Goal: Task Accomplishment & Management: Manage account settings

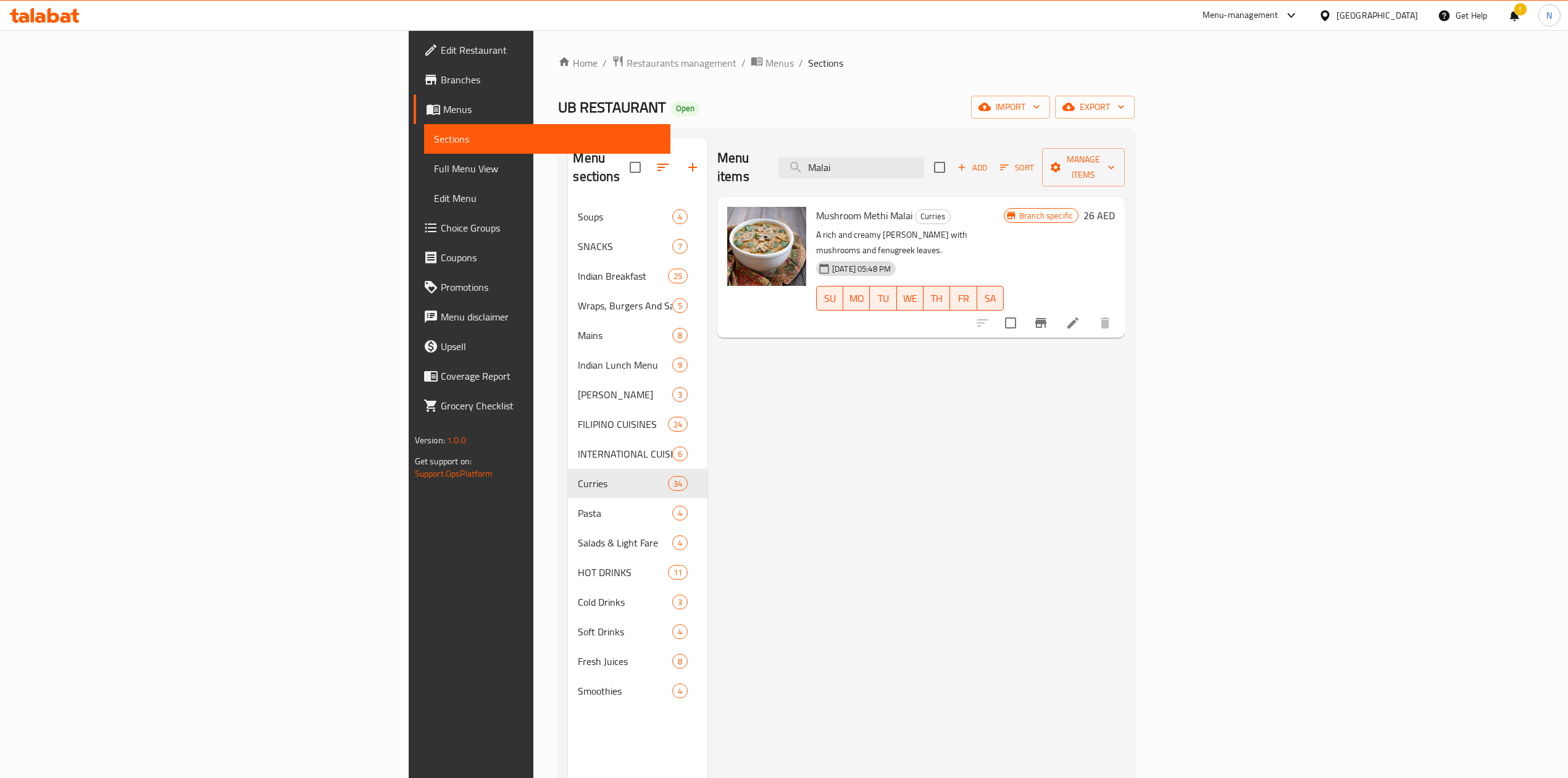
scroll to position [9, 0]
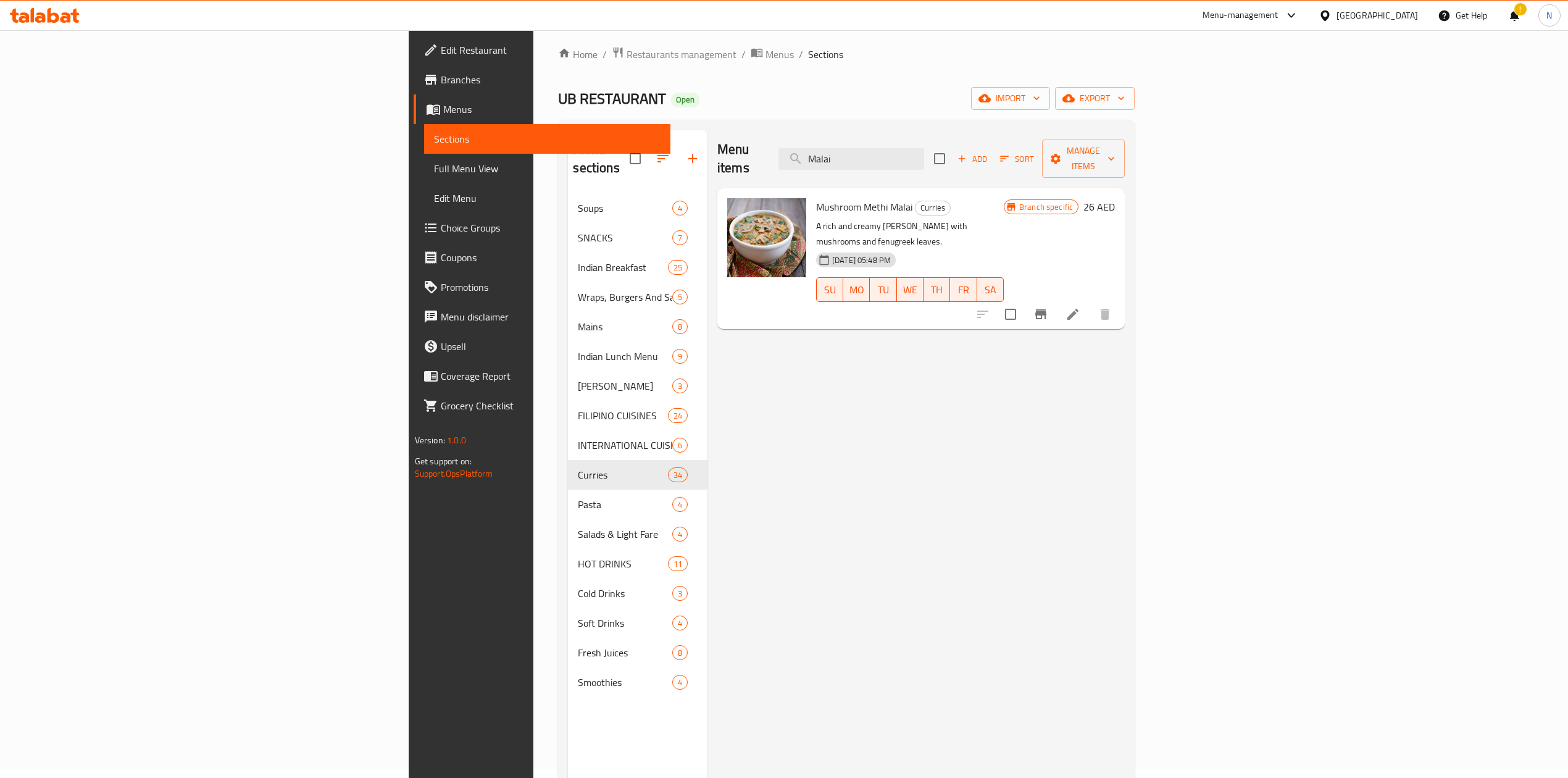
click at [1391, 18] on div "[GEOGRAPHIC_DATA]" at bounding box center [1377, 16] width 81 height 14
click at [1261, 121] on div "Egypt" at bounding box center [1284, 127] width 101 height 28
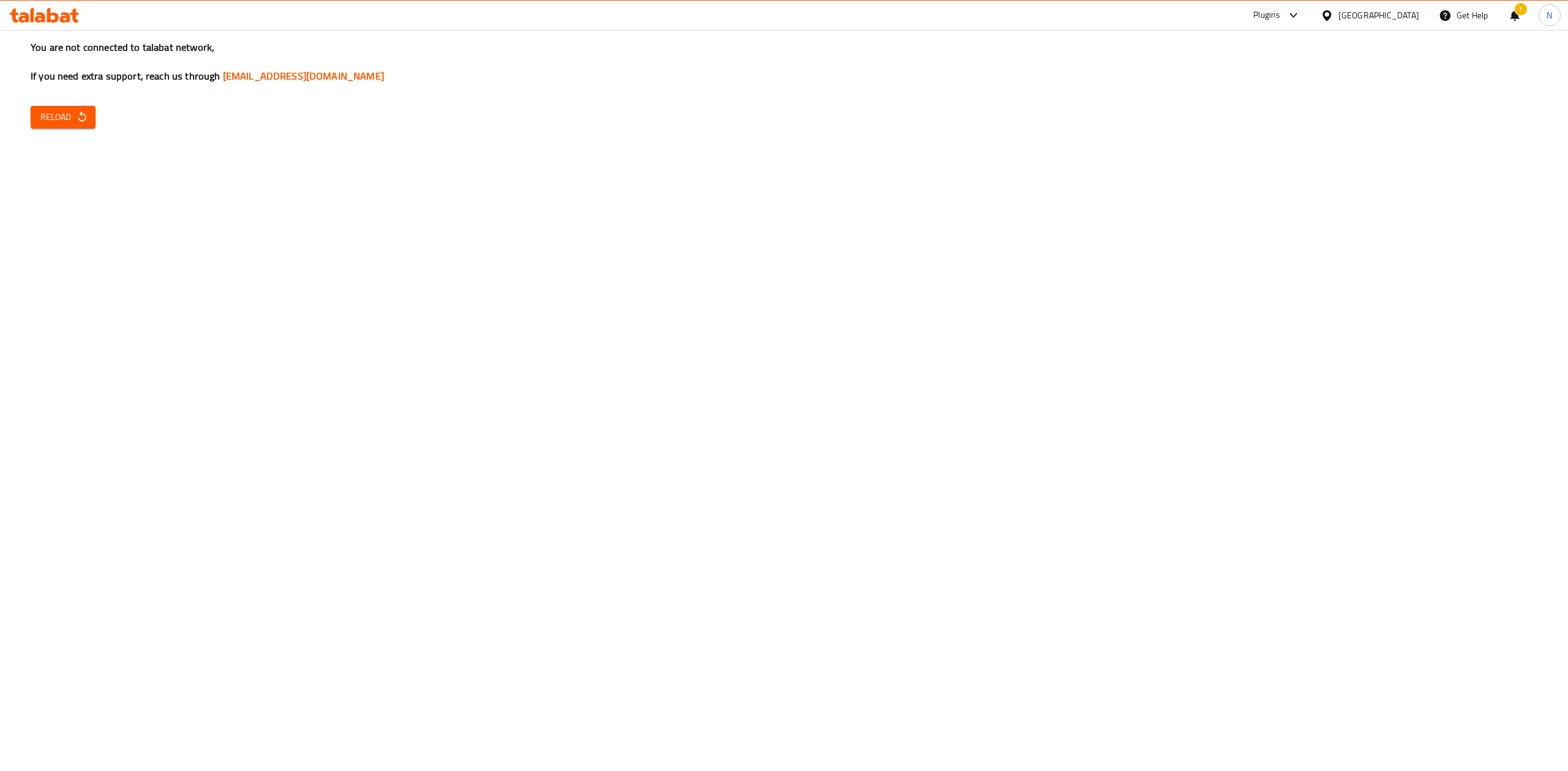
click at [645, 42] on h3 "You are not connected to talabat network, If you need extra support, reach us t…" at bounding box center [784, 62] width 1506 height 43
click at [57, 116] on span "Reload" at bounding box center [63, 117] width 45 height 15
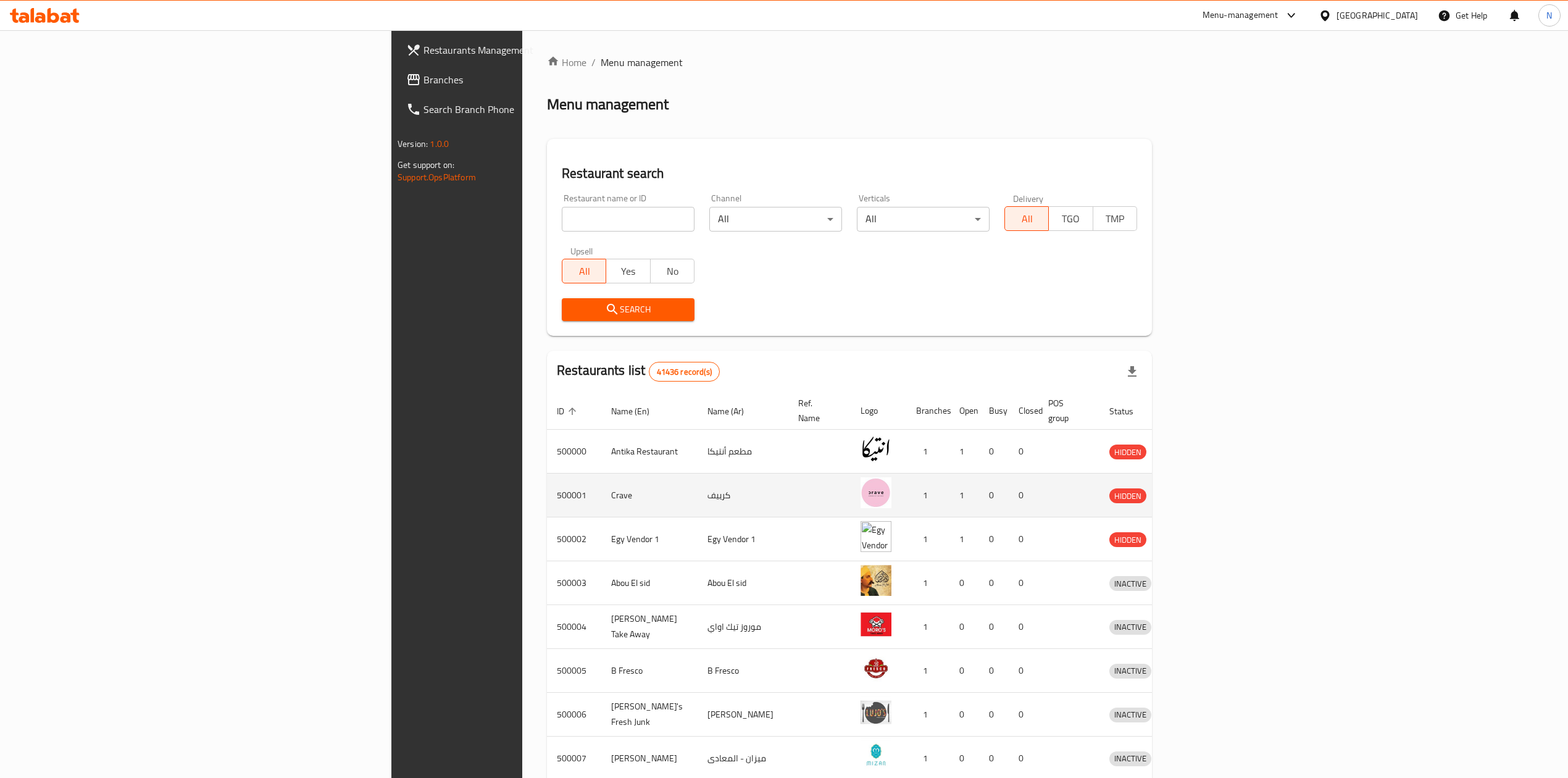
click at [601, 479] on td "Crave" at bounding box center [649, 495] width 96 height 44
click at [776, 293] on div "Search" at bounding box center [849, 309] width 591 height 38
click at [424, 77] on span "Branches" at bounding box center [533, 79] width 220 height 15
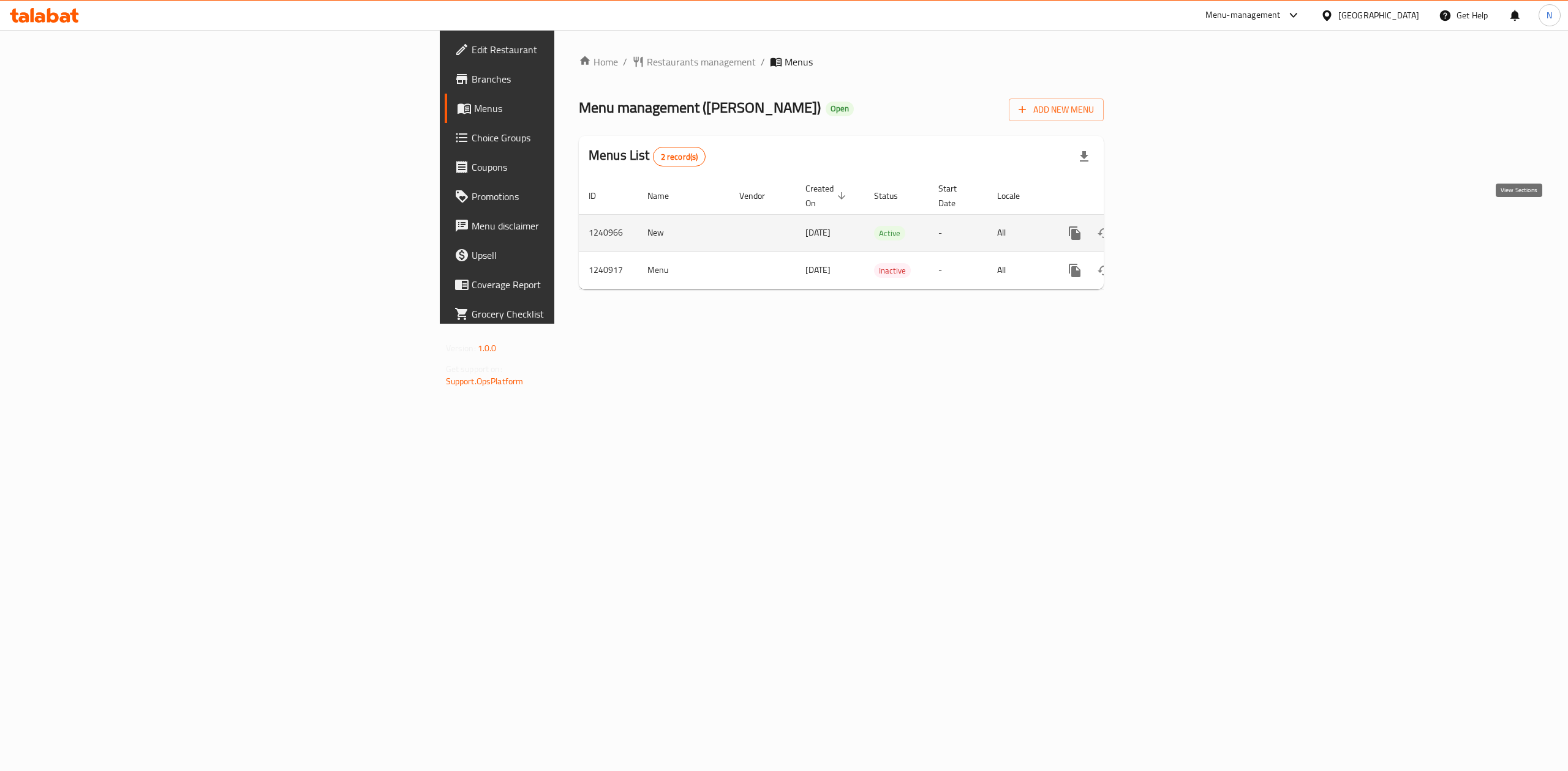
click at [1171, 226] on icon "enhanced table" at bounding box center [1162, 233] width 14 height 14
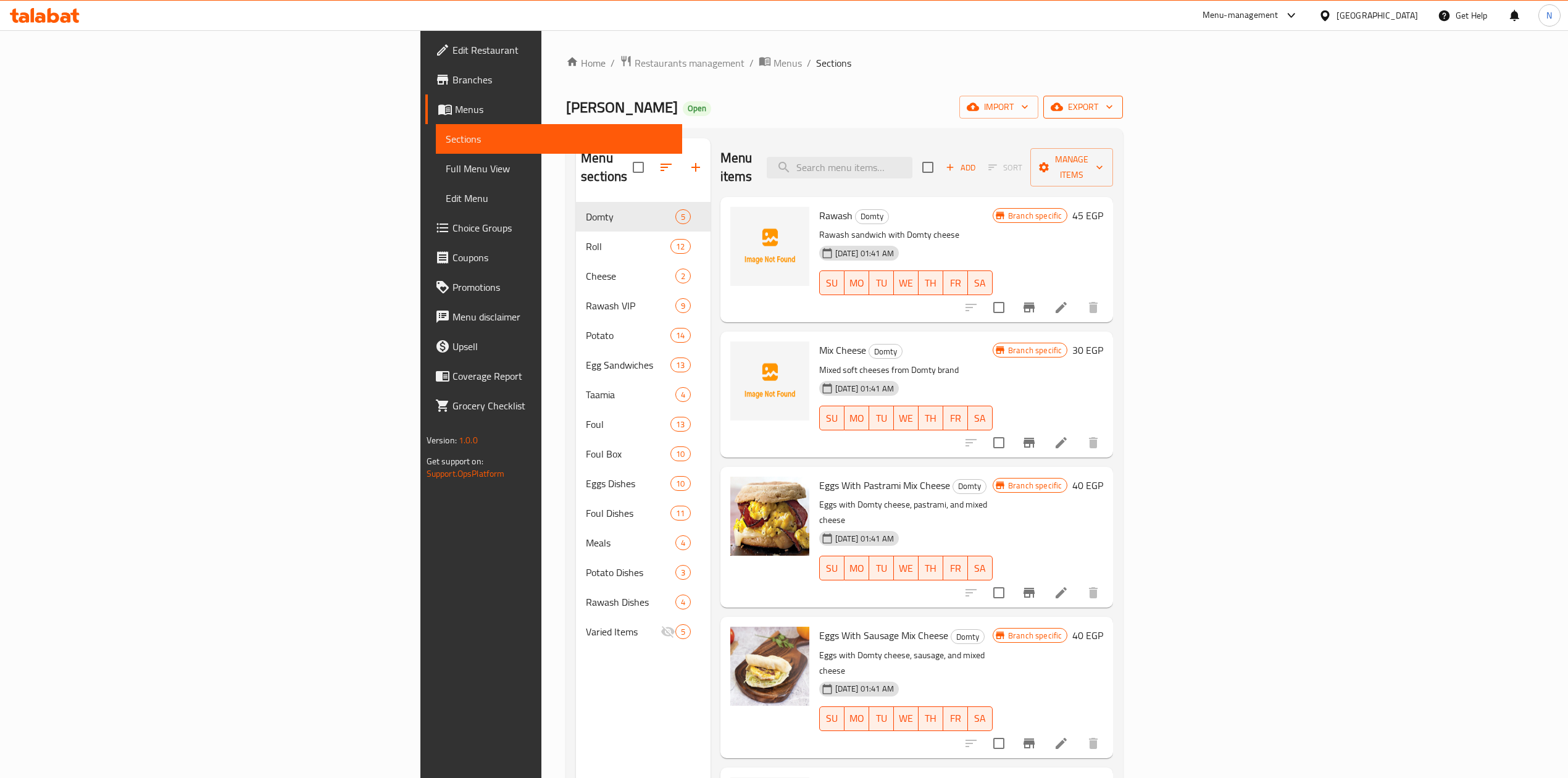
click at [1113, 107] on span "export" at bounding box center [1083, 107] width 60 height 16
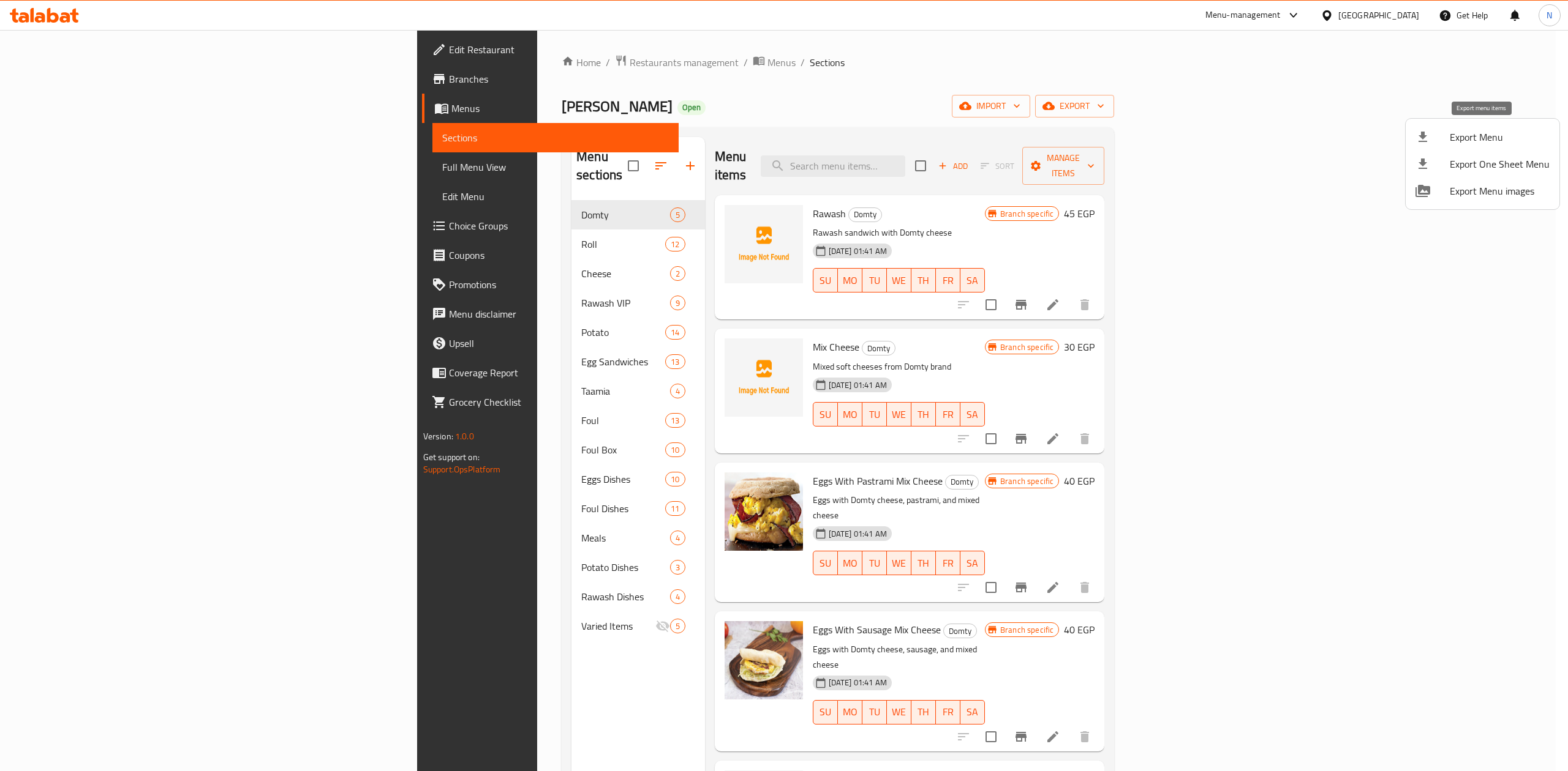
click at [1473, 137] on span "Export Menu" at bounding box center [1500, 137] width 100 height 14
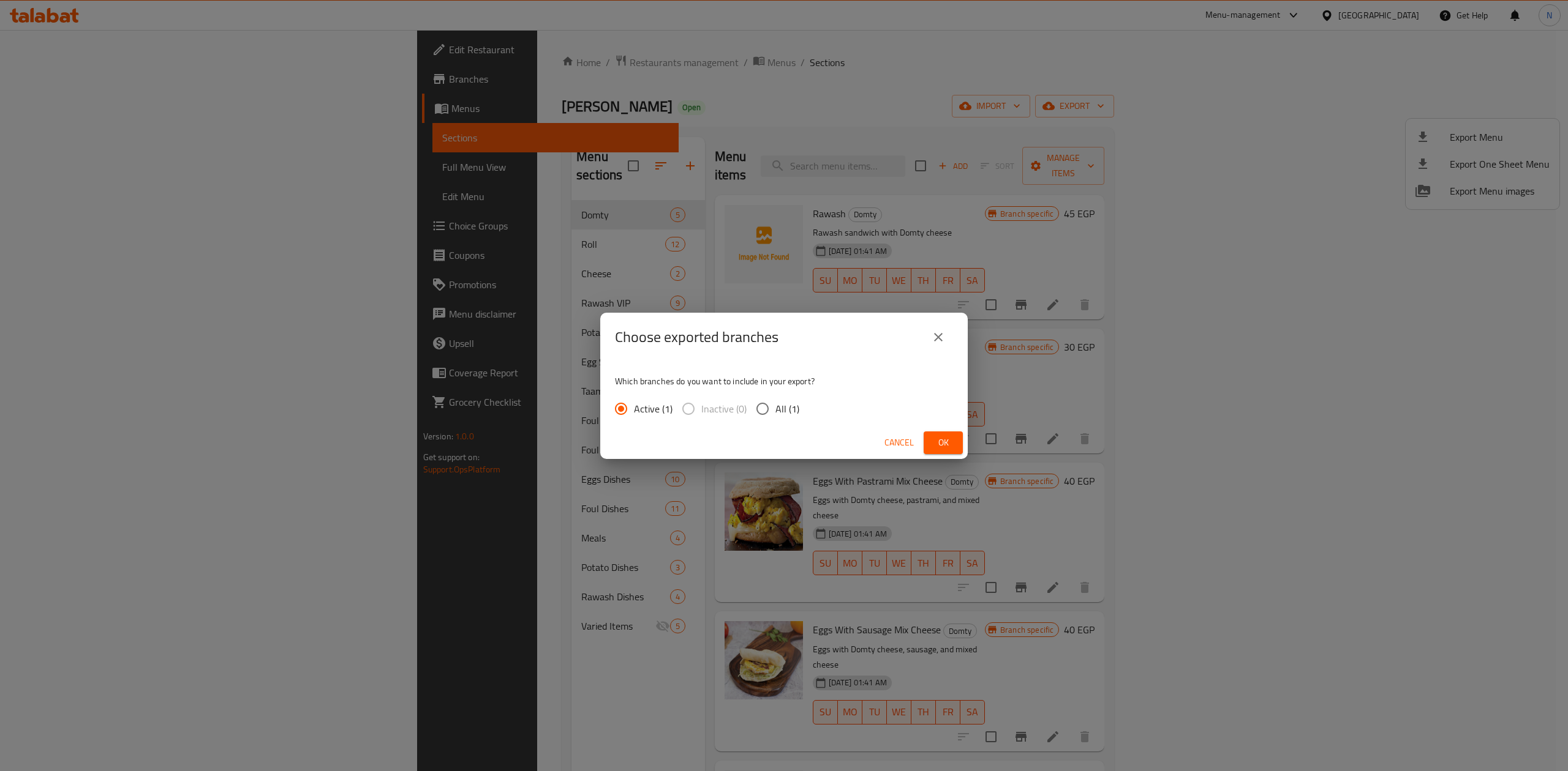
click at [789, 421] on label "All (1)" at bounding box center [774, 409] width 50 height 26
click at [775, 421] on input "All (1)" at bounding box center [762, 409] width 26 height 26
radio input "true"
click at [934, 434] on button "Ok" at bounding box center [943, 443] width 39 height 23
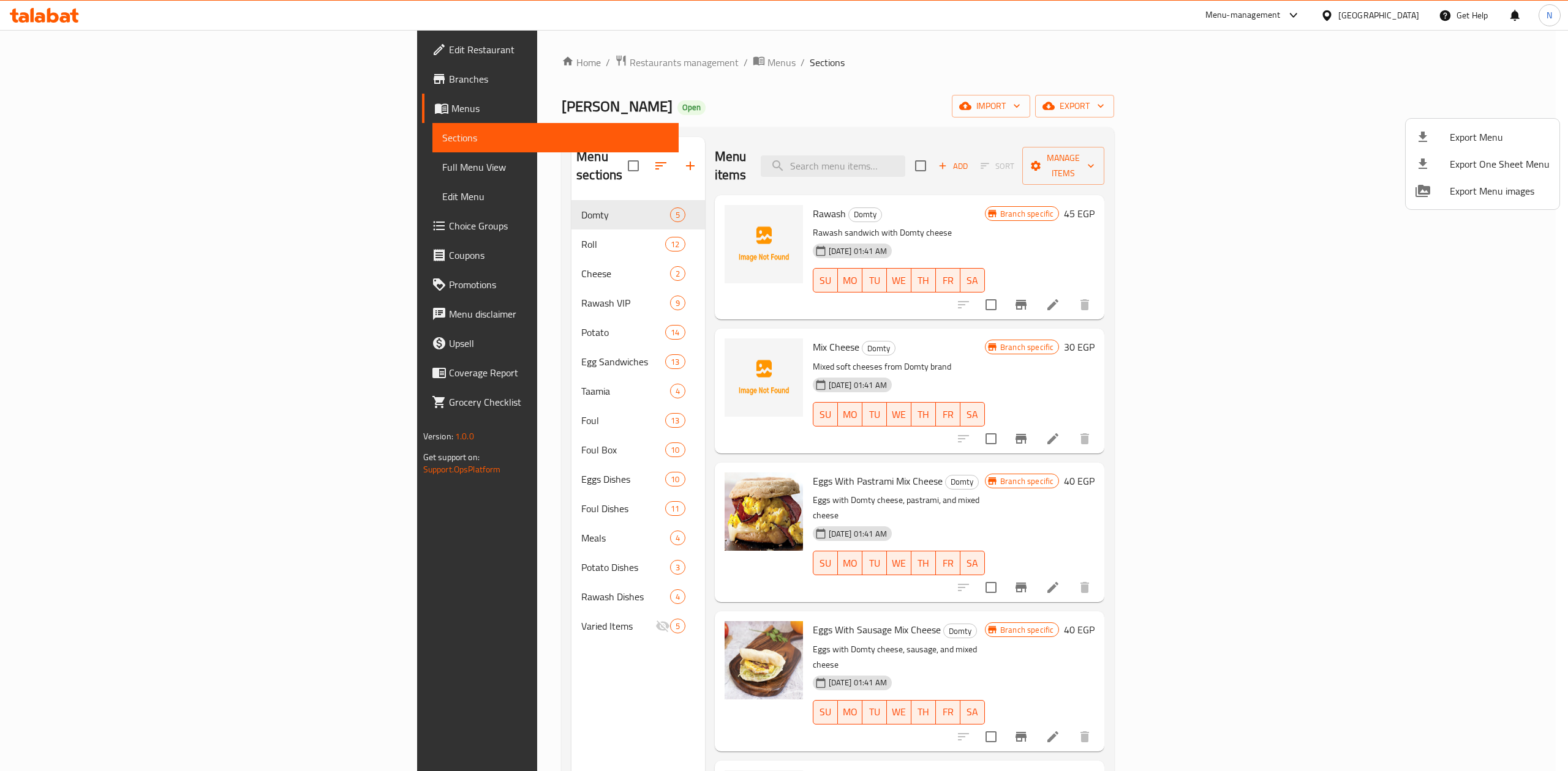
click at [403, 236] on div at bounding box center [784, 386] width 1568 height 771
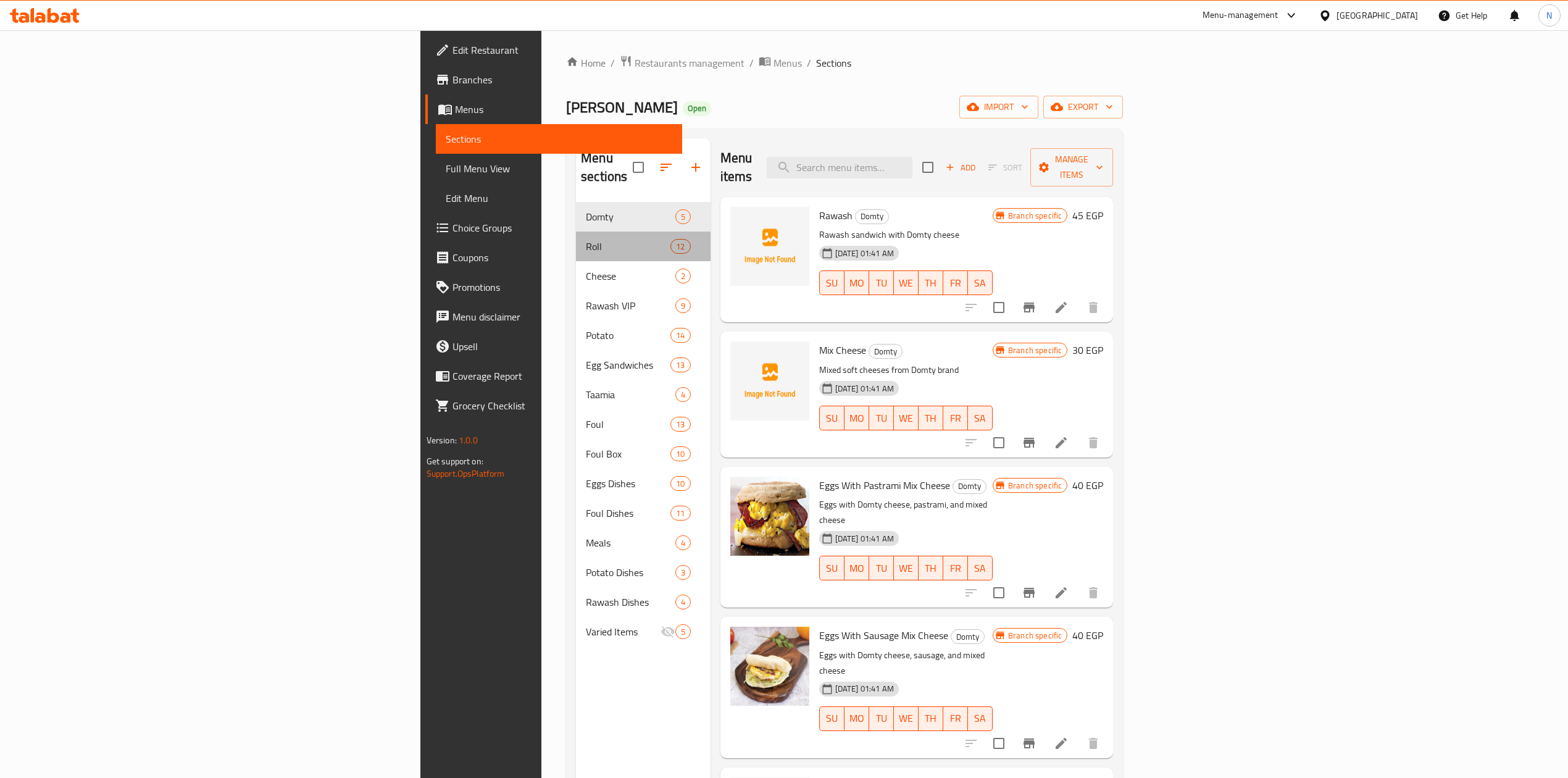
click at [576, 239] on div "Roll 12" at bounding box center [643, 246] width 135 height 30
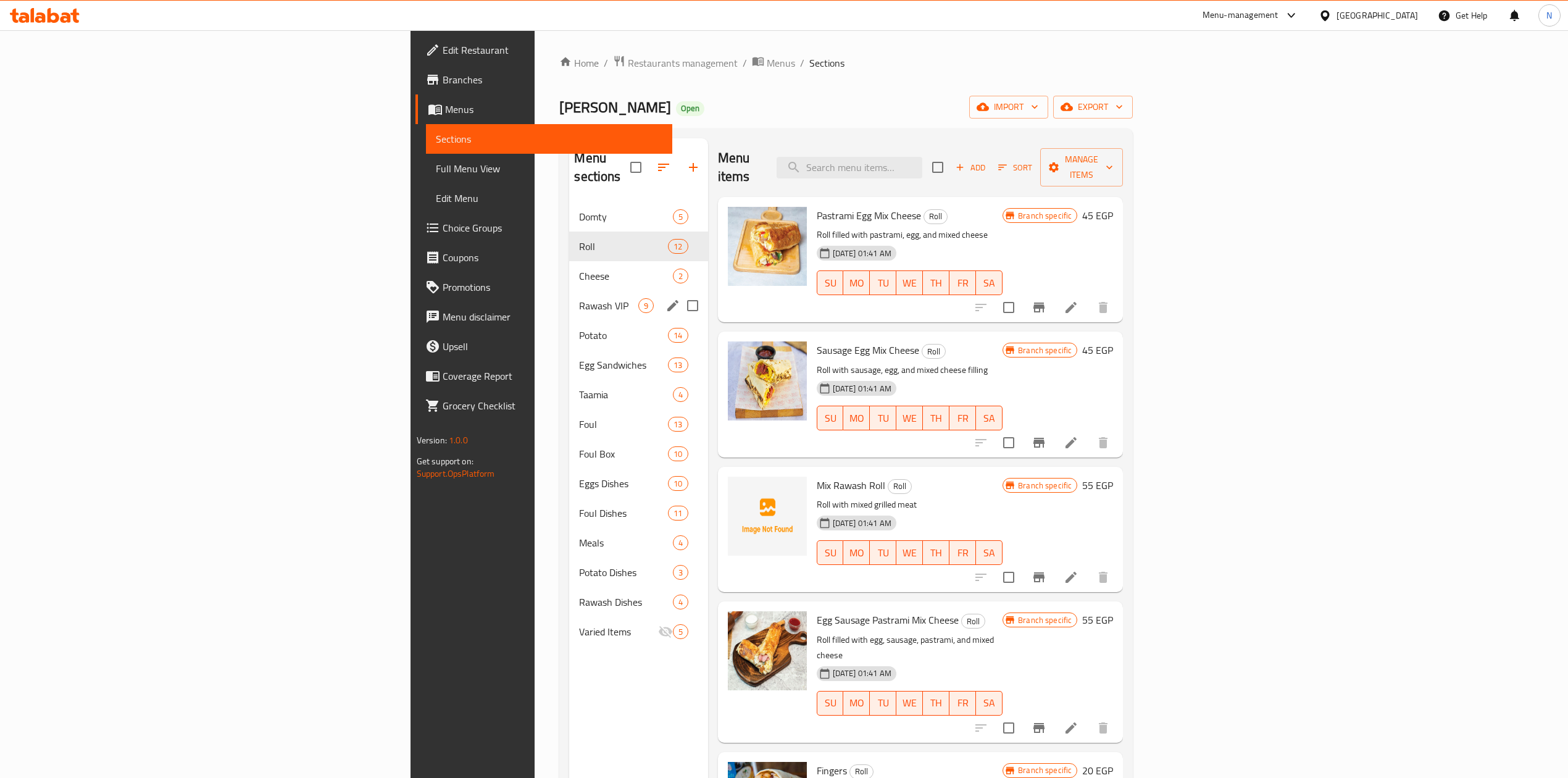
click at [569, 291] on div "Rawash VIP 9" at bounding box center [638, 306] width 139 height 30
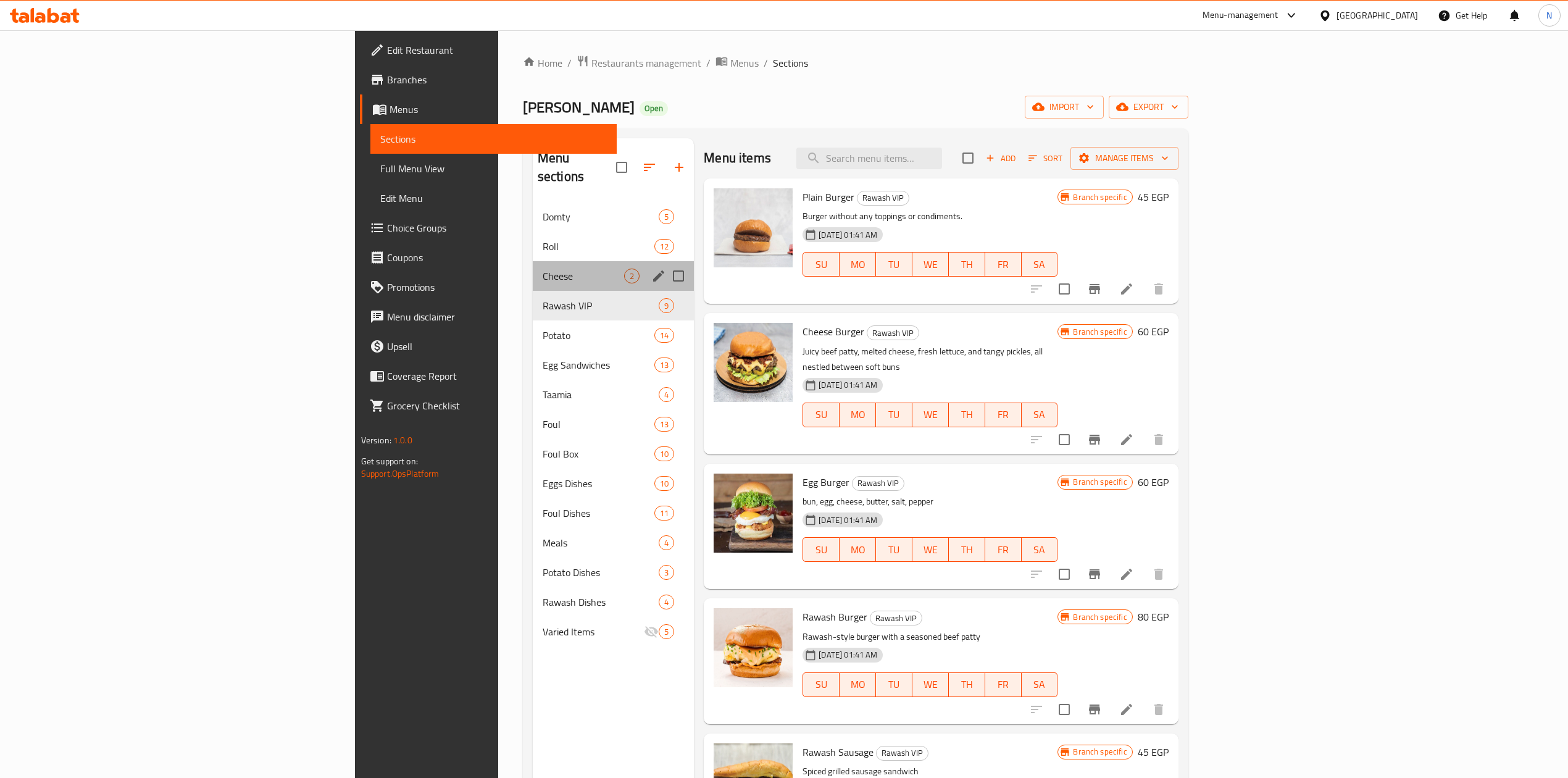
click at [532, 268] on div "Cheese 2" at bounding box center [613, 276] width 161 height 30
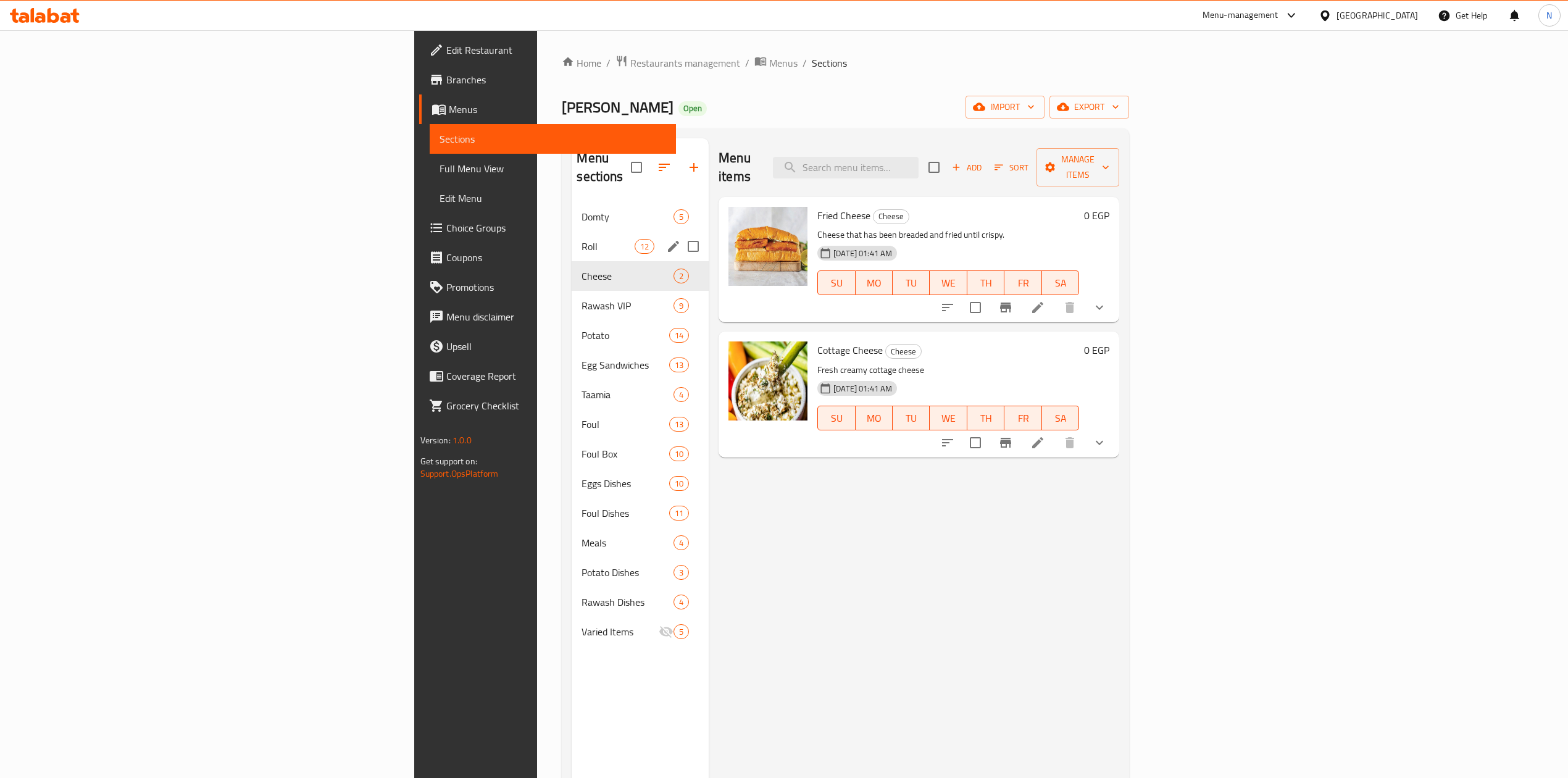
click at [572, 232] on div "Roll 12" at bounding box center [640, 246] width 137 height 30
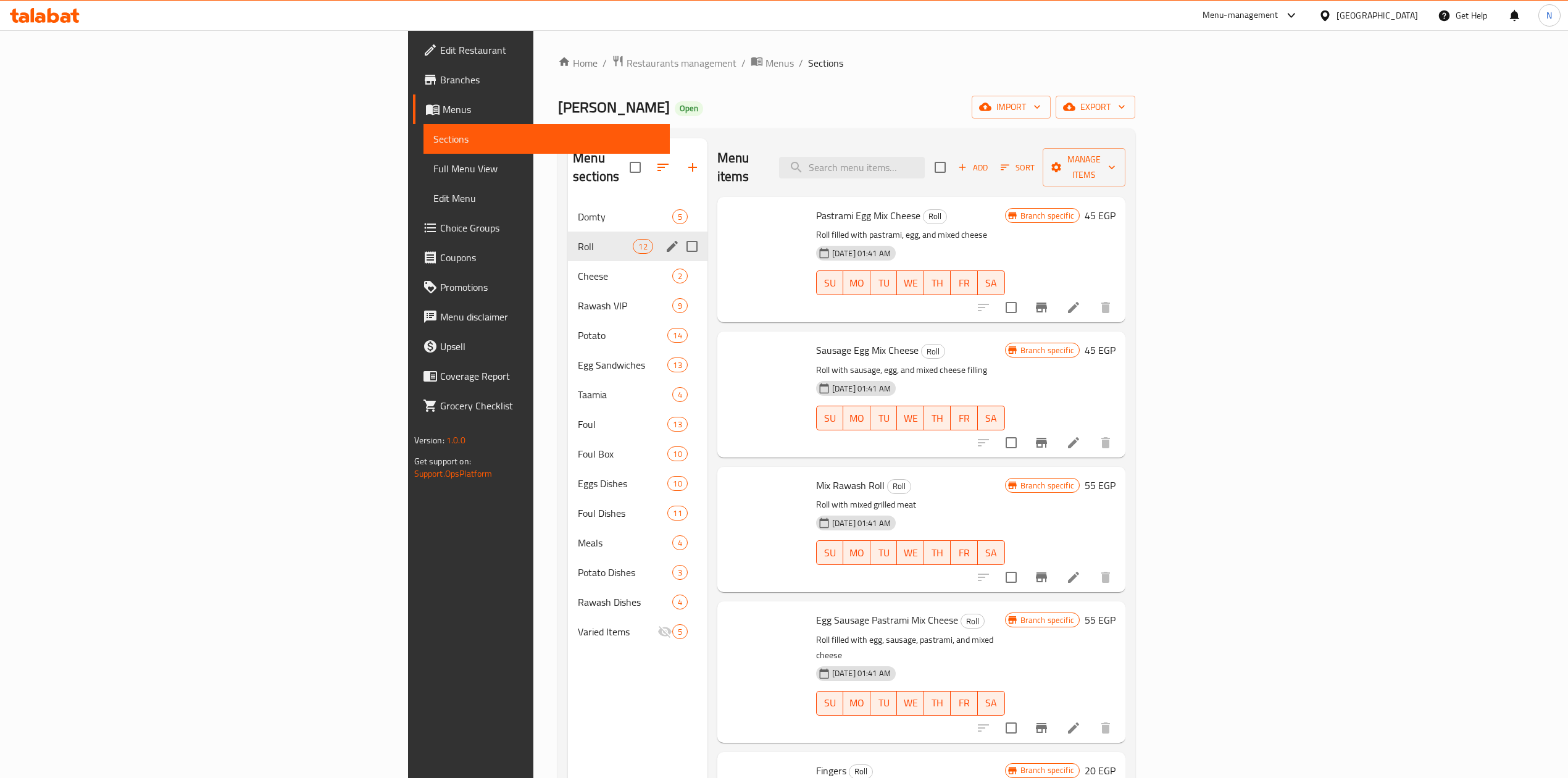
click at [568, 202] on div "Domty 5" at bounding box center [638, 216] width 140 height 30
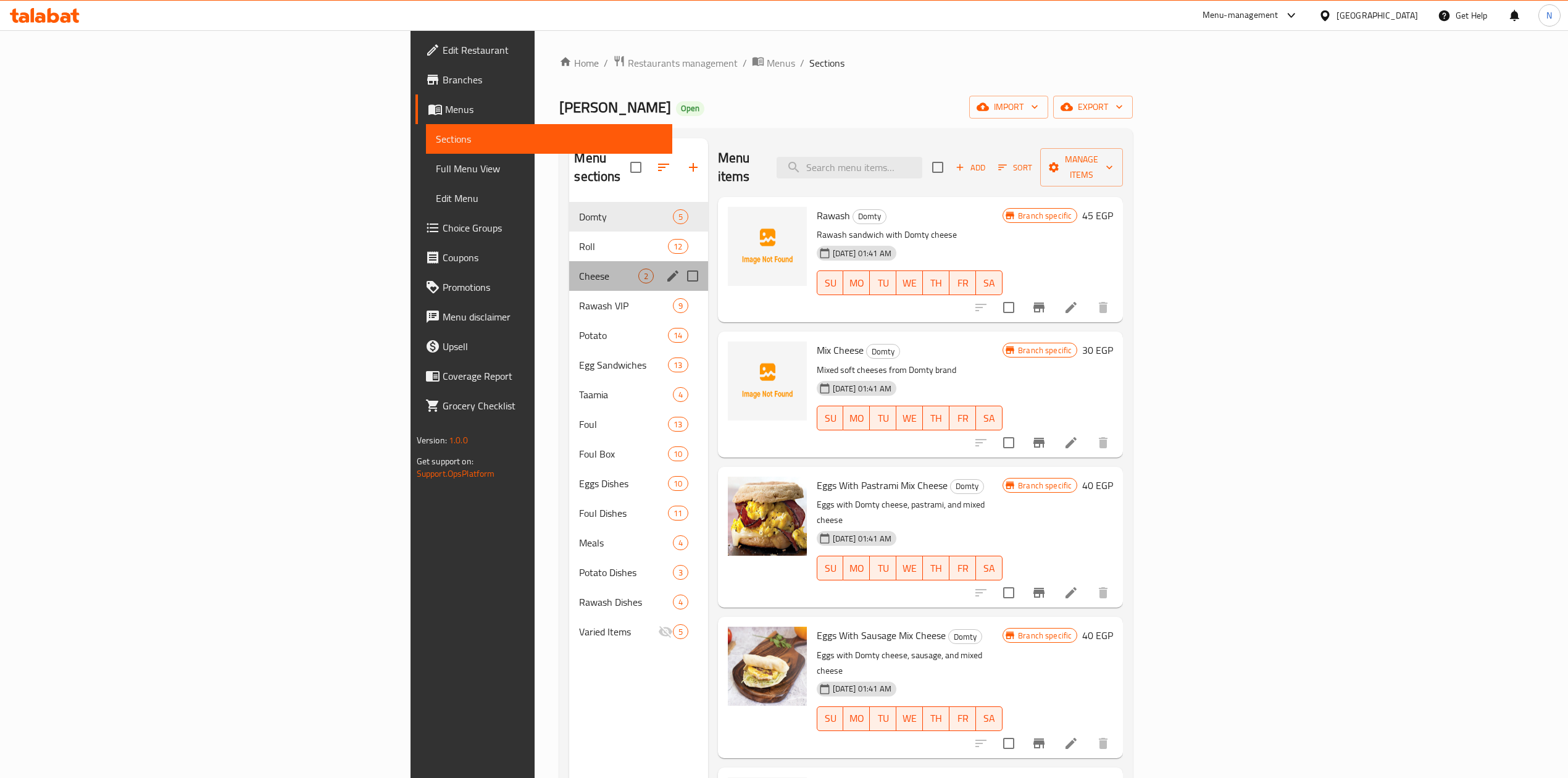
click at [569, 261] on div "Cheese 2" at bounding box center [638, 276] width 139 height 30
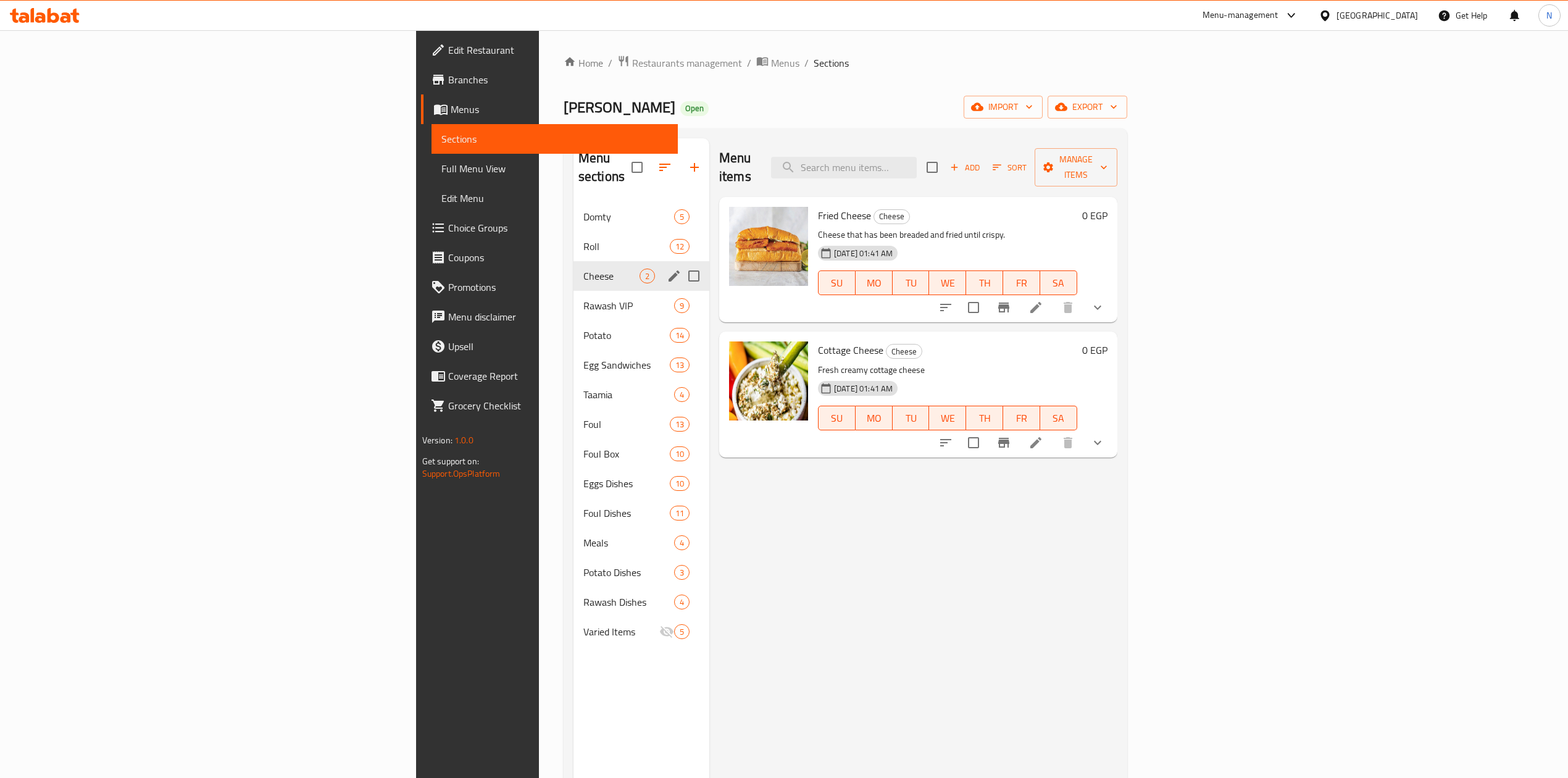
click at [573, 261] on div "Cheese 2" at bounding box center [641, 276] width 136 height 30
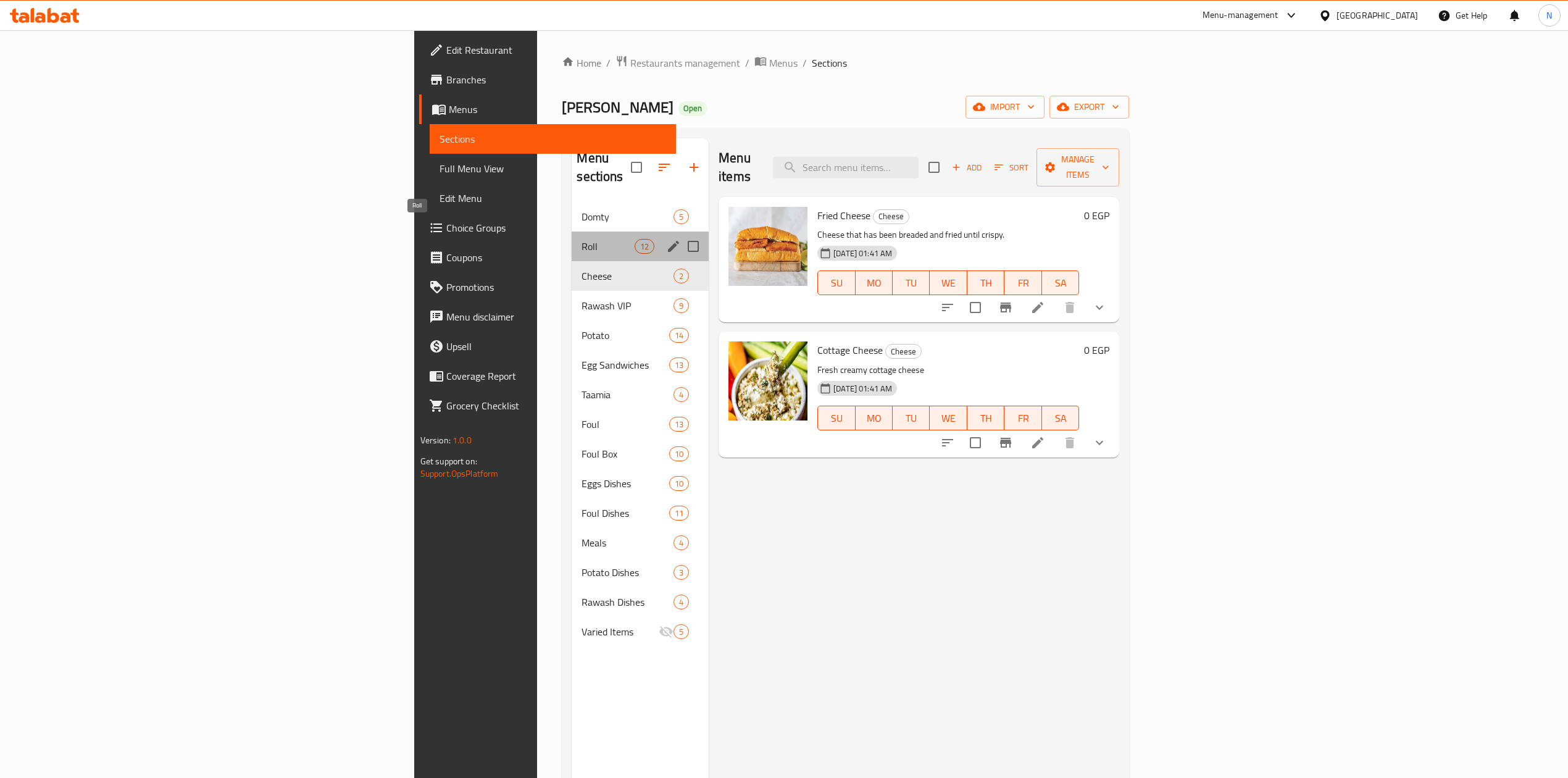
click at [582, 239] on span "Roll" at bounding box center [608, 245] width 52 height 15
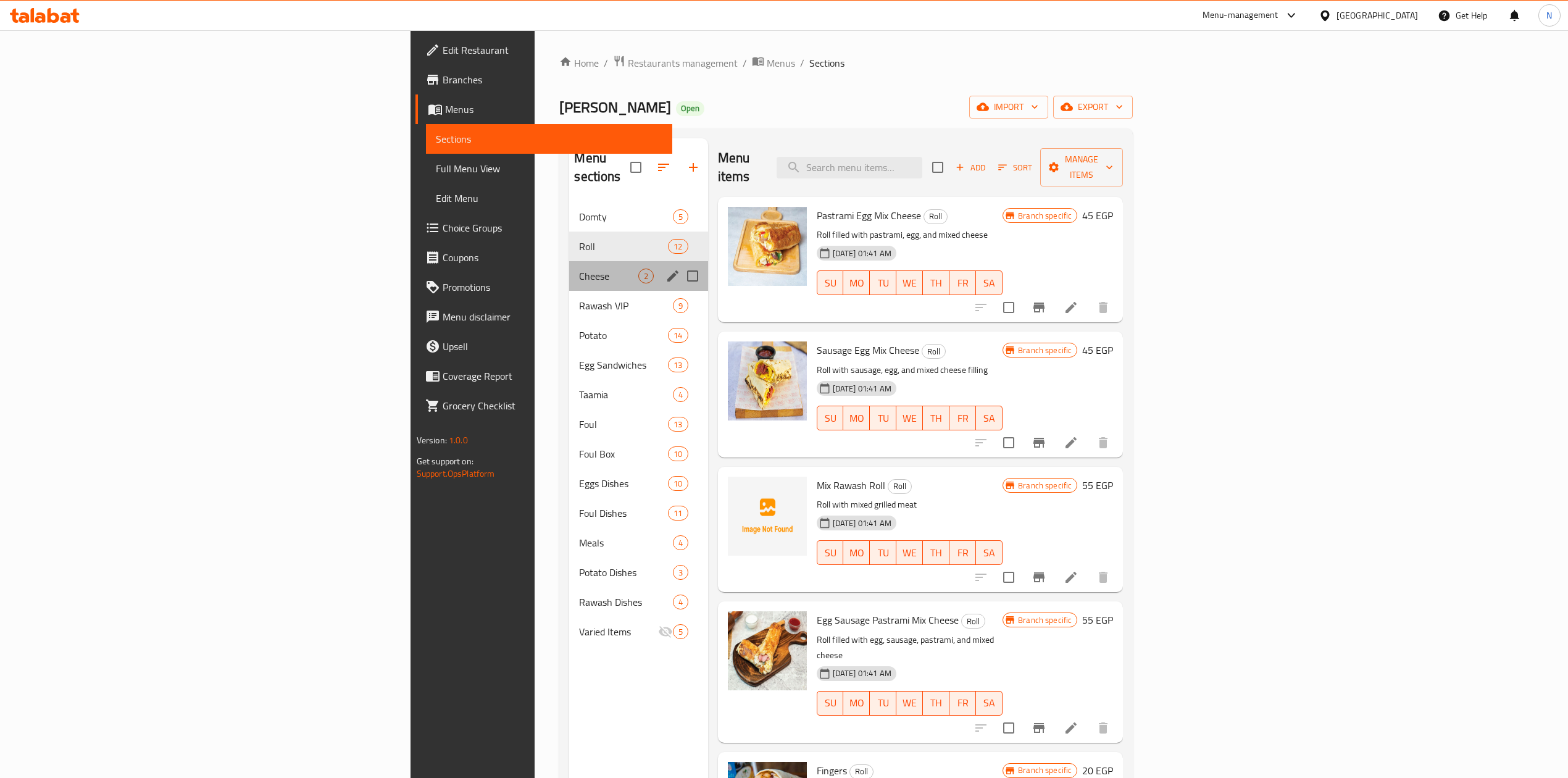
click at [569, 267] on div "Cheese 2" at bounding box center [638, 276] width 139 height 30
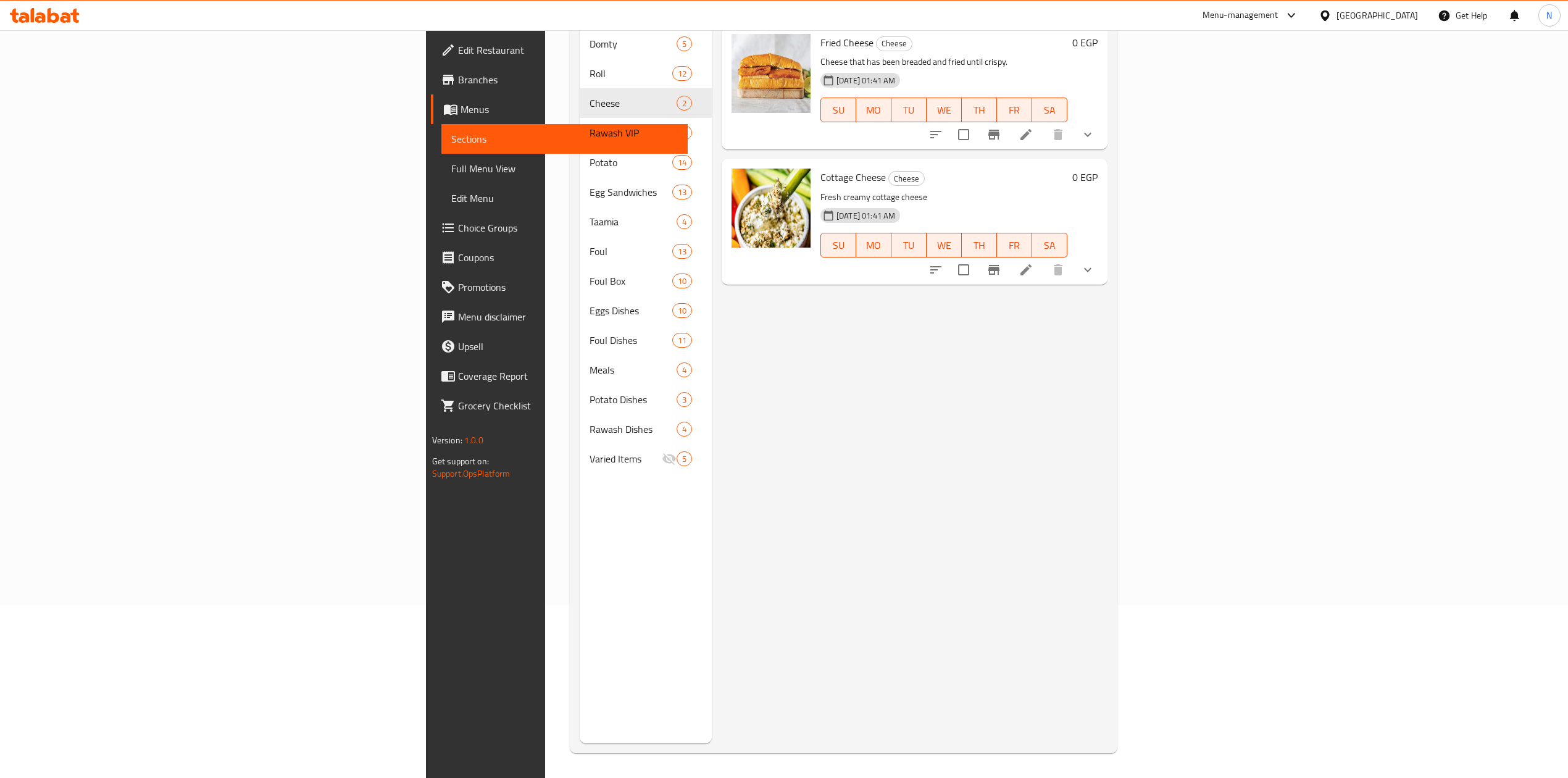
click at [785, 460] on div "Menu items Add Sort Manage items Fried Cheese Cheese Cheese that has been bread…" at bounding box center [910, 354] width 396 height 778
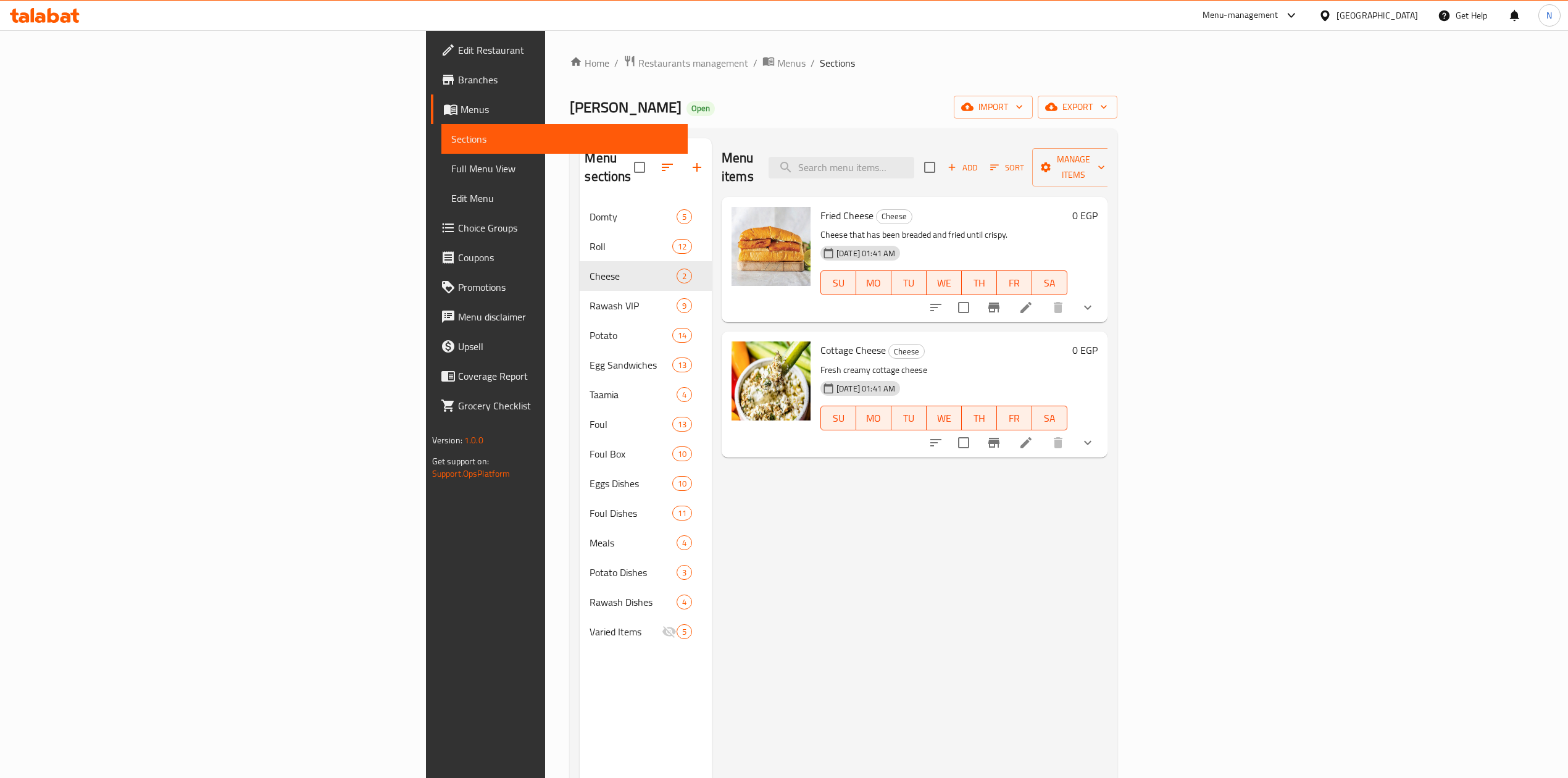
click at [580, 670] on div "Menu sections Domty 5 Roll 12 Cheese 2 Rawash VIP 9 Potato 14 Egg Sandwiches 13…" at bounding box center [646, 528] width 132 height 778
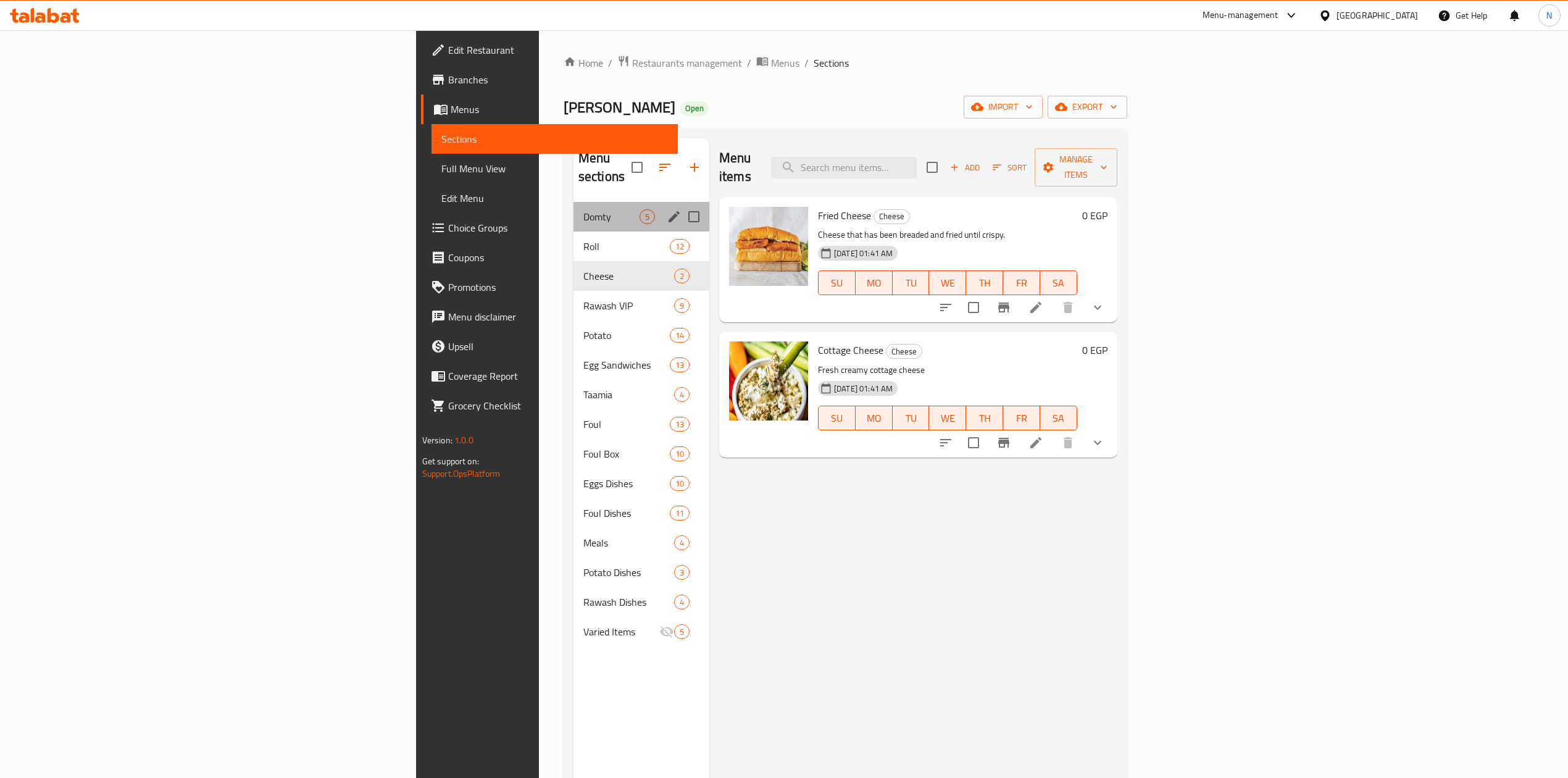
click at [584, 210] on span "Domty" at bounding box center [612, 216] width 56 height 15
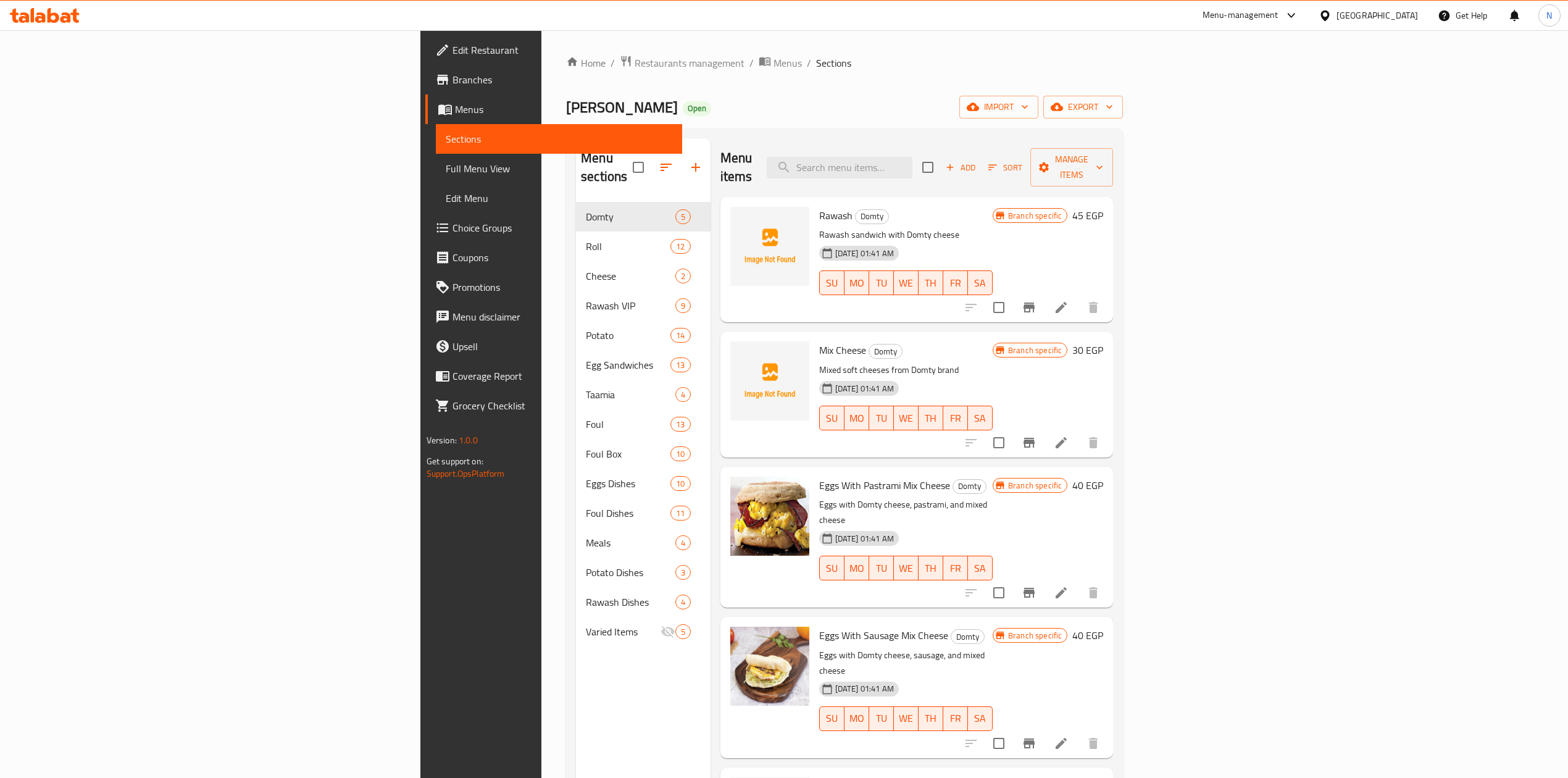
click at [1401, 16] on div "Egypt" at bounding box center [1377, 16] width 81 height 14
click at [1287, 327] on div "[GEOGRAPHIC_DATA]" at bounding box center [1284, 324] width 81 height 14
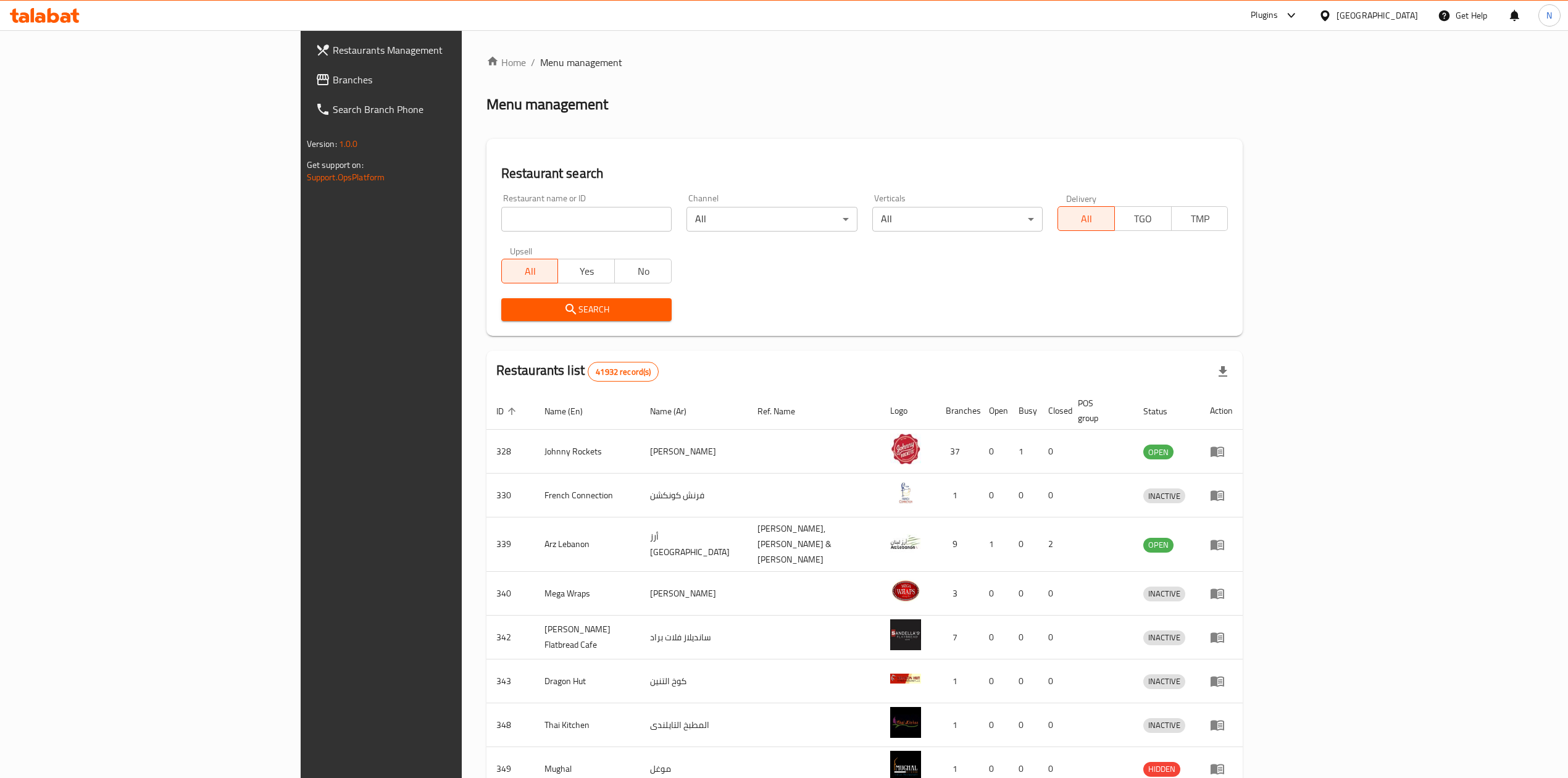
click at [333, 75] on span "Branches" at bounding box center [442, 79] width 220 height 15
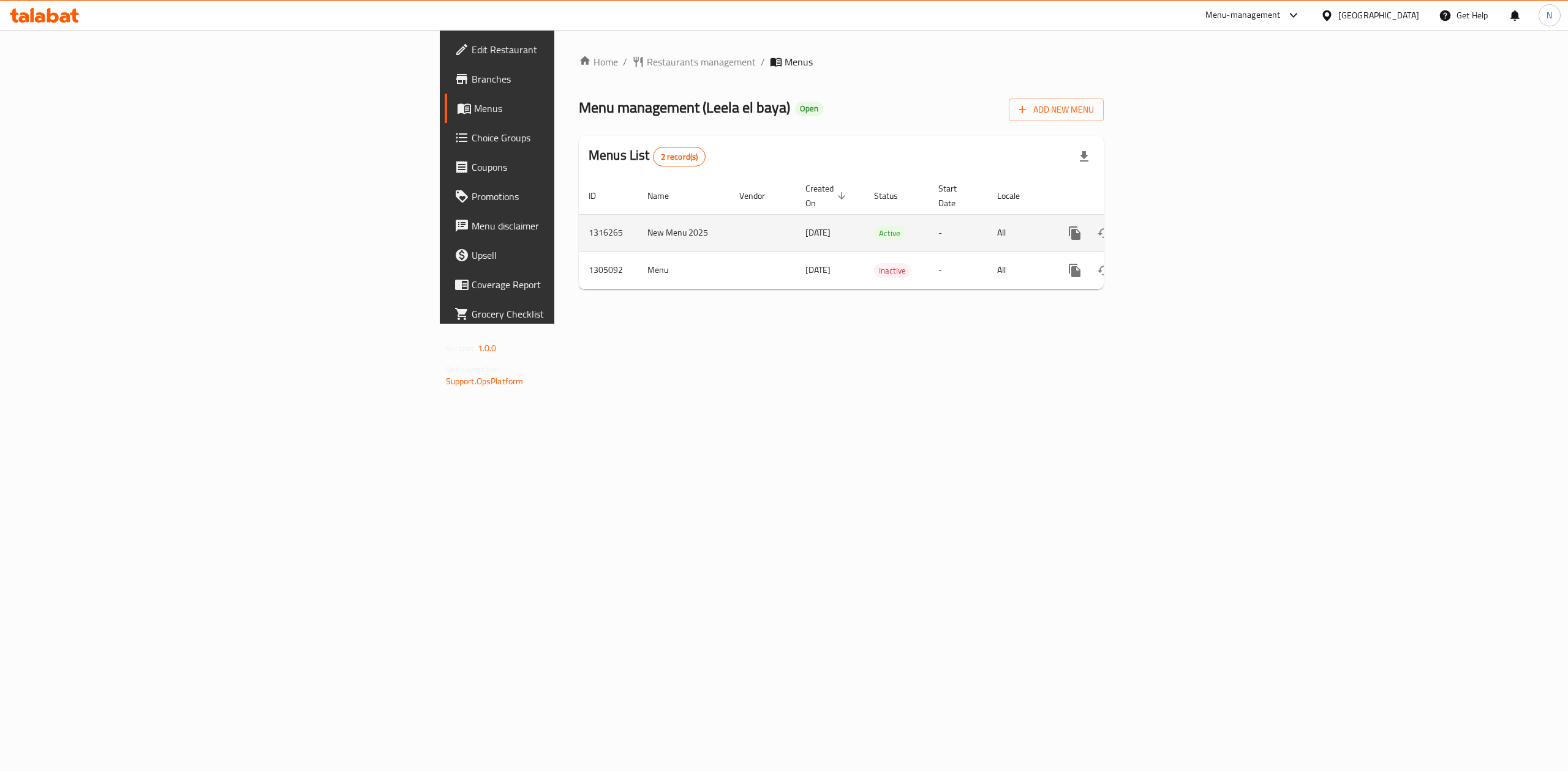
click at [1169, 228] on icon "enhanced table" at bounding box center [1162, 233] width 11 height 11
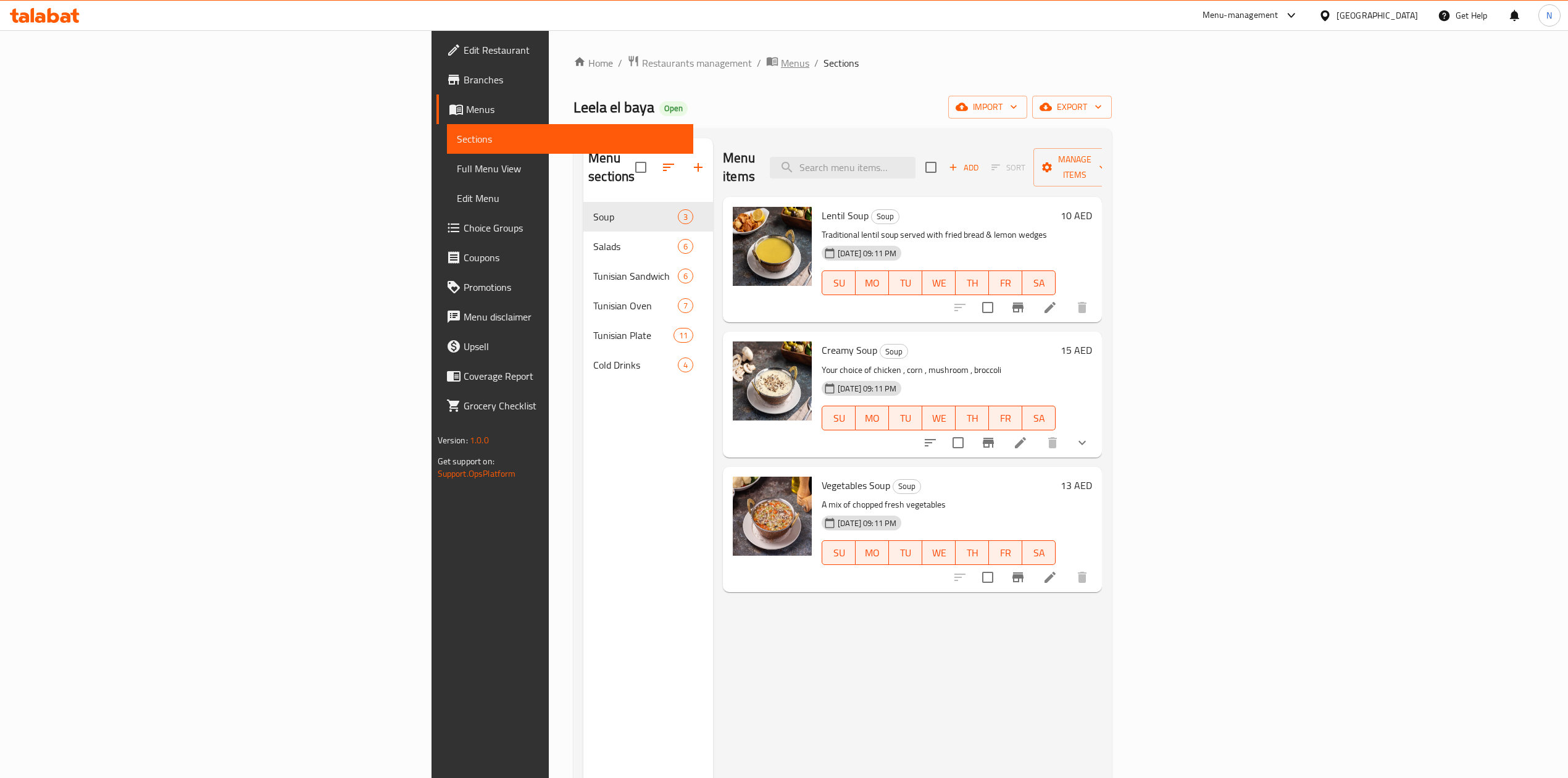
click at [781, 65] on span "Menus" at bounding box center [794, 62] width 28 height 15
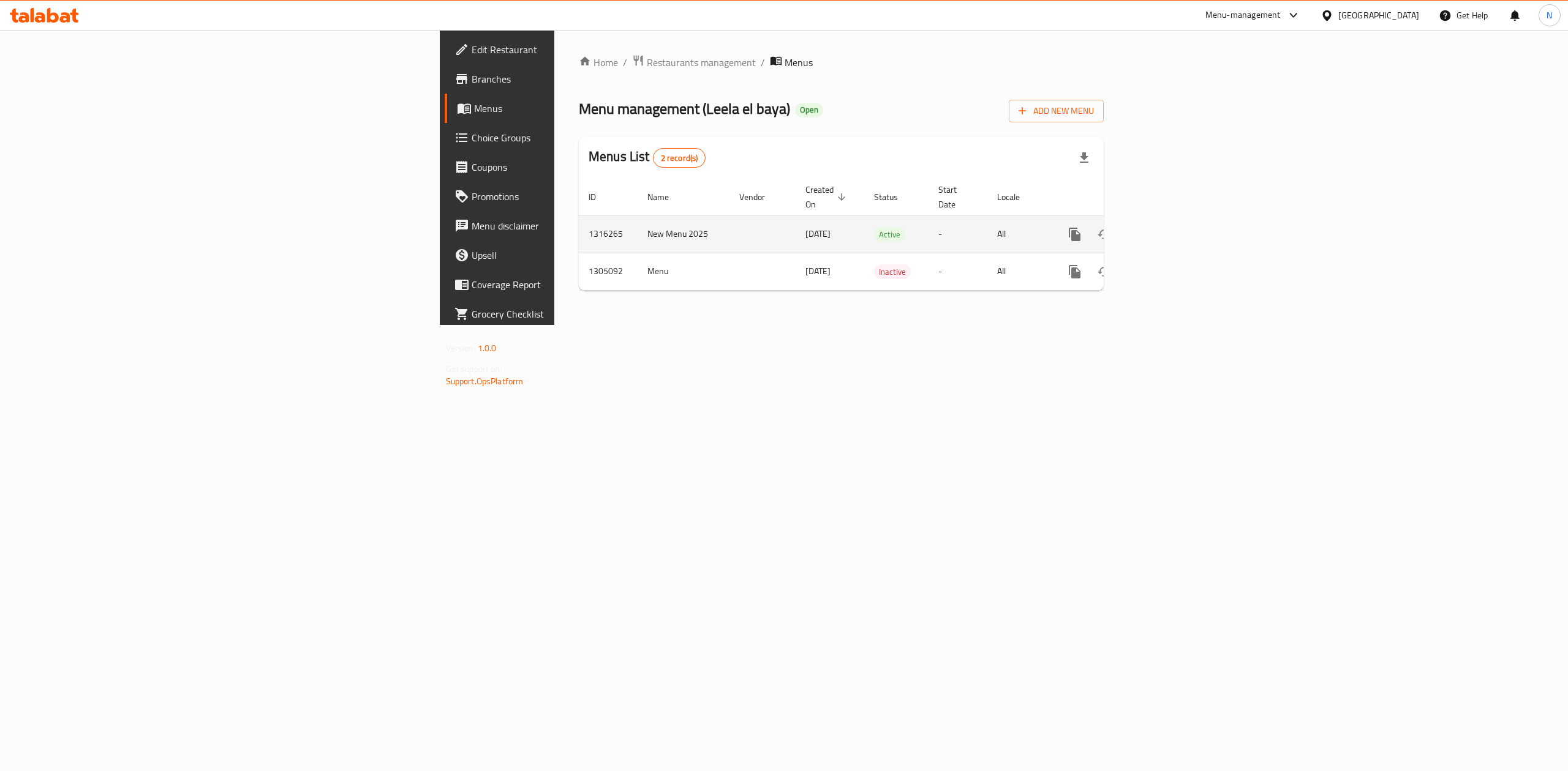
click at [796, 228] on td "[DATE]" at bounding box center [829, 234] width 68 height 37
click at [729, 255] on td "enhanced table" at bounding box center [762, 271] width 66 height 37
click at [729, 253] on td "enhanced table" at bounding box center [762, 271] width 66 height 37
click at [579, 225] on td "1316265" at bounding box center [608, 234] width 59 height 37
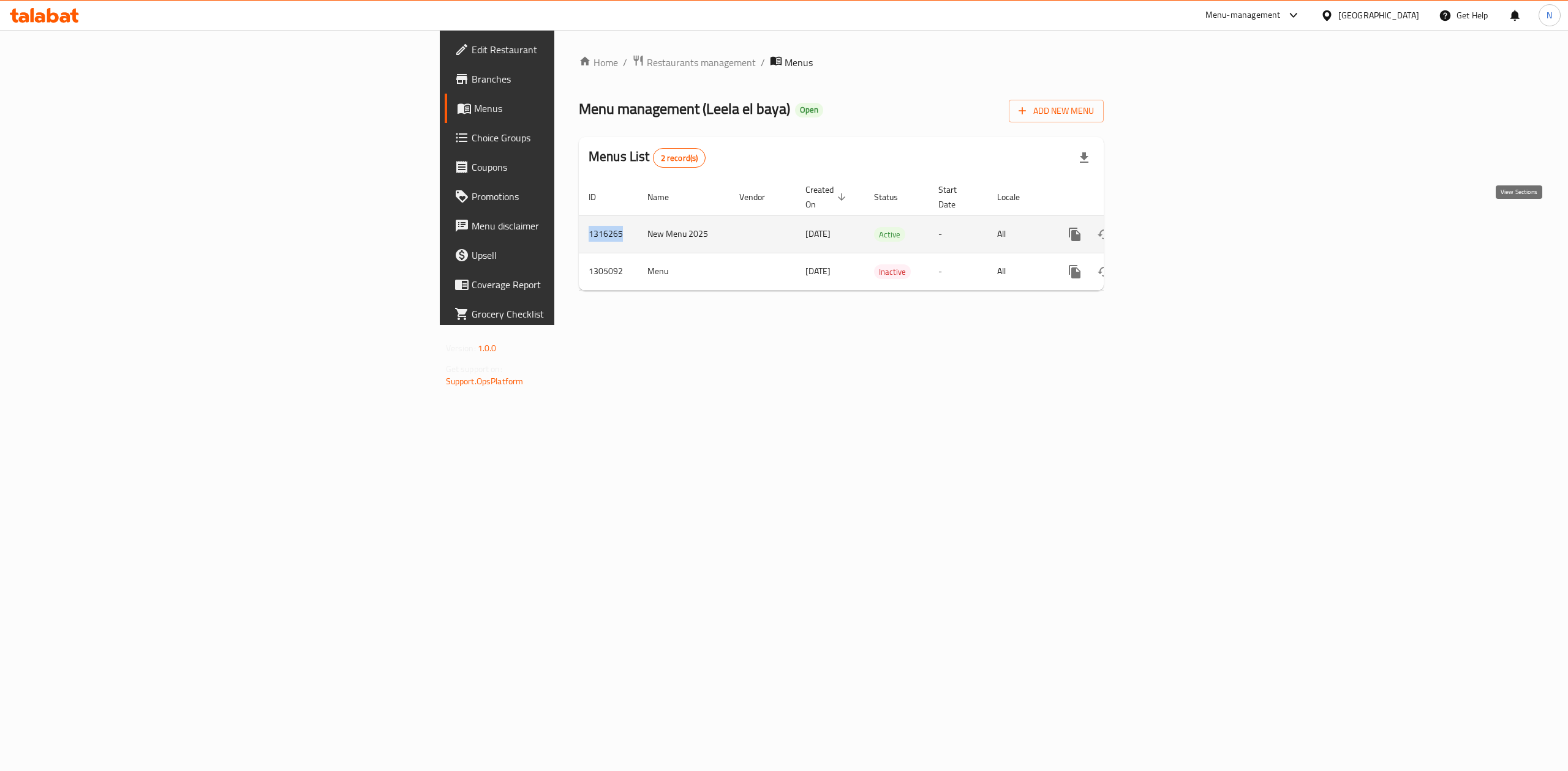
click at [1177, 220] on link "enhanced table" at bounding box center [1163, 235] width 30 height 30
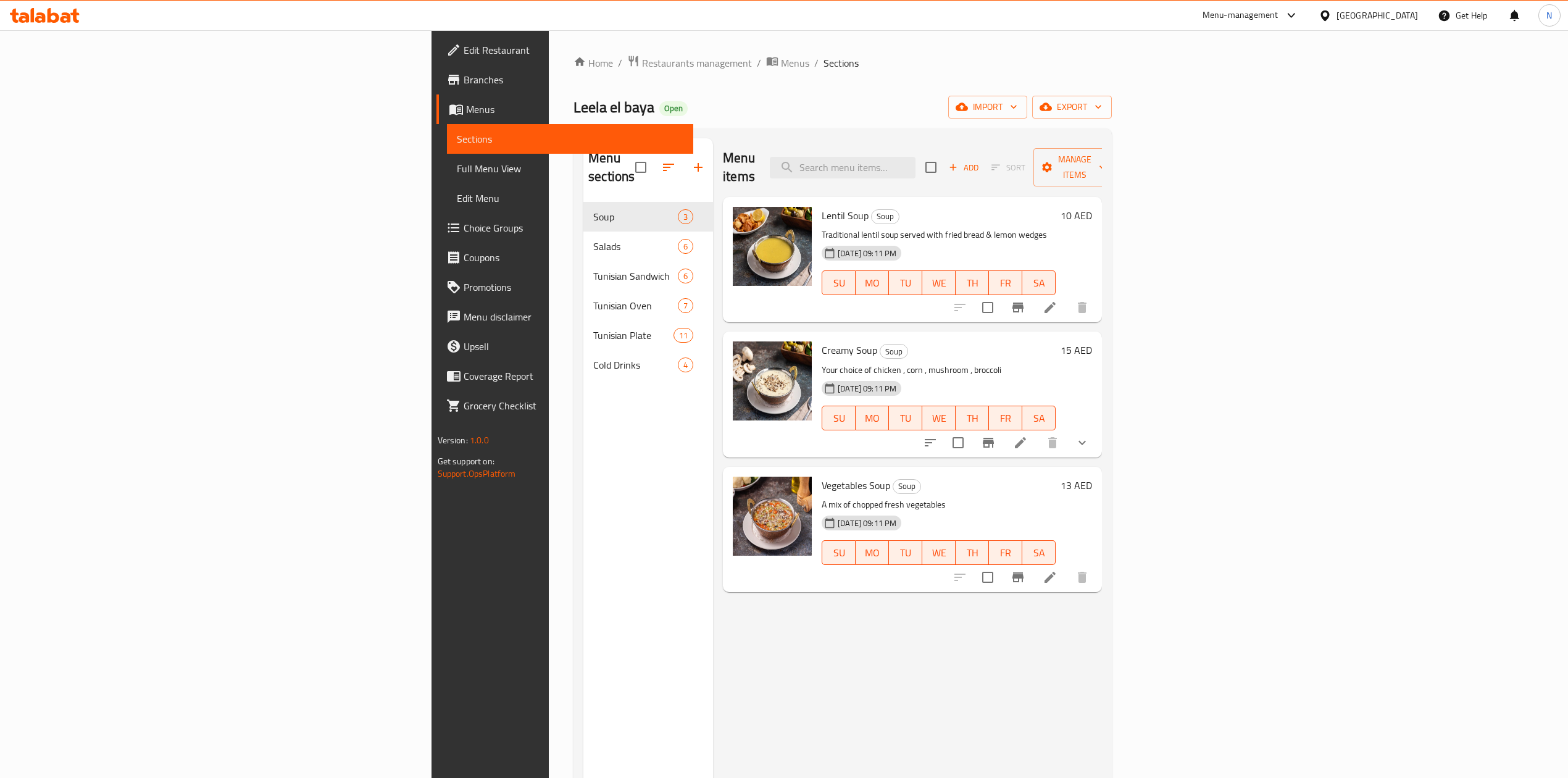
click at [584, 626] on div "Menu sections Soup 3 Salads 6 Tunisian Sandwich 6 Tunisian Oven 7 Tunisian Plat…" at bounding box center [649, 528] width 130 height 778
click at [1102, 114] on span "export" at bounding box center [1072, 107] width 60 height 16
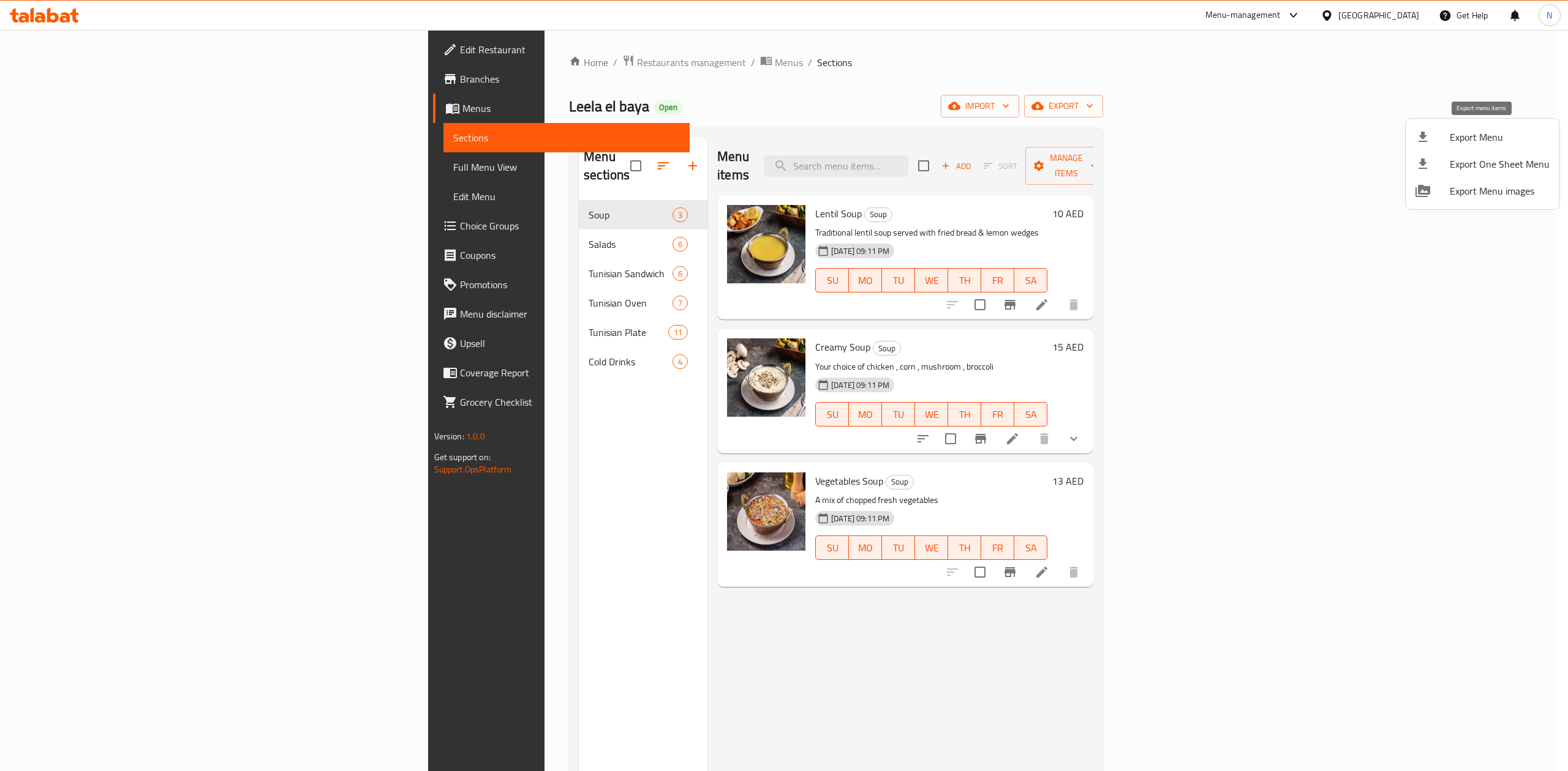
click at [1476, 144] on span "Export Menu" at bounding box center [1500, 137] width 100 height 14
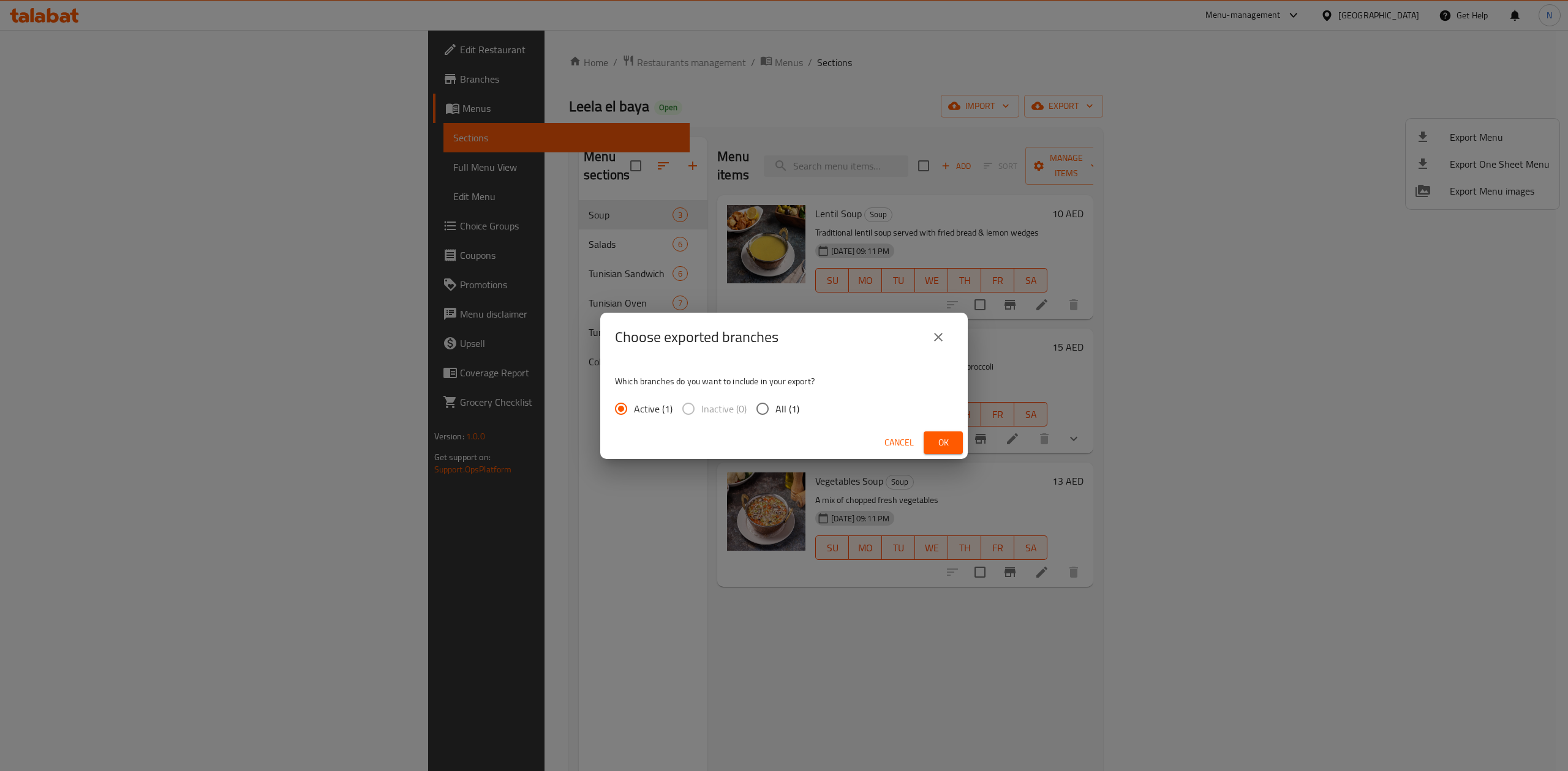
drag, startPoint x: 770, startPoint y: 409, endPoint x: 951, endPoint y: 451, distance: 185.8
click at [770, 412] on input "All (1)" at bounding box center [762, 409] width 26 height 26
radio input "true"
click at [956, 444] on button "Ok" at bounding box center [943, 443] width 39 height 23
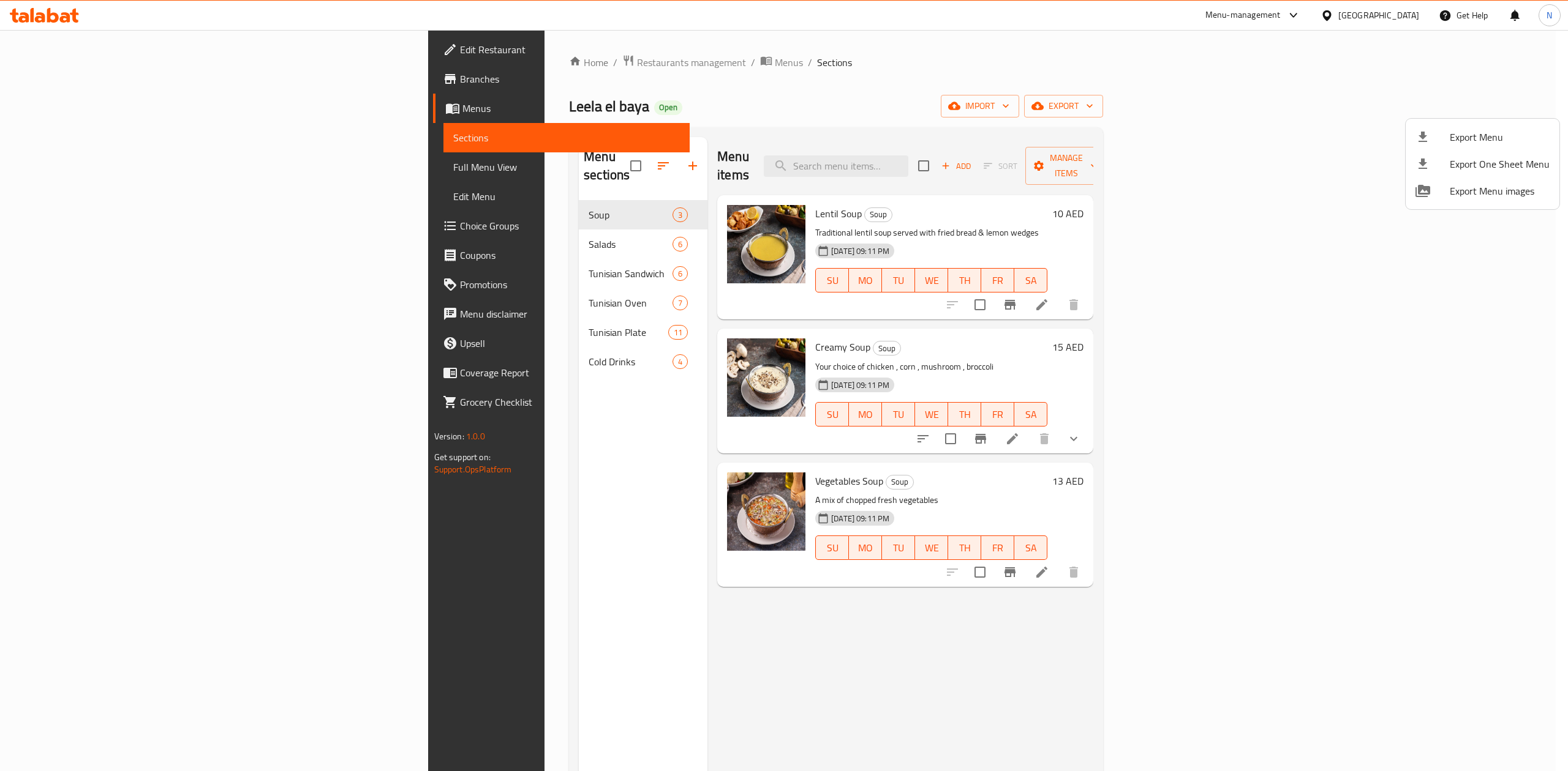
click at [950, 169] on div at bounding box center [784, 386] width 1568 height 771
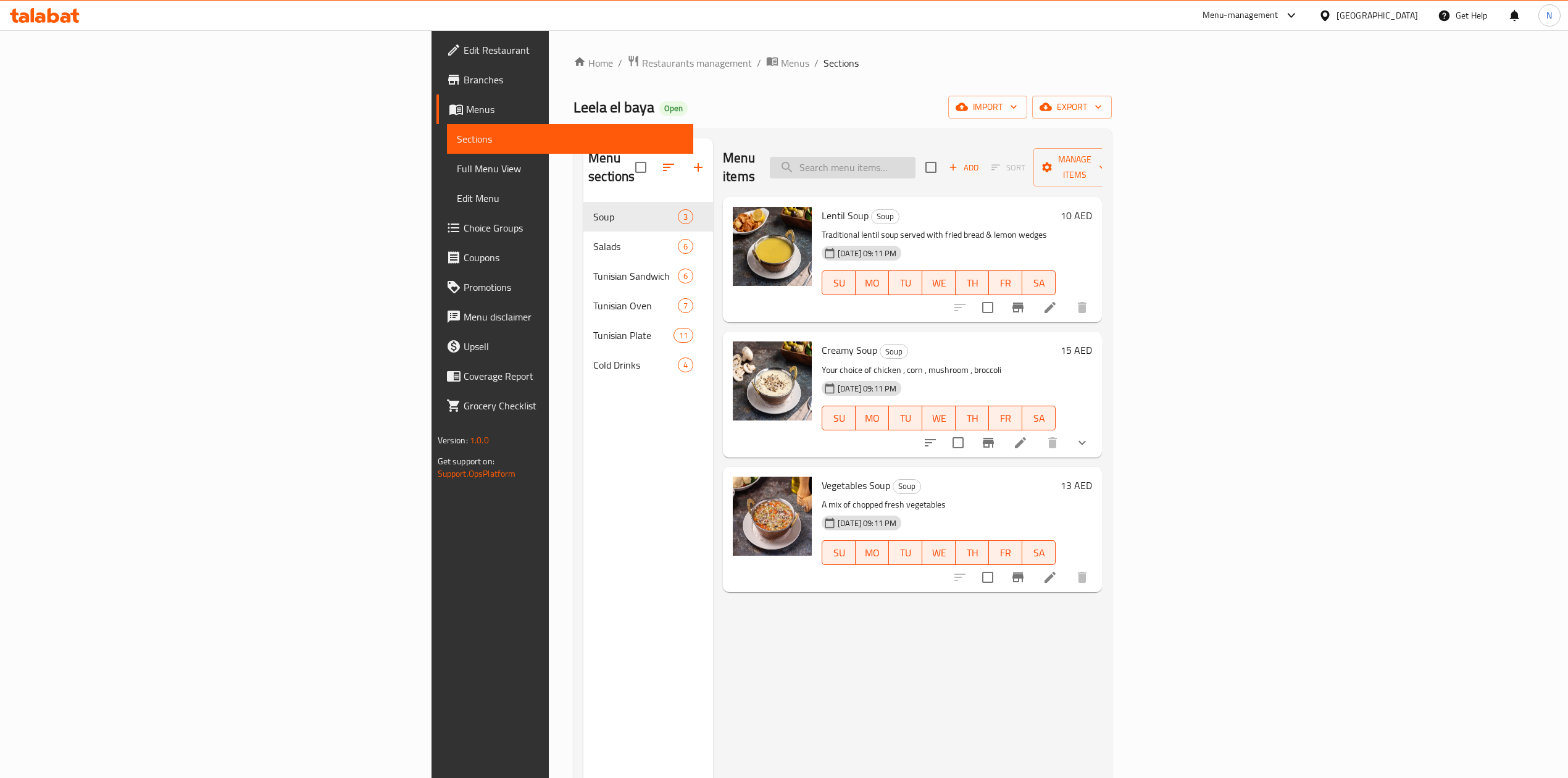
paste input "BIRYANI BONELESS GRILLED CHICKEN HALF FULL"
click at [915, 157] on input "BIRYANI BONELESS GRILLED CHICKEN HALF FULL" at bounding box center [843, 168] width 145 height 21
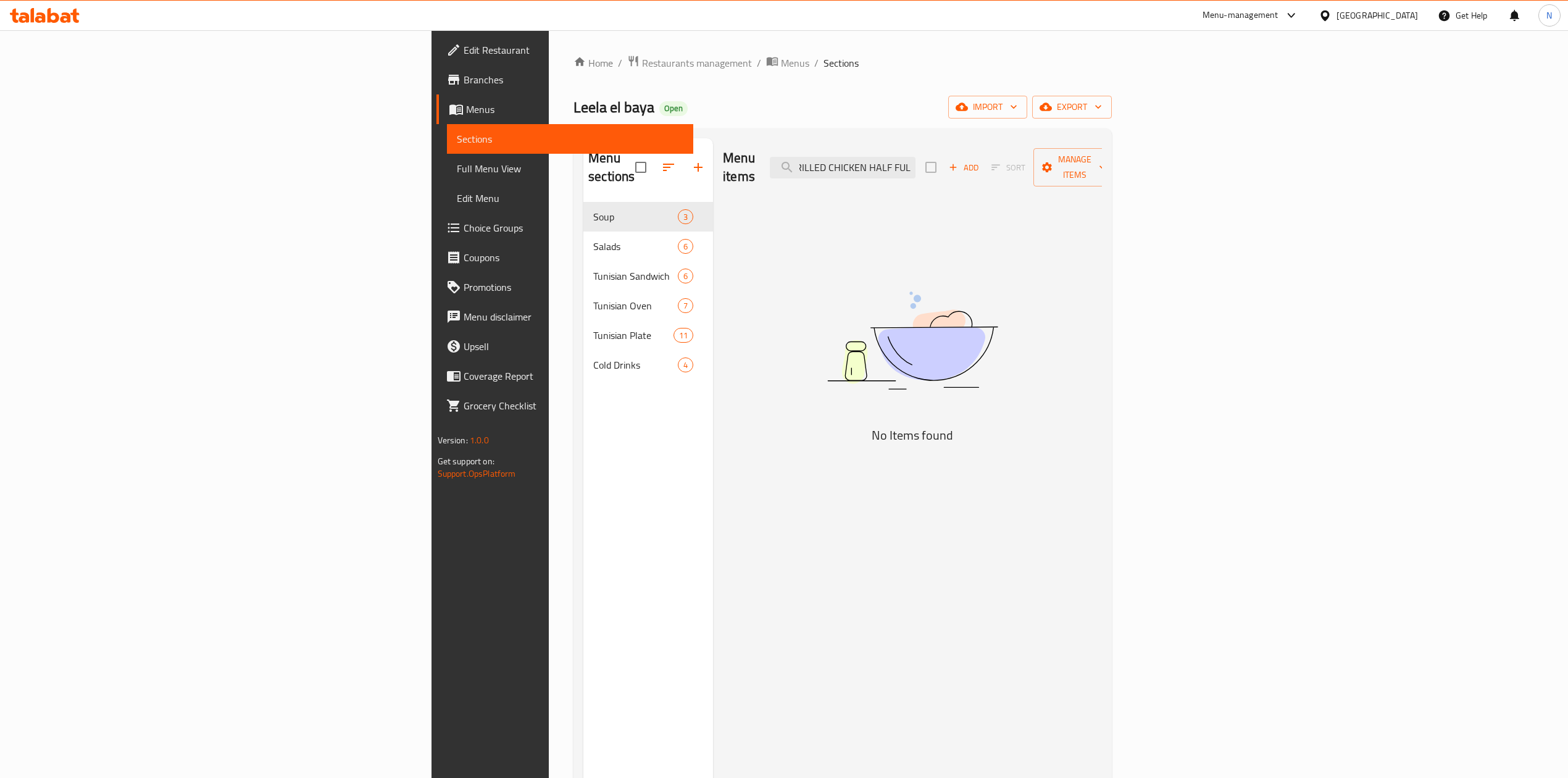
scroll to position [0, 92]
click at [915, 161] on input "BIRYANI BONELESS GRILLED CHICKEN HALF FUL" at bounding box center [843, 168] width 145 height 21
drag, startPoint x: 1058, startPoint y: 161, endPoint x: 1164, endPoint y: 161, distance: 106.0
click at [1102, 161] on div "Menu items BIRYANI BONELESS GRILLED CHICKEN HALF FUL Add Sort Manage items" at bounding box center [912, 168] width 379 height 58
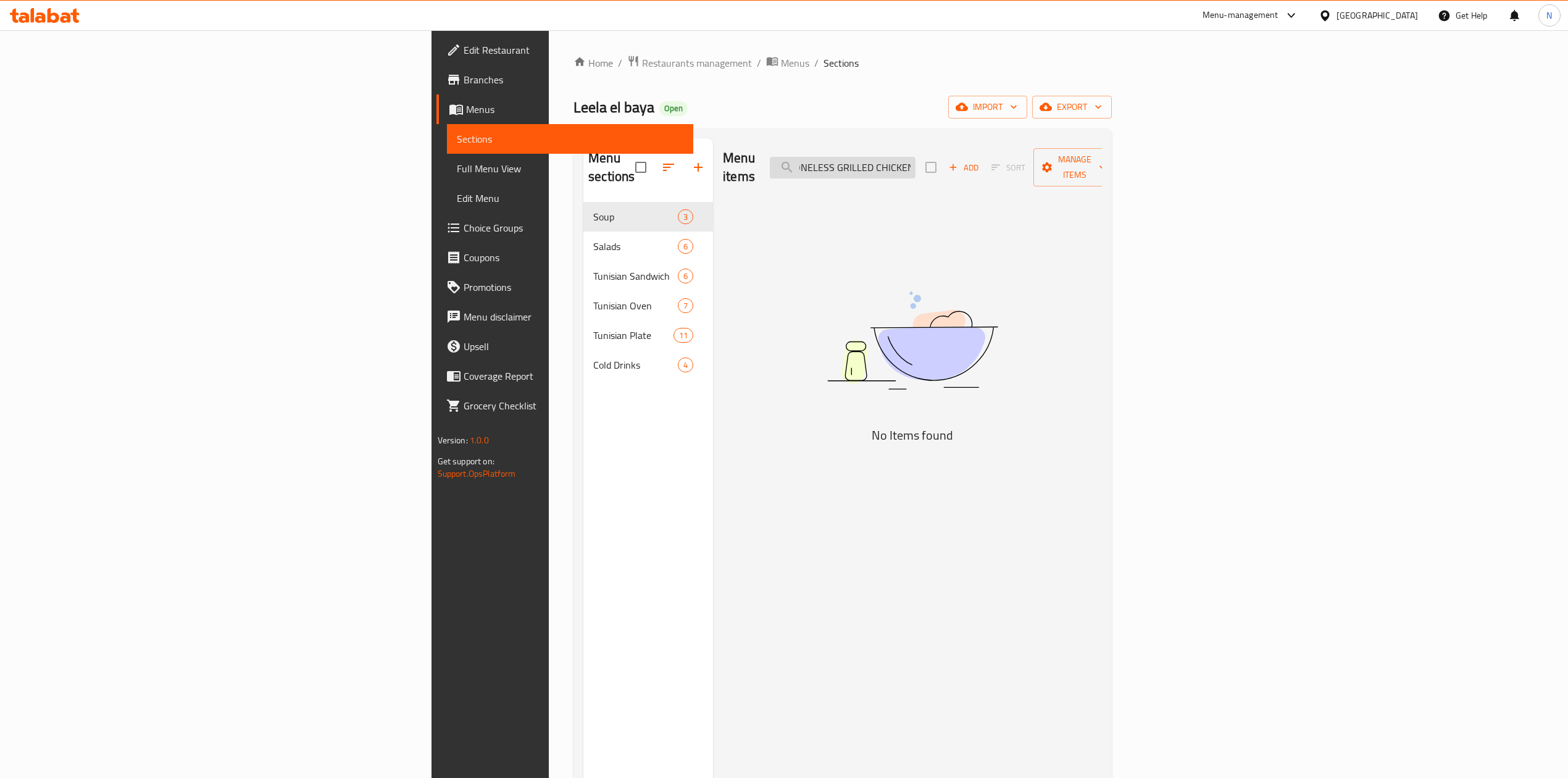
click at [915, 157] on input "BIRYANI BONELESS GRILLED CHICKEN" at bounding box center [843, 168] width 145 height 21
drag, startPoint x: 1029, startPoint y: 155, endPoint x: 1171, endPoint y: 176, distance: 143.5
click at [1102, 176] on div "Menu items BIRYANI BONELESS GRILLED CHICKEN Add Sort Manage items" at bounding box center [912, 168] width 379 height 58
click at [915, 164] on input "BIRYANI BONELES" at bounding box center [843, 168] width 145 height 21
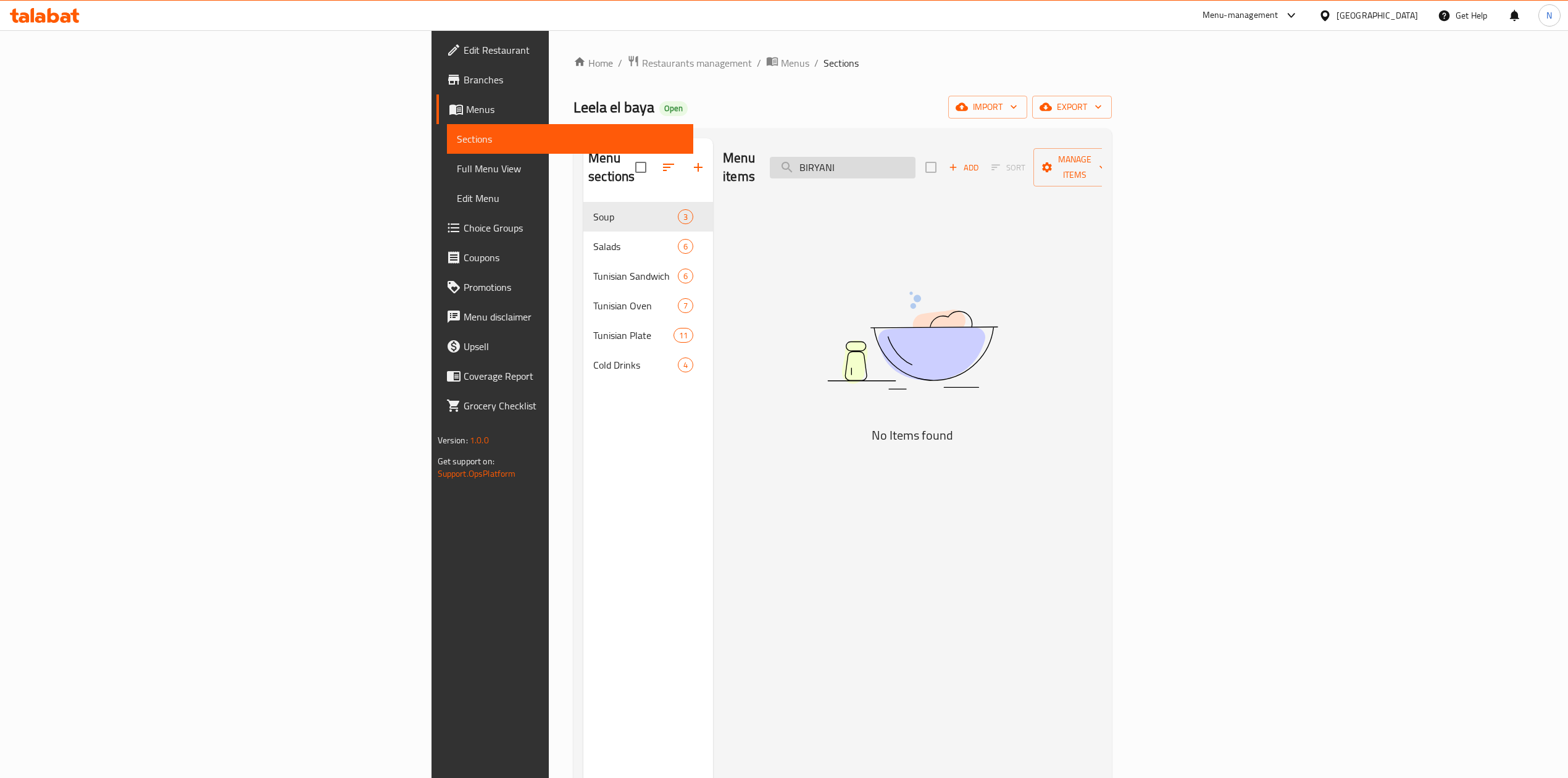
click at [915, 164] on input "BIRYANI" at bounding box center [843, 168] width 145 height 21
click at [915, 158] on input "BIRYANI" at bounding box center [843, 168] width 145 height 21
paste input "search"
click at [915, 158] on input "BIRYANI" at bounding box center [843, 168] width 145 height 21
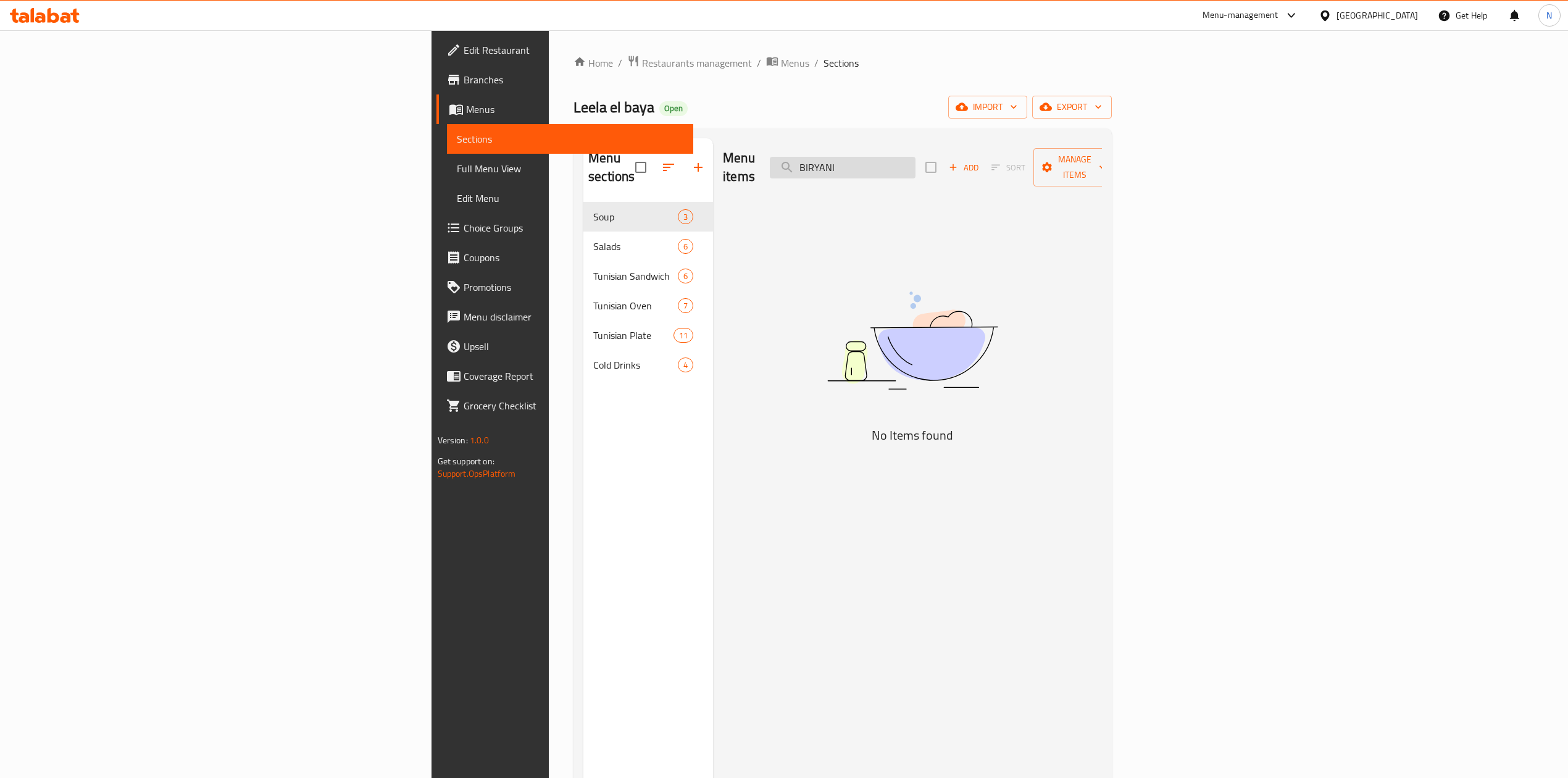
click at [915, 158] on input "BIRYANI" at bounding box center [843, 168] width 145 height 21
paste input "AVOCADO WITH HONEY & NUTS"
click at [915, 158] on input "AVOCADO WITH HONEY & NUTS" at bounding box center [843, 168] width 145 height 21
click at [915, 157] on input "AVOCADO WITH HONEY & NUTS" at bounding box center [843, 168] width 145 height 21
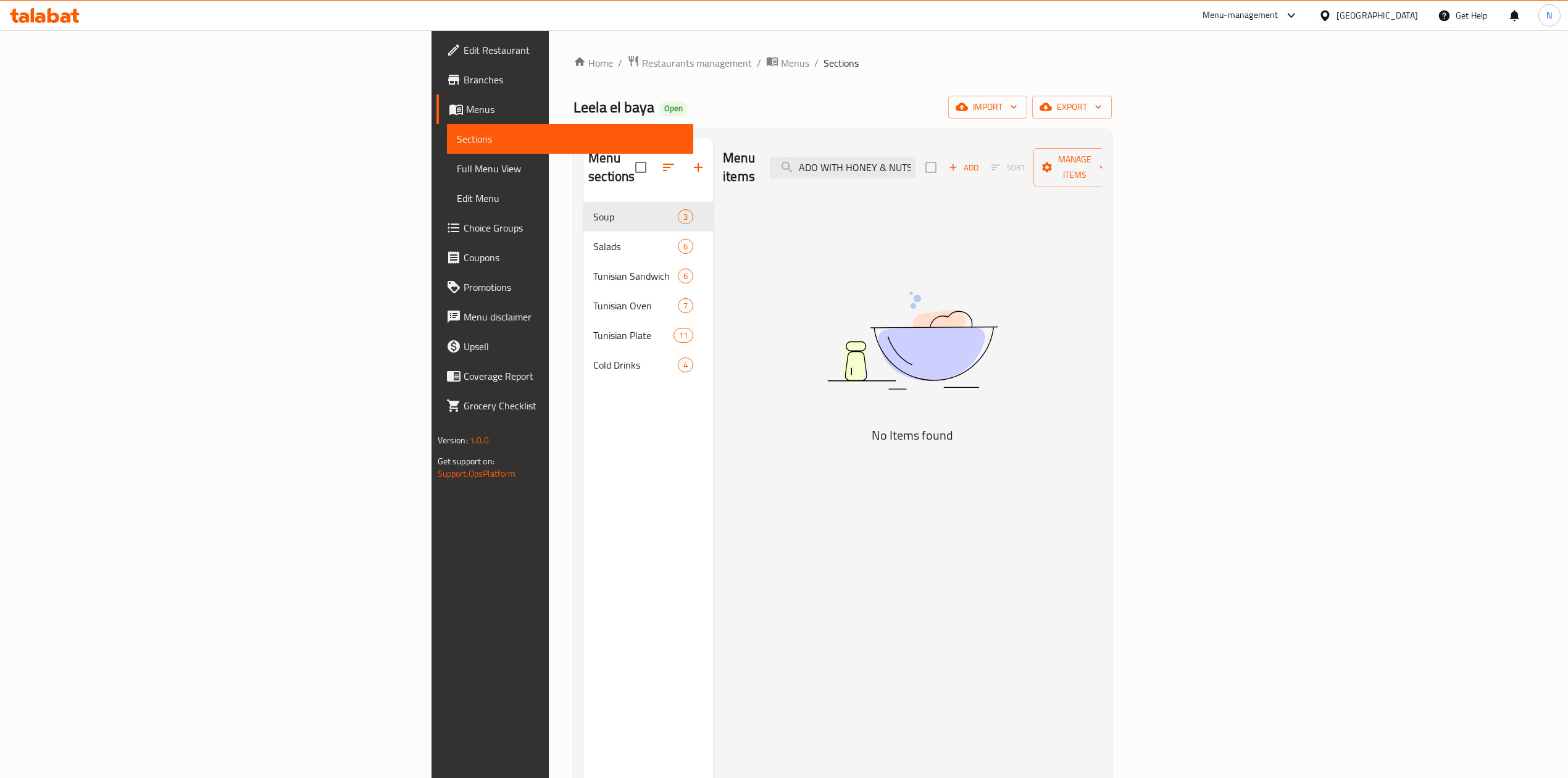
drag, startPoint x: 1047, startPoint y: 157, endPoint x: 1114, endPoint y: 167, distance: 67.7
click at [1102, 167] on div "Menu items AVOCADO WITH HONEY & NUTS Add Sort Manage items" at bounding box center [912, 168] width 379 height 58
click at [915, 157] on input "AVOCADO WITH HONEY" at bounding box center [843, 168] width 145 height 21
click at [915, 157] on input "AVOCADO WITH" at bounding box center [843, 168] width 145 height 21
click at [915, 159] on input "AVOCADO WIT" at bounding box center [843, 168] width 145 height 21
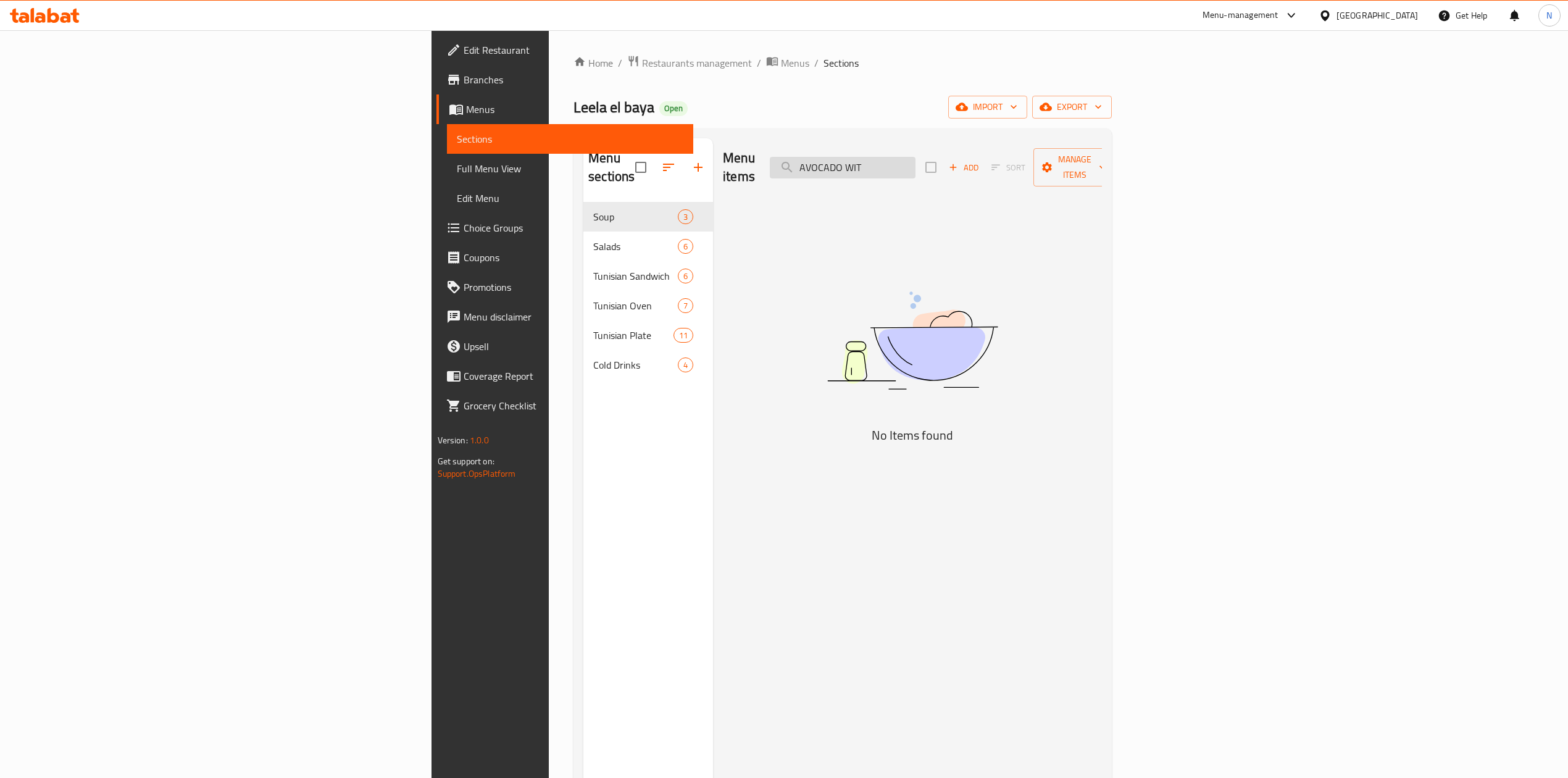
click at [915, 159] on input "AVOCADO WIT" at bounding box center [843, 168] width 145 height 21
click at [915, 159] on input "AVOCADO" at bounding box center [843, 168] width 145 height 21
paste input "RABIC MEAT SHAWARMA"
click at [915, 159] on input "ARABIC MEAT SHAWARMA" at bounding box center [843, 168] width 145 height 21
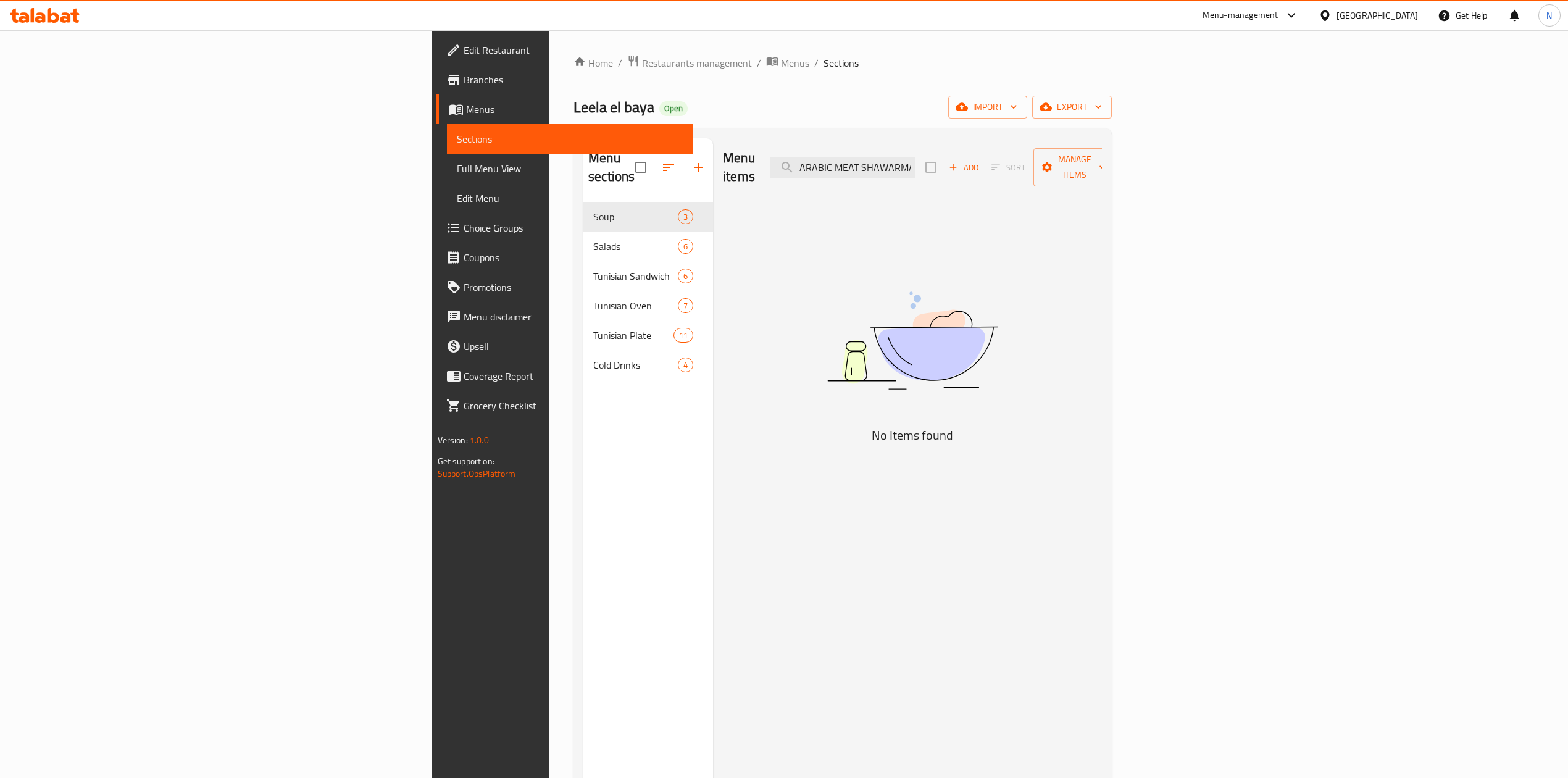
scroll to position [0, 3]
click at [915, 157] on input "ARABIC MEAT SHAWARMA" at bounding box center [843, 168] width 145 height 21
drag, startPoint x: 997, startPoint y: 154, endPoint x: 1127, endPoint y: 179, distance: 132.4
click at [1102, 179] on div "Menu items ARABIC MEAT SHAWARMA Add Sort Manage items No Items found" at bounding box center [907, 528] width 389 height 778
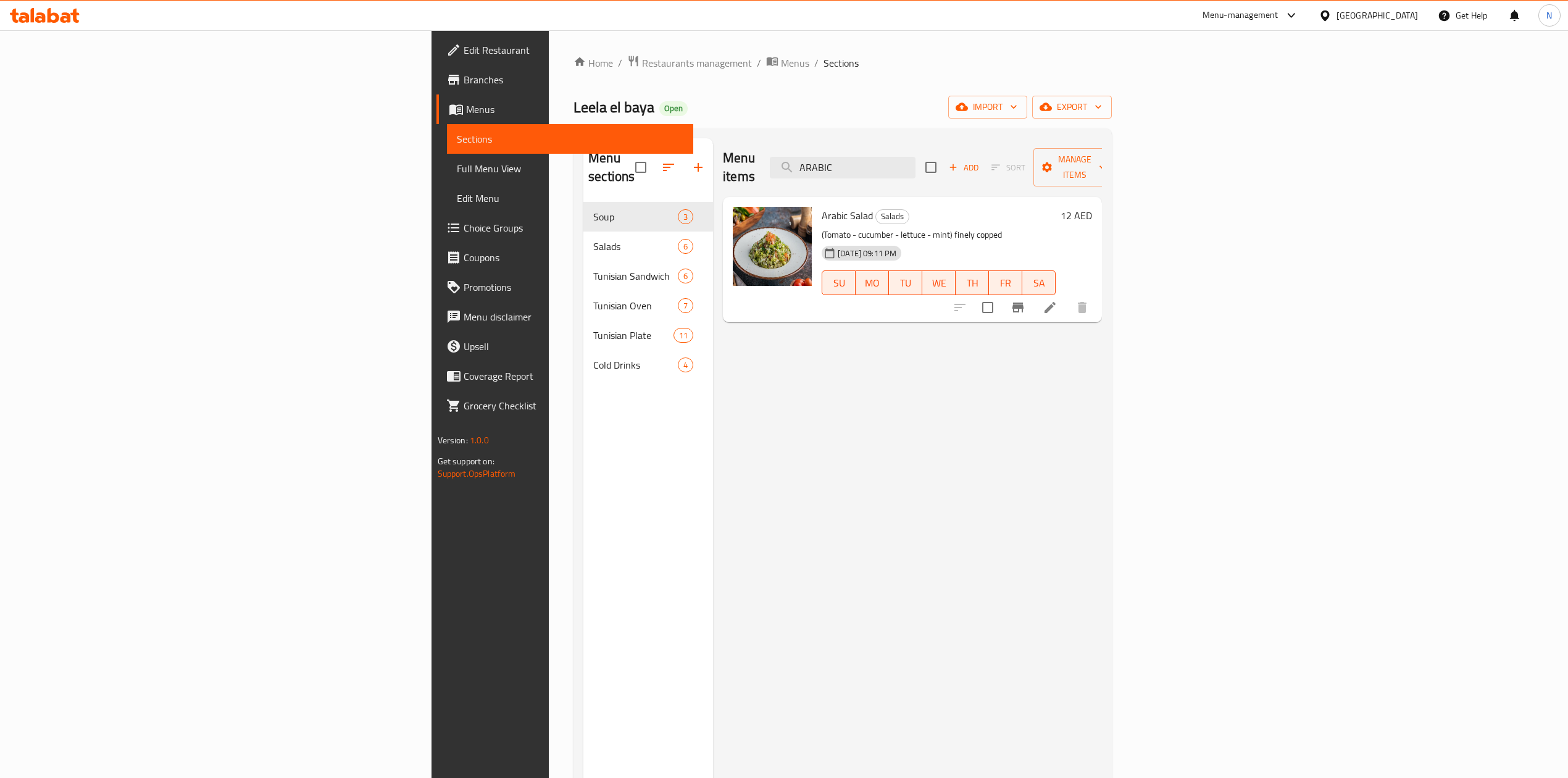
click at [860, 387] on div "Menu items ARABIC Add Sort Manage items Arabic Salad Salads (Tomato - cucumber …" at bounding box center [907, 528] width 389 height 778
click at [915, 157] on input "ARABIC" at bounding box center [843, 168] width 145 height 21
paste input "NBER LIGHT SPICY POTATO"
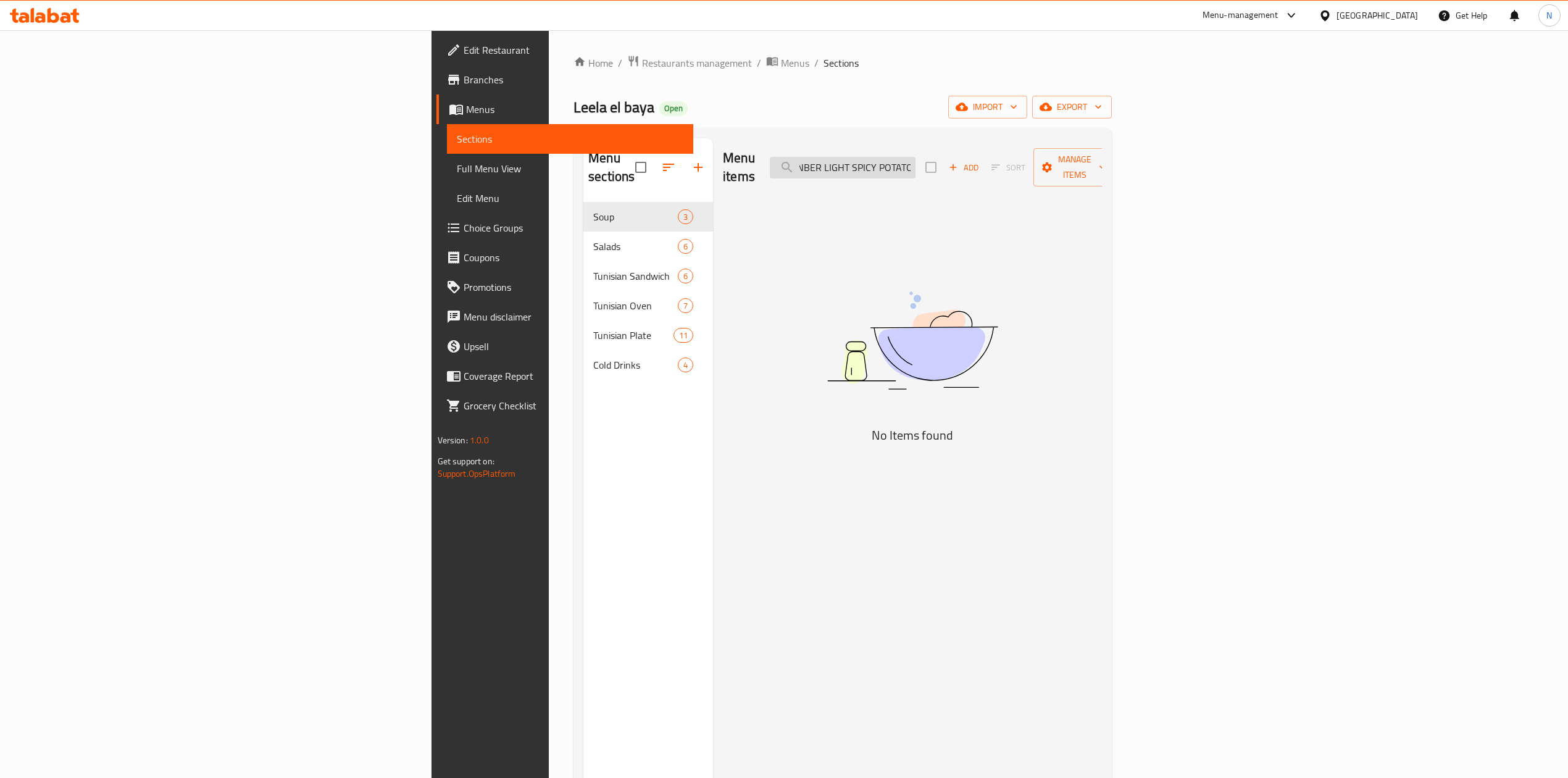
click at [915, 159] on input "ANBER LIGHT SPICY POTATO" at bounding box center [843, 168] width 145 height 21
drag, startPoint x: 1003, startPoint y: 159, endPoint x: 1146, endPoint y: 172, distance: 143.6
click at [1102, 172] on div "Menu items ANBER LIGHT SPICY POTATO Add Sort Manage items" at bounding box center [912, 168] width 379 height 58
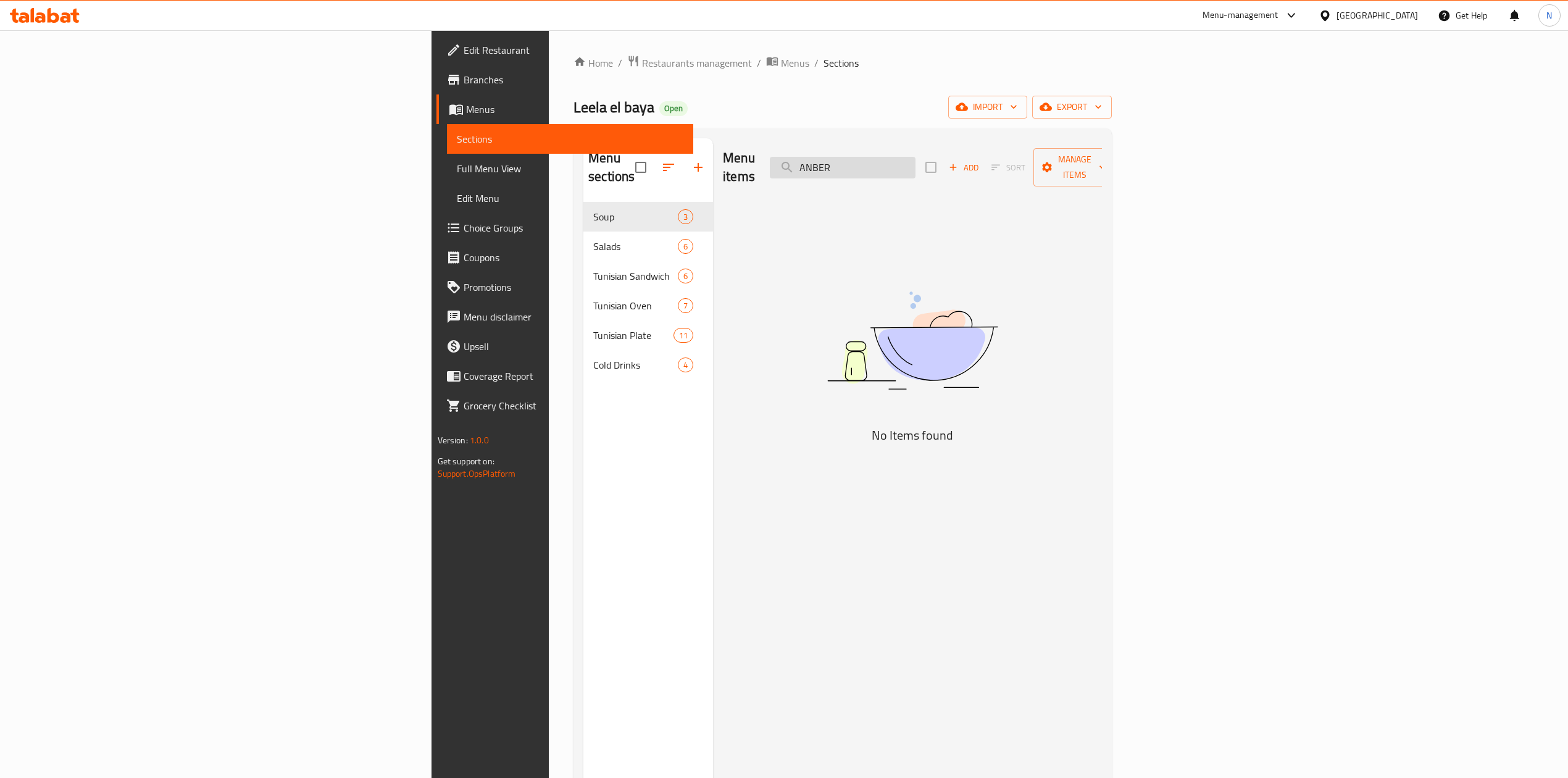
click at [915, 163] on input "ANBER" at bounding box center [843, 168] width 145 height 21
click at [915, 164] on input "ANBER" at bounding box center [843, 168] width 145 height 21
paste input "BUTTER CHICKEN"
click at [915, 167] on input "BUTTER CHICKEN" at bounding box center [843, 168] width 145 height 21
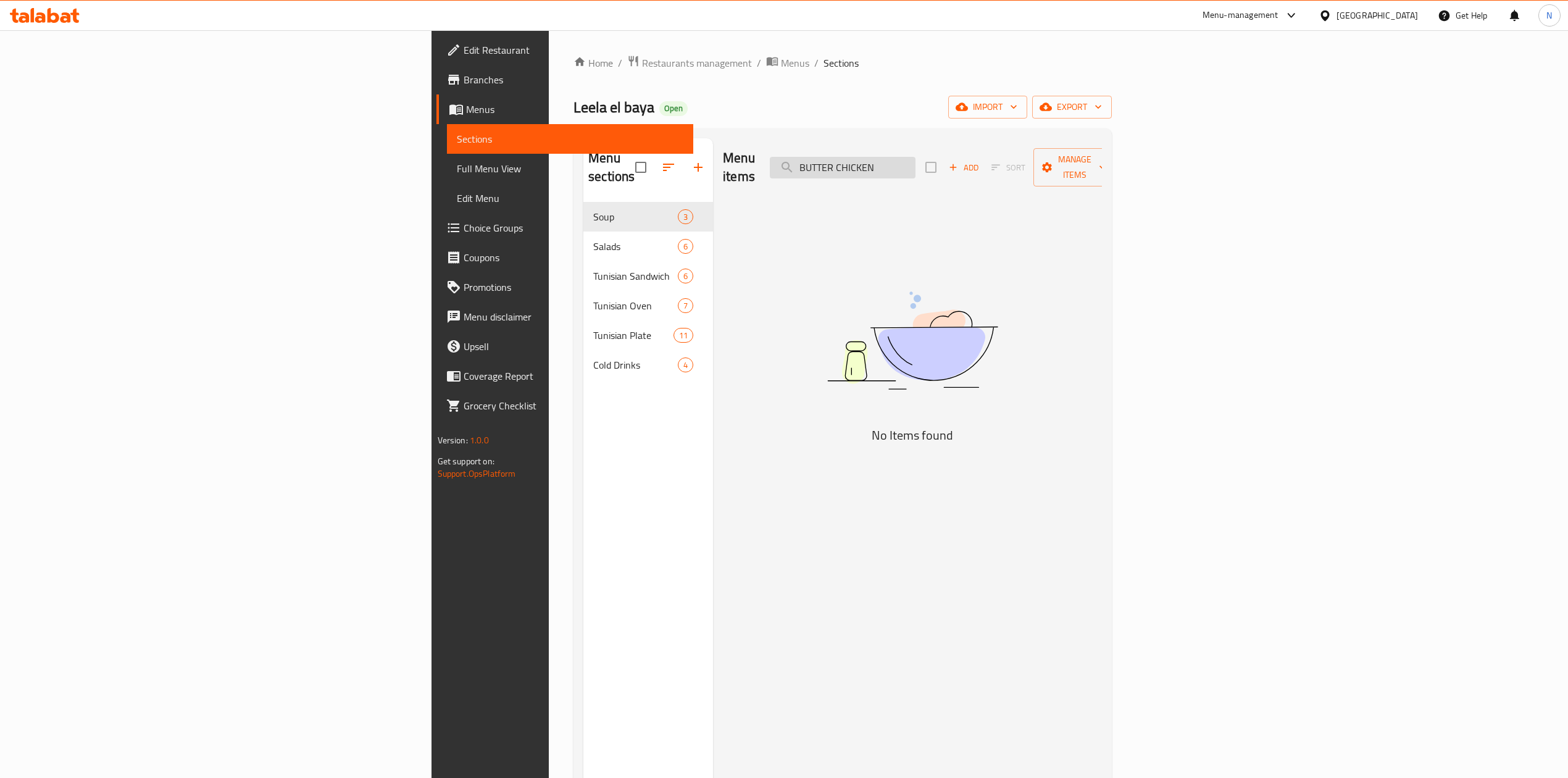
click at [915, 167] on input "BUTTER CHICKEN" at bounding box center [843, 168] width 145 height 21
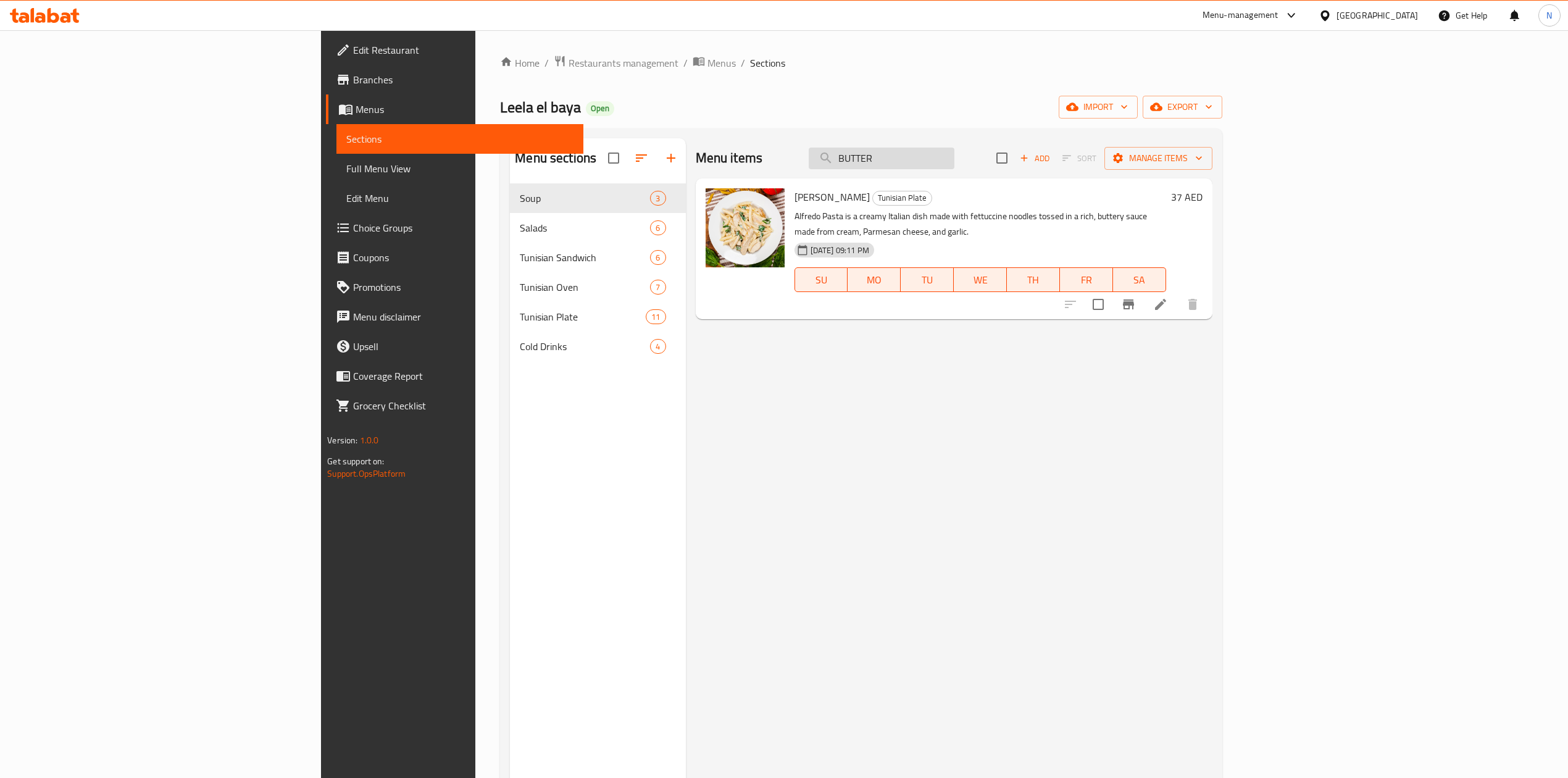
click at [954, 166] on input "BUTTER" at bounding box center [881, 158] width 145 height 21
click at [954, 164] on input "BUTTER" at bounding box center [881, 158] width 145 height 21
paste input "ANBAR LIGHT RAS ASFOUR BIL HABAK MEAT"
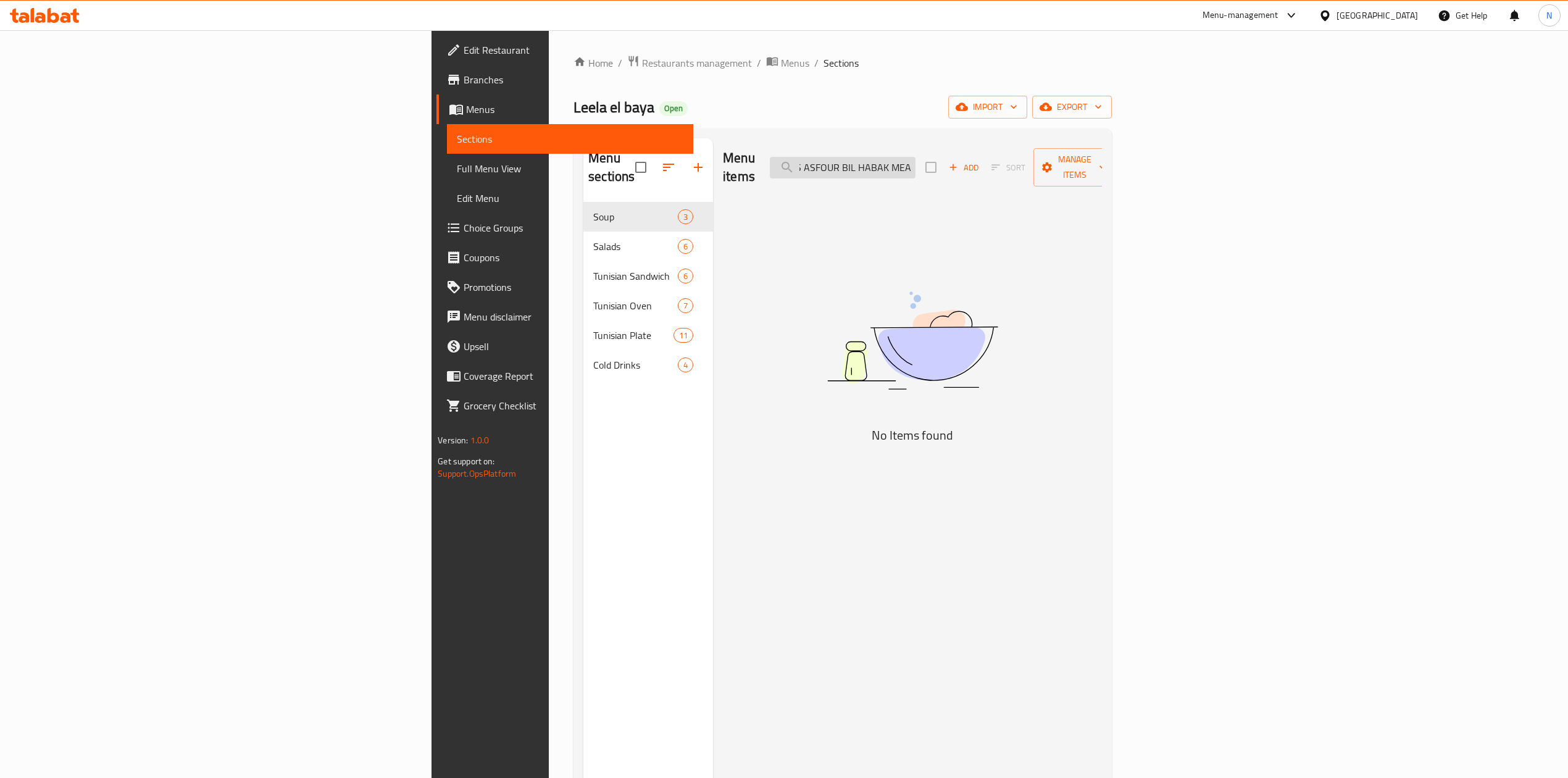
click at [915, 157] on input "ANBAR LIGHT RAS ASFOUR BIL HABAK MEAT" at bounding box center [843, 168] width 145 height 21
drag, startPoint x: 1004, startPoint y: 148, endPoint x: 1394, endPoint y: 181, distance: 391.4
click at [1102, 181] on div "Menu items ANBAR LIGHT RAS ASFOUR BIL HABAK MEAT Add Sort Manage items No Items…" at bounding box center [907, 528] width 389 height 778
click at [915, 157] on input "ANBAR LIGHT RAS ASFOU" at bounding box center [843, 168] width 145 height 21
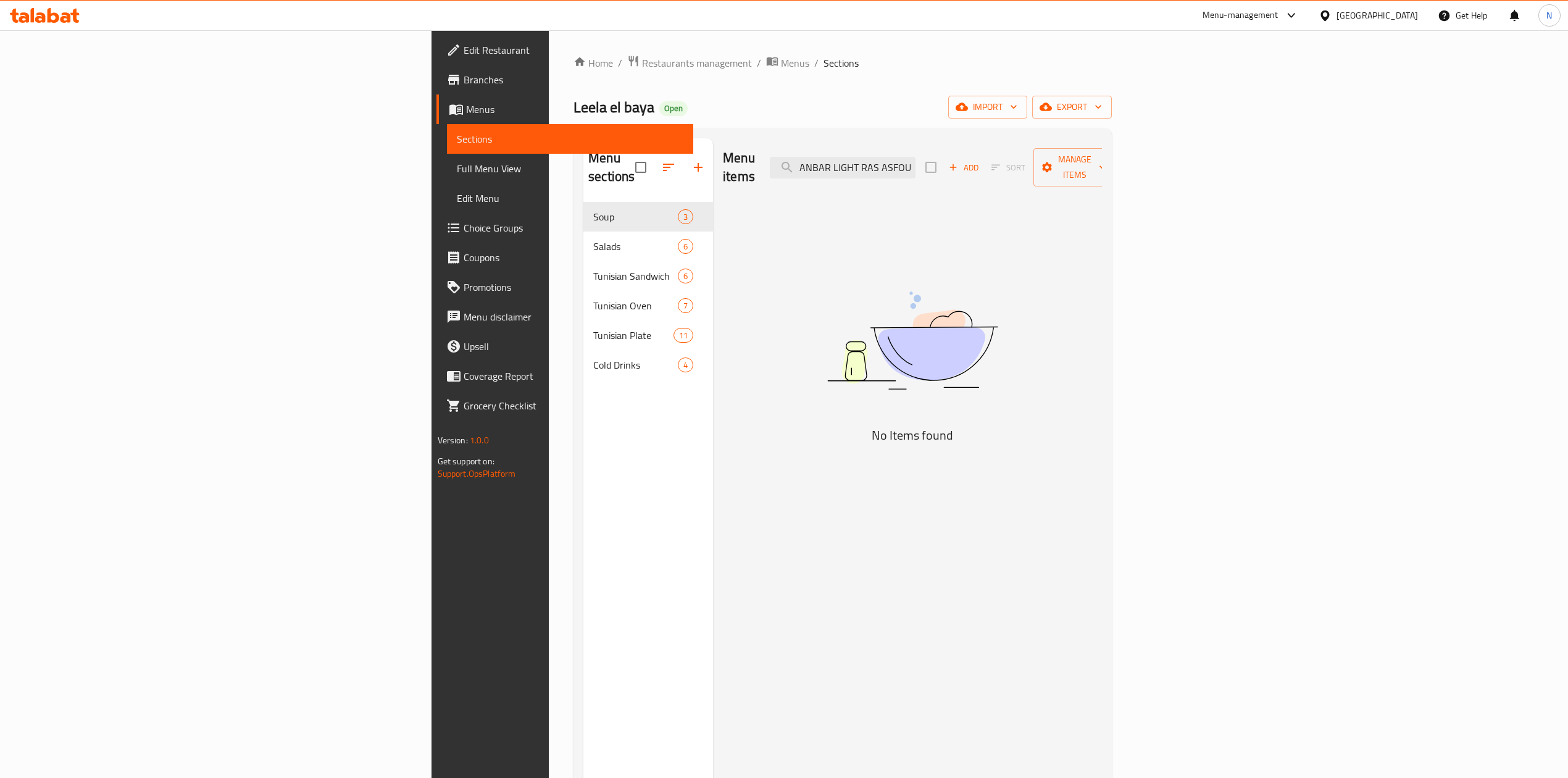
drag, startPoint x: 976, startPoint y: 152, endPoint x: 1221, endPoint y: 172, distance: 245.8
click at [1102, 172] on div "Menu items ANBAR LIGHT RAS ASFOU Add Sort Manage items" at bounding box center [912, 168] width 379 height 58
click at [915, 157] on input "ANBAR LIGHT RAS ASFOU" at bounding box center [843, 168] width 145 height 21
drag, startPoint x: 1010, startPoint y: 156, endPoint x: 1277, endPoint y: 169, distance: 267.3
click at [1102, 169] on div "Menu items ANBAR LIGHT RAS ASFOU Add Sort Manage items" at bounding box center [912, 168] width 379 height 58
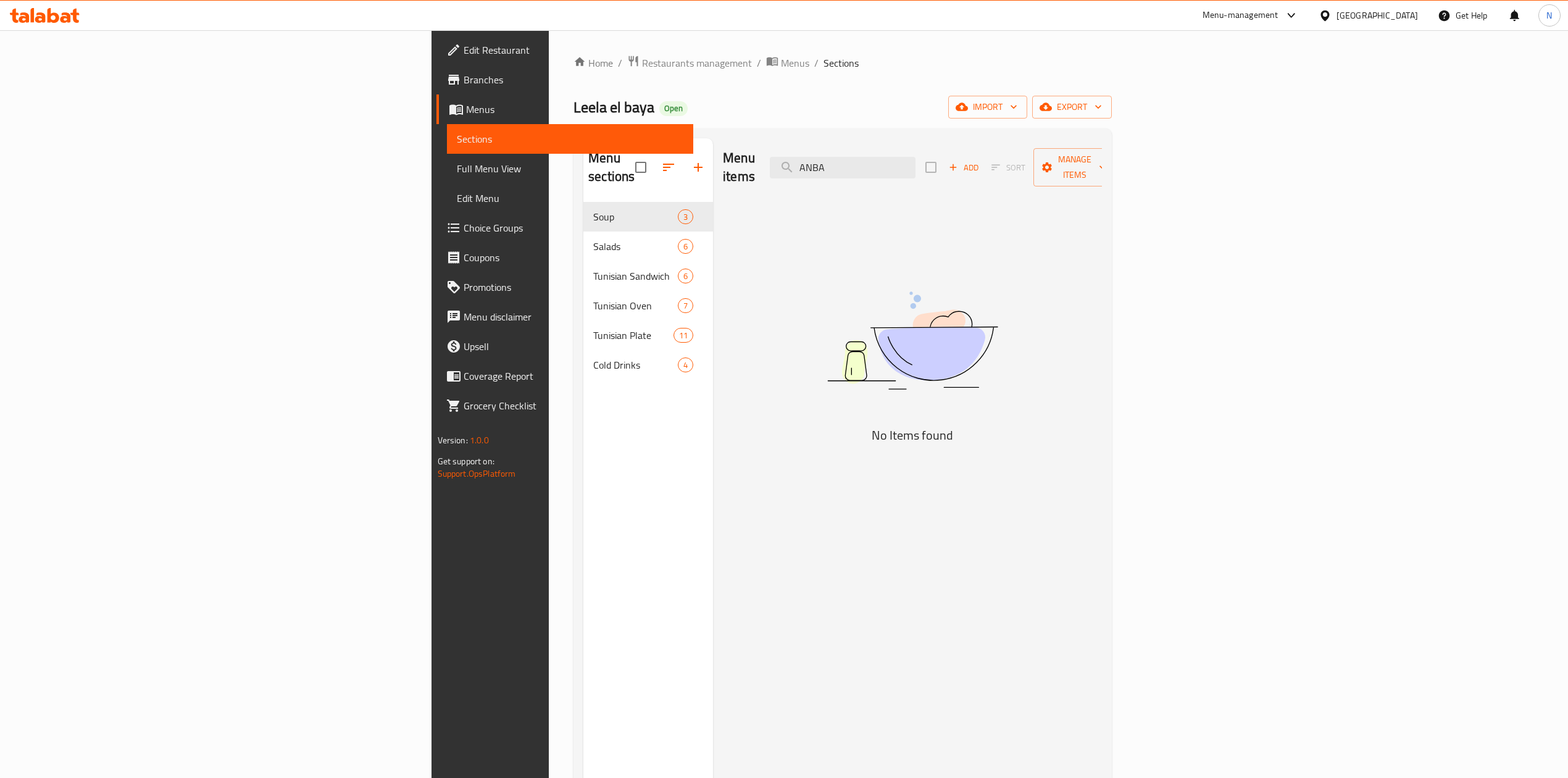
click at [952, 176] on div "Menu items ANBA Add Sort Manage items" at bounding box center [912, 168] width 379 height 58
click at [915, 164] on input "ANBA" at bounding box center [843, 168] width 145 height 21
paste input "MEAT"
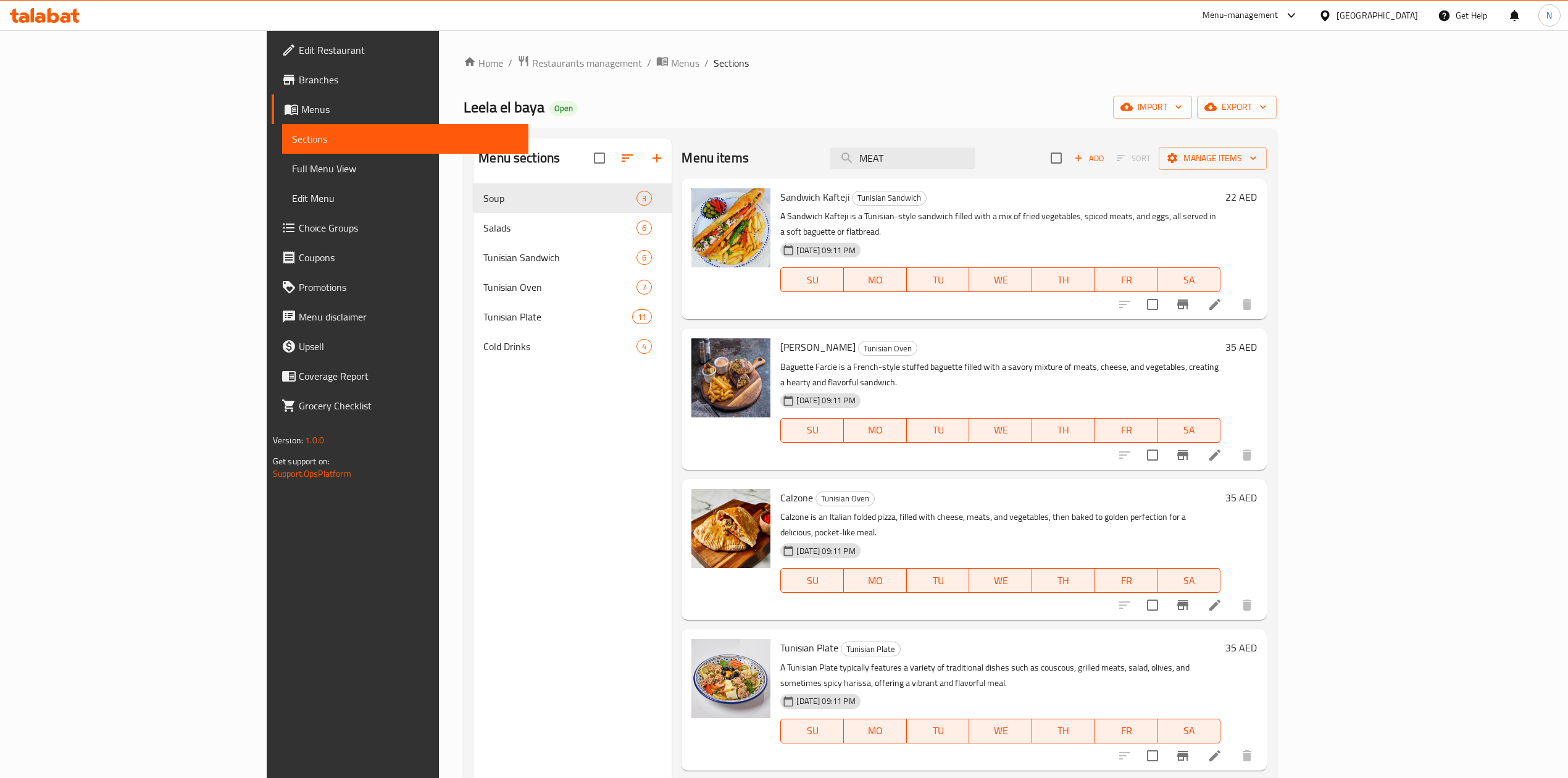
click at [994, 176] on div "Menu items MEAT Add Sort Manage items" at bounding box center [975, 158] width 586 height 40
click at [976, 166] on input "MEAT" at bounding box center [903, 158] width 145 height 21
paste input "ANBAR"
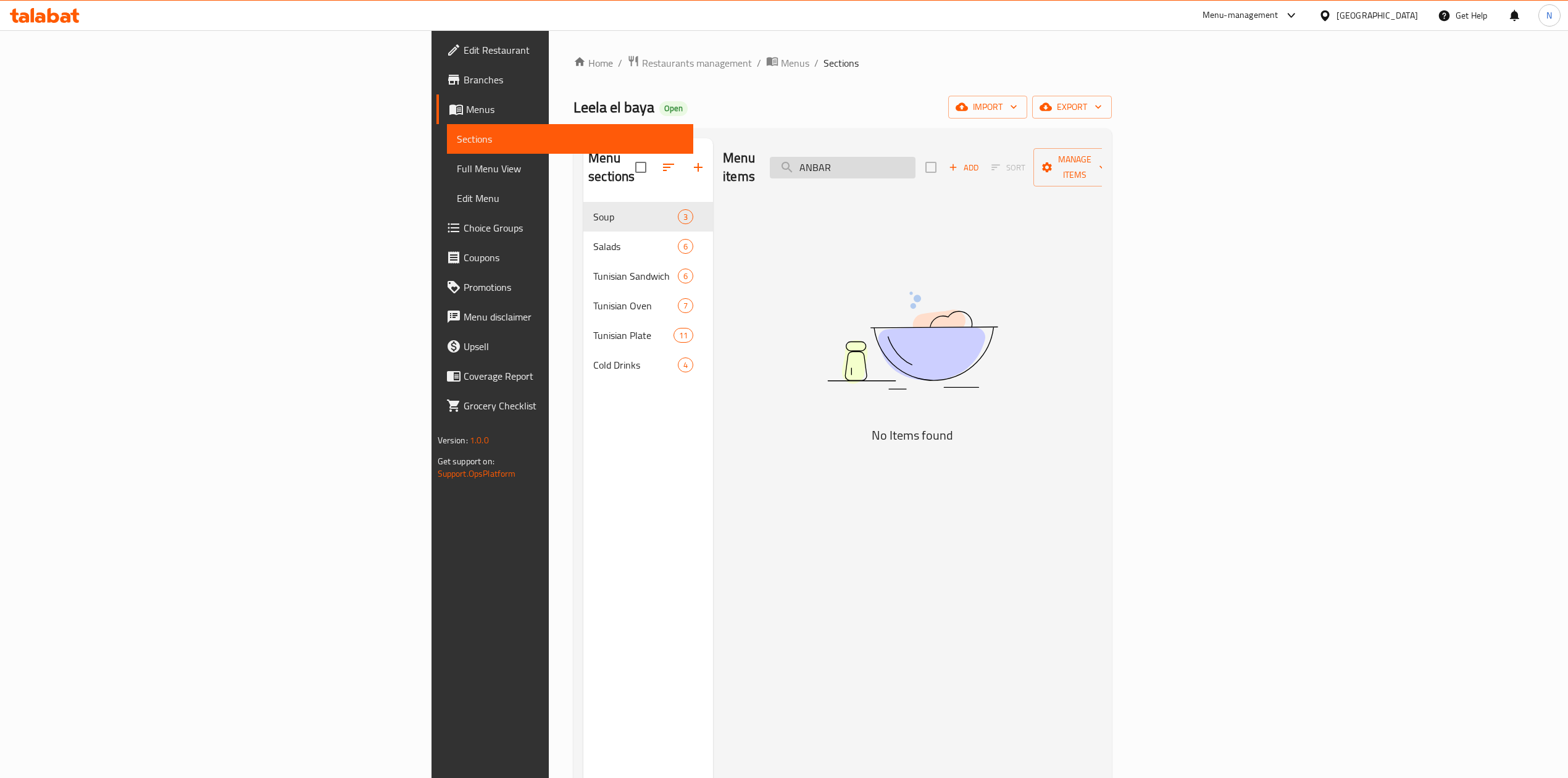
click at [915, 166] on input "ANBAR" at bounding box center [843, 168] width 145 height 21
type input "عنبر"
click at [990, 134] on div "Menu sections Soup 3 Salads 6 Tunisian Sandwich 6 Tunisian Oven 7 Tunisian Plat…" at bounding box center [842, 527] width 538 height 798
click at [991, 146] on div "Menu items عنبر Add Sort Manage items" at bounding box center [912, 168] width 379 height 58
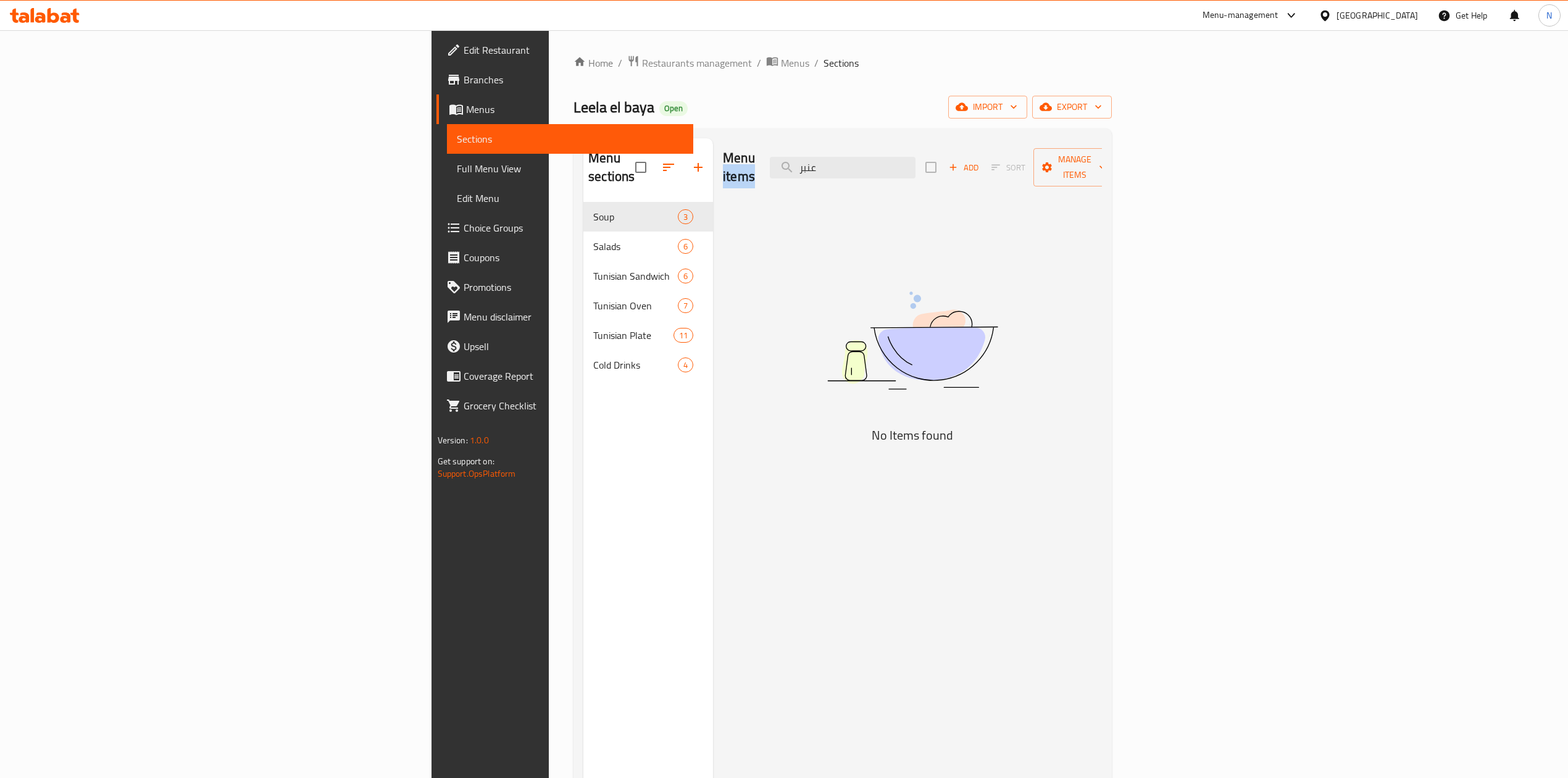
click at [991, 146] on div "Menu items عنبر Add Sort Manage items" at bounding box center [912, 168] width 379 height 58
click at [989, 177] on div "Menu items عنبر Add Sort Manage items" at bounding box center [912, 168] width 379 height 58
click at [915, 162] on input "عنبر" at bounding box center [843, 168] width 145 height 21
click at [915, 162] on input "search" at bounding box center [843, 168] width 145 height 21
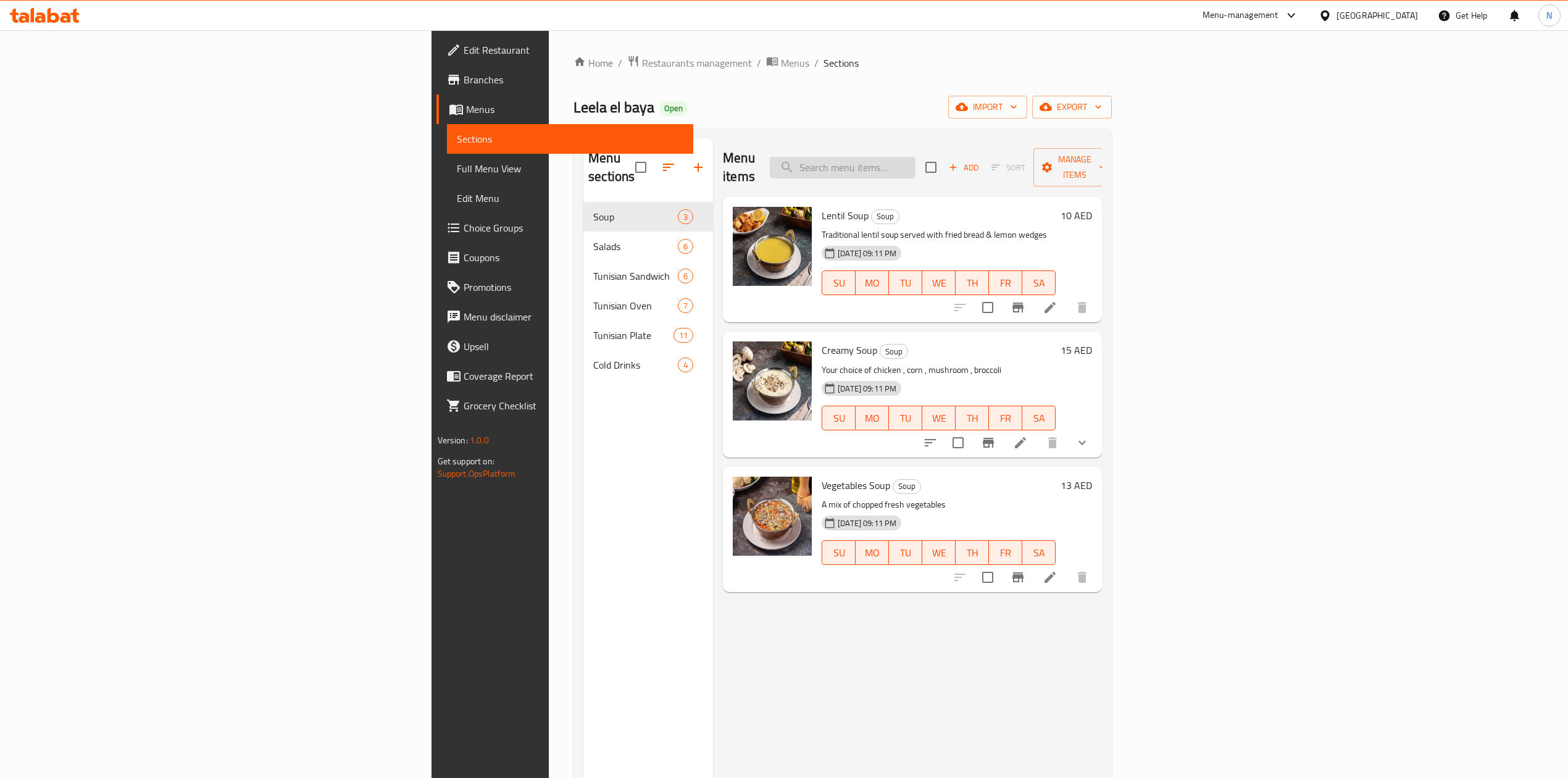
click at [915, 157] on input "search" at bounding box center [843, 168] width 145 height 21
paste input "SHAWARMA"
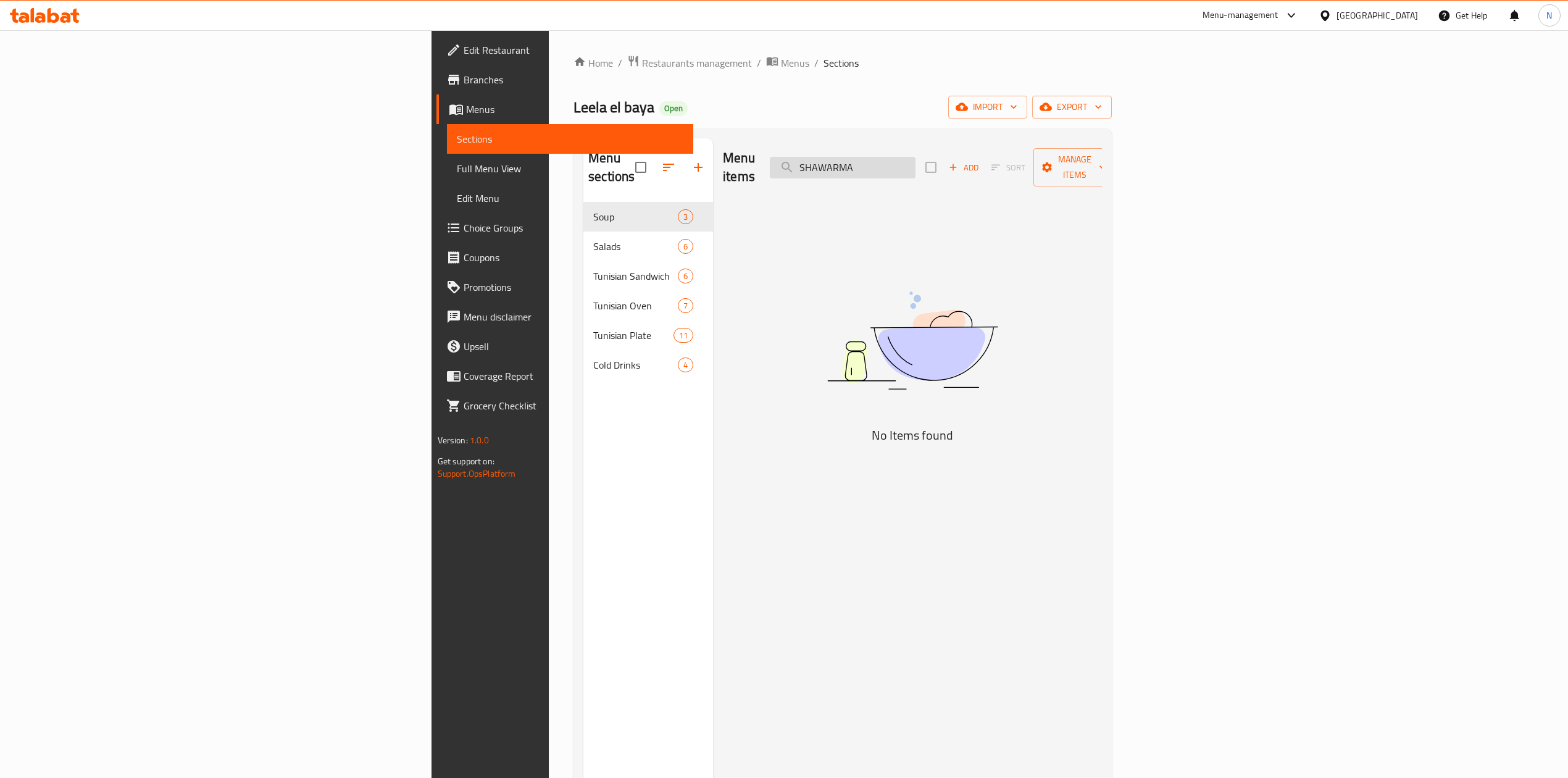
click at [915, 158] on input "SHAWARMA" at bounding box center [843, 168] width 145 height 21
click at [915, 164] on input "شاورما" at bounding box center [843, 168] width 145 height 21
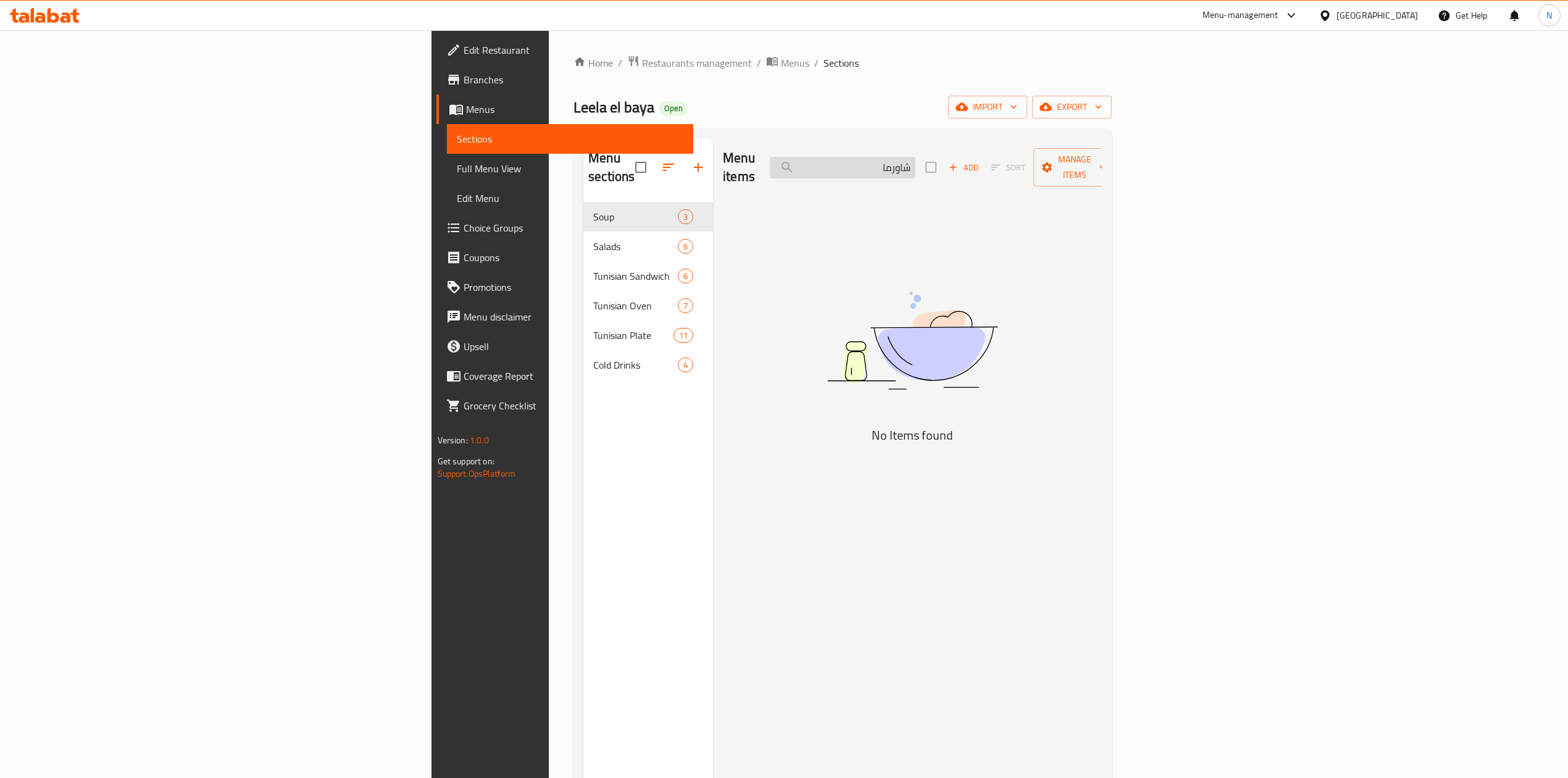
paste input "PARATHA"
click at [915, 162] on input "PARATHA" at bounding box center [843, 168] width 145 height 21
paste input "CHICKEN"
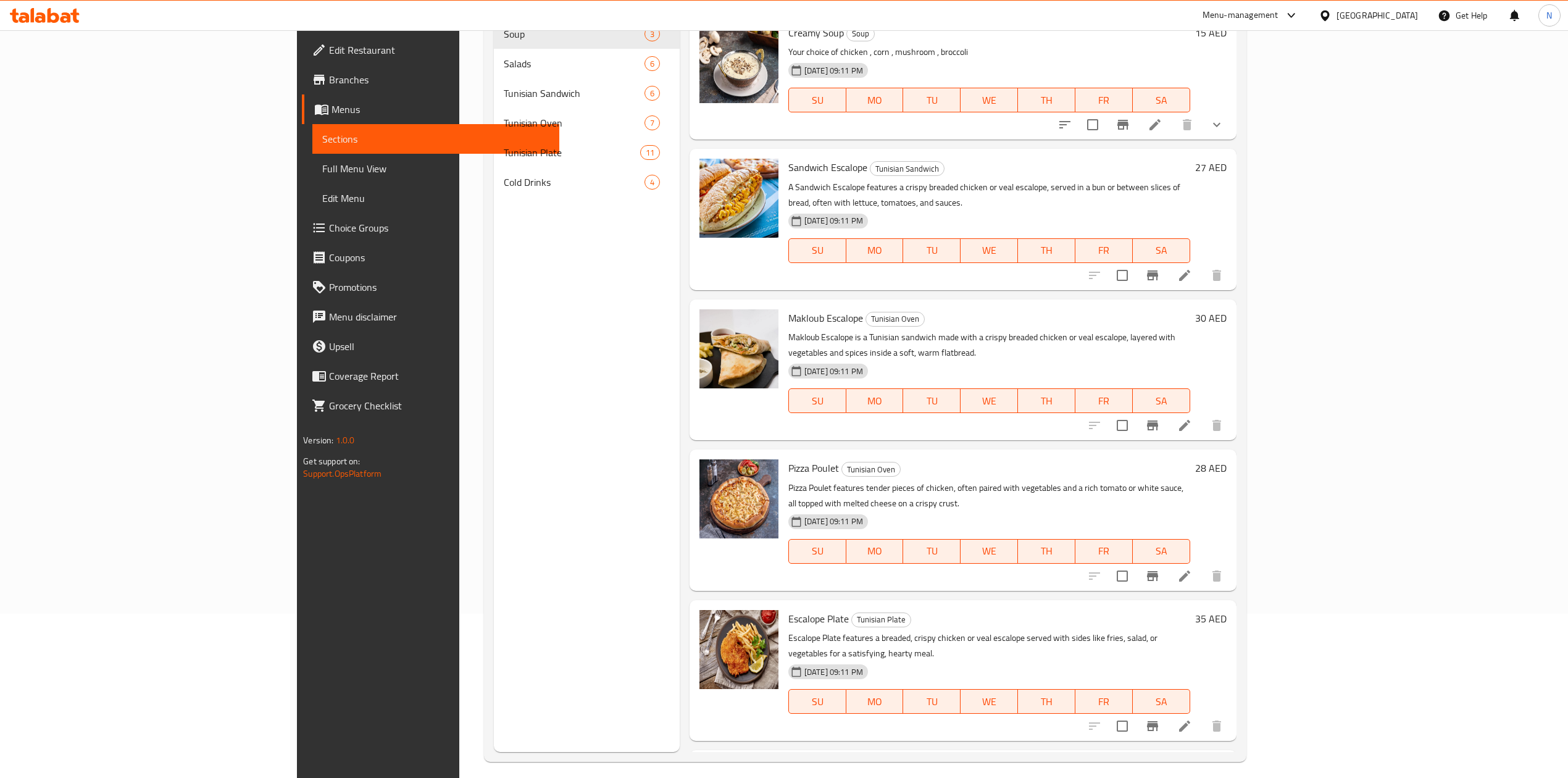
type input "CHICKEN"
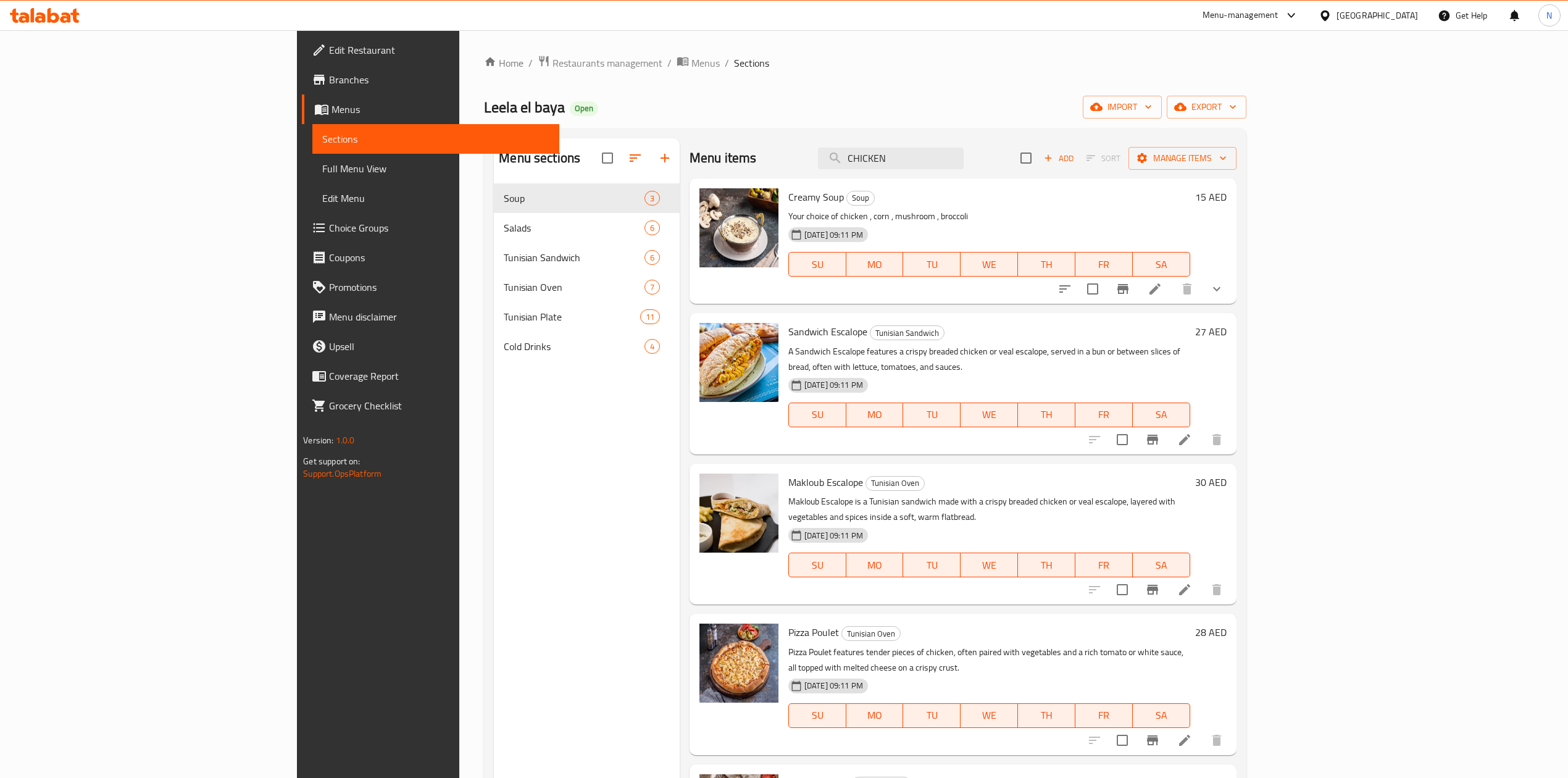
click at [1232, 297] on div at bounding box center [1140, 289] width 181 height 30
click at [1224, 293] on icon "show more" at bounding box center [1216, 288] width 15 height 15
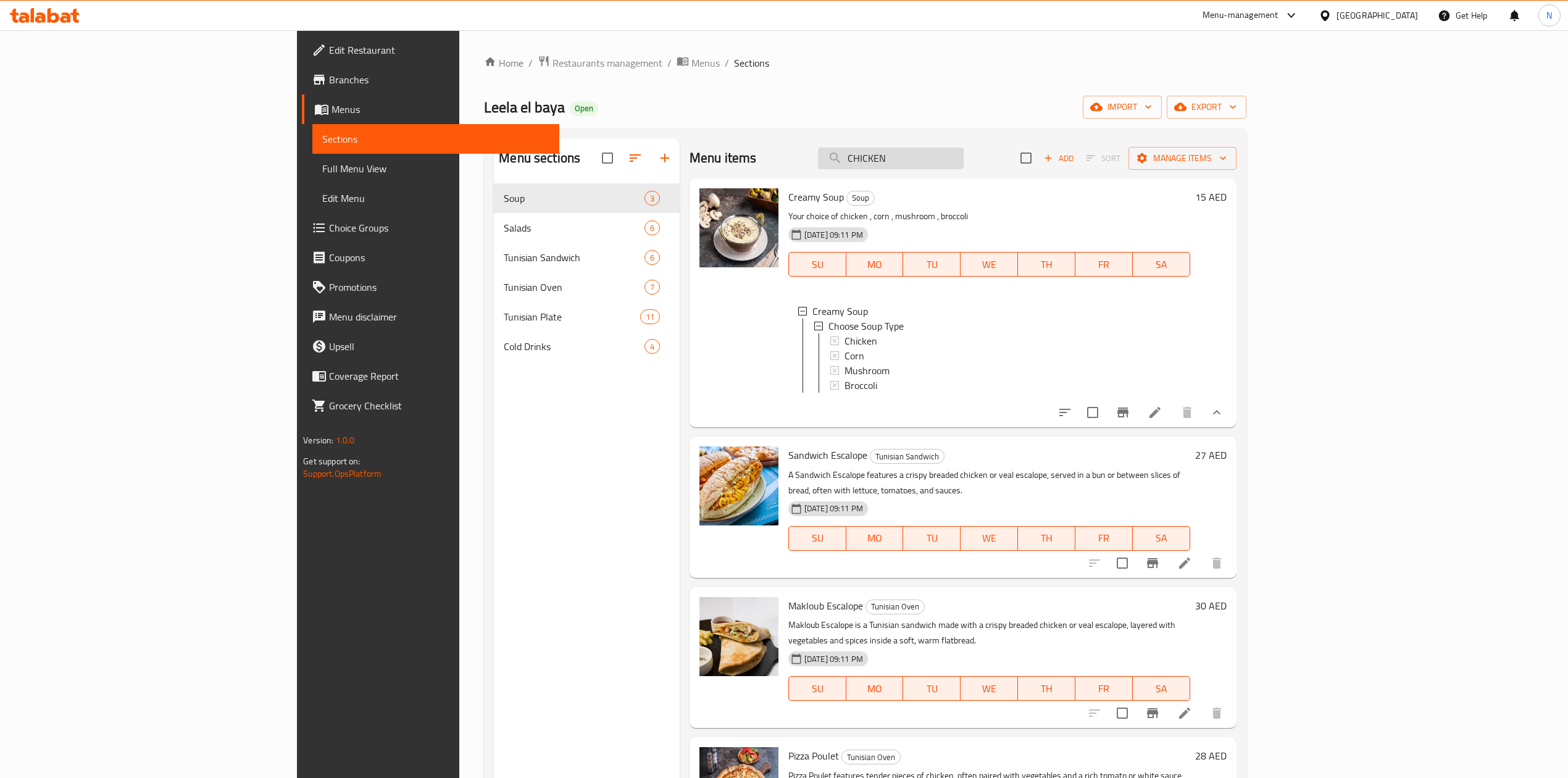
click at [964, 167] on input "CHICKEN" at bounding box center [891, 158] width 145 height 21
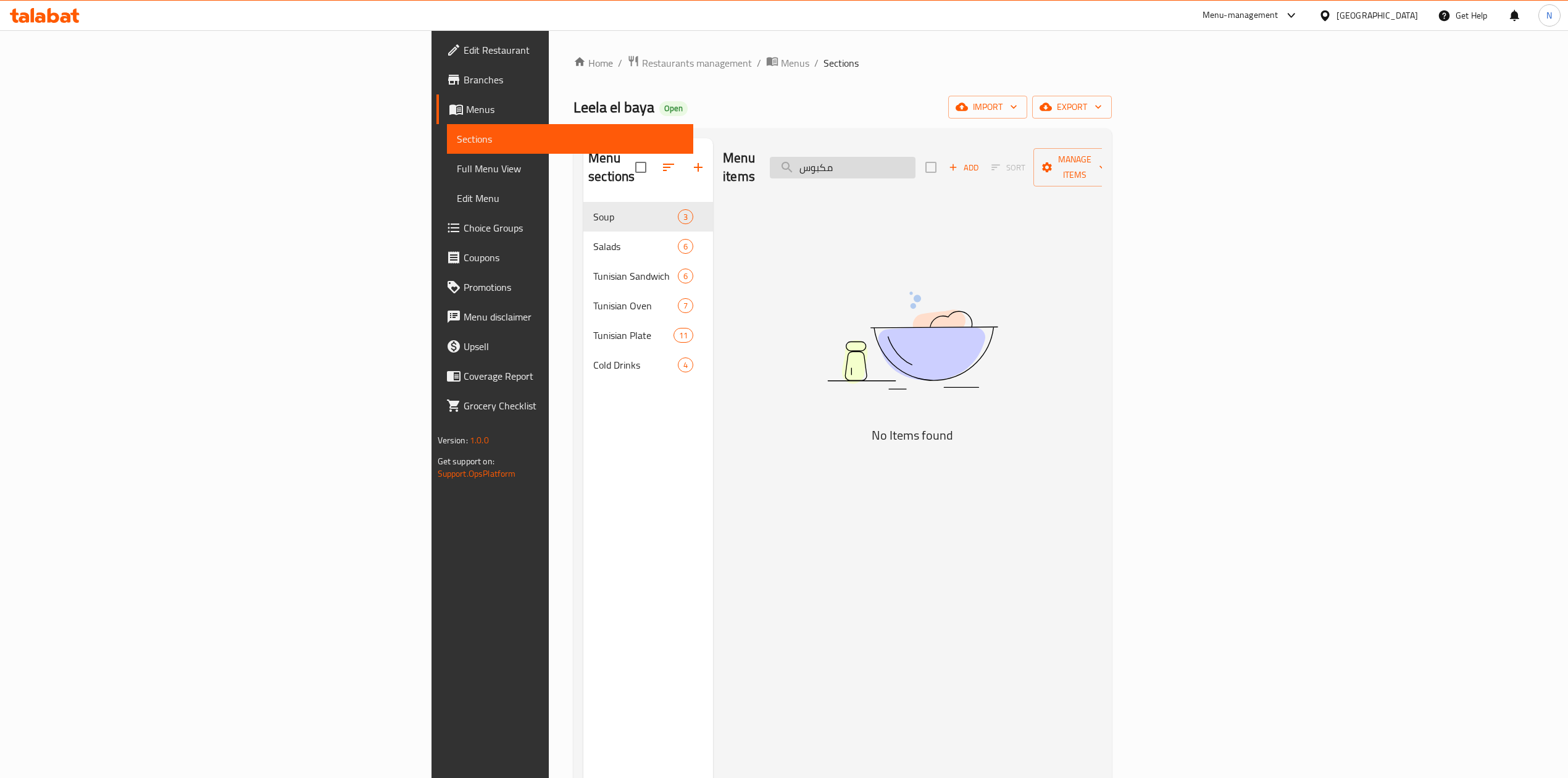
click at [915, 169] on input "مكبوس" at bounding box center [843, 168] width 145 height 21
click at [996, 171] on div "Menu items مكبوس Add Sort Manage items" at bounding box center [912, 168] width 379 height 58
click at [915, 169] on input "مكبوس" at bounding box center [843, 168] width 145 height 21
click at [915, 161] on input "مكبوس" at bounding box center [843, 168] width 145 height 21
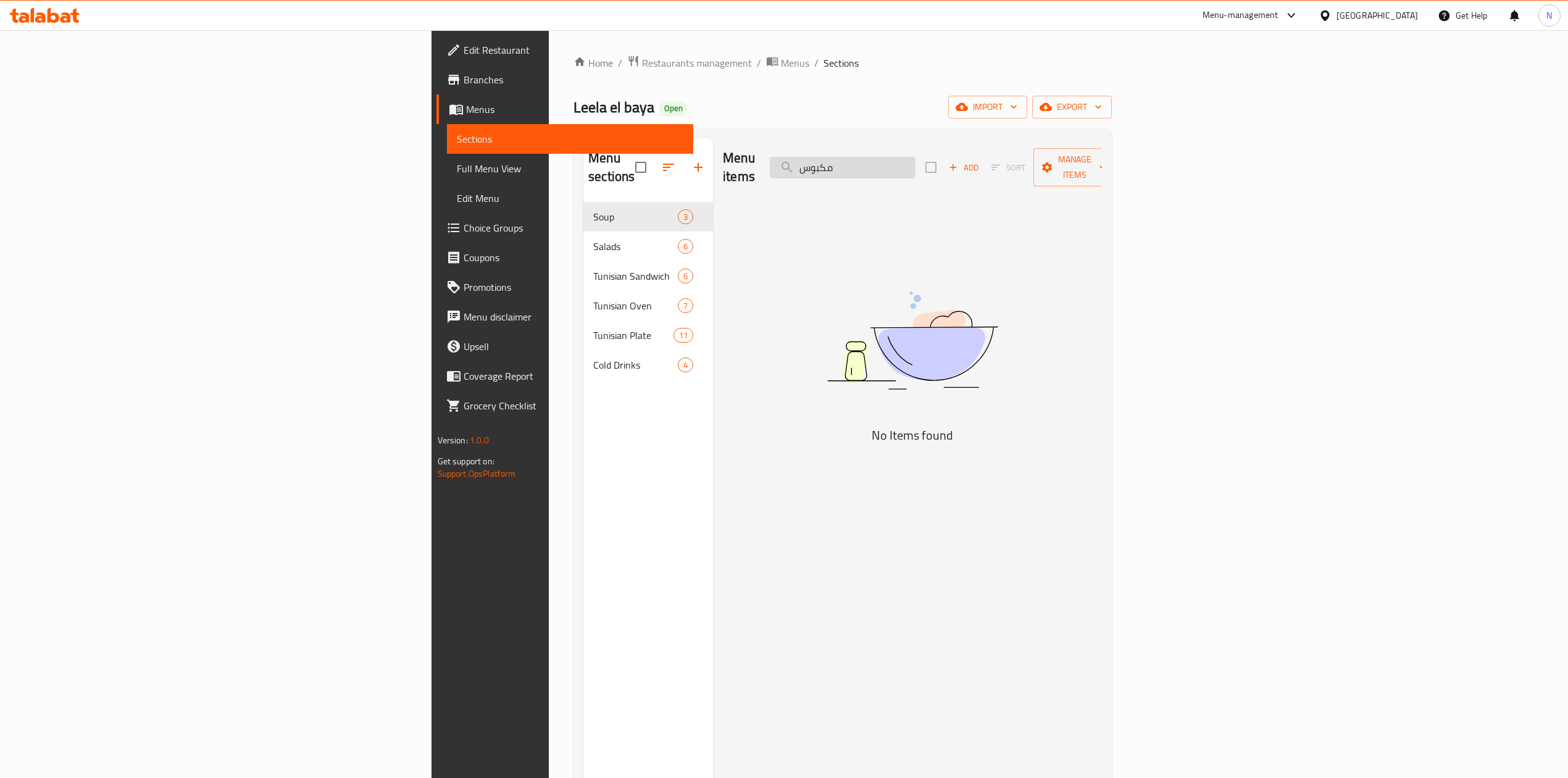
click at [915, 161] on input "مكبوس" at bounding box center [843, 168] width 145 height 21
paste input "PARATHA"
click at [973, 173] on div "Menu items PARATHA Add Sort Manage items" at bounding box center [912, 168] width 379 height 58
click at [915, 159] on input "PARATHA" at bounding box center [843, 168] width 145 height 21
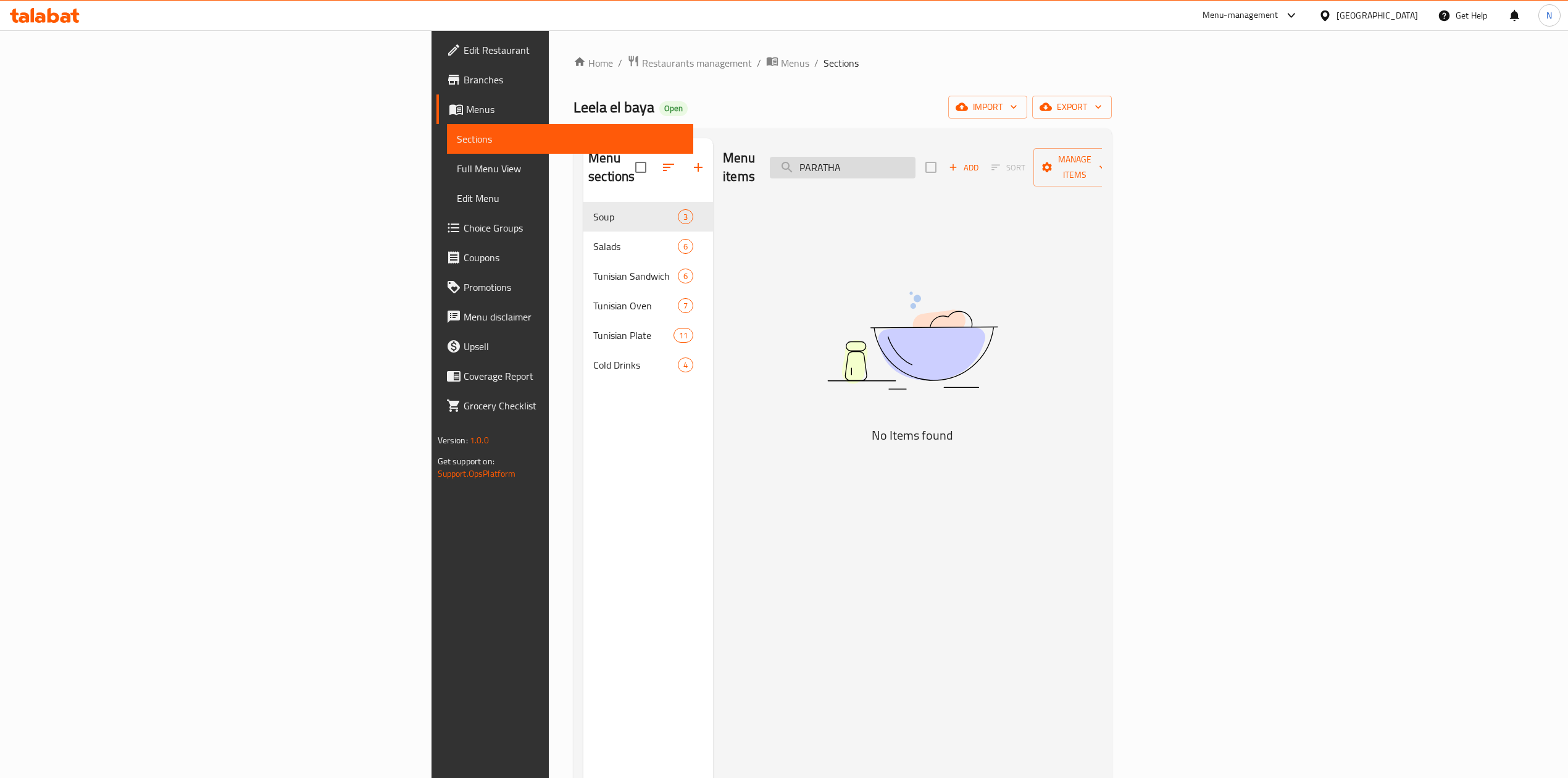
paste input "LIVER"
click at [915, 159] on input "LIVER" at bounding box center [843, 168] width 145 height 21
paste input "KEBAB"
click at [915, 159] on input "KEBAB" at bounding box center [843, 168] width 145 height 21
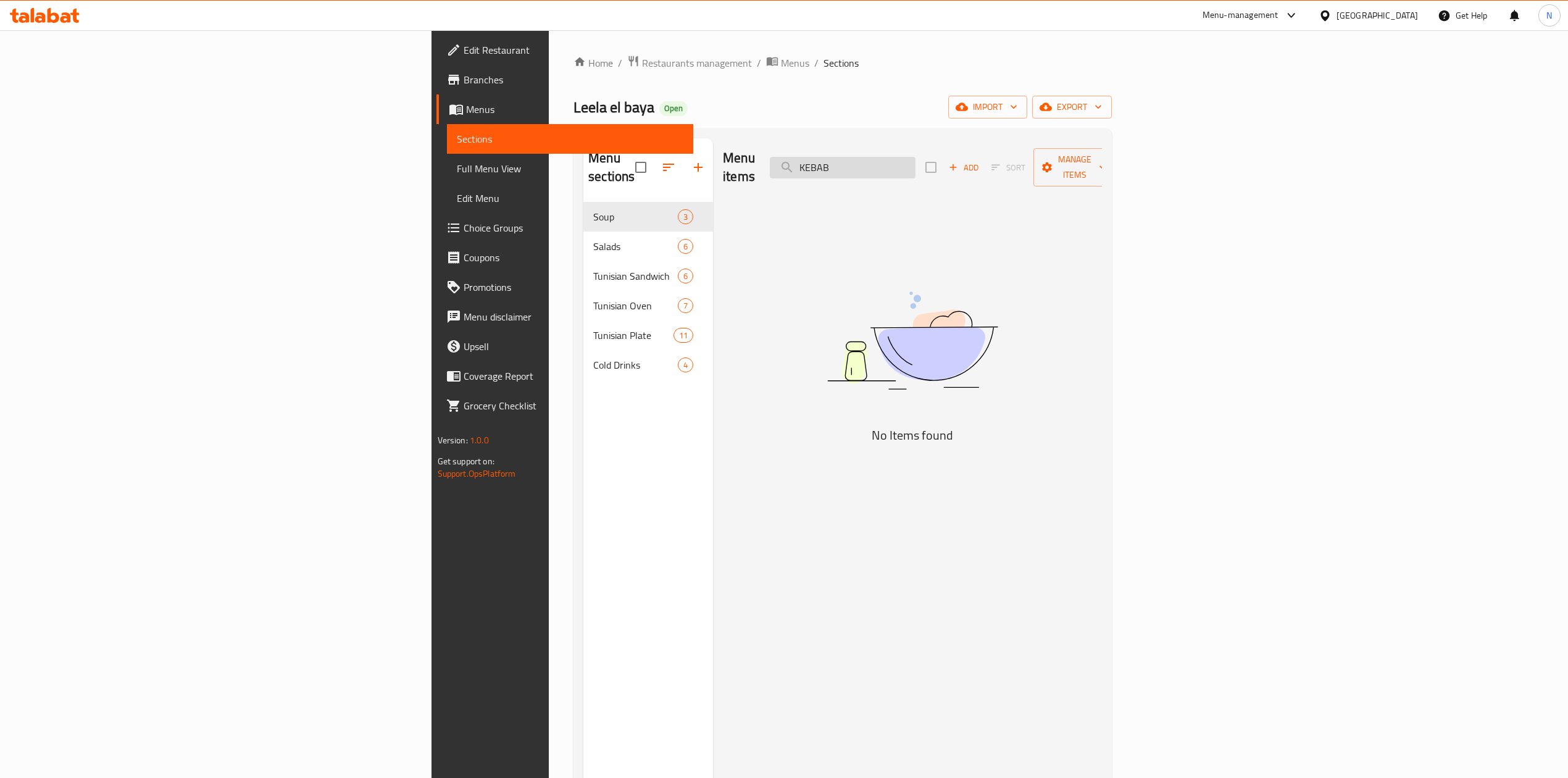
click at [915, 159] on input "KEBAB" at bounding box center [843, 168] width 145 height 21
click at [915, 157] on input "كباب" at bounding box center [843, 168] width 145 height 21
paste input "CHICKEN KARAHI WITH BREAD"
click at [915, 157] on input "CHICKEN KARAHI WITH BREAD" at bounding box center [843, 168] width 145 height 21
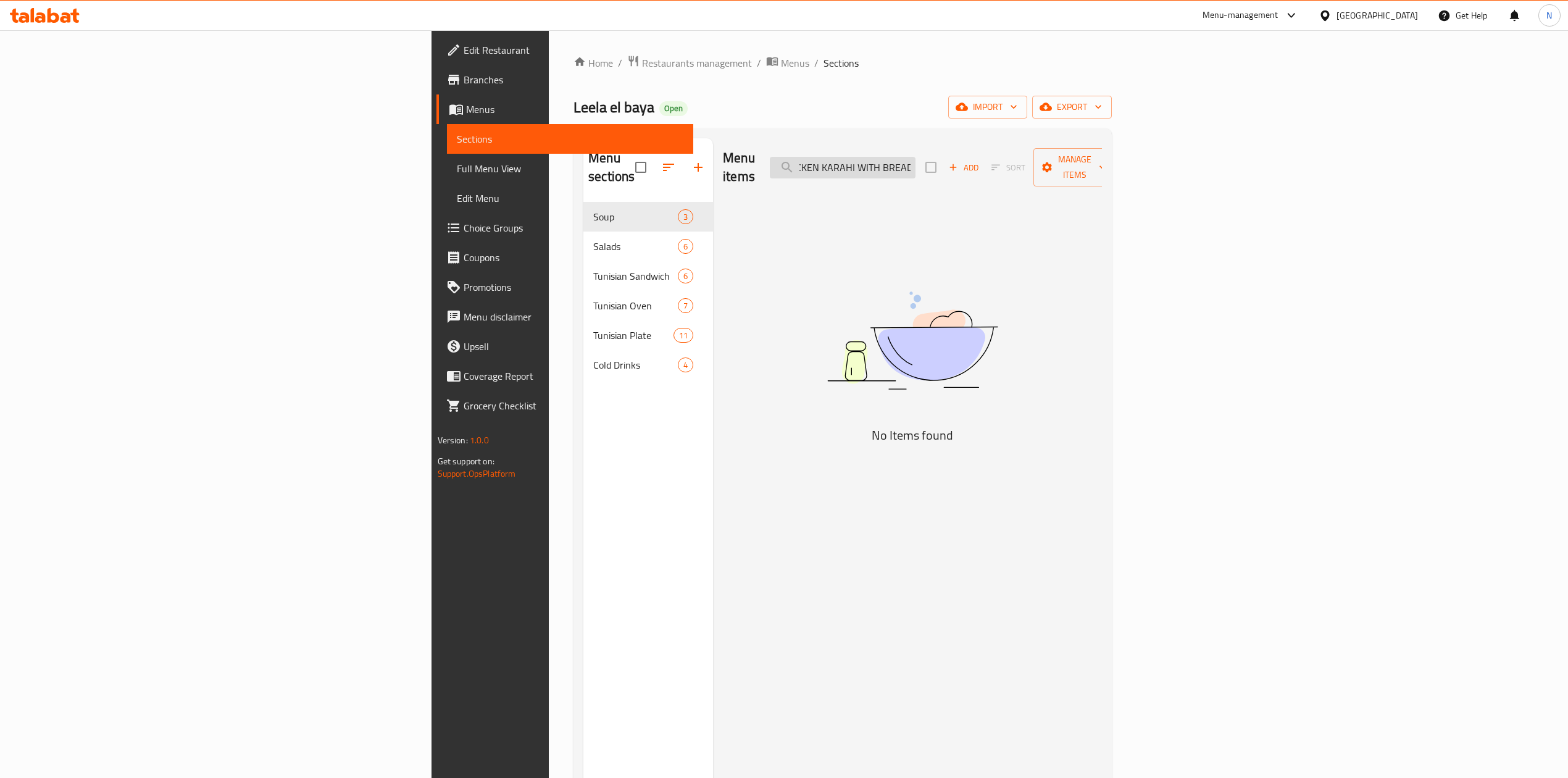
click at [915, 162] on input "CHICKEN KARAHI WITH BREAD" at bounding box center [843, 168] width 145 height 21
drag, startPoint x: 1013, startPoint y: 162, endPoint x: 1200, endPoint y: 182, distance: 188.1
click at [1102, 182] on div "Menu items CHICKEN KARAHI WITH BREAD Add Sort Manage items No Items found" at bounding box center [907, 528] width 389 height 778
drag, startPoint x: 999, startPoint y: 159, endPoint x: 897, endPoint y: 162, distance: 102.0
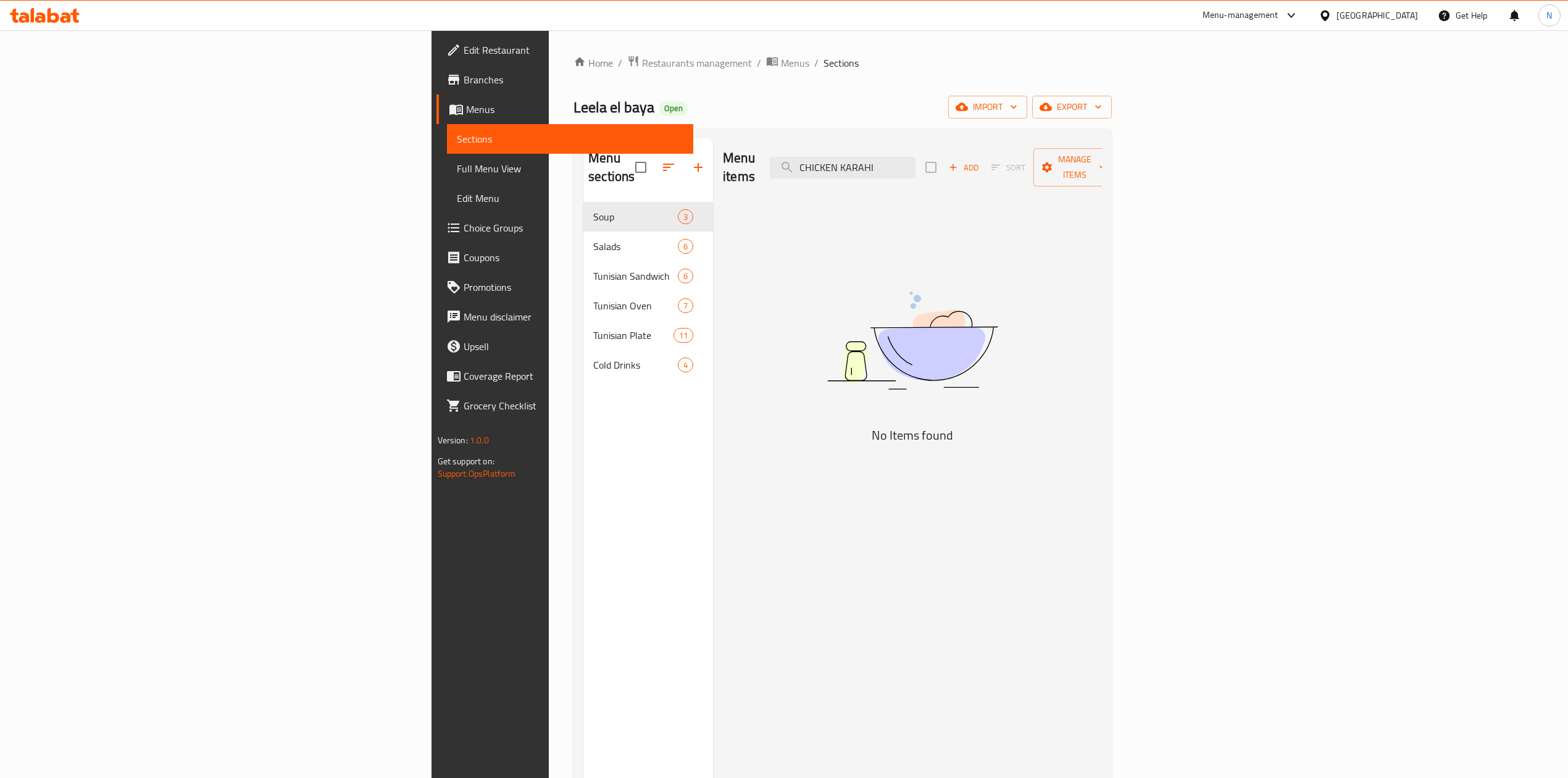
click at [897, 162] on div "Menu items CHICKEN KARAHI Add Sort Manage items" at bounding box center [912, 168] width 379 height 58
click at [971, 147] on div "Menu items KARAHI Add Sort Manage items" at bounding box center [912, 168] width 379 height 58
click at [915, 157] on input "KARAHI" at bounding box center [843, 168] width 145 height 21
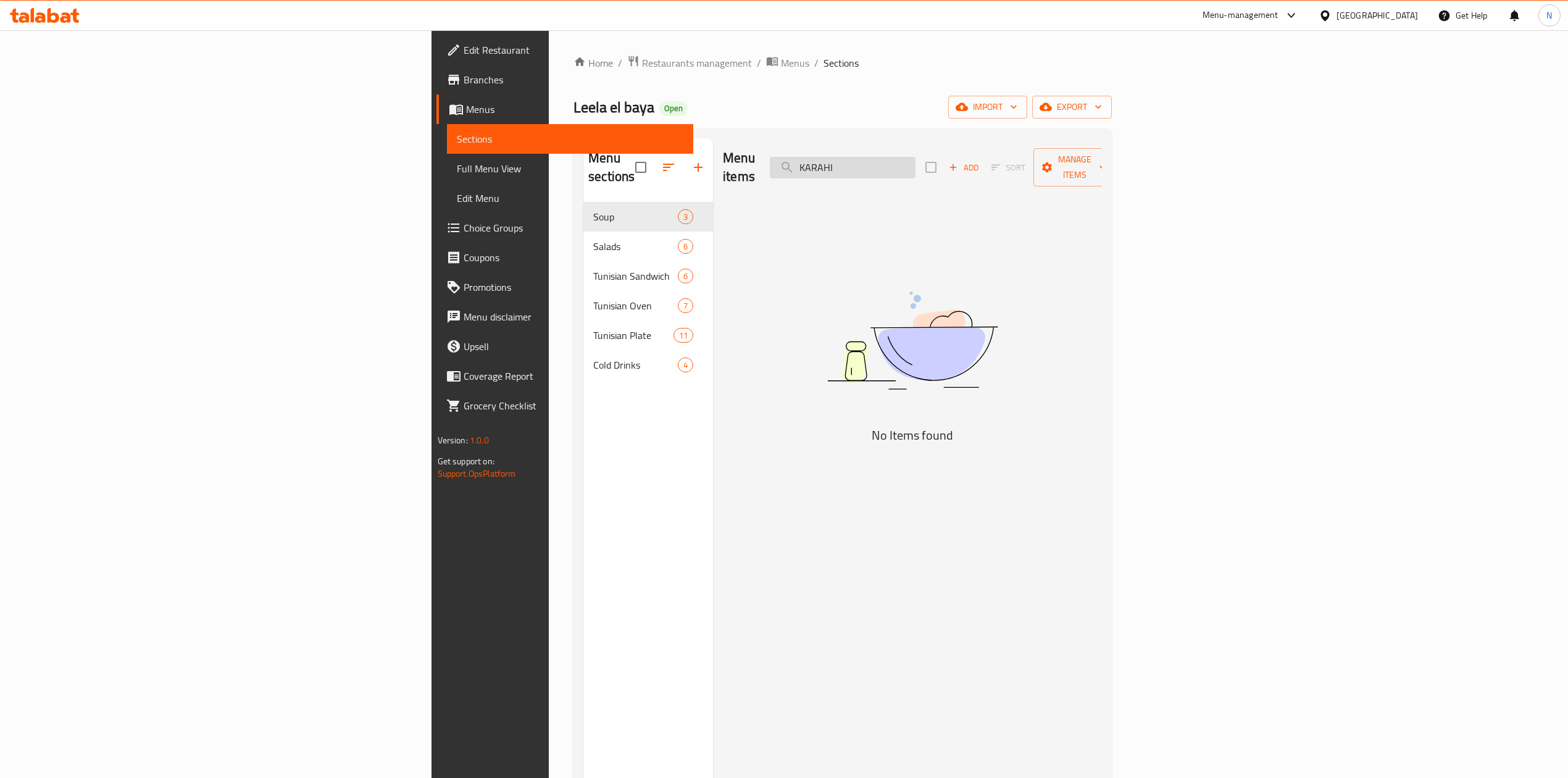
click at [915, 157] on input "KARAHI" at bounding box center [843, 168] width 145 height 21
paste input "CHICKEN FAJITA SANDWICH"
click at [915, 157] on input "CHICKEN FAJITA SANDWICH" at bounding box center [843, 168] width 145 height 21
click at [915, 159] on input "CHICKEN FAJITA SANDWICH" at bounding box center [843, 168] width 145 height 21
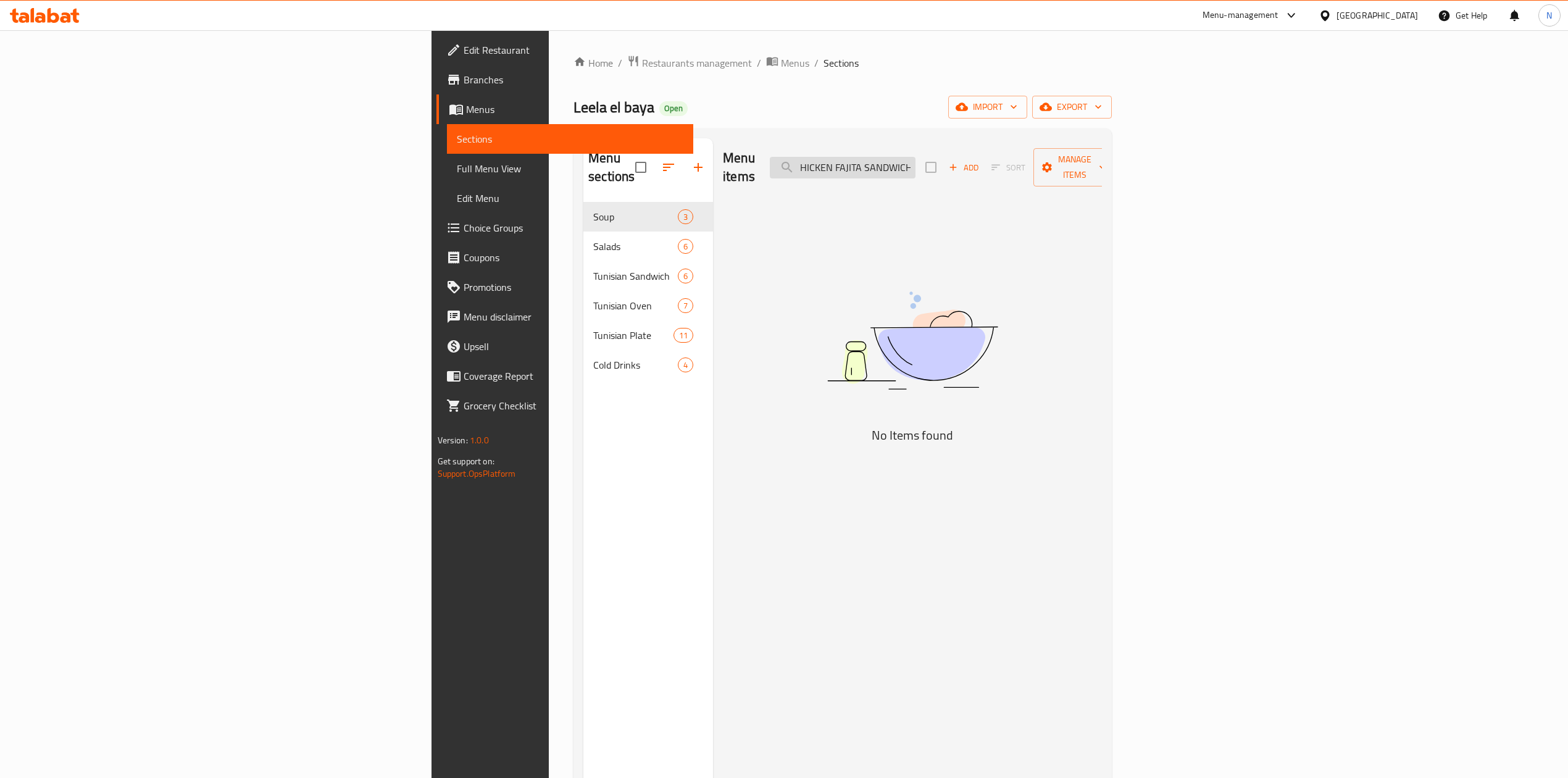
click at [915, 159] on input "CHICKEN FAJITA SANDWICH" at bounding box center [843, 168] width 145 height 21
click at [915, 159] on input "فاهيتا" at bounding box center [843, 168] width 145 height 21
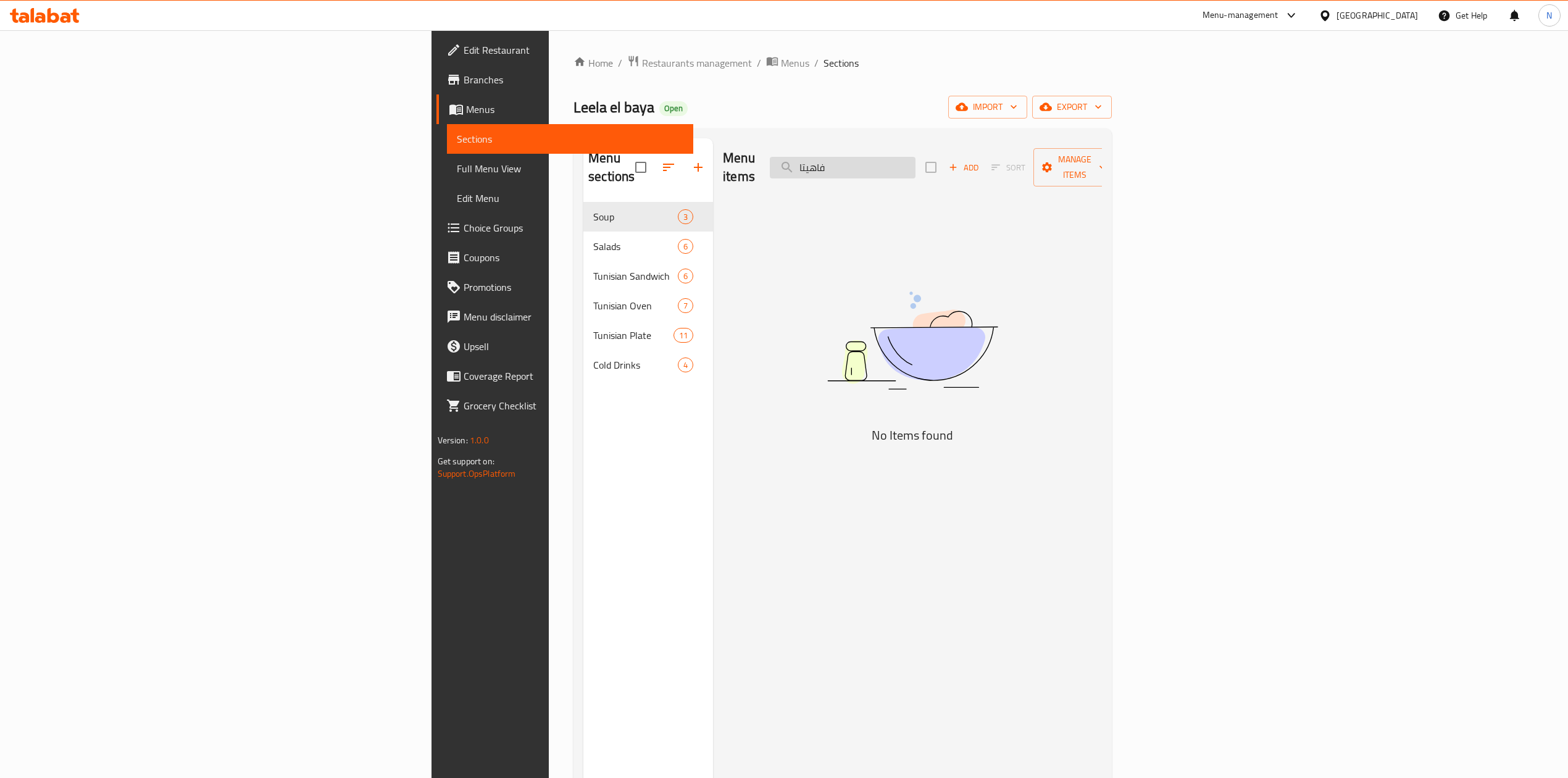
paste input "EGG WITH MINCED MEAT"
click at [915, 161] on input "EGG WITH MINCED MEAT" at bounding box center [843, 168] width 145 height 21
drag, startPoint x: 985, startPoint y: 161, endPoint x: 1199, endPoint y: 182, distance: 215.0
click at [1102, 182] on div "Menu items EGG WITH MINCED MEAT Add Sort Manage items No Items found" at bounding box center [907, 528] width 389 height 778
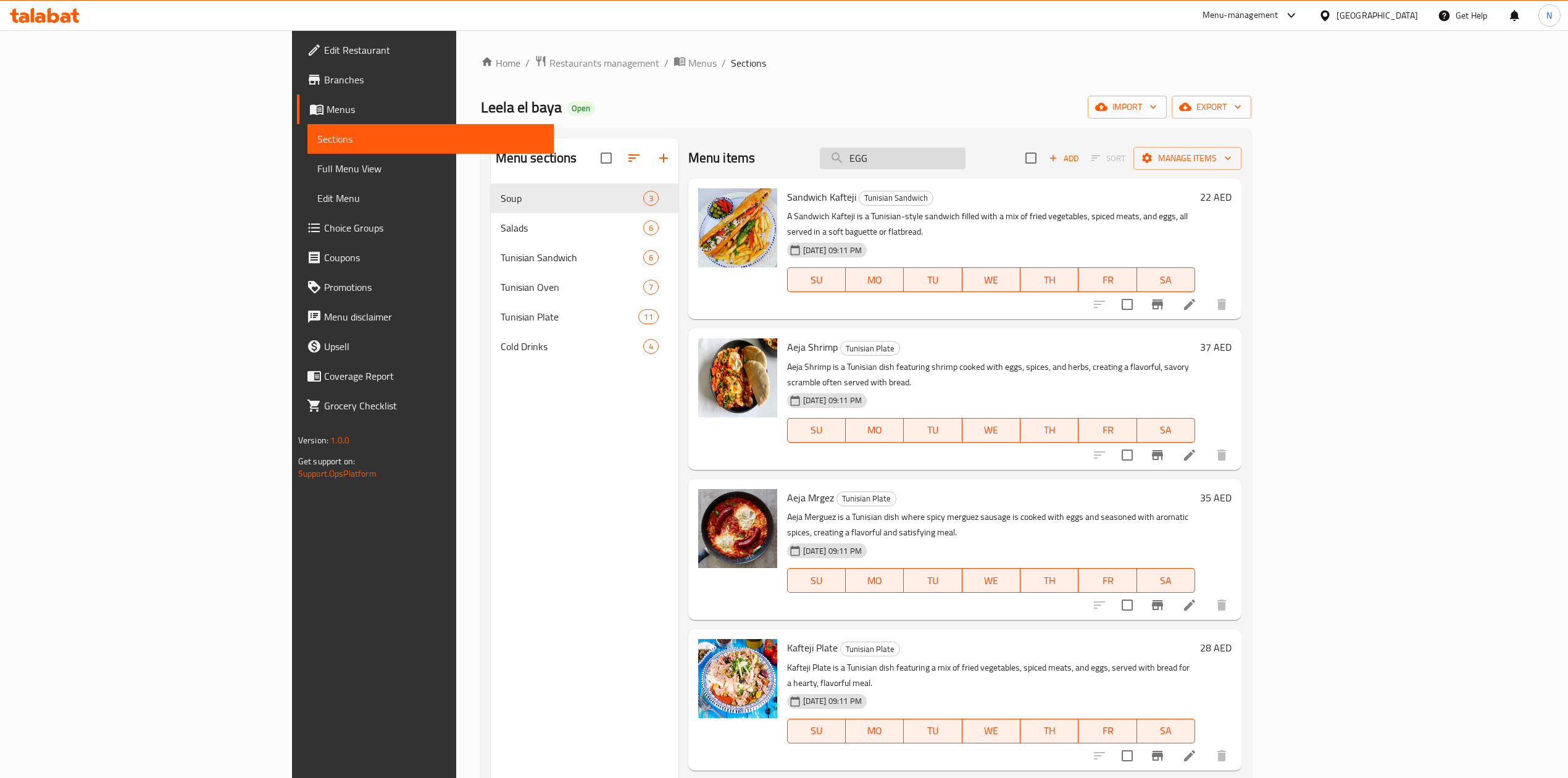
click at [966, 150] on input "EGG" at bounding box center [892, 158] width 145 height 21
paste input "WITH IRAQI BASTRMA"
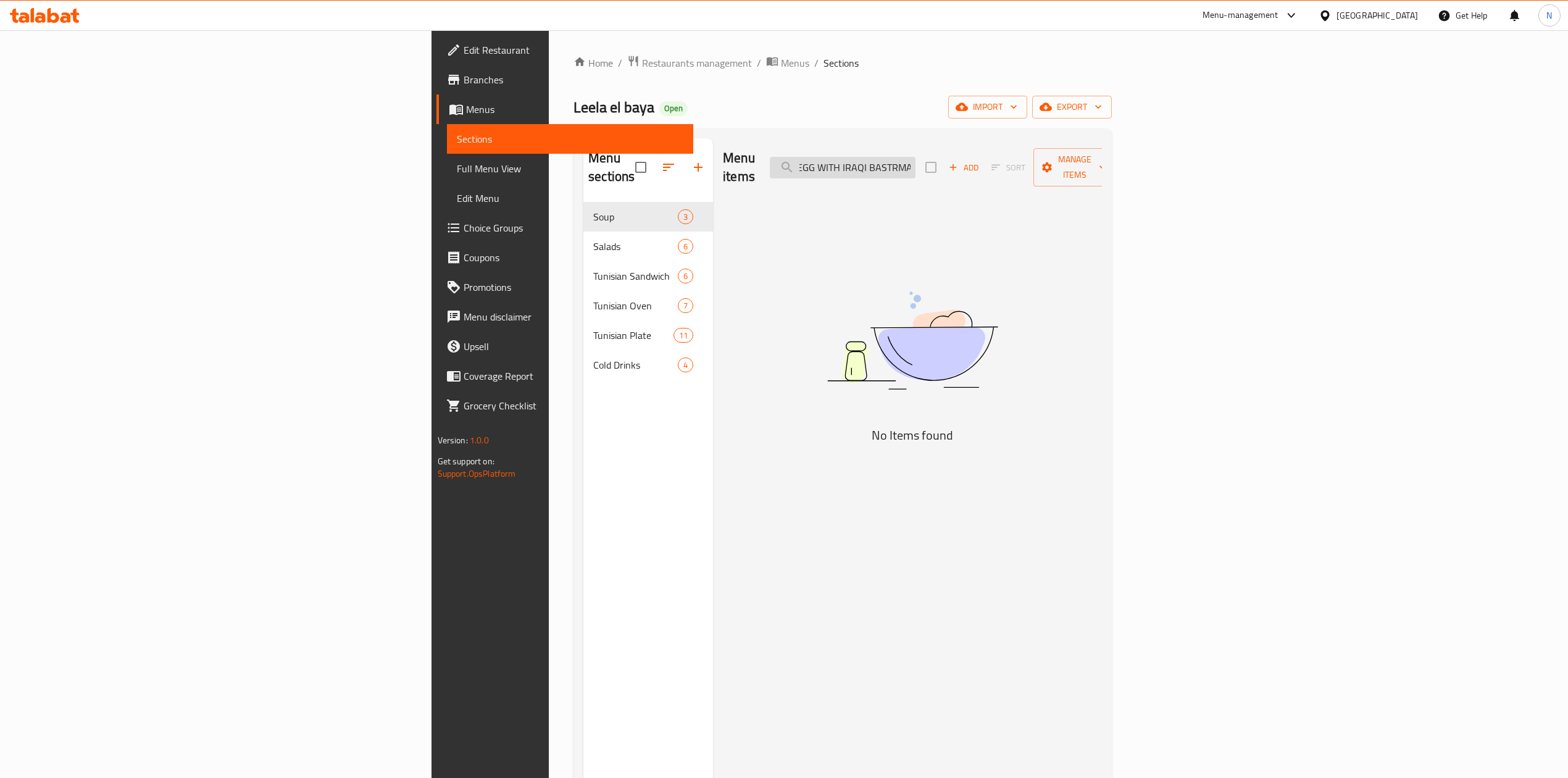
click at [915, 157] on input "EGG WITH IRAQI BASTRMA" at bounding box center [843, 168] width 145 height 21
drag, startPoint x: 1003, startPoint y: 159, endPoint x: 884, endPoint y: 161, distance: 119.0
click at [886, 161] on div "Menu items EGG WITH IRAQI BASTRMA Add Sort Manage items" at bounding box center [912, 168] width 379 height 58
click at [915, 161] on input "RAQI BASTRMA" at bounding box center [843, 168] width 145 height 21
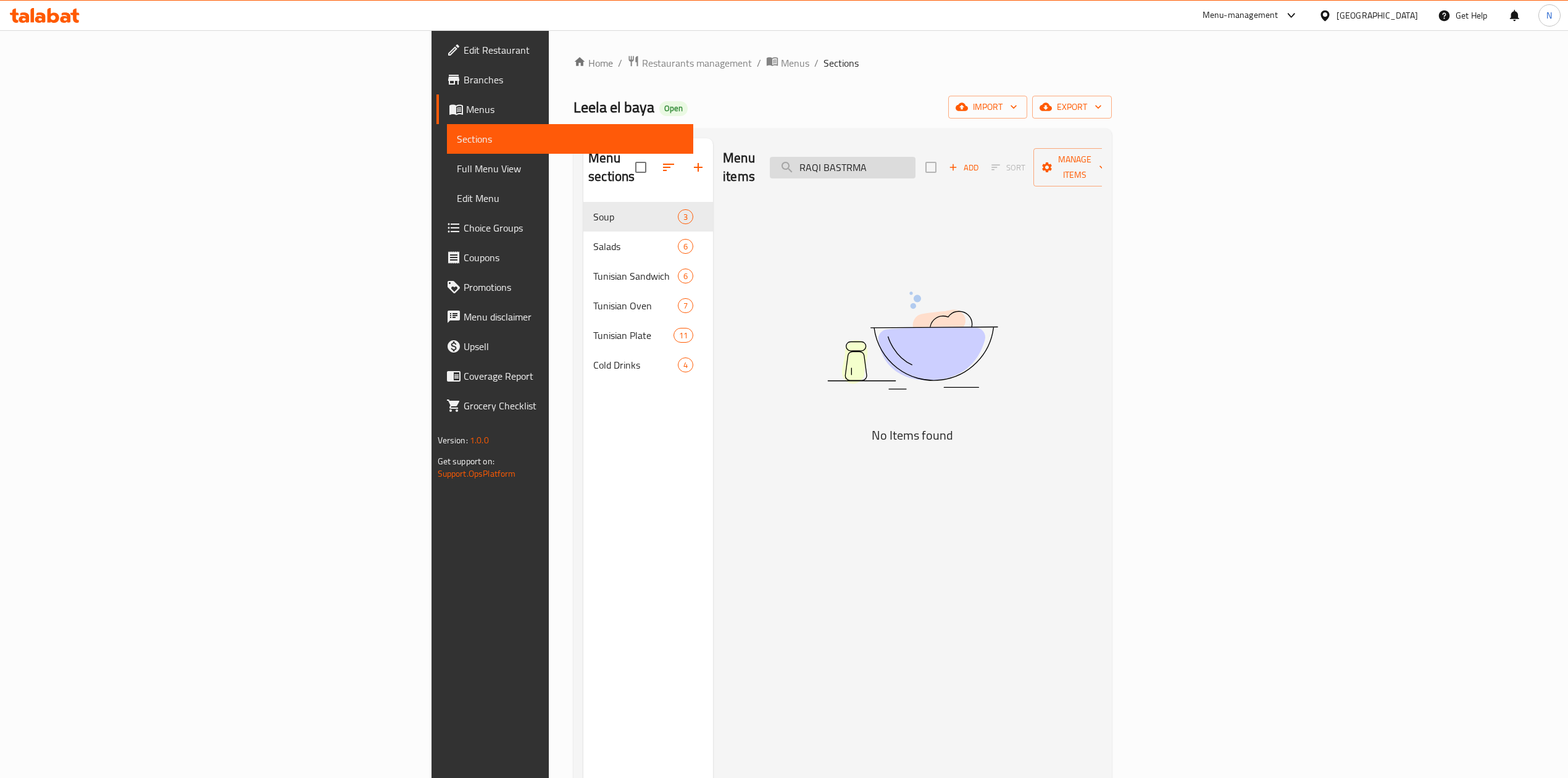
click at [915, 161] on input "RAQI BASTRMA" at bounding box center [843, 168] width 145 height 21
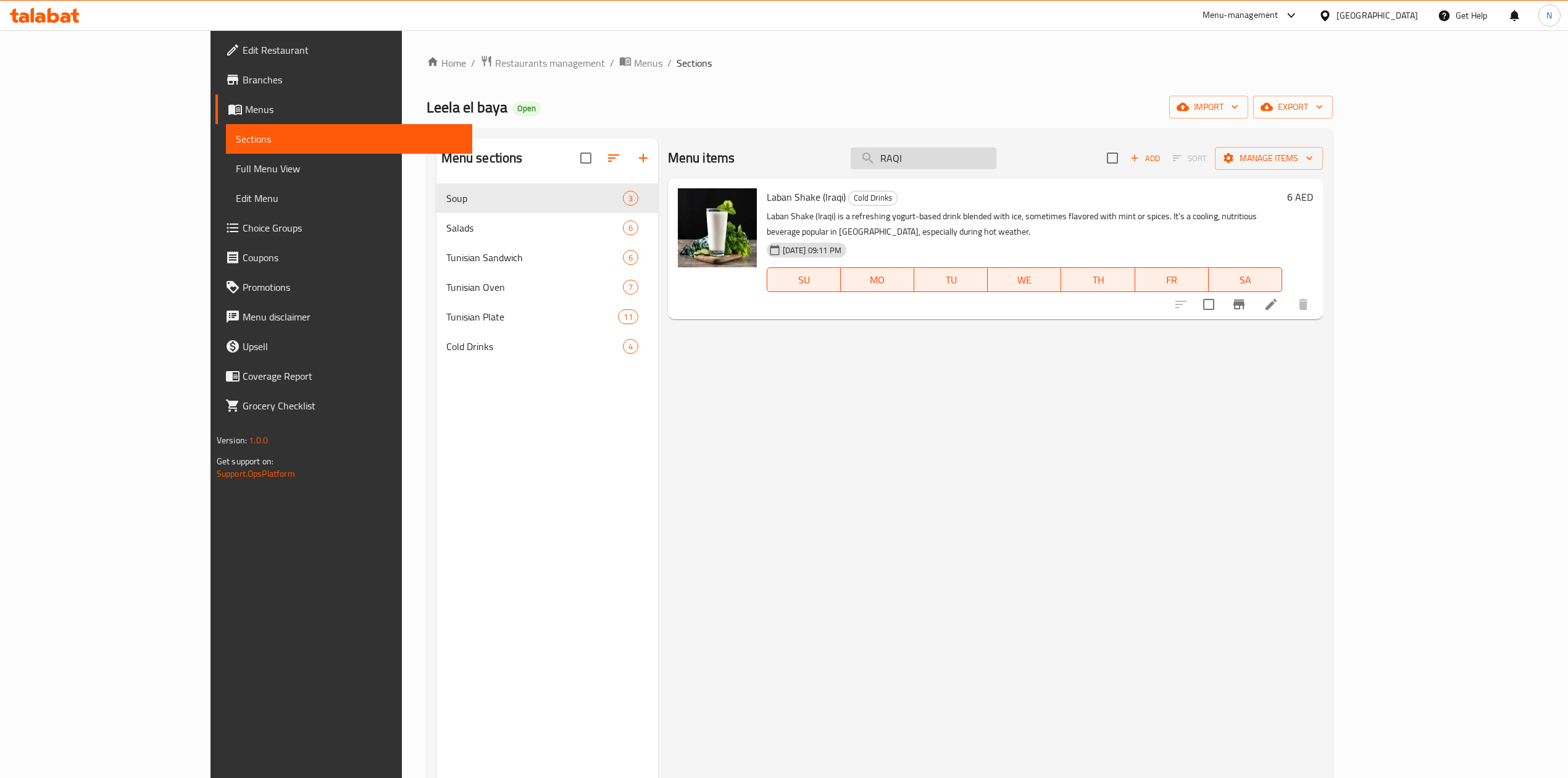
click at [991, 164] on input "RAQI" at bounding box center [923, 158] width 145 height 21
paste input "EGGPLANT KABAB"
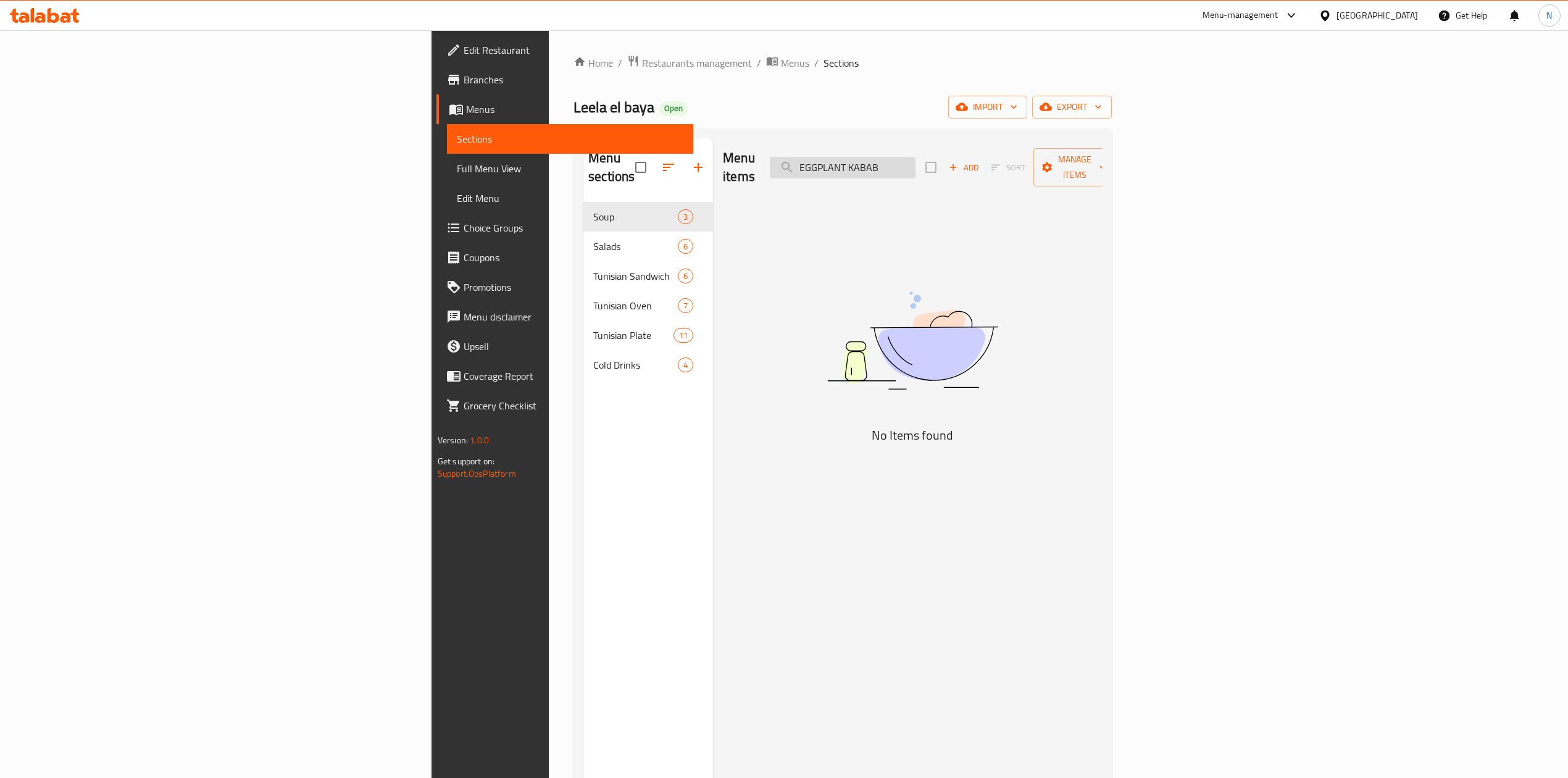
click at [915, 161] on input "EGGPLANT KABAB" at bounding box center [843, 168] width 145 height 21
click at [915, 161] on input "EGGPLANT" at bounding box center [843, 168] width 145 height 21
click at [915, 168] on input "EGGPLANT" at bounding box center [843, 168] width 145 height 21
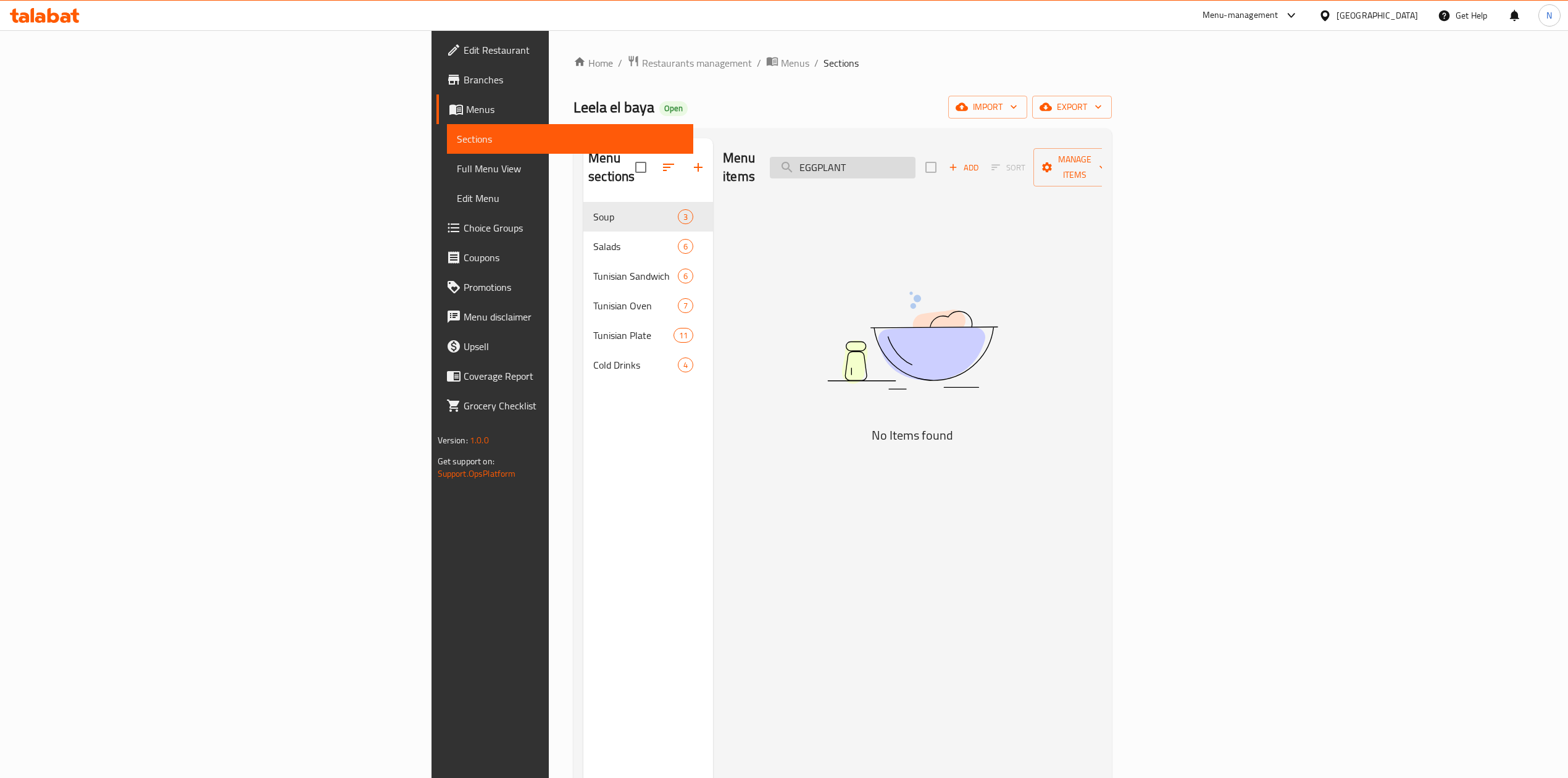
drag, startPoint x: 1006, startPoint y: 164, endPoint x: 981, endPoint y: 164, distance: 25.0
click at [915, 164] on input "EGGPLANT" at bounding box center [843, 168] width 145 height 21
drag, startPoint x: 978, startPoint y: 163, endPoint x: 1025, endPoint y: 166, distance: 47.1
click at [915, 166] on input "EGGPLANT" at bounding box center [843, 168] width 145 height 21
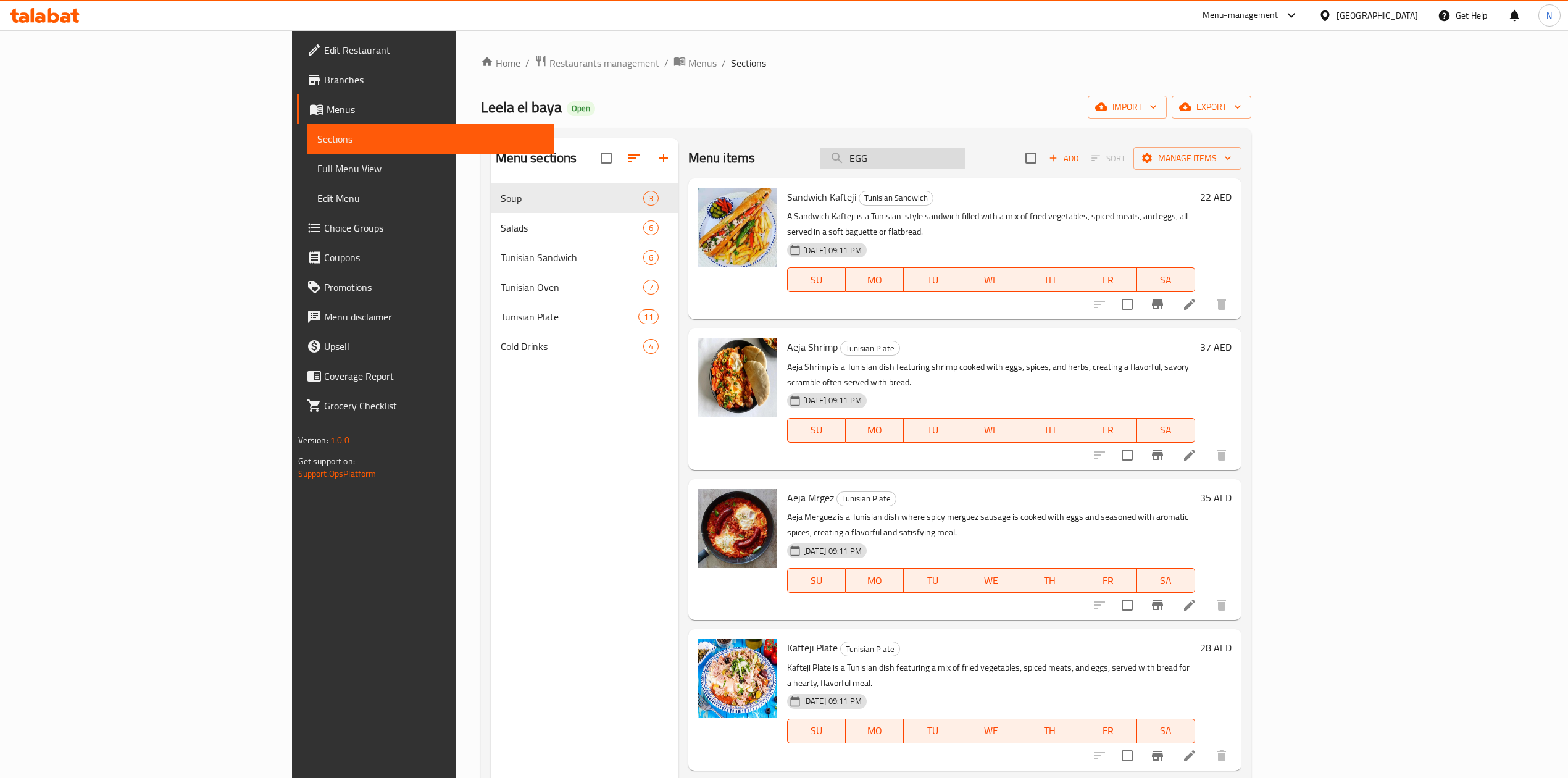
click at [966, 167] on input "EGG" at bounding box center [892, 158] width 145 height 21
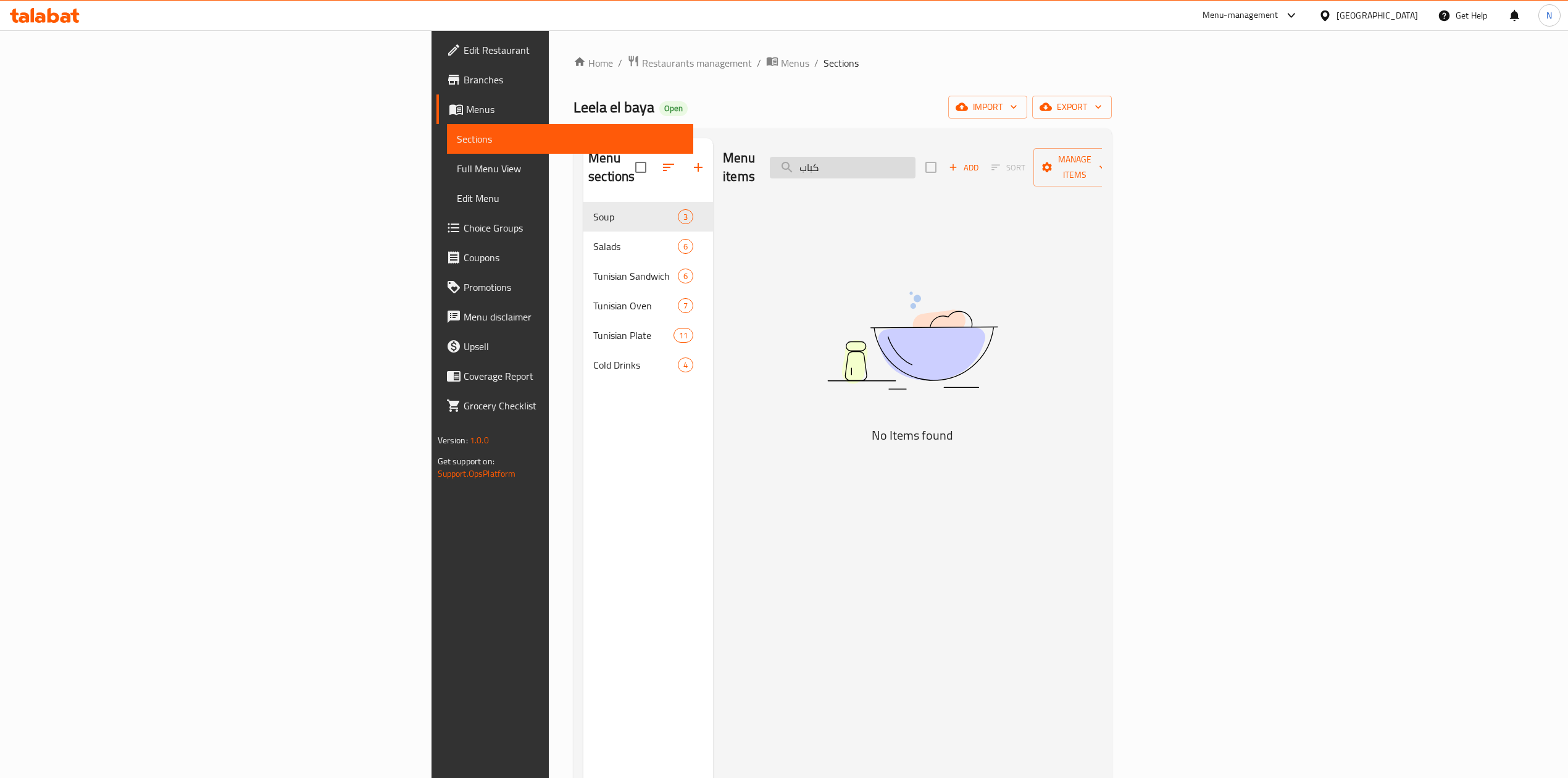
click at [915, 159] on input "كباب" at bounding box center [843, 168] width 145 height 21
paste input "FRANCESCO SANDWICH"
click at [915, 164] on input "FRANCESCO SANDWICH" at bounding box center [843, 168] width 145 height 21
click at [915, 163] on input "FRANCESCO SANDWICH" at bounding box center [843, 168] width 145 height 21
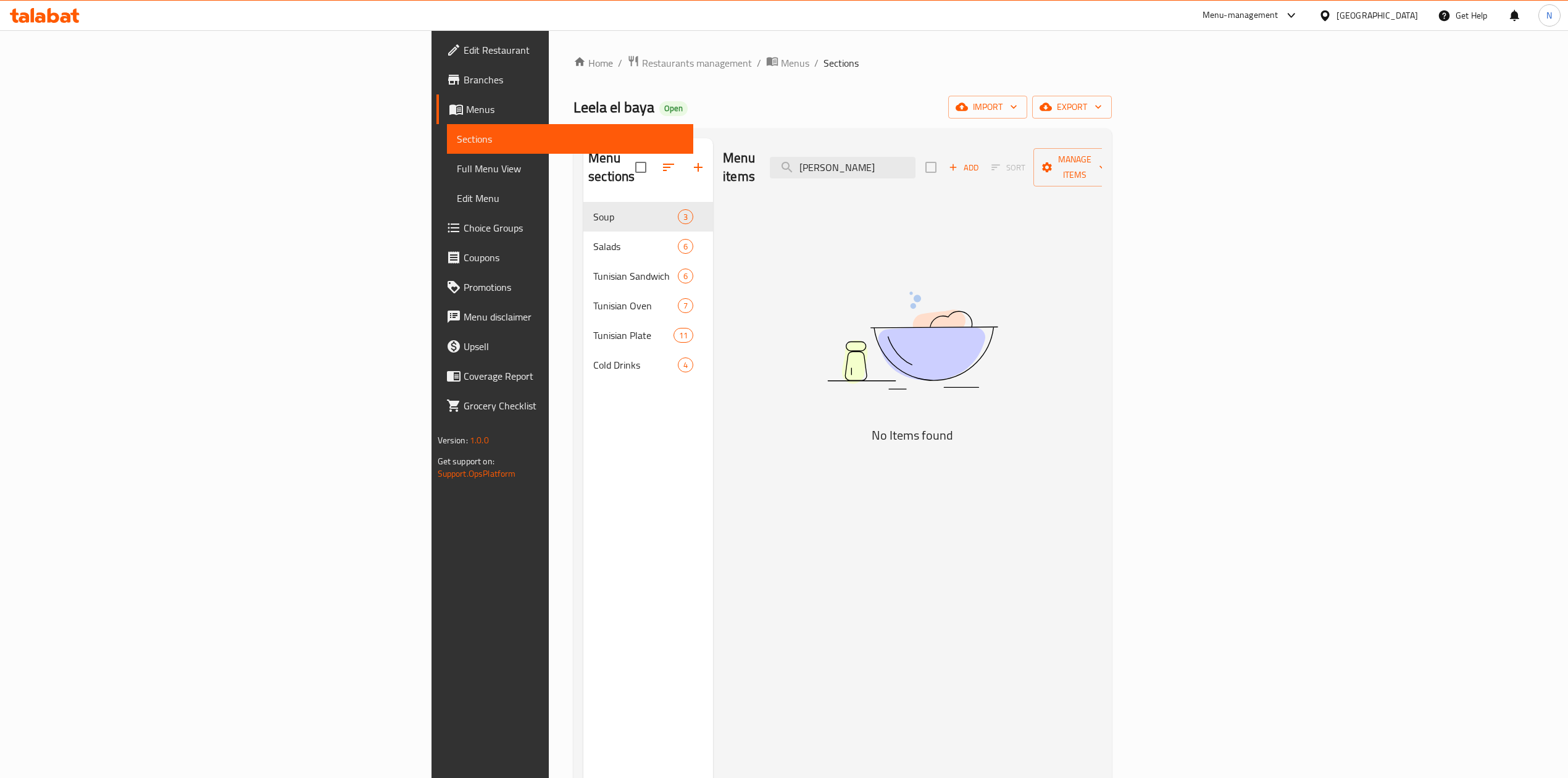
type input "FRANCESCO"
click at [915, 161] on input "FRANCESCO" at bounding box center [843, 168] width 145 height 21
paste input "FRIED KEBBEH"
click at [915, 163] on input "فرانFRIED KEBBEH" at bounding box center [843, 168] width 145 height 21
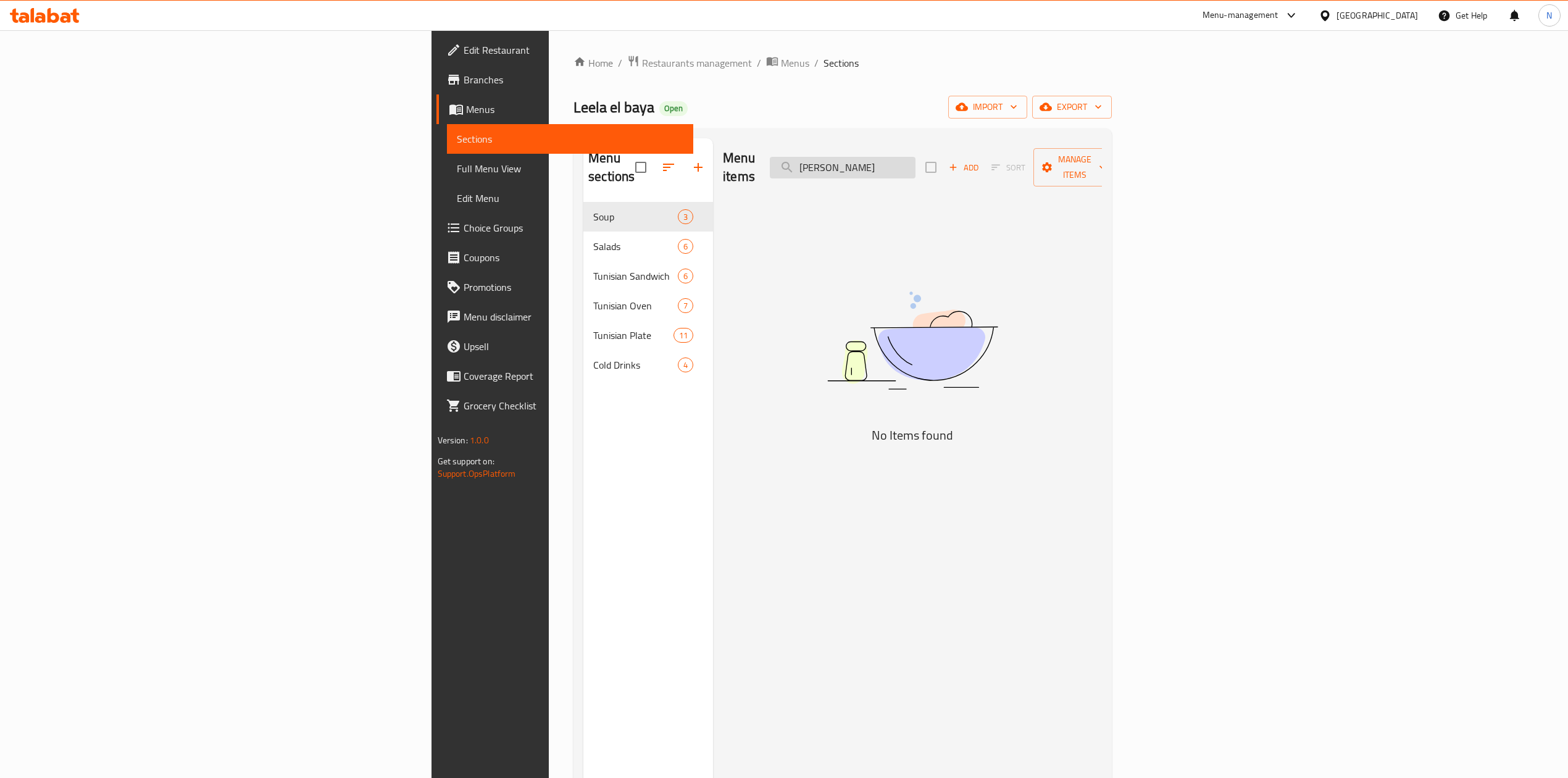
click at [915, 163] on input "فرانFRIED KEBBEH" at bounding box center [843, 168] width 145 height 21
paste input "search"
click at [915, 163] on input "FRIED KEBBEH" at bounding box center [843, 168] width 145 height 21
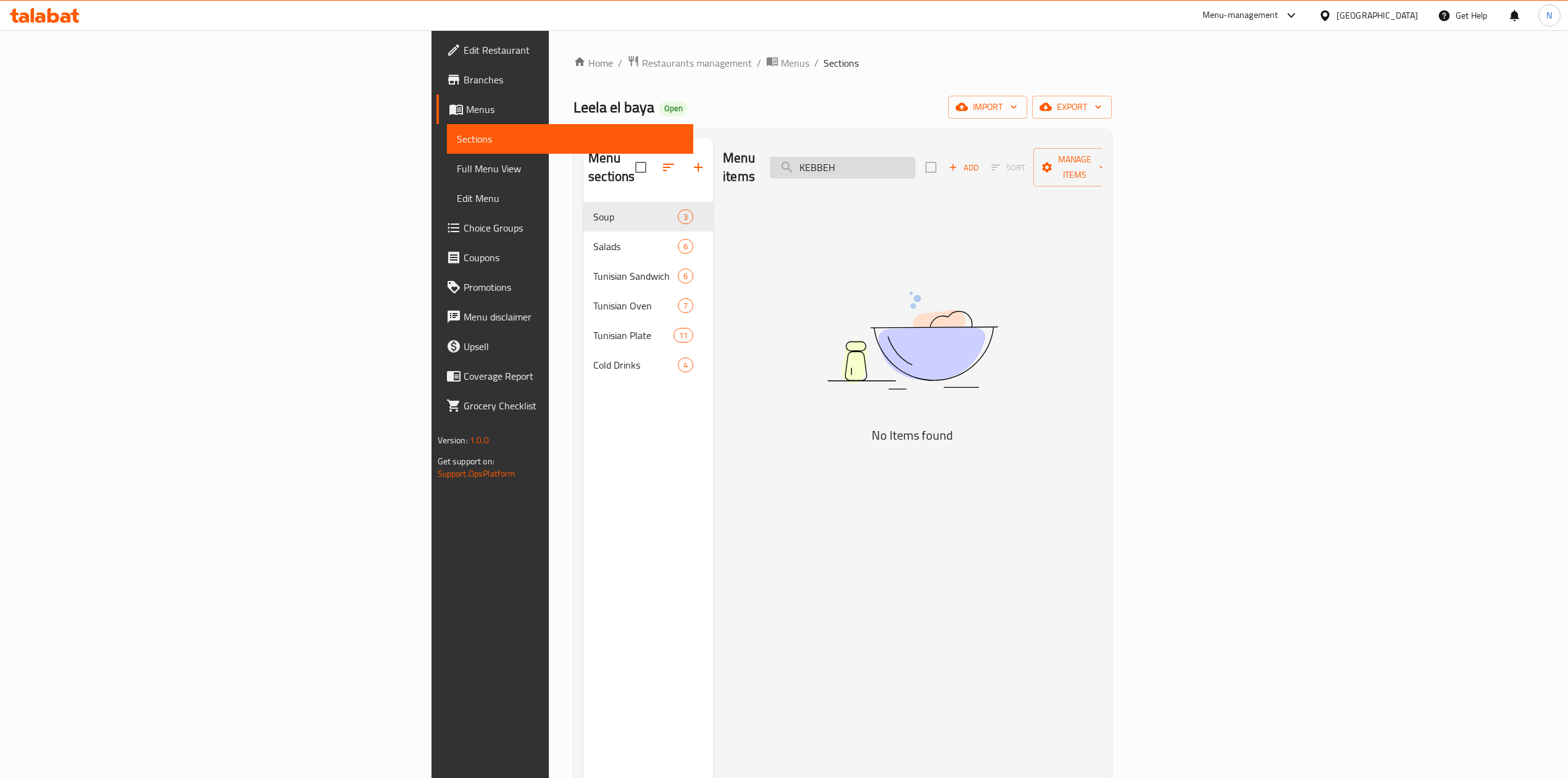
click at [915, 166] on input "KEBBEH" at bounding box center [843, 168] width 145 height 21
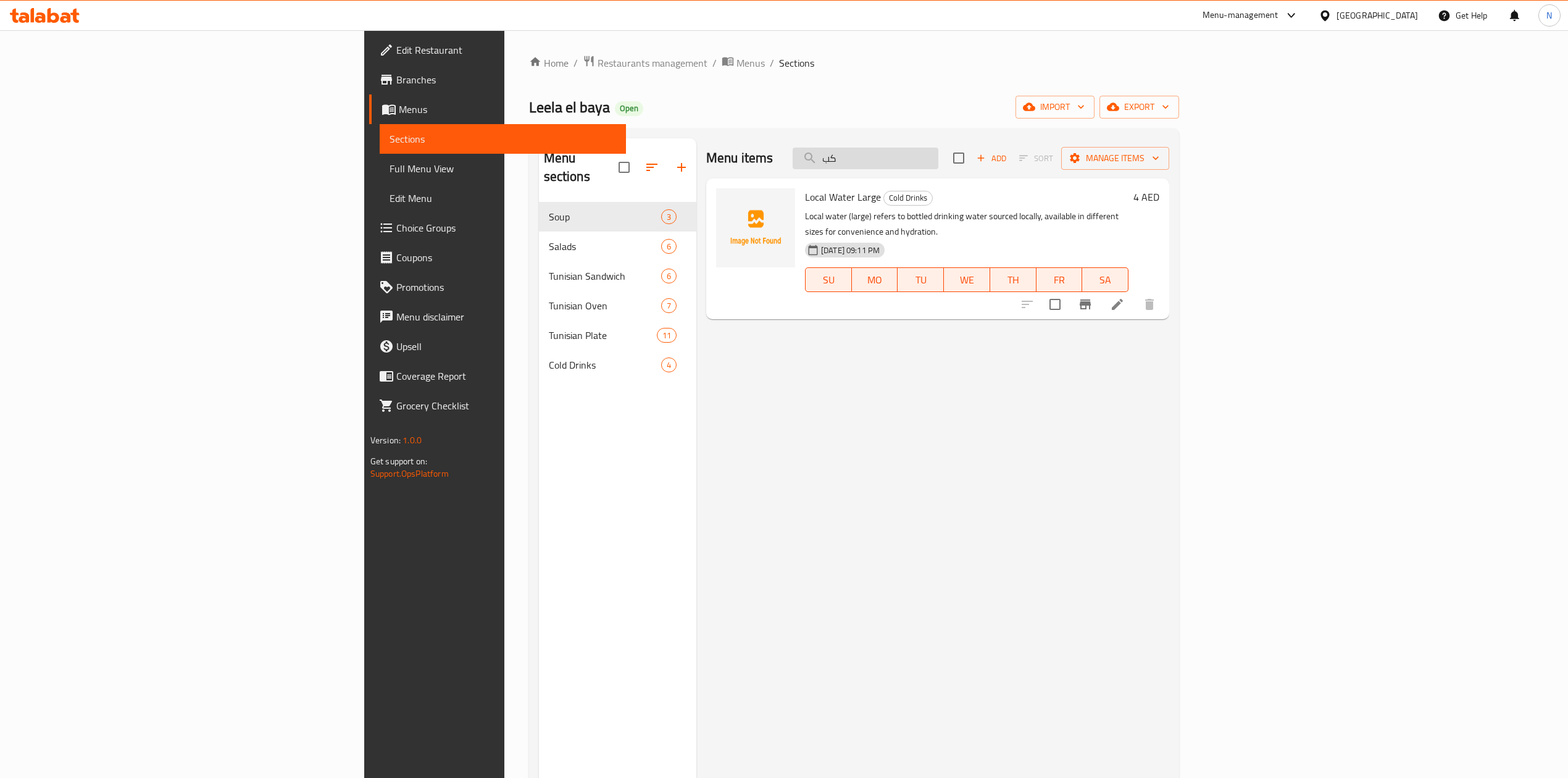
click at [939, 164] on input "كب" at bounding box center [865, 158] width 145 height 21
paste input "FRESH JUICES"
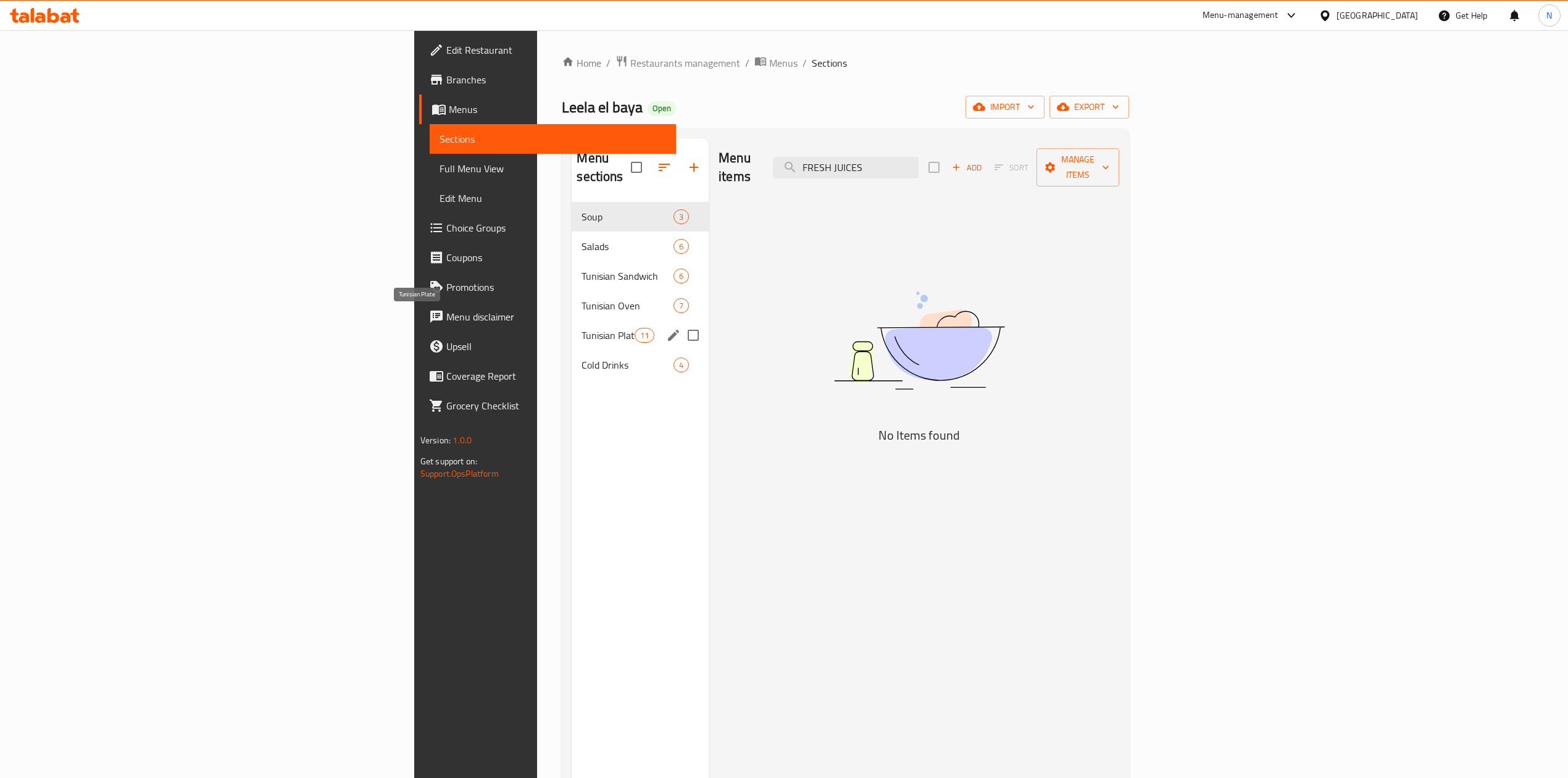
click at [582, 328] on span "Tunisian Plate" at bounding box center [608, 335] width 52 height 15
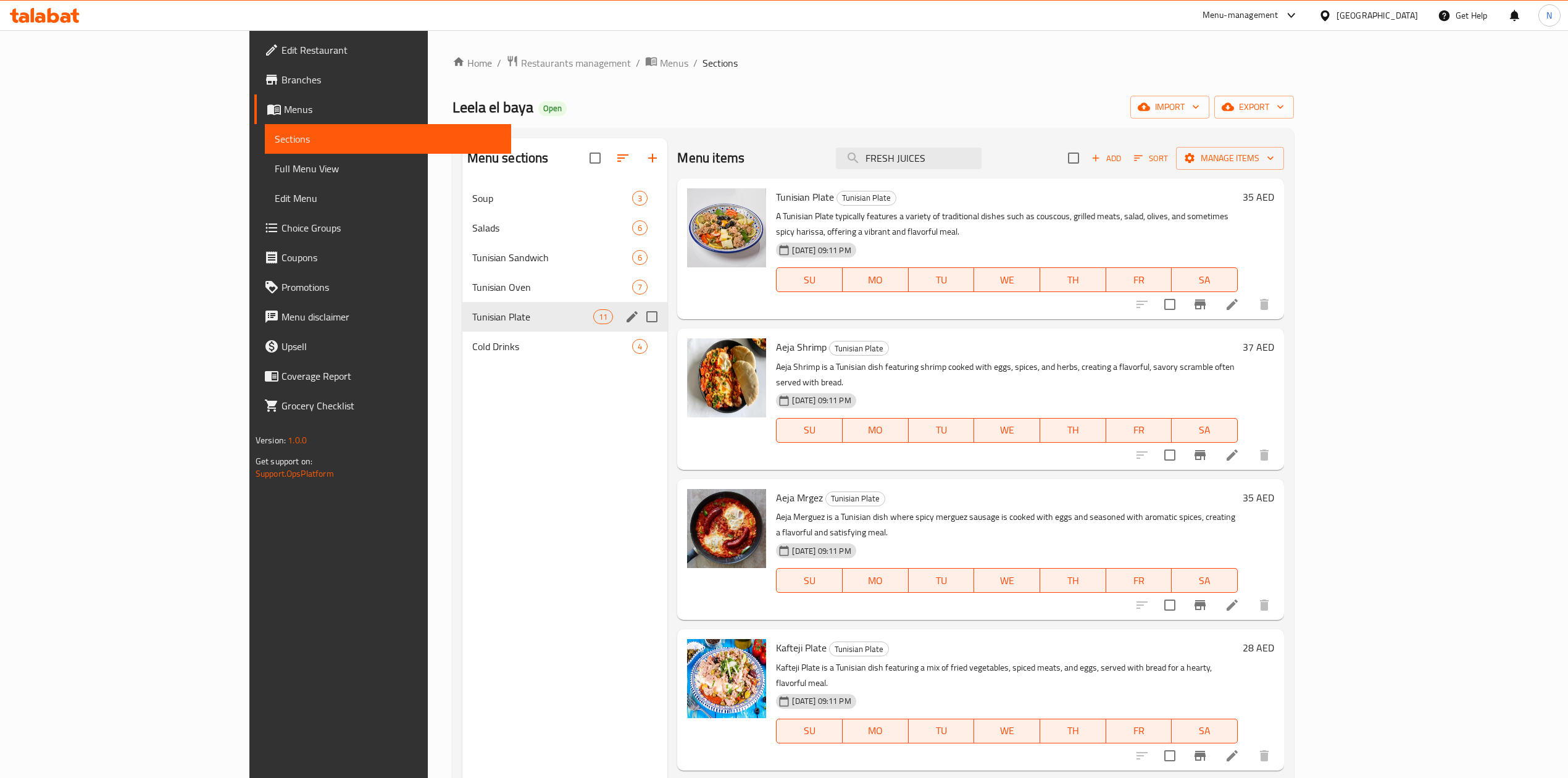
click at [496, 329] on div "Tunisian Plate 11" at bounding box center [565, 316] width 206 height 30
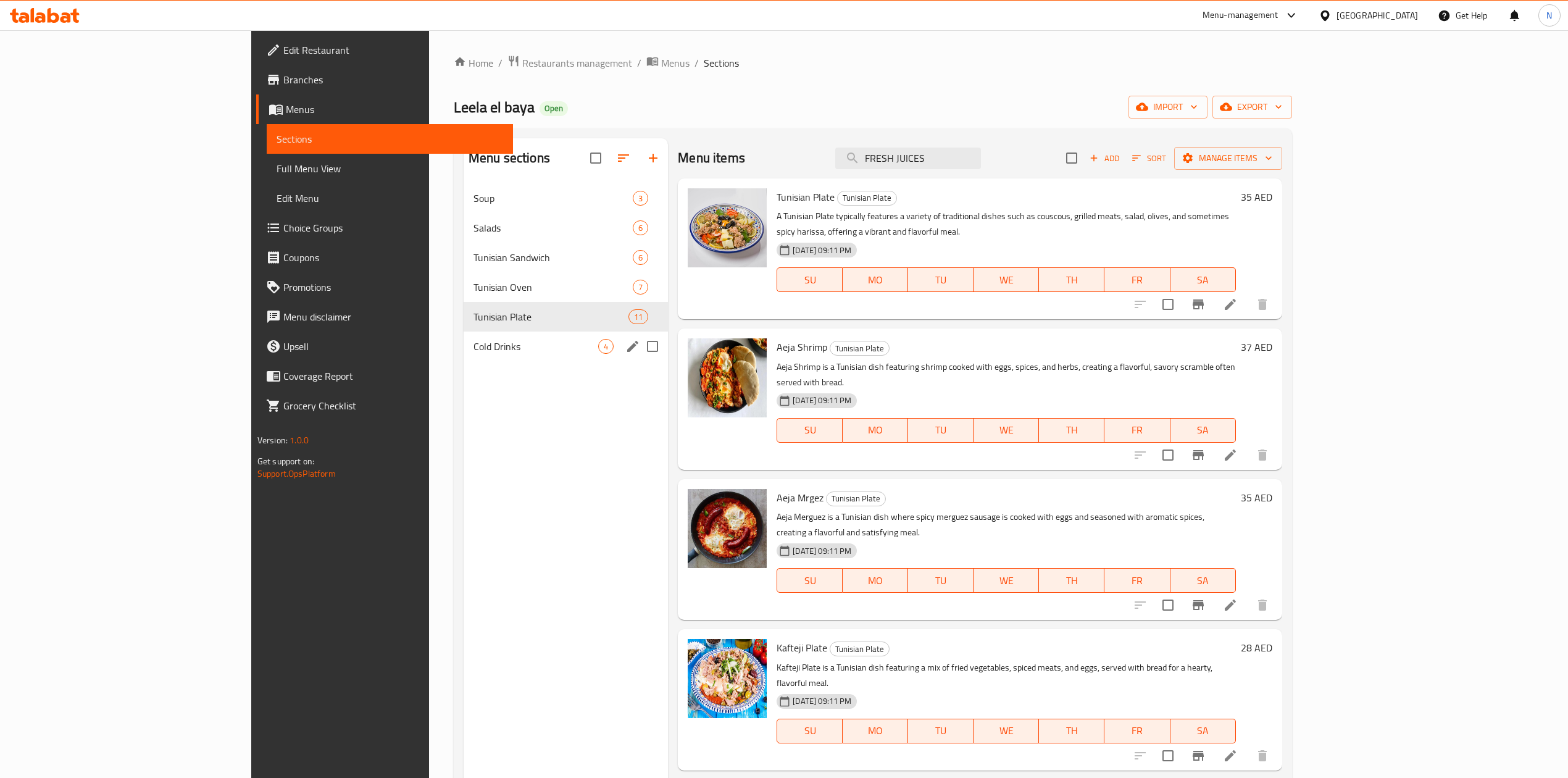
click at [524, 342] on span "Cold Drinks" at bounding box center [535, 346] width 125 height 15
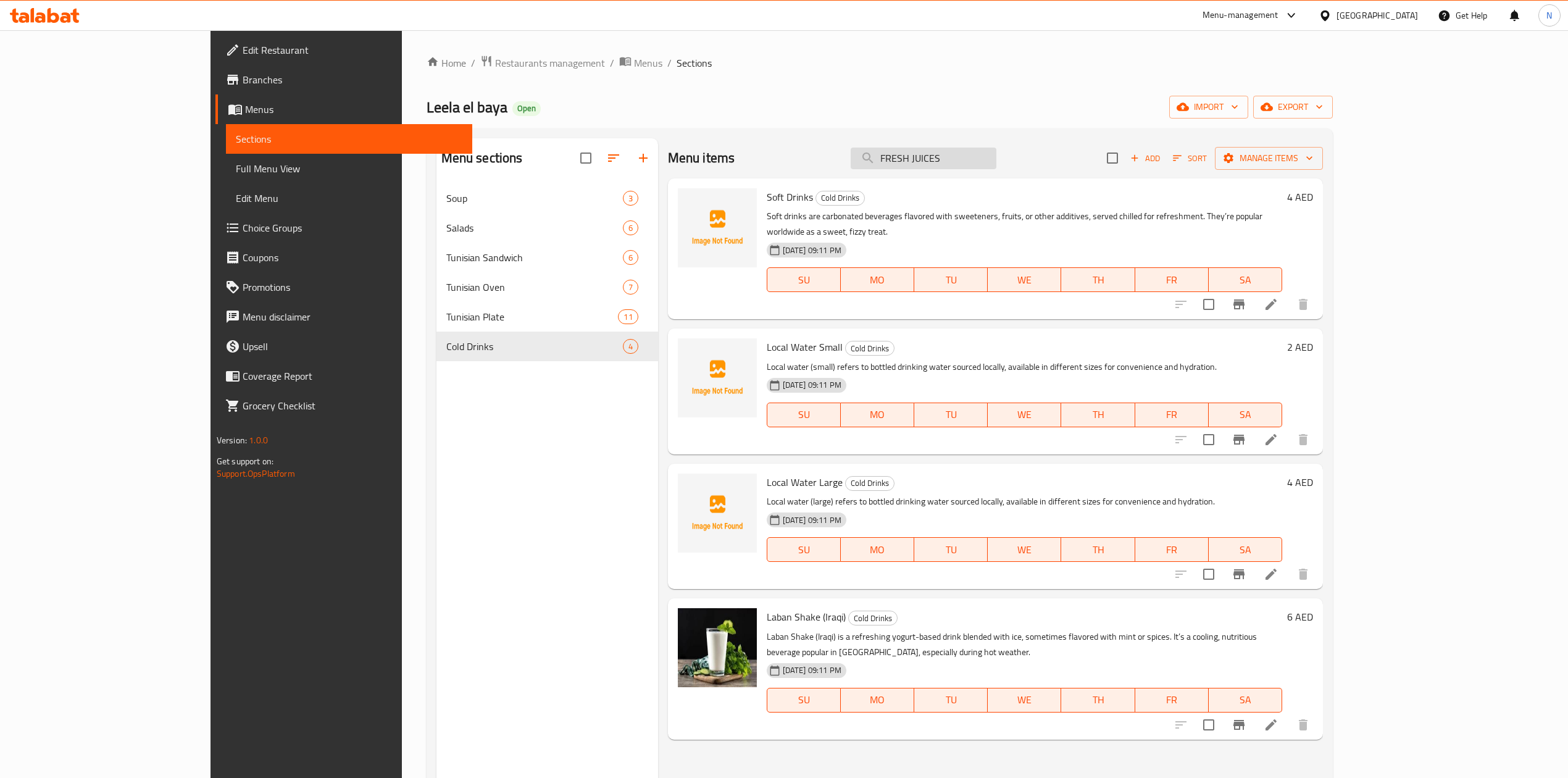
click at [993, 166] on input "FRESH JUICES" at bounding box center [923, 158] width 145 height 21
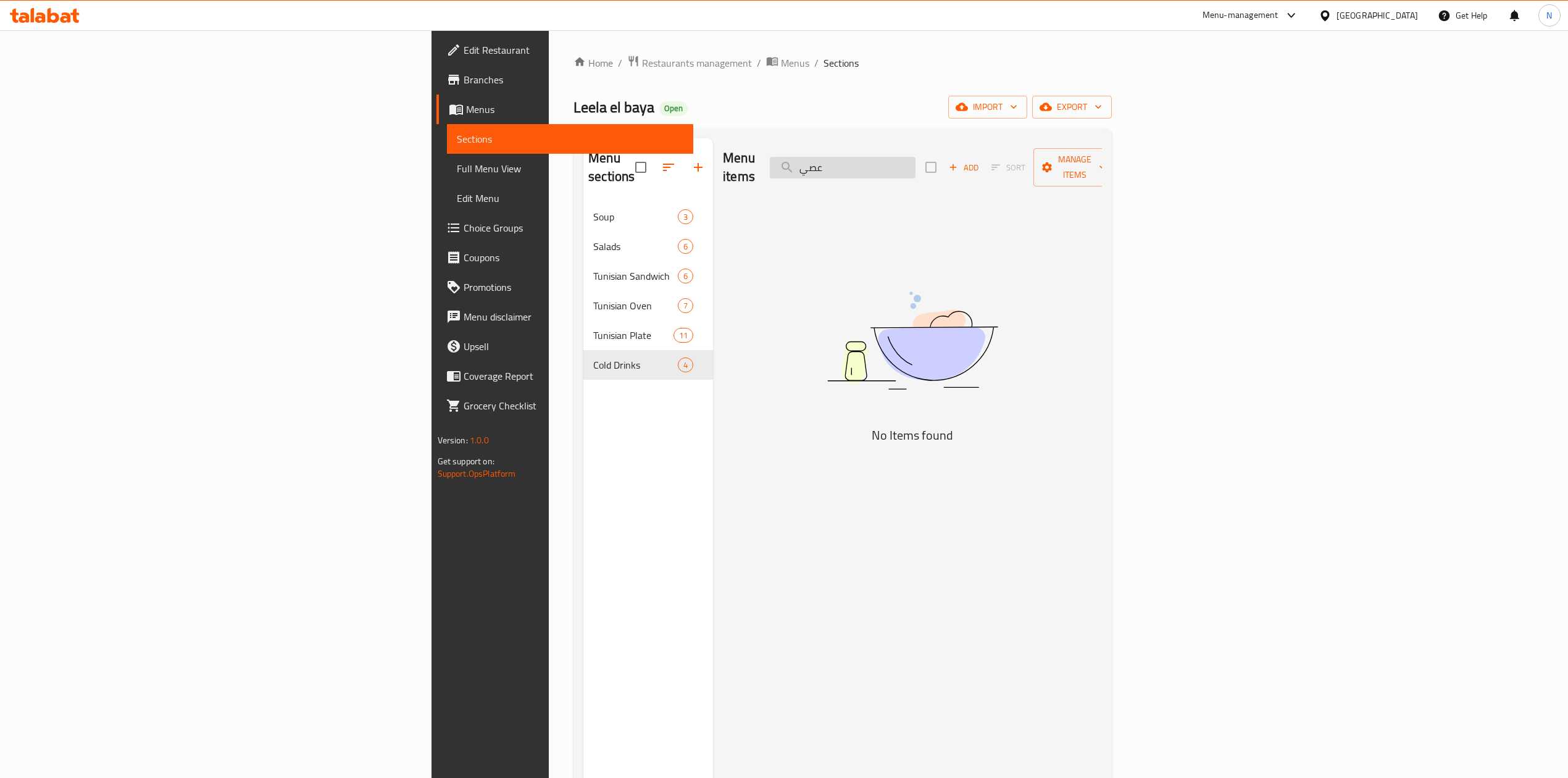
click at [915, 159] on input "عصي" at bounding box center [843, 168] width 145 height 21
paste input "GRILL MIXED"
click at [915, 161] on input "GRILL MIXED" at bounding box center [843, 168] width 145 height 21
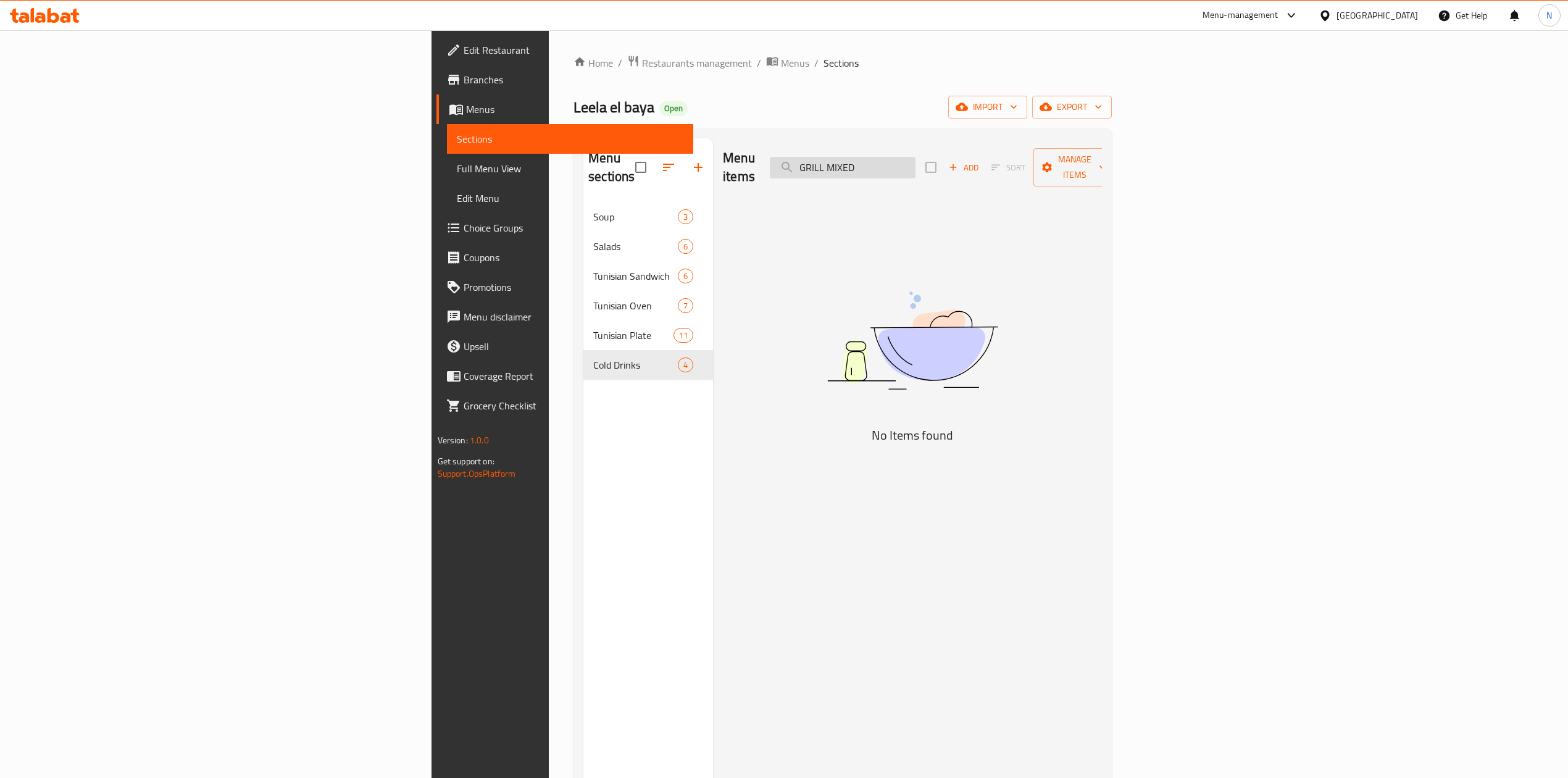
click at [915, 161] on input "GRILL MIXED" at bounding box center [843, 168] width 145 height 21
type input "ك"
type input "م"
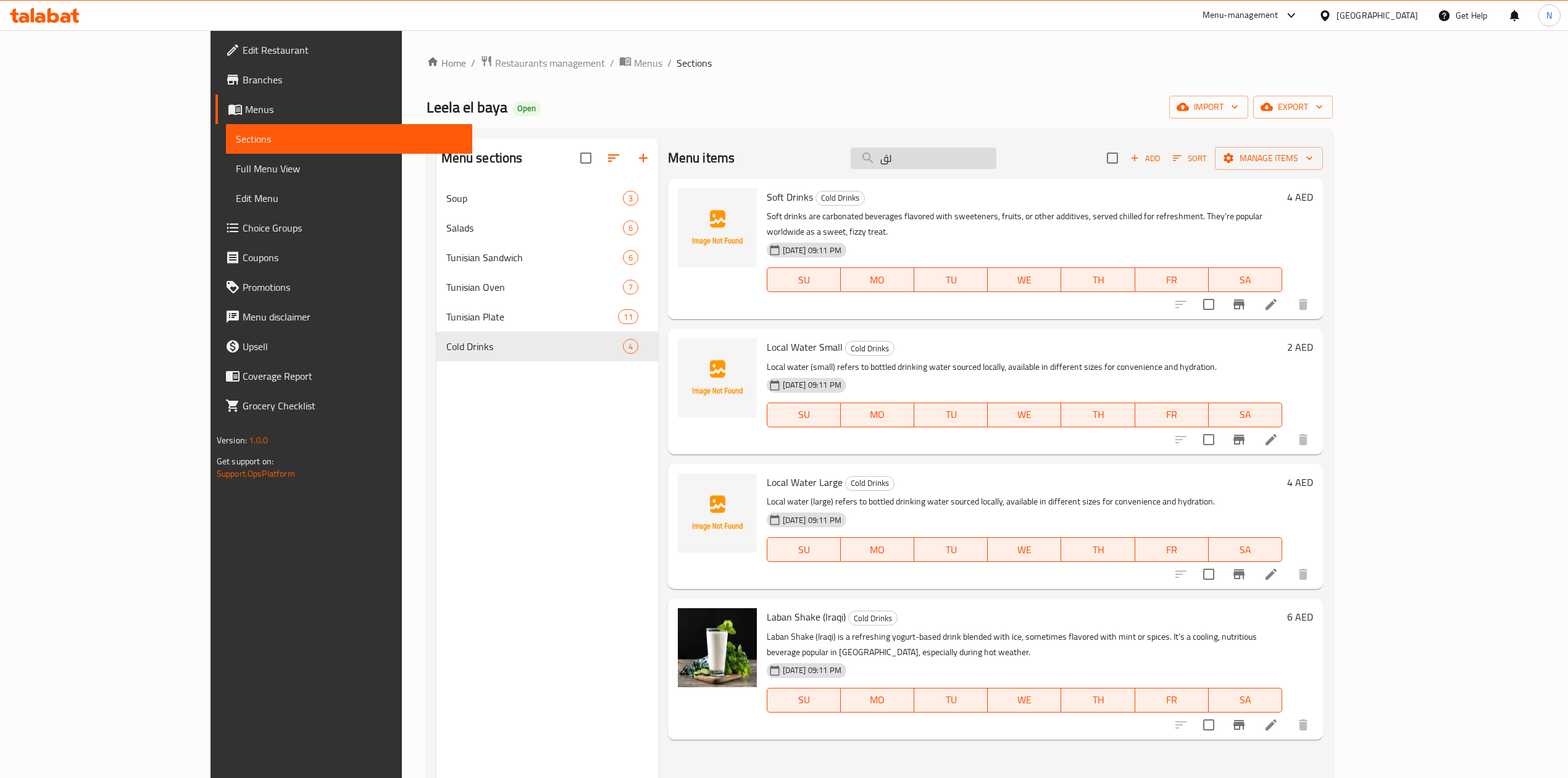
type input "ل"
type input "f"
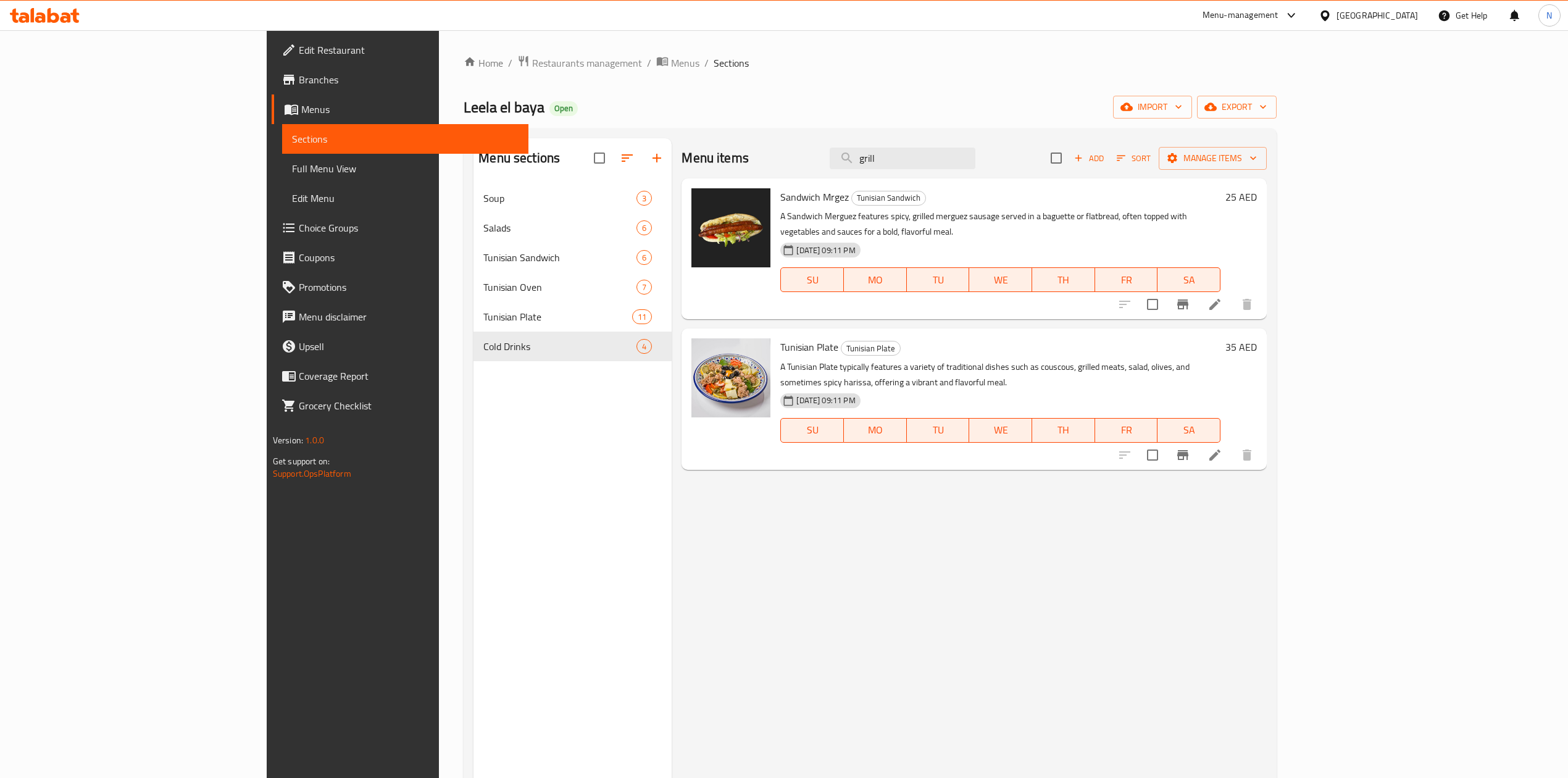
click at [781, 210] on p "A Sandwich Merguez features spicy, grilled merguez sausage served in a baguette…" at bounding box center [1001, 224] width 440 height 31
click at [781, 340] on span "Tunisian Plate" at bounding box center [810, 346] width 58 height 18
click at [997, 173] on div "Menu items grill Add Sort Manage items" at bounding box center [975, 158] width 586 height 40
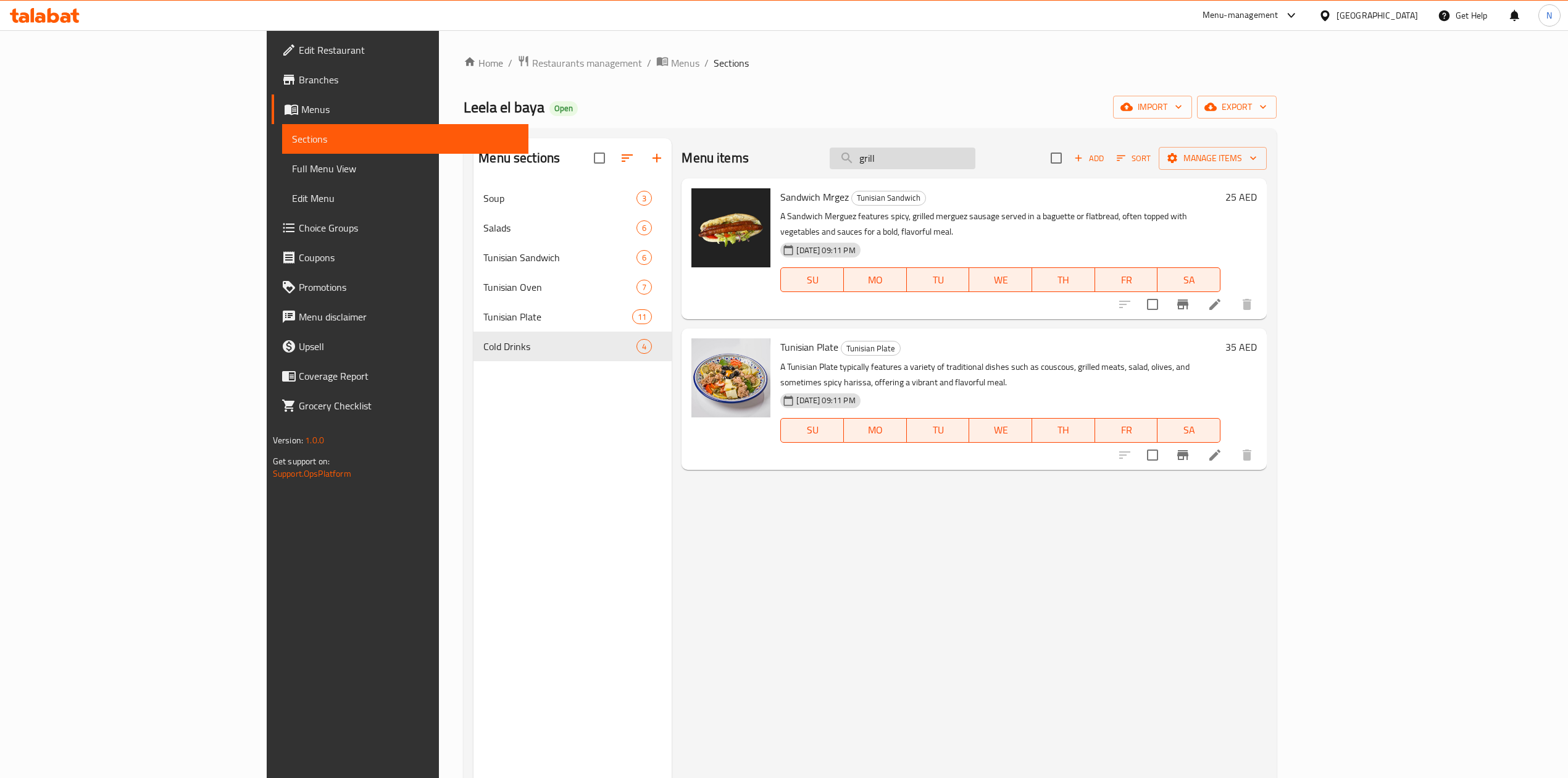
click at [976, 162] on input "grill" at bounding box center [903, 158] width 145 height 21
paste input "HALLOUMI CHEEESE WITH BASIL"
click at [976, 158] on input "HALLOUMI CHEEESE WITH BASIL" at bounding box center [903, 158] width 145 height 21
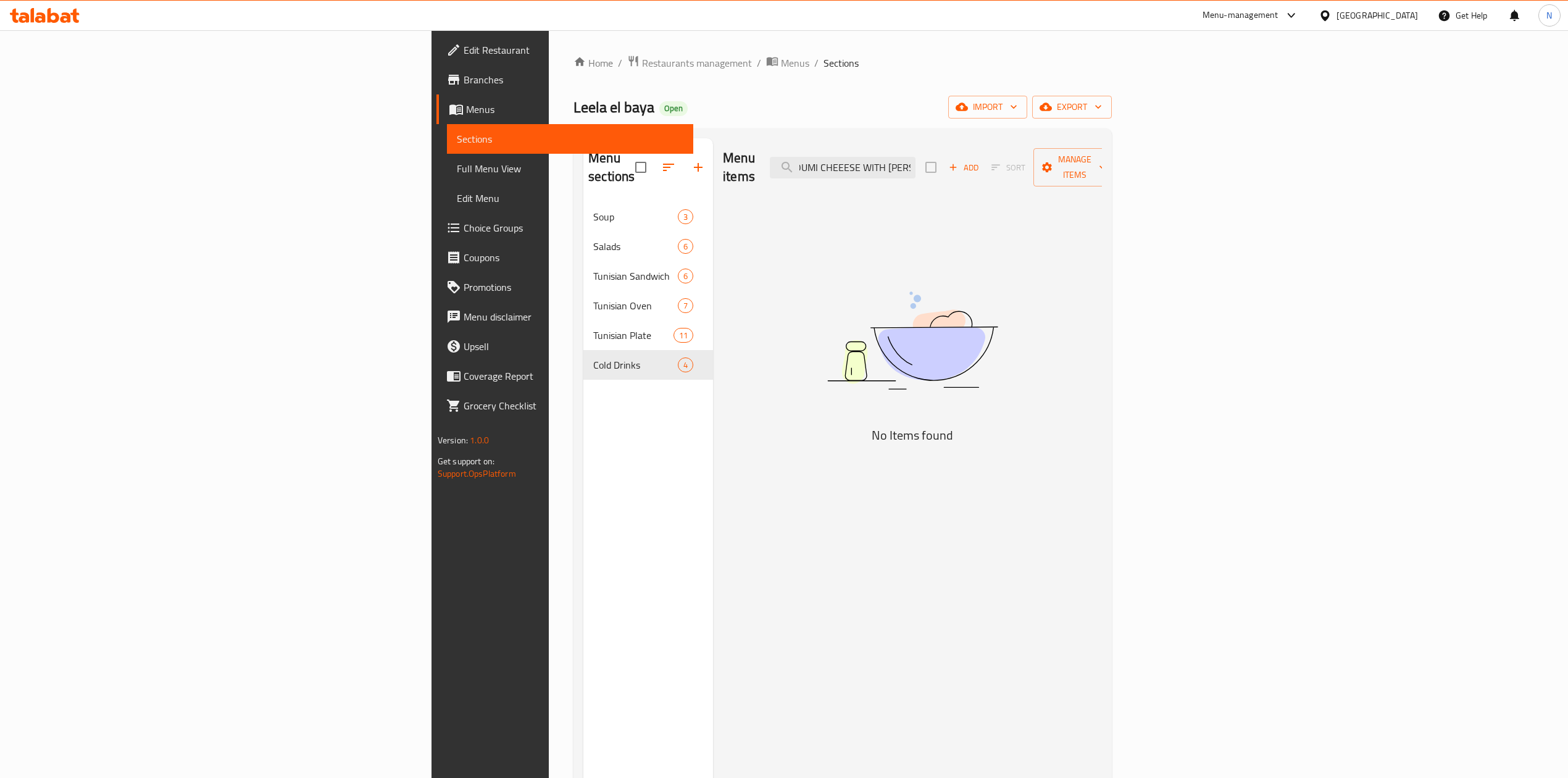
drag, startPoint x: 1104, startPoint y: 164, endPoint x: 1146, endPoint y: 164, distance: 42.0
click at [1102, 164] on div "Menu items HALLOUMI CHEEESE WITH BASIL Add Sort Manage items" at bounding box center [912, 168] width 379 height 58
click at [915, 159] on input "HALLOUMI CHEEESE" at bounding box center [843, 168] width 145 height 21
click at [915, 159] on input "HALLOUMI" at bounding box center [843, 168] width 145 height 21
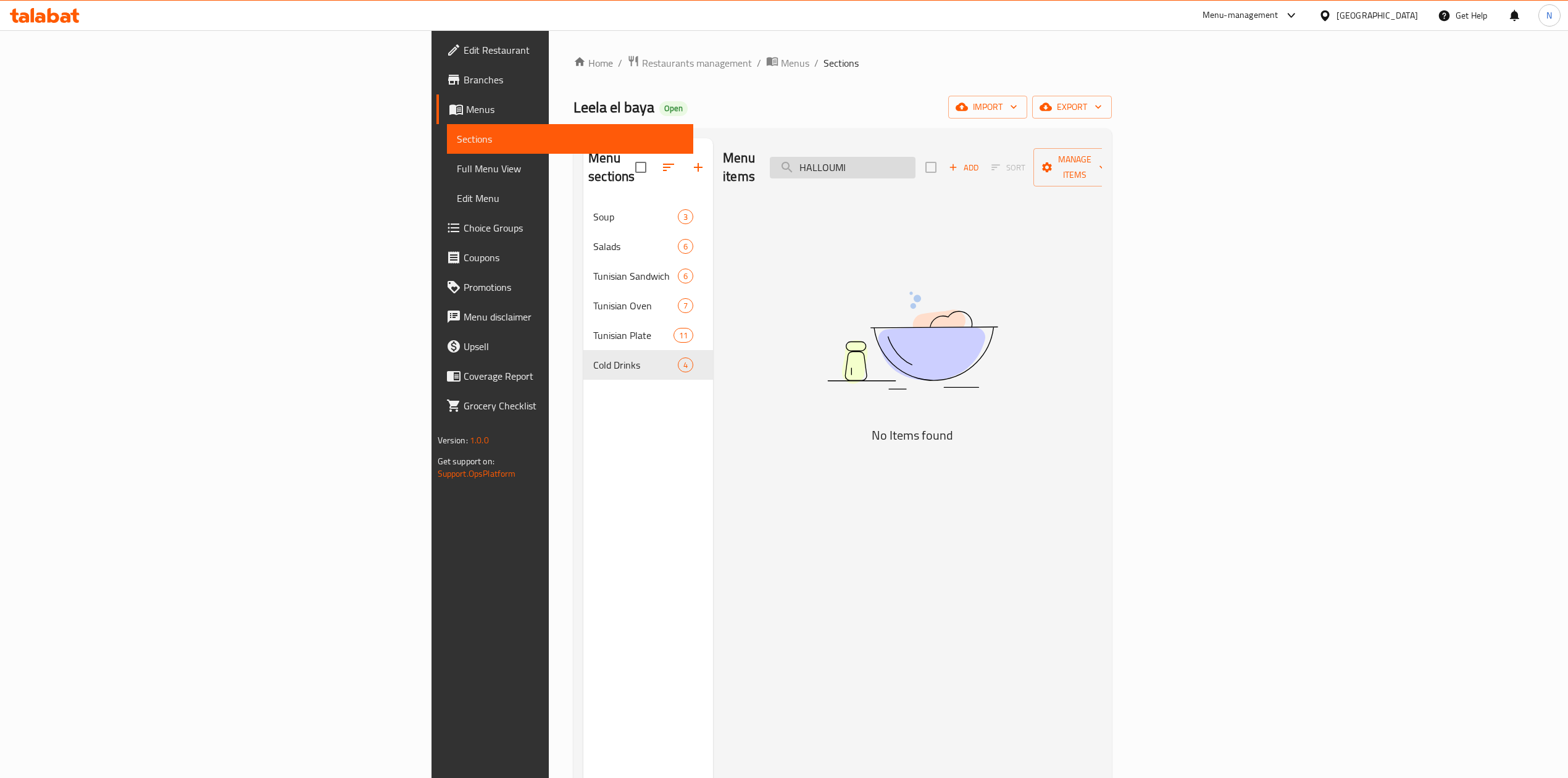
click at [915, 162] on input "HALLOUMI" at bounding box center [843, 168] width 145 height 21
click at [915, 161] on input "HALLOUMI" at bounding box center [843, 168] width 145 height 21
paste input "QALAET MEAT WITH TOMATO"
click at [915, 159] on input "QALAET MEAT WITH TOMATO" at bounding box center [843, 168] width 145 height 21
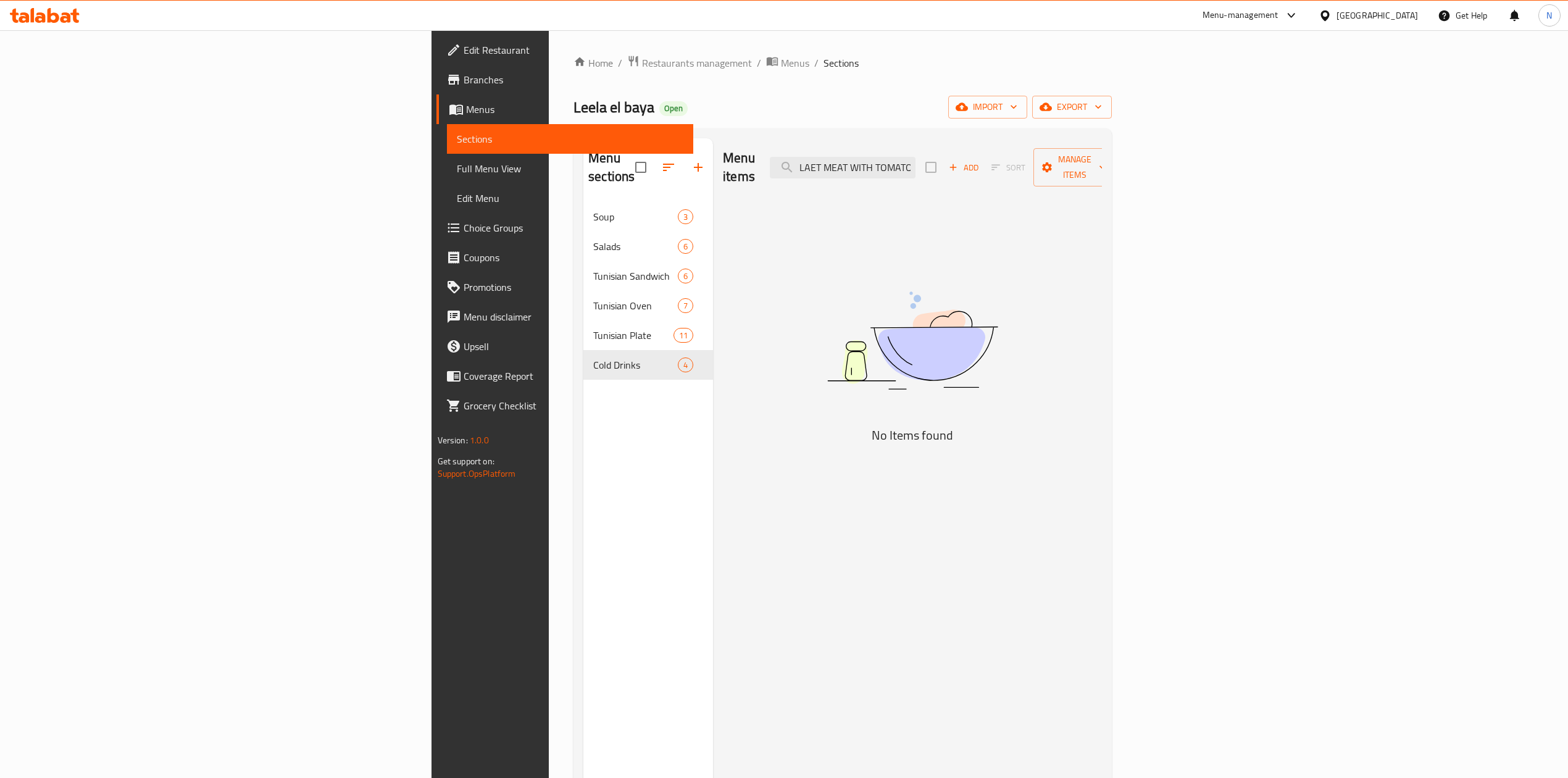
scroll to position [0, 14]
drag, startPoint x: 1005, startPoint y: 162, endPoint x: 1231, endPoint y: 175, distance: 226.4
click at [1102, 175] on div "Menu items QALAET MEAT WITH TOMATO Add Sort Manage items" at bounding box center [912, 168] width 379 height 58
click at [915, 157] on input "QALAET MEAT" at bounding box center [843, 168] width 145 height 21
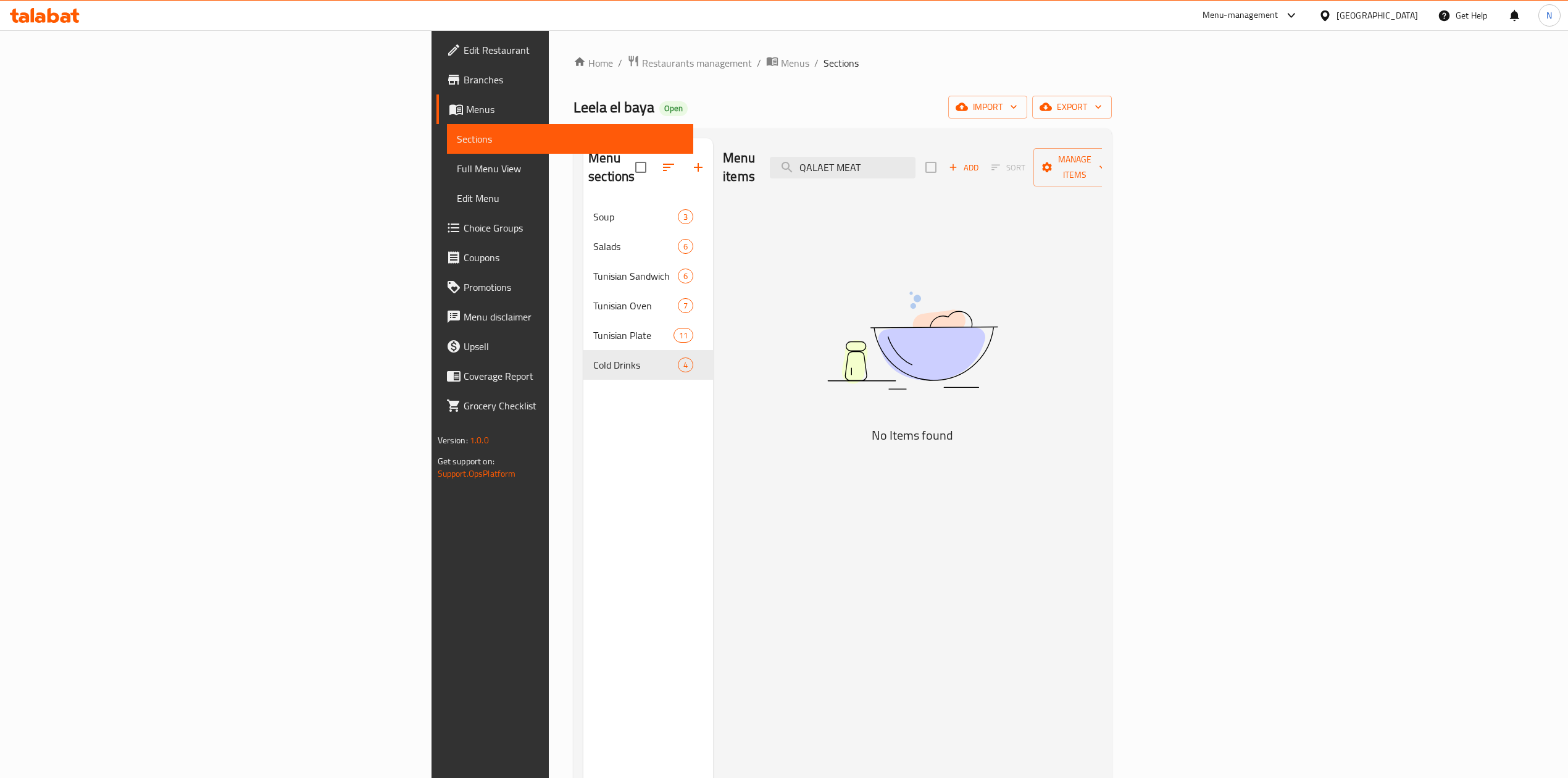
drag, startPoint x: 993, startPoint y: 164, endPoint x: 912, endPoint y: 163, distance: 81.0
click at [912, 163] on div "Menu items QALAET MEAT Add Sort Manage items" at bounding box center [912, 168] width 379 height 58
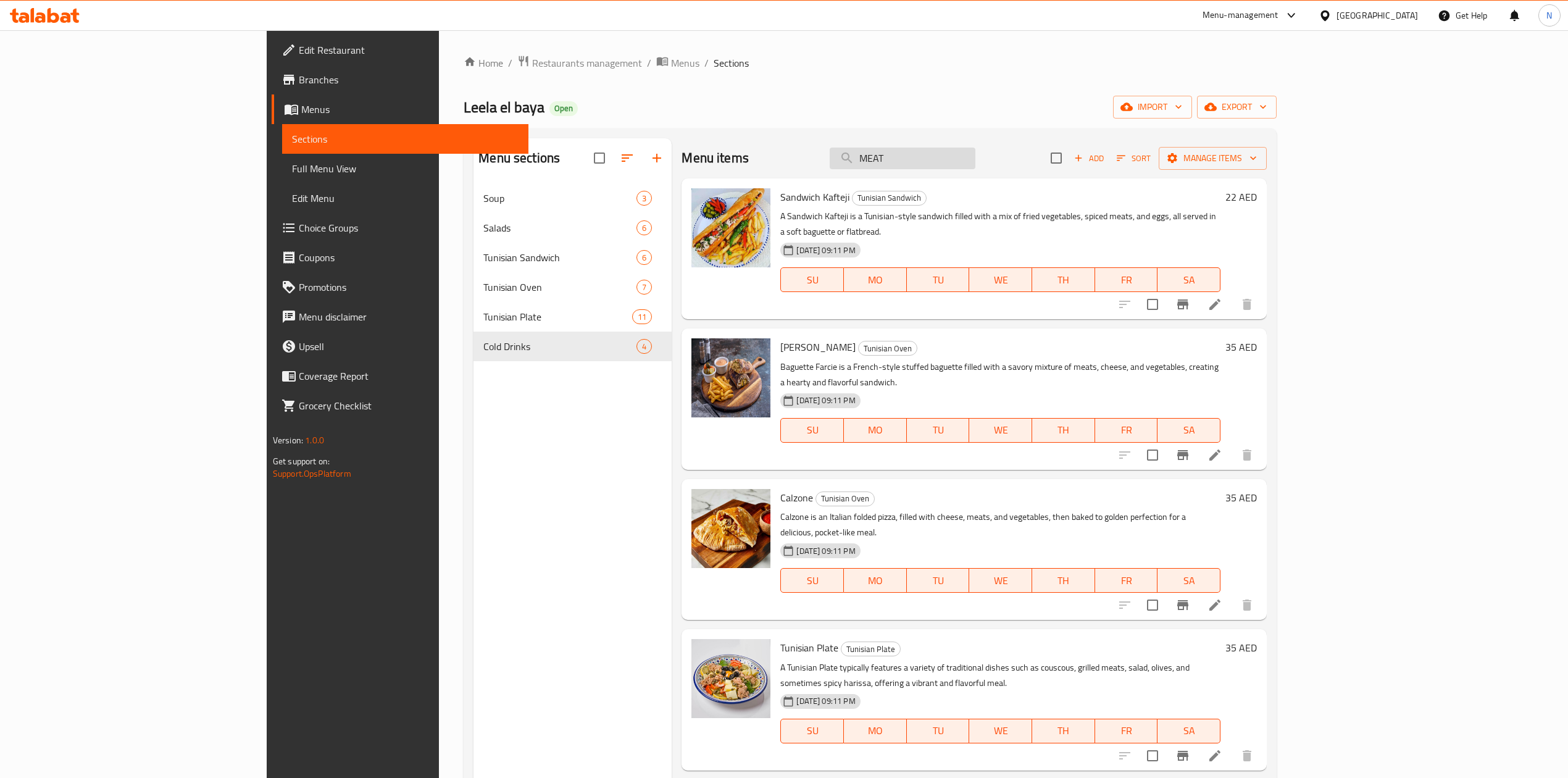
click at [976, 164] on input "MEAT" at bounding box center [903, 158] width 145 height 21
paste input "MUFAEAKEH POTATO WITH"
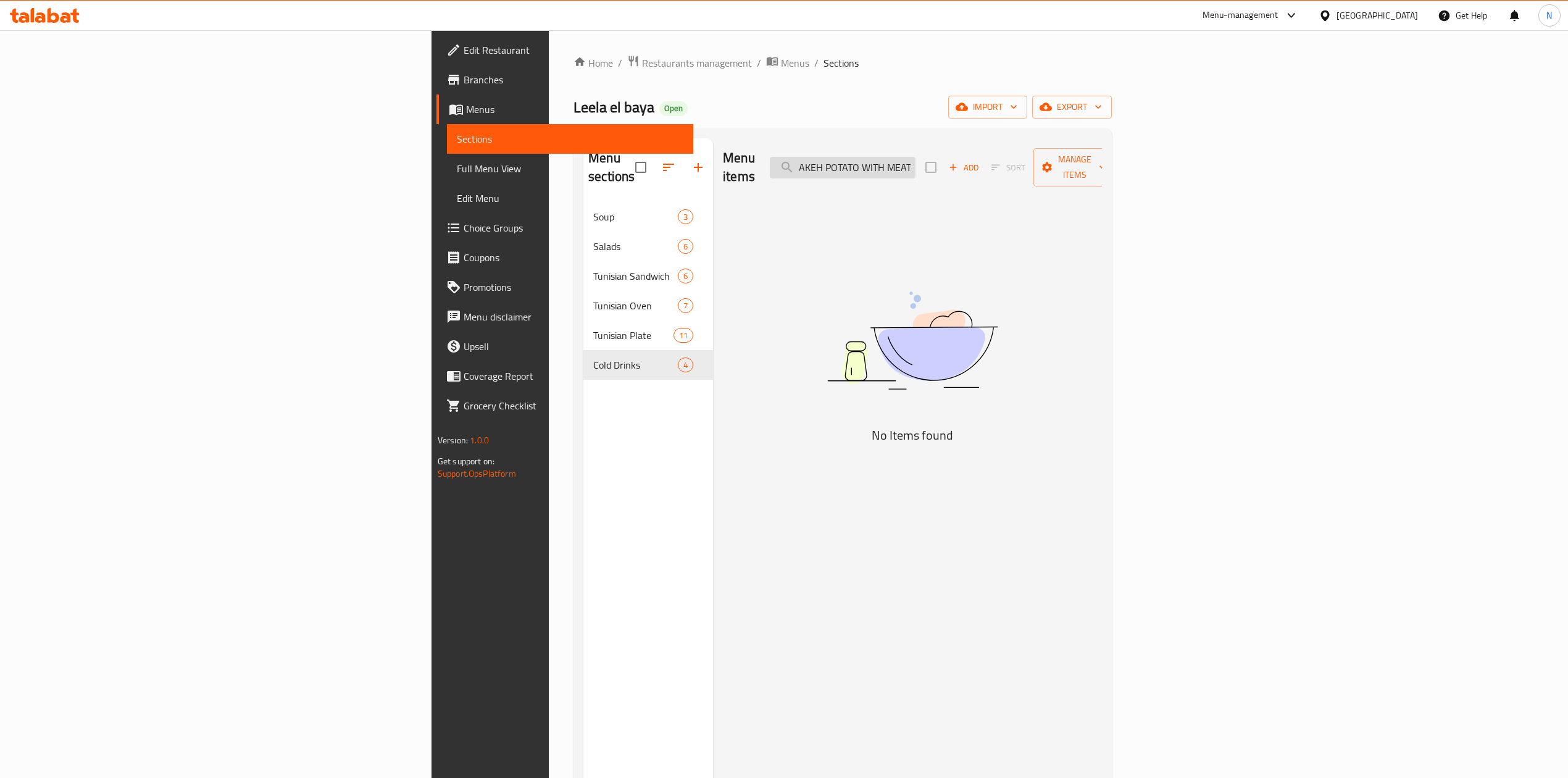
click at [915, 164] on input "MUFAEAKEH POTATO WITH MEAT" at bounding box center [843, 168] width 145 height 21
drag, startPoint x: 1013, startPoint y: 164, endPoint x: 1287, endPoint y: 168, distance: 274.0
click at [1102, 168] on div "Menu items MUFAEAKEH Add Sort Manage items" at bounding box center [912, 168] width 379 height 58
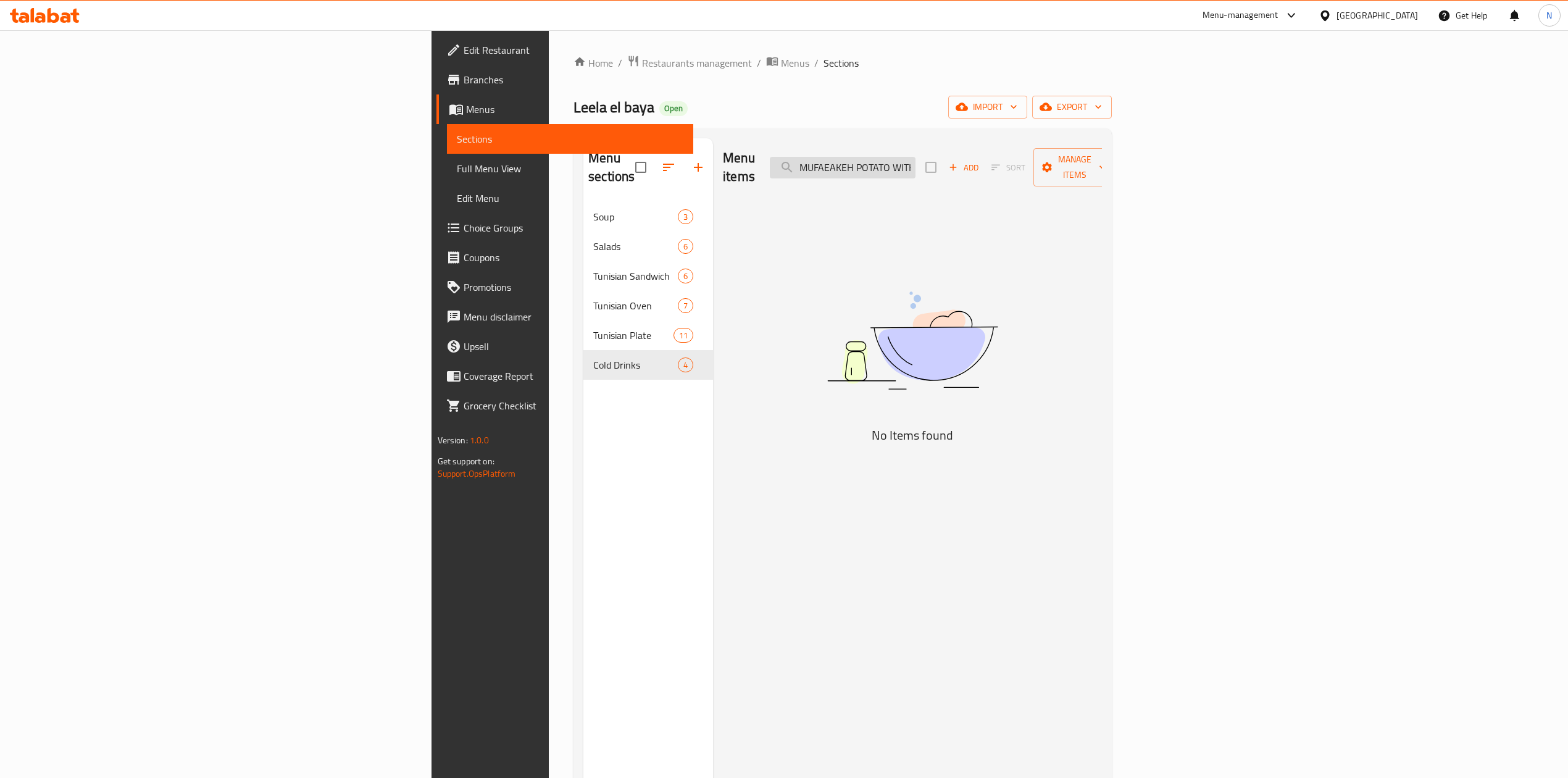
click at [915, 166] on input "MUFAEAKEH POTATO WITH MEAT" at bounding box center [843, 168] width 145 height 21
drag, startPoint x: 1013, startPoint y: 166, endPoint x: 924, endPoint y: 172, distance: 89.2
click at [926, 172] on div "Menu items MUFAEAKEH POTATO WITH MEAT Add Sort Manage items" at bounding box center [912, 168] width 379 height 58
click at [915, 161] on input "POTATO WITH MEAT" at bounding box center [843, 168] width 145 height 21
drag, startPoint x: 1008, startPoint y: 161, endPoint x: 1162, endPoint y: 168, distance: 154.2
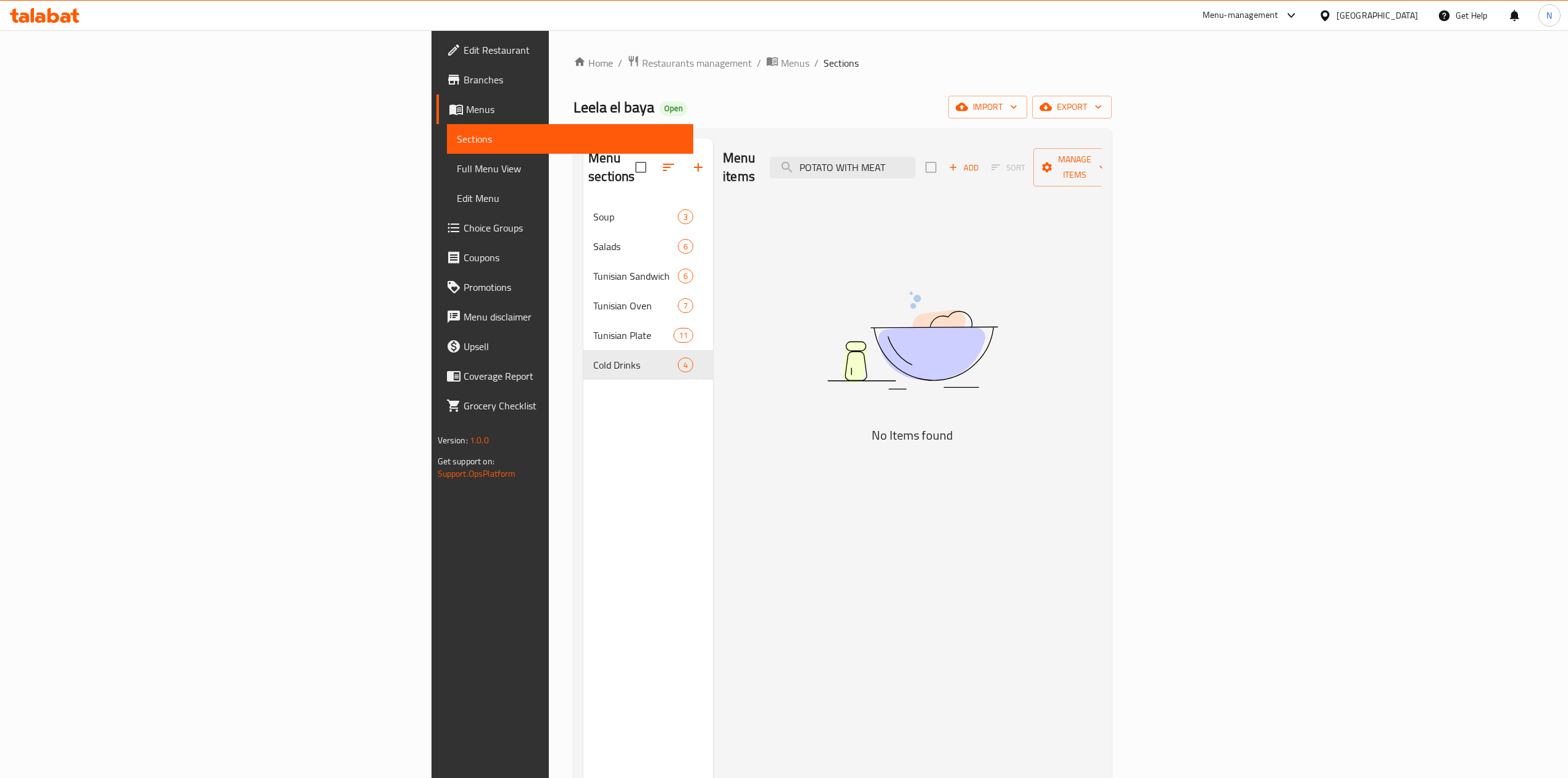
click at [1102, 168] on div "Menu items POTATO WITH MEAT Add Sort Manage items" at bounding box center [912, 168] width 379 height 58
click at [1003, 171] on div "Menu items POTATO Add Sort Manage items" at bounding box center [912, 168] width 379 height 58
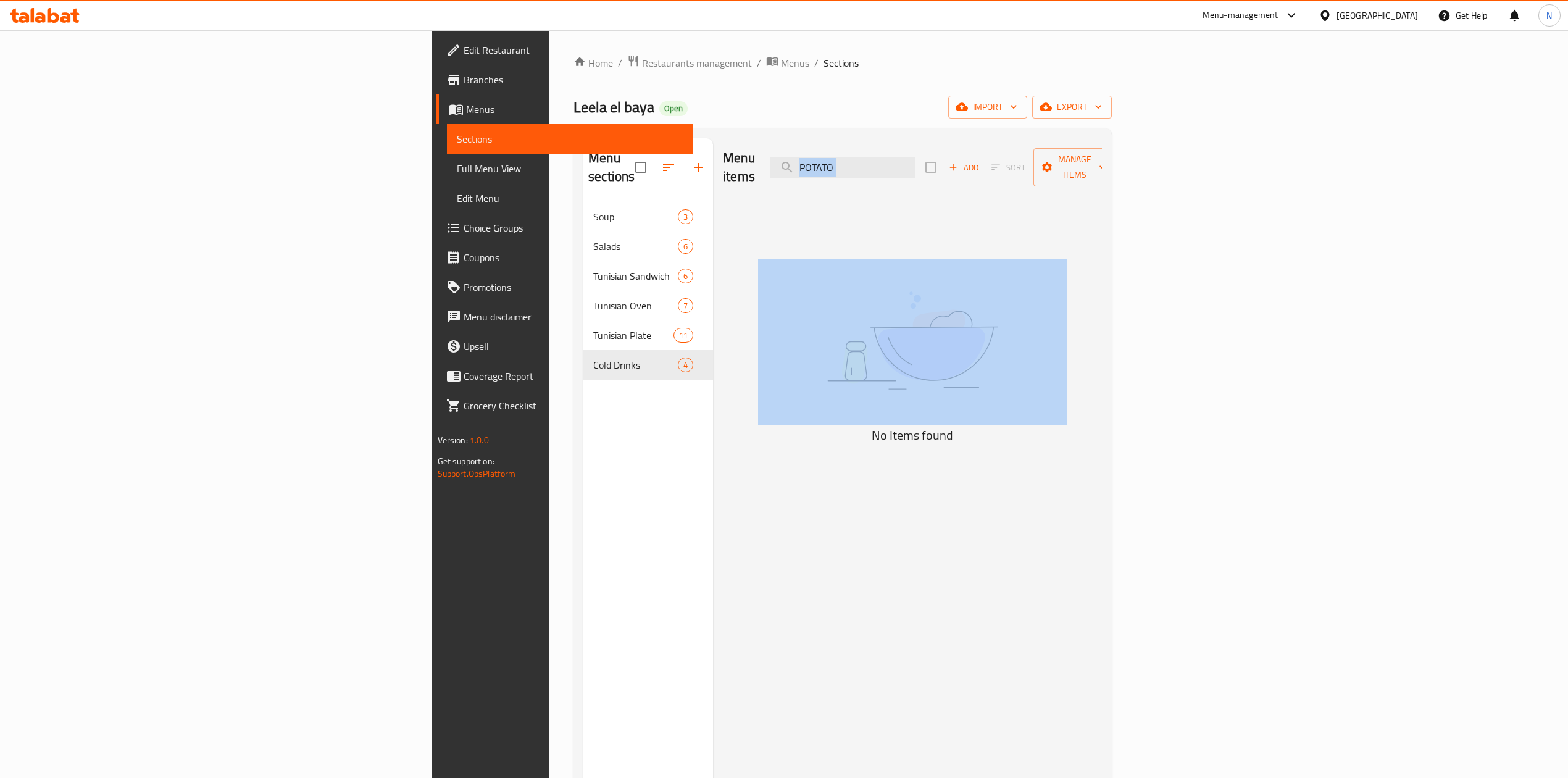
click at [1003, 171] on div "Menu items POTATO Add Sort Manage items" at bounding box center [912, 168] width 379 height 58
click at [915, 161] on input "POTATO" at bounding box center [843, 168] width 145 height 21
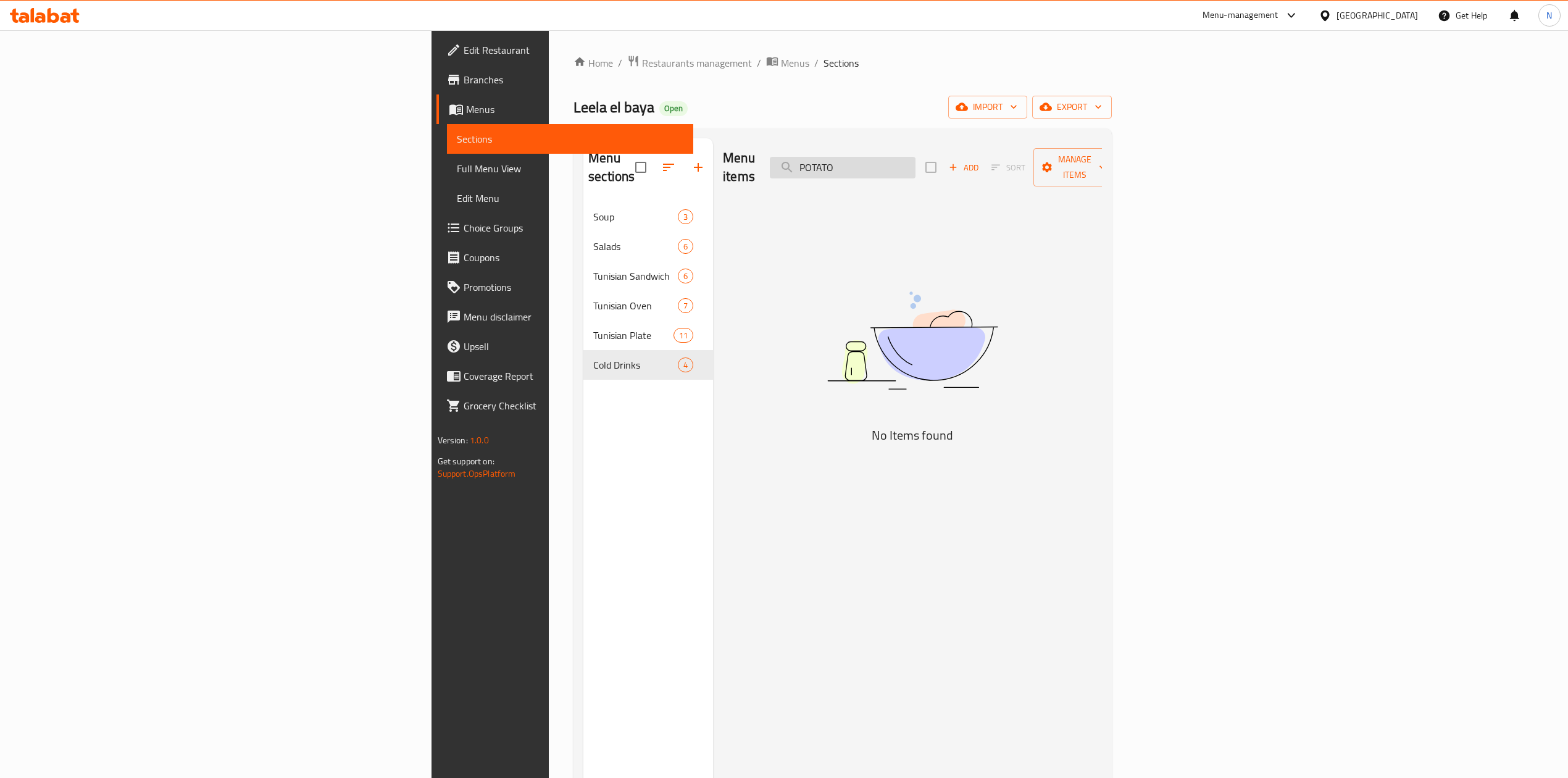
click at [915, 161] on input "POTATO" at bounding box center [843, 168] width 145 height 21
paste input "GRILLED HALLOUMI CHEESE"
click at [915, 161] on input "GRILLED HALLOUMI CHEESE" at bounding box center [843, 168] width 145 height 21
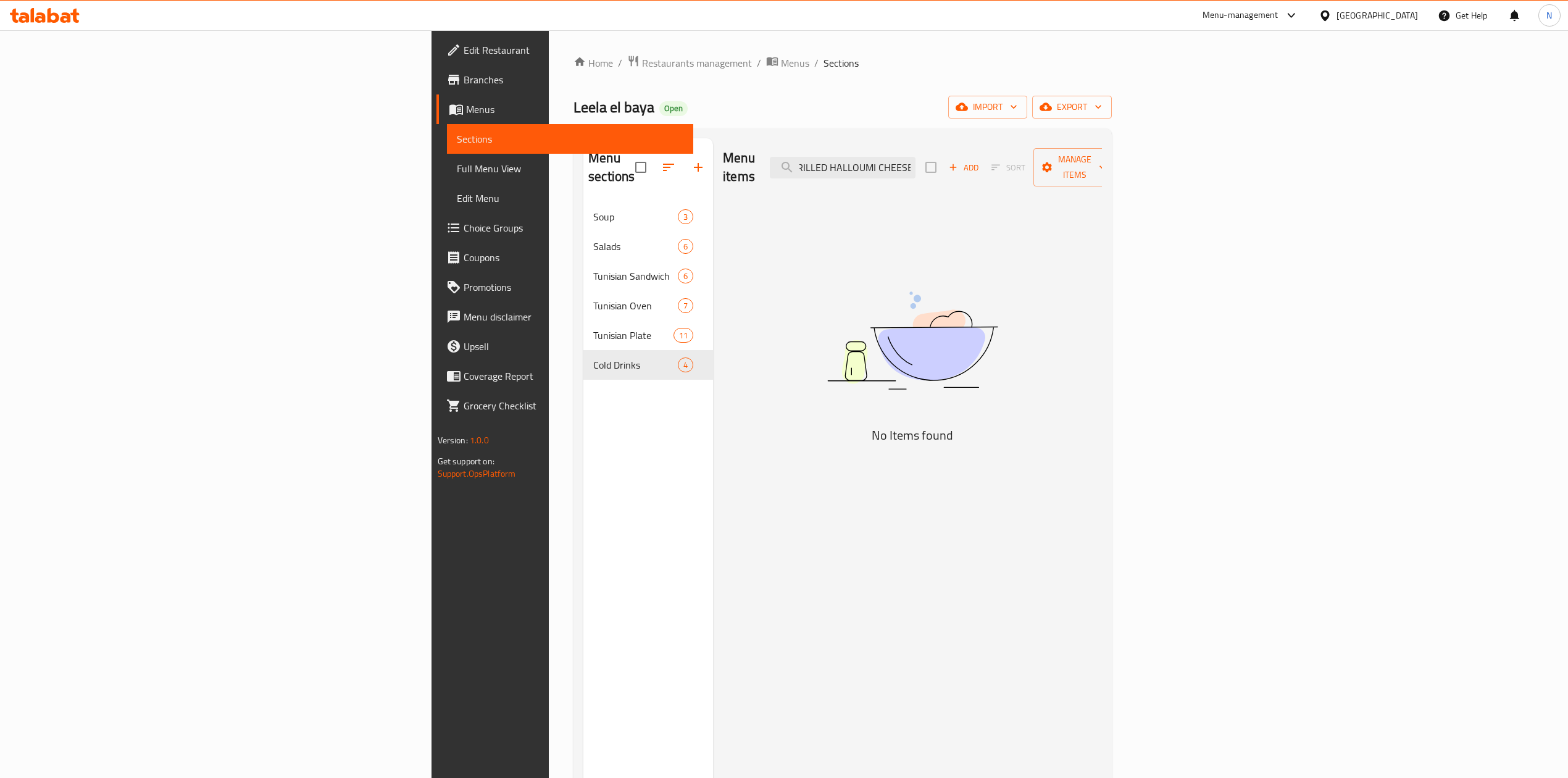
scroll to position [0, 0]
drag, startPoint x: 1011, startPoint y: 161, endPoint x: 895, endPoint y: 164, distance: 116.0
click at [895, 164] on div "Menu items GRILLED HALLOUMI CHEESE Add Sort Manage items" at bounding box center [912, 168] width 379 height 58
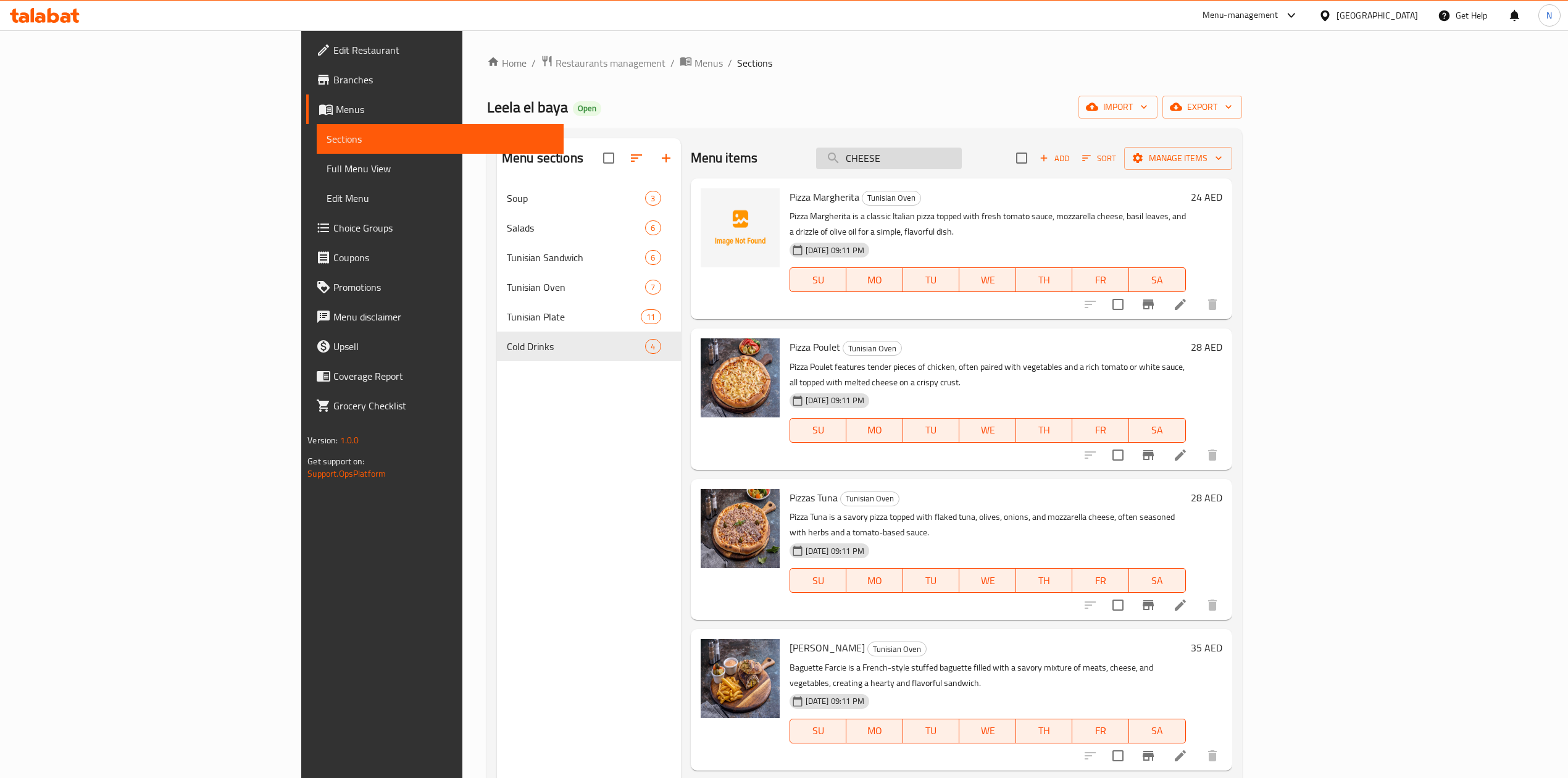
click at [959, 155] on input "CHEESE" at bounding box center [889, 158] width 145 height 21
click at [954, 163] on input "CHEESE" at bounding box center [889, 158] width 145 height 21
click at [944, 157] on input "CHEESE" at bounding box center [889, 158] width 145 height 21
paste input "LABNEH MANAKISH"
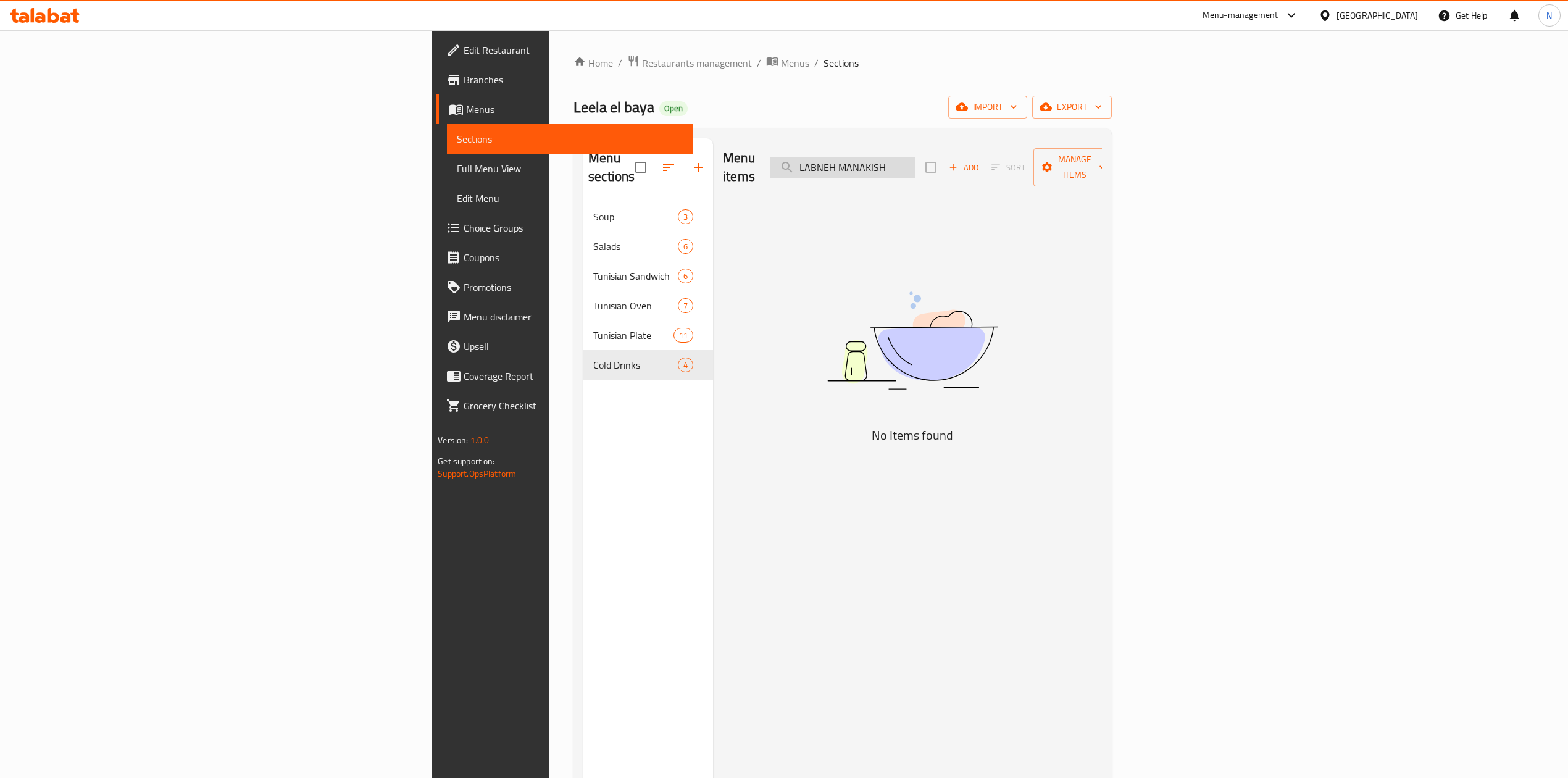
click at [915, 158] on input "LABNEH MANAKISH" at bounding box center [843, 168] width 145 height 21
click at [915, 158] on input "LABNEH ANAKISH" at bounding box center [843, 168] width 145 height 21
click at [915, 158] on input "LABNEH MANAKISH" at bounding box center [843, 168] width 145 height 21
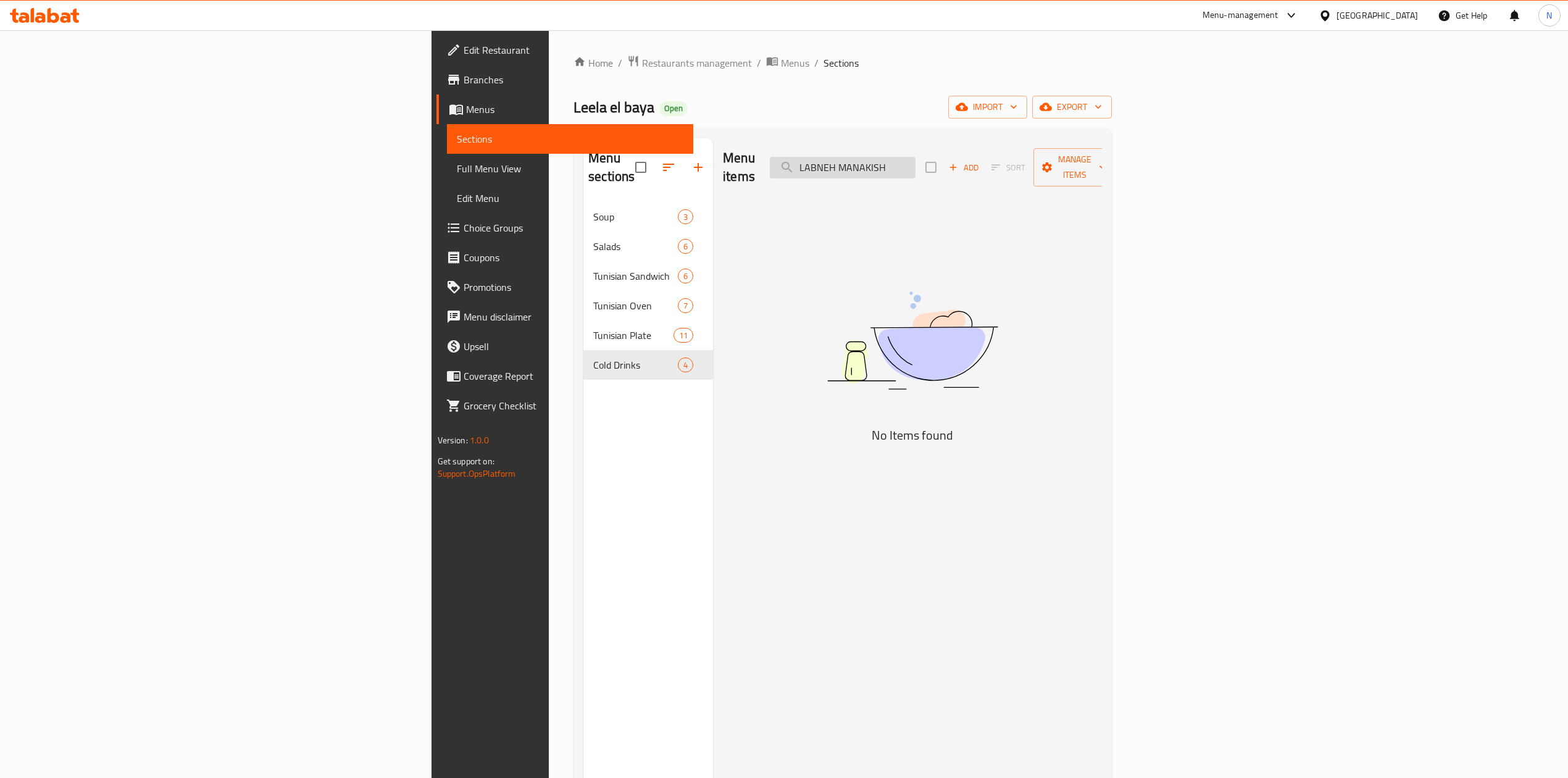
paste input "search"
click at [915, 159] on input "LABNEH MANAKISH" at bounding box center [843, 168] width 145 height 21
type input "LABNEH"
click at [781, 60] on span "Menus" at bounding box center [794, 62] width 28 height 15
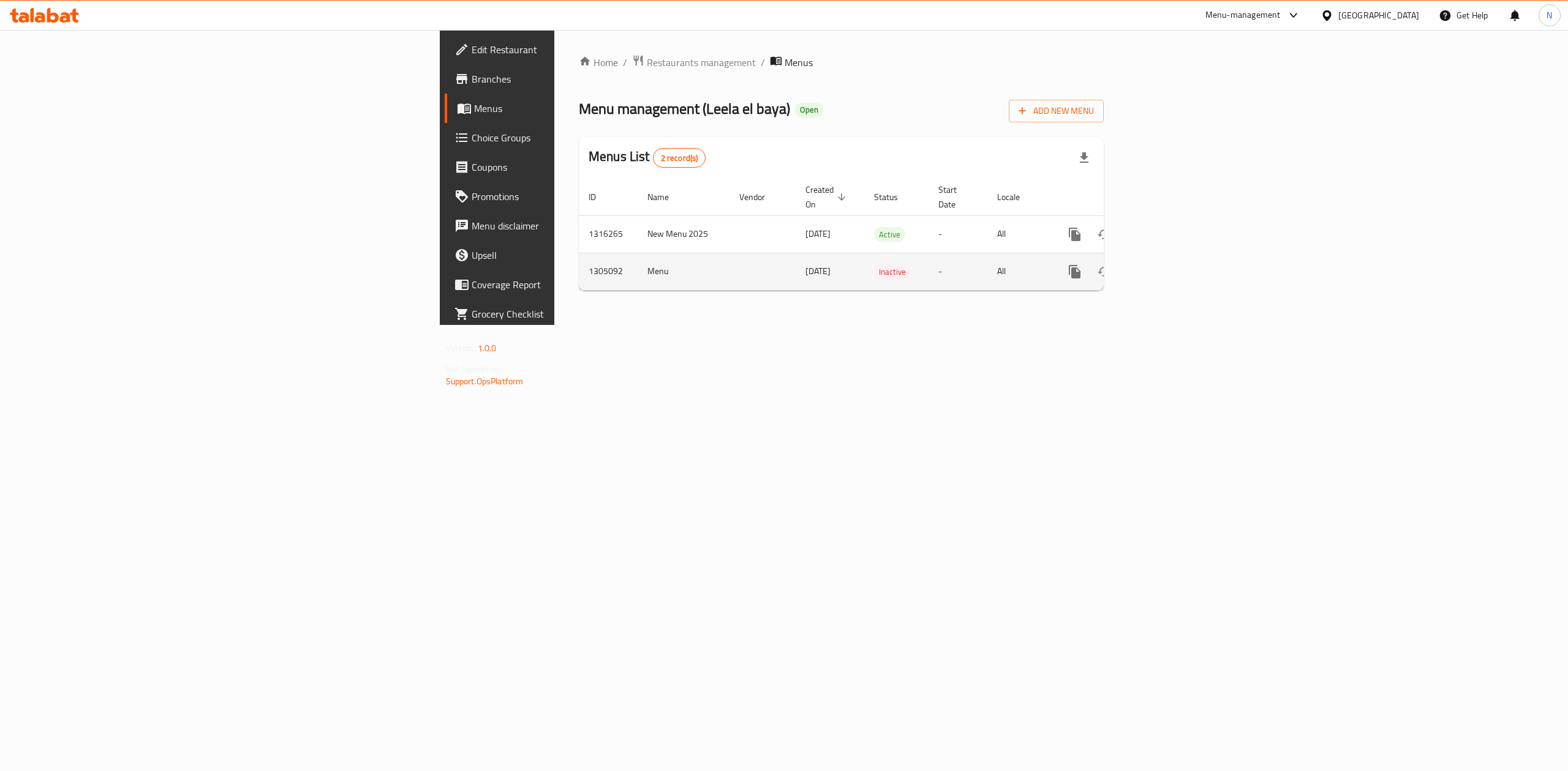
click at [1171, 264] on icon "enhanced table" at bounding box center [1162, 271] width 14 height 14
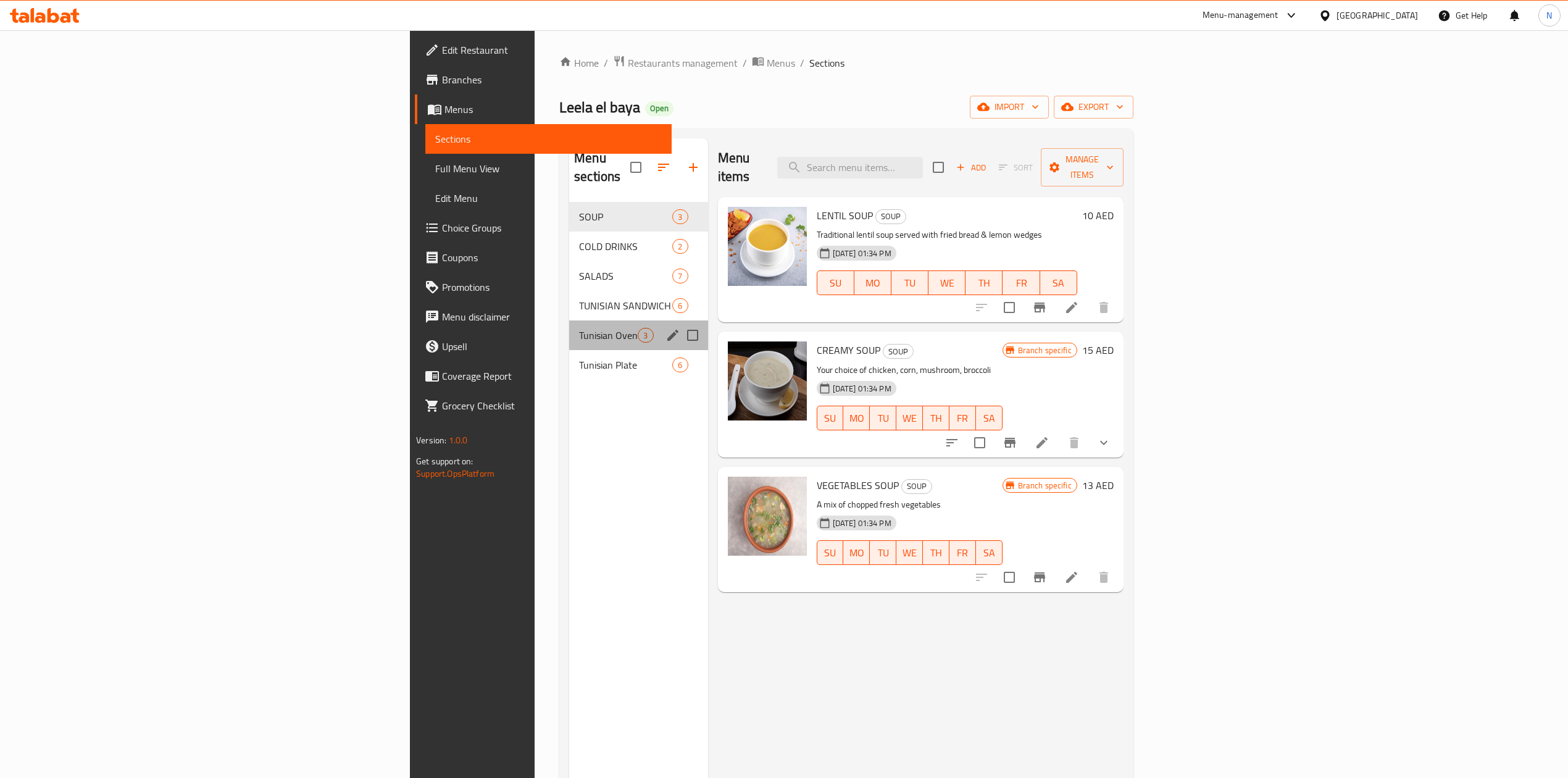
click at [569, 326] on div "Tunisian Oven 3" at bounding box center [638, 335] width 139 height 30
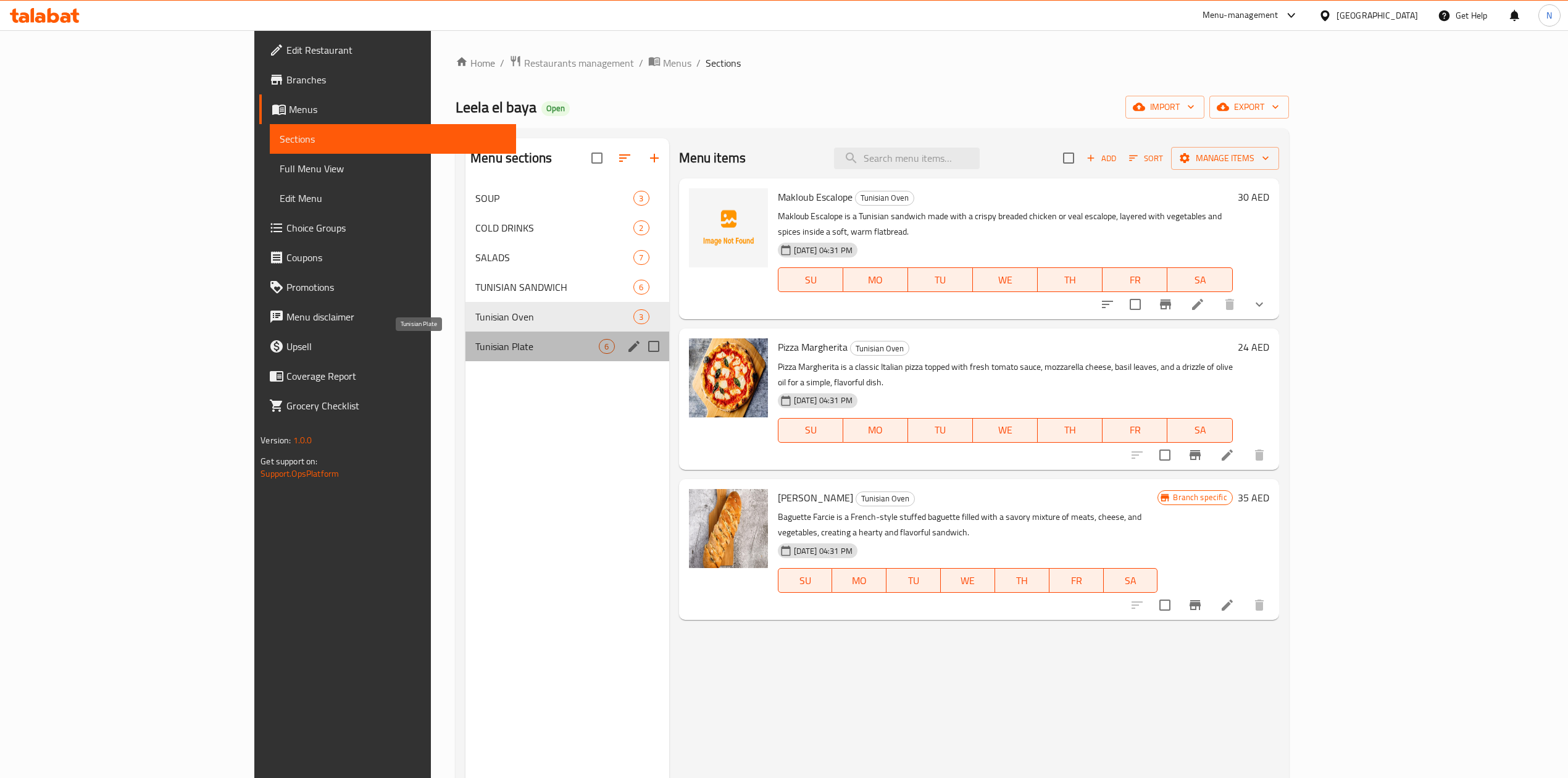
click at [475, 346] on span "Tunisian Plate" at bounding box center [536, 346] width 123 height 15
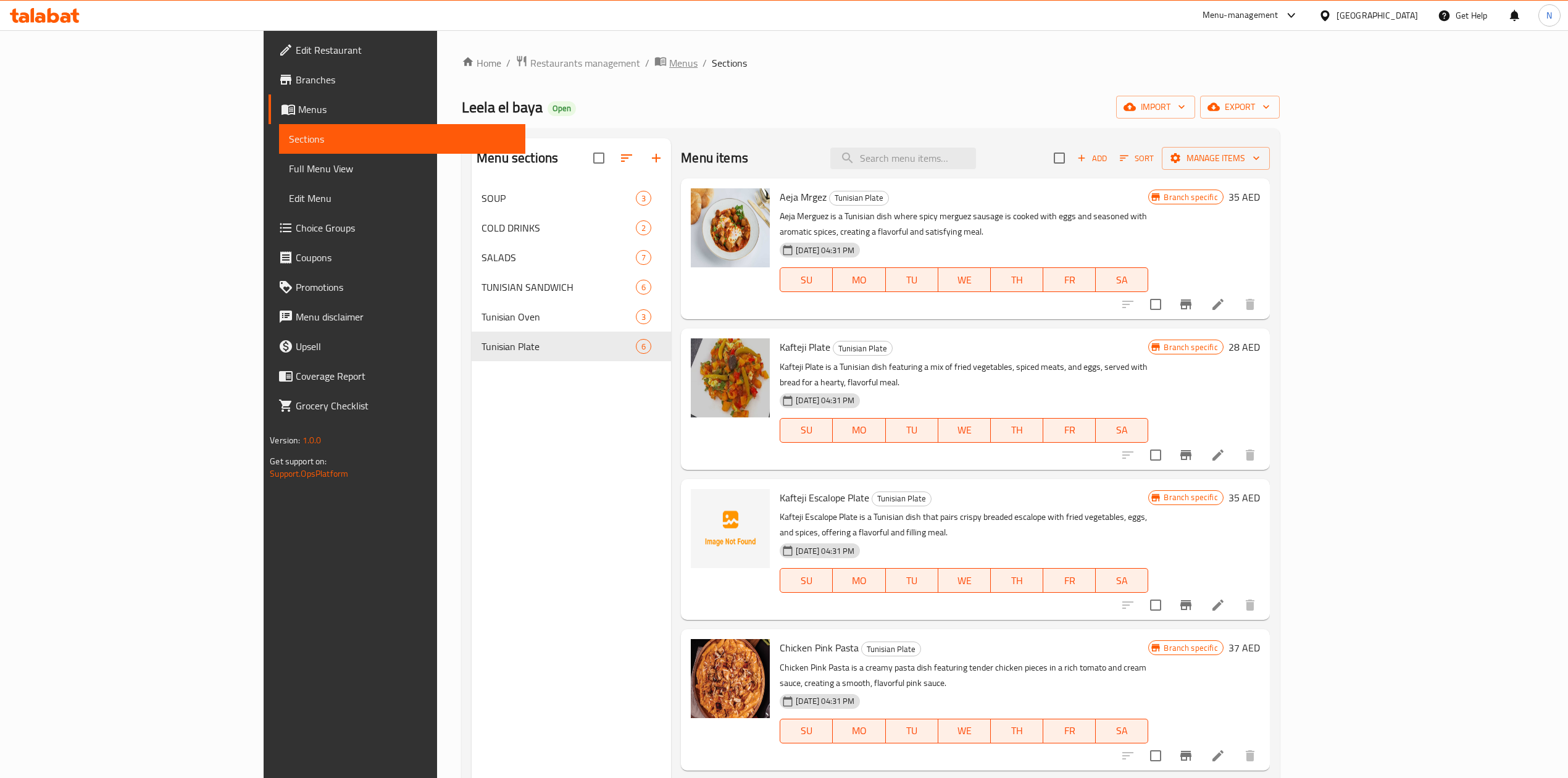
click at [669, 60] on span "Menus" at bounding box center [683, 62] width 28 height 15
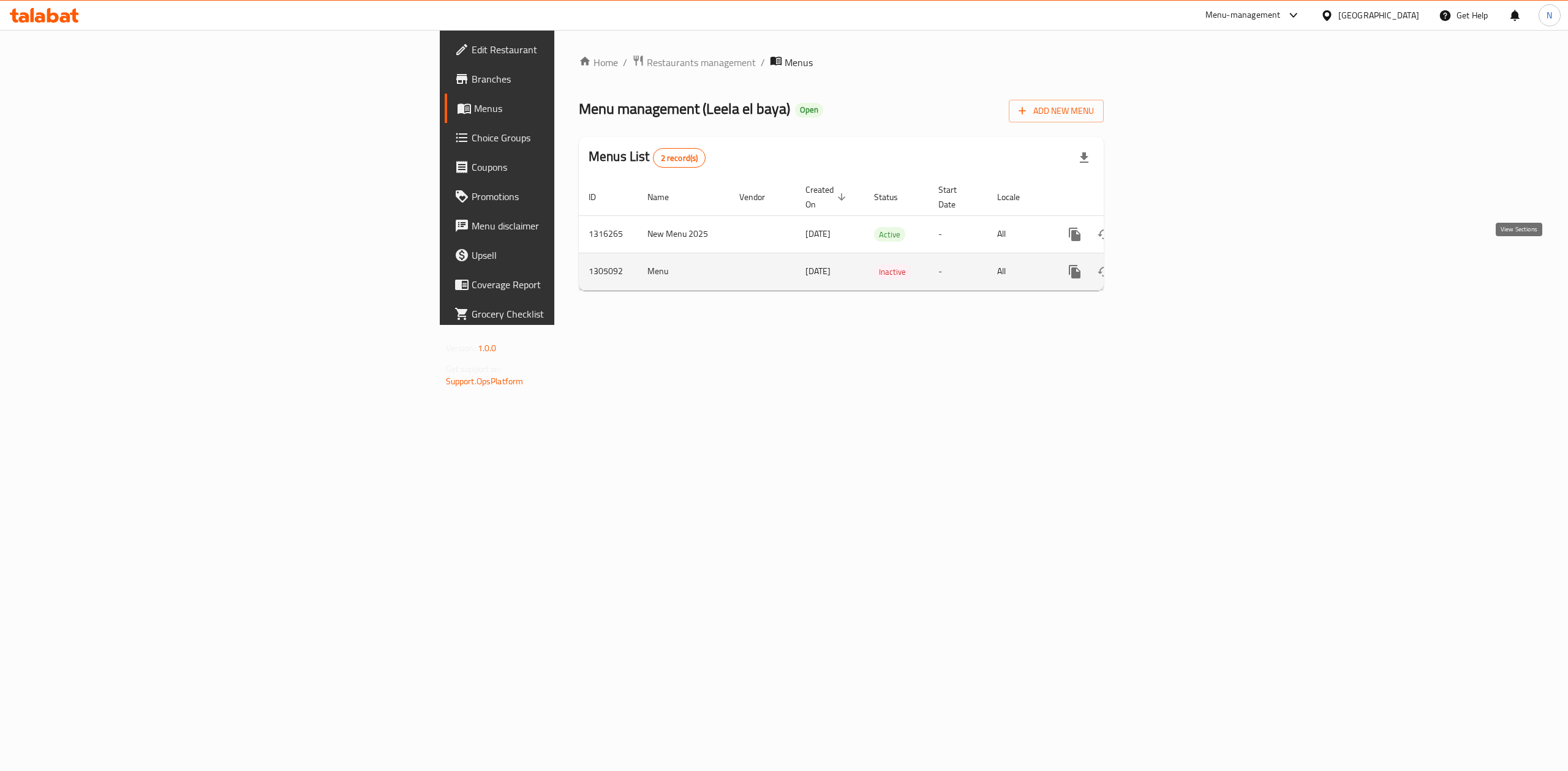
click at [1171, 264] on icon "enhanced table" at bounding box center [1162, 271] width 14 height 14
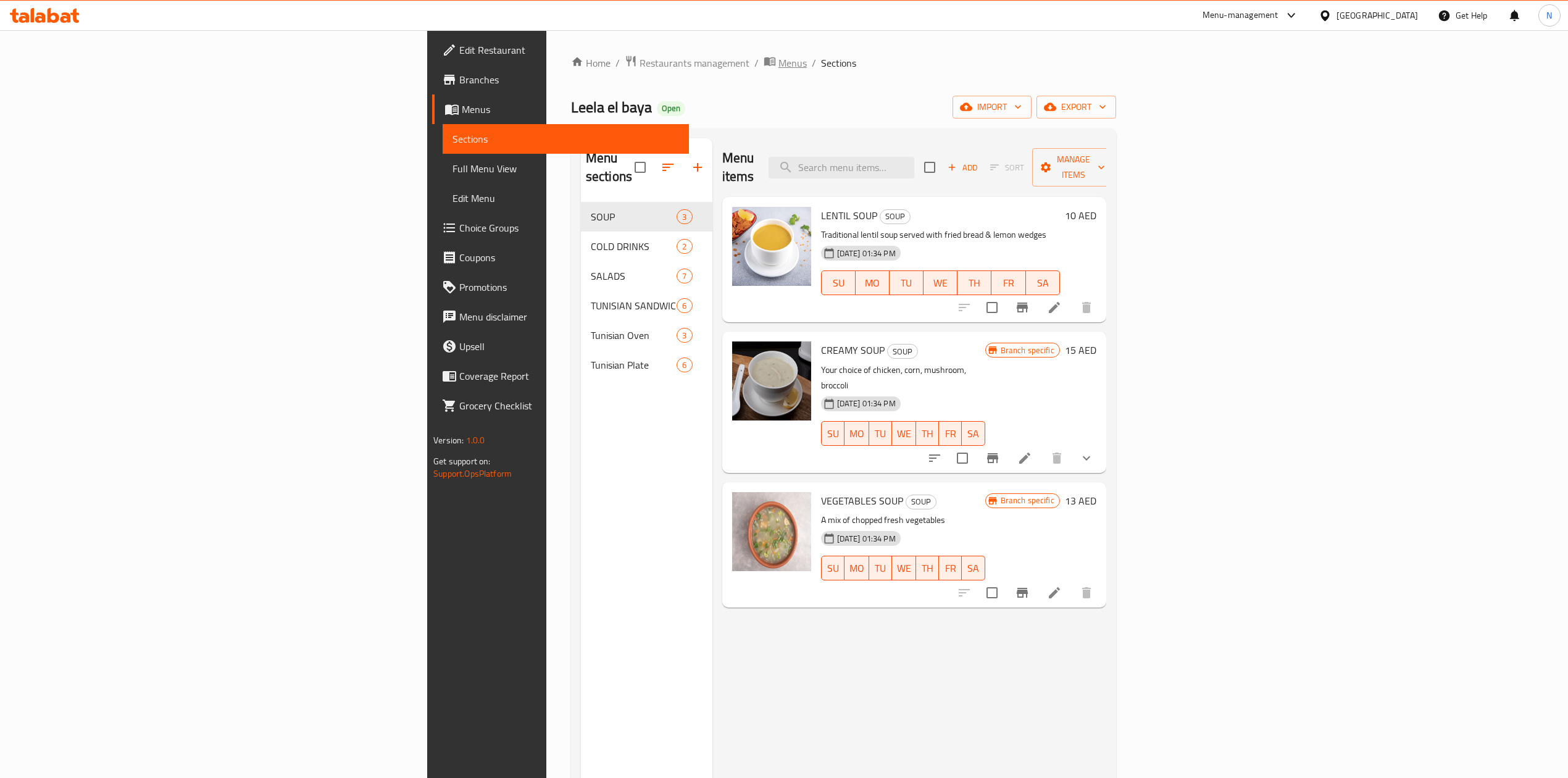
click at [779, 59] on span "Menus" at bounding box center [792, 62] width 28 height 15
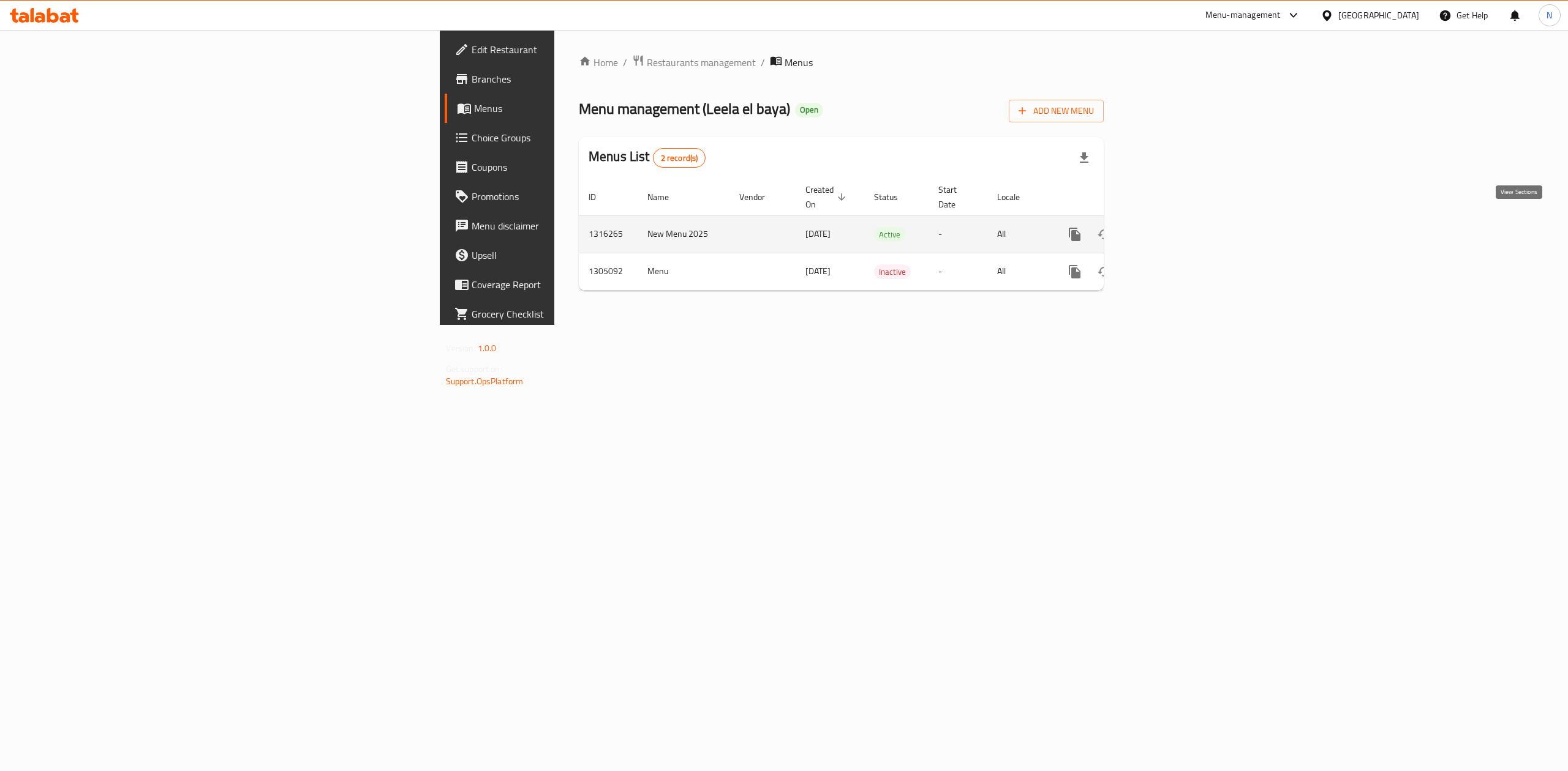
click at [1177, 220] on link "enhanced table" at bounding box center [1163, 235] width 30 height 30
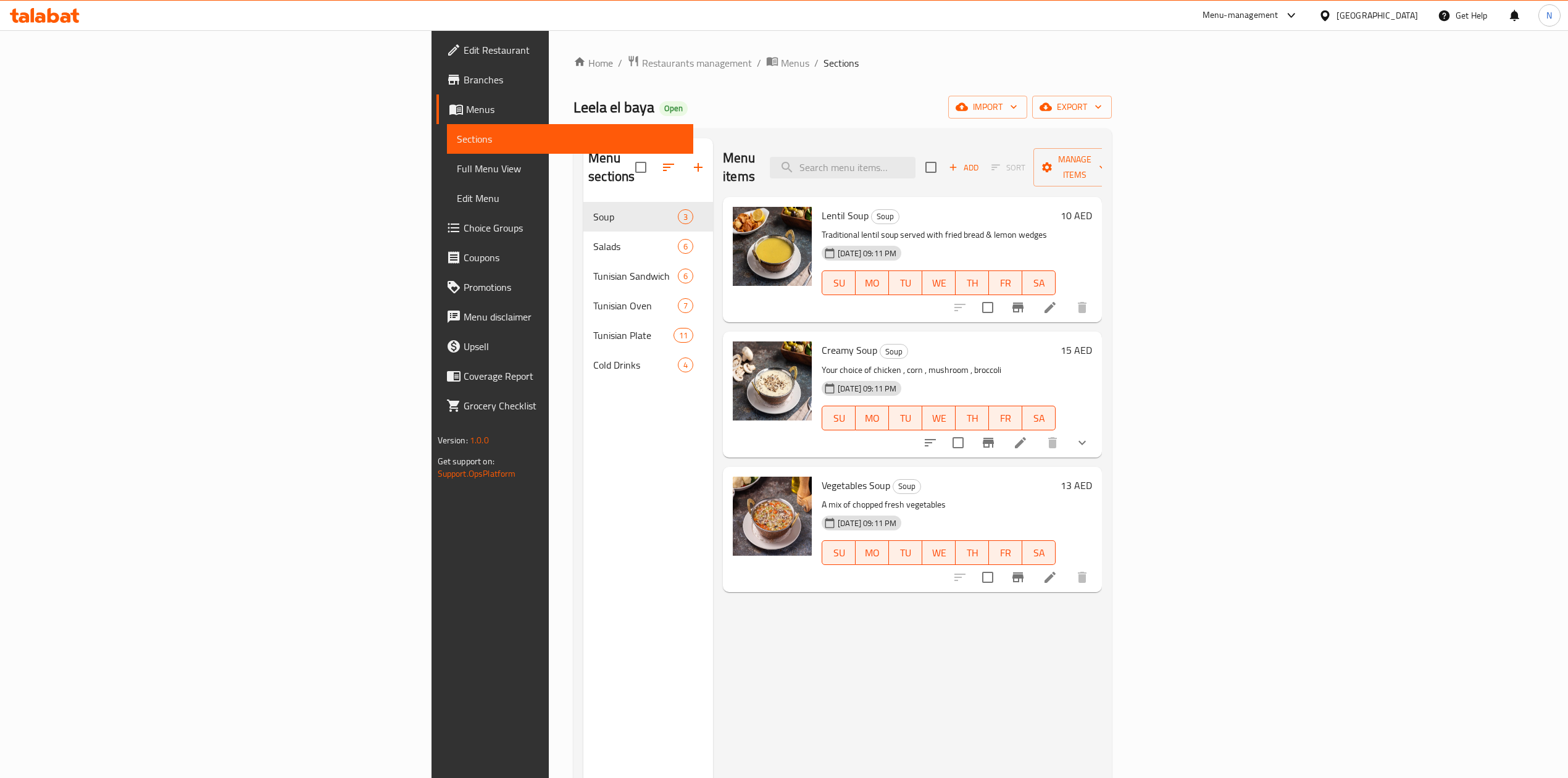
click at [584, 490] on div "Menu sections Soup 3 Salads 6 Tunisian Sandwich 6 Tunisian Oven 7 Tunisian Plat…" at bounding box center [649, 528] width 130 height 778
click at [915, 163] on input "search" at bounding box center [843, 168] width 145 height 21
paste input "FRANCESSCO SANDWICH"
click at [915, 163] on input "FRANCESSCO SANDWICH" at bounding box center [843, 168] width 145 height 21
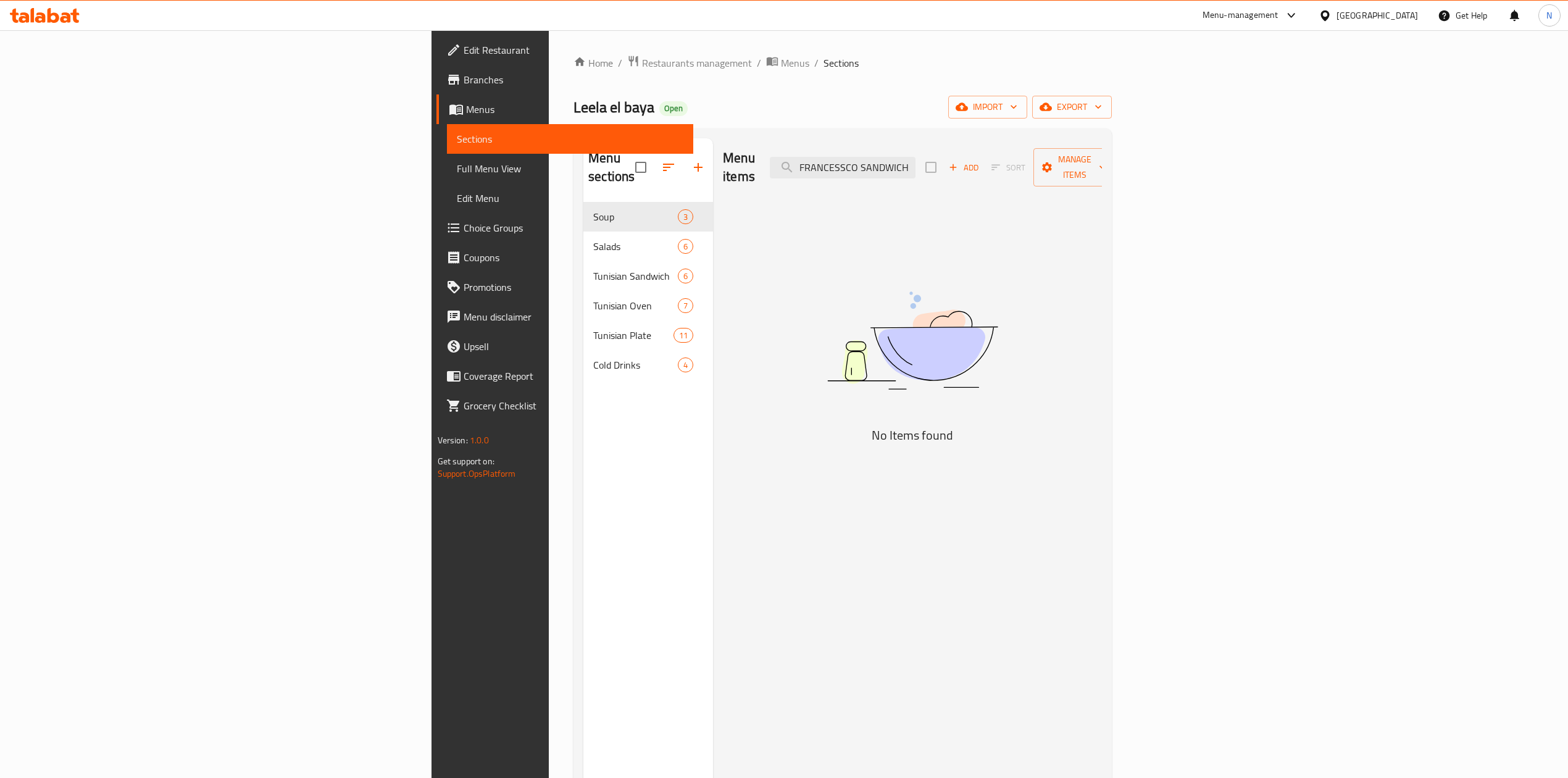
drag, startPoint x: 1017, startPoint y: 163, endPoint x: 1116, endPoint y: 163, distance: 99.0
click at [1102, 163] on div "Menu items FRANCESSCO SANDWICH Add Sort Manage items" at bounding box center [912, 168] width 379 height 58
click at [915, 157] on input "FRANCESSCO" at bounding box center [843, 168] width 145 height 21
paste input "CHEESE WITH MANAKISH"
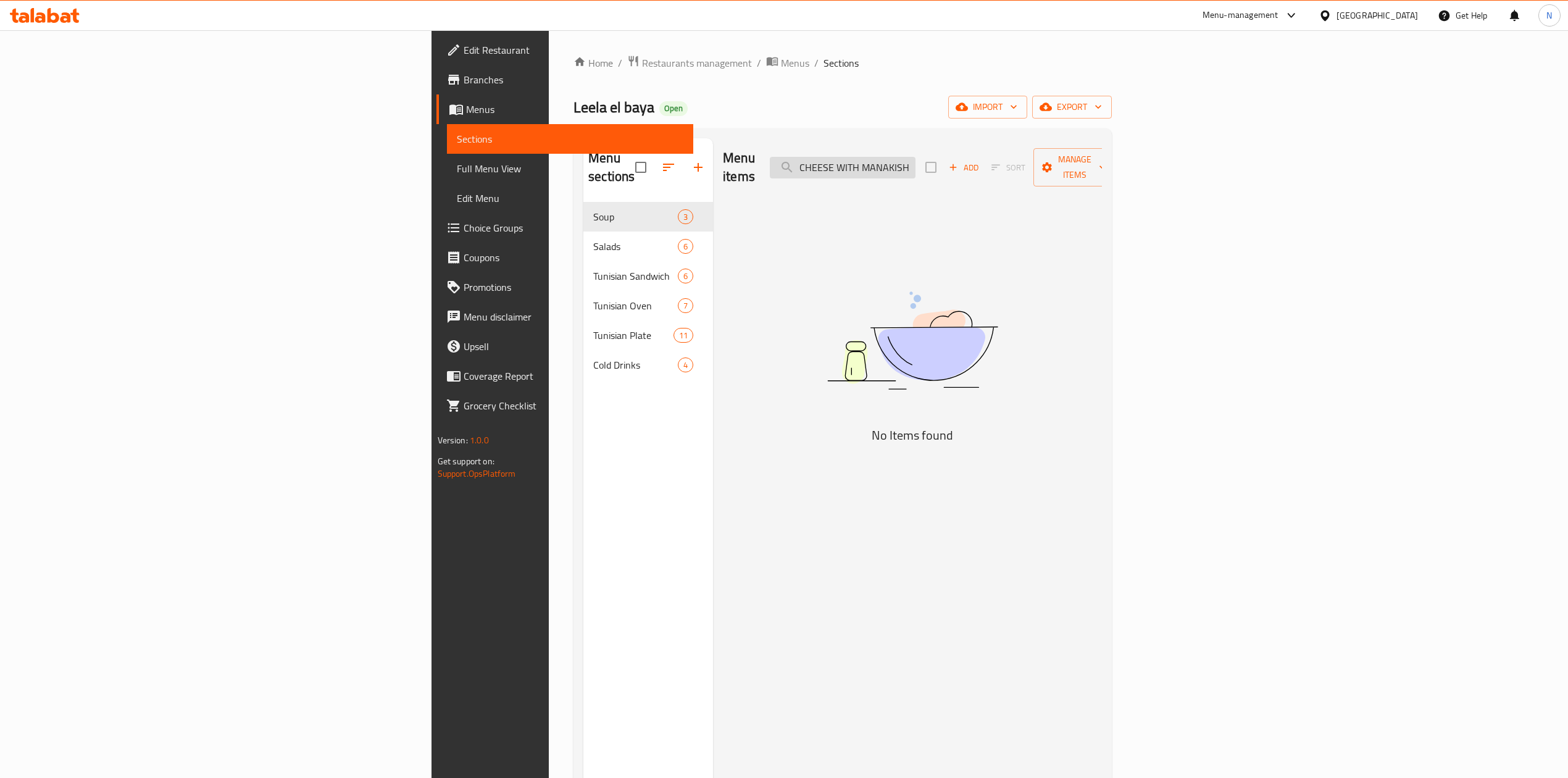
click at [915, 157] on input "CHEESE WITH MANAKISH" at bounding box center [843, 168] width 145 height 21
click at [915, 164] on input "CHEESE WITH MANAKISH" at bounding box center [843, 168] width 145 height 21
drag, startPoint x: 1008, startPoint y: 164, endPoint x: 921, endPoint y: 164, distance: 87.0
click at [921, 164] on div "Menu items CHEESE WITH MANAKISH Add Sort Manage items" at bounding box center [912, 168] width 379 height 58
click at [915, 163] on input "MANAKISH" at bounding box center [843, 168] width 145 height 21
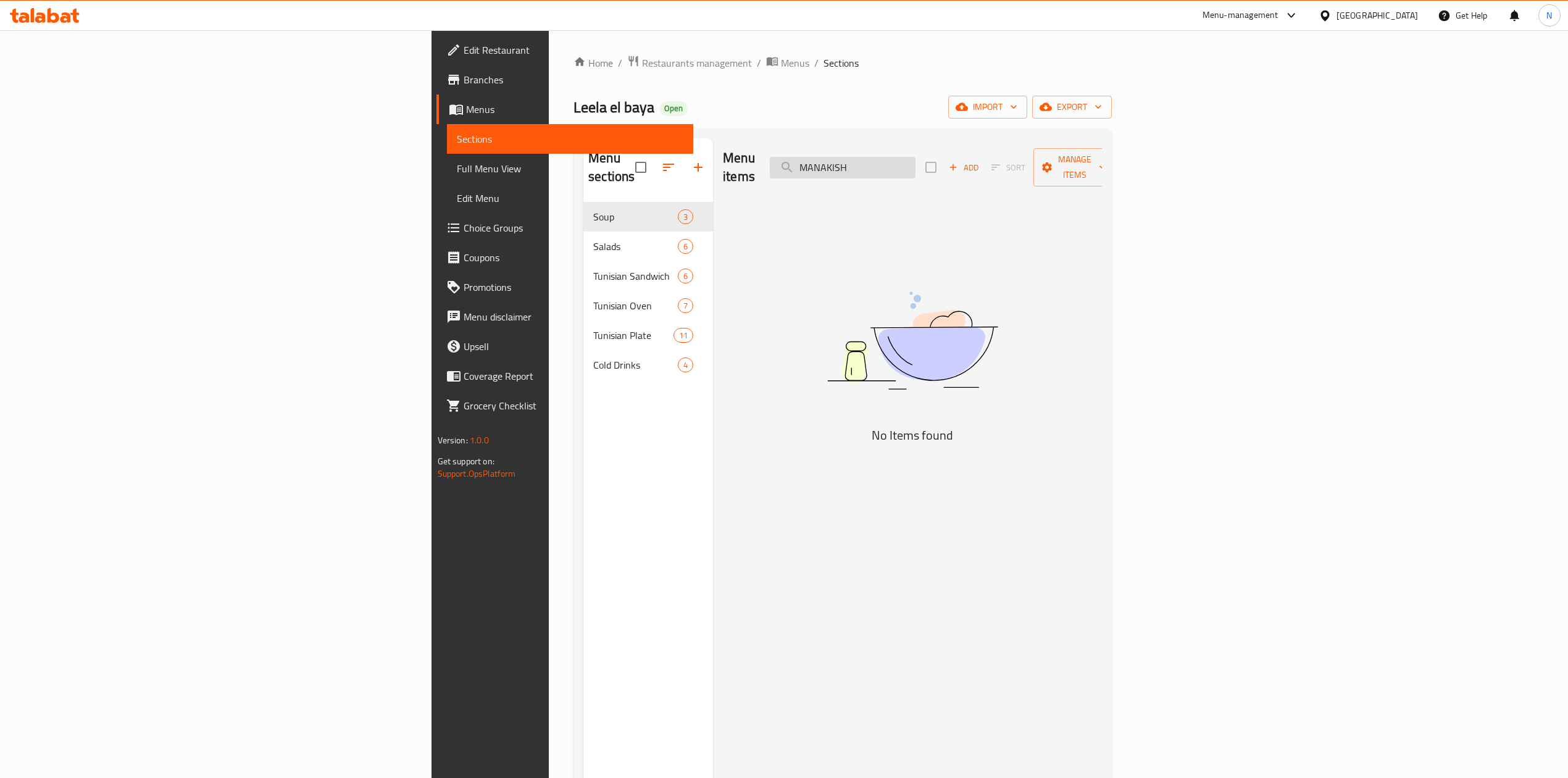
click at [915, 166] on input "MANAKISH" at bounding box center [843, 168] width 145 height 21
type input "م"
click at [915, 157] on input "منا" at bounding box center [843, 168] width 145 height 21
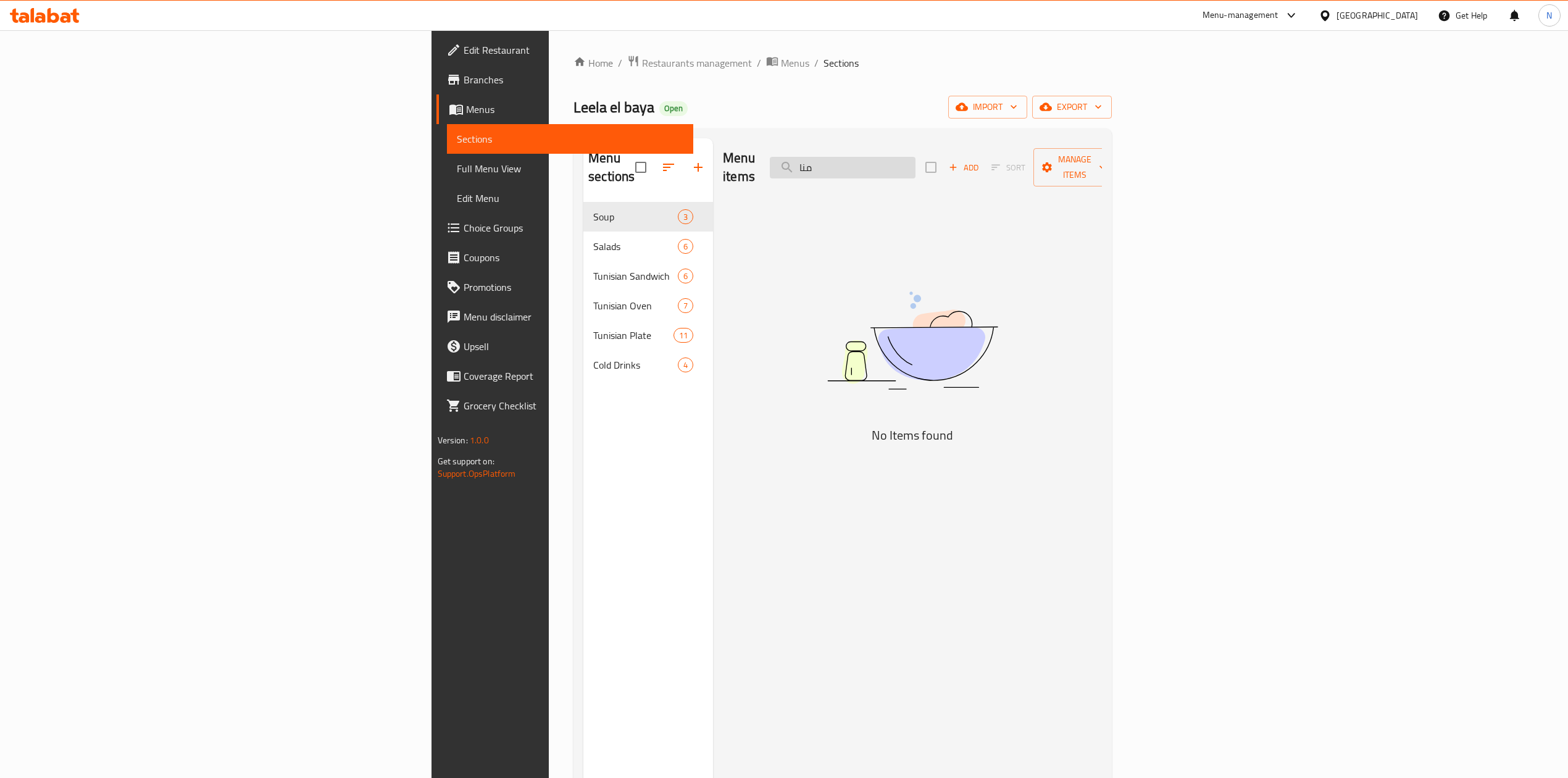
click at [915, 157] on input "منا" at bounding box center [843, 168] width 145 height 21
paste input "HALLOUMI CHEEESE"
click at [915, 157] on input "HALLOUMI CHEEESE" at bounding box center [843, 168] width 145 height 21
click at [915, 157] on input "حلو" at bounding box center [843, 168] width 145 height 21
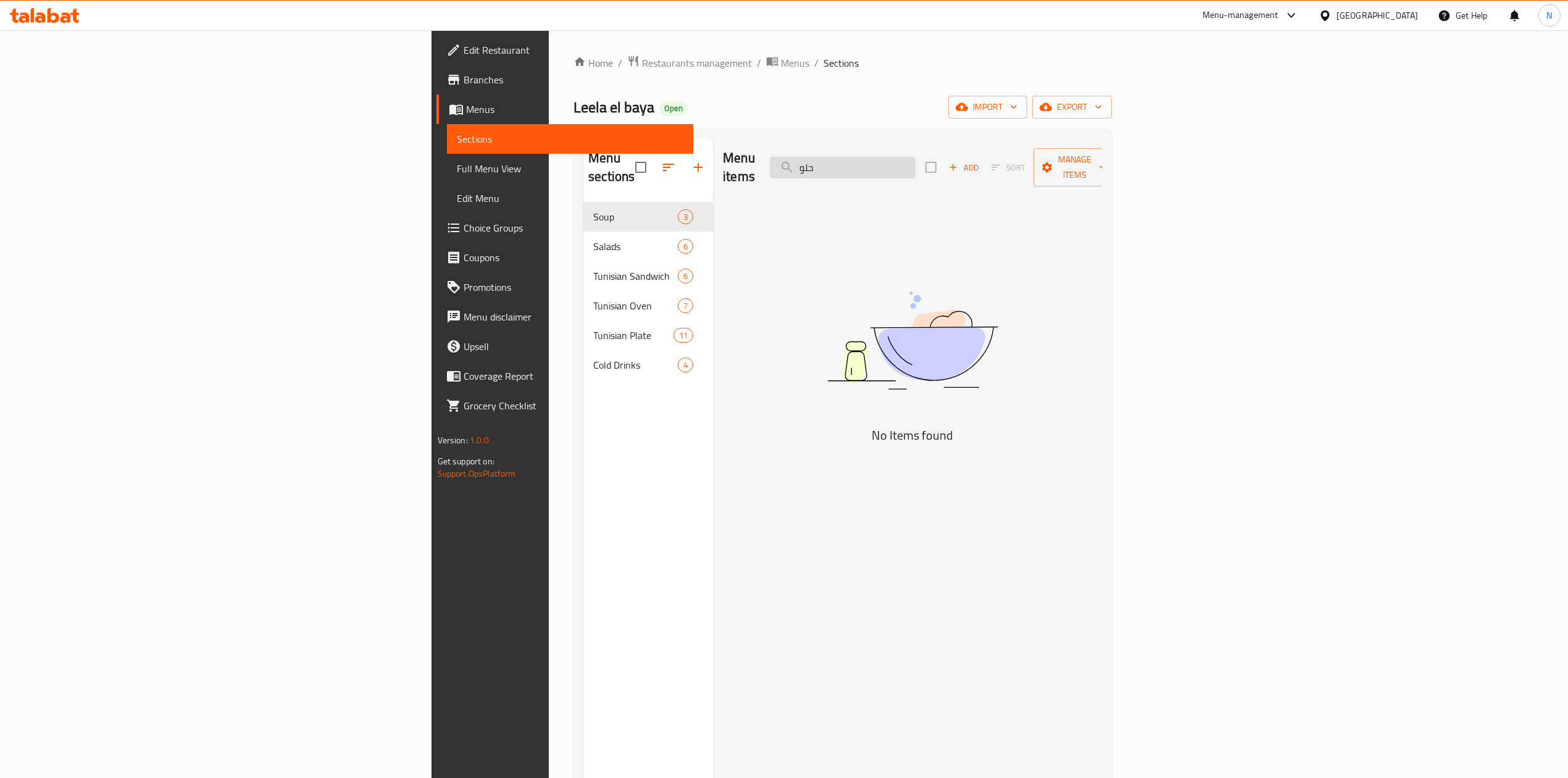
click at [915, 157] on input "حلو" at bounding box center [843, 168] width 145 height 21
paste input "CHICKEN MASALA"
click at [915, 161] on input "CHICKEN MASALA" at bounding box center [843, 168] width 145 height 21
click at [915, 157] on input "MASALA" at bounding box center [843, 168] width 145 height 21
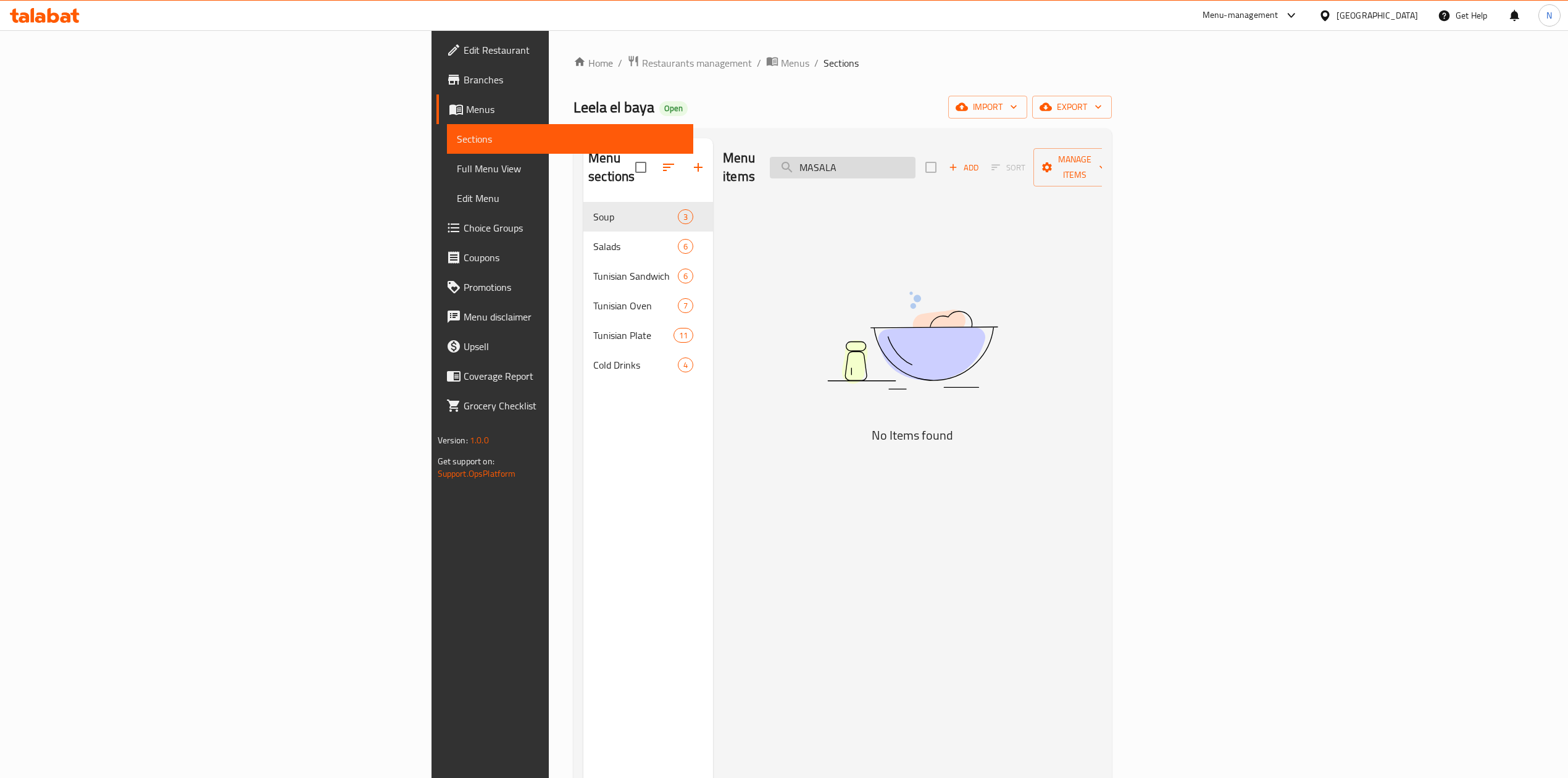
click at [915, 157] on input "MASALA" at bounding box center [843, 168] width 145 height 21
paste input "TWOOK SANDWICH"
click at [971, 172] on div "Menu items TWOOK SANDWICH Add Sort Manage items" at bounding box center [912, 168] width 379 height 58
click at [915, 161] on input "TWOOK SANDWICH" at bounding box center [843, 168] width 145 height 21
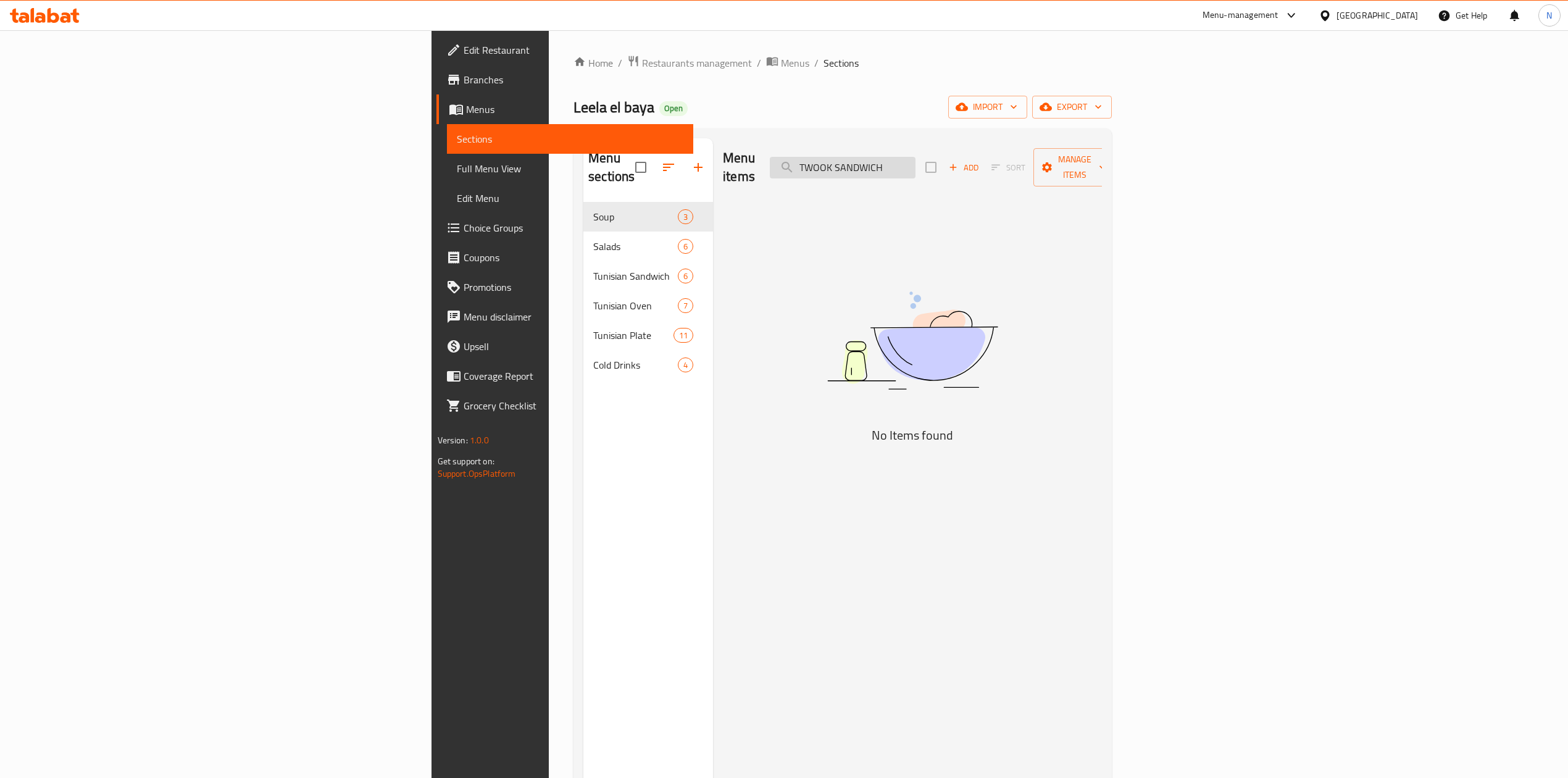
click at [915, 161] on input "TWOOK SANDWICH" at bounding box center [843, 168] width 145 height 21
click at [915, 162] on input "طاوو" at bounding box center [843, 168] width 145 height 21
paste input "FOUL MUDAMAS"
click at [915, 162] on input "طاوو" at bounding box center [843, 168] width 145 height 21
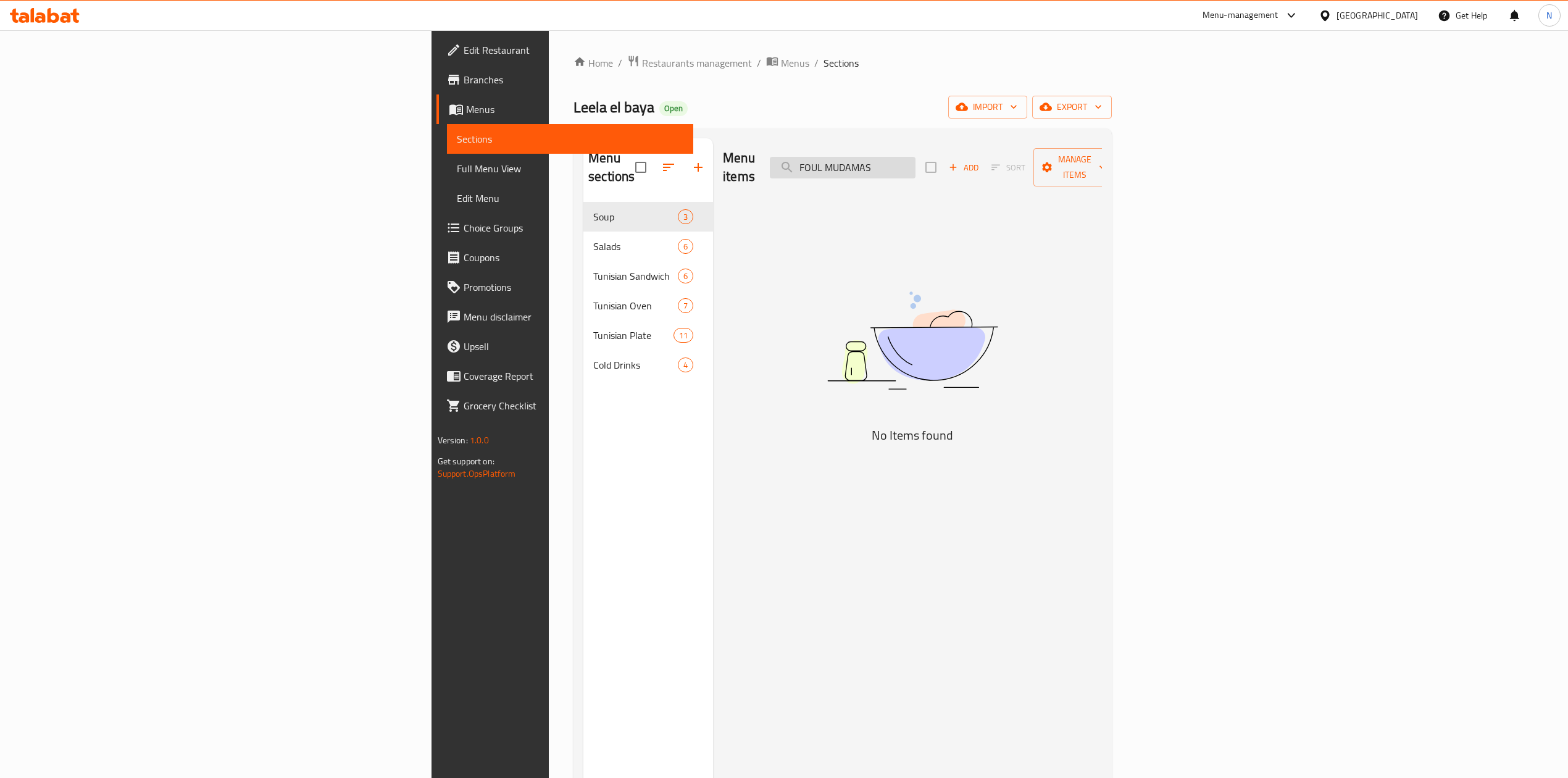
click at [915, 161] on input "FOUL MUDAMAS" at bounding box center [843, 168] width 145 height 21
click at [969, 172] on div "Menu items فول Add Sort Manage items" at bounding box center [912, 168] width 379 height 58
click at [915, 157] on input "فول" at bounding box center [843, 168] width 145 height 21
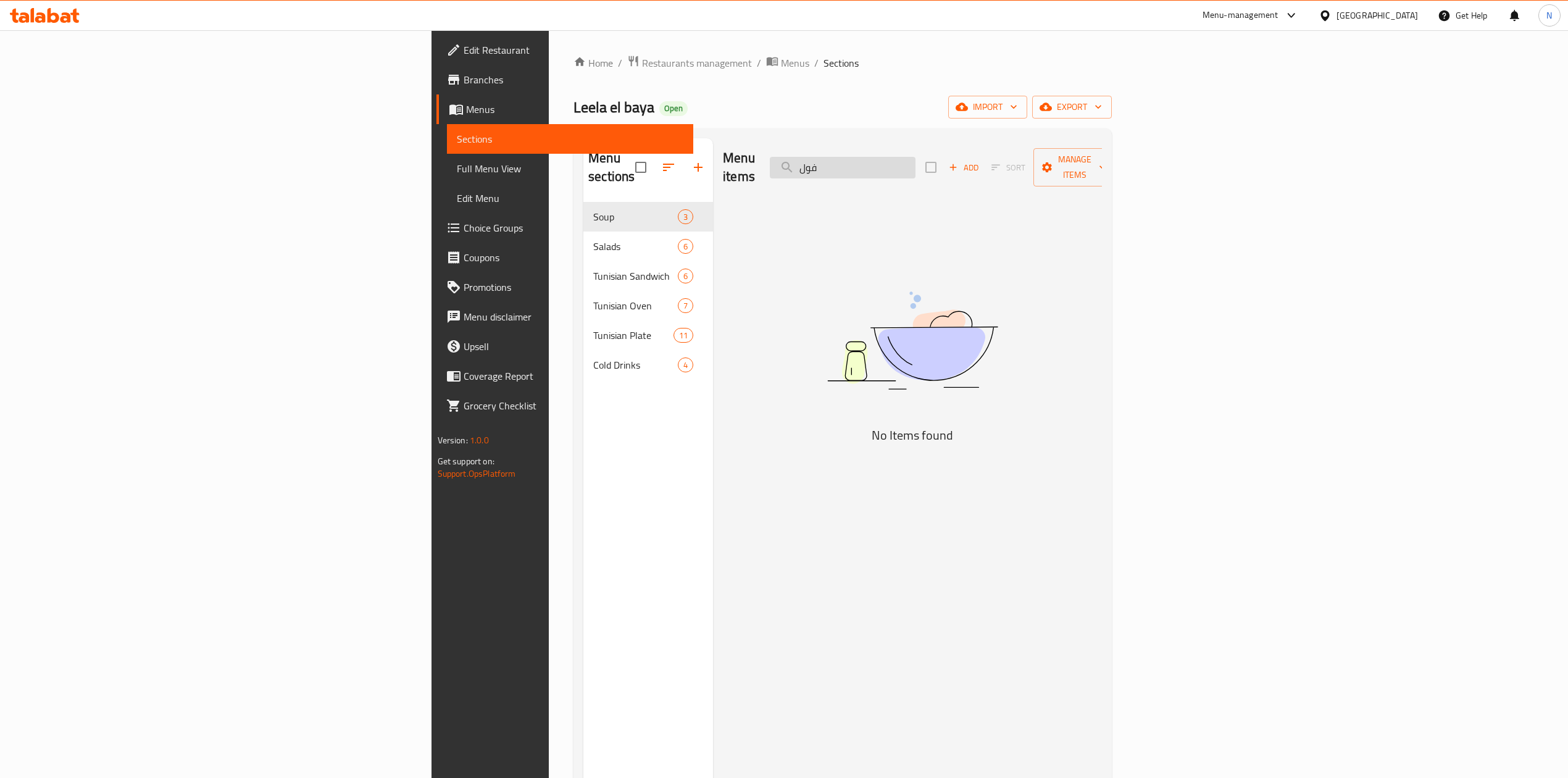
paste input "LAHMI BEL AJEEN"
click at [915, 157] on input "LAHMI BEL AJEEN" at bounding box center [843, 168] width 145 height 21
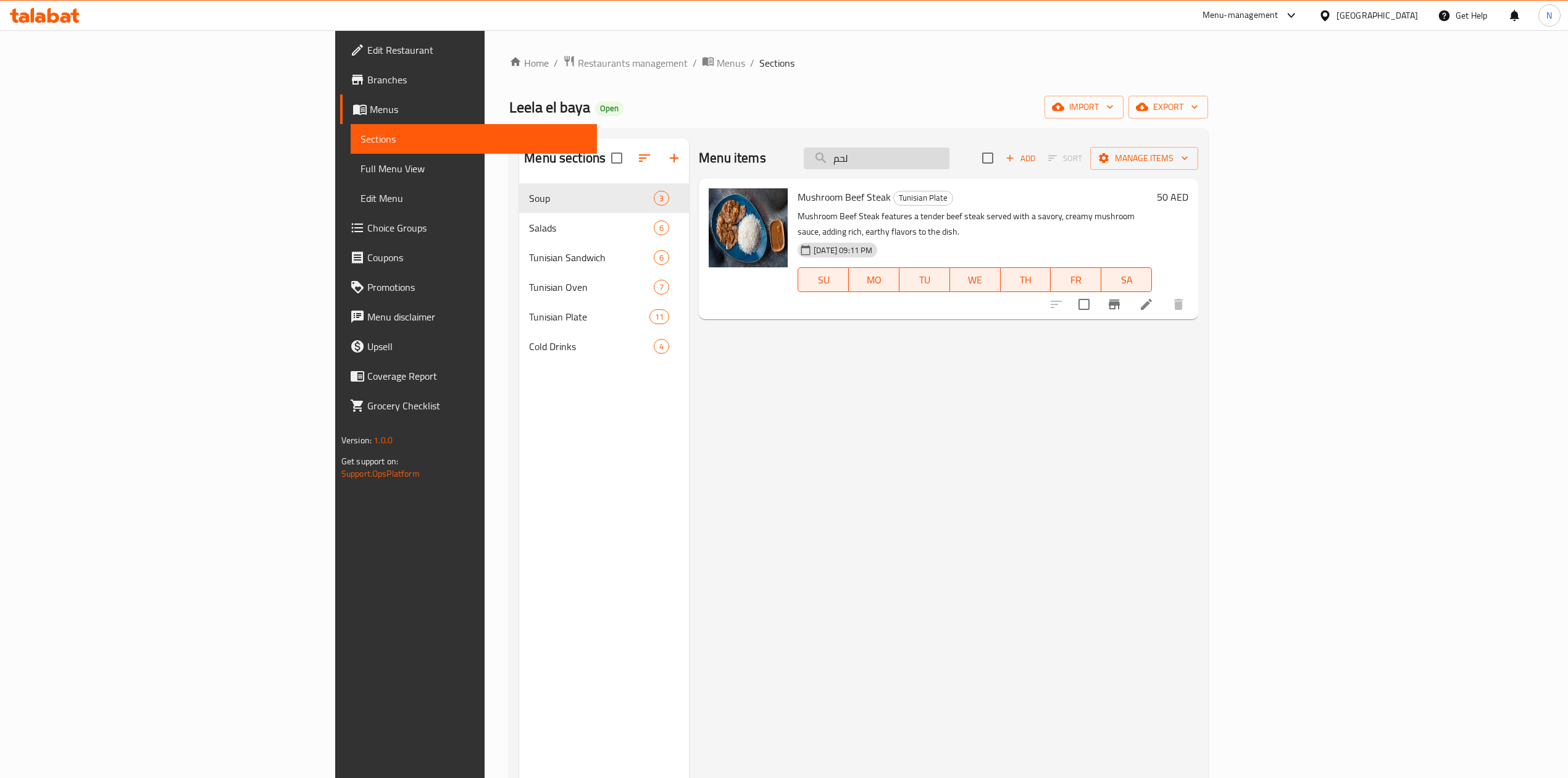
click at [949, 161] on input "لحم" at bounding box center [877, 158] width 145 height 21
paste input "ALOO PARATHA"
type input "ALOO PARATHA"
click at [949, 161] on input "ALOO PARATHA" at bounding box center [877, 158] width 145 height 21
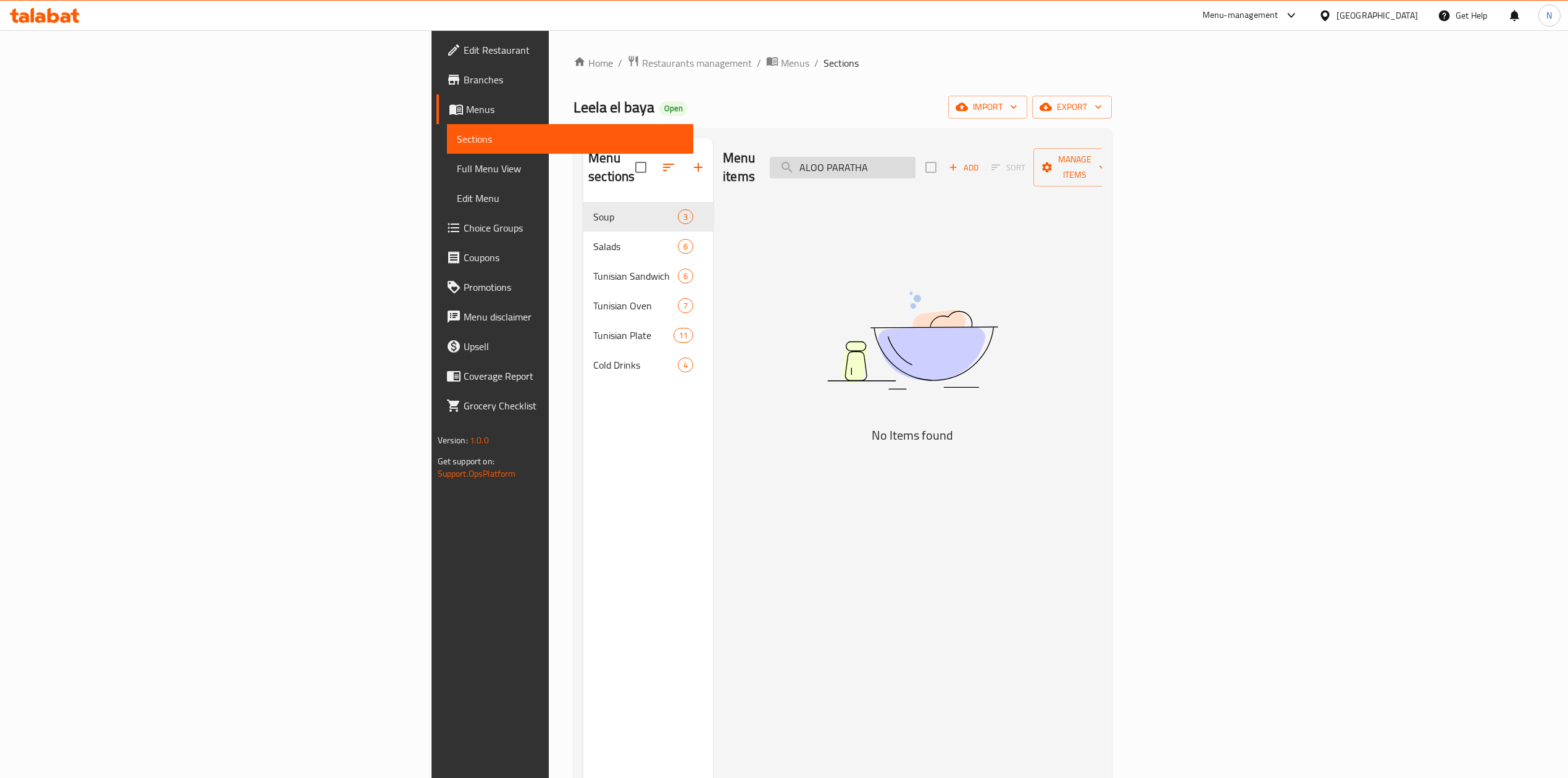
click at [915, 164] on input "ALOO PARATHA" at bounding box center [843, 168] width 145 height 21
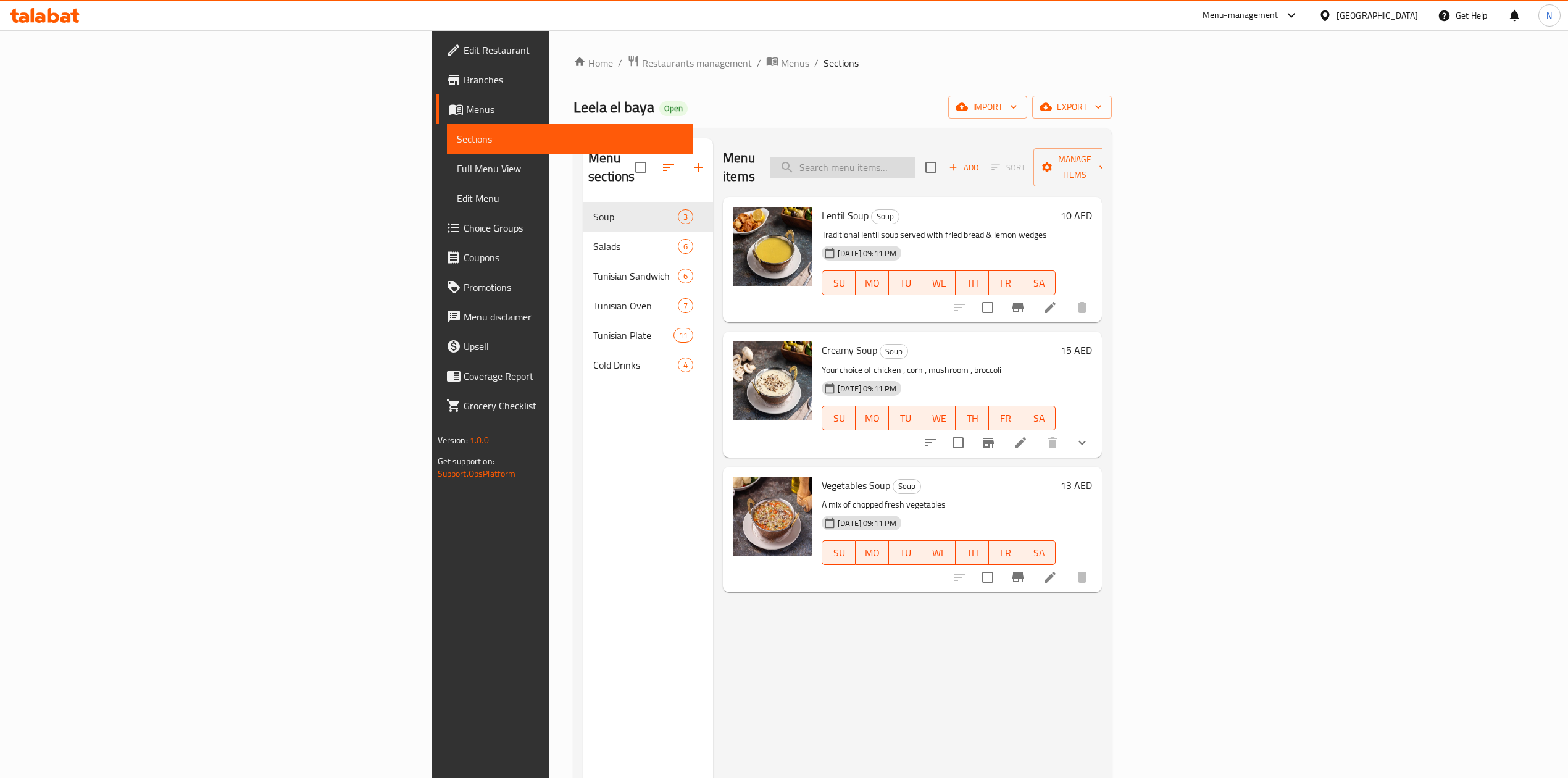
click at [915, 166] on input "search" at bounding box center [843, 168] width 145 height 21
paste input "ALOO PARATHA"
click at [915, 166] on input "ALOO PARATHA" at bounding box center [843, 168] width 145 height 21
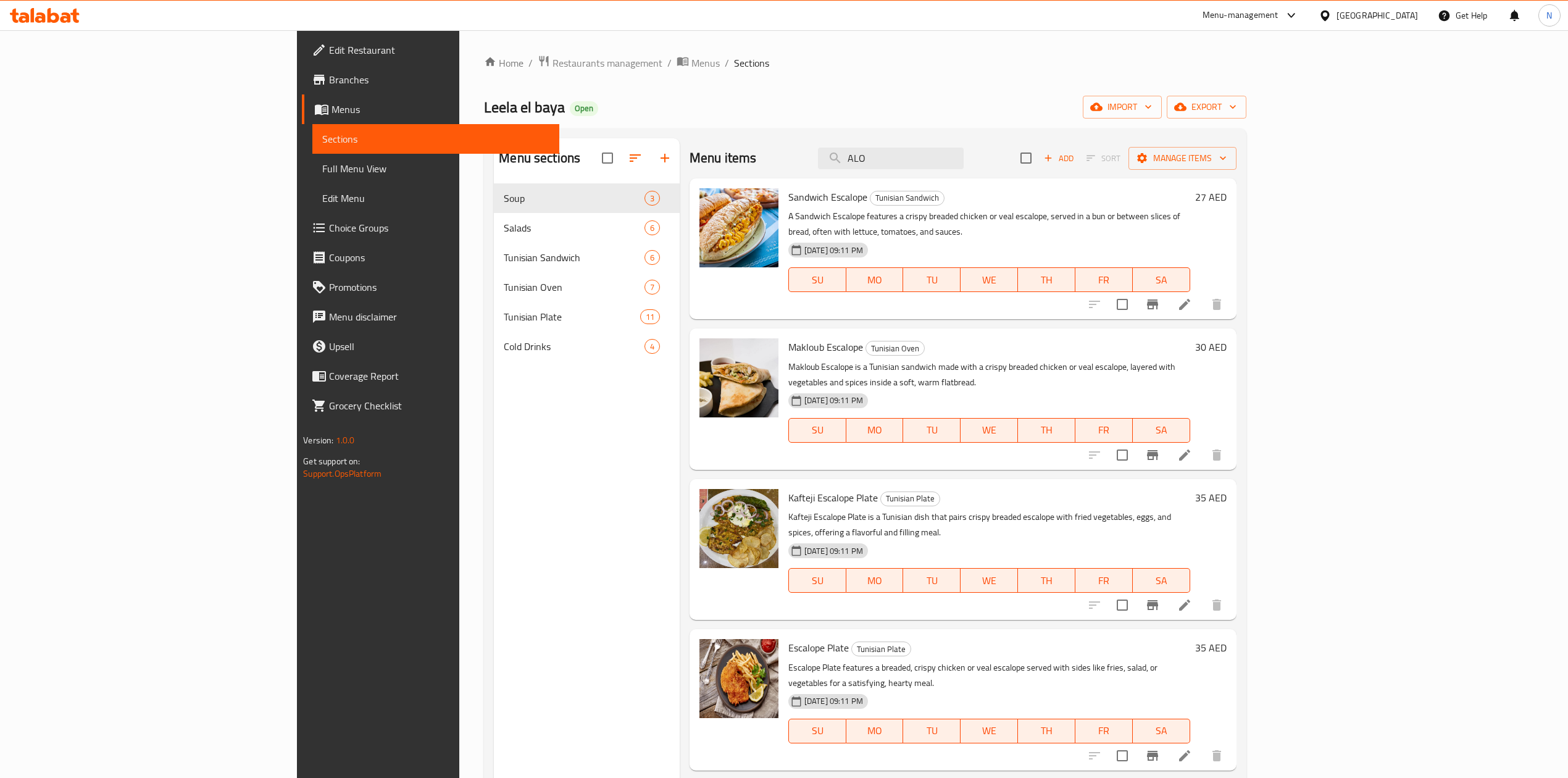
click at [494, 388] on div "Menu sections Soup 3 Salads 6 Tunisian Sandwich 6 Tunisian Oven 7 Tunisian Plat…" at bounding box center [587, 528] width 186 height 778
click at [964, 161] on input "ALO" at bounding box center [891, 158] width 145 height 21
paste input "MEAT MACKBOUS"
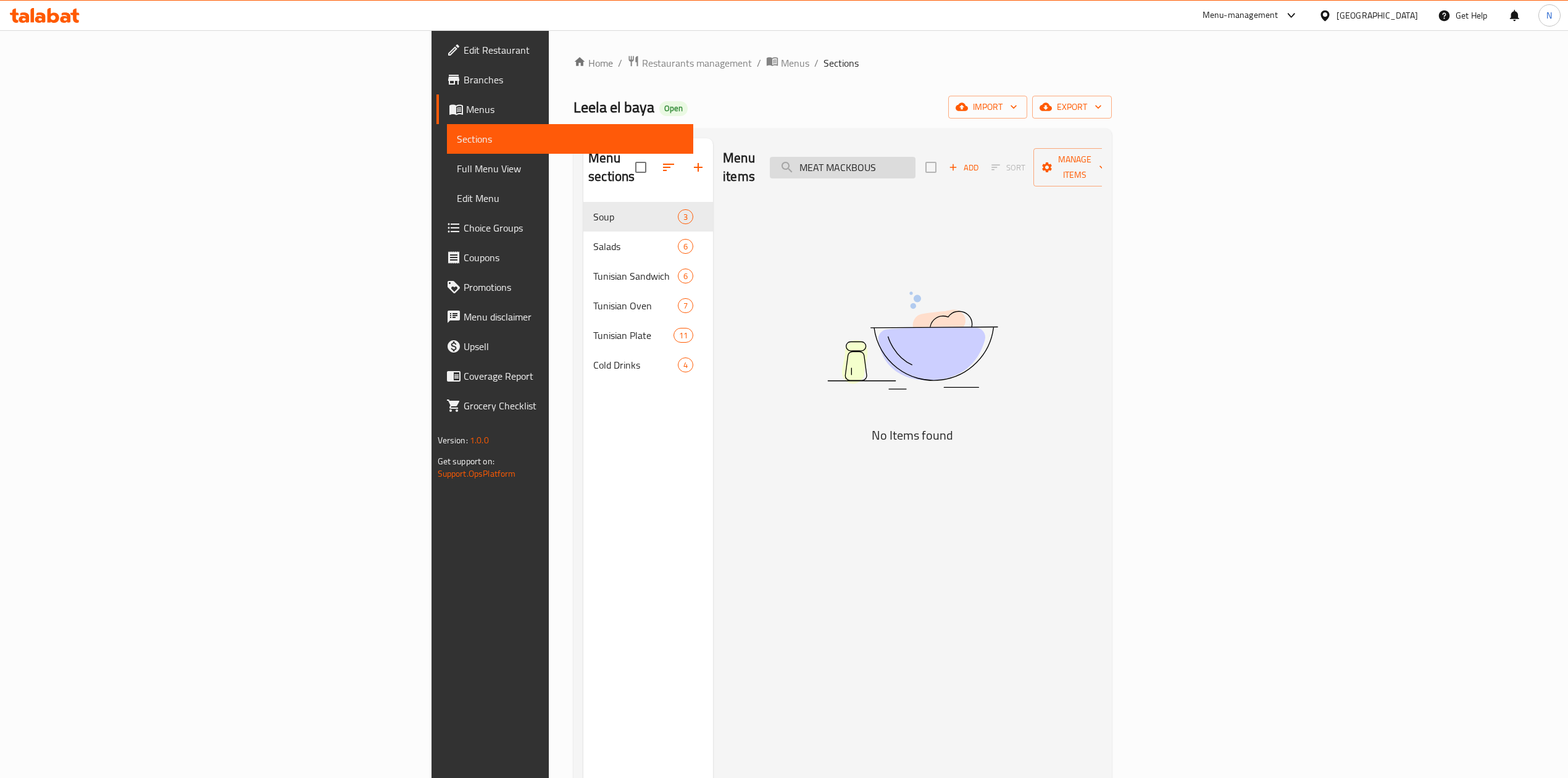
click at [915, 157] on input "MEAT MACKBOUS" at bounding box center [843, 168] width 145 height 21
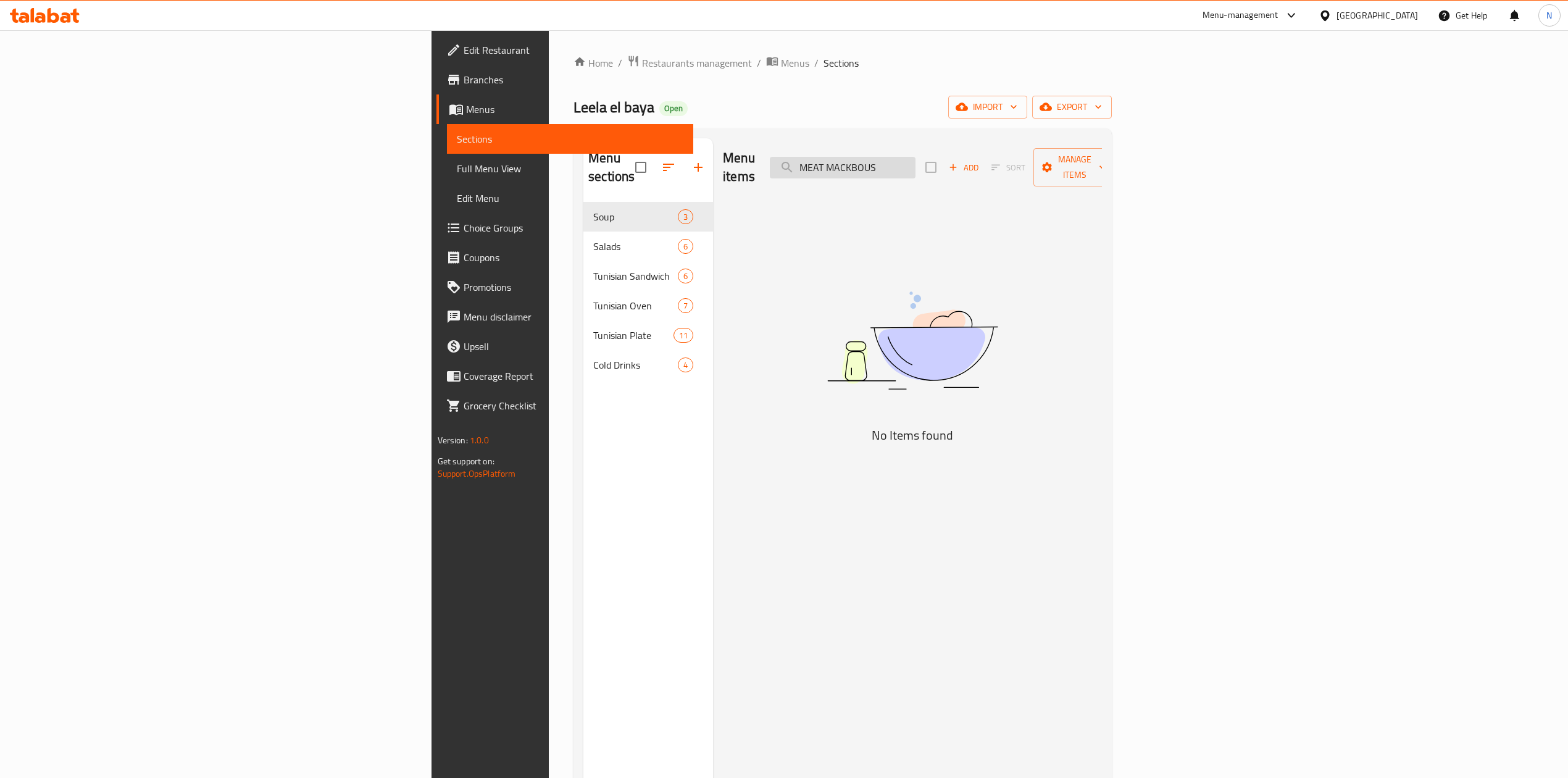
paste input "CHICKEN SHAWARMA PLATE"
click at [915, 166] on input "CHICKEN SHAWARMA PLATE" at bounding box center [843, 168] width 145 height 21
drag, startPoint x: 1040, startPoint y: 166, endPoint x: 1078, endPoint y: 167, distance: 38.0
click at [1077, 167] on div "Menu items CHICKEN SHAWARMA PLATE Add Sort Manage items" at bounding box center [912, 168] width 379 height 58
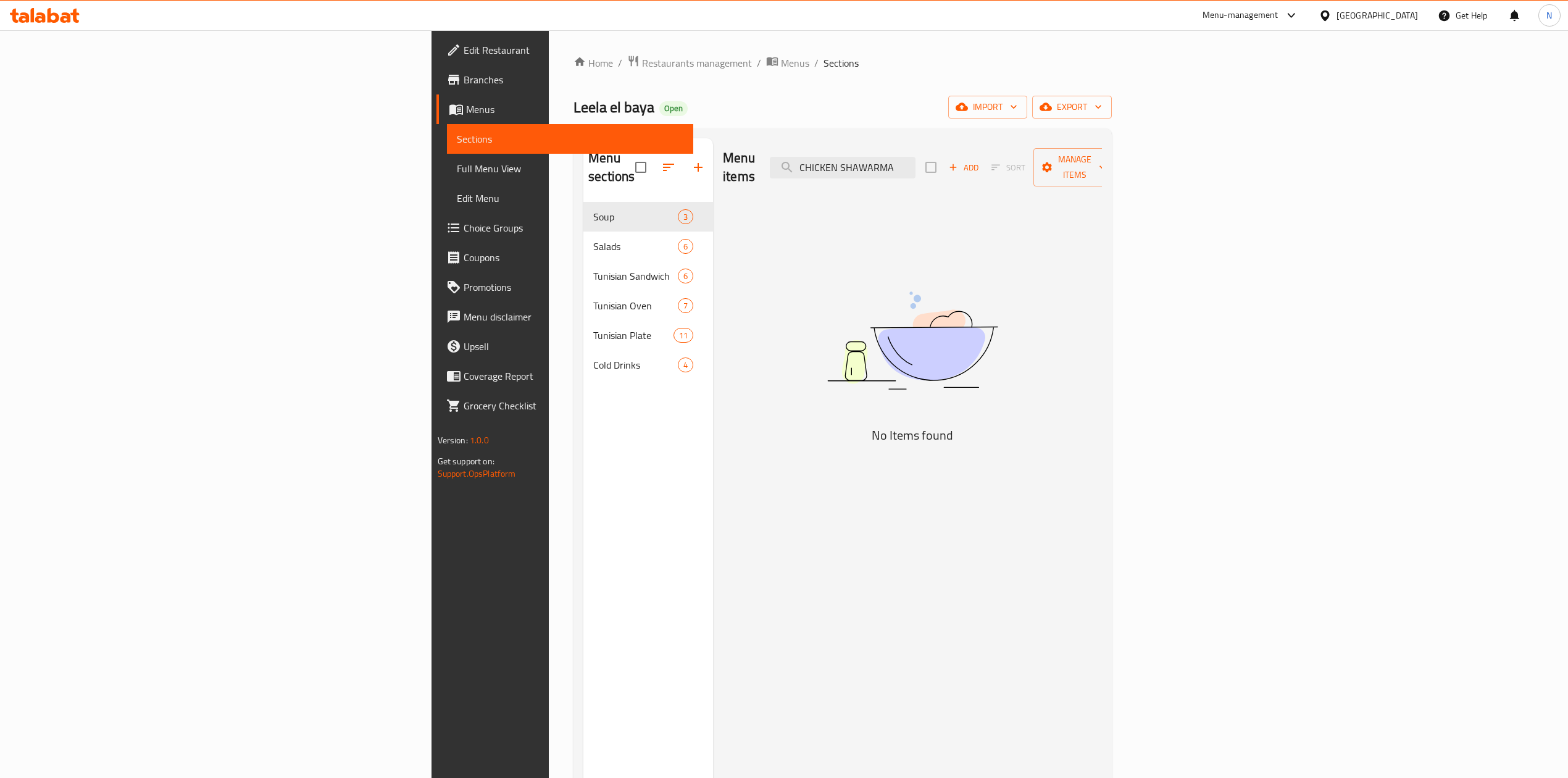
scroll to position [0, 0]
click at [915, 157] on input "CHICKEN SHAWARMA" at bounding box center [843, 168] width 145 height 21
click at [915, 157] on input "SHAWARMA" at bounding box center [843, 168] width 145 height 21
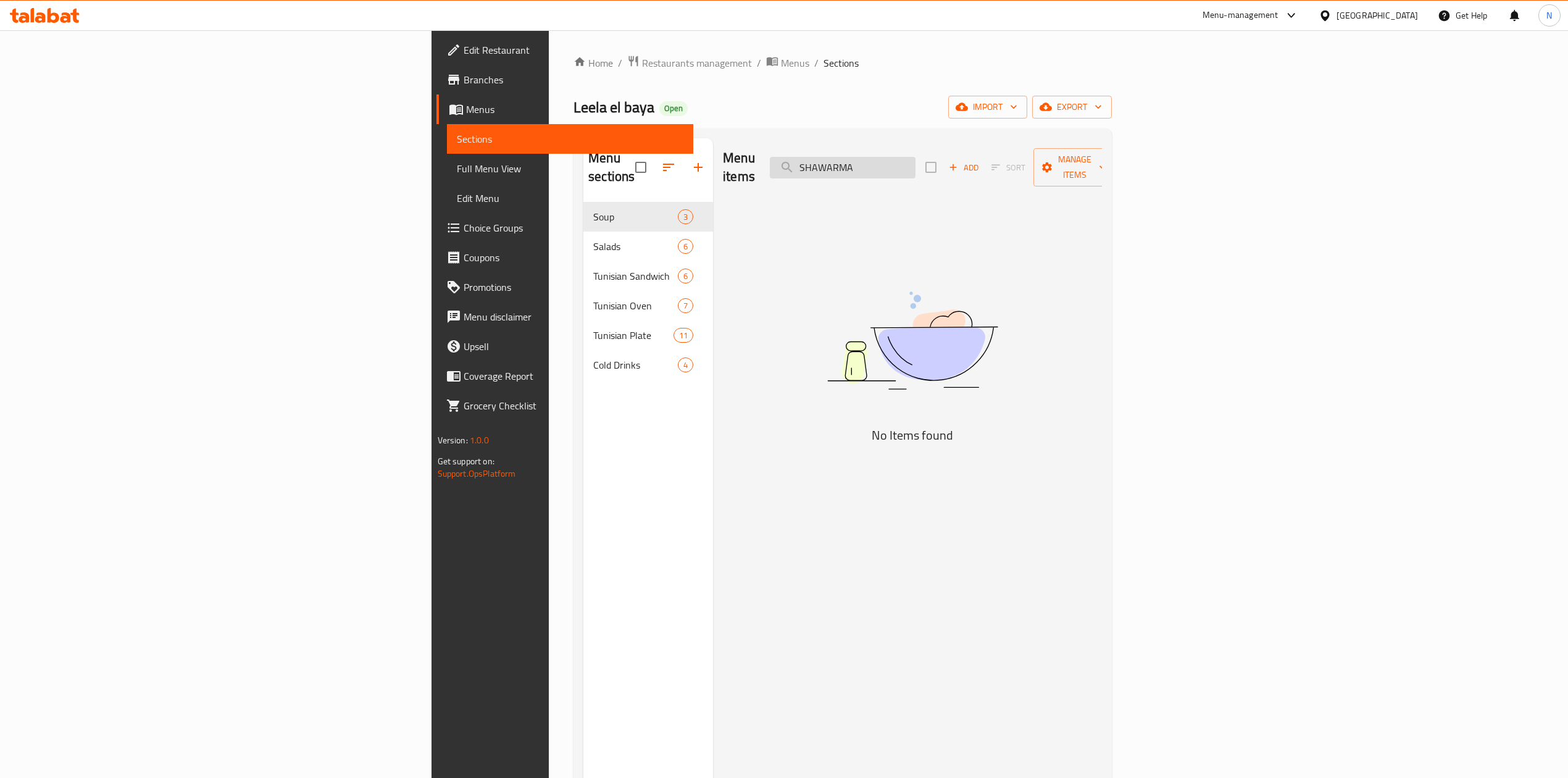
paste input "CHICKEN FRIES"
click at [915, 157] on input "CHICKEN FRIES" at bounding box center [843, 168] width 145 height 21
click at [915, 157] on input "CHICKEN" at bounding box center [843, 168] width 145 height 21
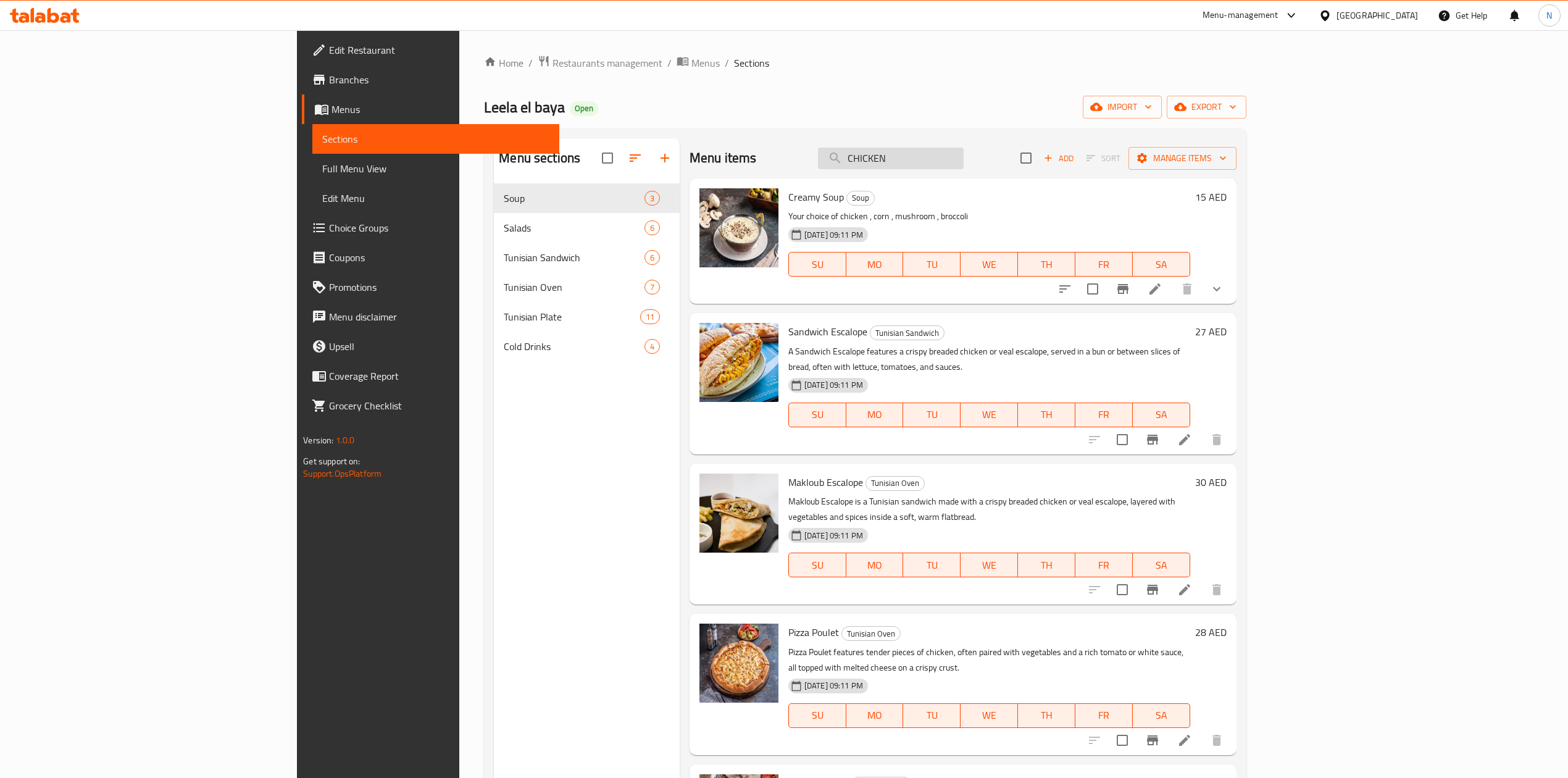
click at [954, 159] on input "CHICKEN" at bounding box center [891, 158] width 145 height 21
paste input "HOTDOG FRIES"
click at [954, 159] on input "HOTDOG FRIES" at bounding box center [891, 158] width 145 height 21
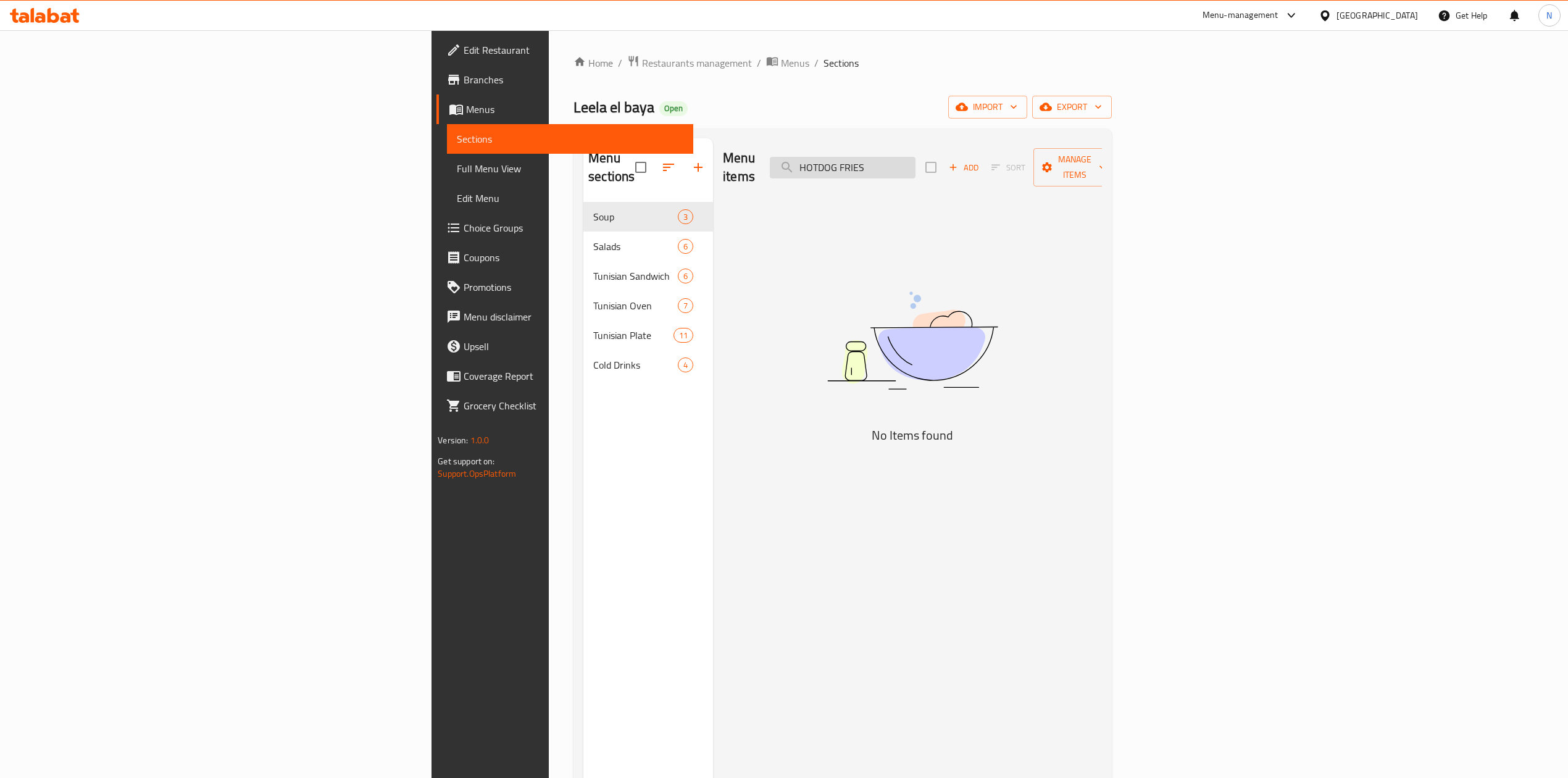
click at [915, 157] on input "HOTDOG FRIES" at bounding box center [843, 168] width 145 height 21
drag, startPoint x: 976, startPoint y: 158, endPoint x: 1066, endPoint y: 159, distance: 90.0
click at [1074, 161] on div "Menu items HOTDOG Add Sort Manage items" at bounding box center [912, 168] width 379 height 58
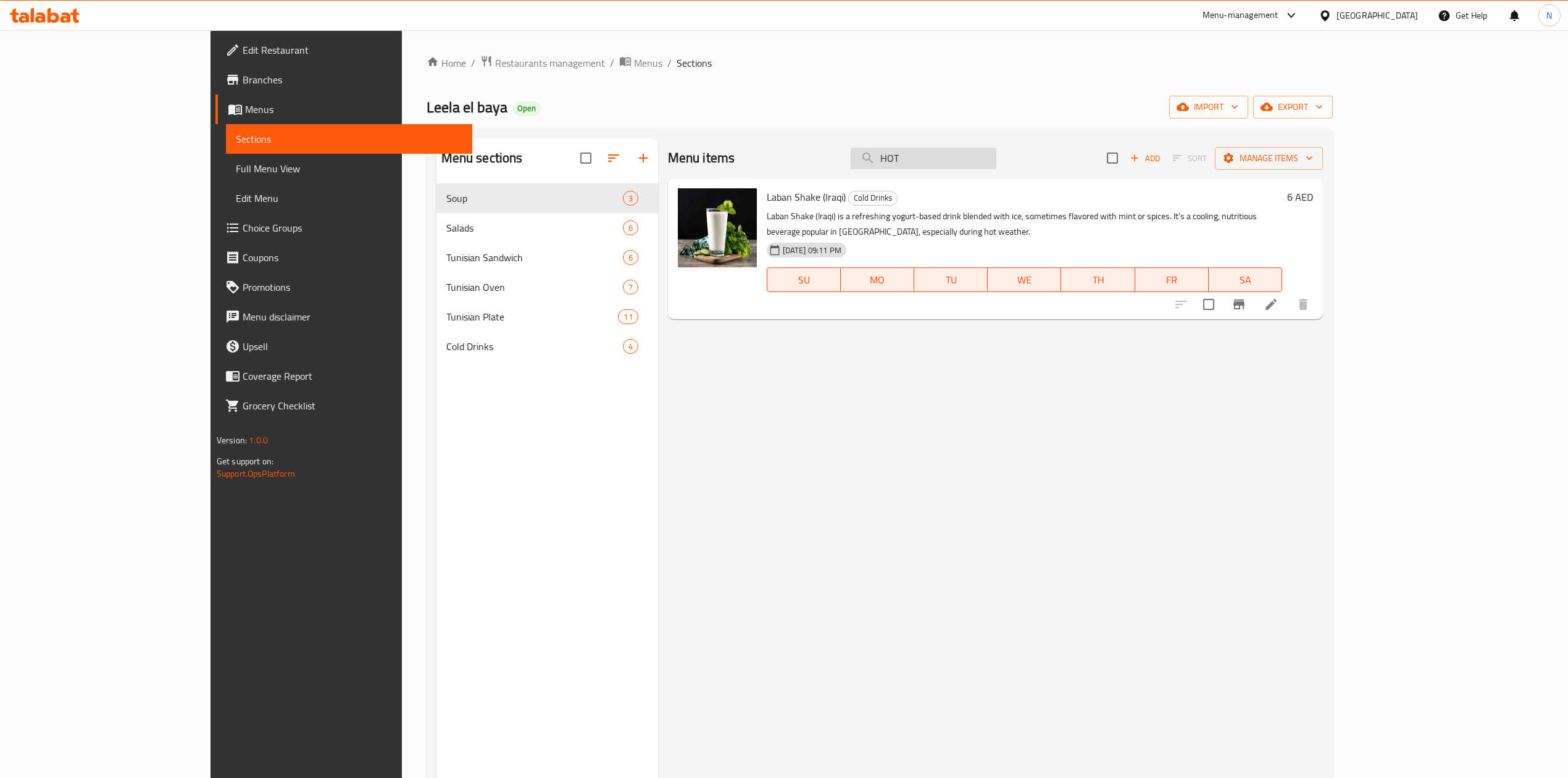
click at [997, 169] on input "HOT" at bounding box center [923, 158] width 145 height 21
paste input "FRENCH FRIES"
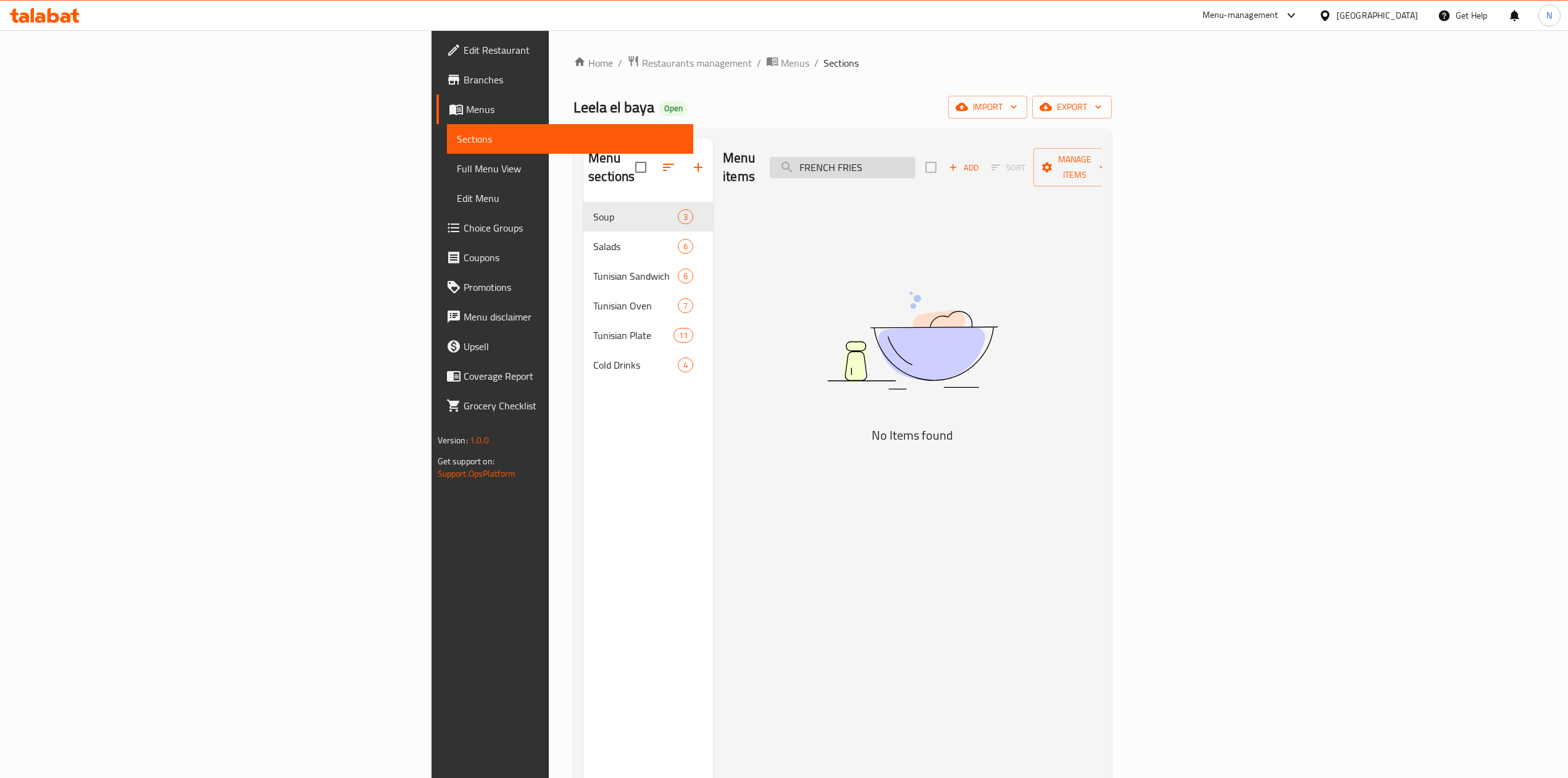
click at [915, 157] on input "FRENCH FRIES" at bounding box center [843, 168] width 145 height 21
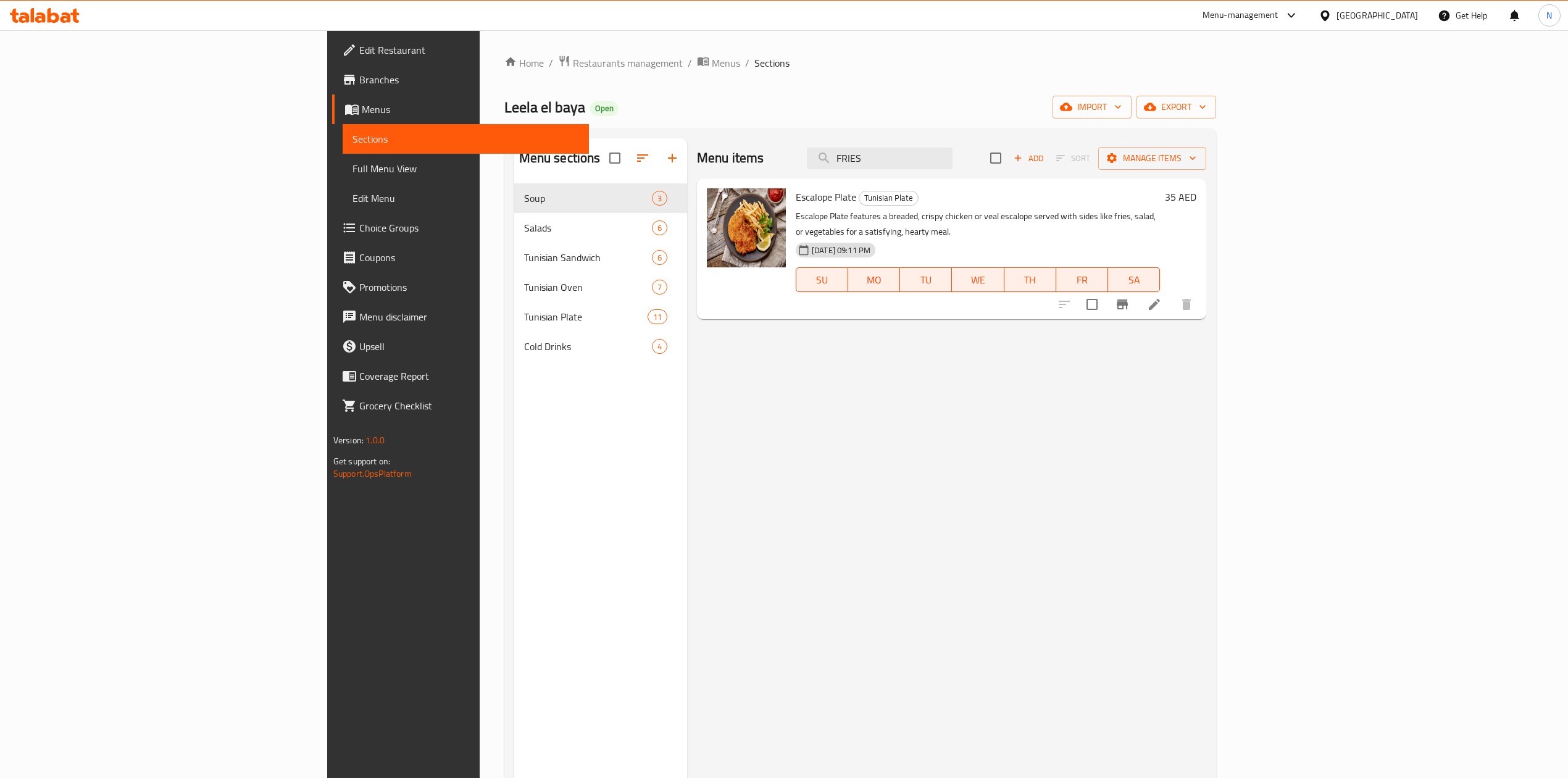
click at [988, 146] on div "Menu items FRIES Add Sort Manage items" at bounding box center [951, 158] width 509 height 40
click at [952, 163] on input "FRIES" at bounding box center [880, 158] width 145 height 21
paste input "EGG WITH POTATO"
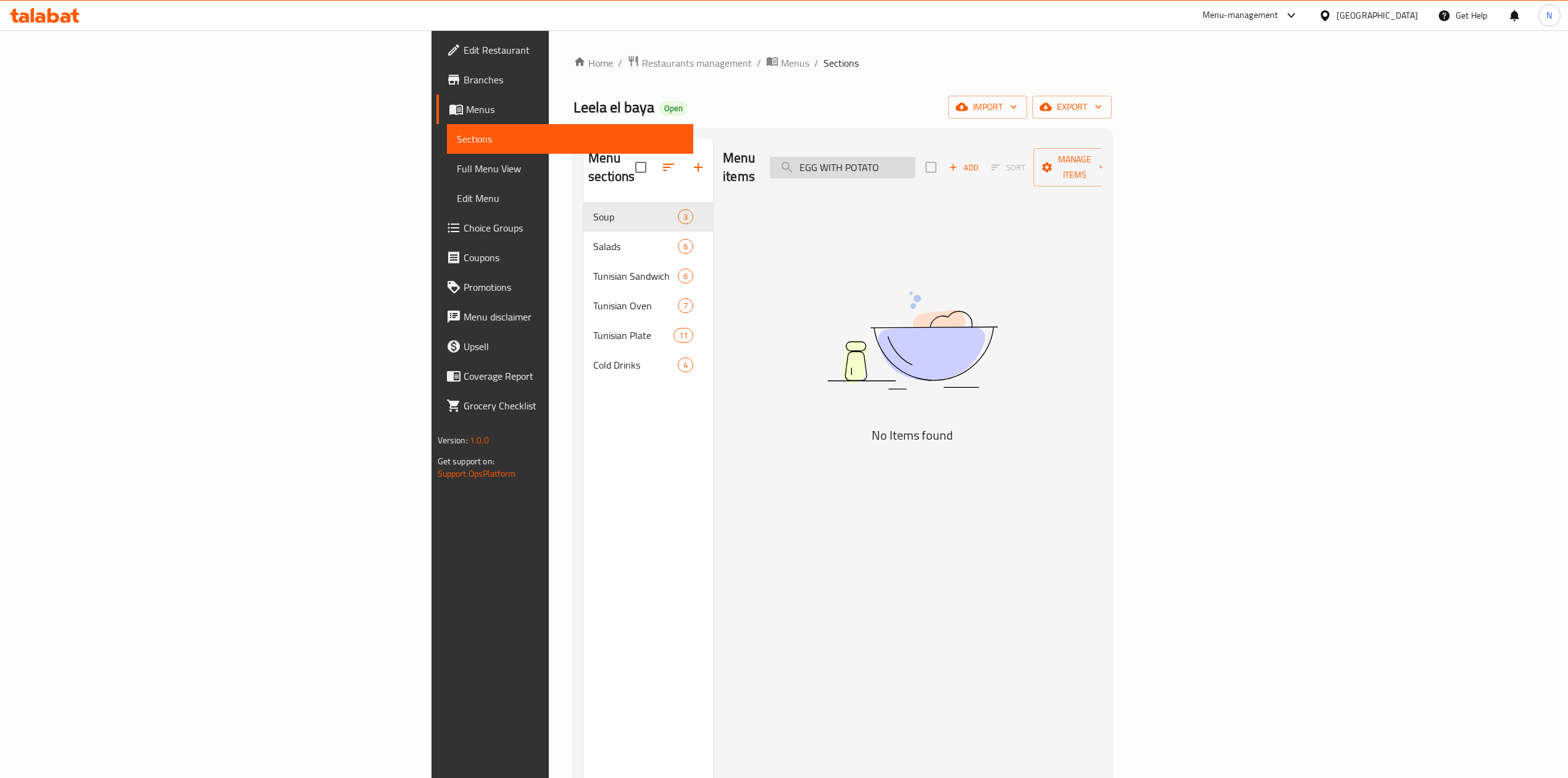
click at [915, 168] on input "EGG WITH POTATO" at bounding box center [843, 168] width 145 height 21
drag, startPoint x: 983, startPoint y: 168, endPoint x: 1114, endPoint y: 162, distance: 131.1
click at [1102, 162] on div "Menu items EGG WITH POTATO Add Sort Manage items" at bounding box center [912, 168] width 379 height 58
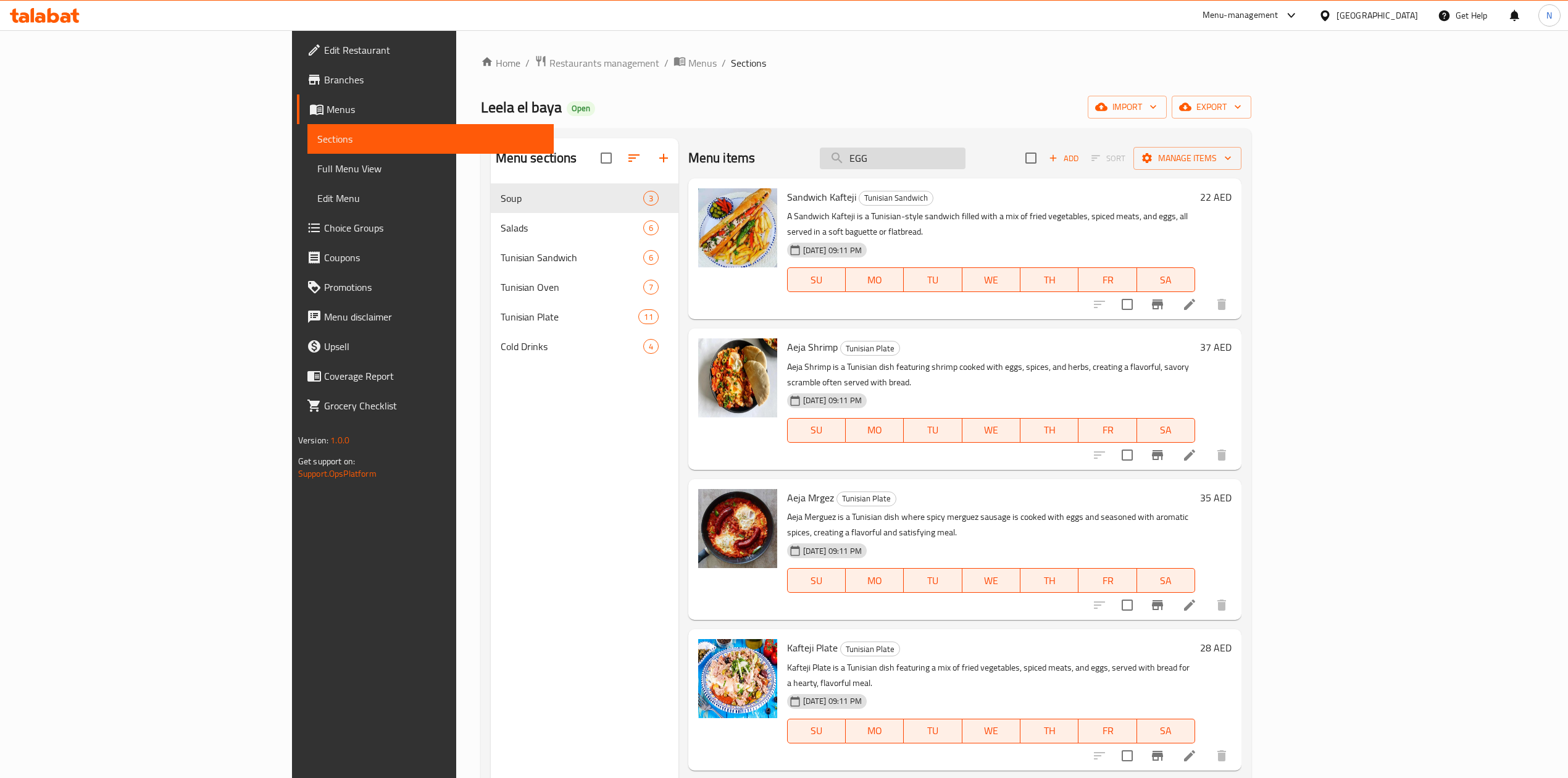
click at [966, 151] on input "EGG" at bounding box center [892, 158] width 145 height 21
paste input "ARAYESEGG WITH AWARMA"
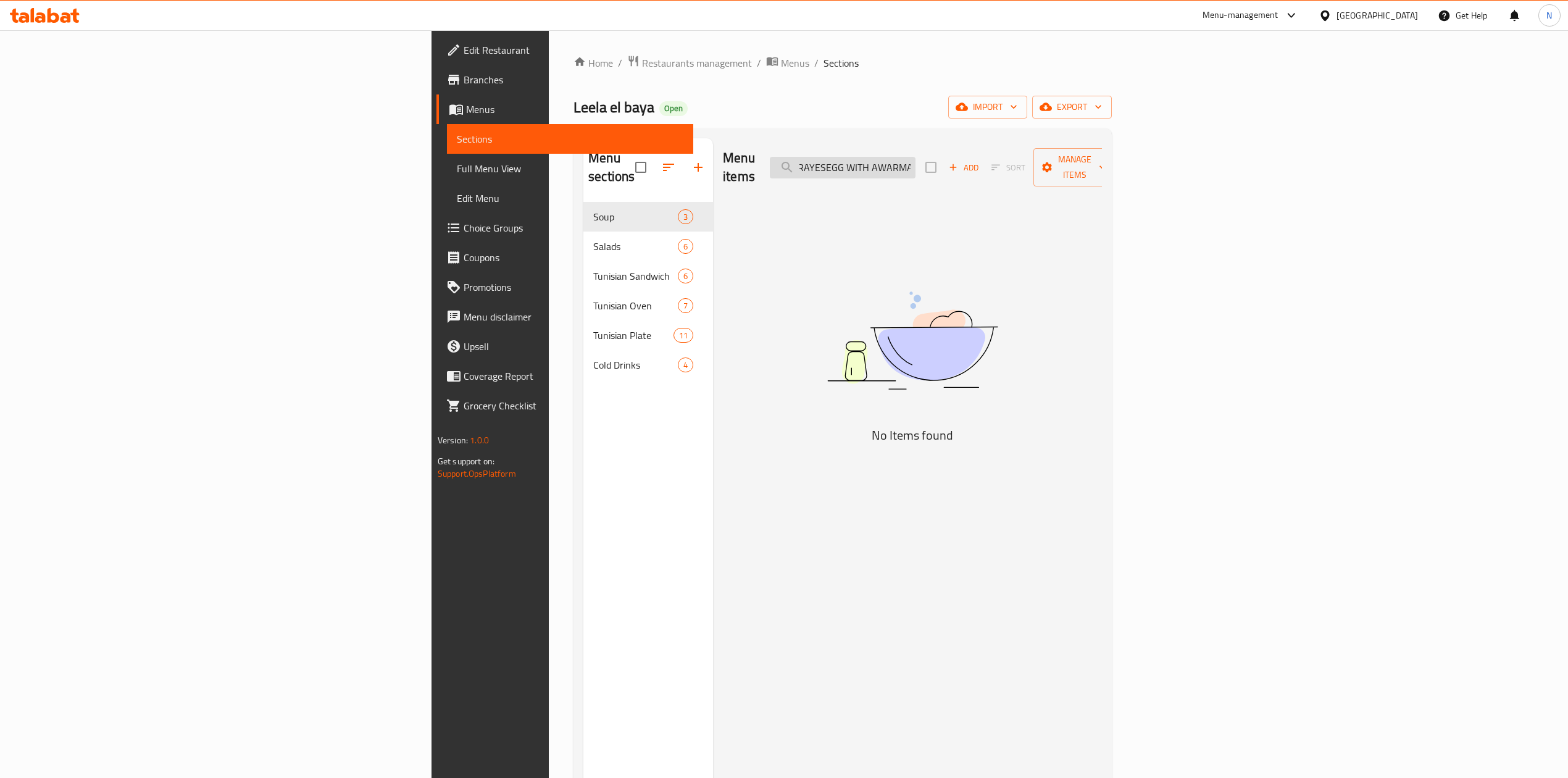
click at [915, 159] on input "ARAYESEGG WITH AWARMA" at bounding box center [843, 168] width 145 height 21
drag, startPoint x: 1015, startPoint y: 159, endPoint x: 1083, endPoint y: 169, distance: 68.7
click at [1082, 169] on div "Menu items ARAYESEGG WITH AWARMA Add Sort Manage items" at bounding box center [912, 168] width 379 height 58
click at [915, 159] on input "ARAYESEGG" at bounding box center [843, 168] width 145 height 21
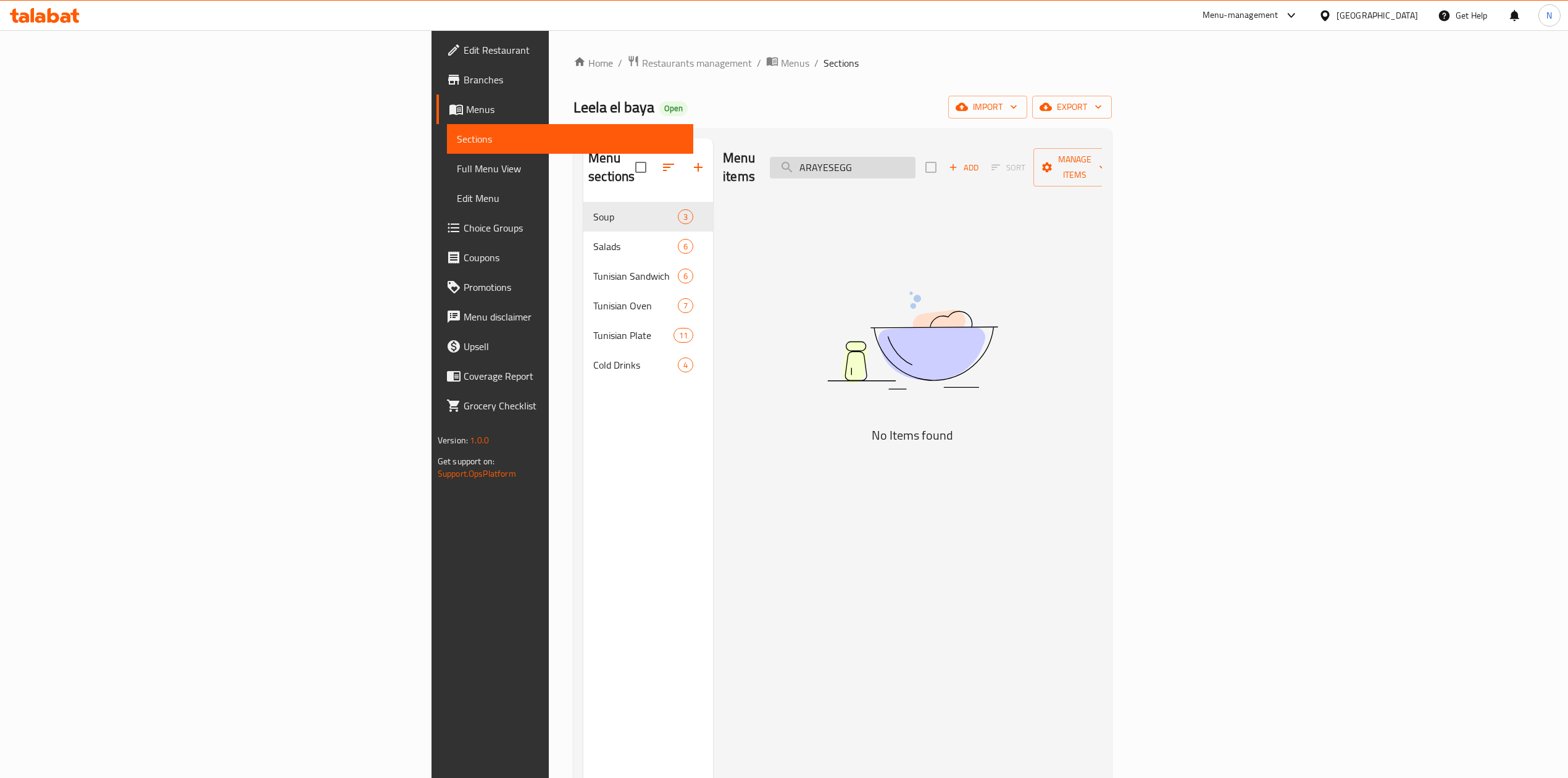
click at [915, 159] on input "ARAYESEGG" at bounding box center [843, 168] width 145 height 21
click at [915, 167] on input "ARAYESEGG" at bounding box center [843, 168] width 145 height 21
drag, startPoint x: 978, startPoint y: 156, endPoint x: 1072, endPoint y: 164, distance: 94.3
click at [915, 164] on input "ARAYESEGG" at bounding box center [843, 168] width 145 height 21
click at [915, 169] on input "ARAYESEGG" at bounding box center [843, 168] width 145 height 21
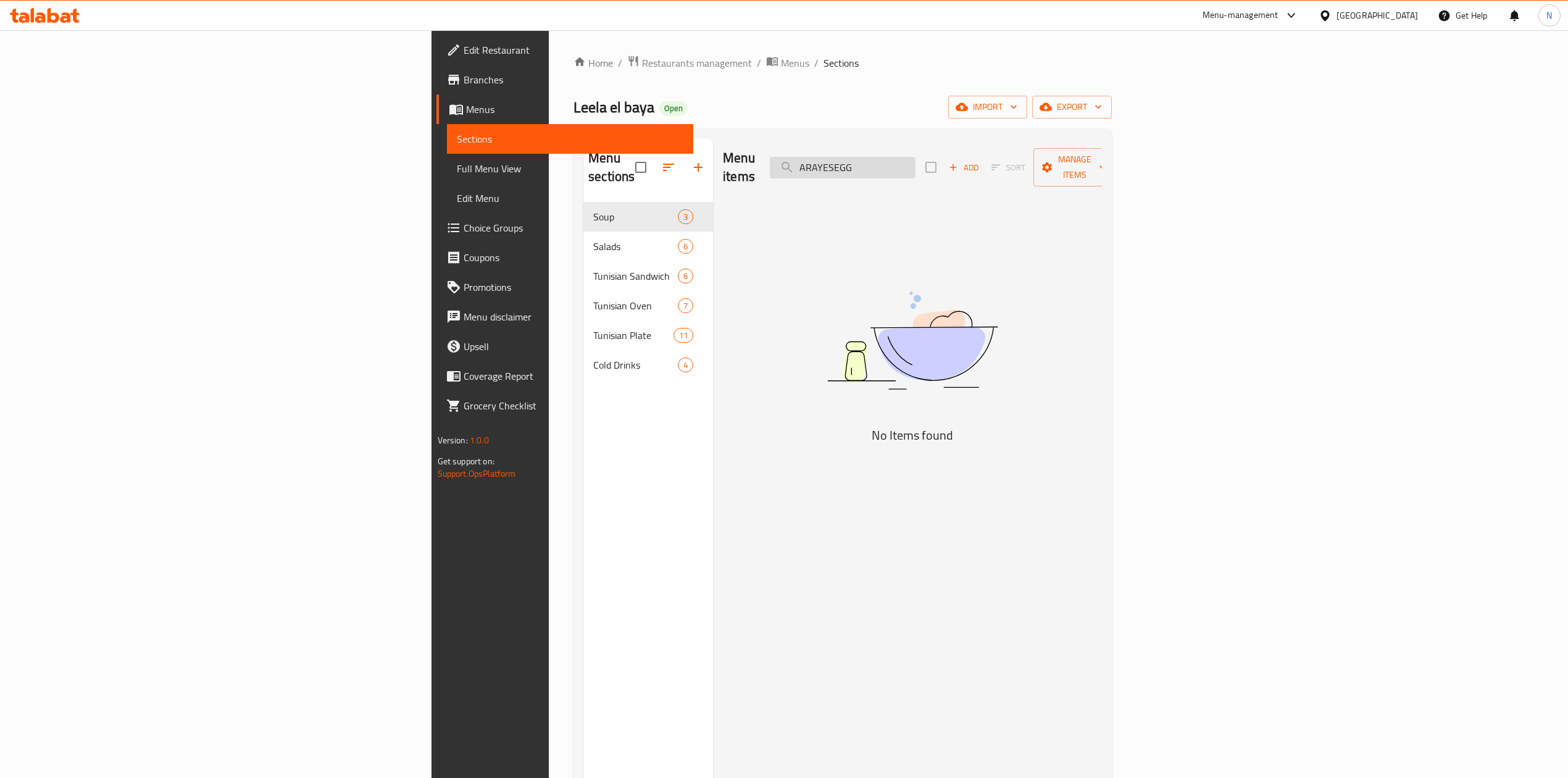
click at [915, 158] on input "ARAYESEGG" at bounding box center [843, 168] width 145 height 21
click at [915, 157] on input "ARAYESEGG" at bounding box center [843, 168] width 145 height 21
click at [915, 162] on input "ARAYES EGG" at bounding box center [843, 168] width 145 height 21
paste input "LABNEH"
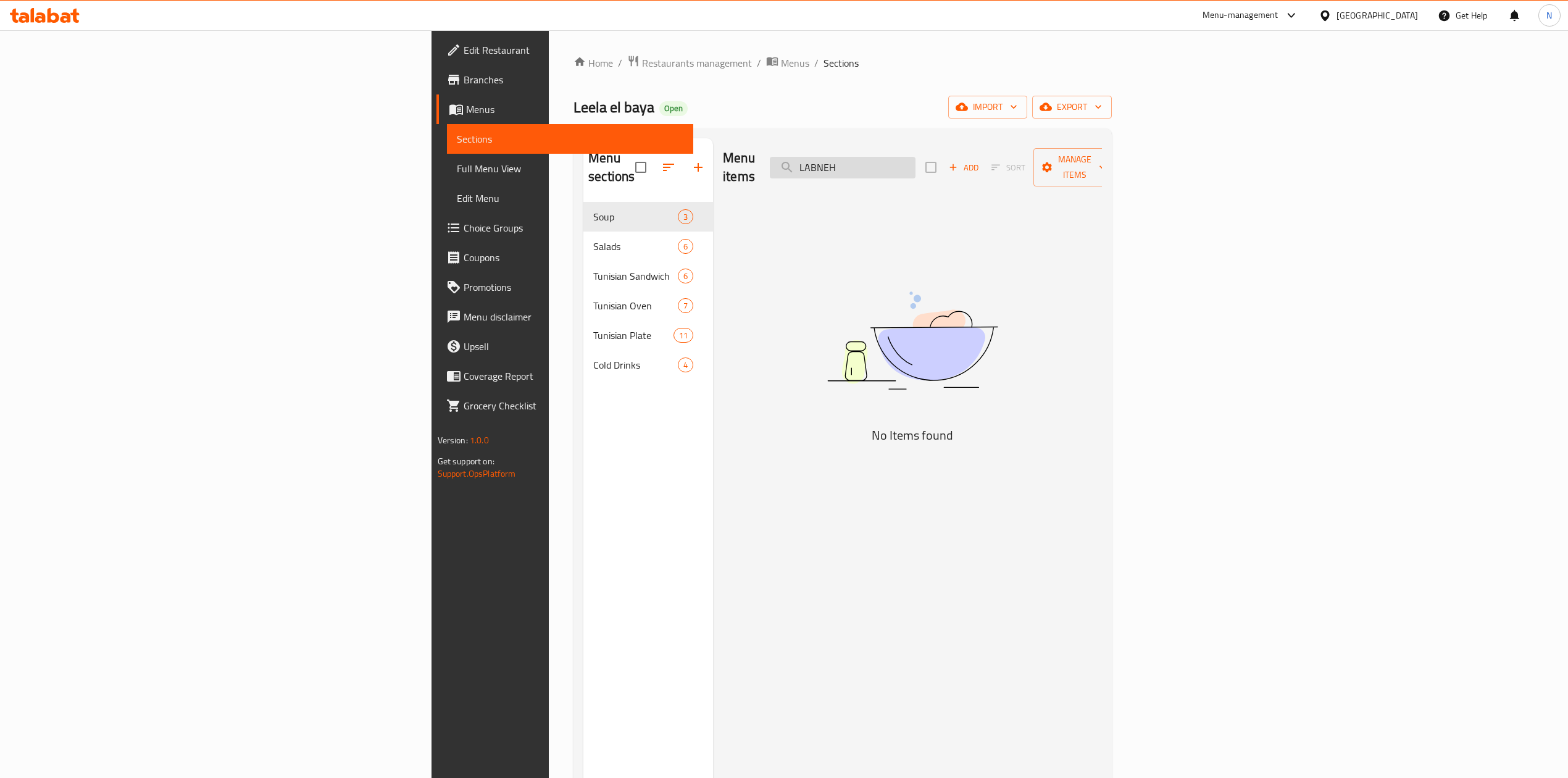
click at [915, 162] on input "LABNEH" at bounding box center [843, 168] width 145 height 21
click at [915, 164] on input "LABNEH" at bounding box center [843, 168] width 145 height 21
paste input "CHICKEN STEAK"
click at [915, 161] on input "CHICKEN STEAK" at bounding box center [843, 168] width 145 height 21
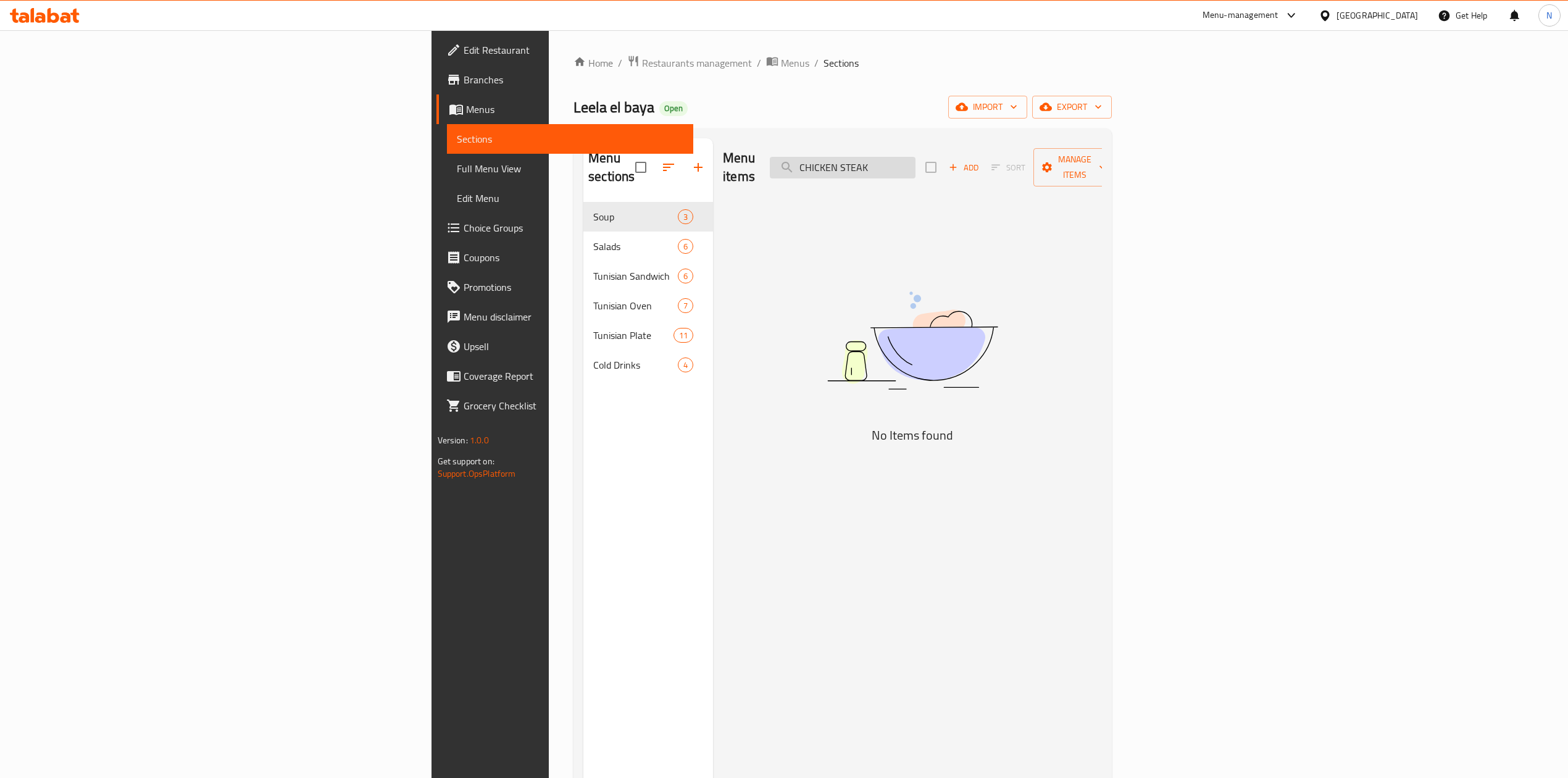
click at [915, 161] on input "CHICKEN STEAK" at bounding box center [843, 168] width 145 height 21
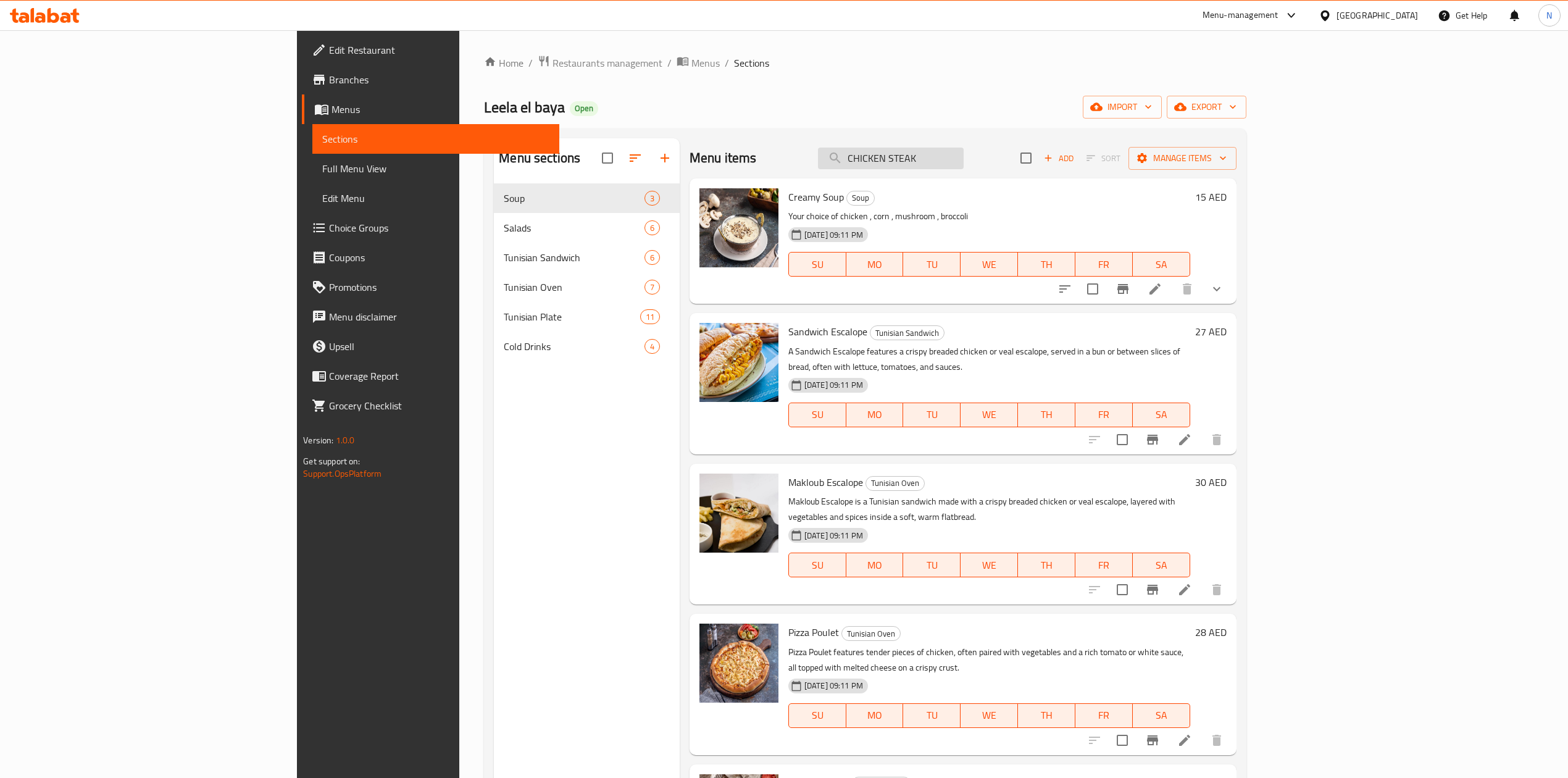
click at [964, 158] on input "CHICKEN STEAK" at bounding box center [891, 158] width 145 height 21
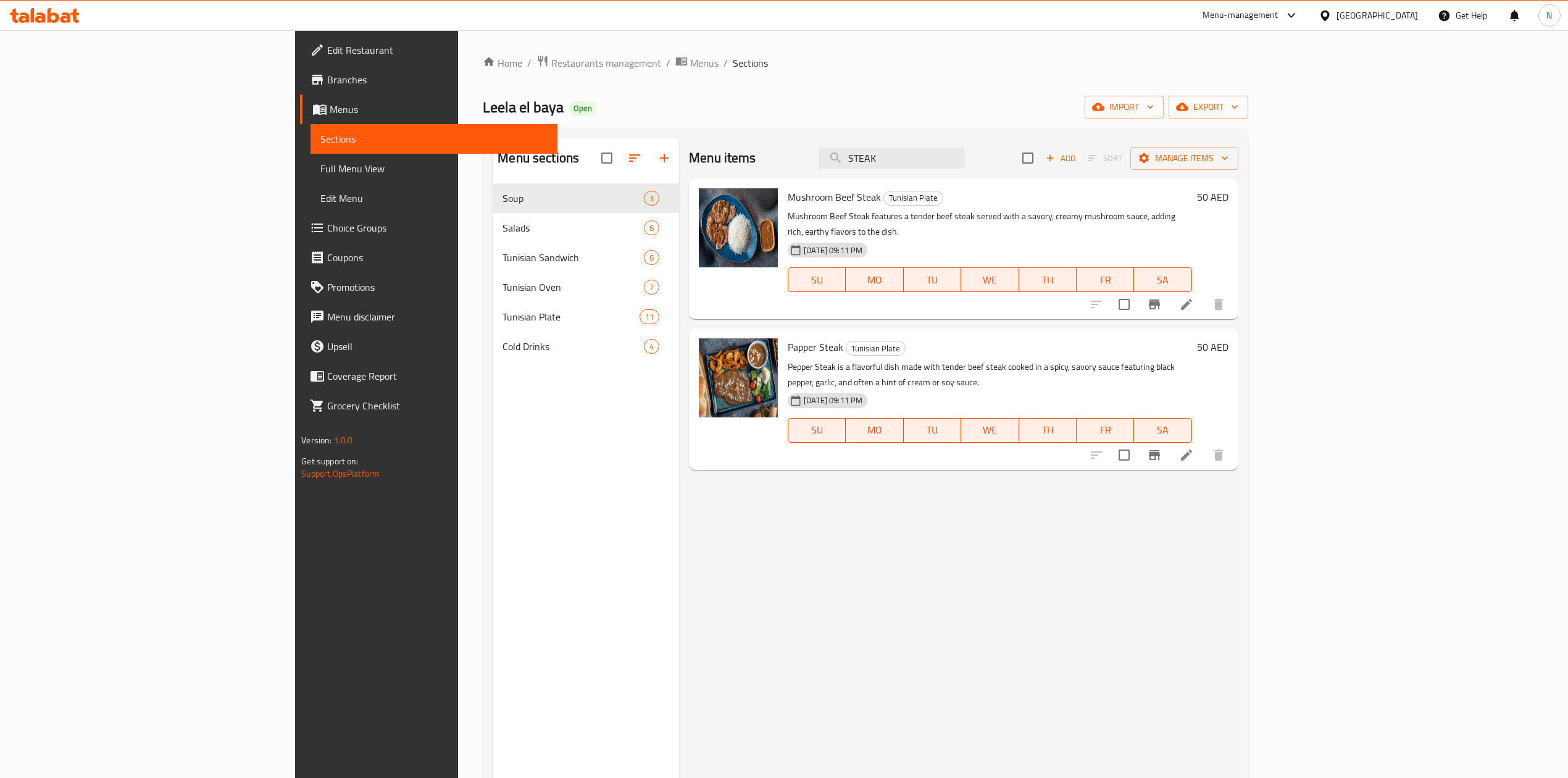
click at [787, 202] on span "Mushroom Beef Steak" at bounding box center [834, 197] width 93 height 18
drag, startPoint x: 779, startPoint y: 202, endPoint x: 785, endPoint y: 239, distance: 37.5
click at [785, 239] on div "Mushroom Beef Steak Tunisian Plate Mushroom Beef Steak features a tender beef s…" at bounding box center [989, 248] width 414 height 131
click at [784, 334] on div "Papper Steak Tunisian Plate Pepper Steak is a flavorful dish made with tender b…" at bounding box center [989, 399] width 414 height 131
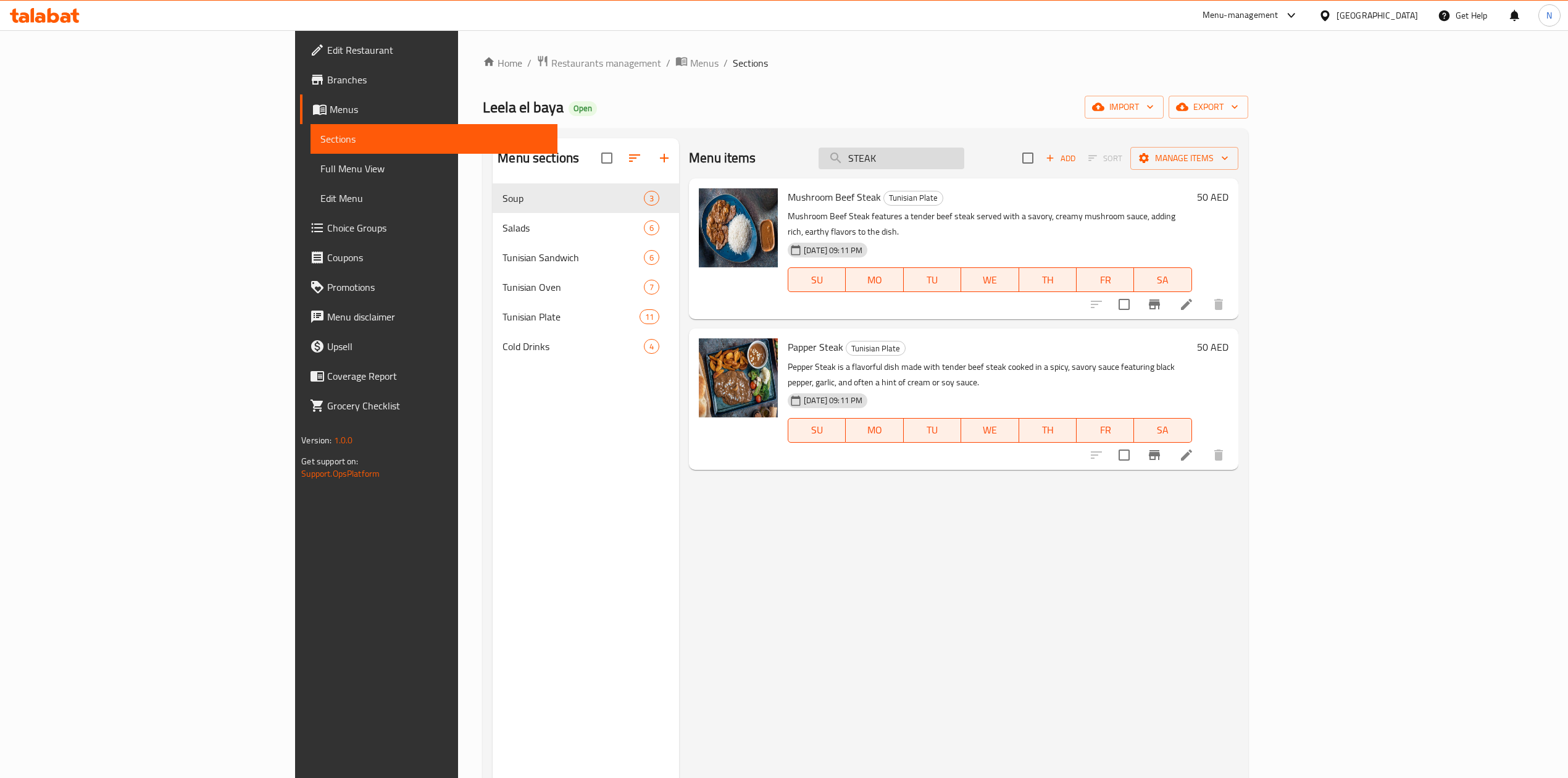
click at [964, 152] on input "STEAK" at bounding box center [891, 158] width 145 height 21
paste input "KABAB HALABI"
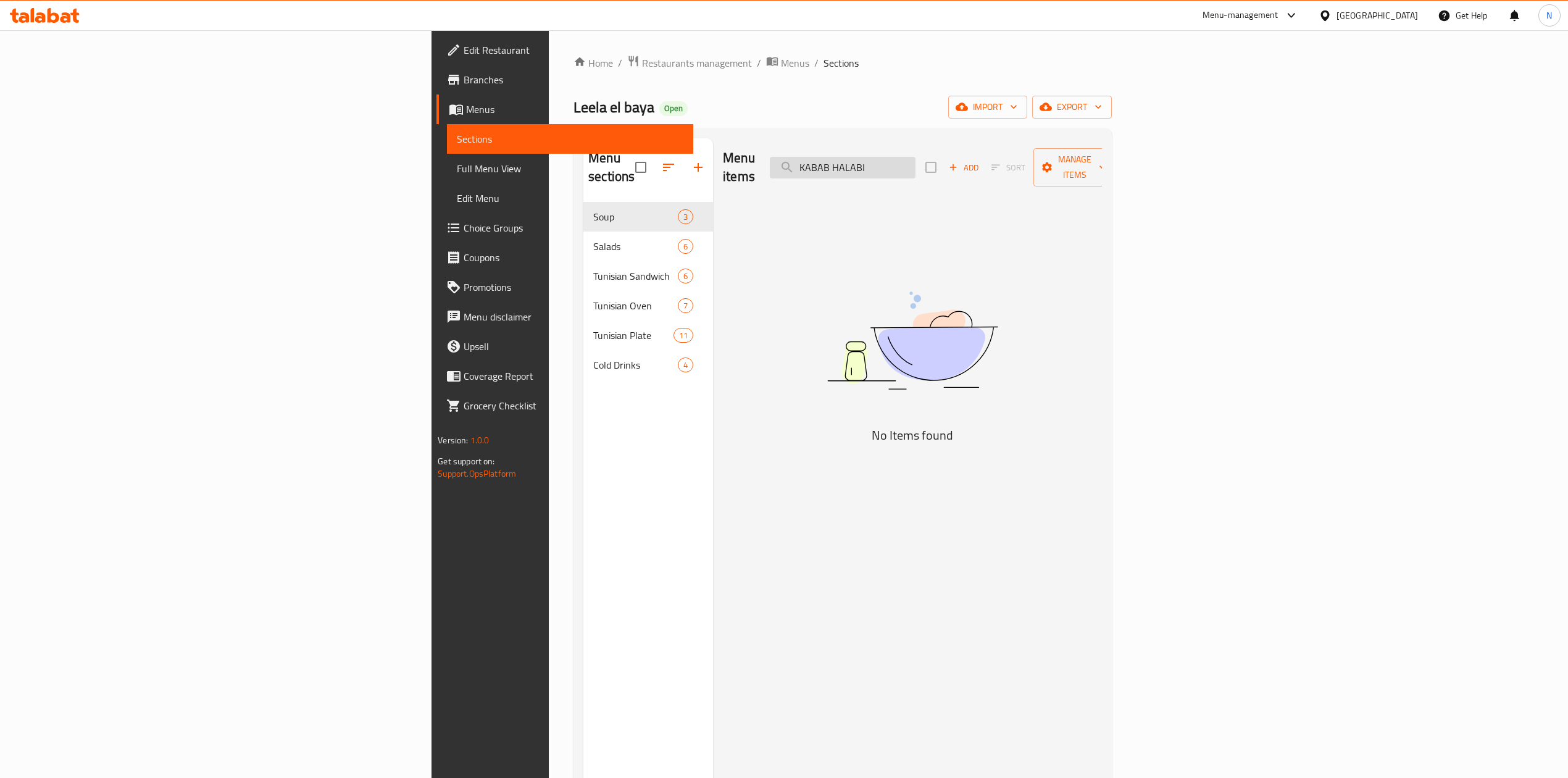
click at [915, 157] on input "KABAB HALABI" at bounding box center [843, 168] width 145 height 21
click at [915, 157] on input "HALABI" at bounding box center [843, 168] width 145 height 21
paste input "FALAFEL PLATE"
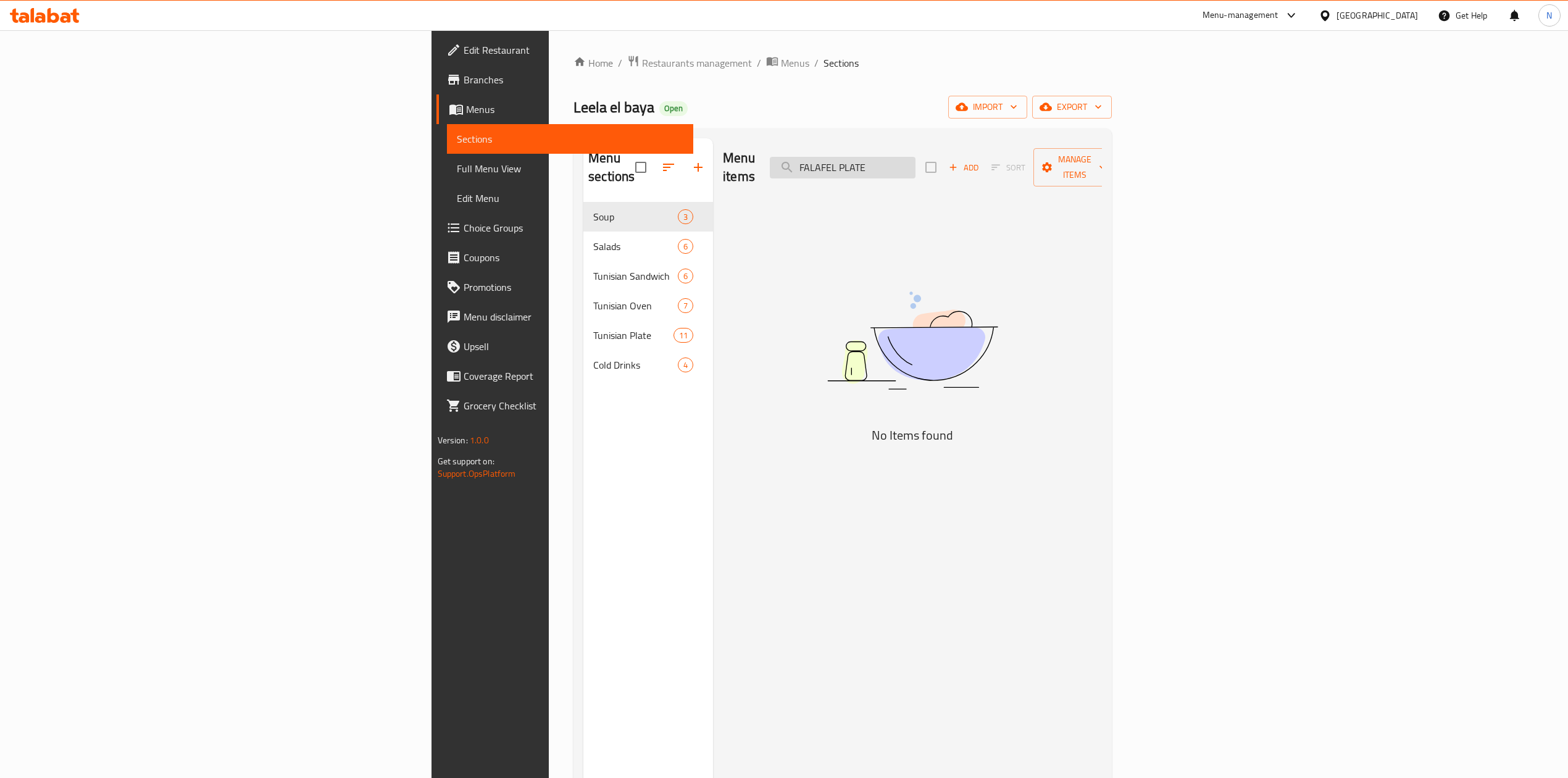
click at [915, 157] on input "FALAFEL PLATE" at bounding box center [843, 168] width 145 height 21
type input "فلاف"
click at [915, 157] on input "فلاف" at bounding box center [843, 168] width 145 height 21
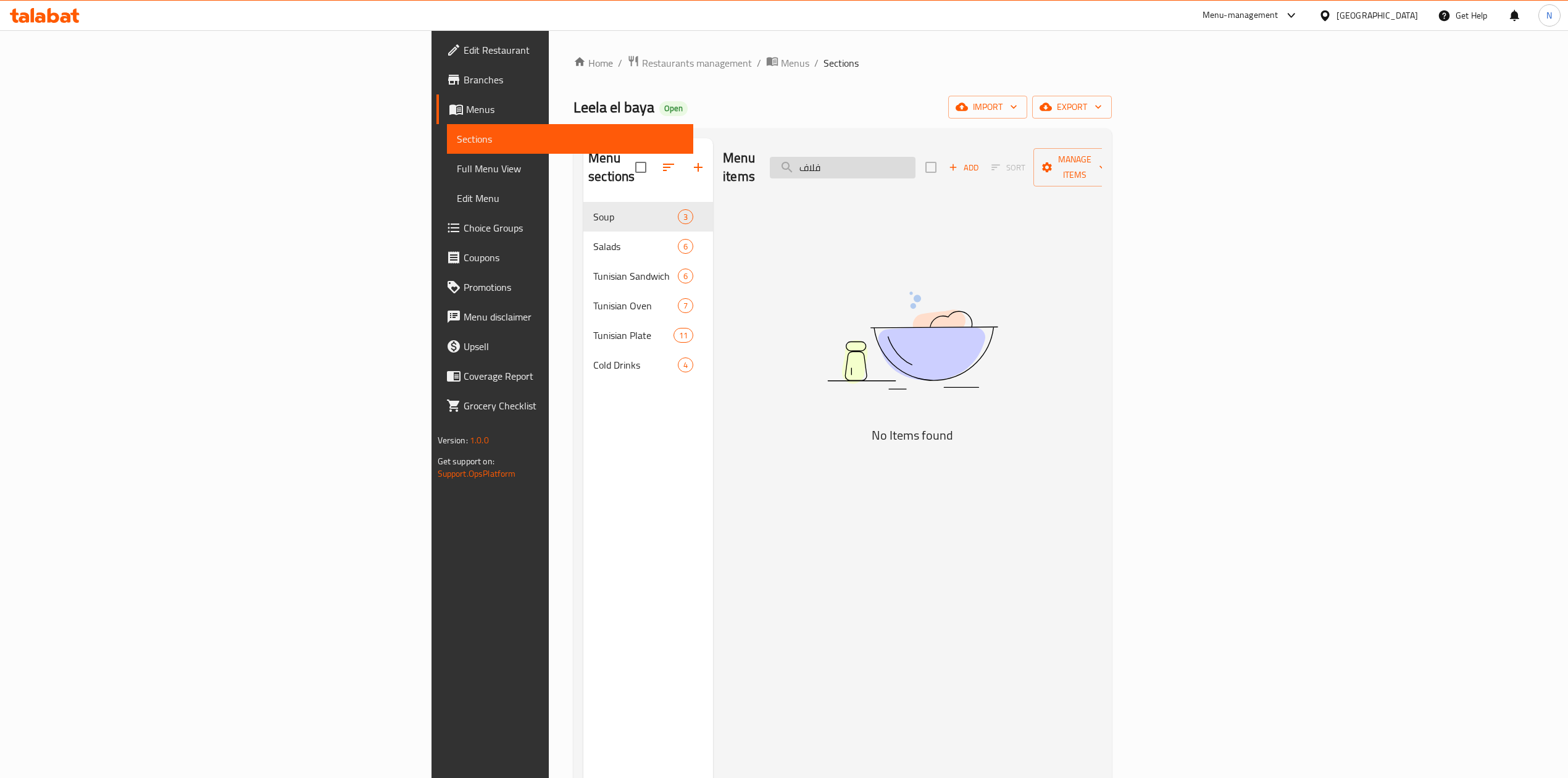
click at [915, 157] on input "فلاف" at bounding box center [843, 168] width 145 height 21
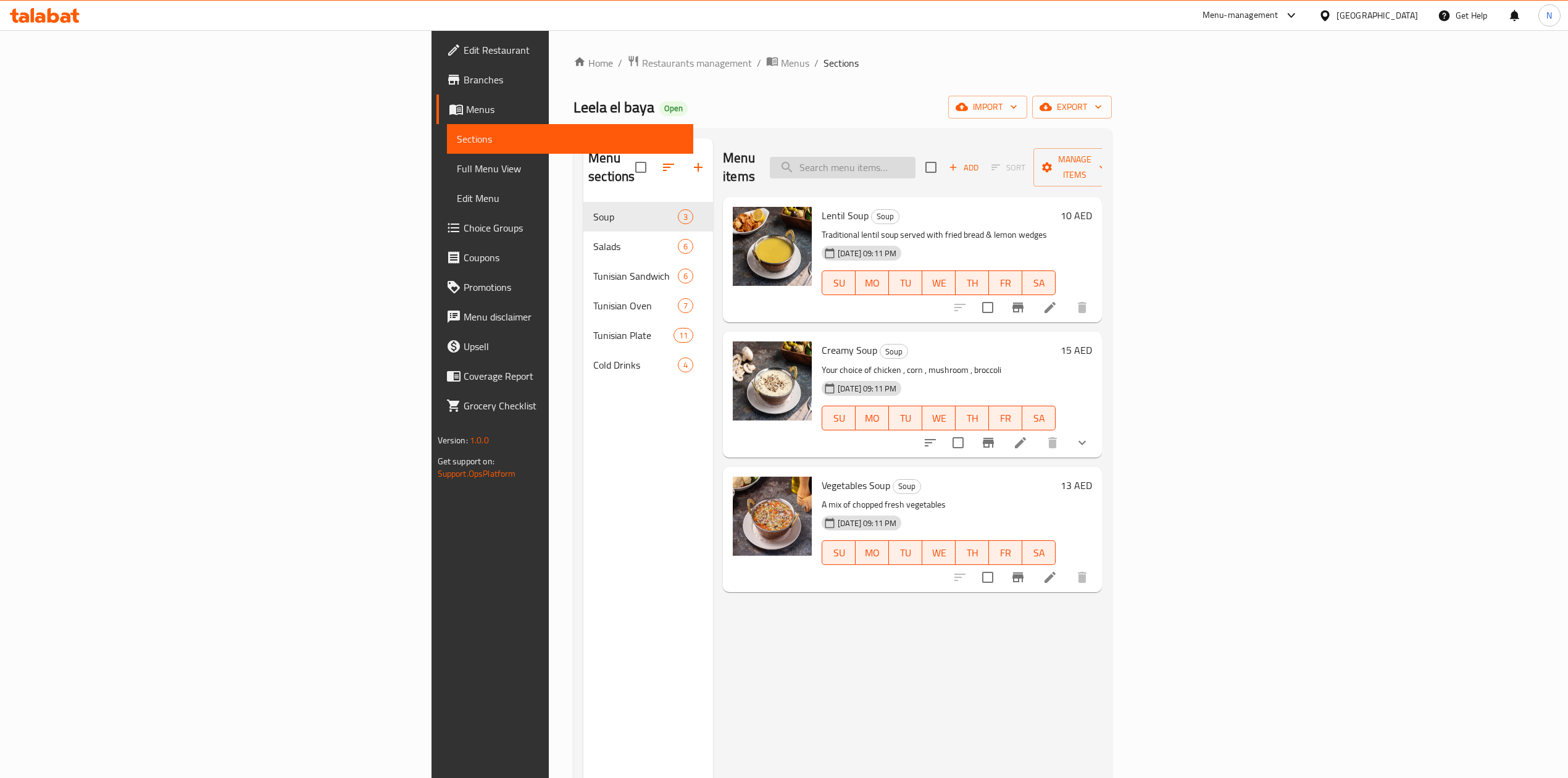
click at [915, 159] on input "search" at bounding box center [843, 168] width 145 height 21
paste input "CHICKEN ESCALOPE"
click at [915, 159] on input "CHICKEN ESCALOPE" at bounding box center [843, 168] width 145 height 21
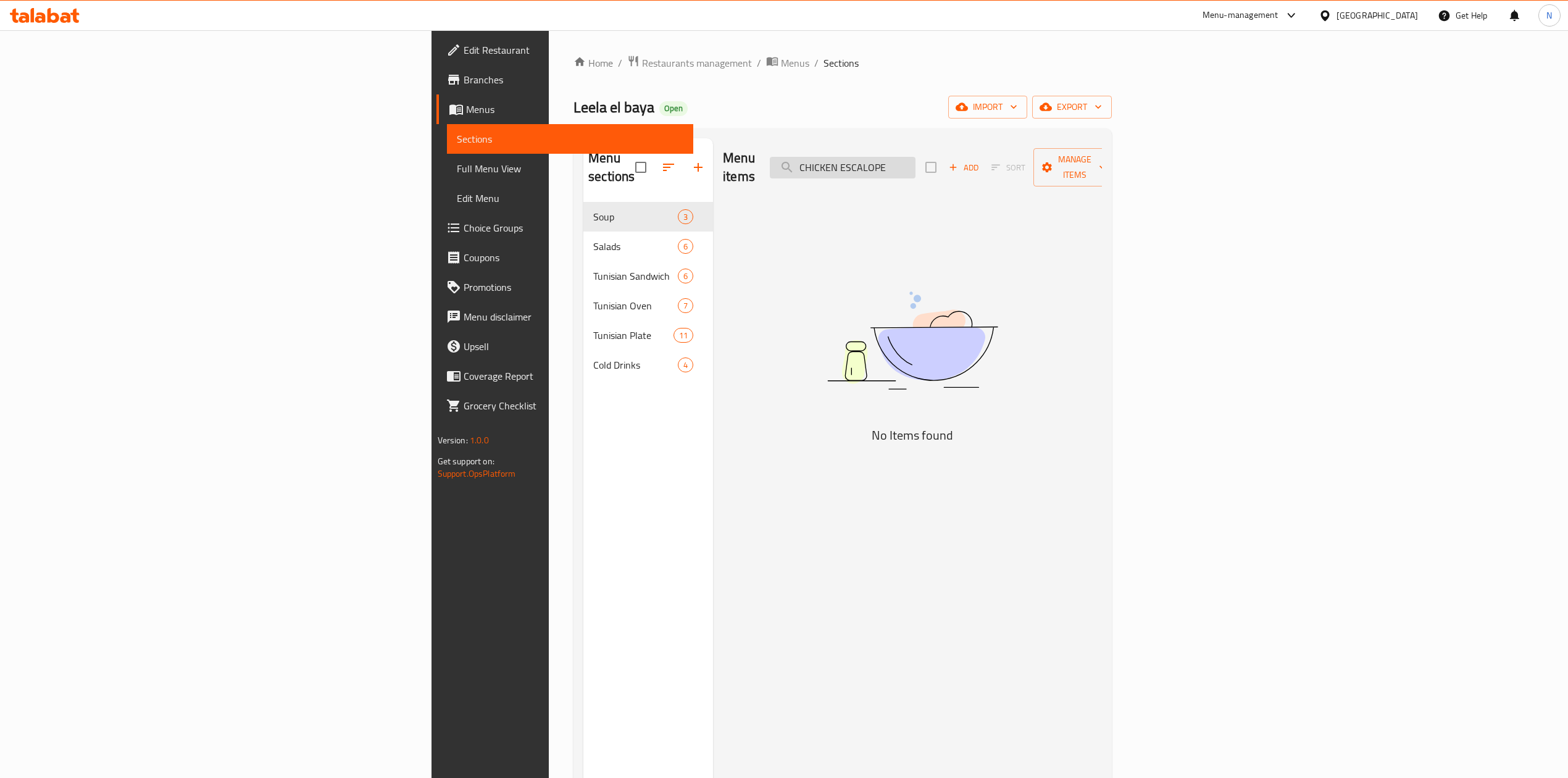
click at [915, 159] on input "CHICKEN ESCALOPE" at bounding box center [843, 168] width 145 height 21
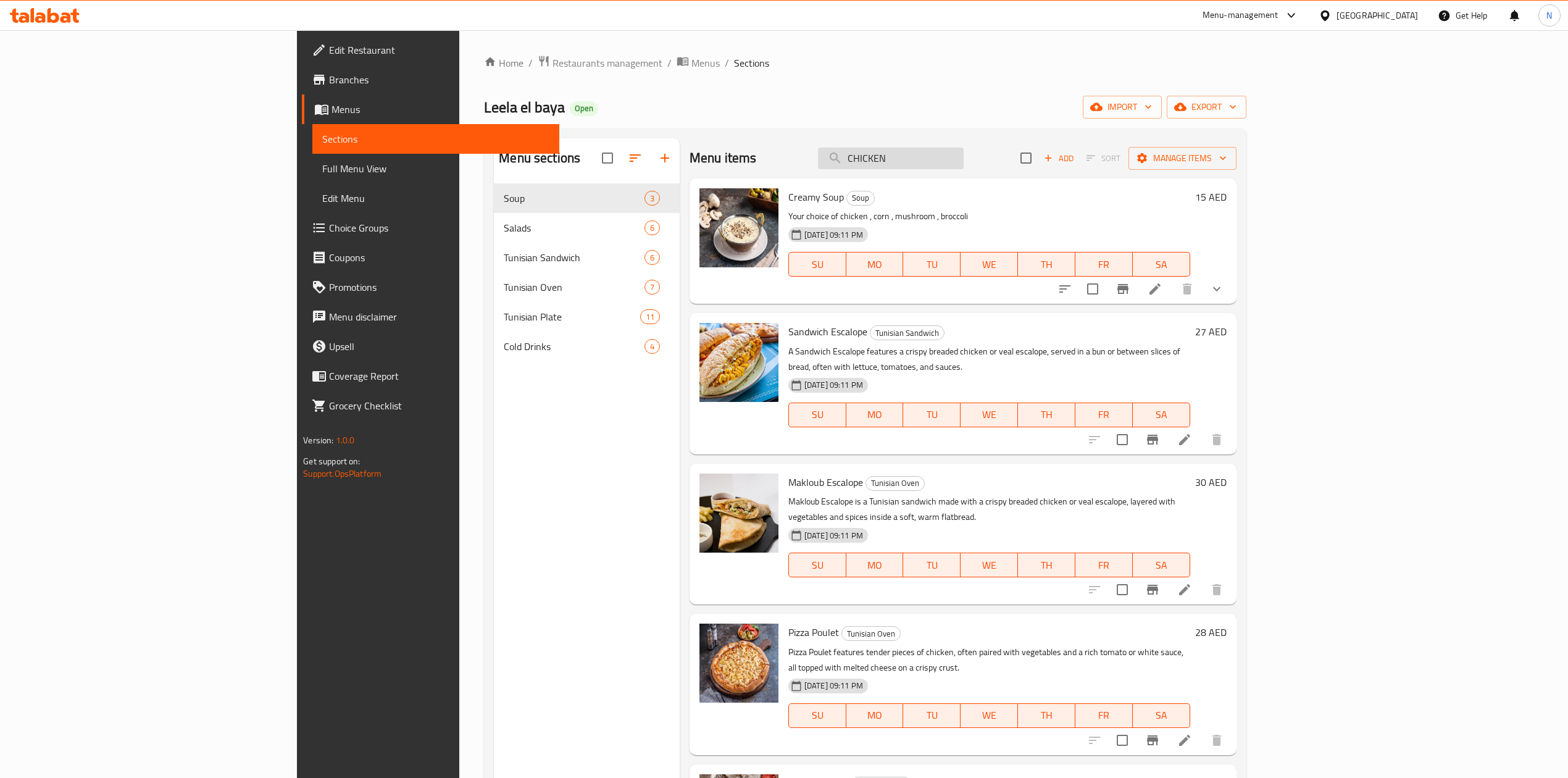
click at [964, 159] on input "CHICKEN" at bounding box center [891, 158] width 145 height 21
paste input "ESCALOPE"
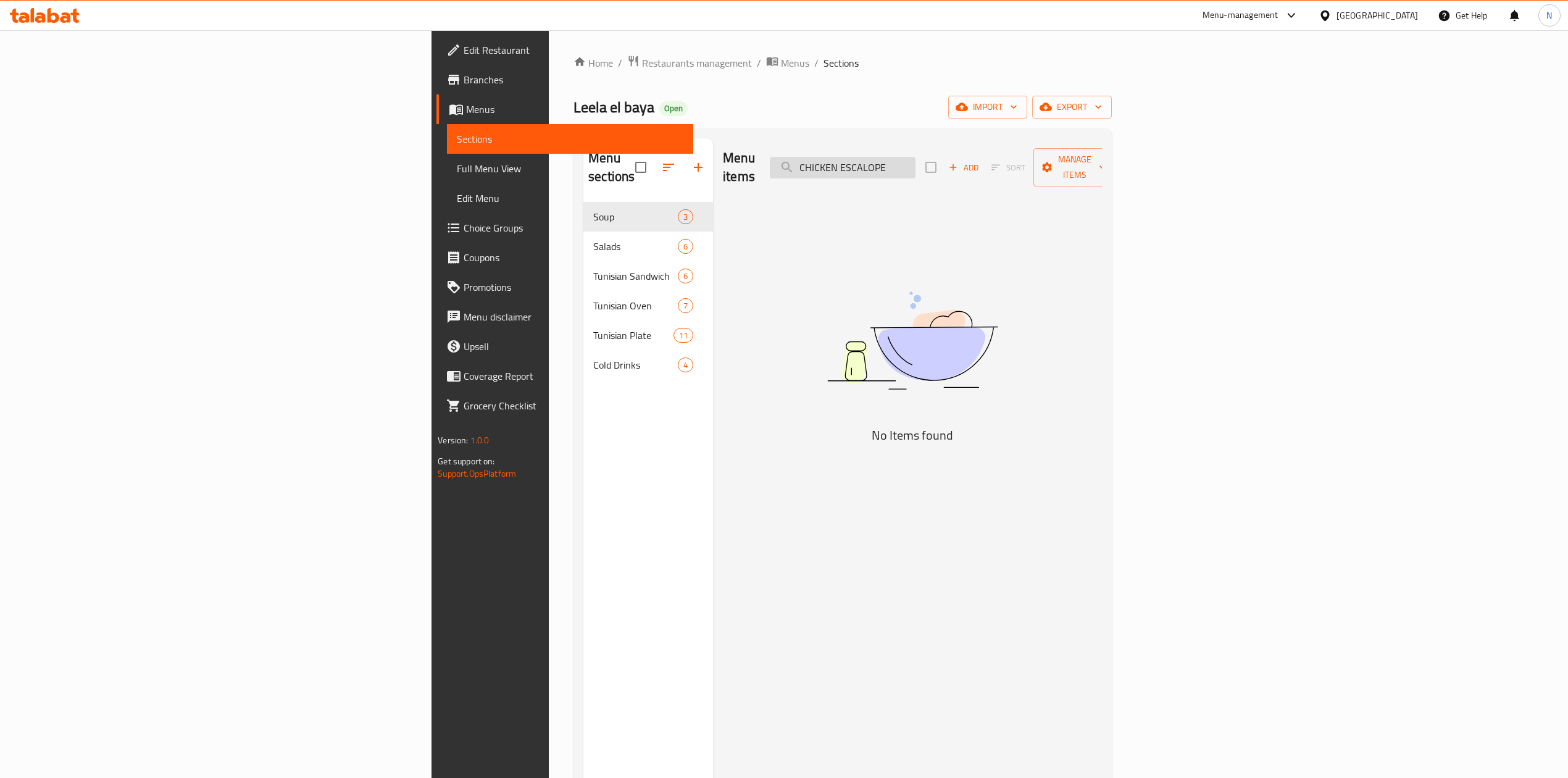
click at [915, 161] on input "CHICKEN ESCALOPE" at bounding box center [843, 168] width 145 height 21
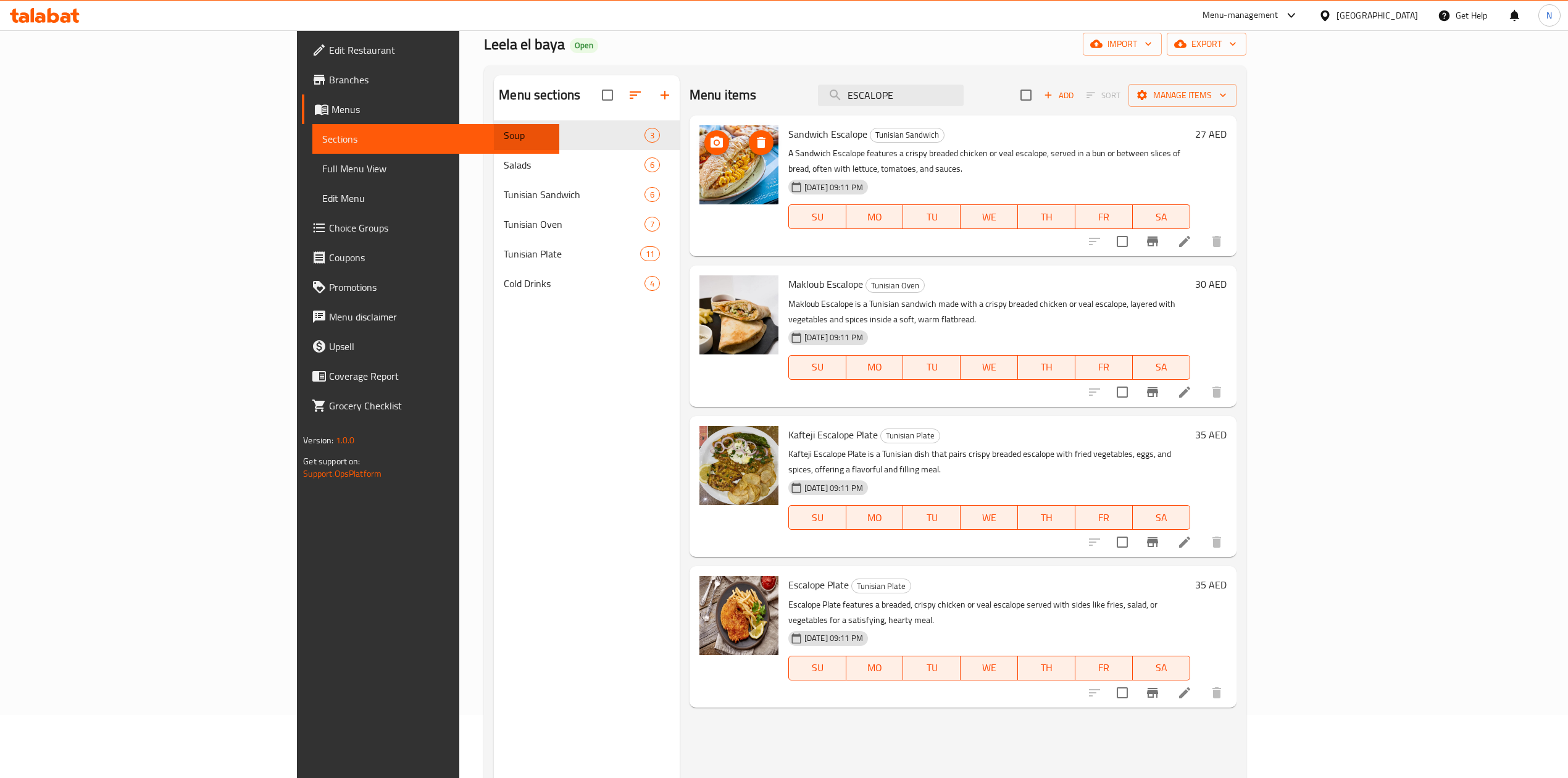
scroll to position [82, 0]
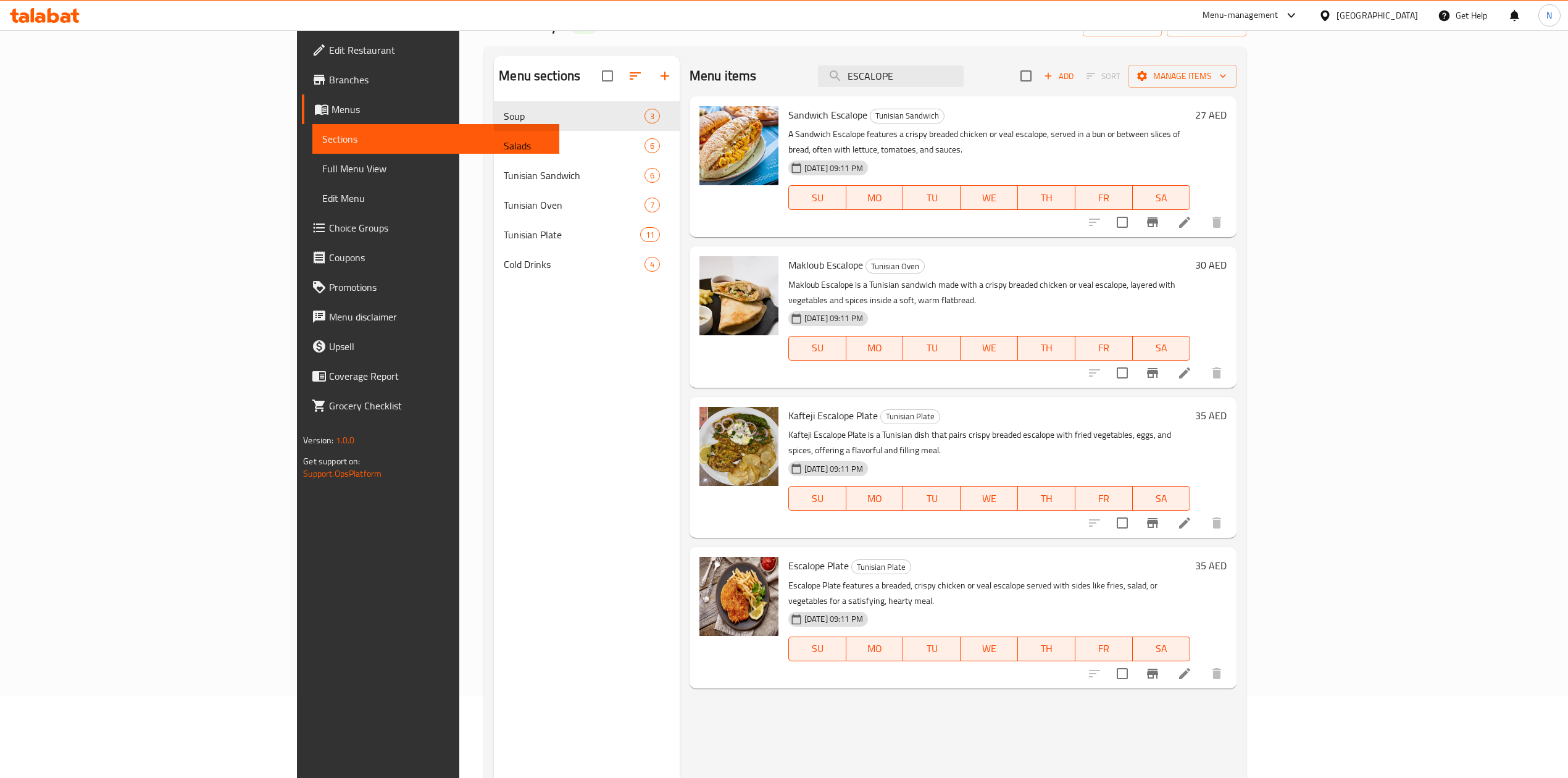
click at [760, 246] on div "Makloub Escalope Tunisian Oven Makloub Escalope is a Tunisian sandwich made wit…" at bounding box center [963, 316] width 547 height 141
click at [788, 134] on p "A Sandwich Escalope features a crispy breaded chicken or veal escalope, served …" at bounding box center [989, 143] width 401 height 31
click at [788, 132] on p "A Sandwich Escalope features a crispy breaded chicken or veal escalope, served …" at bounding box center [989, 143] width 401 height 31
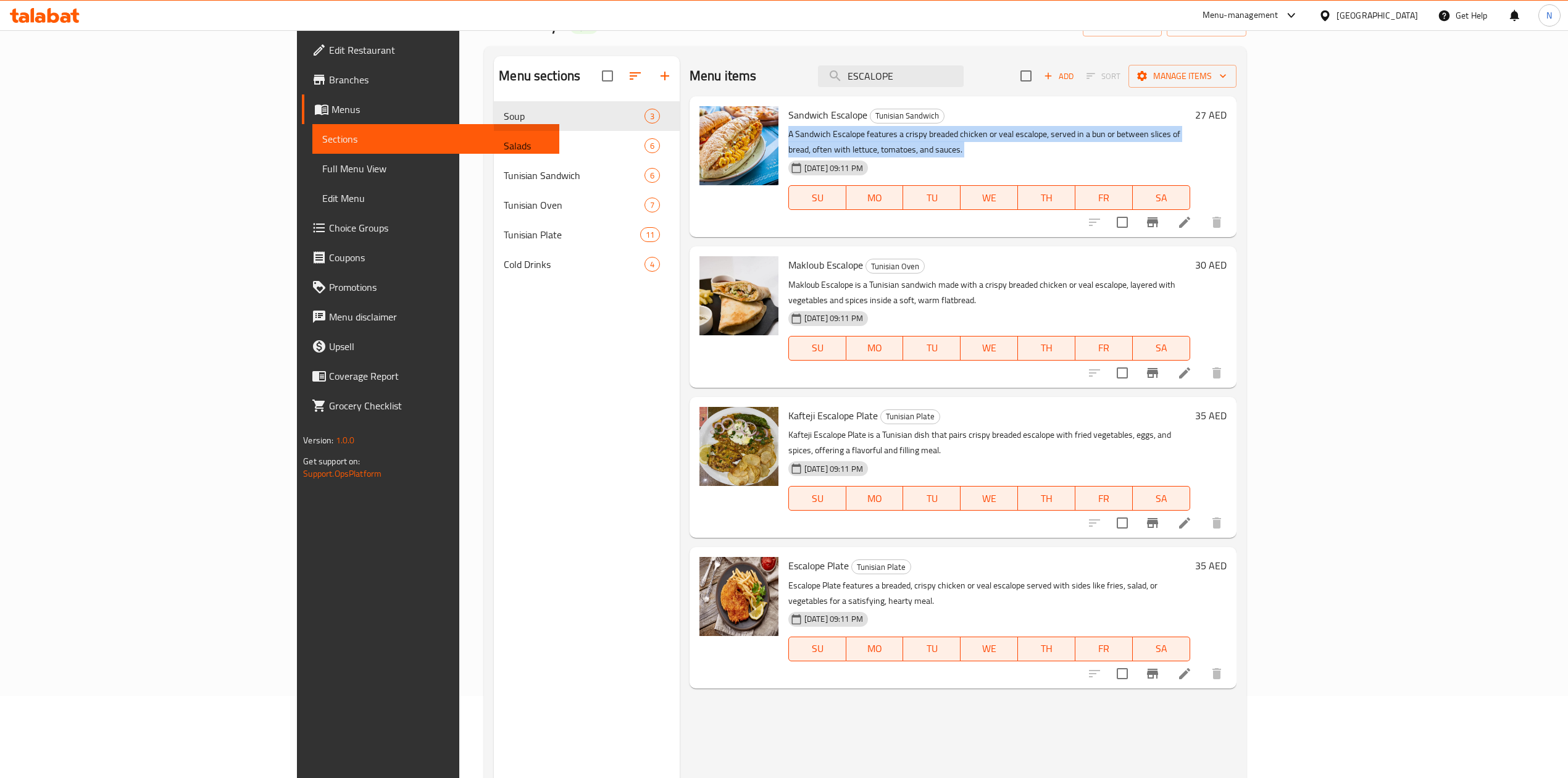
click at [788, 135] on p "A Sandwich Escalope features a crispy breaded chicken or veal escalope, served …" at bounding box center [989, 143] width 401 height 31
drag, startPoint x: 726, startPoint y: 135, endPoint x: 729, endPoint y: 120, distance: 15.3
click at [784, 120] on div "Sandwich Escalope Tunisian Sandwich A Sandwich Escalope features a crispy bread…" at bounding box center [989, 166] width 412 height 131
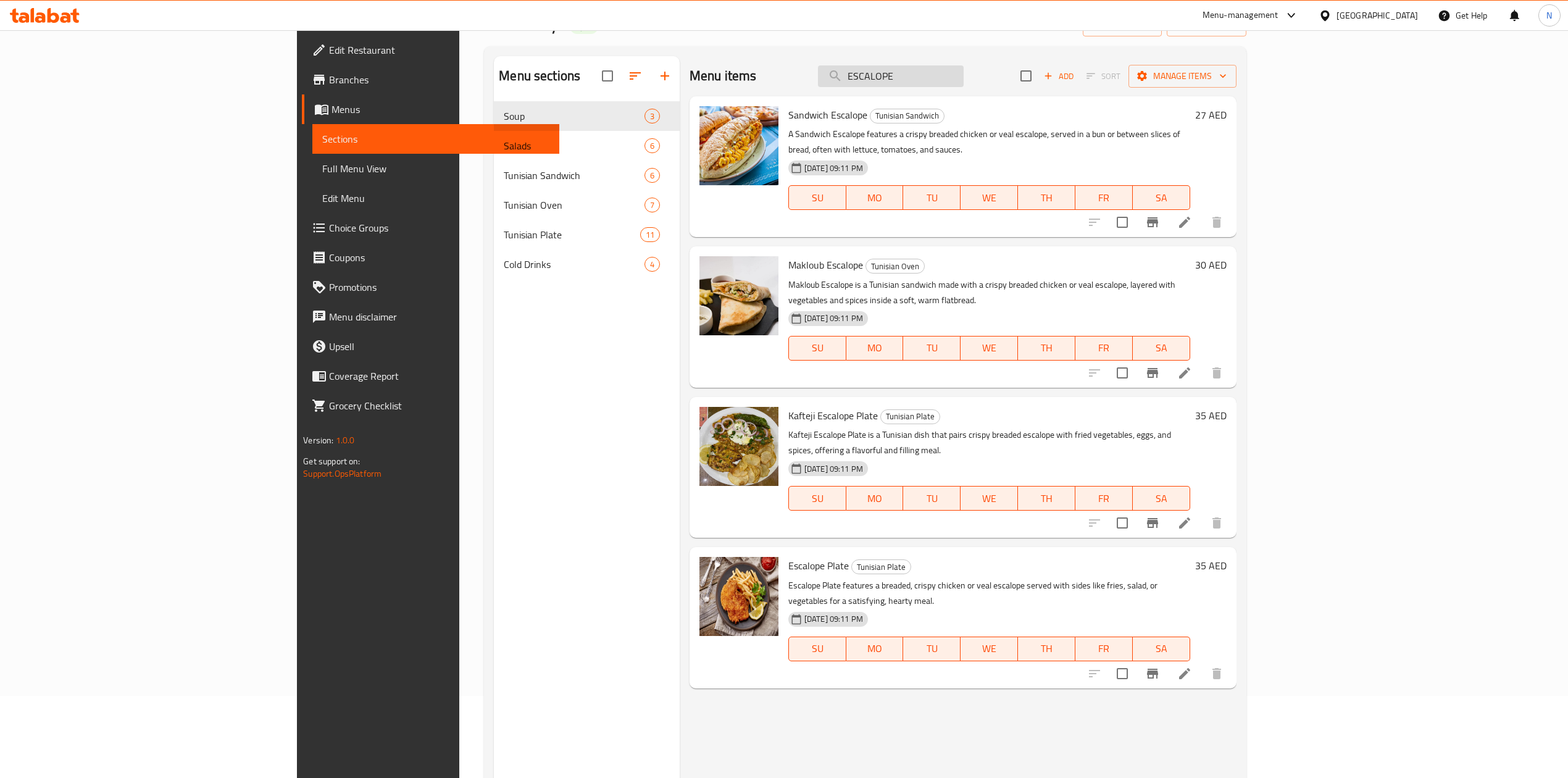
click at [957, 70] on input "ESCALOPE" at bounding box center [891, 76] width 145 height 21
click at [958, 70] on input "ESCALOPE" at bounding box center [891, 76] width 145 height 21
paste input "SHISHA TAOUK MACKBOUS"
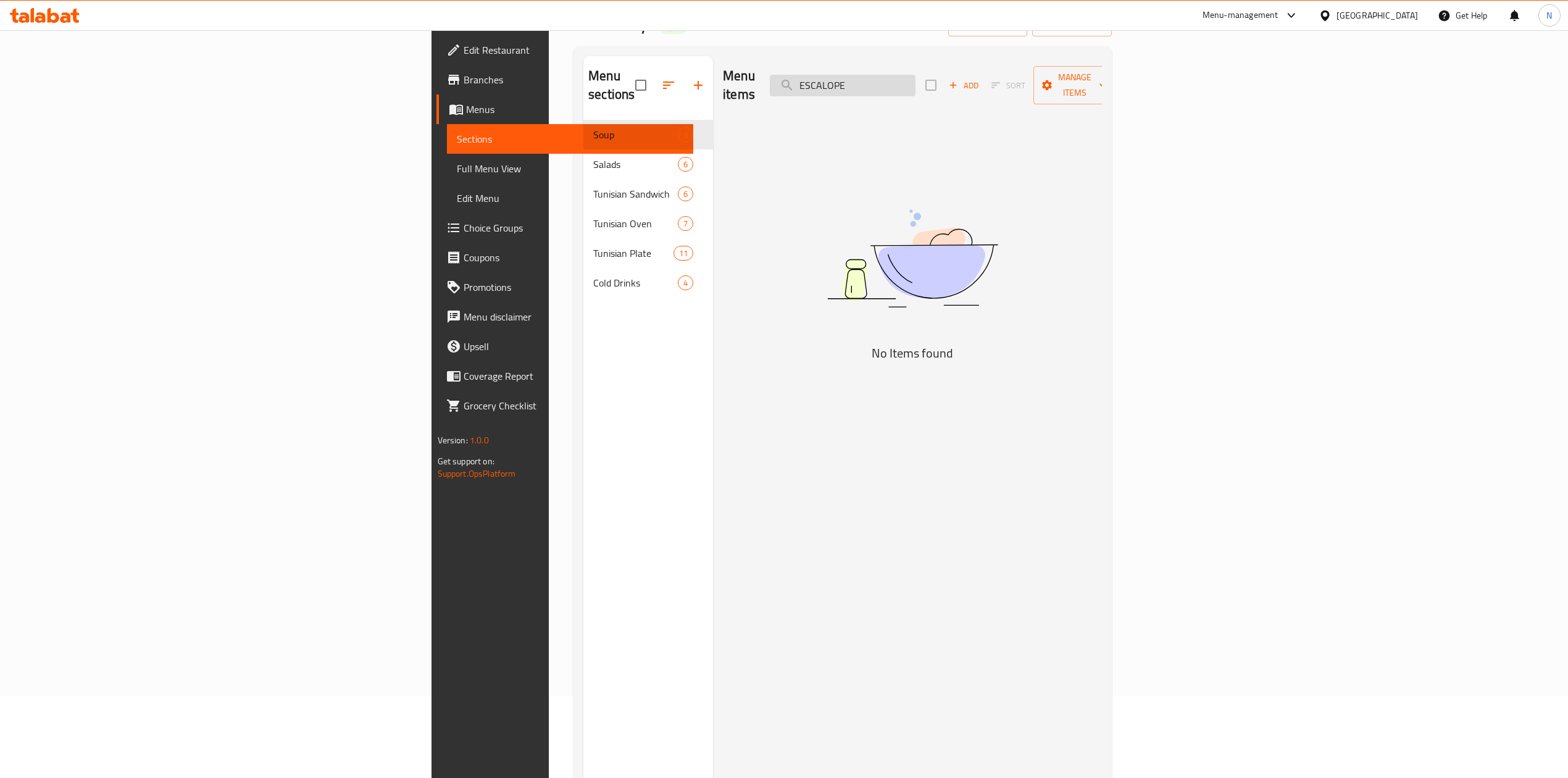
scroll to position [0, 0]
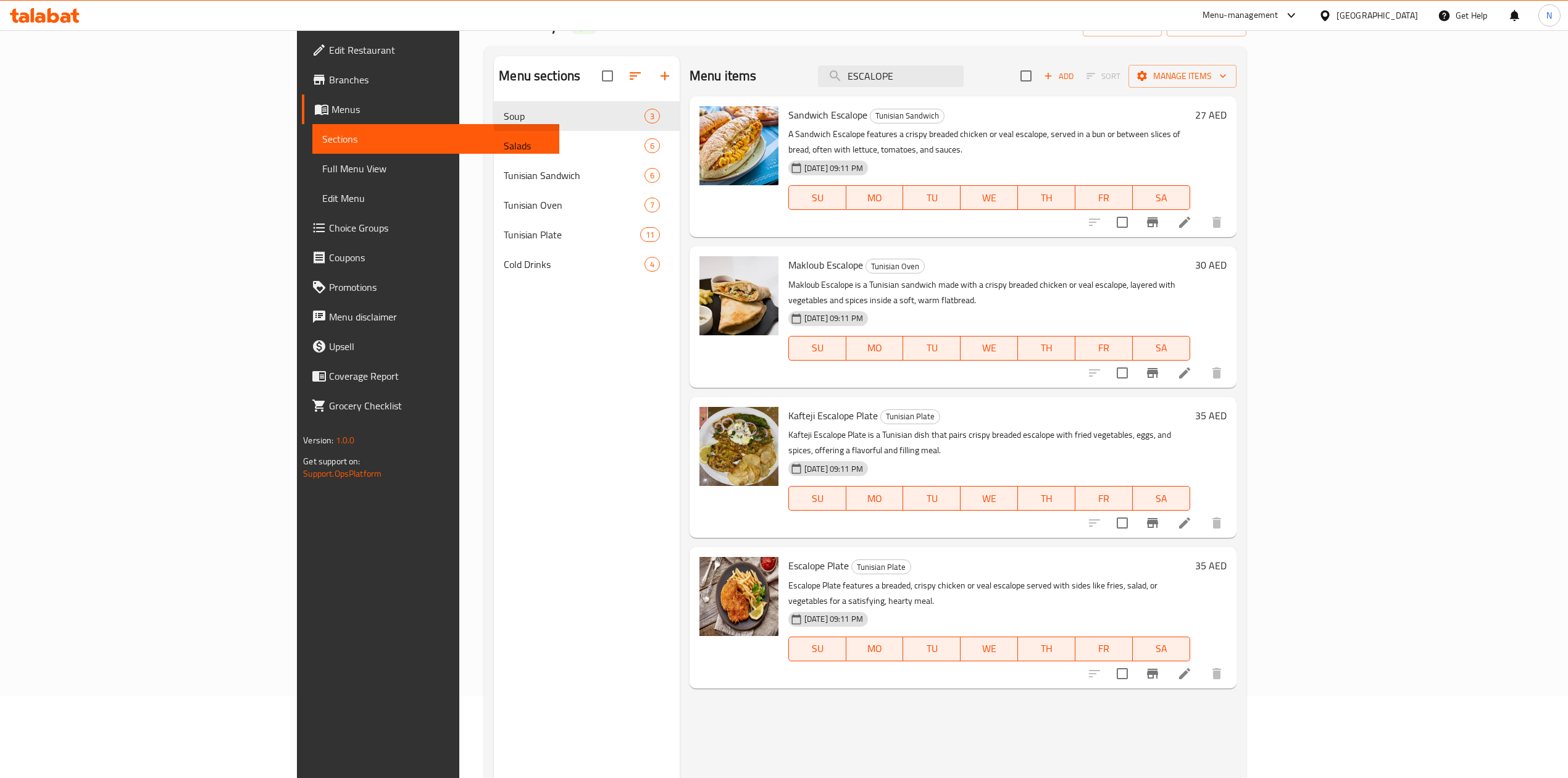
click at [788, 578] on p "Escalope Plate features a breaded, crispy chicken or veal escalope served with …" at bounding box center [989, 594] width 401 height 31
click at [964, 73] on input "ESCALOPE" at bounding box center [891, 76] width 145 height 21
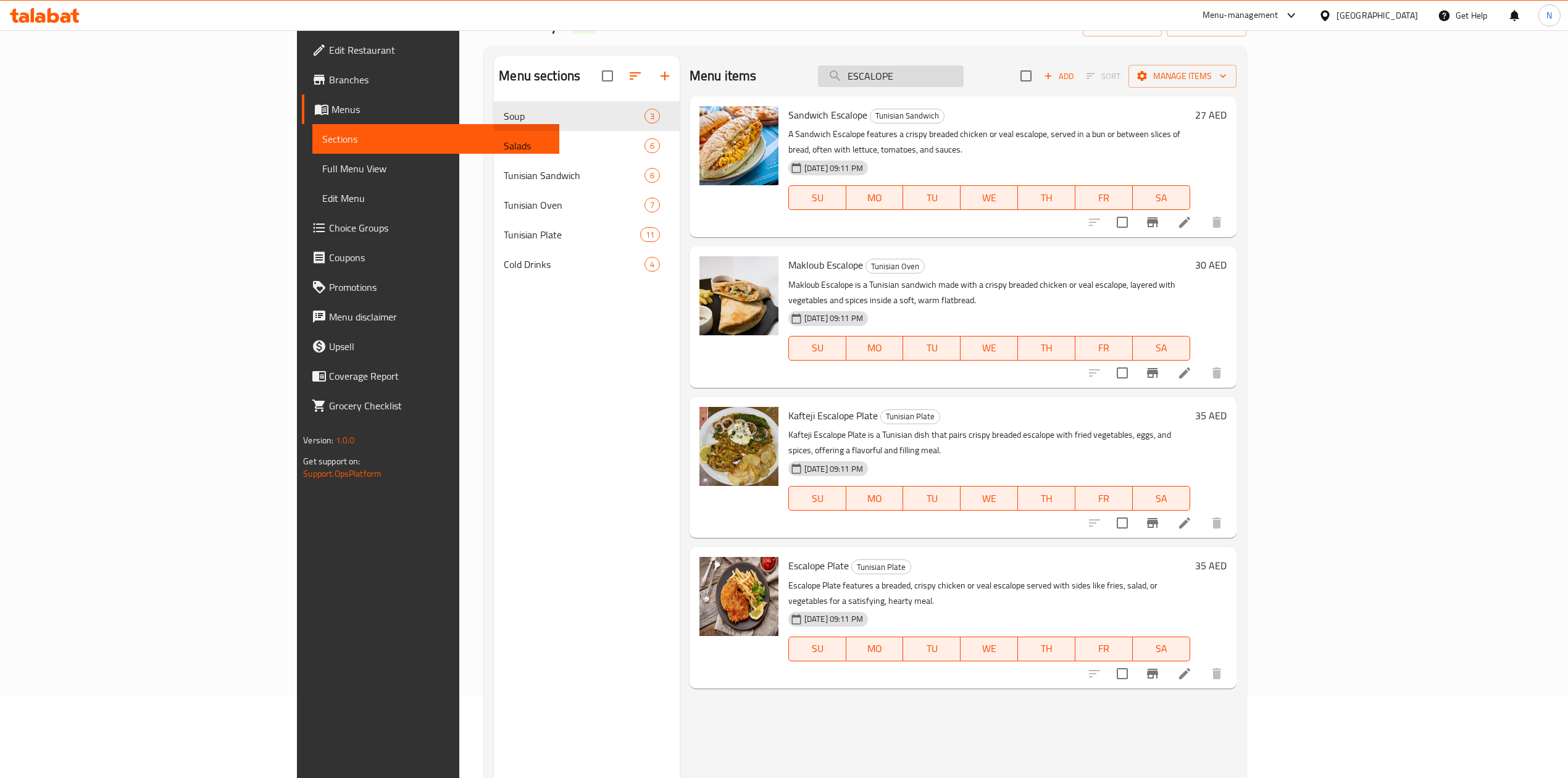
paste input "SHISHA TAOUK MACKBOUS"
click at [964, 81] on input "SHISHA TAOUK MACKBOUS" at bounding box center [891, 76] width 145 height 21
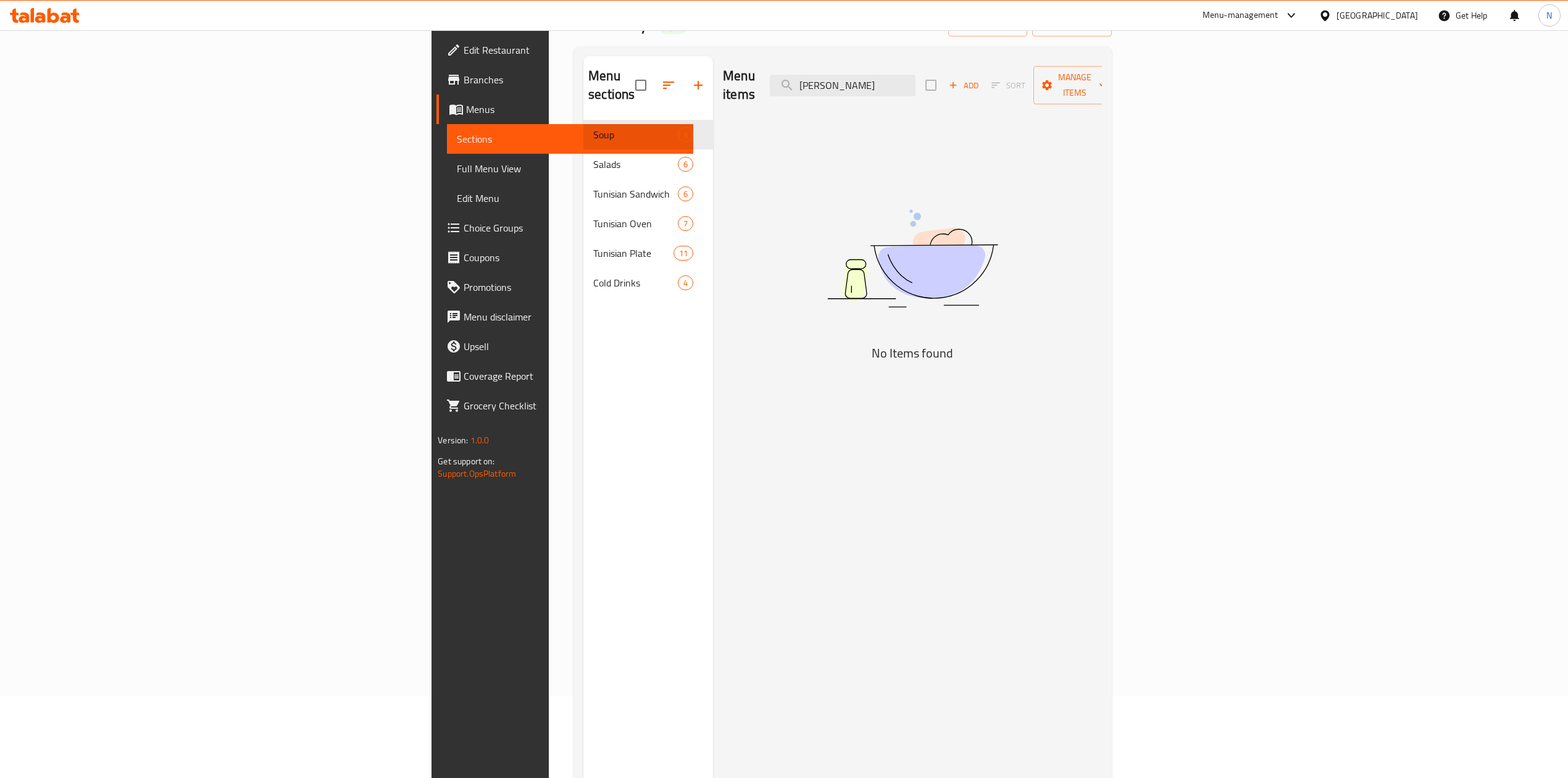
scroll to position [0, 5]
drag, startPoint x: 1038, startPoint y: 84, endPoint x: 1159, endPoint y: 80, distance: 121.1
click at [1102, 80] on div "Menu items SHISHA TAOUK MACKBOUS Add Sort Manage items" at bounding box center [912, 85] width 379 height 58
click at [915, 82] on input "SHISHA" at bounding box center [843, 85] width 145 height 21
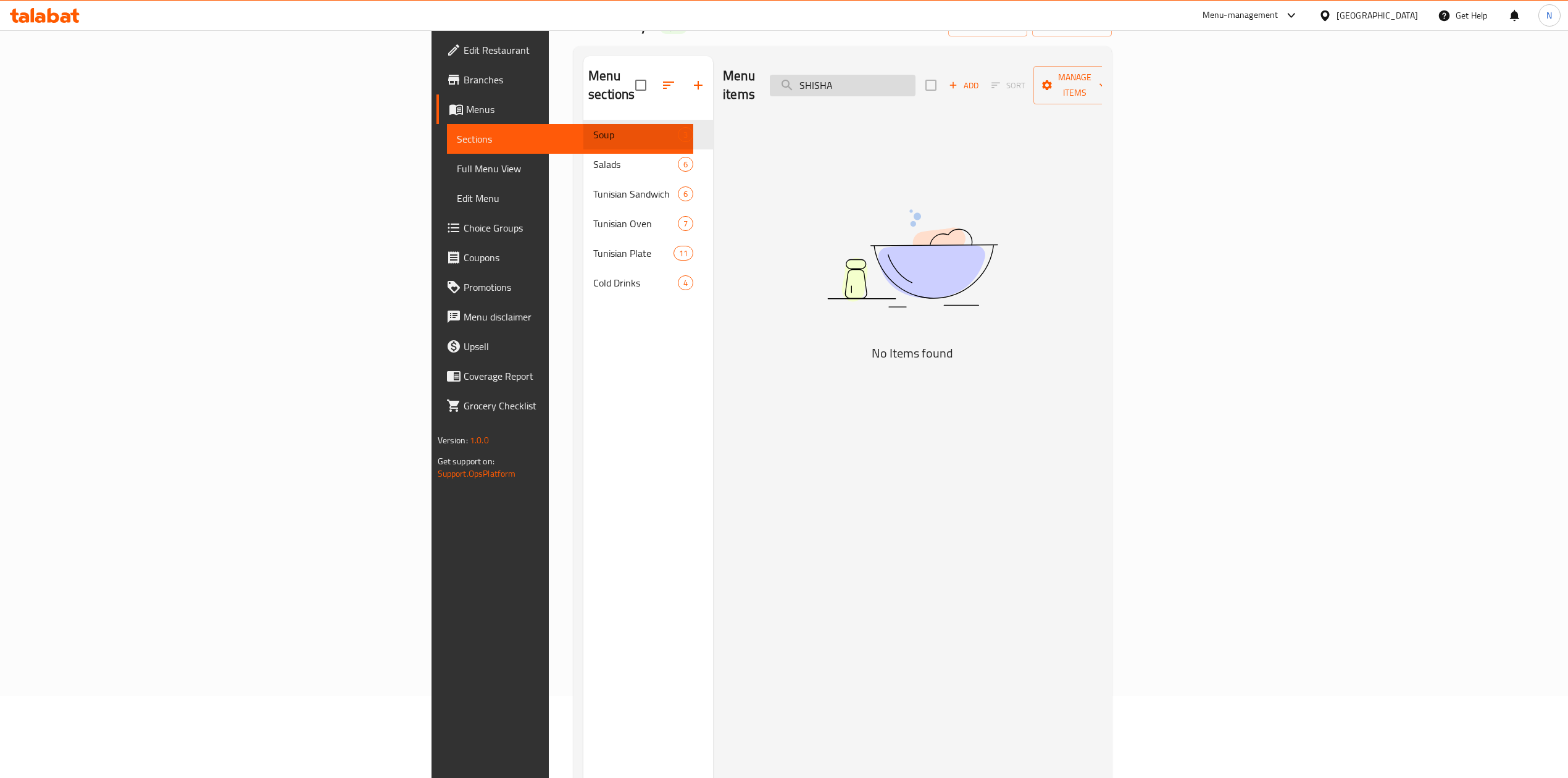
click at [915, 82] on input "SHISHA" at bounding box center [843, 85] width 145 height 21
paste input "TAOUK MACKBOUS"
click at [915, 82] on input "SHISHA TAOUK MACKBOUS" at bounding box center [843, 85] width 145 height 21
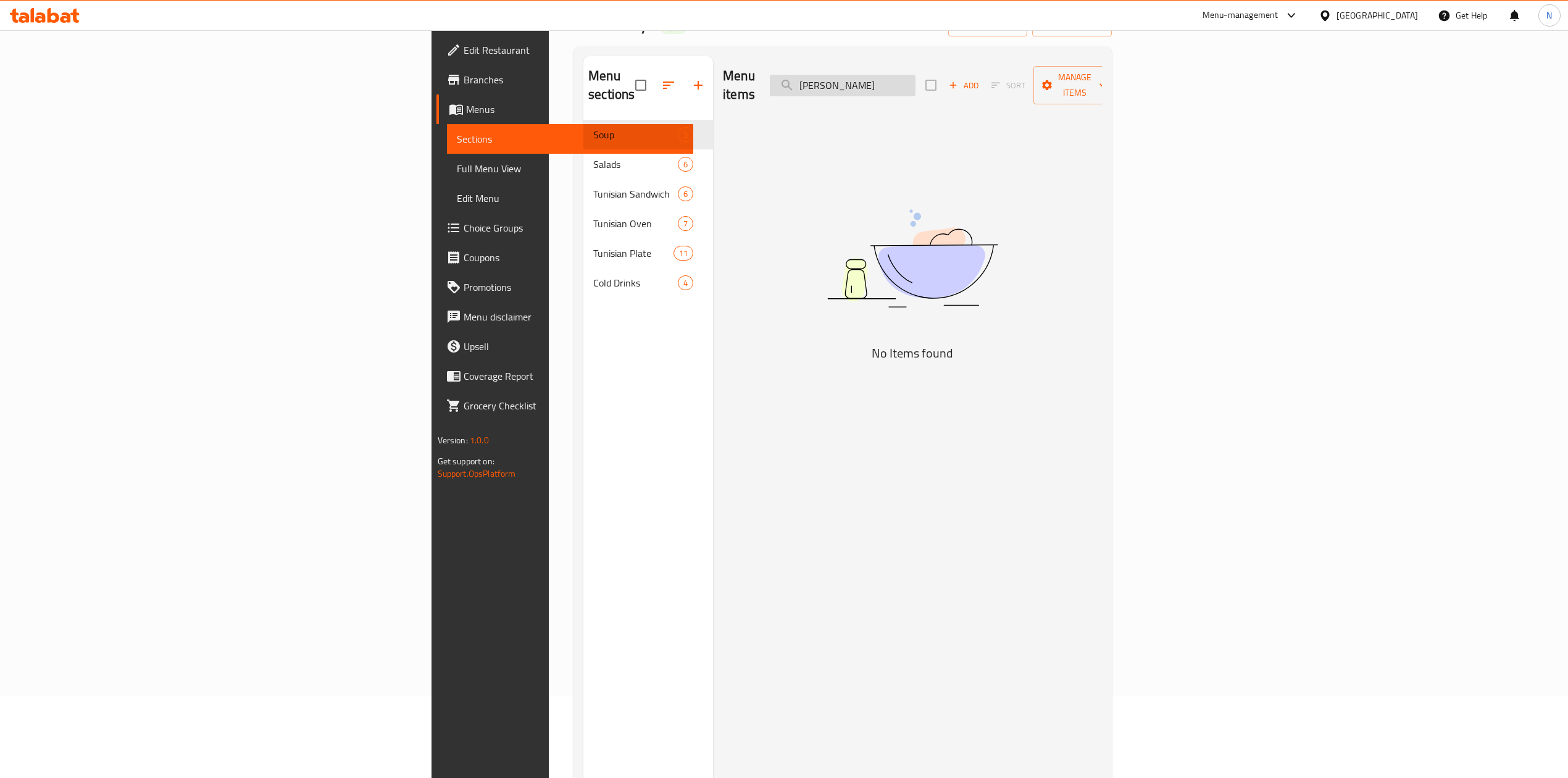
click at [915, 82] on input "SHISHA TAOUK MACKBOUS" at bounding box center [843, 85] width 145 height 21
click at [915, 82] on input "شيش" at bounding box center [843, 85] width 145 height 21
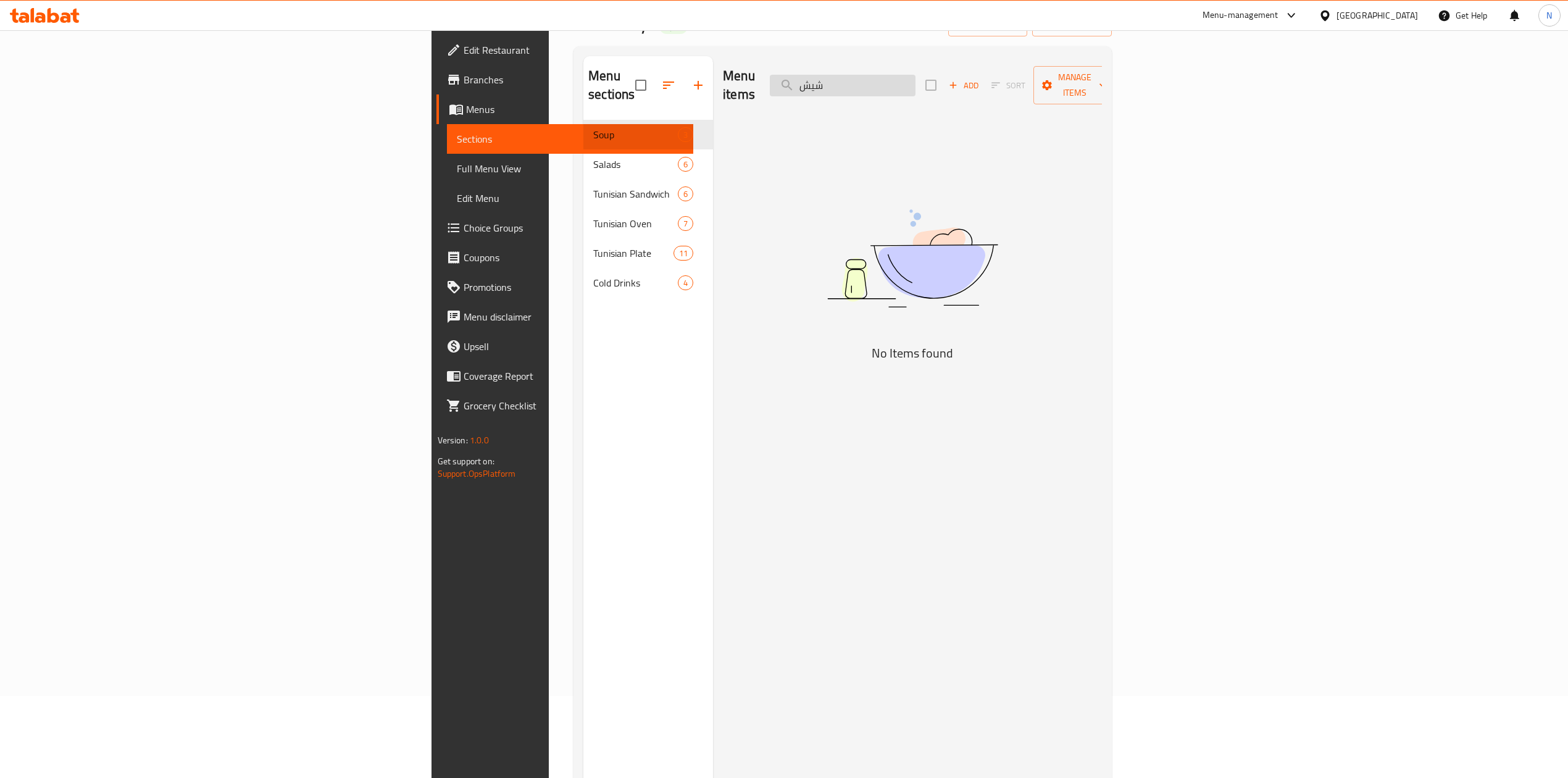
paste input "PLAIN CURRY"
click at [915, 82] on input "PLAIN CURRY" at bounding box center [843, 85] width 145 height 21
type input "CURRY"
click at [915, 82] on input "CURRY" at bounding box center [843, 85] width 145 height 21
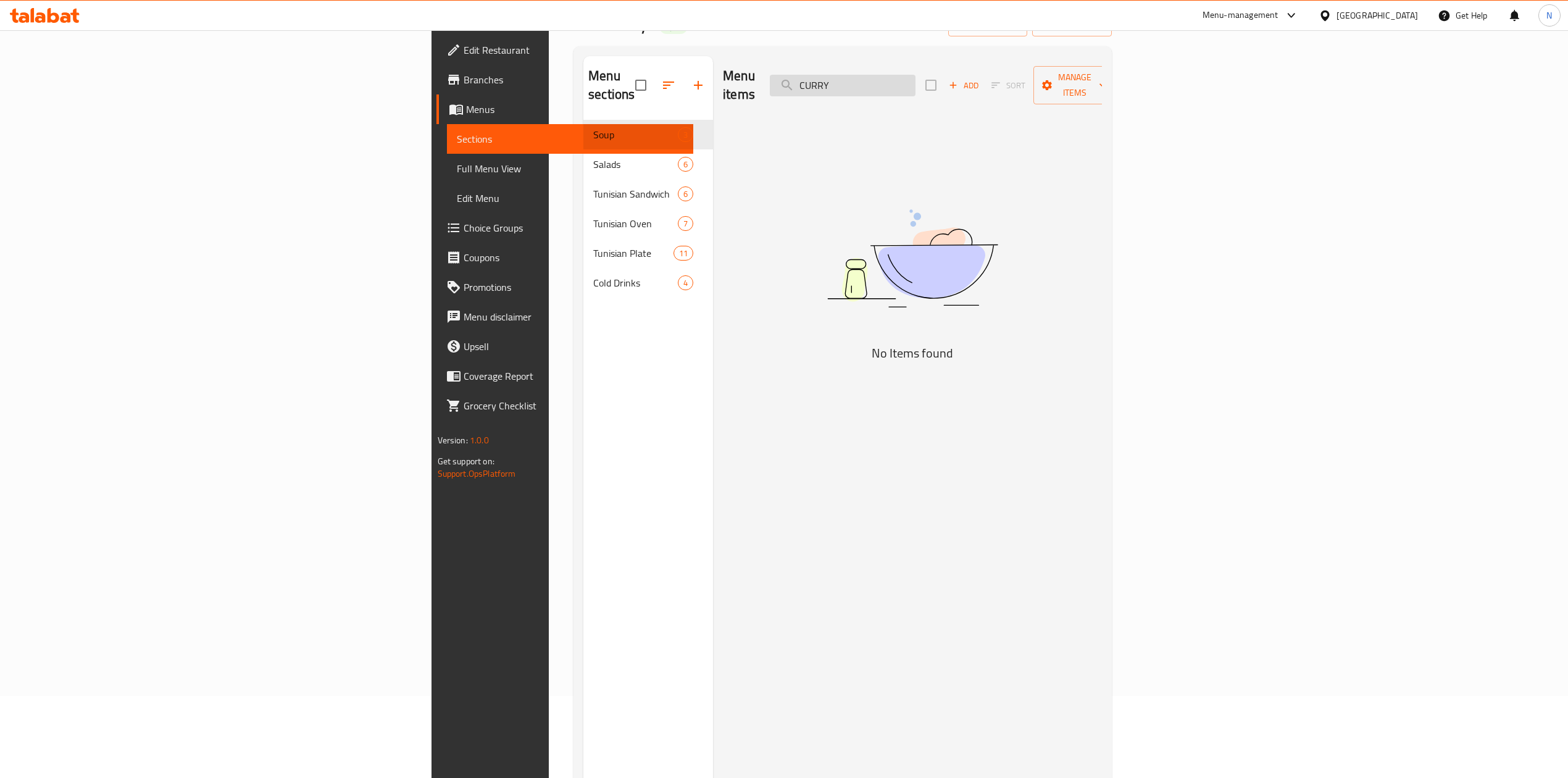
click at [915, 82] on input "CURRY" at bounding box center [843, 85] width 145 height 21
click at [915, 85] on input "كار" at bounding box center [843, 85] width 145 height 21
click at [915, 79] on input "كار" at bounding box center [843, 85] width 145 height 21
paste input "PHILADELPHIA SANDWICH"
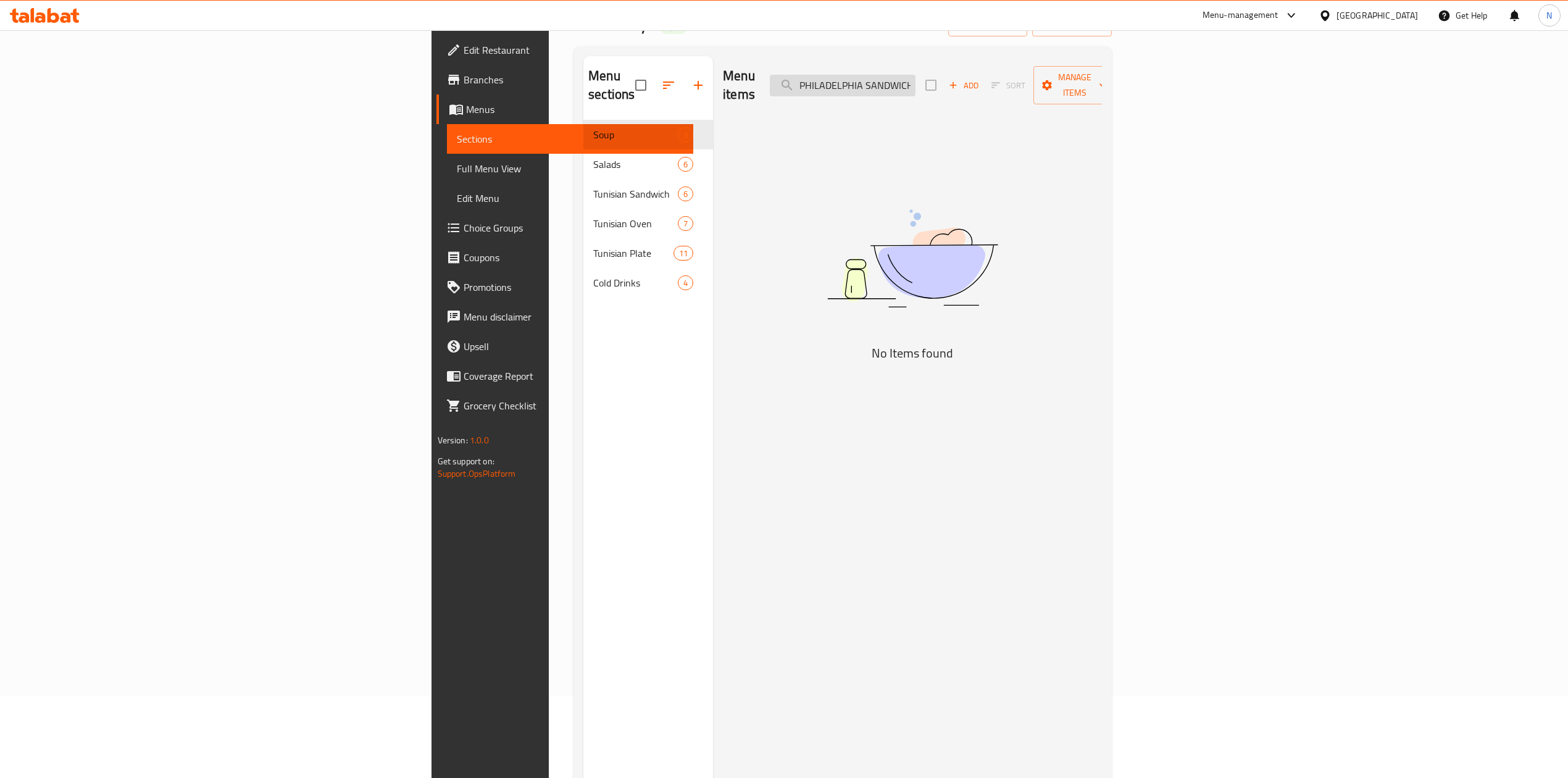
scroll to position [0, 1]
click at [915, 78] on input "PHILADELPHIA SANDWICH" at bounding box center [843, 85] width 145 height 21
click at [915, 81] on input "PHILADELPHIA SANDWICH" at bounding box center [843, 85] width 145 height 21
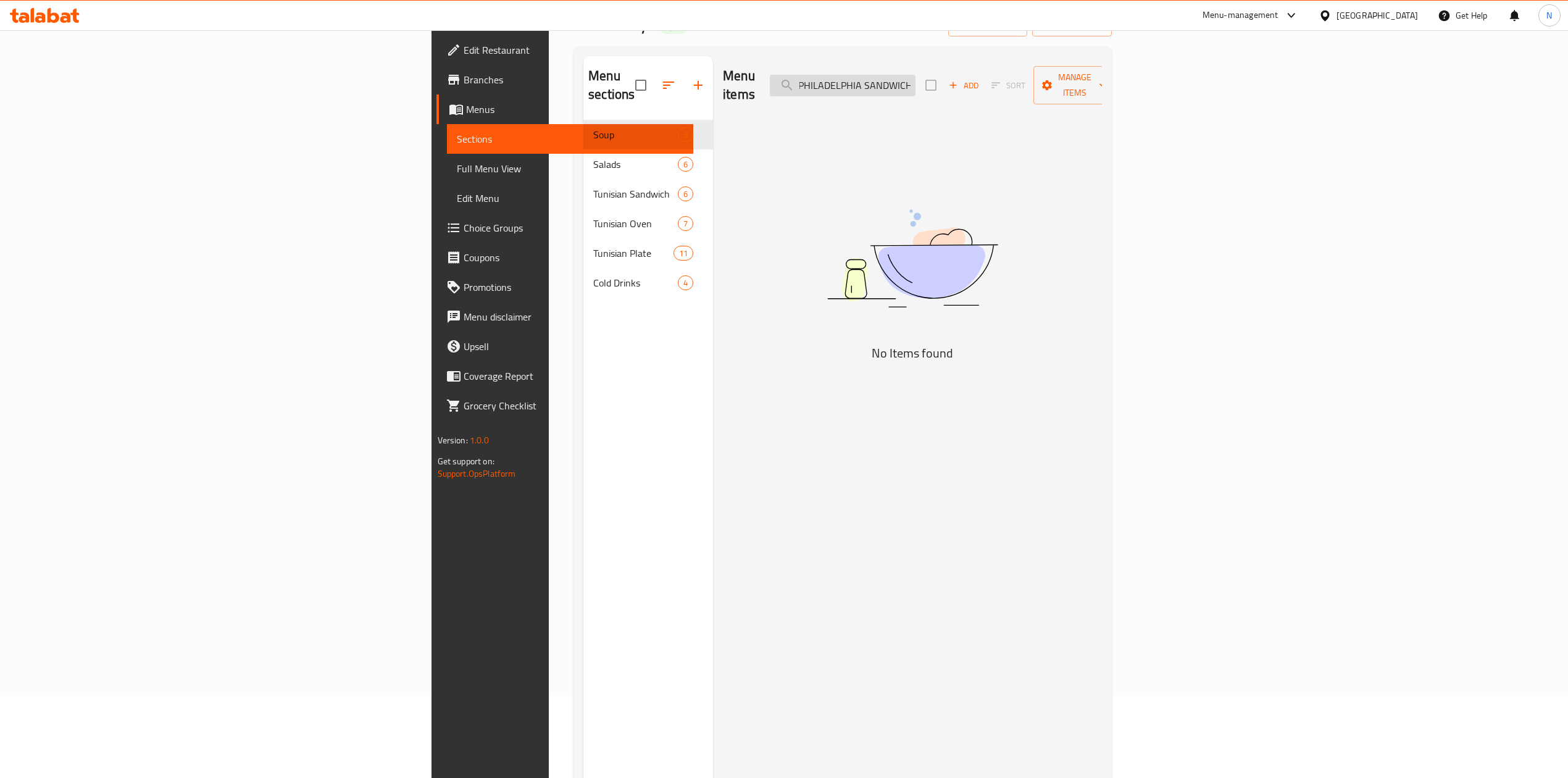
click at [915, 81] on input "PHILADELPHIA SANDWICH" at bounding box center [843, 85] width 145 height 21
click at [915, 81] on input "PHILADELPHIA" at bounding box center [843, 85] width 145 height 21
paste input "CHICKEN BIRYANI"
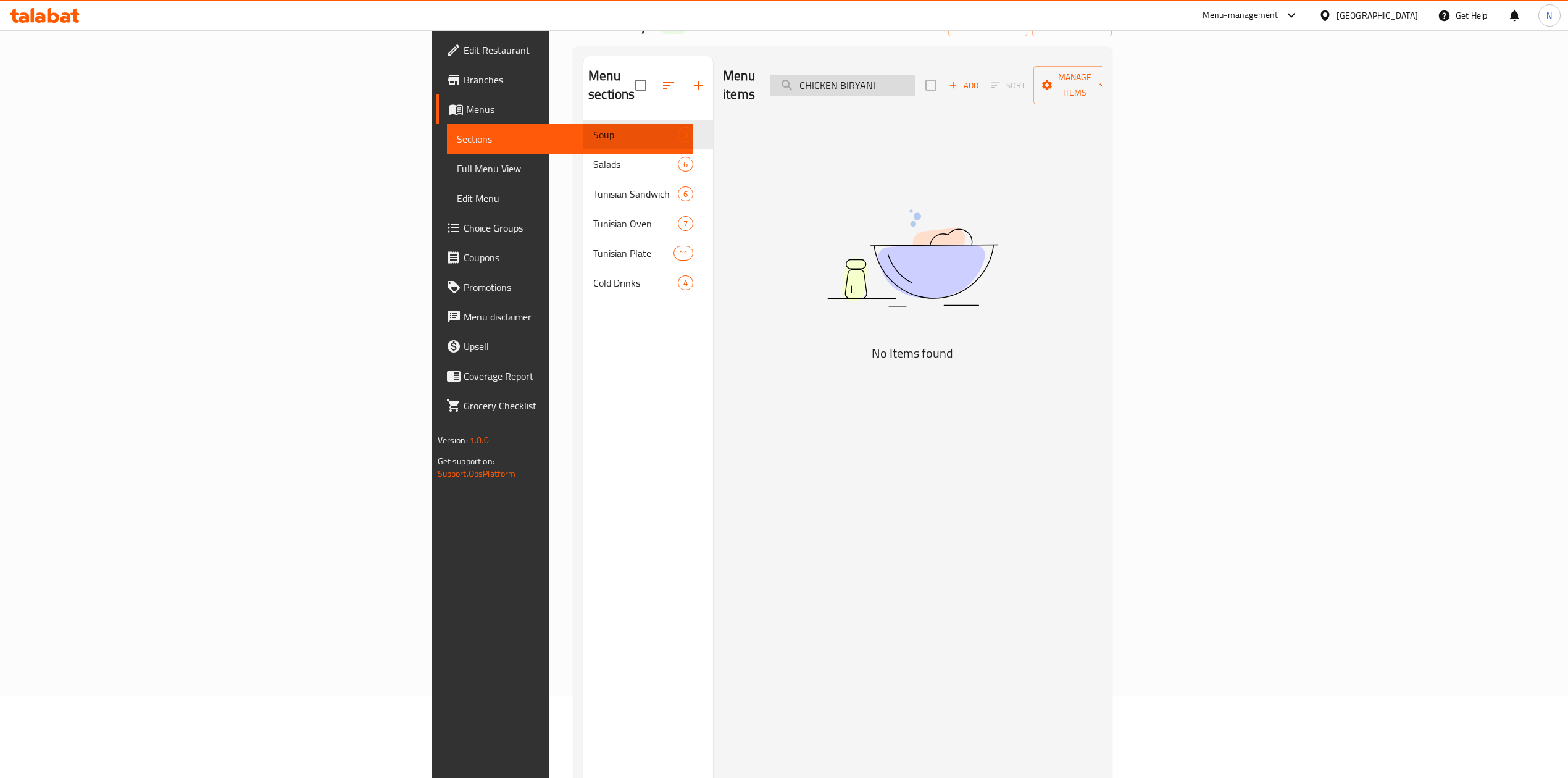
click at [915, 80] on input "CHICKEN BIRYANI" at bounding box center [843, 85] width 145 height 21
click at [915, 75] on input "CHICKEN BIRYANI" at bounding box center [843, 85] width 145 height 21
click at [915, 78] on input "BIRYANI" at bounding box center [843, 85] width 145 height 21
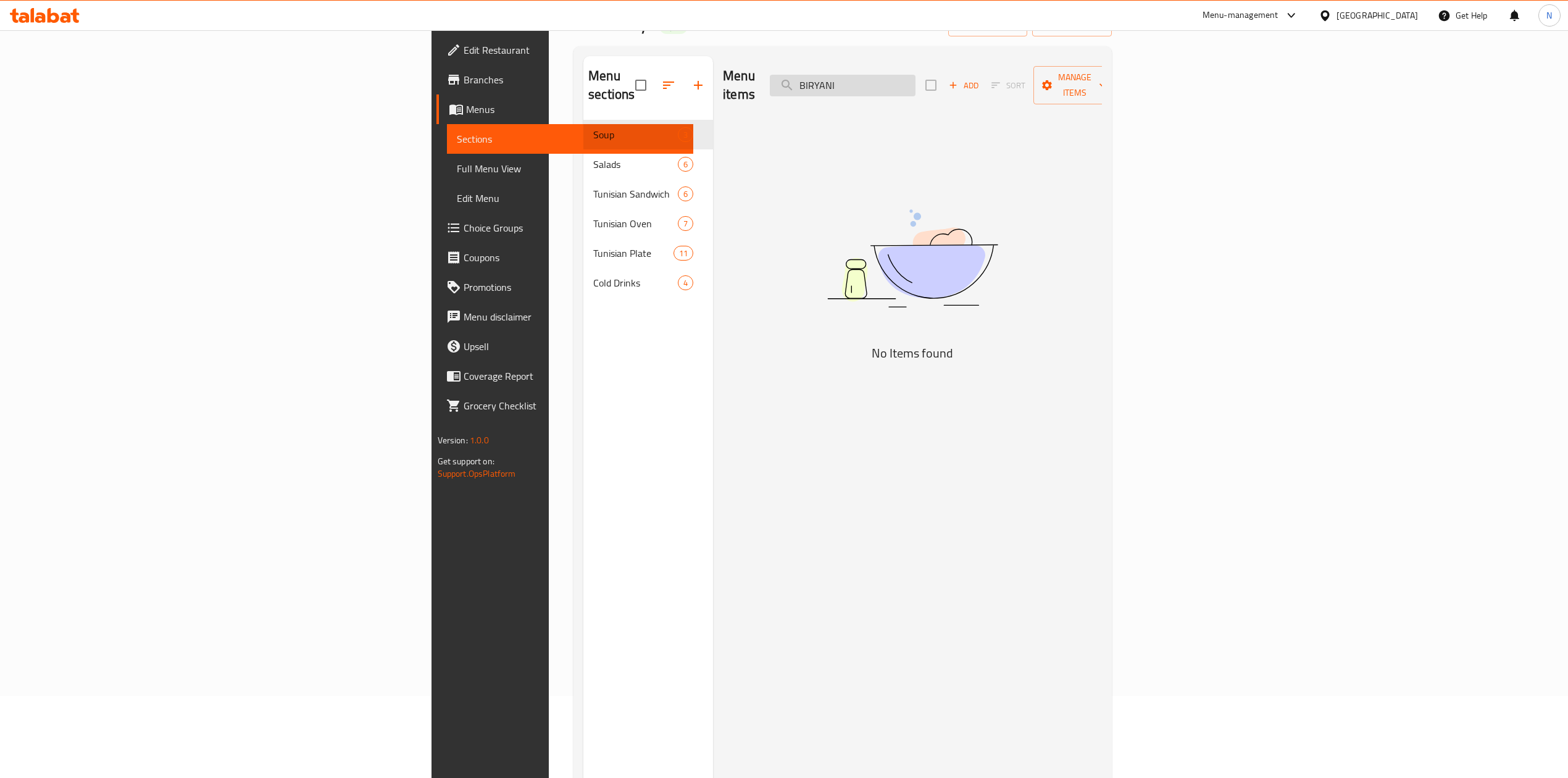
paste input "TURKEY"
click at [915, 78] on input "TURKEY" at bounding box center [843, 85] width 145 height 21
type input "ترك"
click at [915, 78] on input "ترك" at bounding box center [843, 85] width 145 height 21
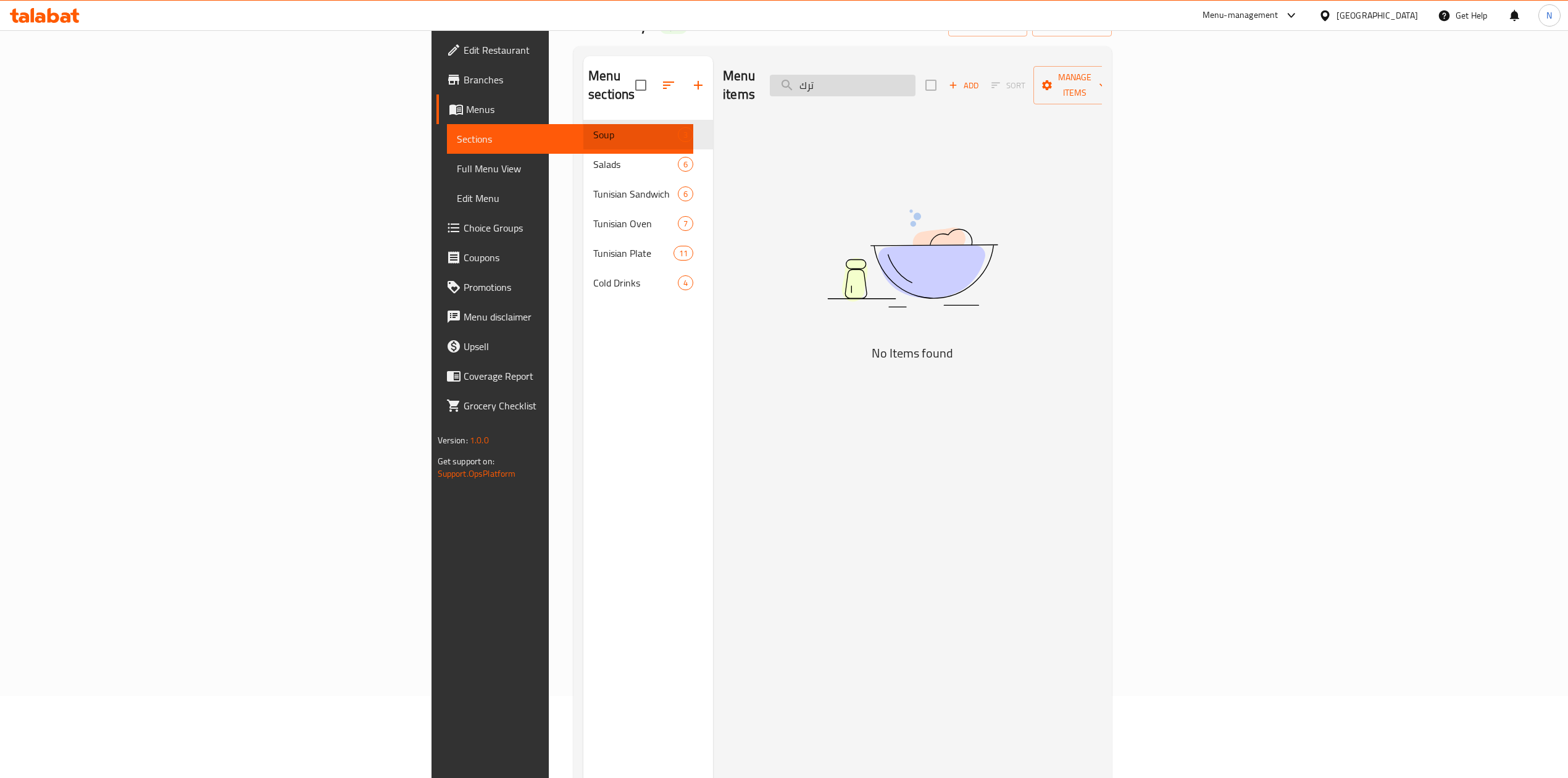
click at [915, 78] on input "ترك" at bounding box center [843, 85] width 145 height 21
click at [915, 78] on input "لجم" at bounding box center [843, 85] width 145 height 21
click at [915, 78] on input "لحم" at bounding box center [843, 85] width 145 height 21
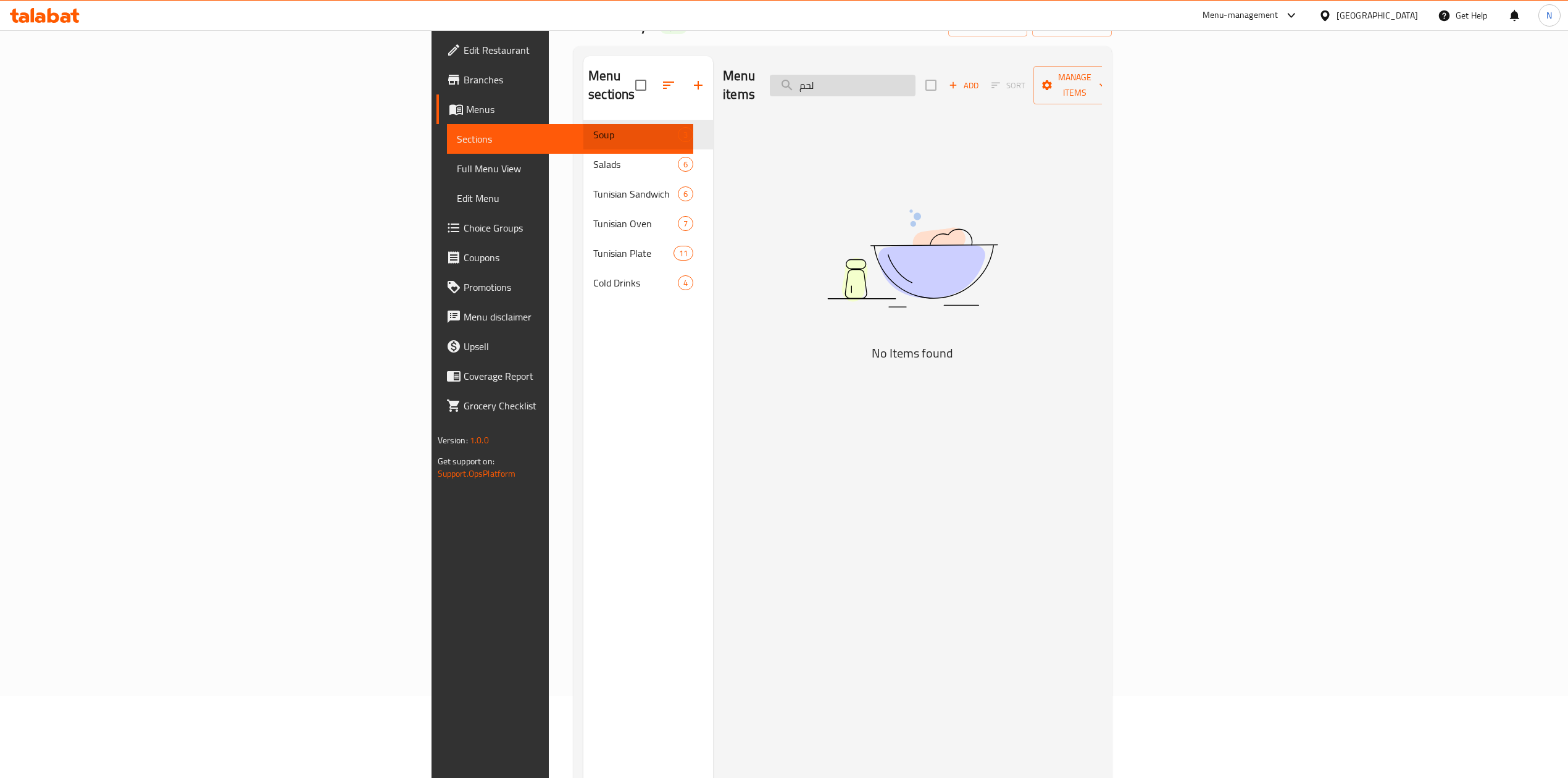
click at [915, 78] on input "لحم" at bounding box center [843, 85] width 145 height 21
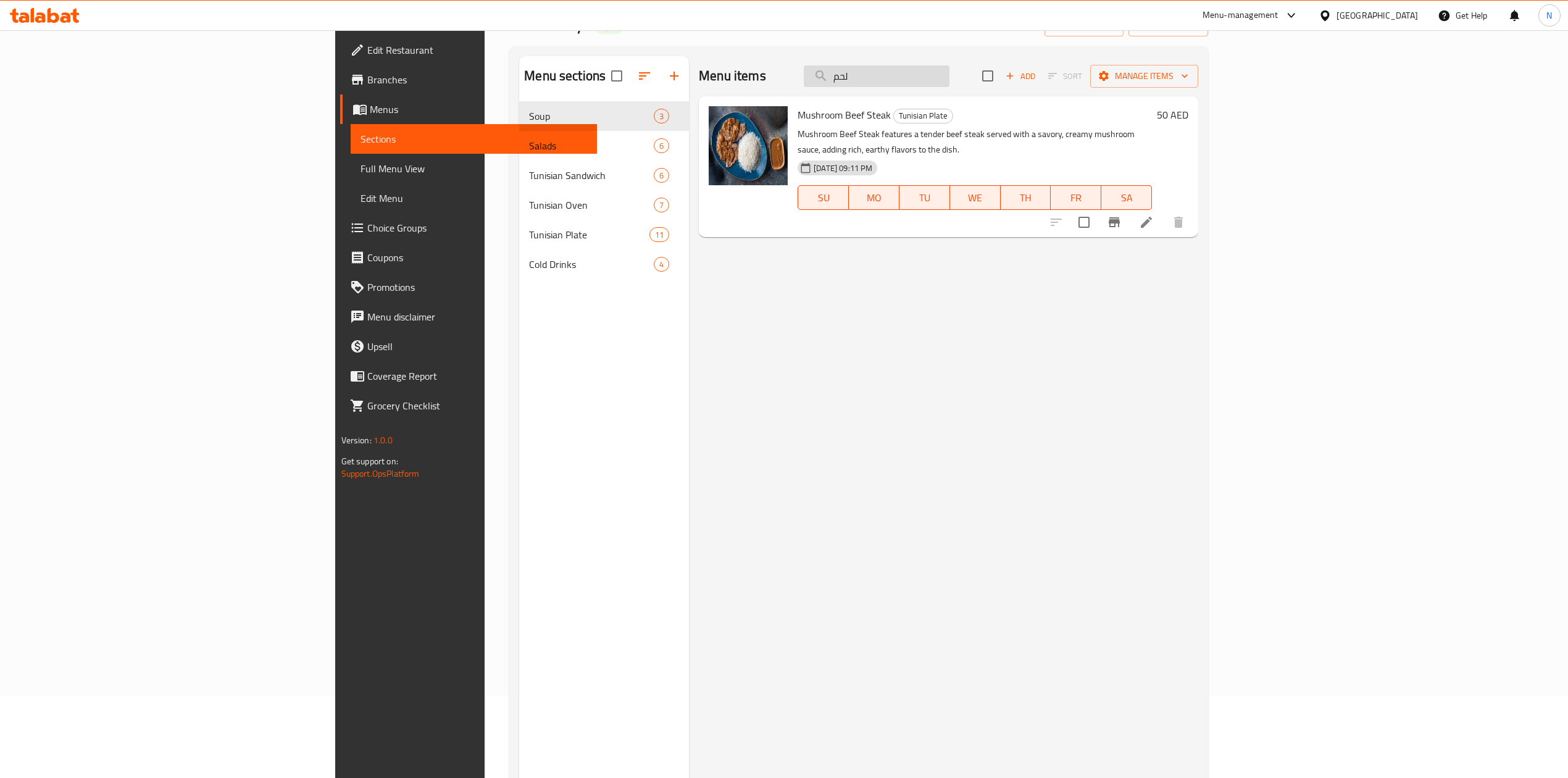
click at [949, 78] on input "لحم" at bounding box center [877, 76] width 145 height 21
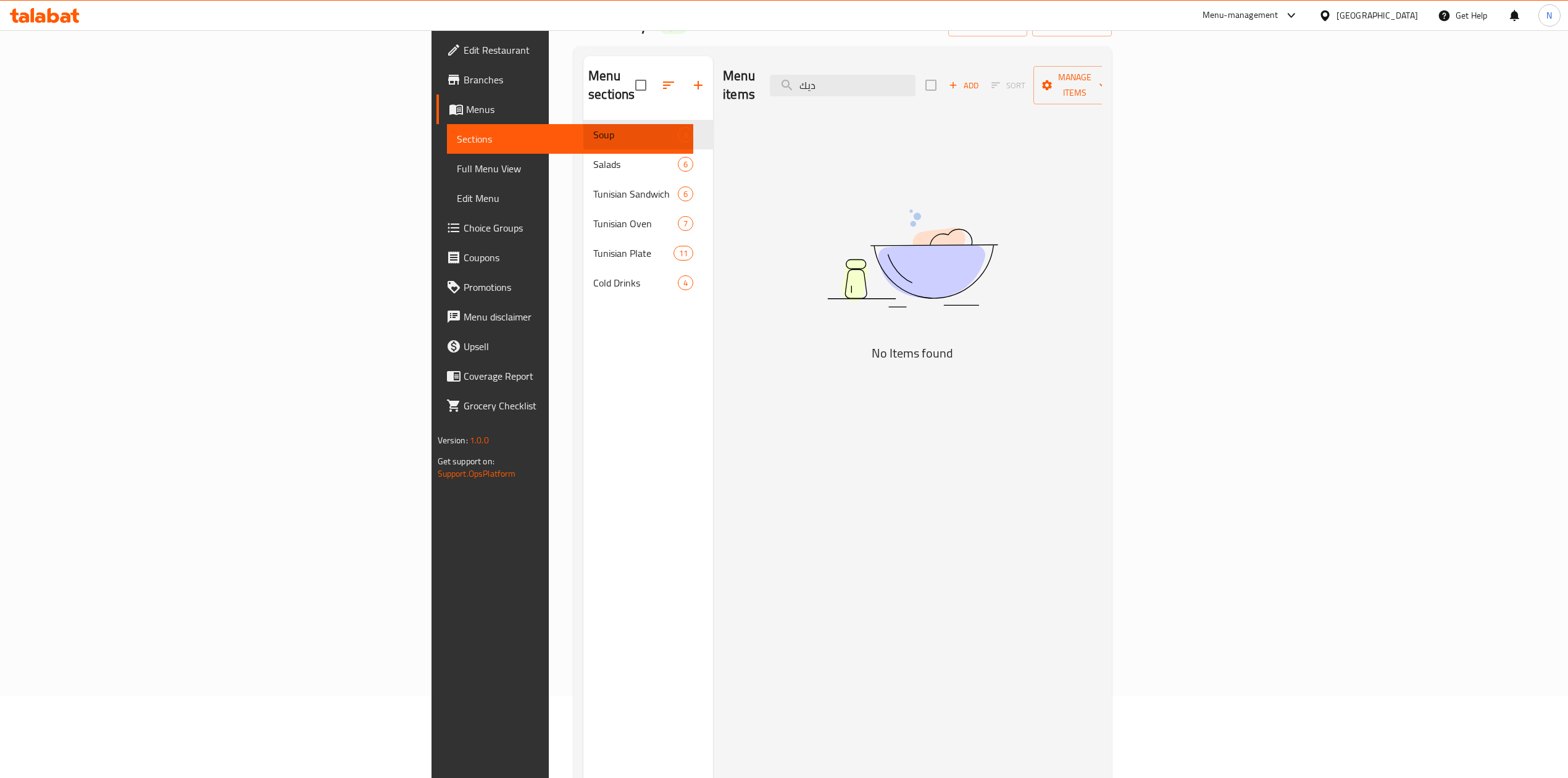
click at [1035, 96] on div "Menu items ديك Add Sort Manage items" at bounding box center [912, 85] width 379 height 58
click at [915, 75] on input "ديك" at bounding box center [843, 85] width 145 height 21
paste input "OMLET PARATHA"
click at [915, 75] on input "ديك" at bounding box center [843, 85] width 145 height 21
click at [915, 78] on input "OMLET PARATHA" at bounding box center [843, 85] width 145 height 21
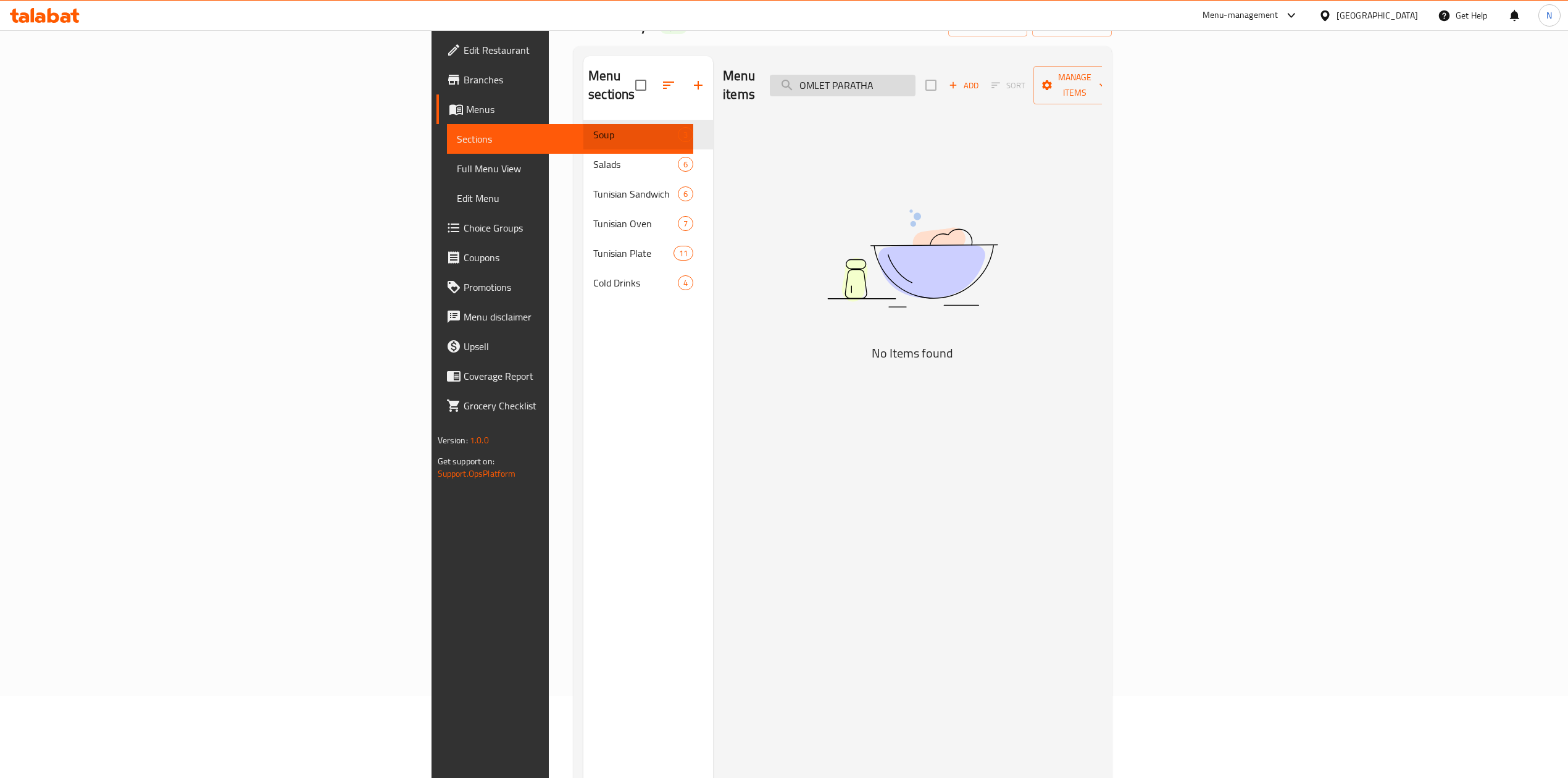
click at [915, 78] on input "OMLET PARATHA" at bounding box center [843, 85] width 145 height 21
click at [915, 84] on input "PARATHA" at bounding box center [843, 85] width 145 height 21
paste input "PLAIN"
click at [915, 77] on input "PLAIN PARATHA" at bounding box center [843, 85] width 145 height 21
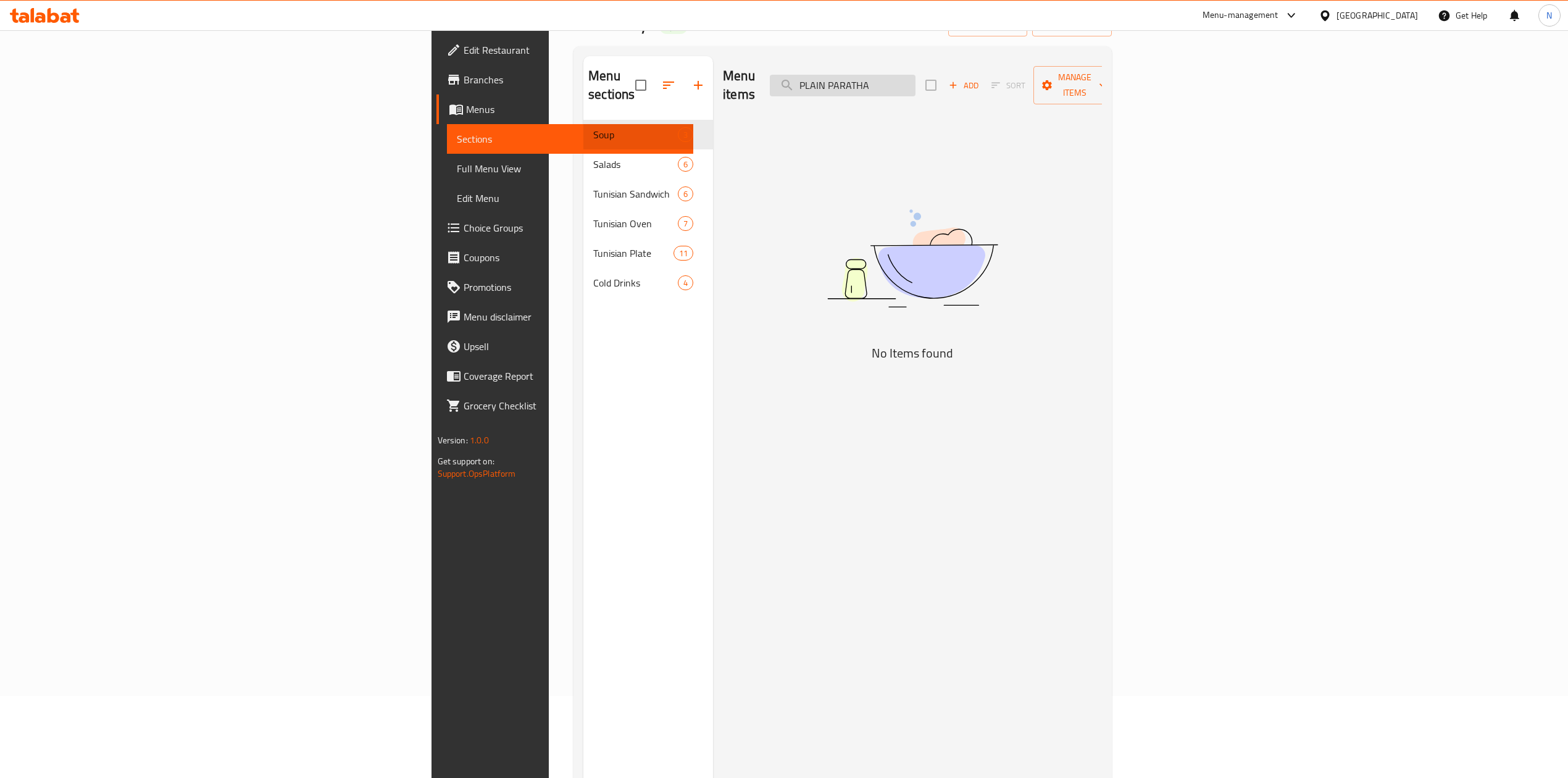
click at [915, 77] on input "PLAIN PARATHA" at bounding box center [843, 85] width 145 height 21
click at [915, 76] on input "PLAIN PARATHA" at bounding box center [843, 85] width 145 height 21
click at [915, 87] on input "PARATHA" at bounding box center [843, 85] width 145 height 21
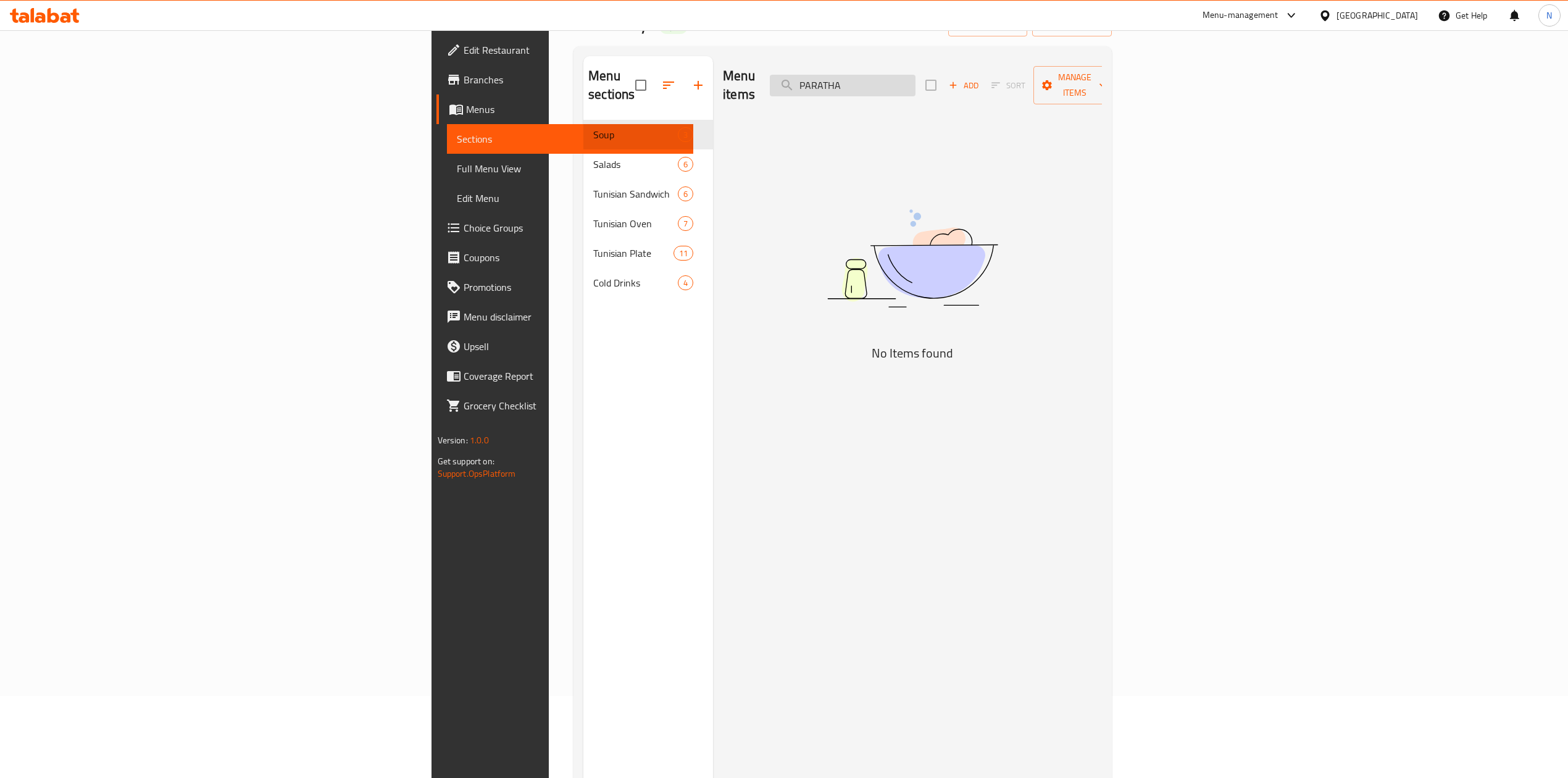
paste input "OKRA MEAL"
click at [915, 80] on input "OKRA MEAL" at bounding box center [843, 85] width 145 height 21
click at [915, 80] on input "OKRA AL" at bounding box center [843, 85] width 145 height 21
click at [915, 75] on input "OKRA AL" at bounding box center [843, 85] width 145 height 21
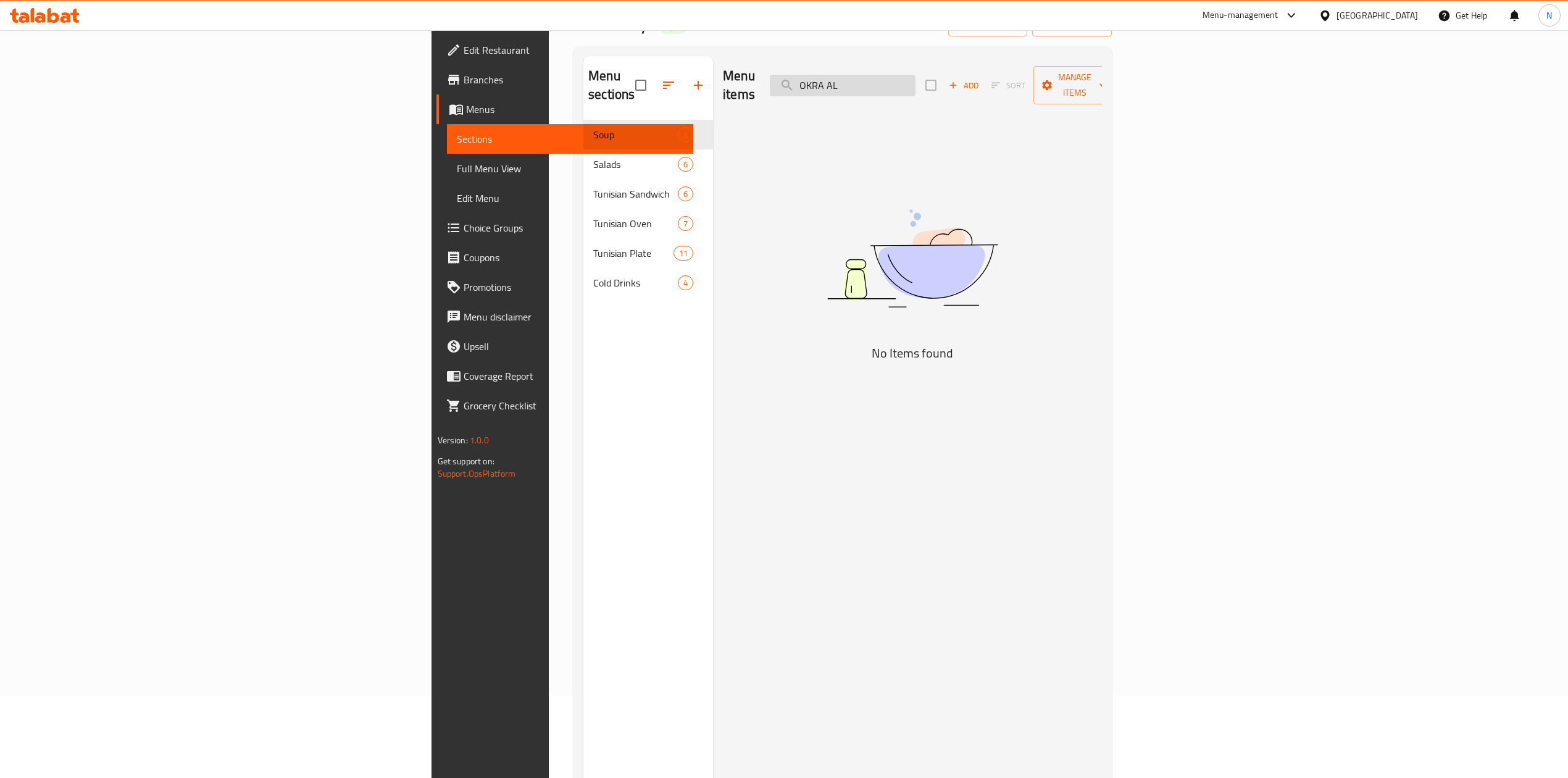
click at [915, 75] on input "OKRA AL" at bounding box center [843, 85] width 145 height 21
paste input "ME"
click at [915, 75] on input "OKRA MEAL" at bounding box center [843, 85] width 145 height 21
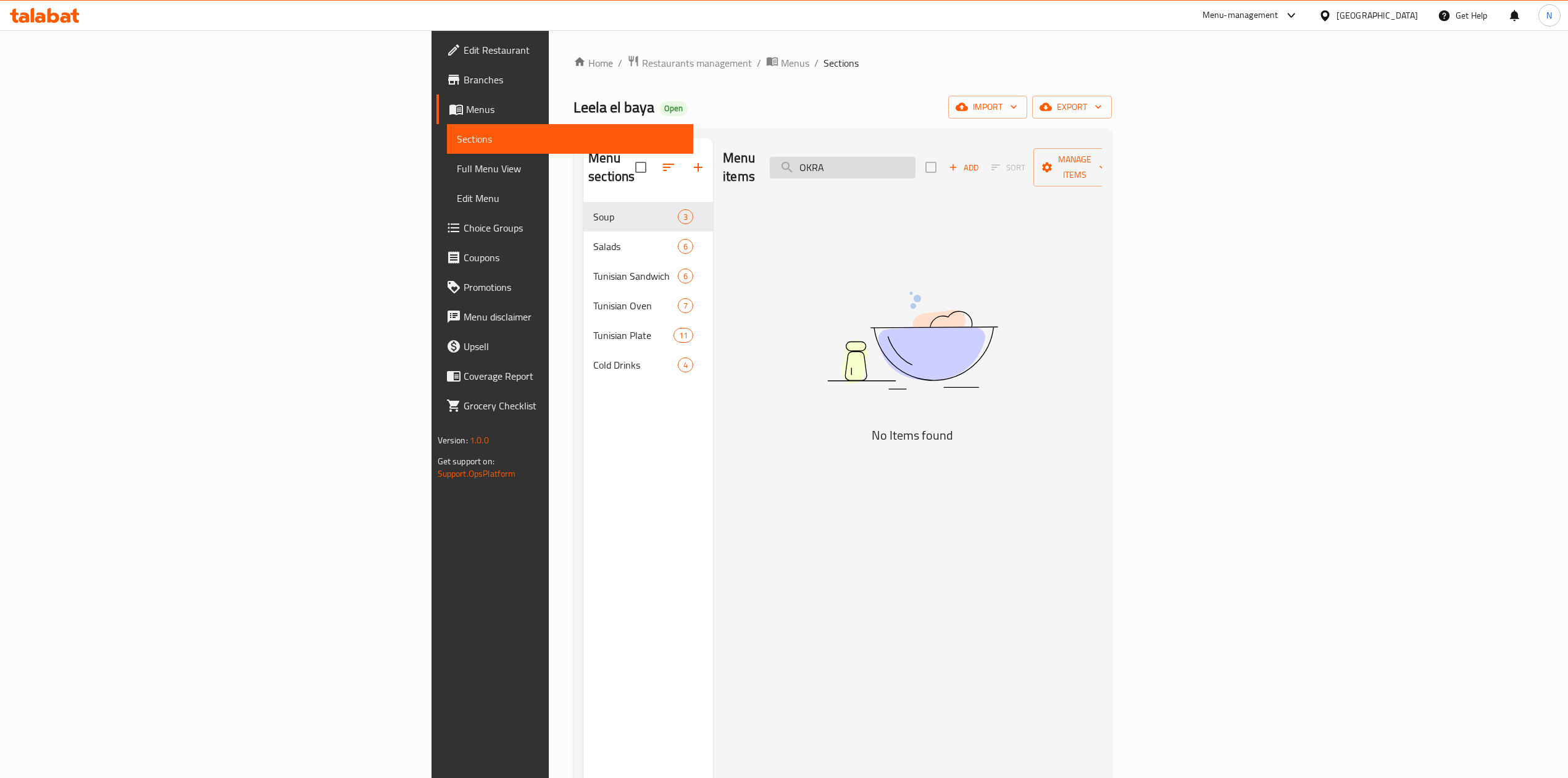
click at [915, 159] on input "OKRA" at bounding box center [843, 168] width 145 height 21
paste input "PIZZ"
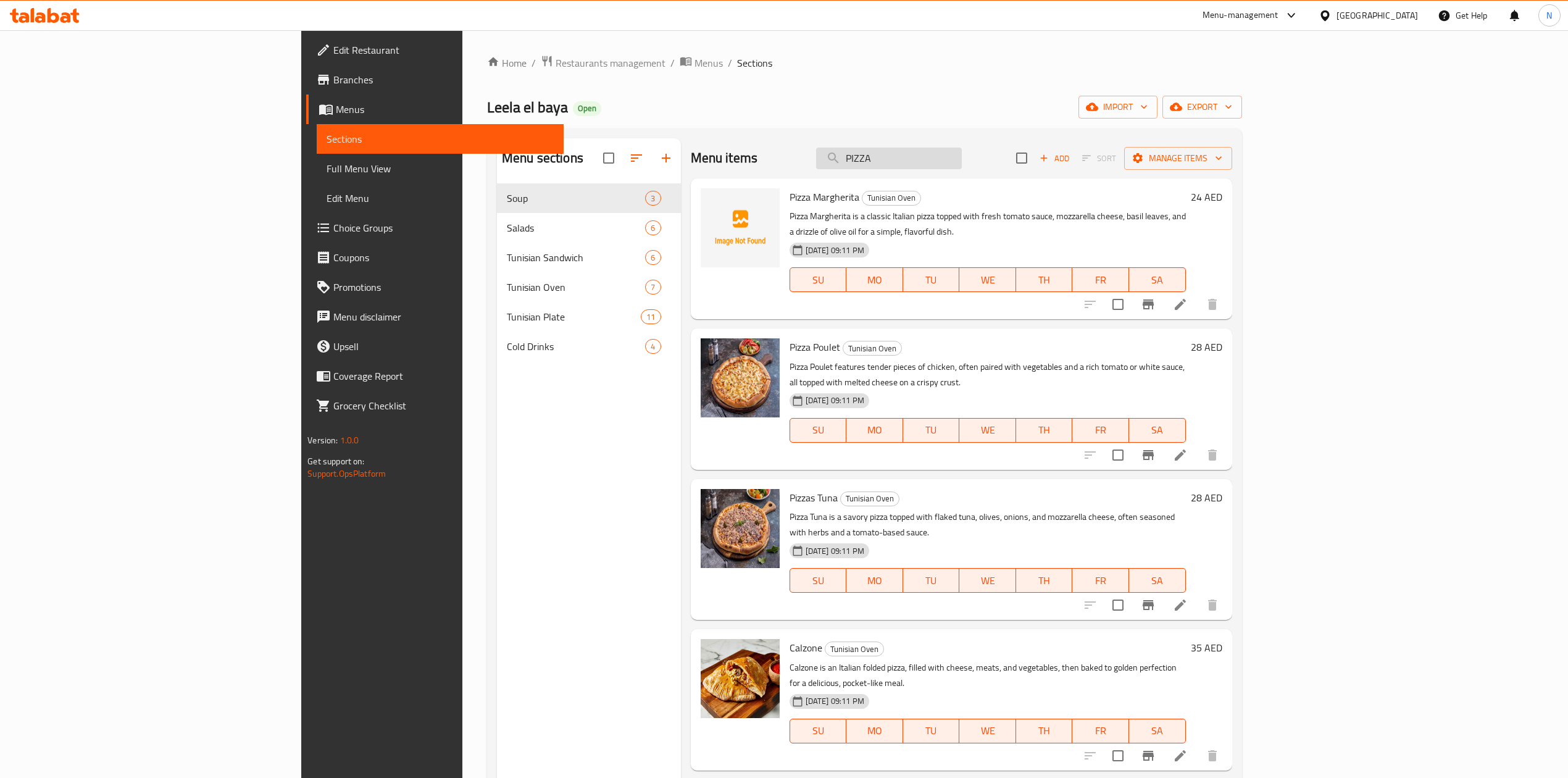
click at [962, 163] on input "PIZZA" at bounding box center [889, 158] width 145 height 21
paste input "SALAD"
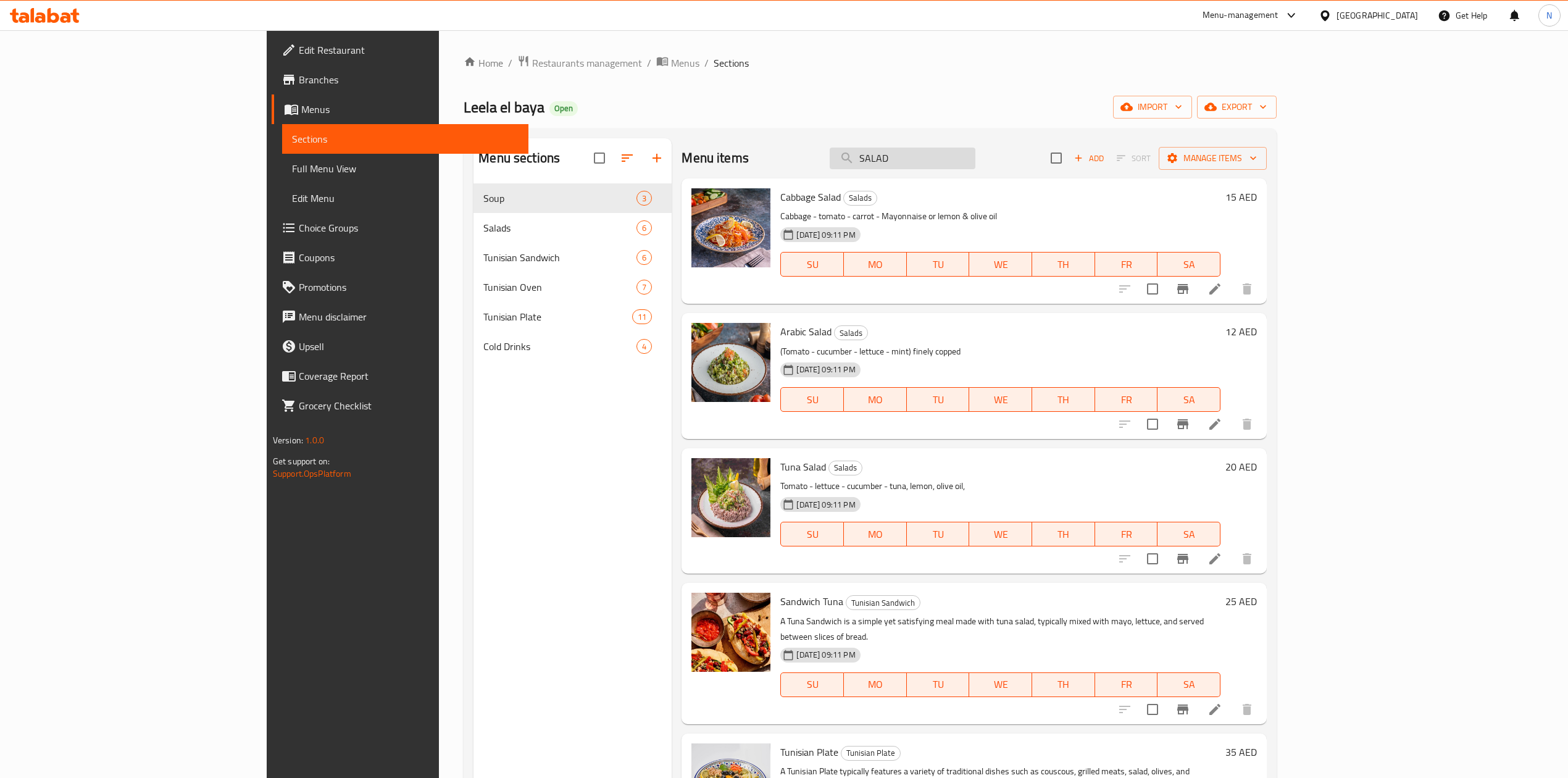
click at [976, 164] on input "SALAD" at bounding box center [903, 158] width 145 height 21
paste input "CHICKEN BBQ PIZZA"
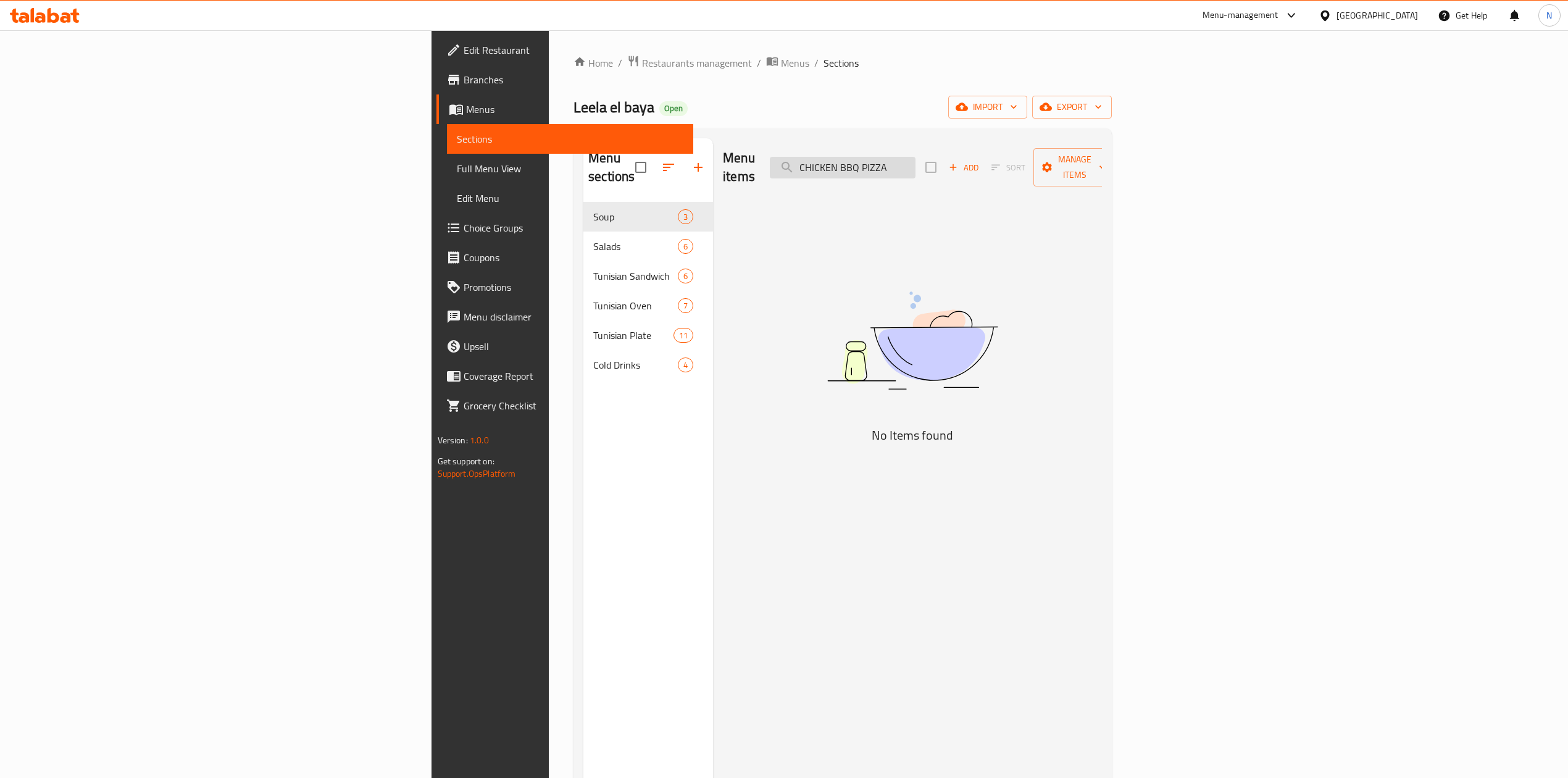
click at [915, 157] on input "CHICKEN BBQ PIZZA" at bounding box center [843, 168] width 145 height 21
drag, startPoint x: 1011, startPoint y: 157, endPoint x: 912, endPoint y: 145, distance: 99.7
click at [912, 145] on div "Menu items CHICKEN BBQ PIZZA Add Sort Manage items" at bounding box center [912, 168] width 379 height 58
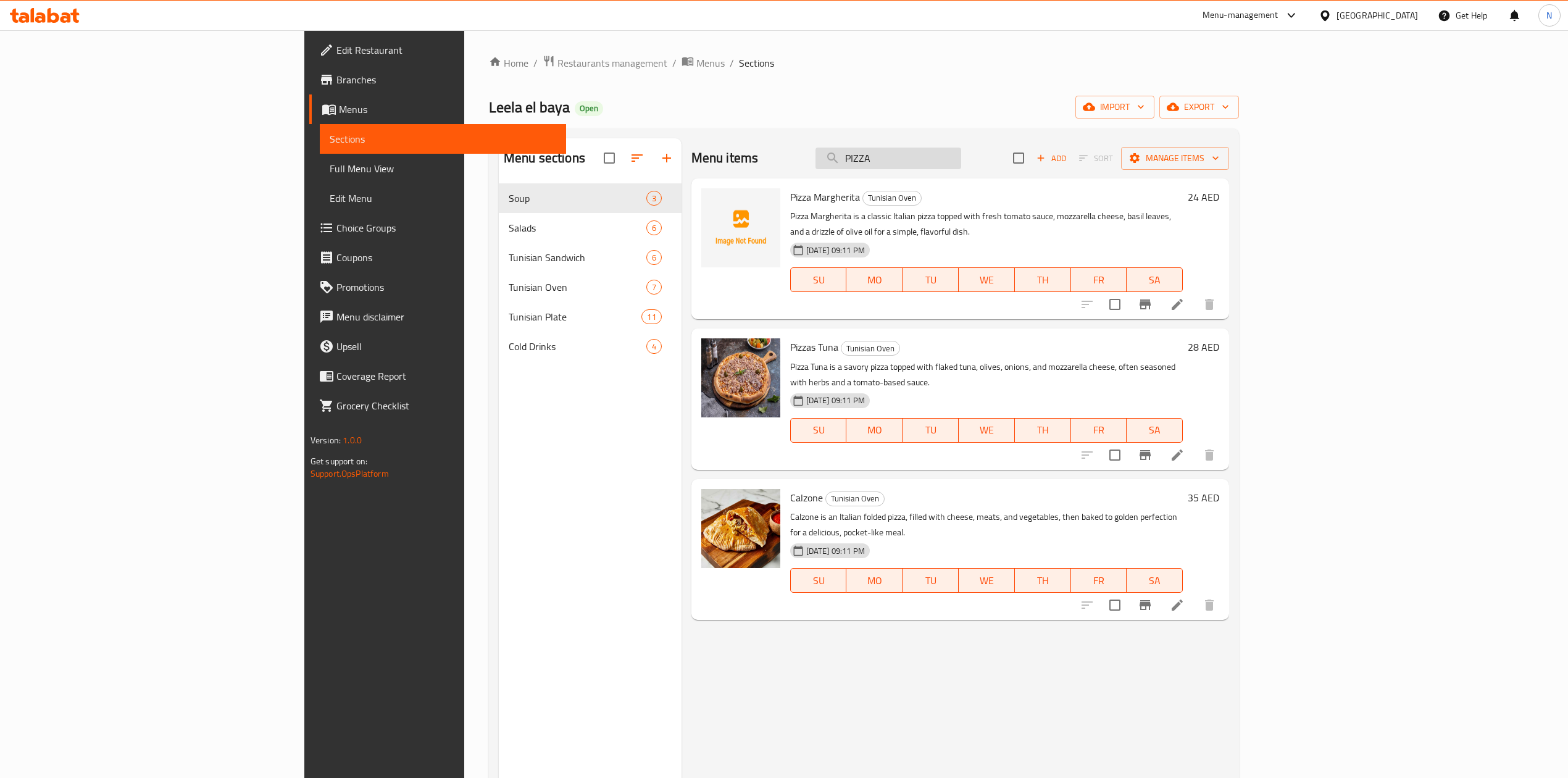
click at [961, 161] on input "PIZZA" at bounding box center [888, 158] width 145 height 21
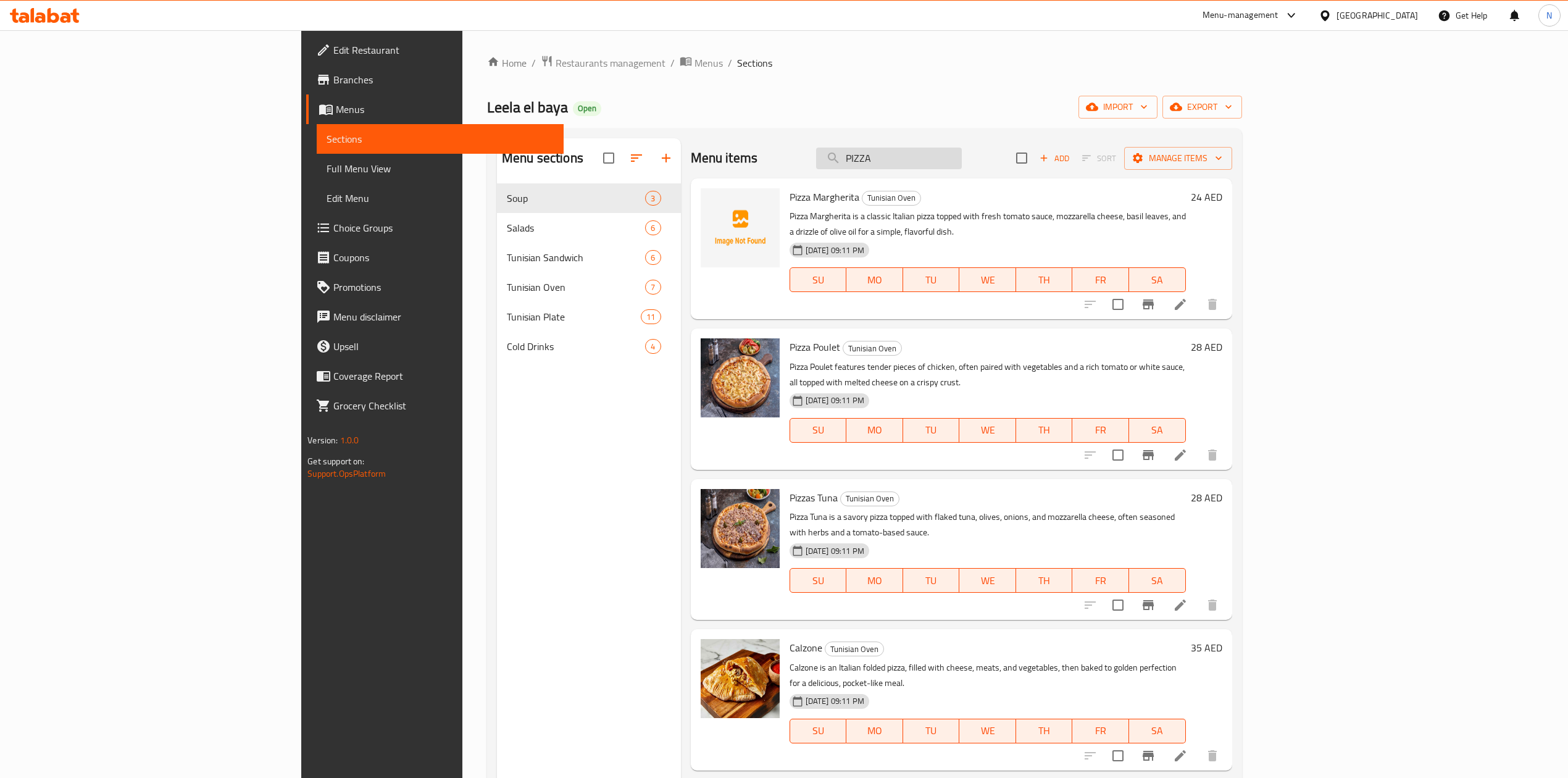
click at [962, 153] on input "PIZZA" at bounding box center [889, 158] width 145 height 21
paste input "HUMMUS"
click at [962, 153] on input "HUMMUS" at bounding box center [889, 158] width 145 height 21
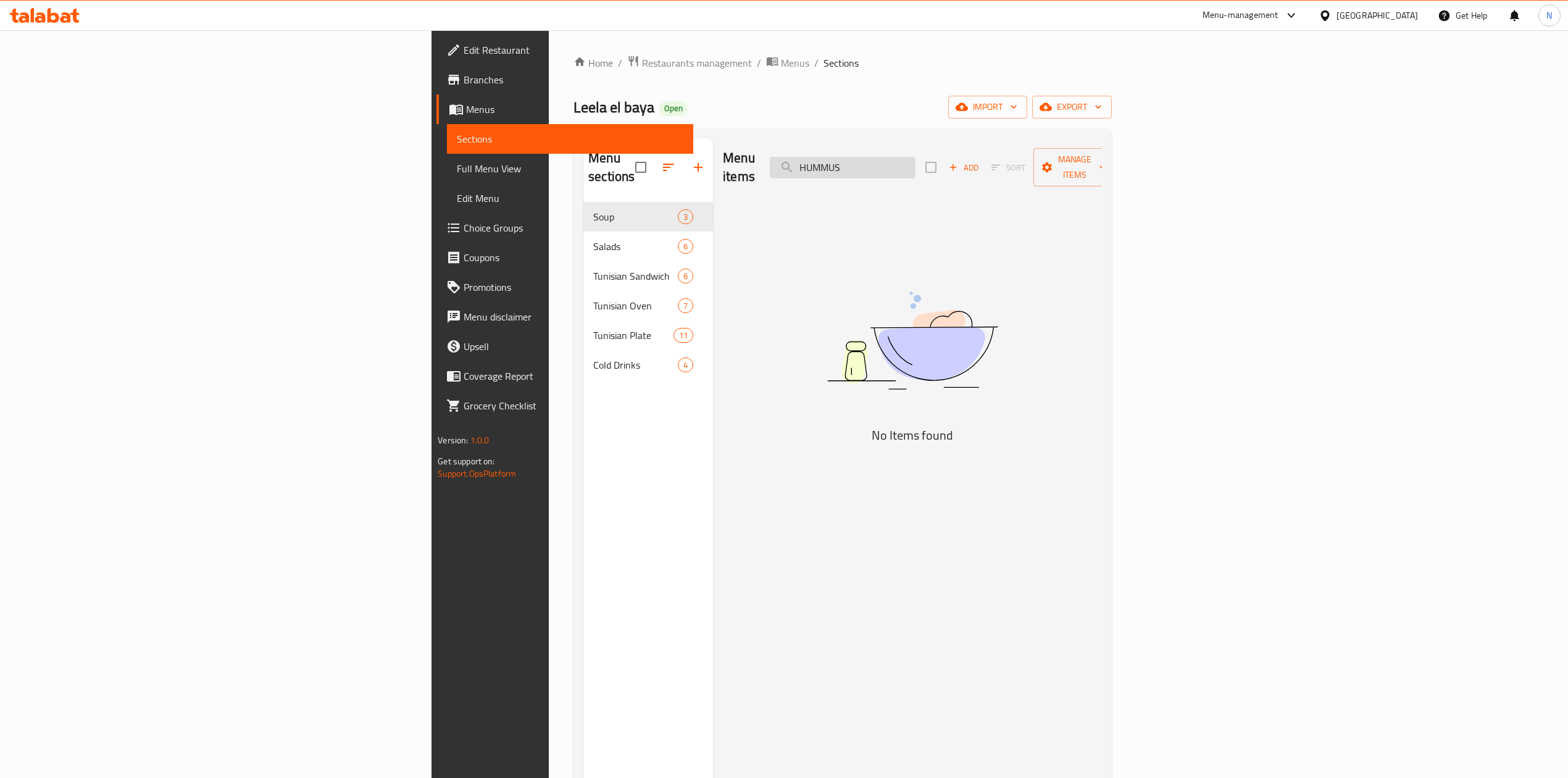
click at [915, 157] on input "HUMMUS" at bounding box center [843, 168] width 145 height 21
click at [915, 157] on input "حمص" at bounding box center [843, 168] width 145 height 21
paste input "MEAT MUSHROOM MUFARAKEH"
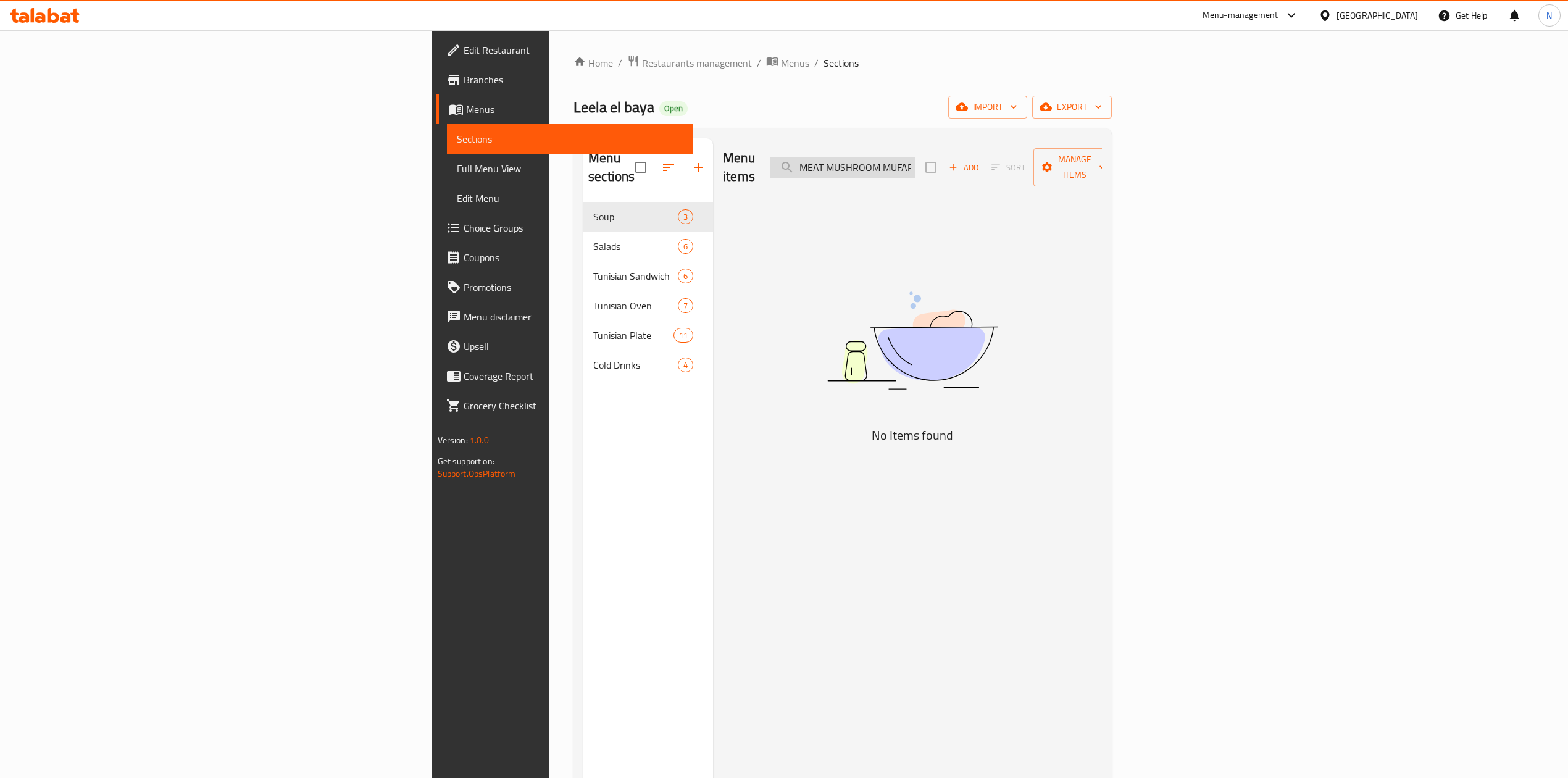
scroll to position [0, 27]
click at [915, 163] on input "MEAT MUSHROOM MUFARAKEH" at bounding box center [843, 168] width 145 height 21
click at [915, 166] on input "MEAT MUSHROOM MUFARAKEH" at bounding box center [843, 168] width 145 height 21
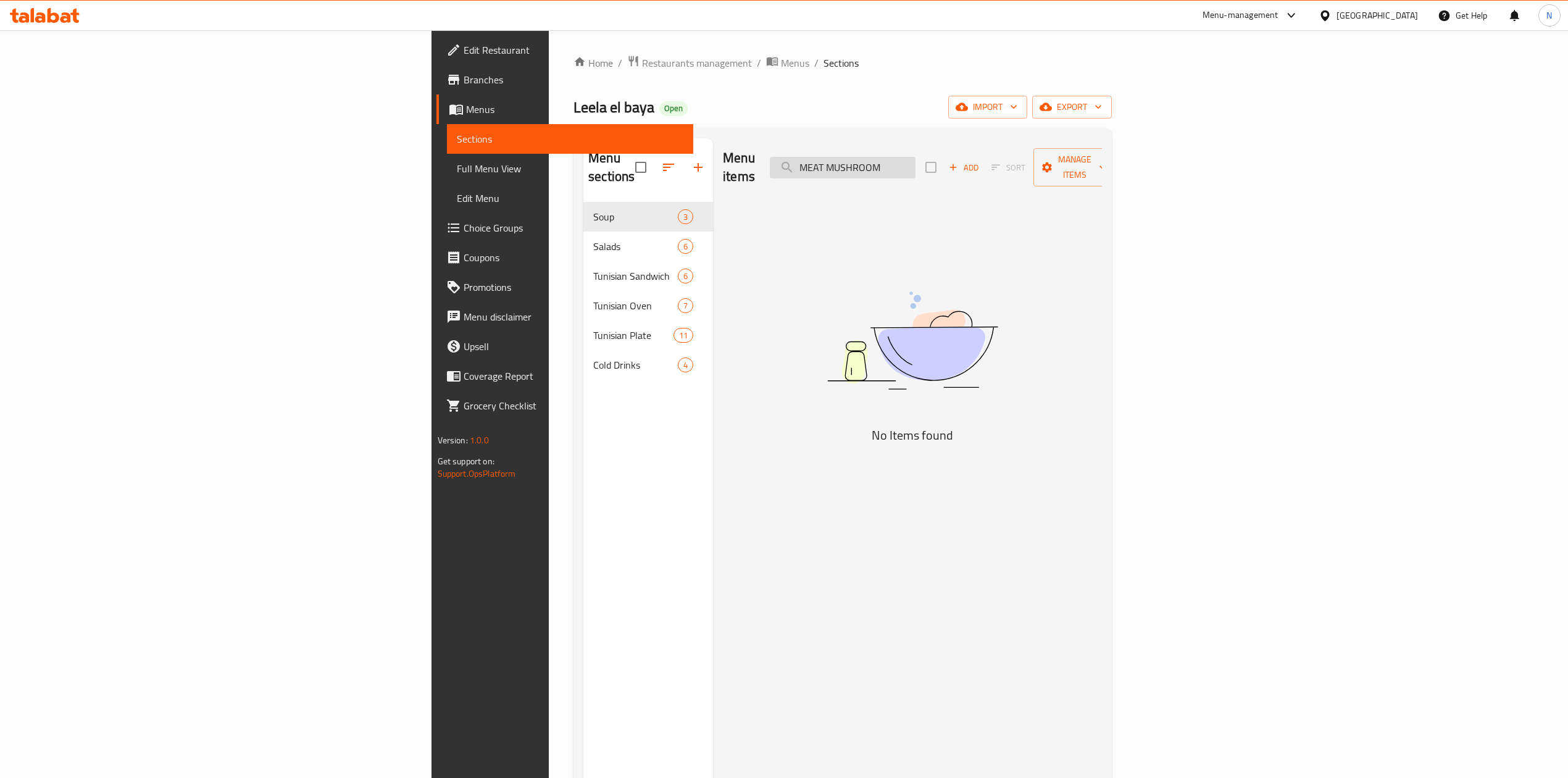
scroll to position [0, 0]
click at [915, 161] on input "MEAT MUSHROOM" at bounding box center [843, 168] width 145 height 21
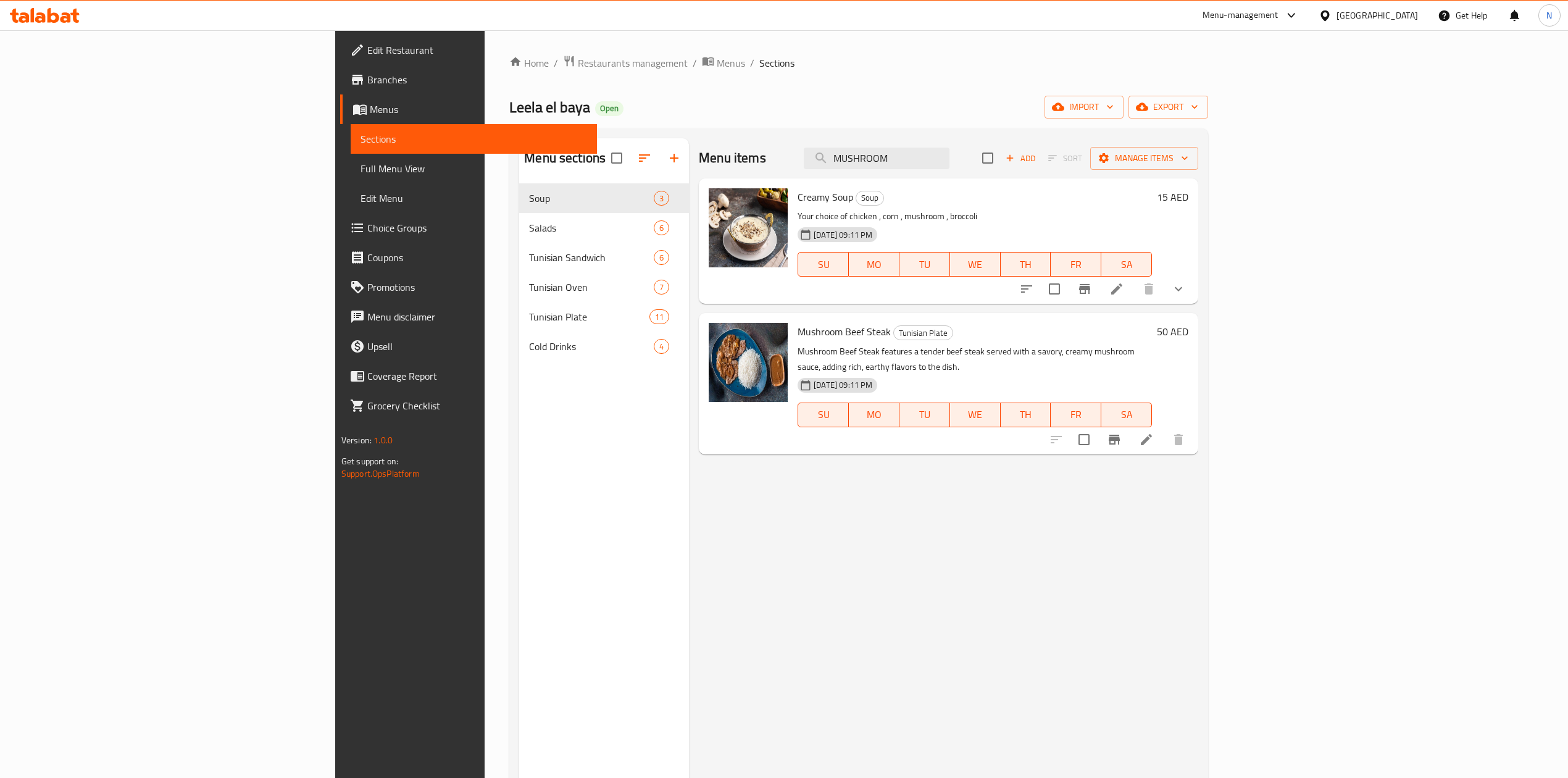
click at [792, 322] on div "Mushroom Beef Steak Tunisian Plate Mushroom Beef Steak features a tender beef s…" at bounding box center [975, 383] width 365 height 131
click at [949, 159] on input "MUSHROOM" at bounding box center [877, 158] width 145 height 21
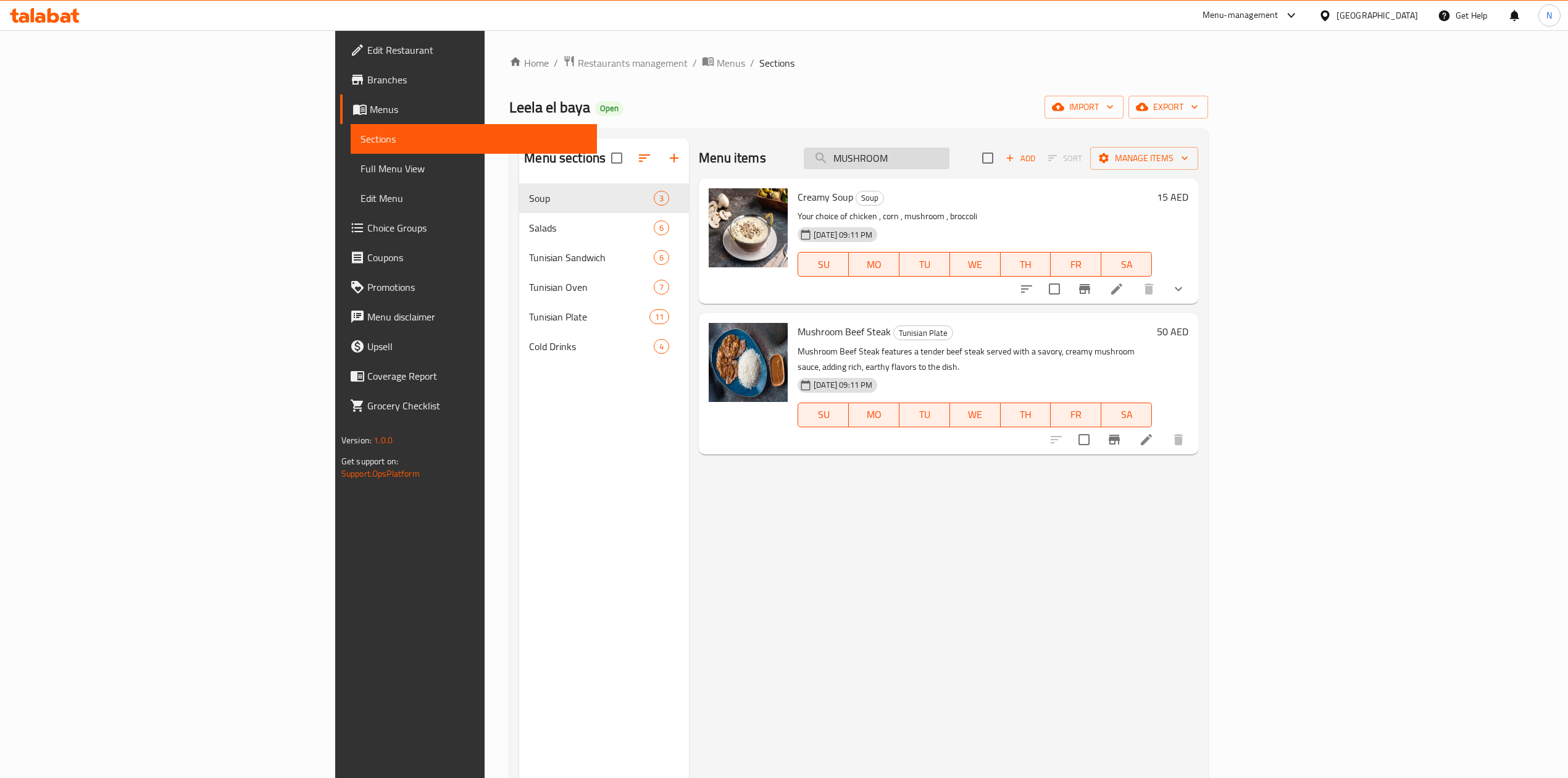
paste input "CURRY"
click at [949, 159] on input "CURRY" at bounding box center [877, 158] width 145 height 21
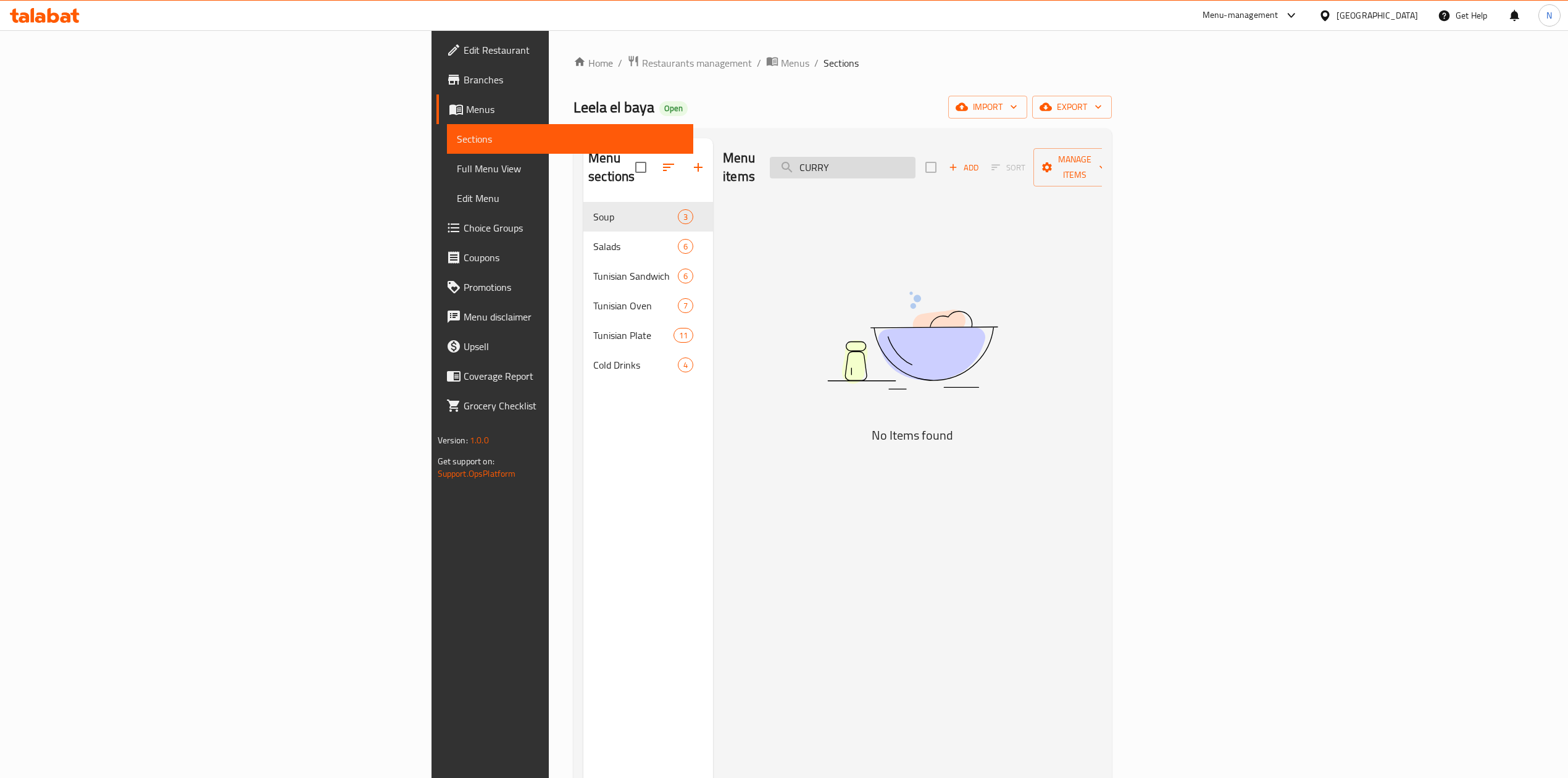
click at [915, 157] on input "CURRY" at bounding box center [843, 168] width 145 height 21
paste input "MACKBOUS BONELESS GRILLED CHICKEN HALF FULL"
click at [915, 157] on input "MACKBOUS BONELESS GRILLED CHICKEN HALF FULL" at bounding box center [843, 168] width 145 height 21
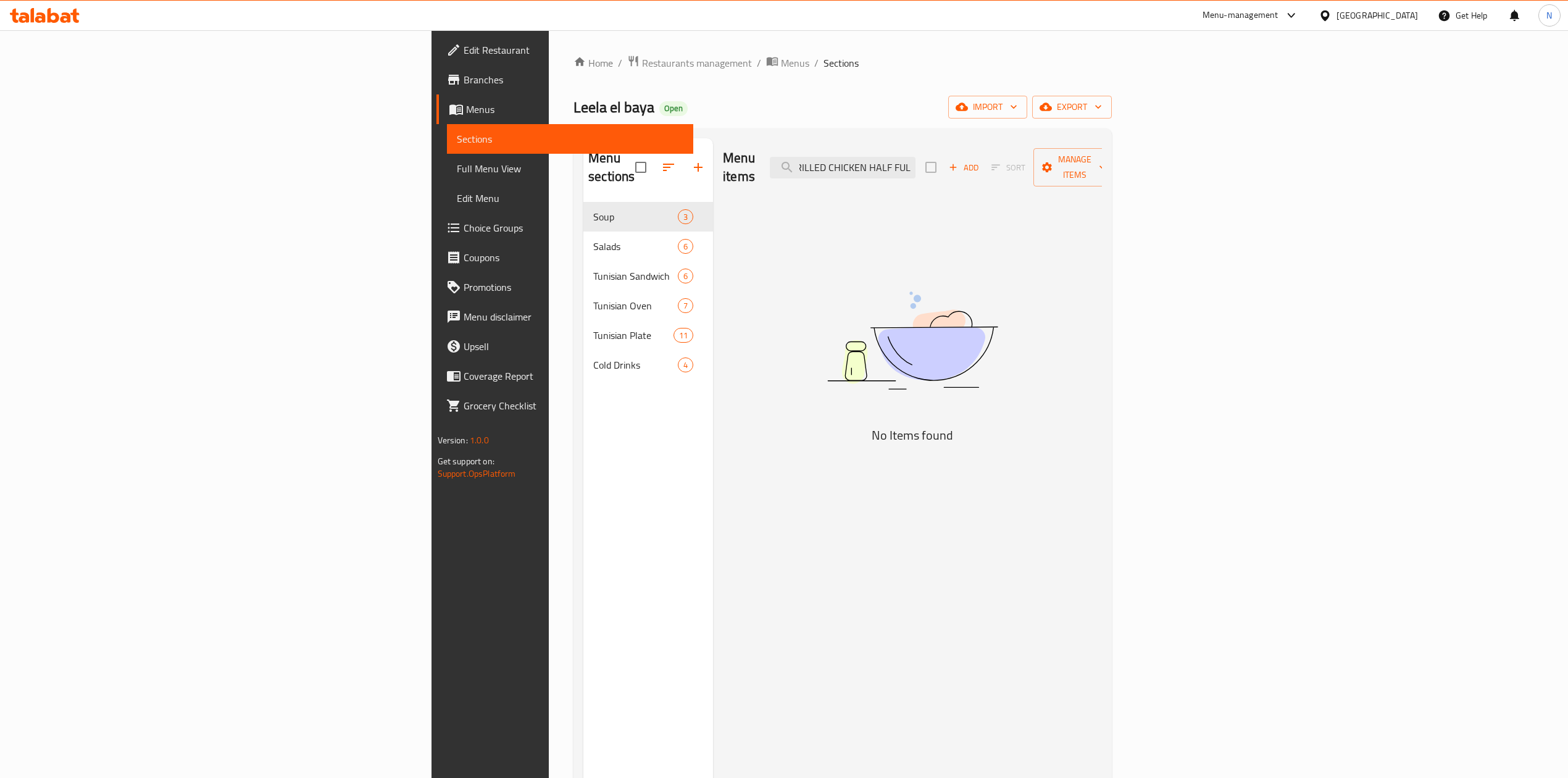
drag, startPoint x: 1006, startPoint y: 153, endPoint x: 1189, endPoint y: 169, distance: 183.7
click at [1102, 169] on div "Menu items MACKBOUS BONELESS GRILLED CHICKEN HALF FULL Add Sort Manage items" at bounding box center [912, 168] width 379 height 58
click at [915, 162] on input "MACKBOUS BONELESS GRILLED" at bounding box center [843, 168] width 145 height 21
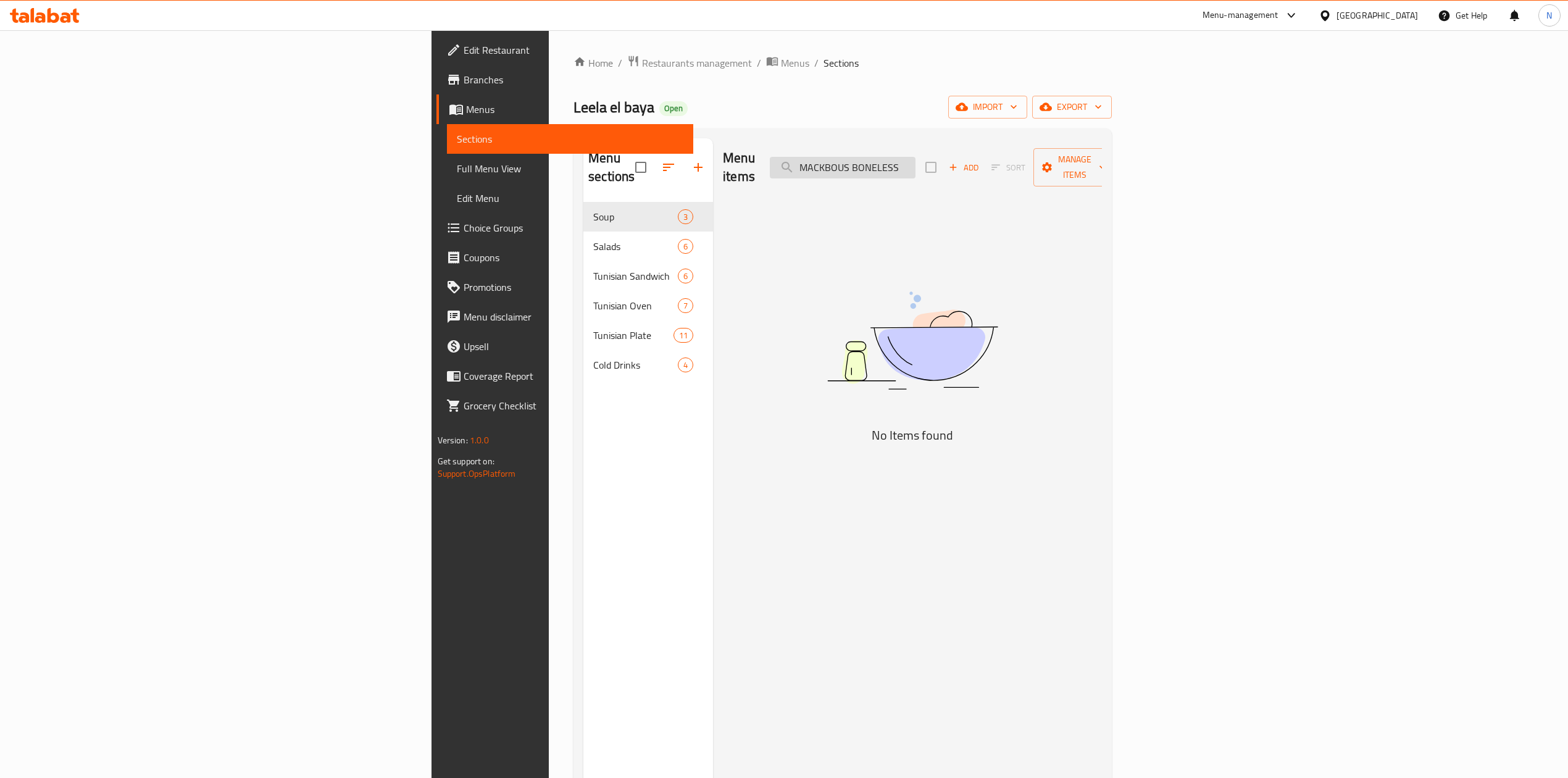
scroll to position [0, 0]
click at [915, 158] on input "MACKBOUS BONELESS" at bounding box center [843, 168] width 145 height 21
drag, startPoint x: 983, startPoint y: 161, endPoint x: 1079, endPoint y: 168, distance: 96.3
click at [1079, 168] on div "Menu items BONELESS Add Sort Manage items" at bounding box center [912, 168] width 379 height 58
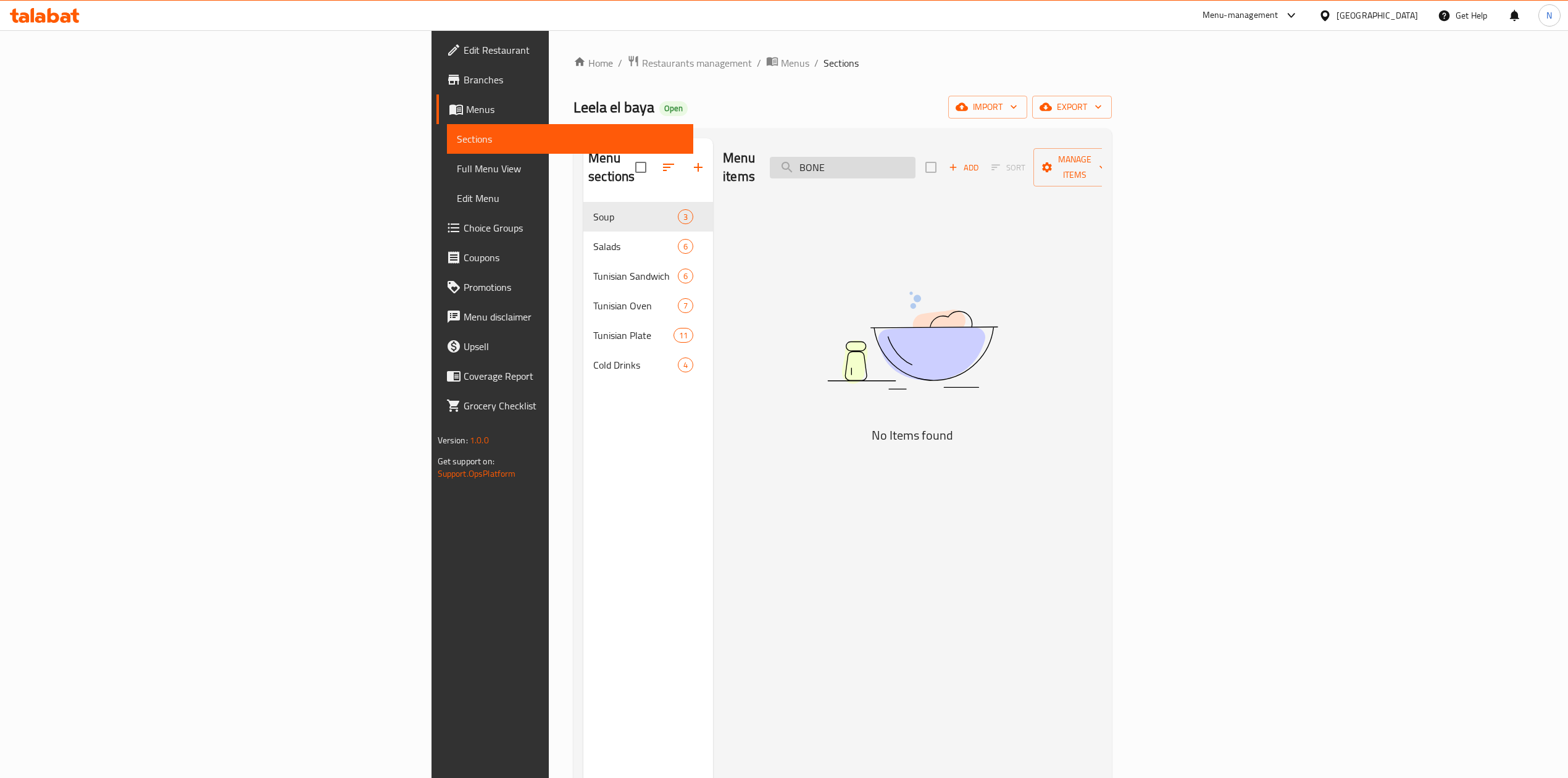
click at [915, 161] on input "BONE" at bounding box center [843, 168] width 145 height 21
paste input "MACKBOUS BONELESS GRILLED CHICKEN HALF FULL"
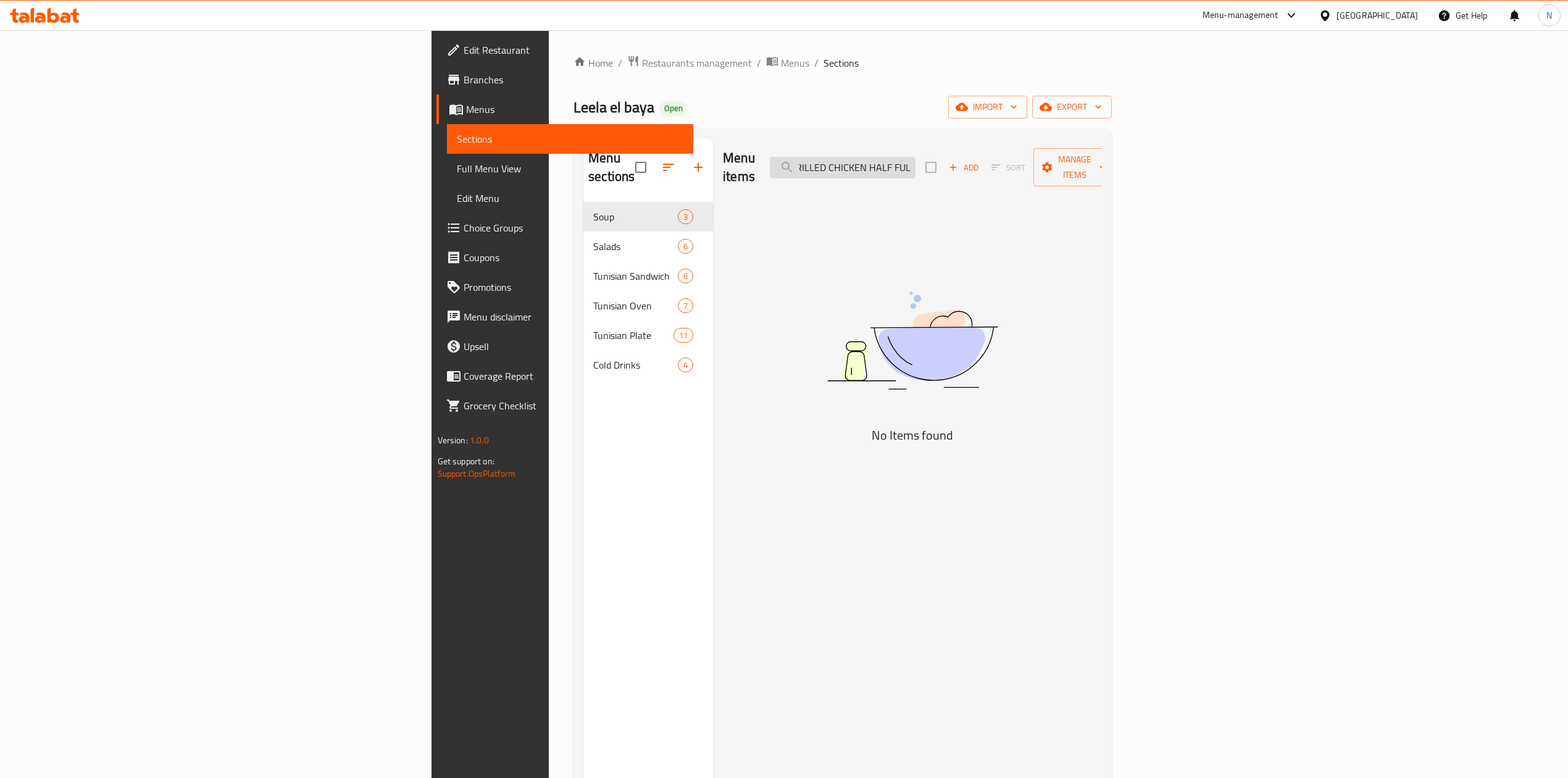
click at [915, 161] on input "MACKBOUS BONELESS GRILLED CHICKEN HALF FULL" at bounding box center [843, 168] width 145 height 21
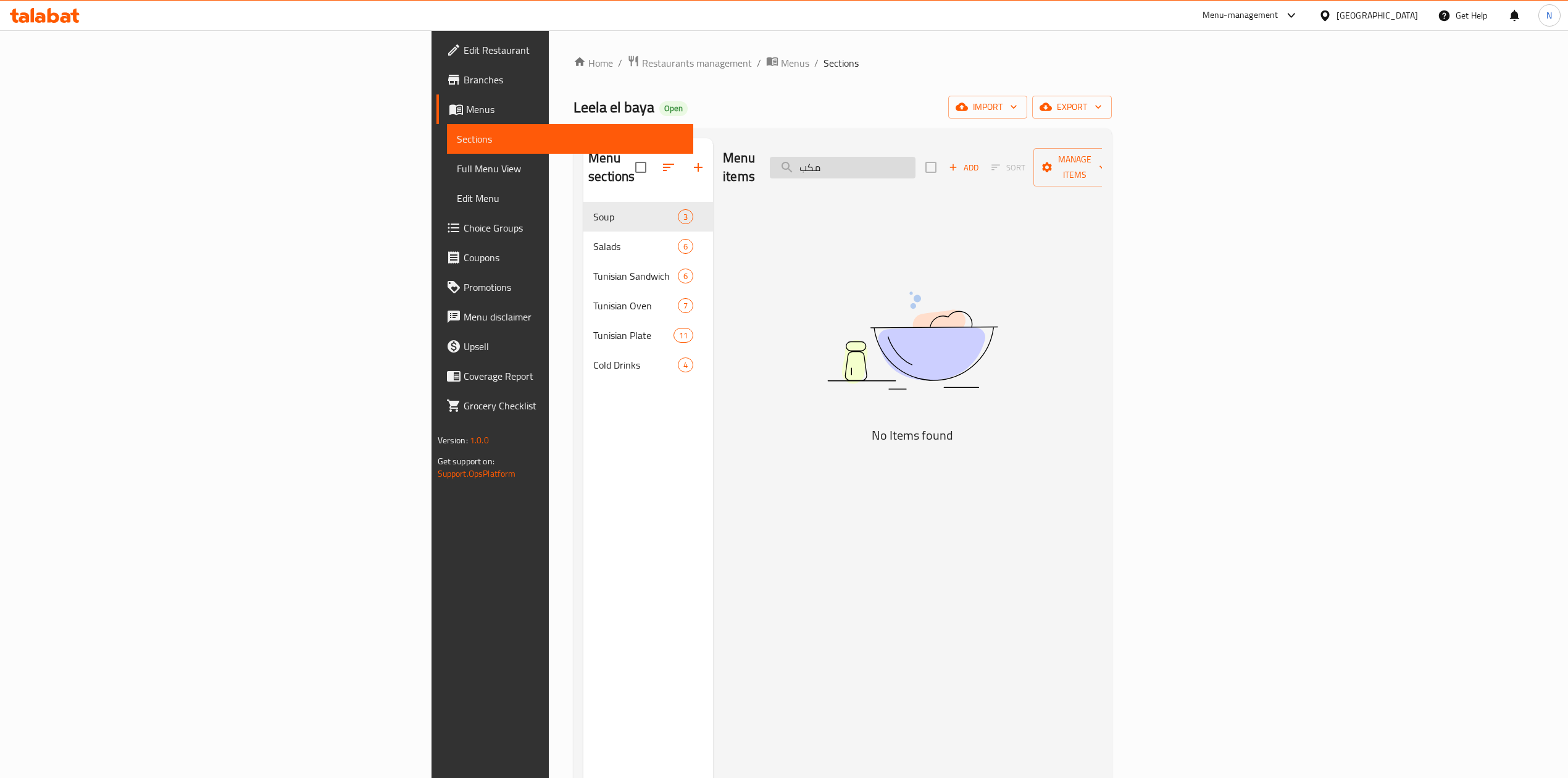
type input "مكبو"
click at [915, 161] on input "مكبو" at bounding box center [843, 168] width 145 height 21
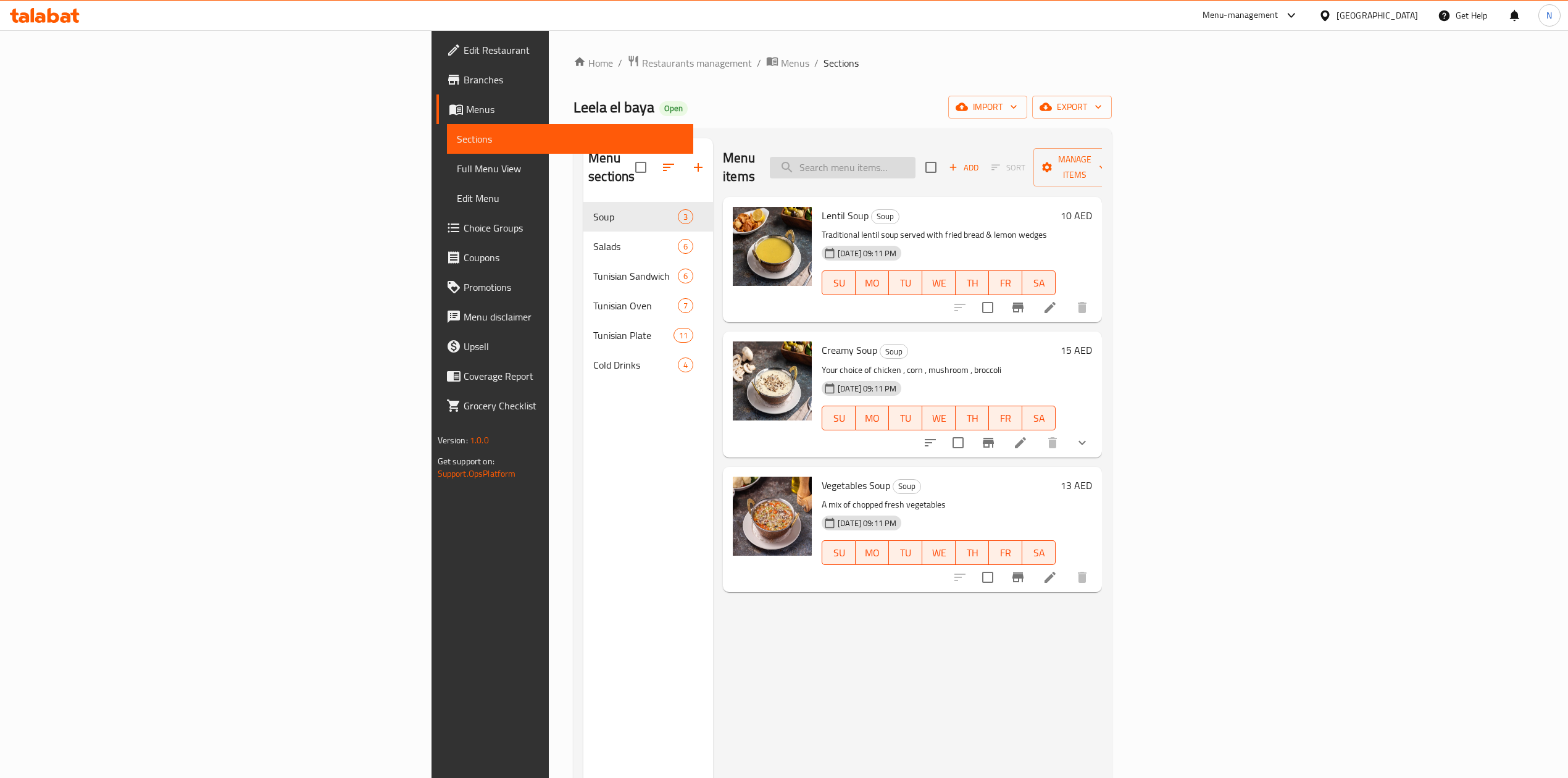
click at [915, 164] on input "search" at bounding box center [843, 168] width 145 height 21
paste input "LAMB BROCHETTES MACKBOUS"
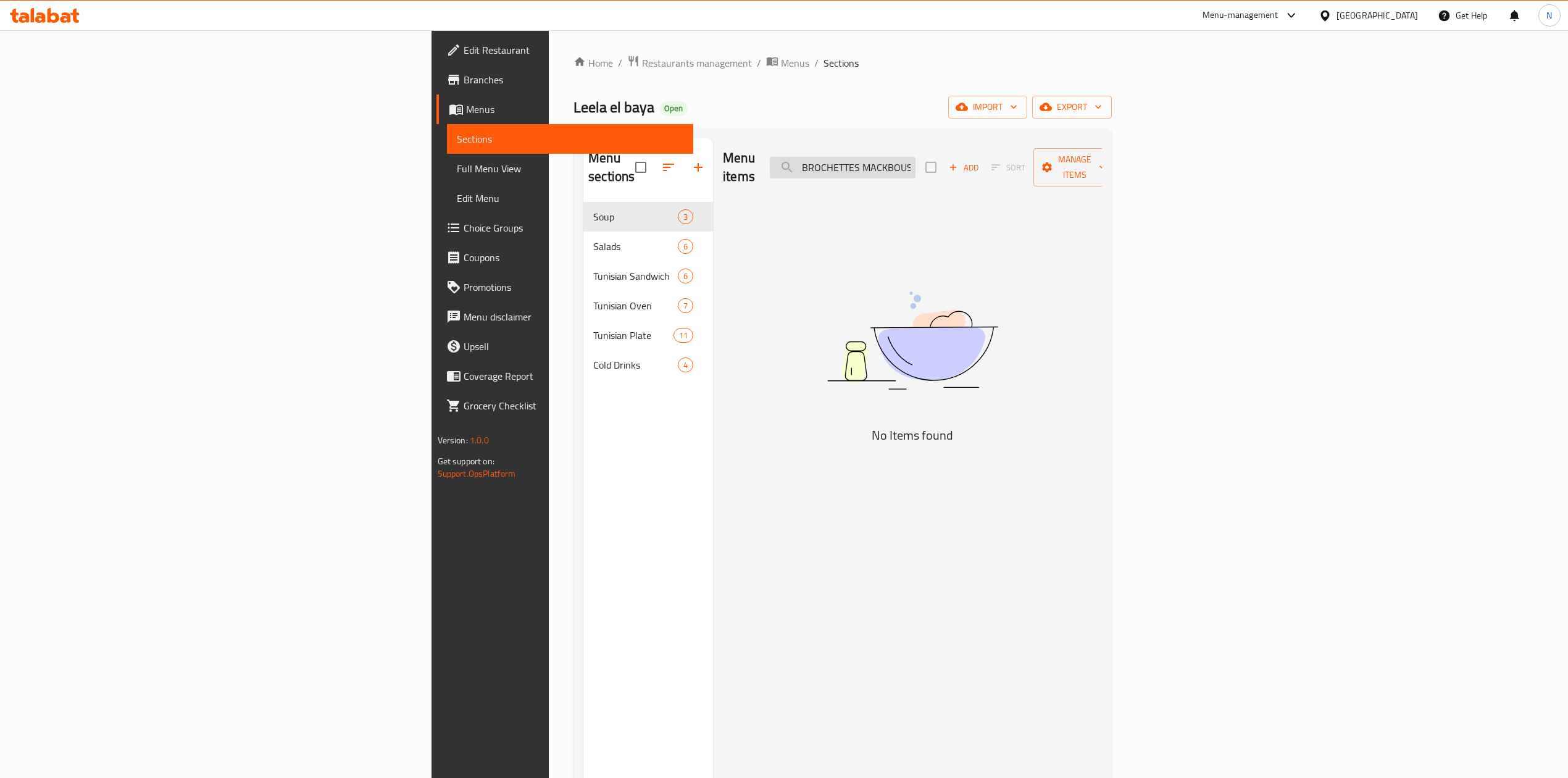
click at [915, 161] on input "LAMB BROCHETTES MACKBOUS" at bounding box center [843, 168] width 145 height 21
drag, startPoint x: 1033, startPoint y: 161, endPoint x: 1039, endPoint y: 164, distance: 6.7
click at [915, 164] on input "LAMB BROCHETTES MACKBOUS" at bounding box center [843, 168] width 145 height 21
click at [915, 159] on input "LAMB BROCHETTES" at bounding box center [843, 168] width 145 height 21
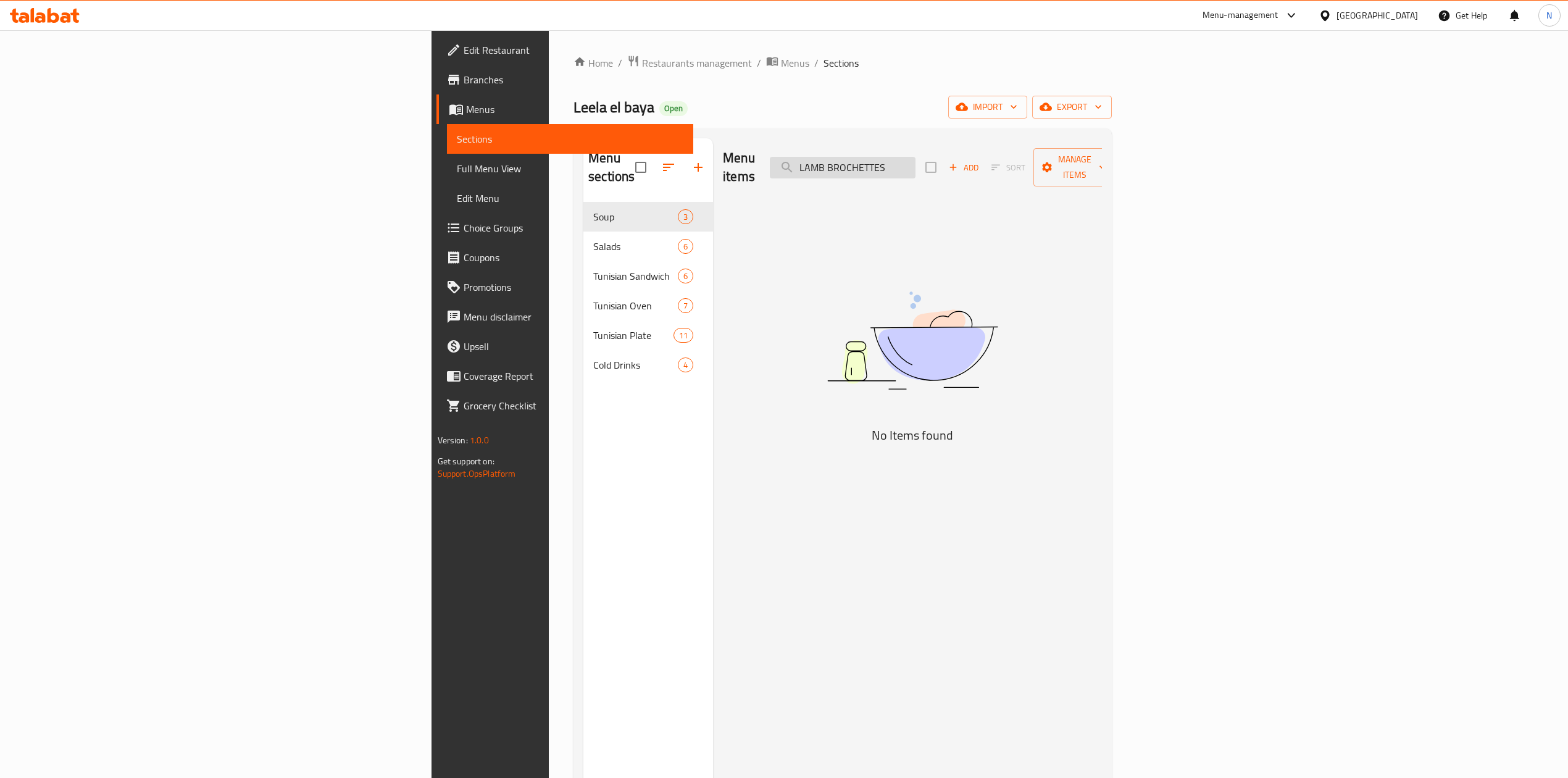
click at [915, 159] on input "LAMB BROCHETTES" at bounding box center [843, 168] width 145 height 21
click at [915, 159] on input "LAMB BROCHETTES MACKBOUS" at bounding box center [843, 168] width 145 height 21
drag, startPoint x: 958, startPoint y: 159, endPoint x: 1179, endPoint y: 176, distance: 221.7
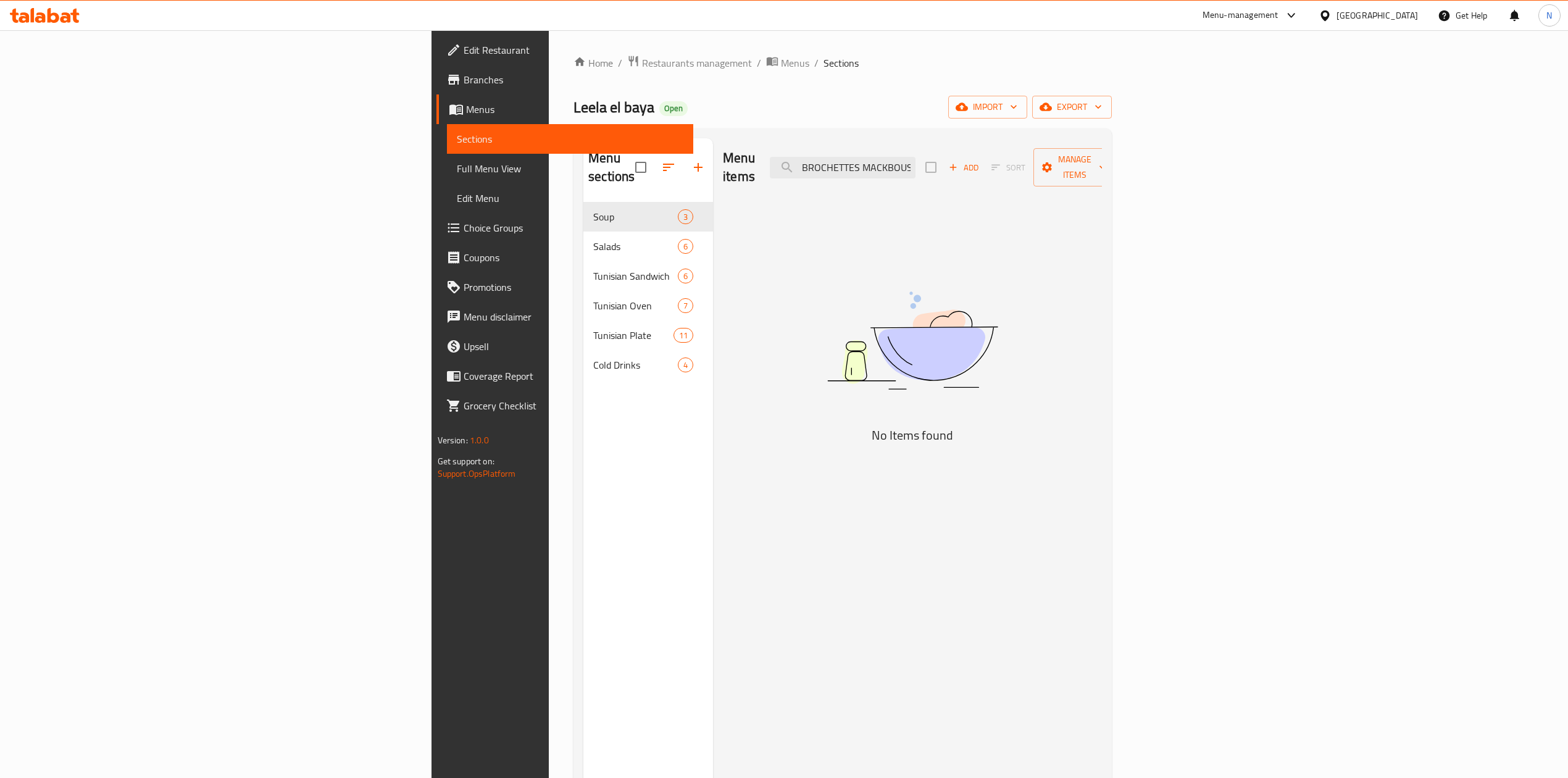
click at [1102, 176] on div "Menu items LAMB BROCHETTES MACKBOUS Add Sort Manage items" at bounding box center [912, 168] width 379 height 58
click at [915, 157] on input "LAMB BROCHETTES MACKBOUS" at bounding box center [843, 168] width 145 height 21
paste input "TOSHKA ARAYES"
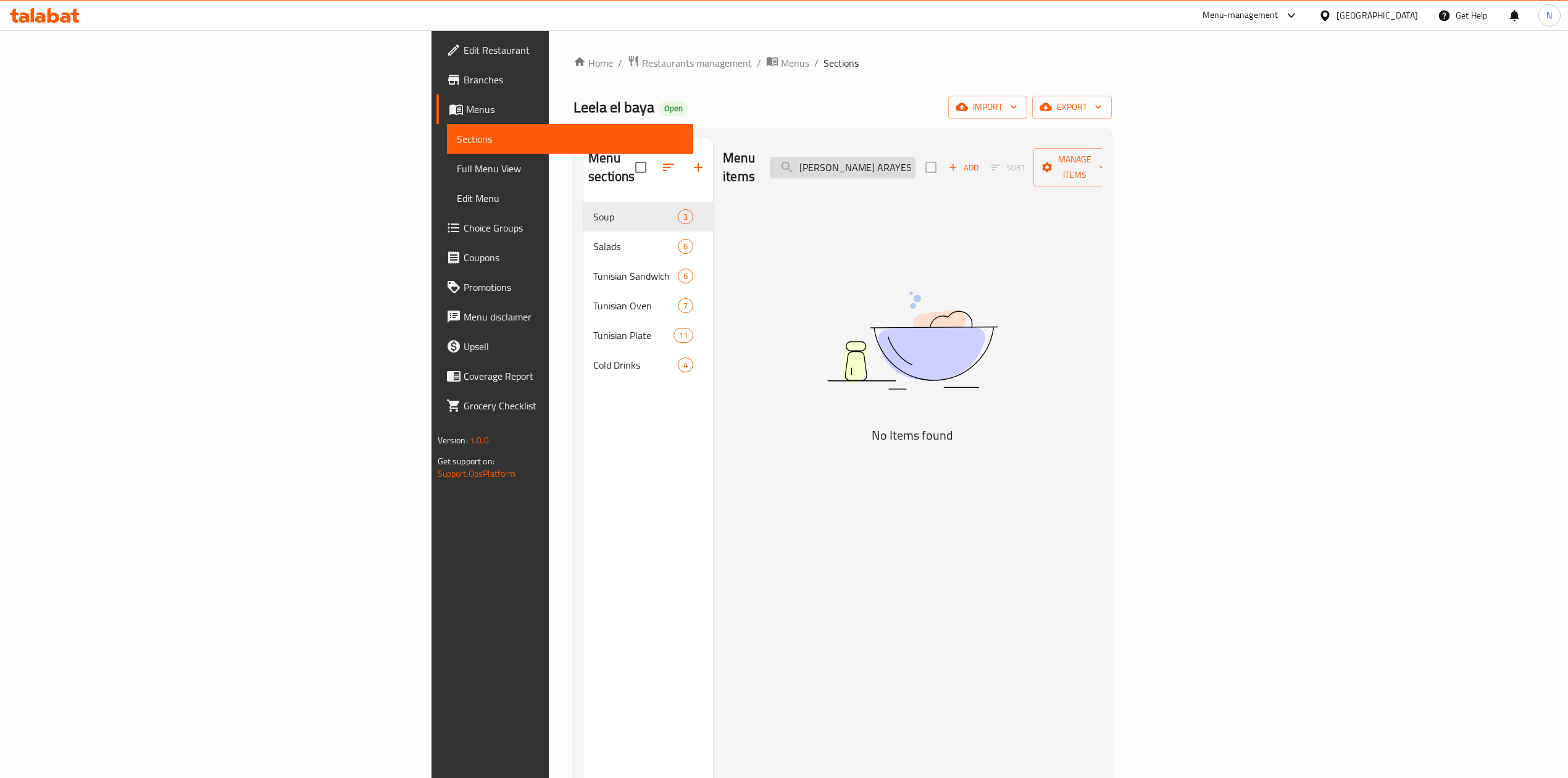
click at [915, 157] on input "LAMB TOSHKA ARAYESMACKBOUS" at bounding box center [843, 168] width 145 height 21
paste input "TOSHKA ARAYE"
click at [915, 157] on input "TOSHKA ARAYES" at bounding box center [843, 168] width 145 height 21
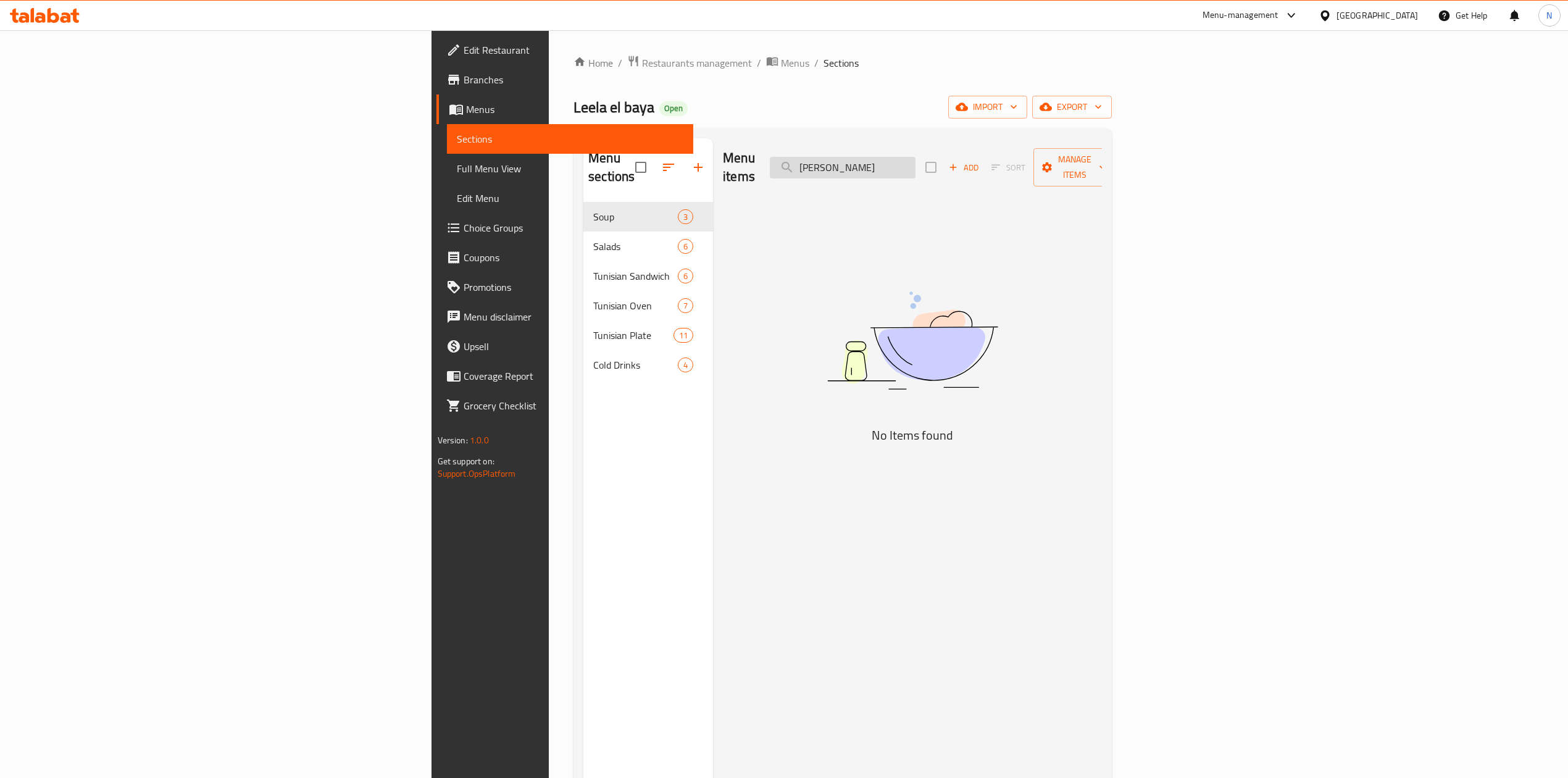
click at [915, 157] on input "TOSHKA ARAYES" at bounding box center [843, 168] width 145 height 21
paste input "ANOUR IRAQI CHICKEN HALF"
click at [915, 157] on input "TANOUR IRAQI CHICKEN HALF" at bounding box center [843, 168] width 145 height 21
click at [915, 161] on input "TANOUR IRAQI CHICKEN HALF" at bounding box center [843, 168] width 145 height 21
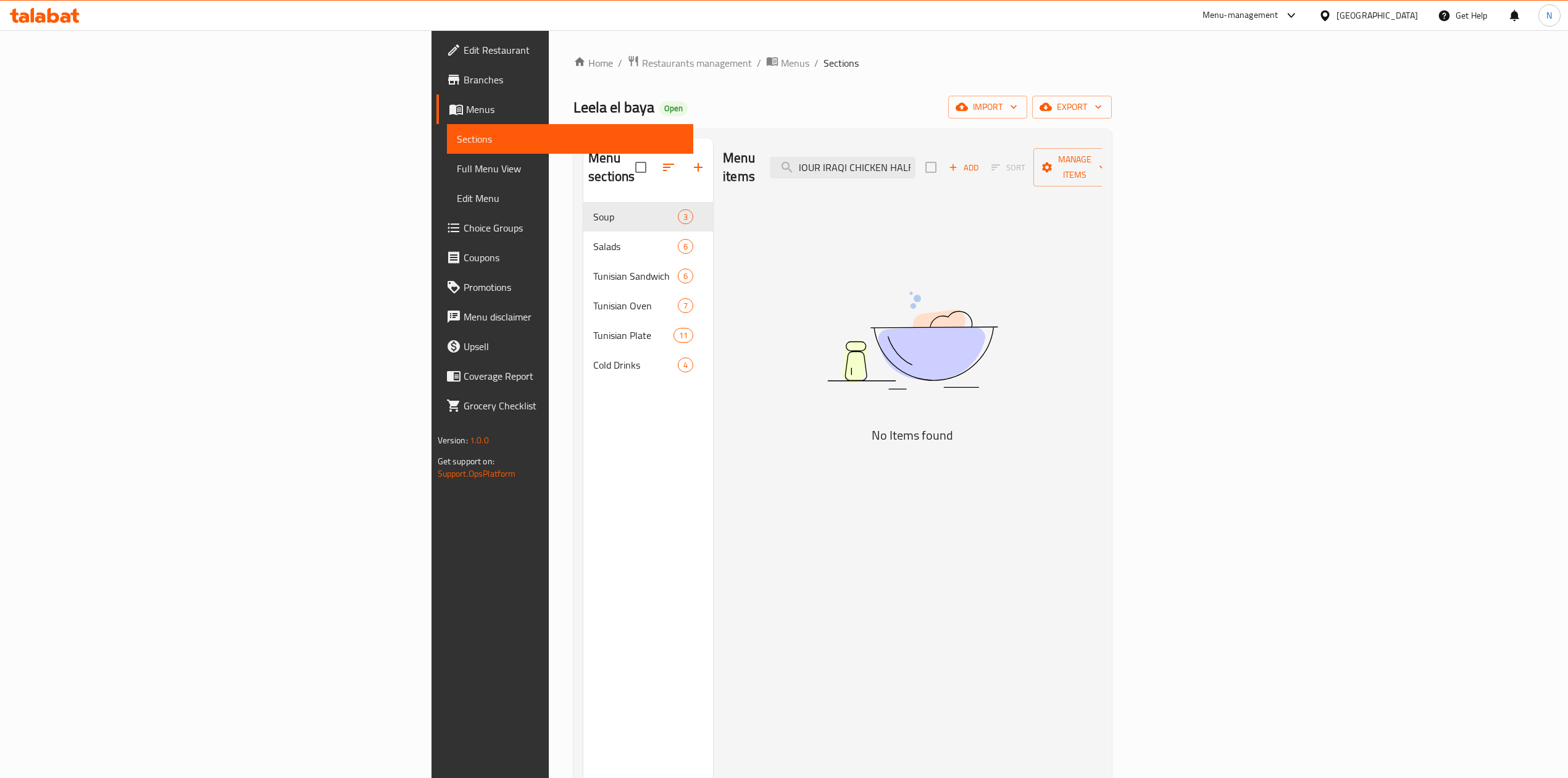
drag, startPoint x: 1027, startPoint y: 161, endPoint x: 1277, endPoint y: 171, distance: 250.2
click at [1102, 171] on div "Menu items TANOUR IRAQI CHICKEN HALF Add Sort Manage items" at bounding box center [912, 168] width 379 height 58
click at [915, 162] on input "TANOUR IRAQI" at bounding box center [843, 168] width 145 height 21
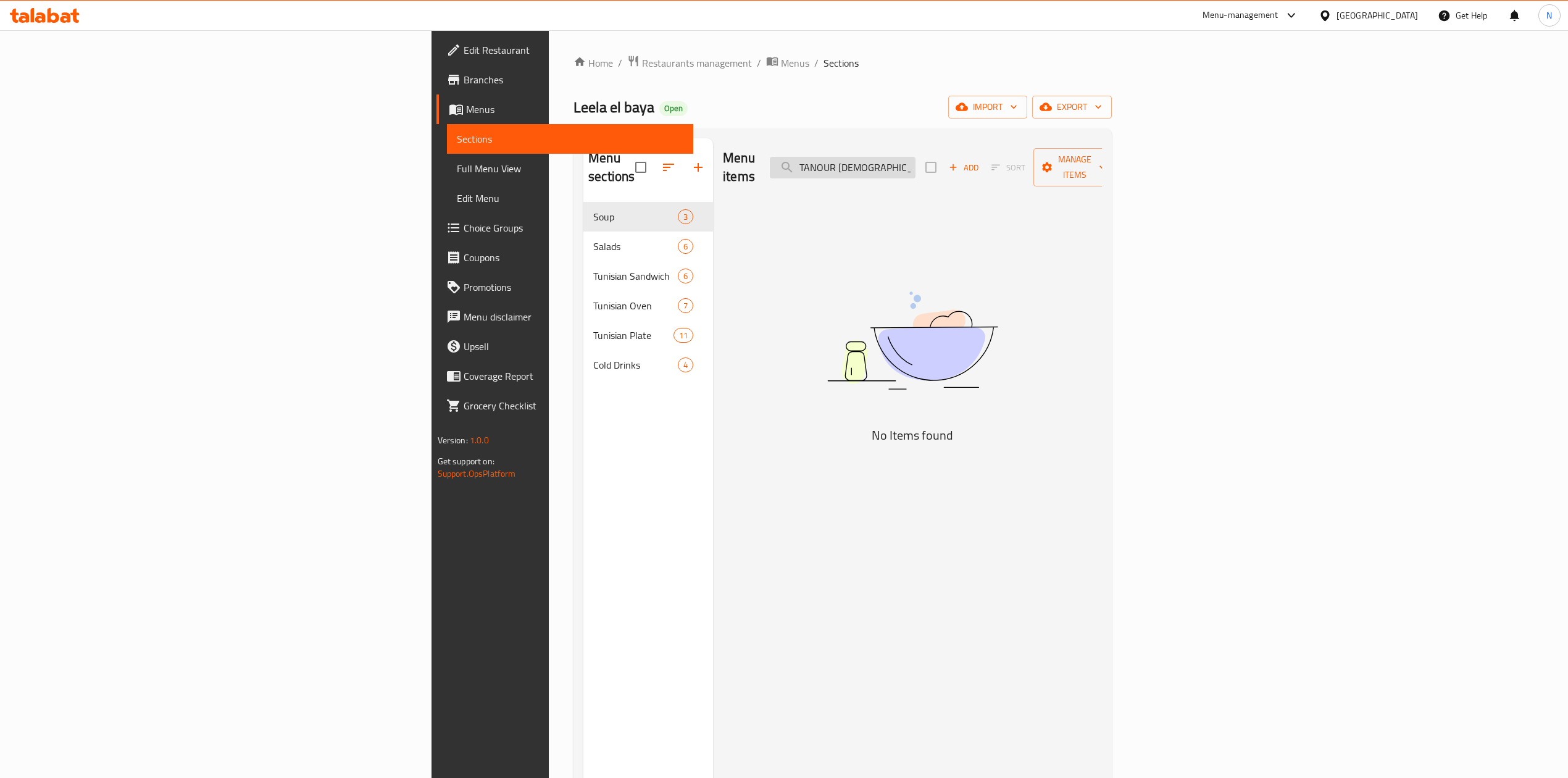
click at [915, 163] on input "TANOUR IRAQI" at bounding box center [843, 168] width 145 height 21
click at [915, 163] on input "TANOUR" at bounding box center [843, 168] width 145 height 21
paste input "LAMB BROCHETTES"
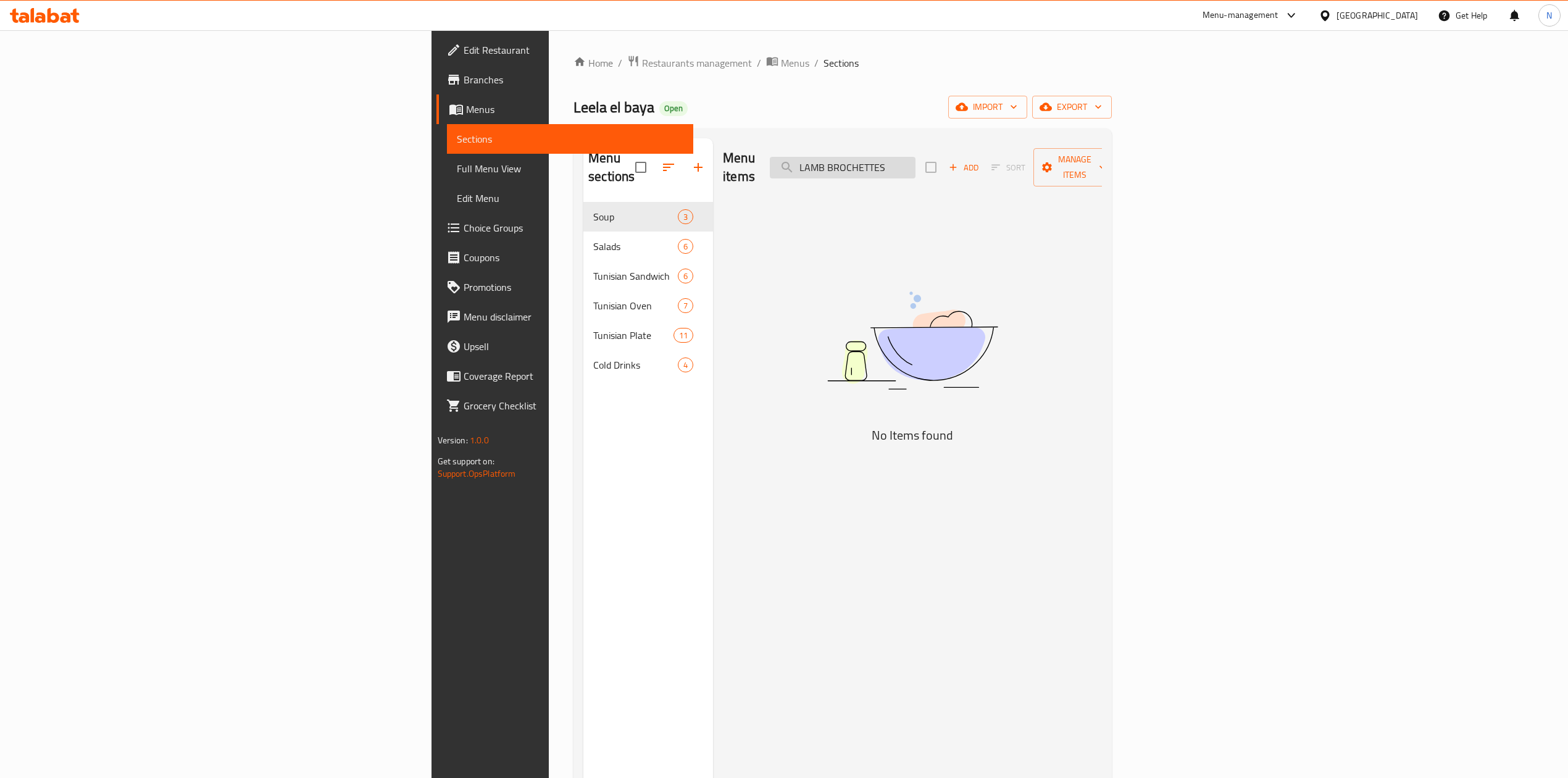
click at [915, 162] on input "LAMB BROCHETTES" at bounding box center [843, 168] width 145 height 21
click at [915, 167] on input "BROCHETTES" at bounding box center [843, 168] width 145 height 21
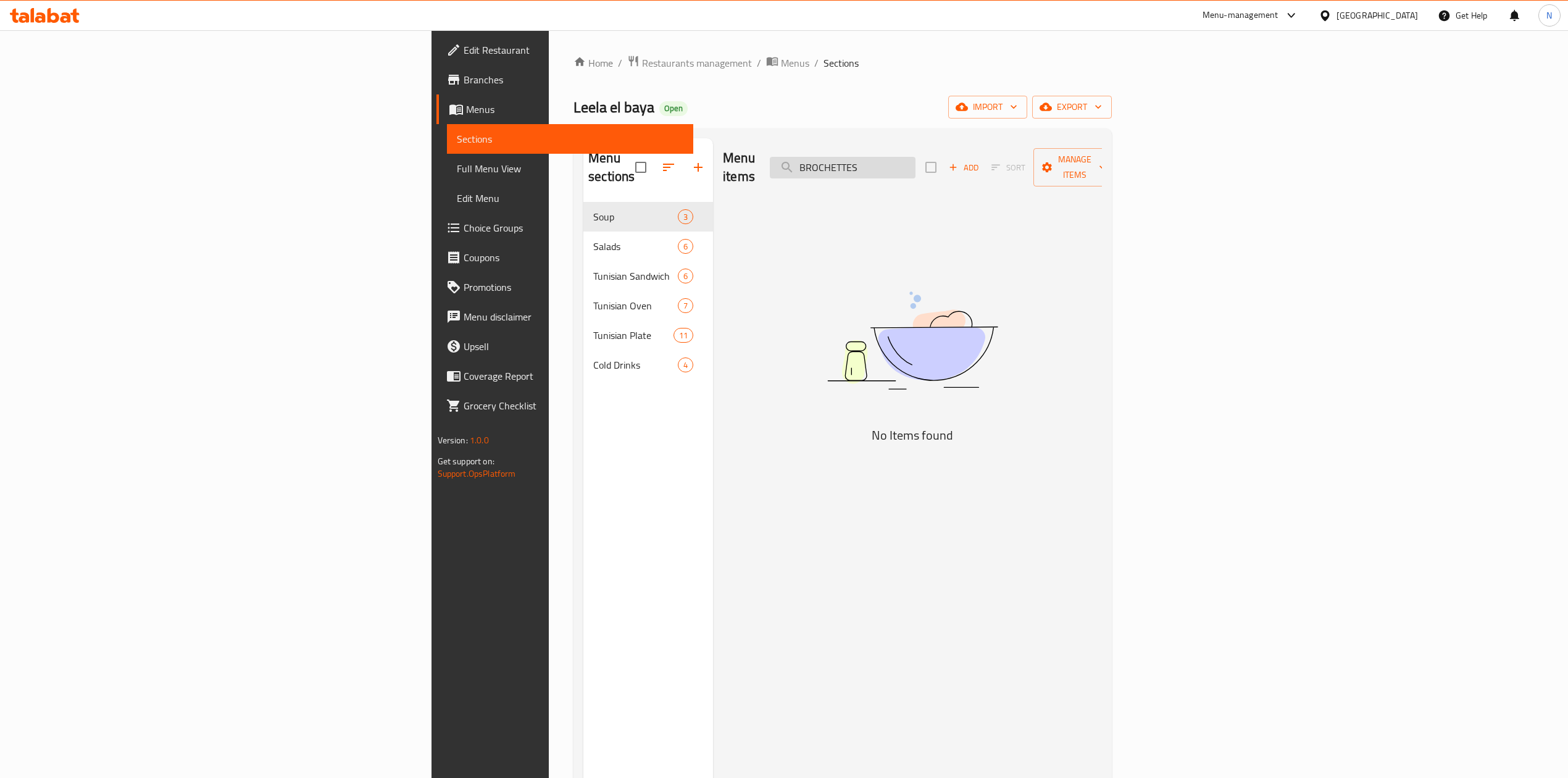
paste input "LAMB"
click at [915, 167] on input "LAMB BROCHETTES" at bounding box center [843, 168] width 145 height 21
click at [915, 166] on input "LAMB BROCHETTES" at bounding box center [843, 168] width 145 height 21
drag, startPoint x: 976, startPoint y: 181, endPoint x: 973, endPoint y: 162, distance: 19.2
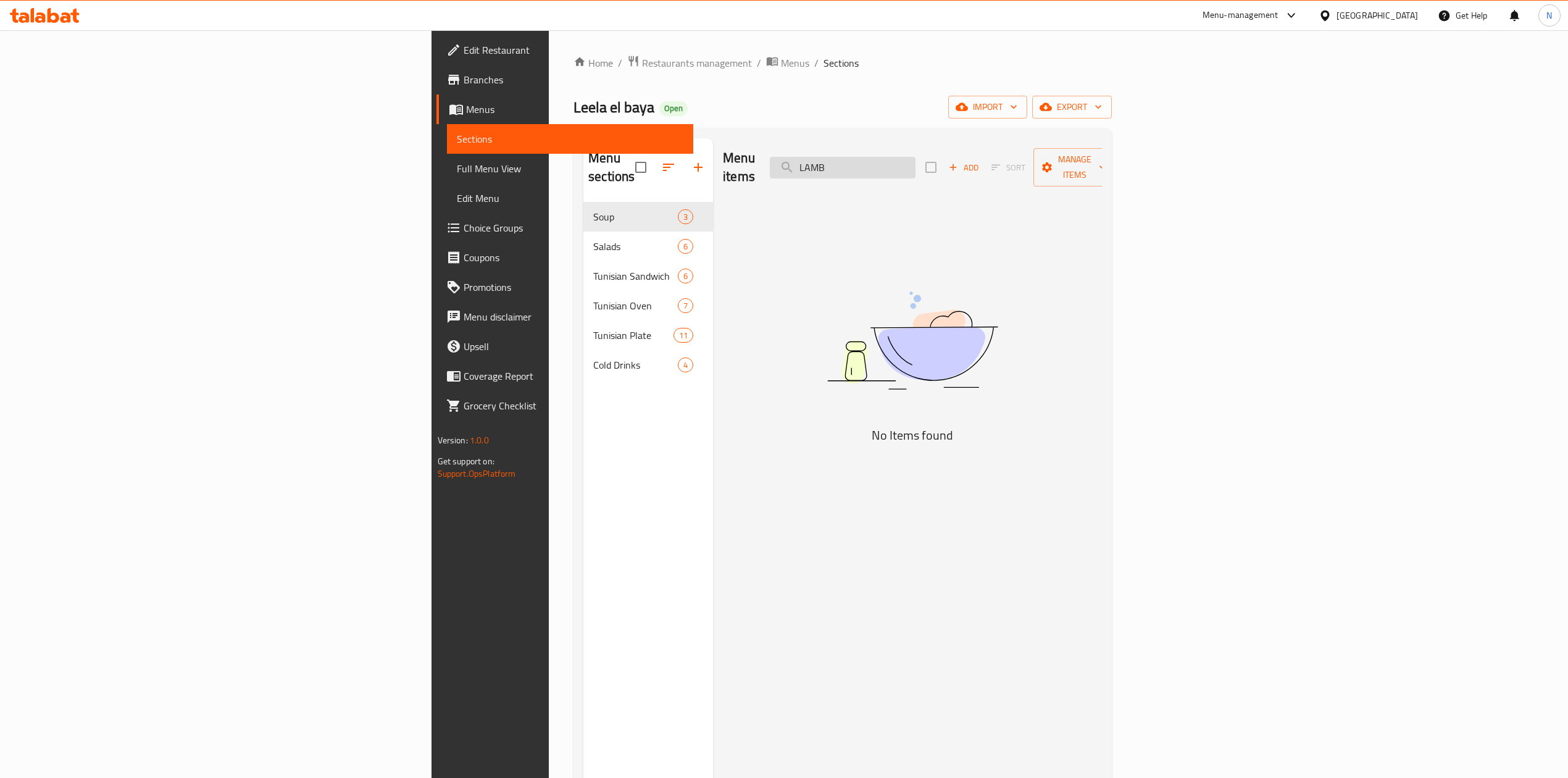
click at [976, 181] on div "Menu items LAMB Add Sort Manage items No Items found" at bounding box center [907, 528] width 389 height 778
click at [915, 158] on input "LAMB" at bounding box center [843, 168] width 145 height 21
paste input "ZAATAR"
click at [915, 158] on input "ZAATAR" at bounding box center [843, 168] width 145 height 21
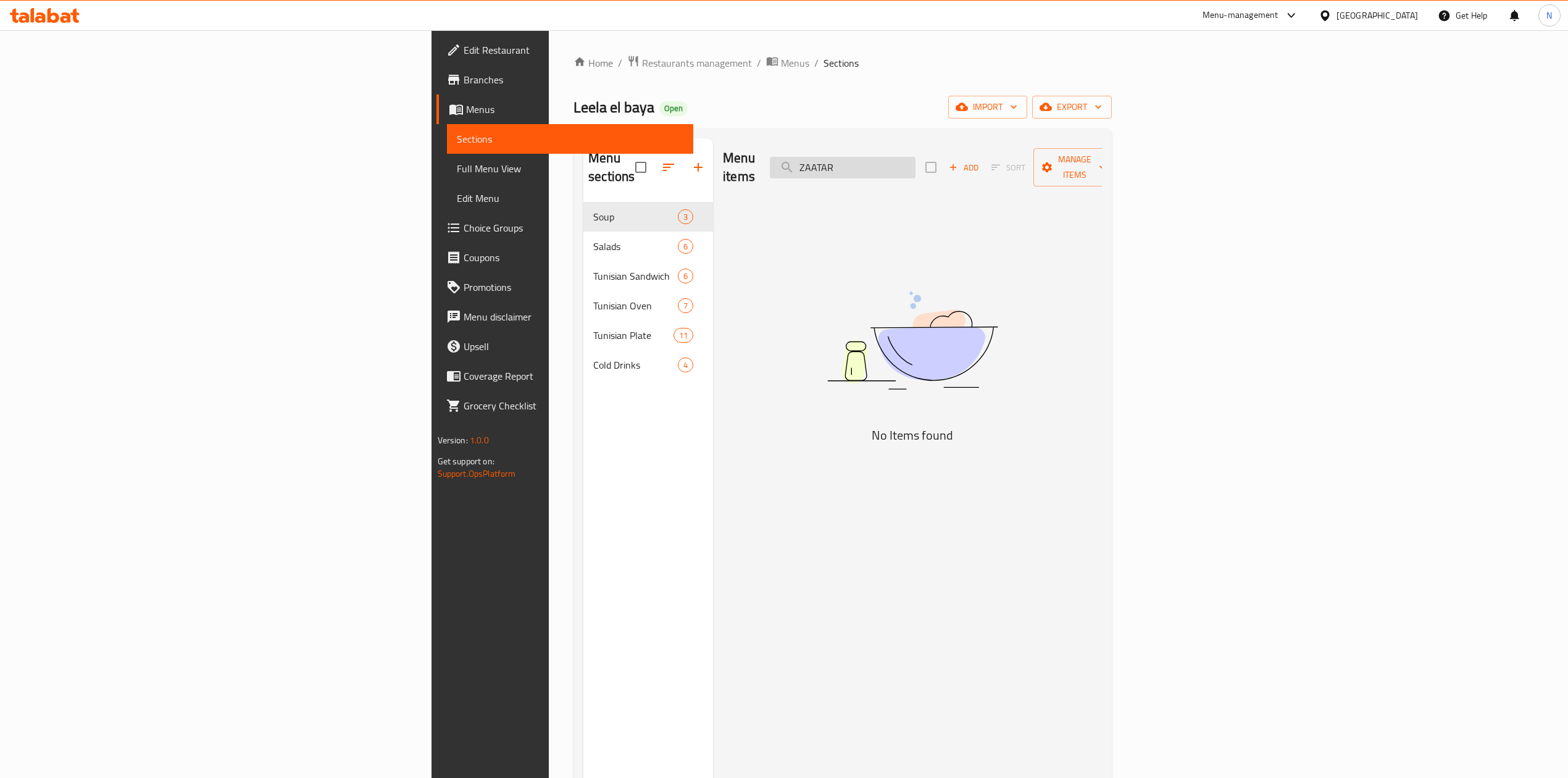
click at [915, 158] on input "ZAATAR" at bounding box center [843, 168] width 145 height 21
click at [915, 164] on input "زعتر" at bounding box center [843, 168] width 145 height 21
paste input "TIKKA MASALA"
click at [915, 164] on input "TIKKA MASALA" at bounding box center [843, 168] width 145 height 21
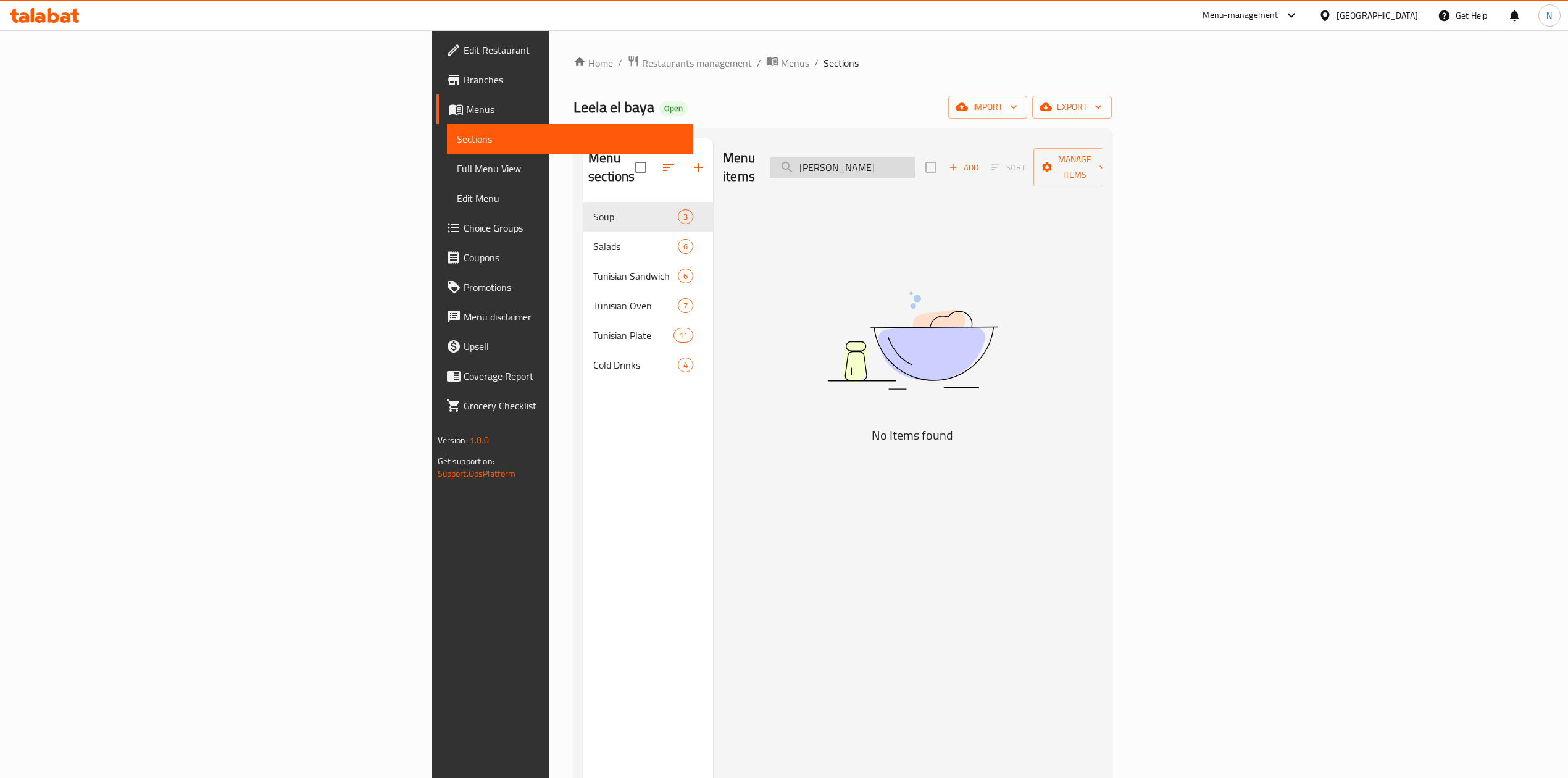
click at [915, 158] on input "TIKKA MASALA" at bounding box center [843, 168] width 145 height 21
click at [915, 158] on input "TIKKA" at bounding box center [843, 168] width 145 height 21
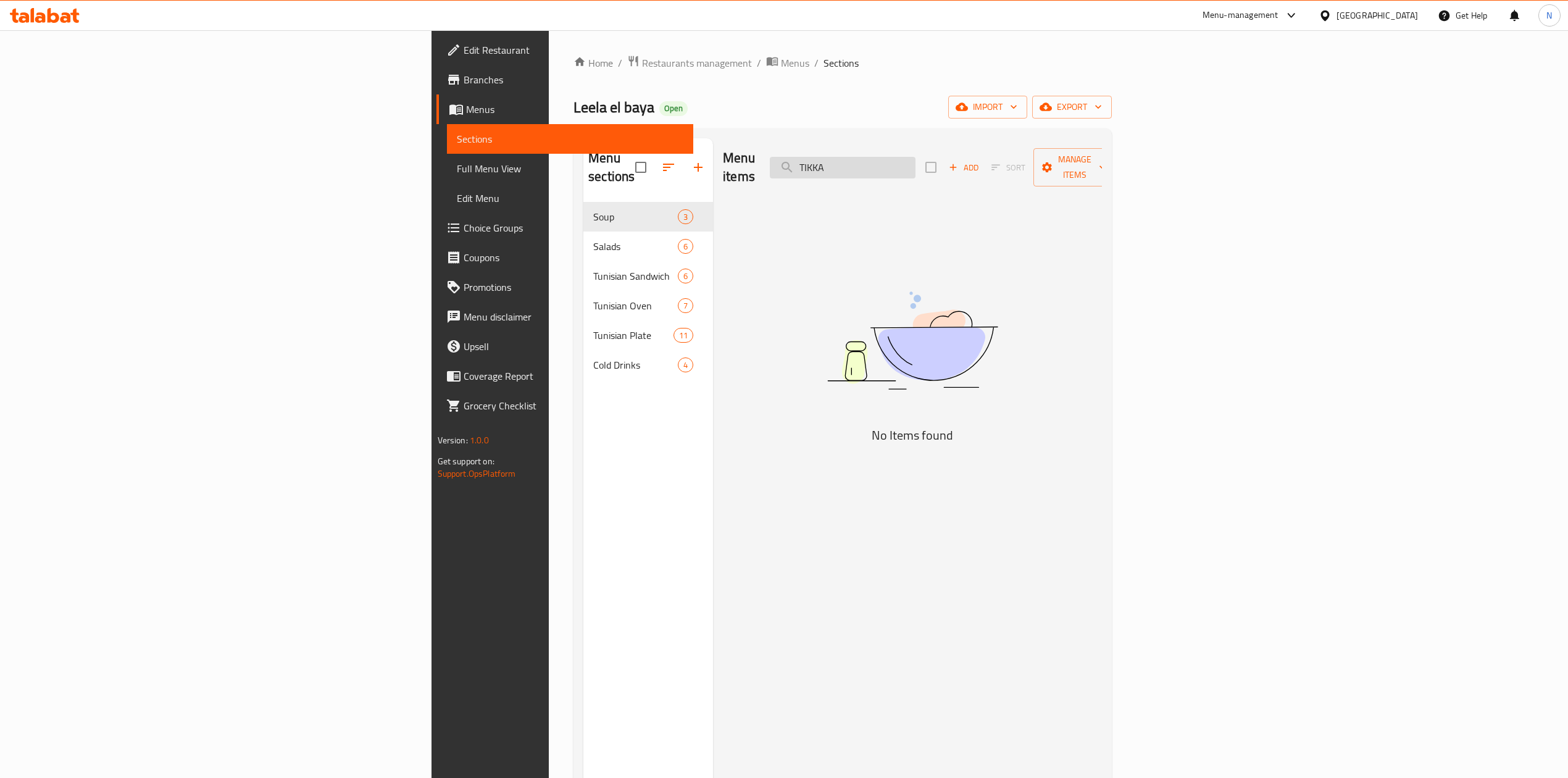
paste input "MASALA"
click at [915, 157] on input "TIKKA MASALA" at bounding box center [843, 168] width 145 height 21
paste input "WHITE BEENS MEAL"
click at [915, 161] on input "WHITE BEENS MEALMASALA" at bounding box center [843, 168] width 145 height 21
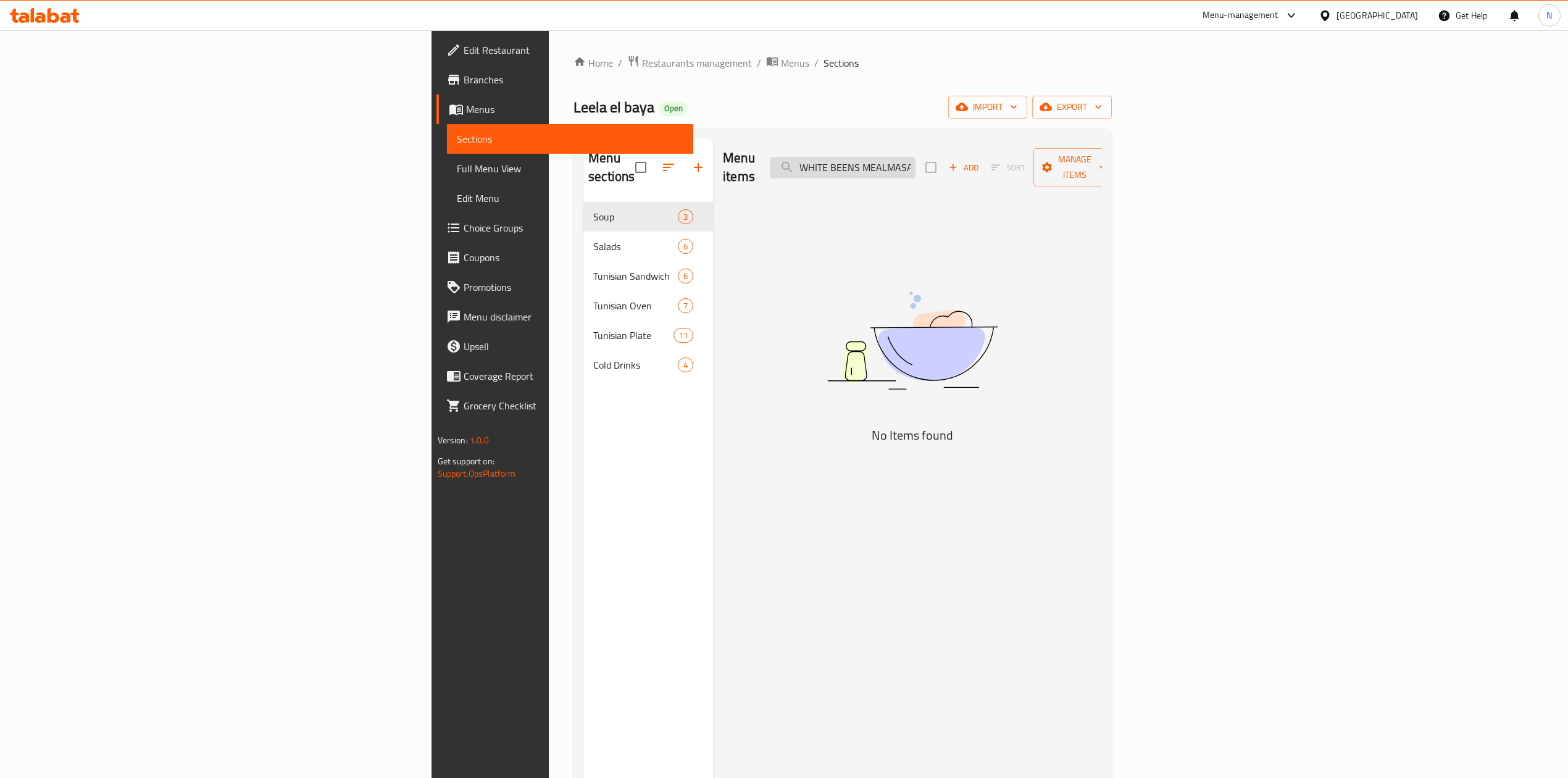
click at [915, 161] on input "WHITE BEENS MEALMASALA" at bounding box center [843, 168] width 145 height 21
paste input "search"
click at [915, 161] on input "WHITE BEENS MEAL" at bounding box center [843, 168] width 145 height 21
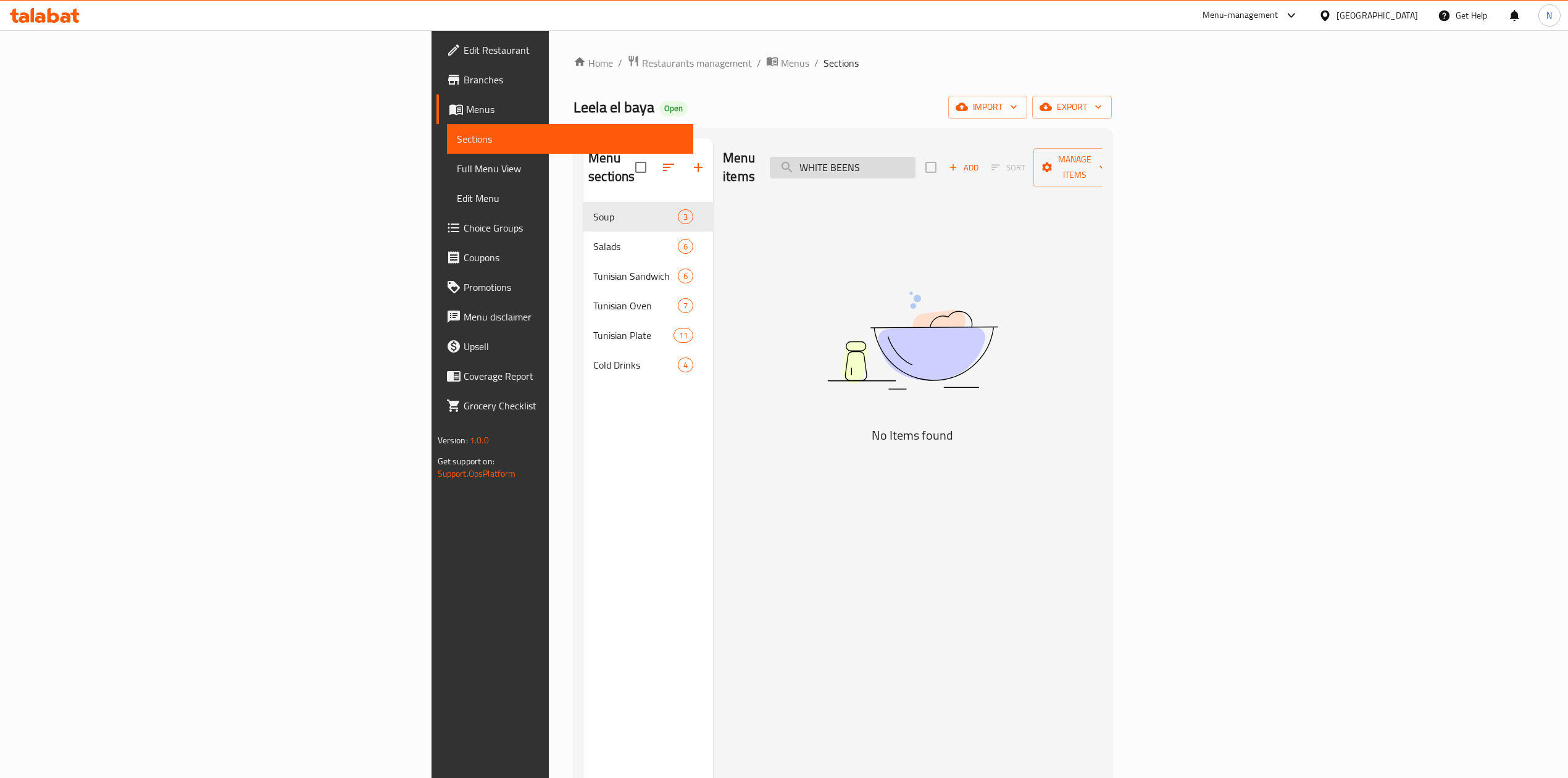
click at [915, 159] on input "WHITE BEENS" at bounding box center [843, 168] width 145 height 21
click at [915, 161] on input "BEENS" at bounding box center [843, 168] width 145 height 21
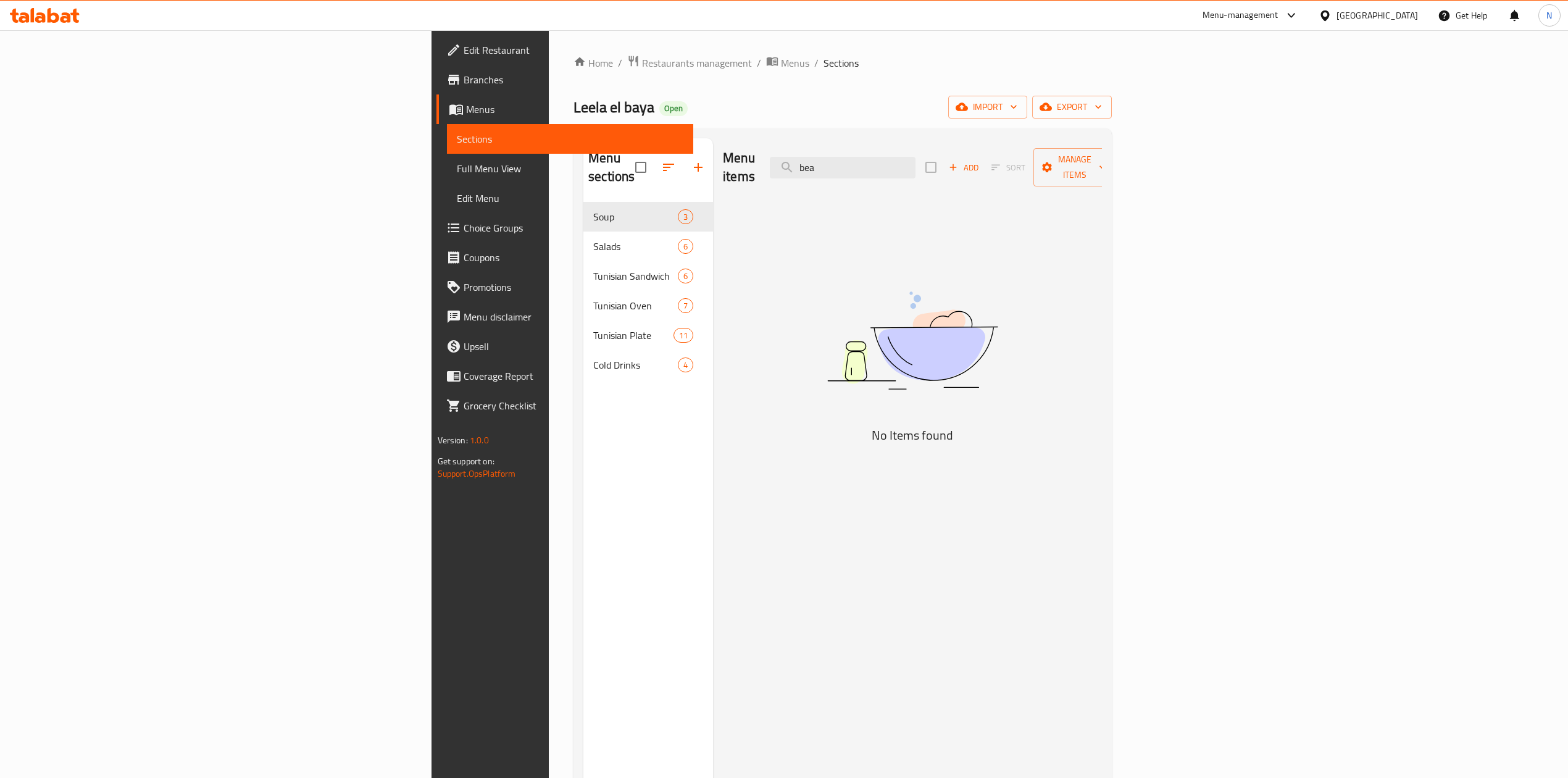
type input "bea"
click at [997, 171] on div "Menu items bea Add Sort Manage items" at bounding box center [912, 168] width 379 height 58
click at [915, 164] on input "bea" at bounding box center [843, 168] width 145 height 21
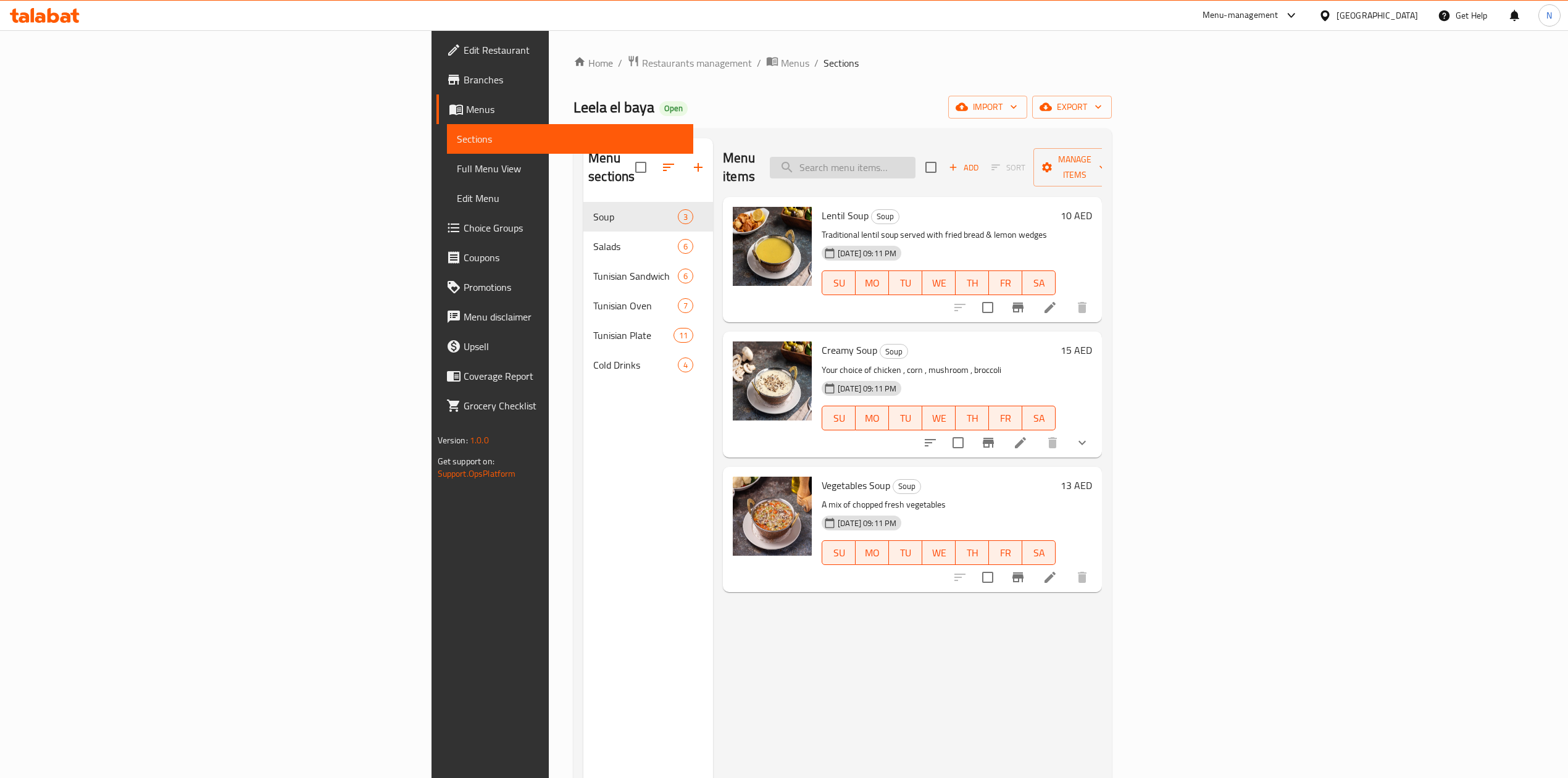
paste input "VEGETABLE PLATE"
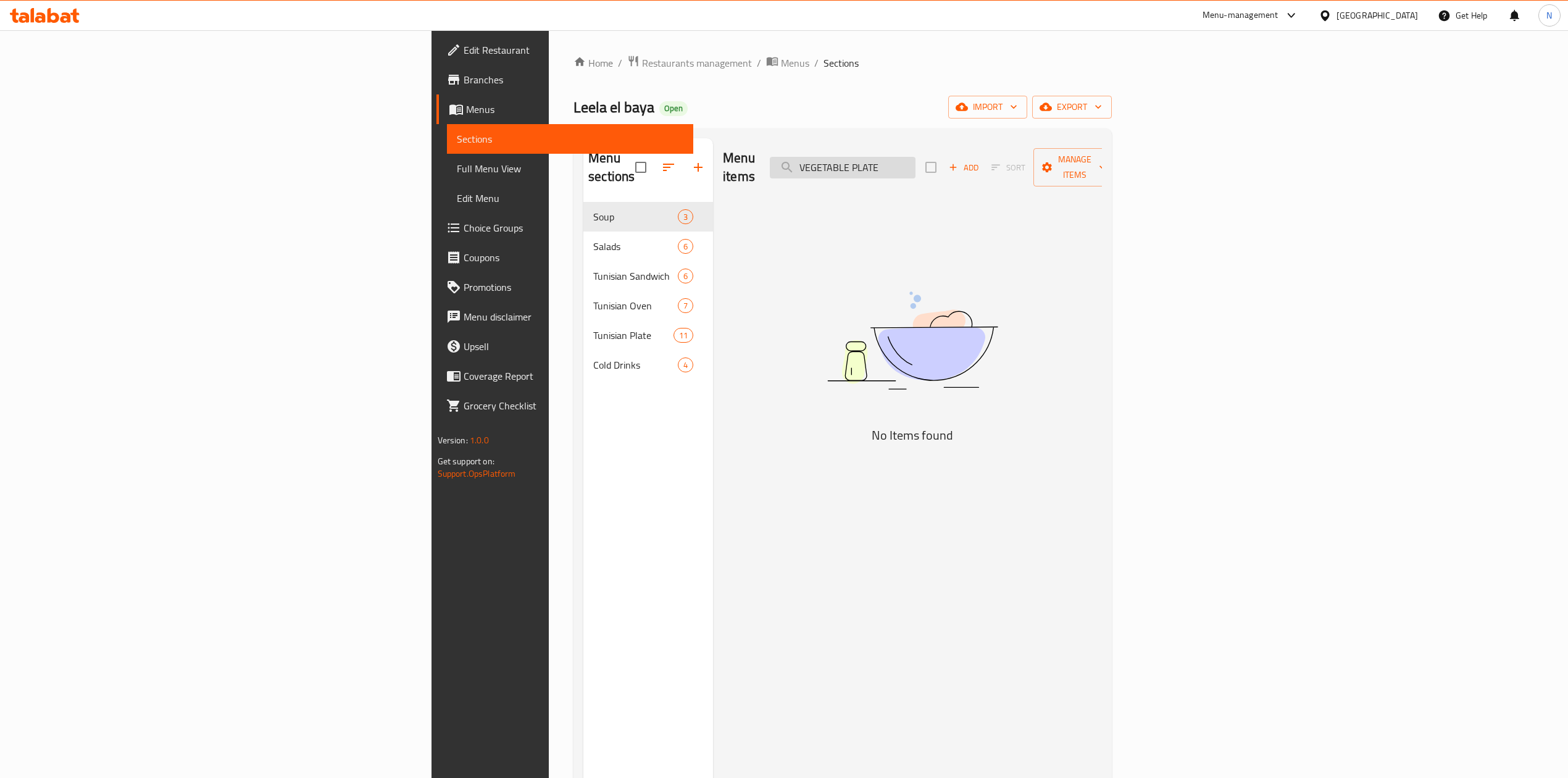
click at [915, 162] on input "VEGETABLE PLATE" at bounding box center [843, 168] width 145 height 21
click at [915, 162] on input "VEGETABLE" at bounding box center [843, 168] width 145 height 21
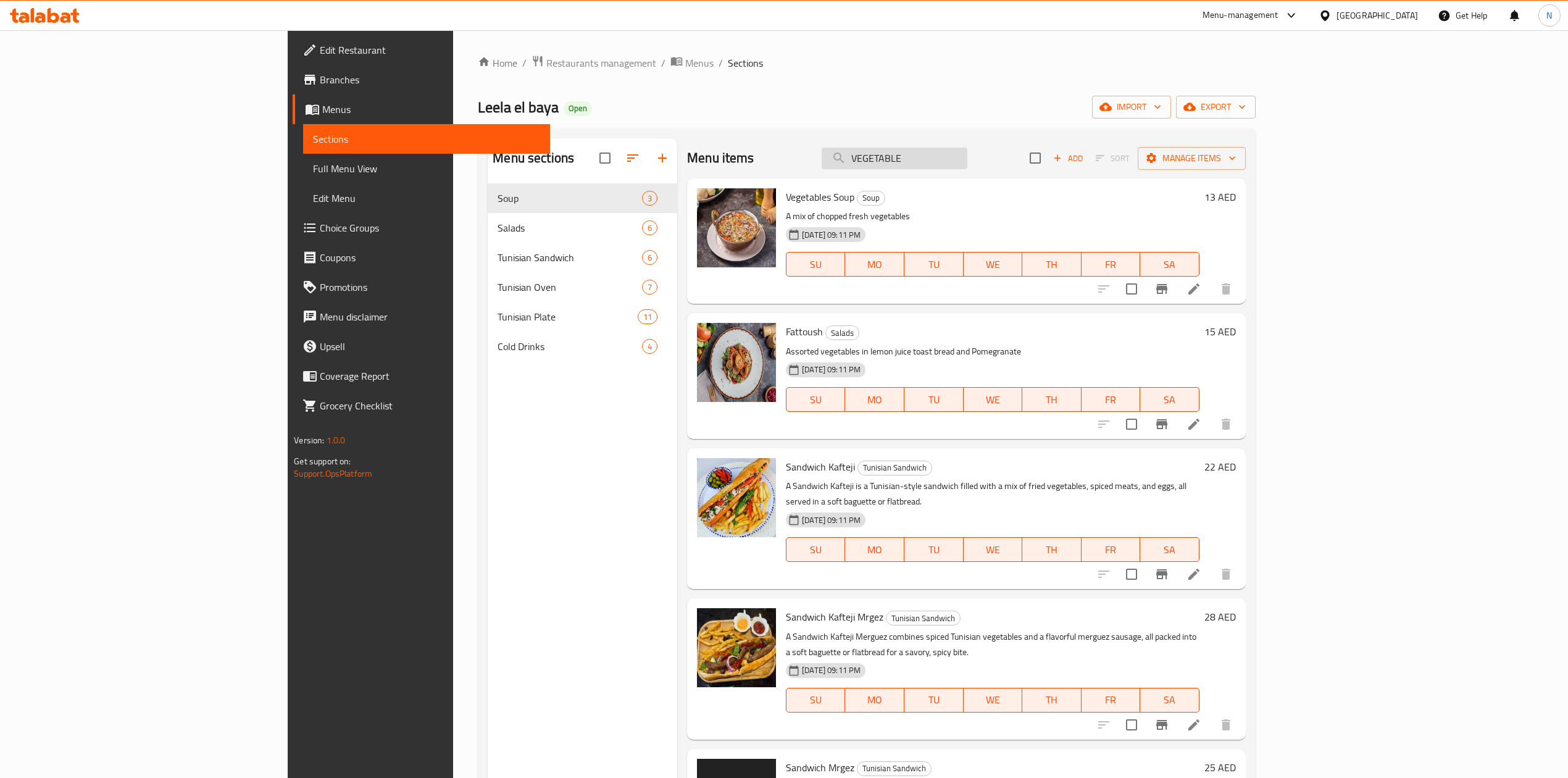
click at [967, 172] on div "Menu items VEGETABLE Add Sort Manage items" at bounding box center [967, 158] width 559 height 40
click at [968, 161] on input "VEGETABLE" at bounding box center [894, 158] width 145 height 21
paste input "ZINGER SANDWICH"
click at [968, 148] on input "ZINGER SANDWICH" at bounding box center [894, 158] width 145 height 21
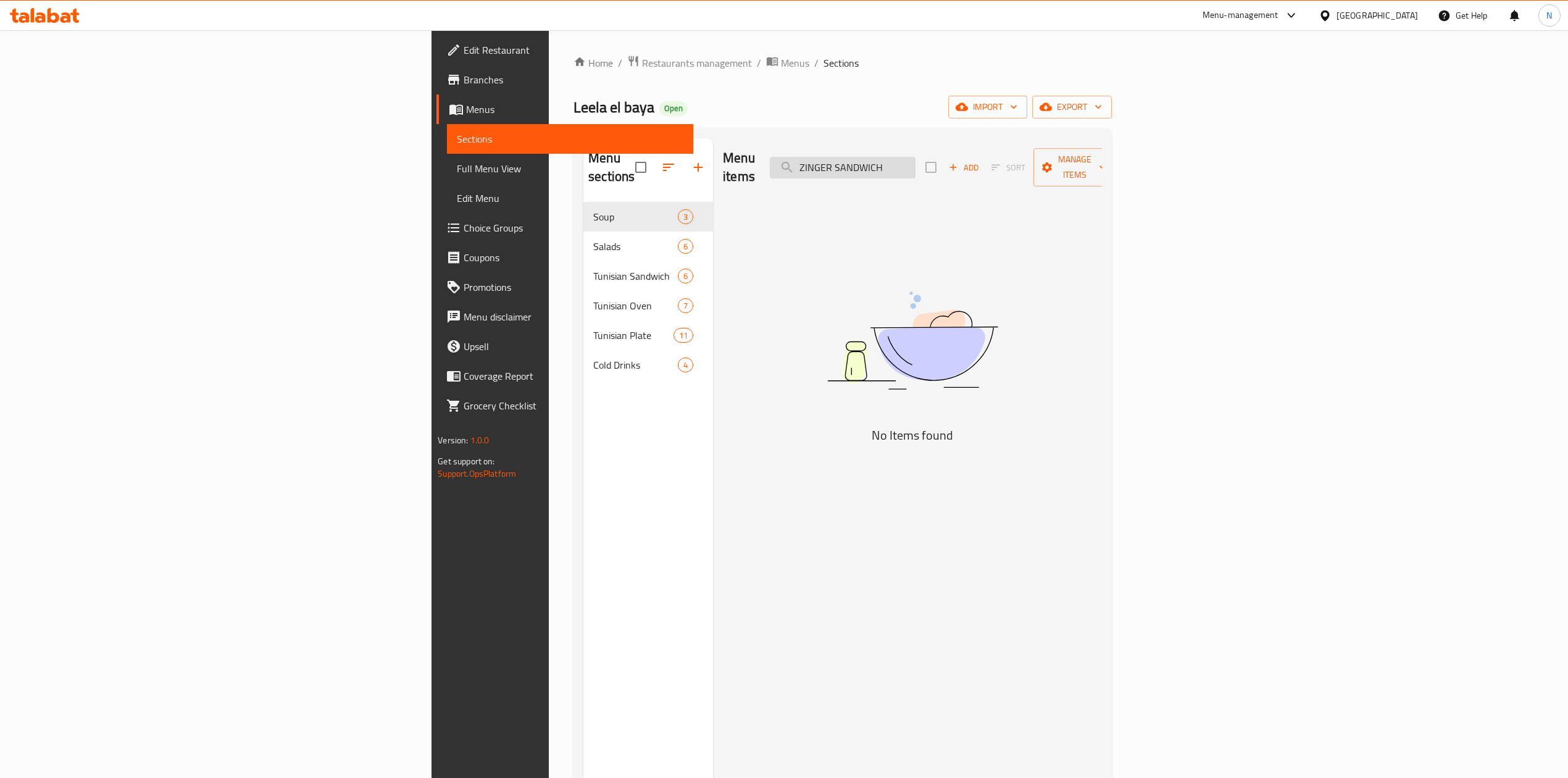
click at [915, 157] on input "ZINGER SANDWICH" at bounding box center [843, 168] width 145 height 21
click at [915, 159] on input "ZINGER SANDWIH" at bounding box center [843, 168] width 145 height 21
click at [915, 164] on input "ZINGER" at bounding box center [843, 168] width 145 height 21
paste input "SPECIAL CHICKEN BUR"
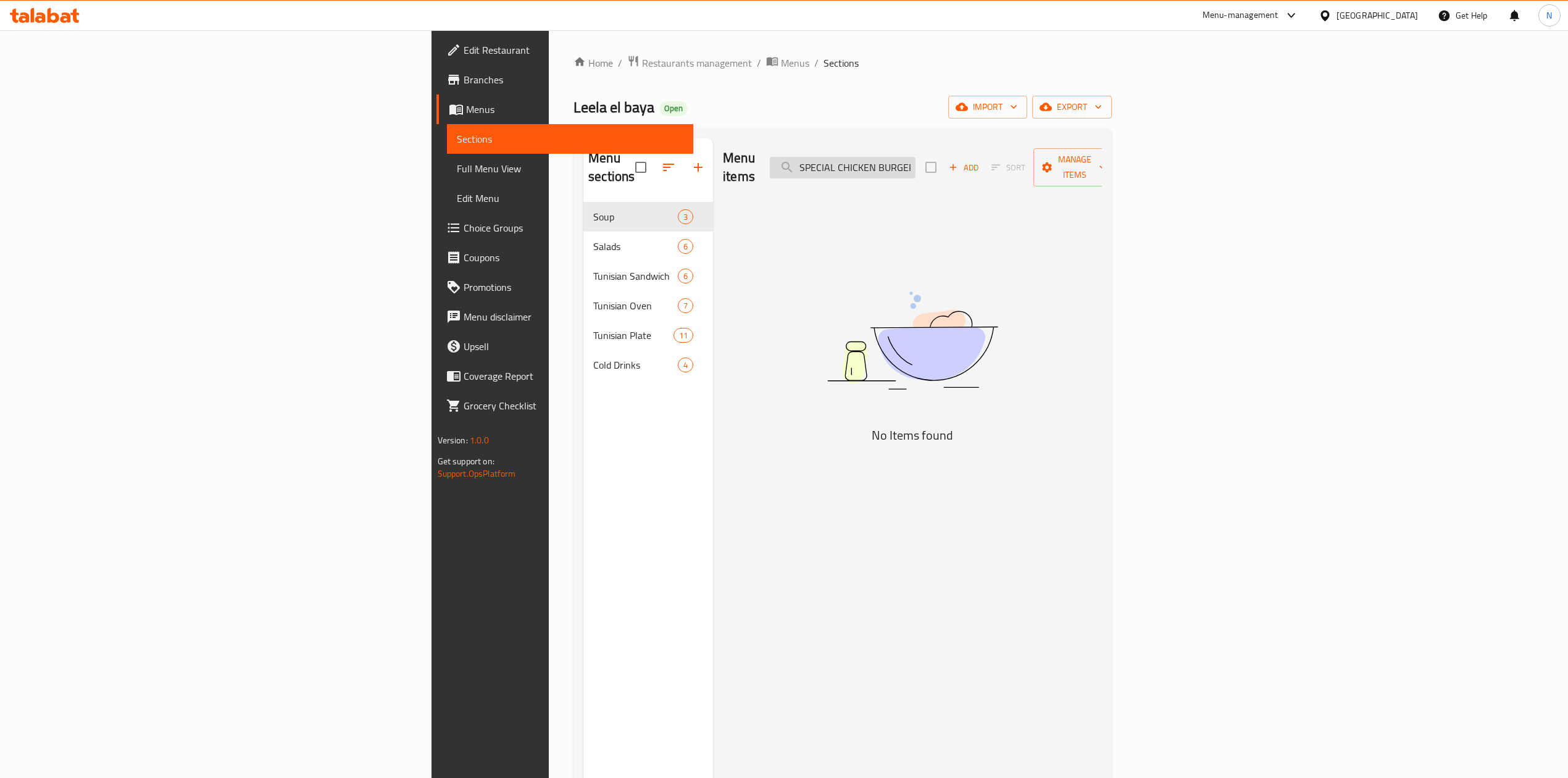
click at [915, 164] on input "SPECIAL CHICKEN BURGER" at bounding box center [843, 168] width 145 height 21
click at [915, 161] on input "SPECIAL CHICKEN BURGER" at bounding box center [843, 168] width 145 height 21
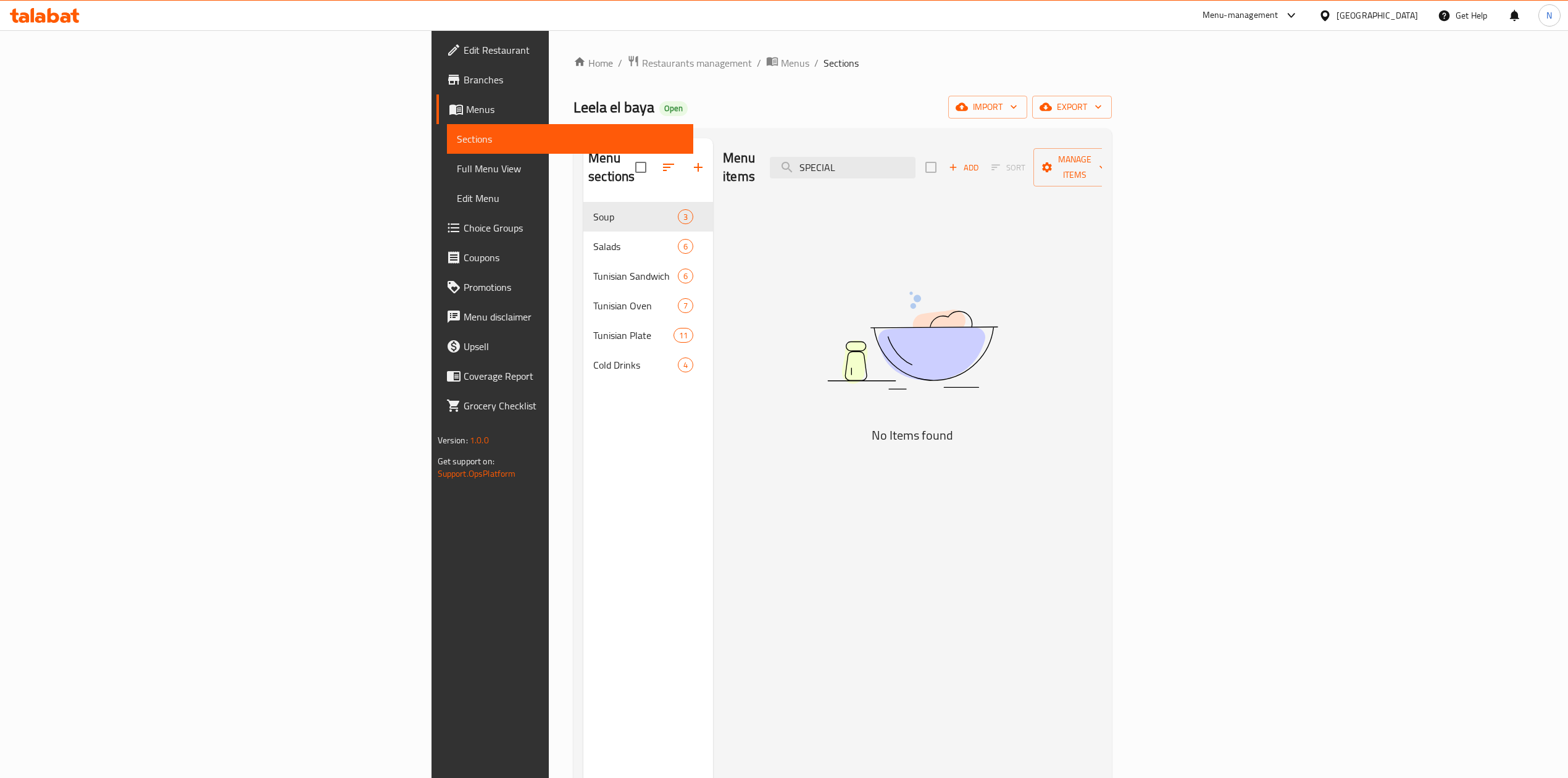
drag, startPoint x: 1016, startPoint y: 161, endPoint x: 1133, endPoint y: 171, distance: 117.4
click at [1102, 171] on div "Menu items SPECIAL Add Sort Manage items" at bounding box center [912, 168] width 379 height 58
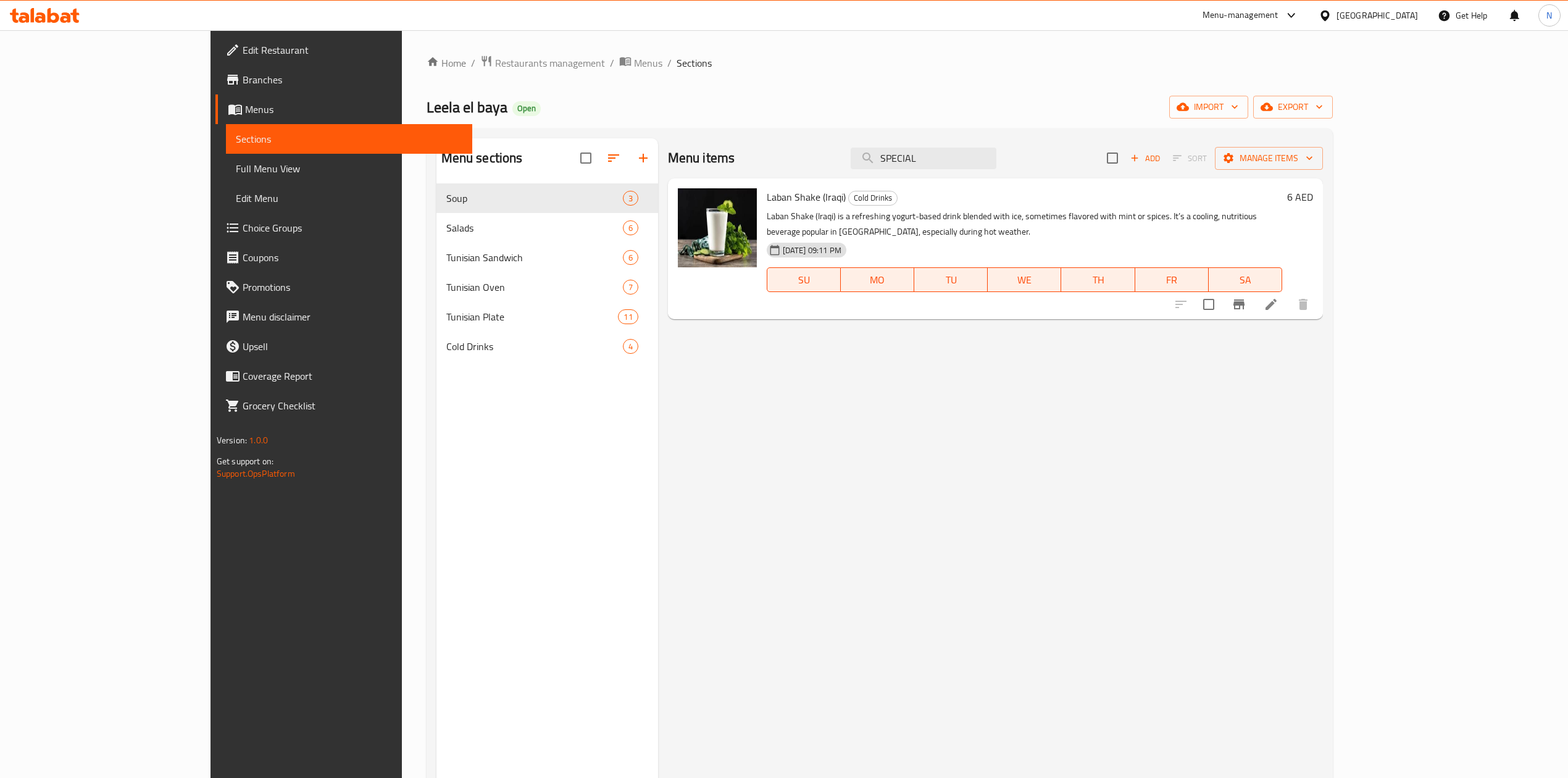
click at [999, 173] on div "Menu items SPECIAL Add Sort Manage items" at bounding box center [995, 158] width 655 height 40
click at [997, 164] on input "SPECIAL" at bounding box center [923, 158] width 145 height 21
paste input "BURGER"
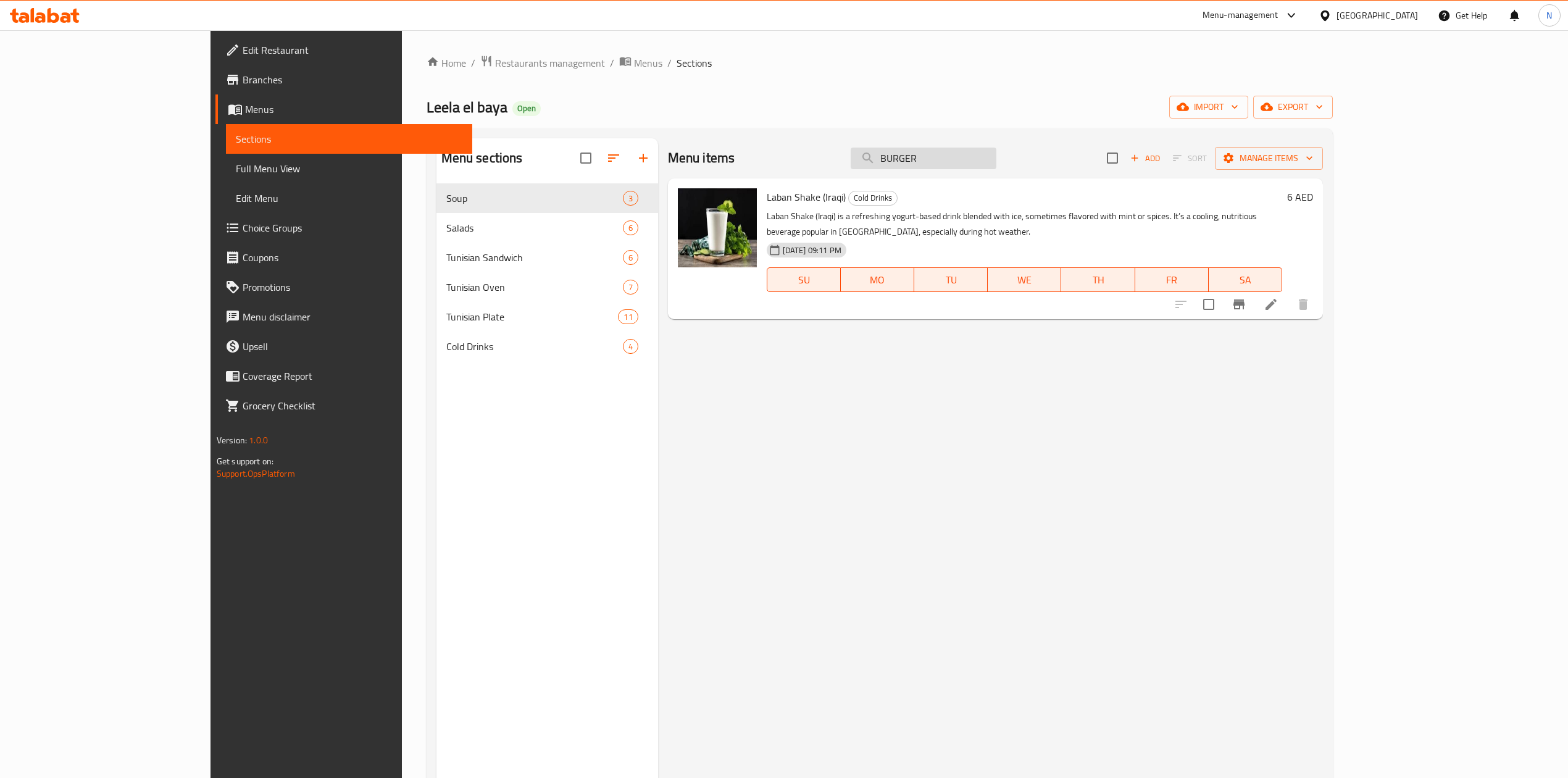
click at [997, 164] on input "BURGER" at bounding box center [923, 158] width 145 height 21
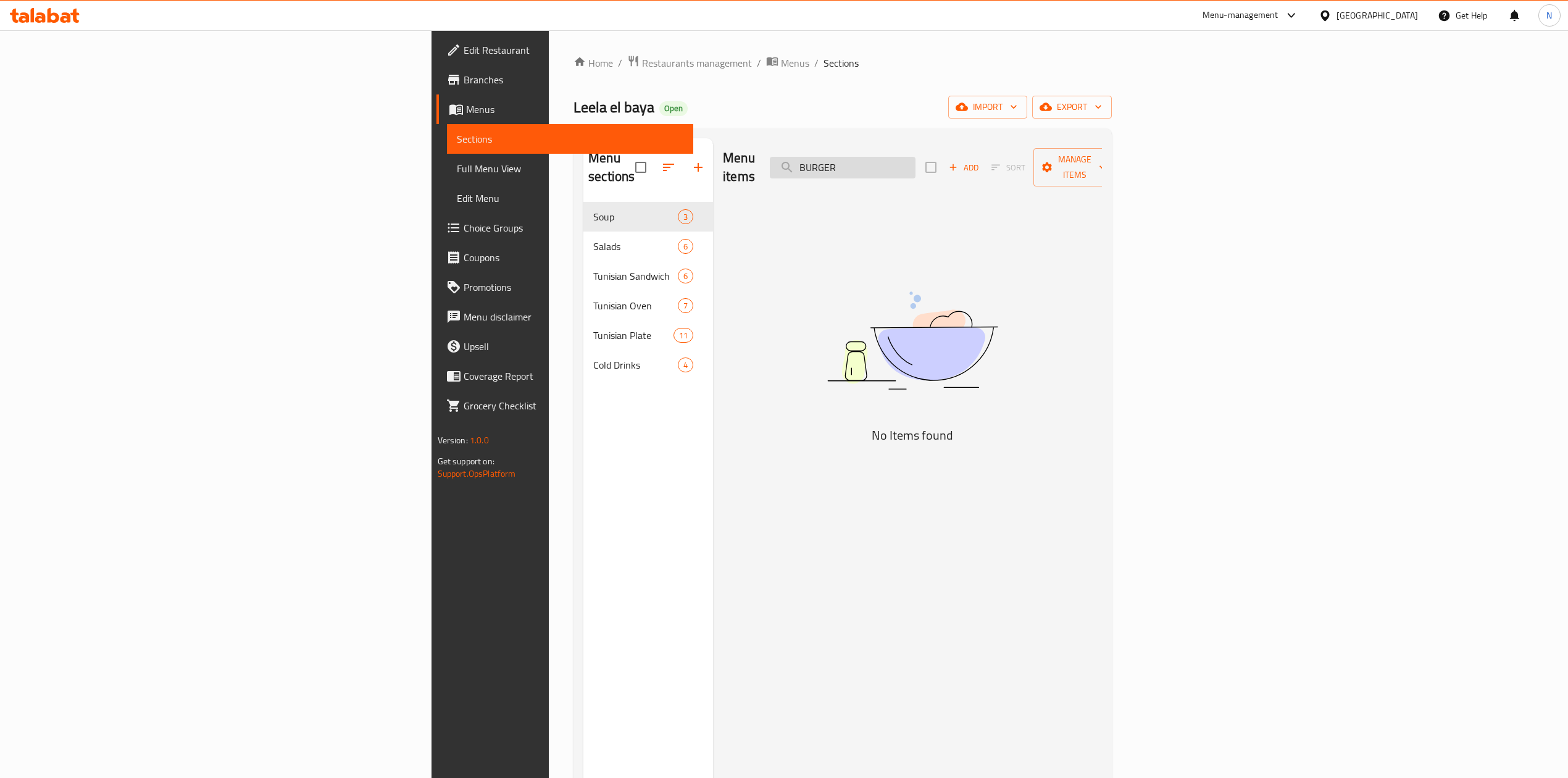
click at [915, 164] on input "BURGER" at bounding box center [843, 168] width 145 height 21
click at [915, 164] on input "fv[v" at bounding box center [843, 168] width 145 height 21
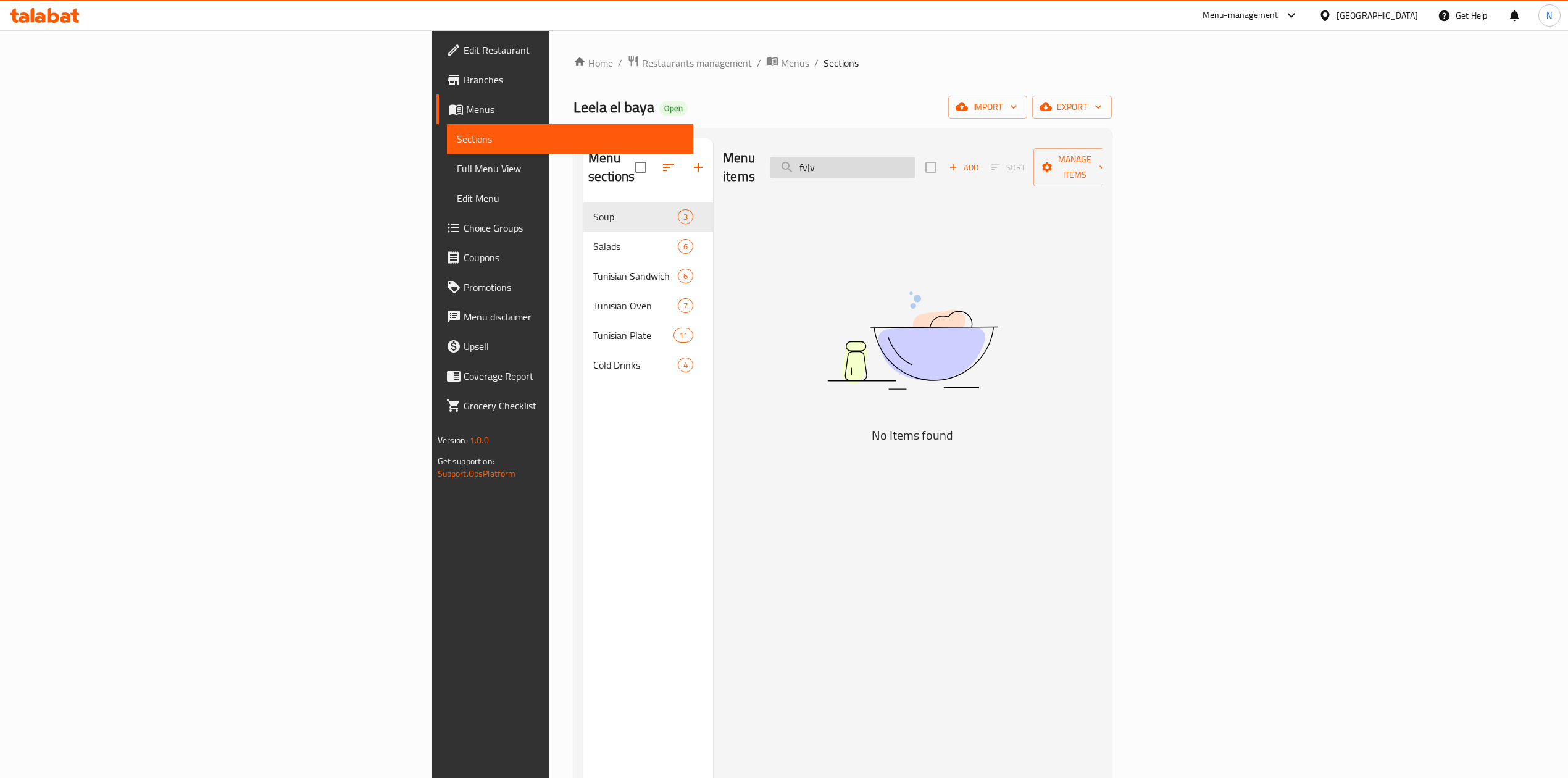
click at [915, 164] on input "fv[v" at bounding box center [843, 168] width 145 height 21
click at [915, 157] on input "برجر" at bounding box center [843, 168] width 145 height 21
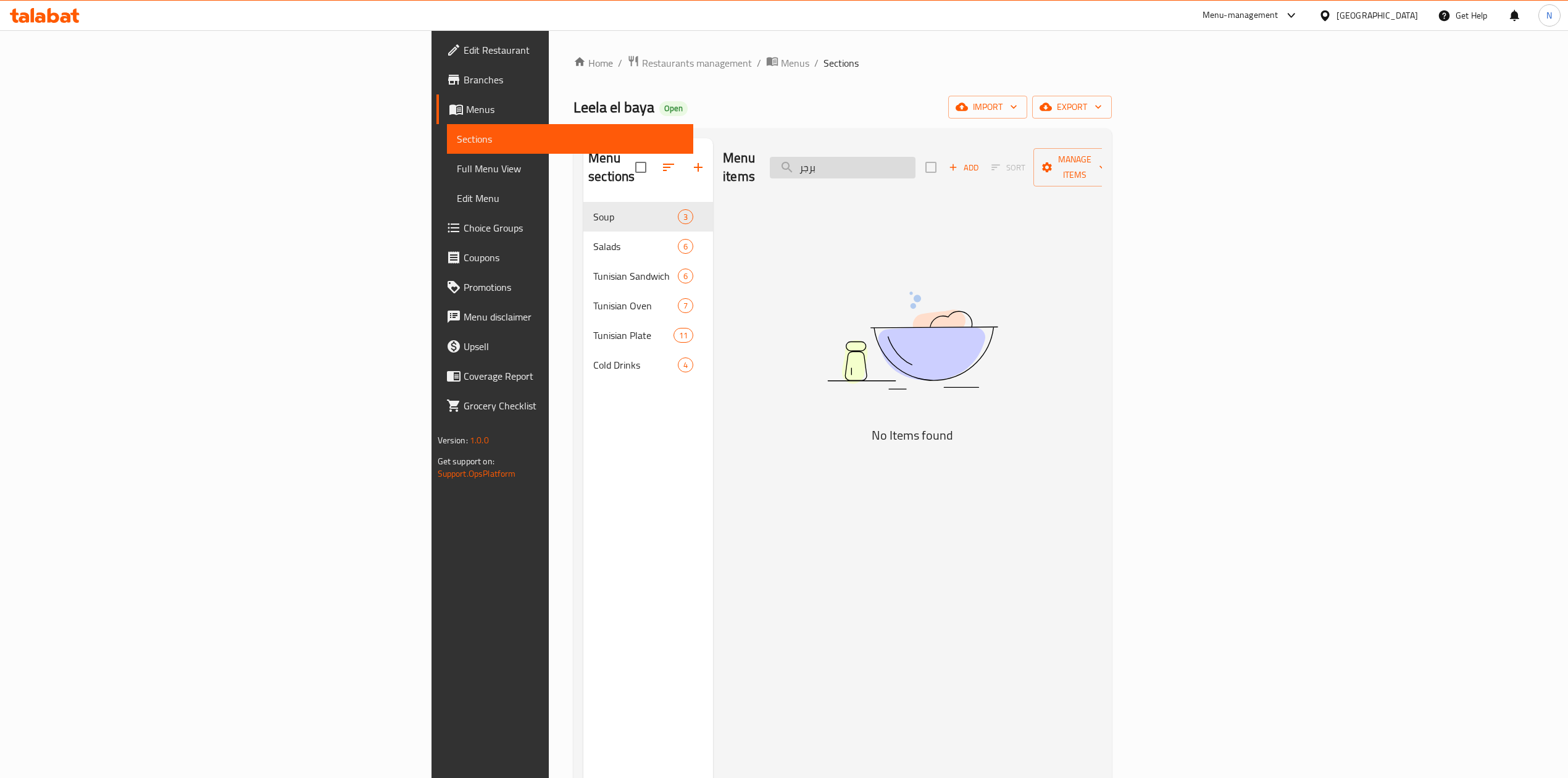
paste input "KABAB AROUK SANDWICH"
click at [915, 163] on input "KABAB AROUK SANDWICH" at bounding box center [843, 168] width 145 height 21
drag, startPoint x: 996, startPoint y: 163, endPoint x: 1134, endPoint y: 173, distance: 138.4
click at [1102, 173] on div "Menu items KABAB AROUK SANDWICH Add Sort Manage items" at bounding box center [912, 168] width 379 height 58
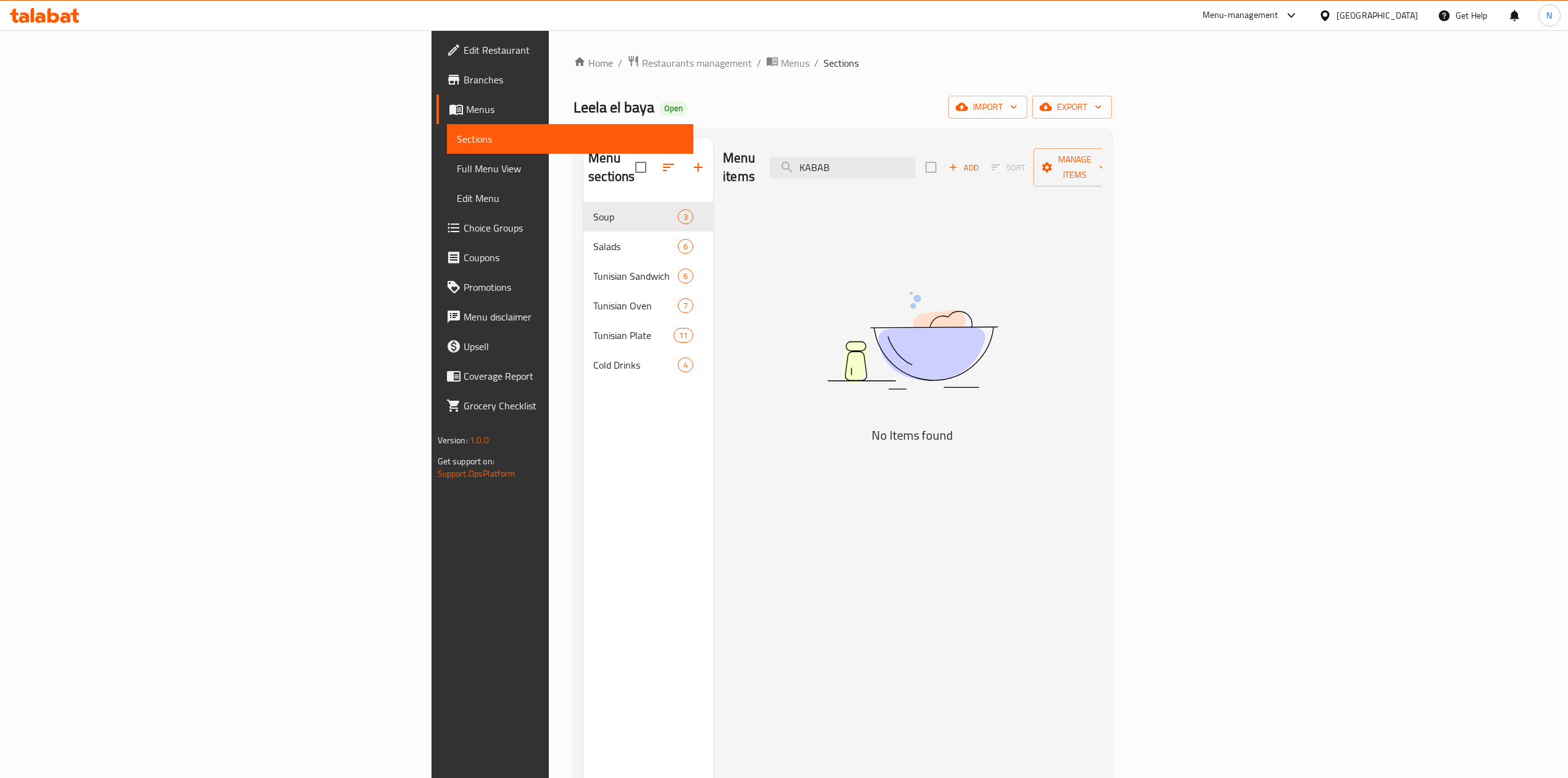
scroll to position [0, 0]
click at [915, 157] on input "KABAB" at bounding box center [843, 168] width 145 height 21
paste input "FALAFEL SANDWICH"
click at [915, 157] on input "FALAFEL SANDWICH" at bounding box center [843, 168] width 145 height 21
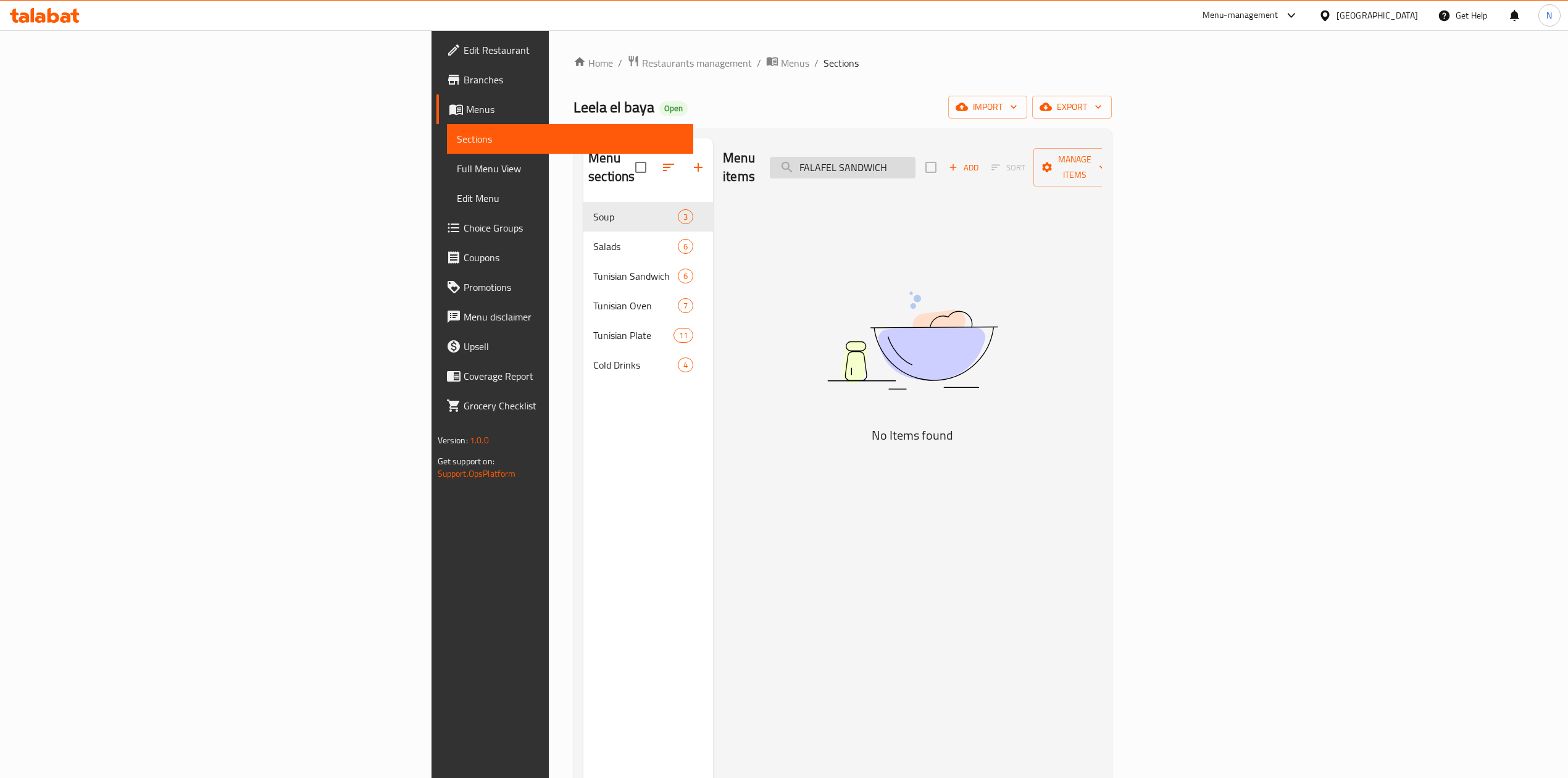
click at [915, 157] on input "FALAFEL SANDWICH" at bounding box center [843, 168] width 145 height 21
click at [915, 157] on input "فلاف" at bounding box center [843, 168] width 145 height 21
paste input "Egg On Your Choice"
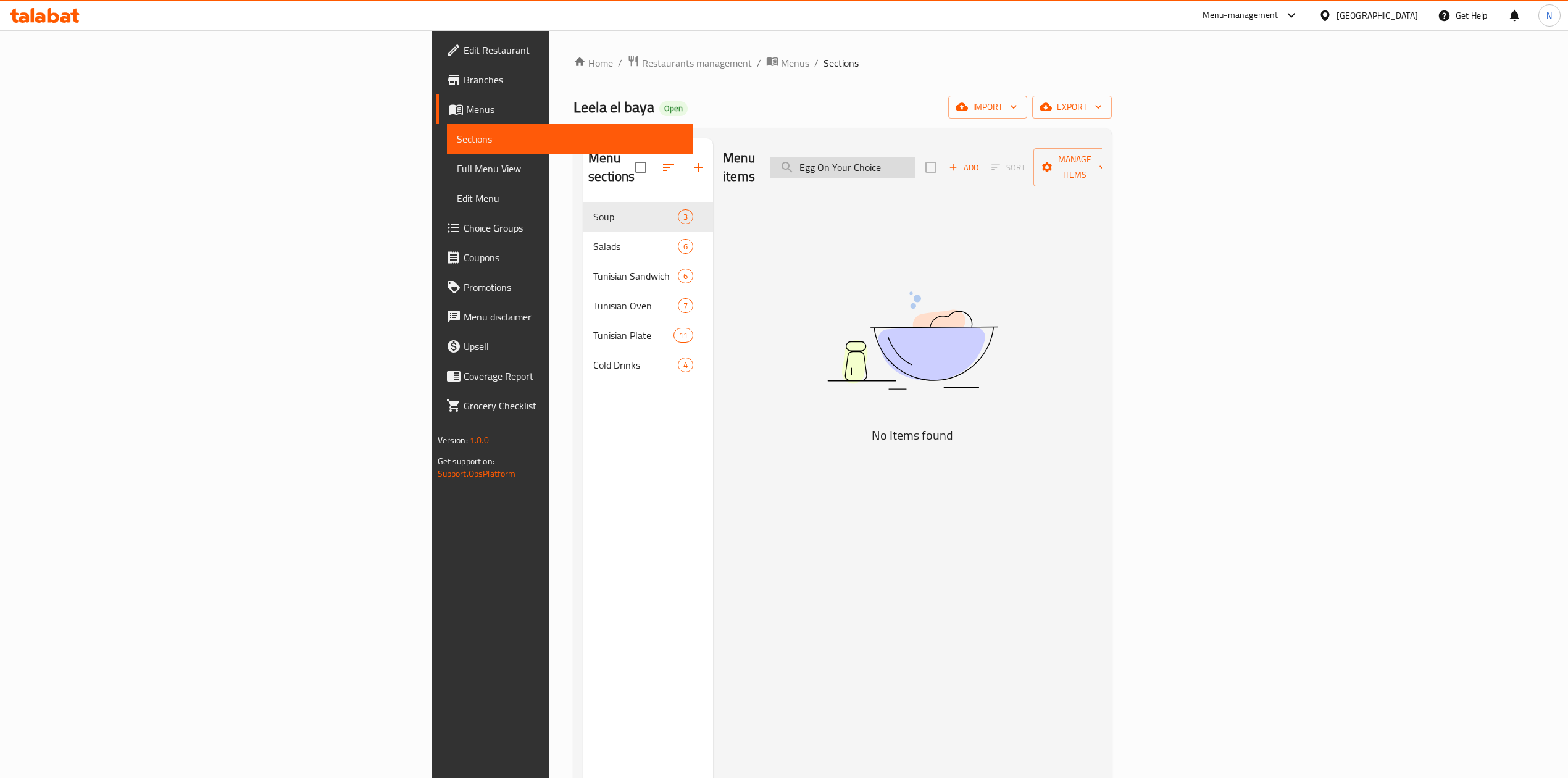
click at [915, 157] on input "Egg On Your Choice" at bounding box center [843, 168] width 145 height 21
drag, startPoint x: 997, startPoint y: 149, endPoint x: 1032, endPoint y: 154, distance: 35.4
click at [915, 157] on input "Egg On Your Choice" at bounding box center [843, 168] width 145 height 21
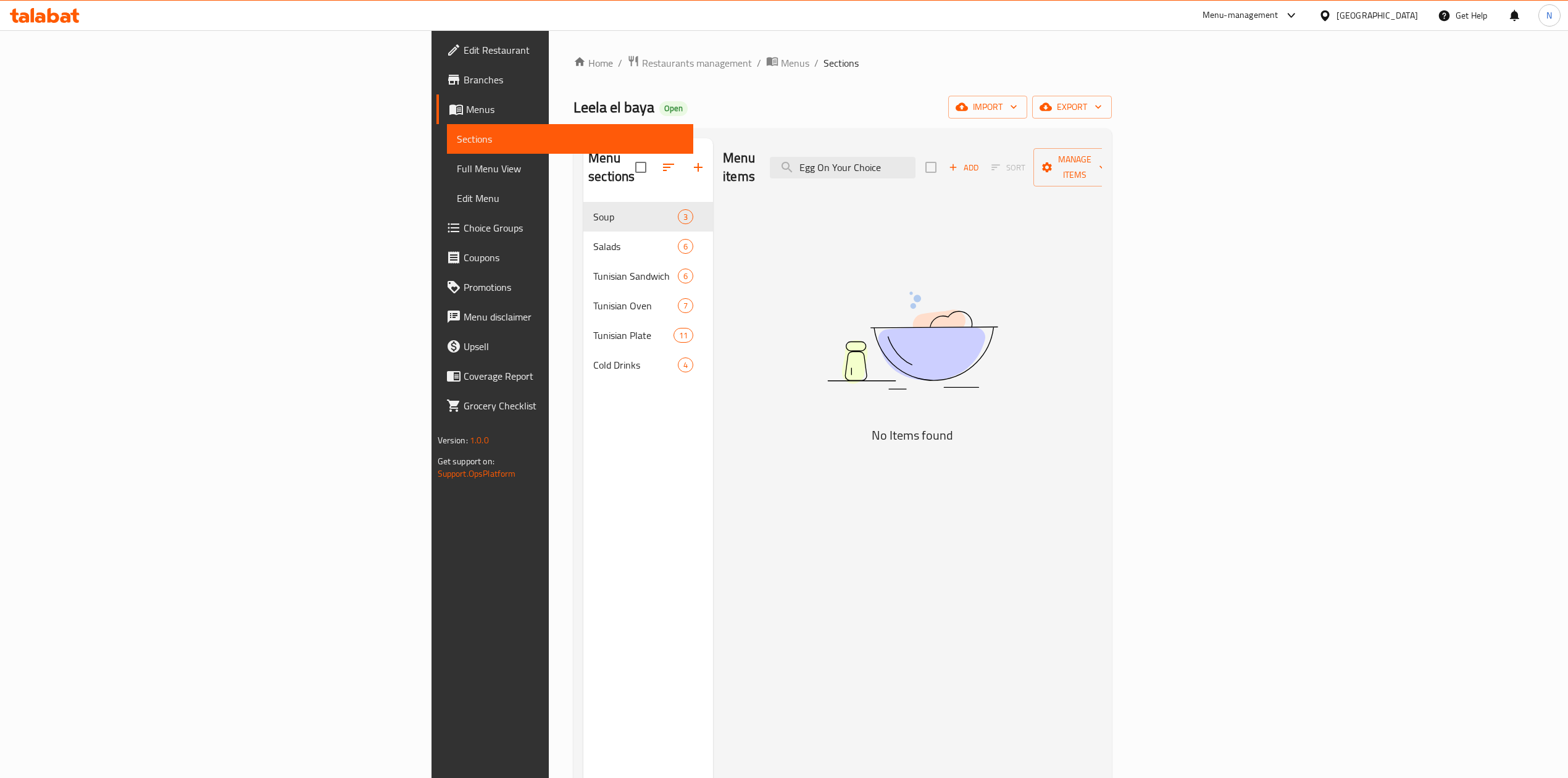
drag, startPoint x: 979, startPoint y: 153, endPoint x: 1102, endPoint y: 163, distance: 123.4
click at [1102, 163] on div "Menu items Egg On Your Choice Add Sort Manage items" at bounding box center [912, 168] width 379 height 58
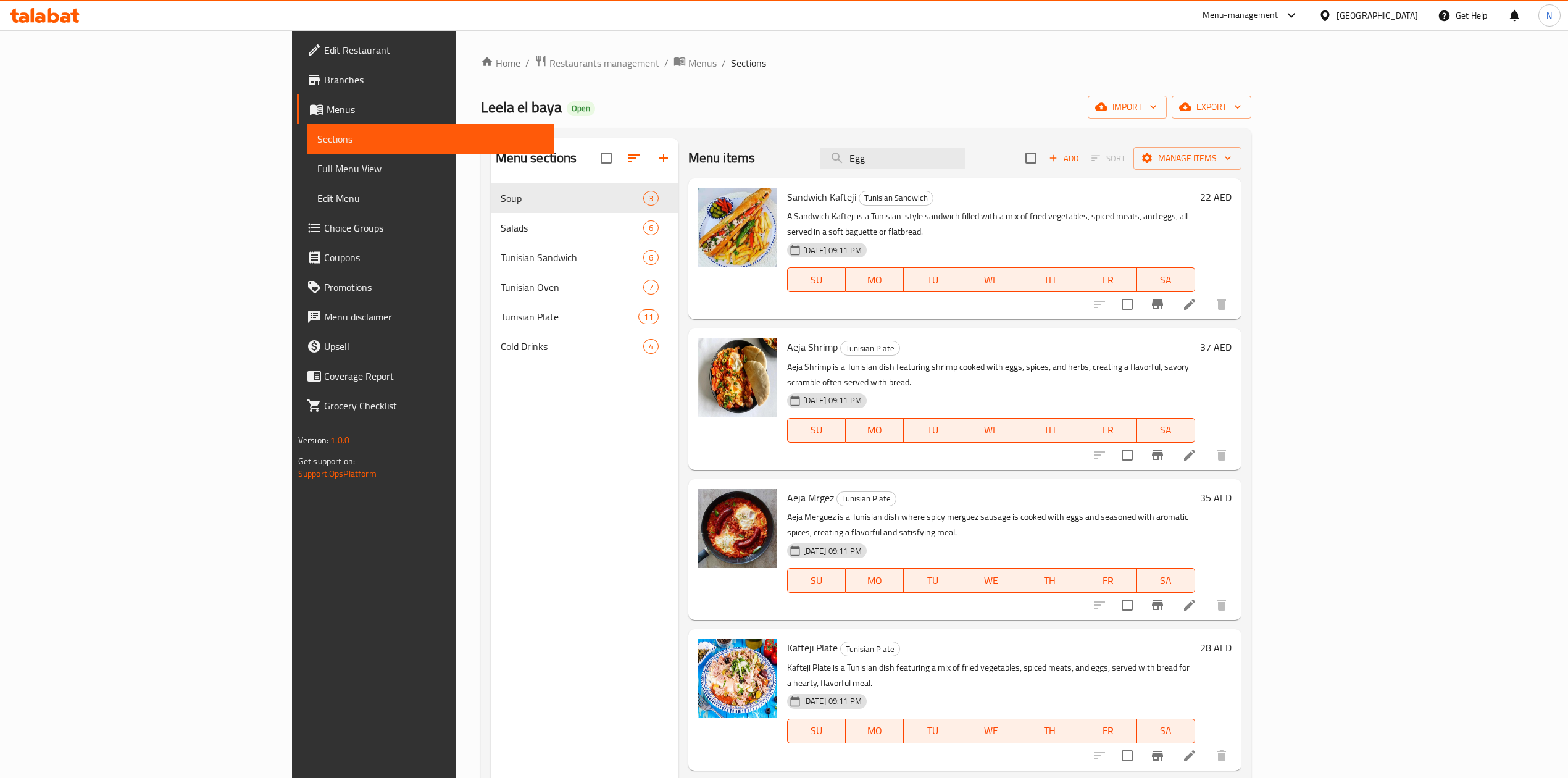
click at [959, 188] on h6 "Sandwich Kafteji Tunisian Sandwich" at bounding box center [991, 197] width 408 height 17
click at [966, 173] on div "Menu items Egg Add Sort Manage items" at bounding box center [965, 158] width 553 height 40
click at [966, 166] on input "Egg" at bounding box center [892, 158] width 145 height 21
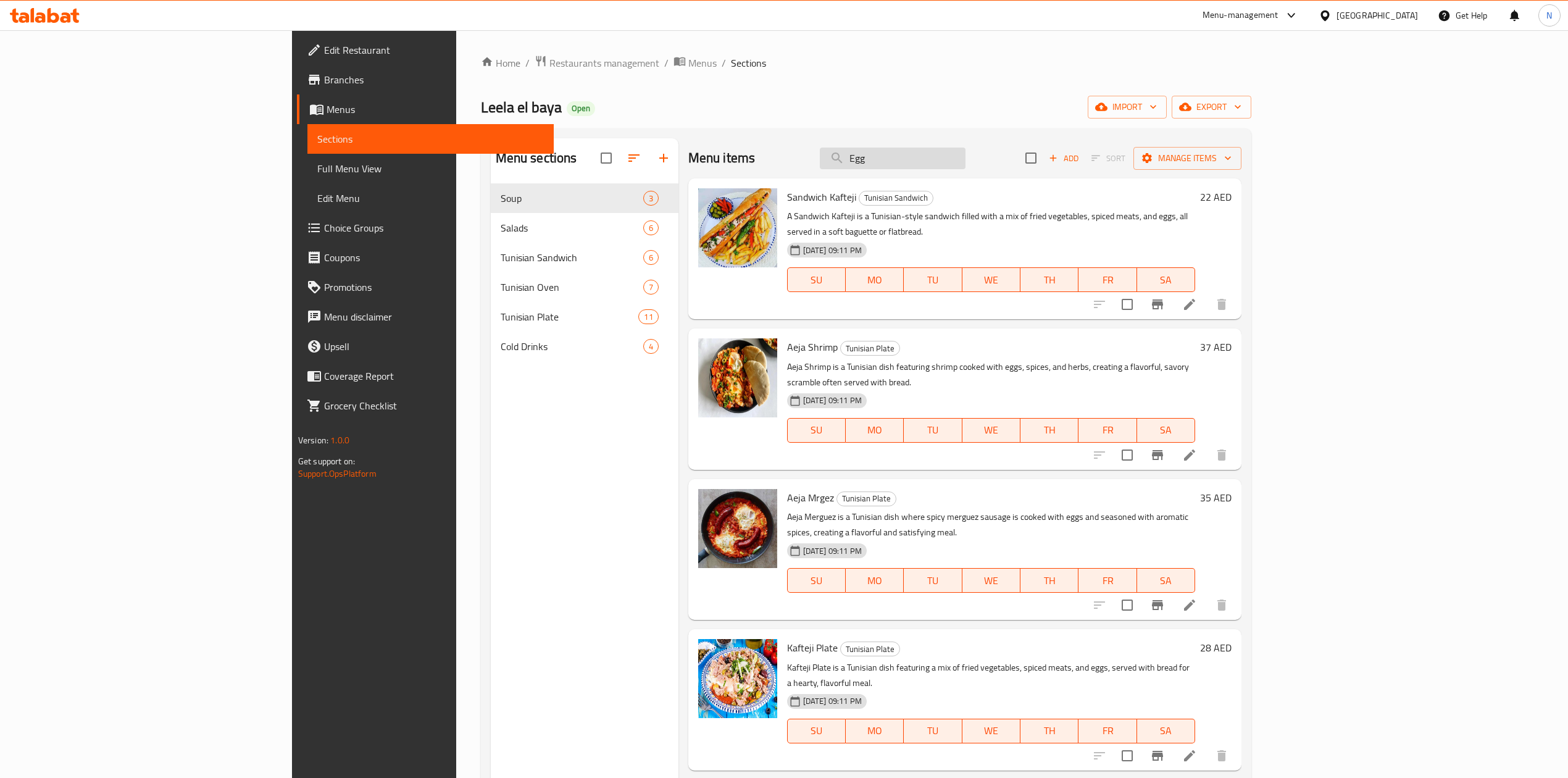
paste input "CHICKEN STRIPS"
click at [964, 164] on input "CHICKEN STRIPS" at bounding box center [892, 158] width 145 height 21
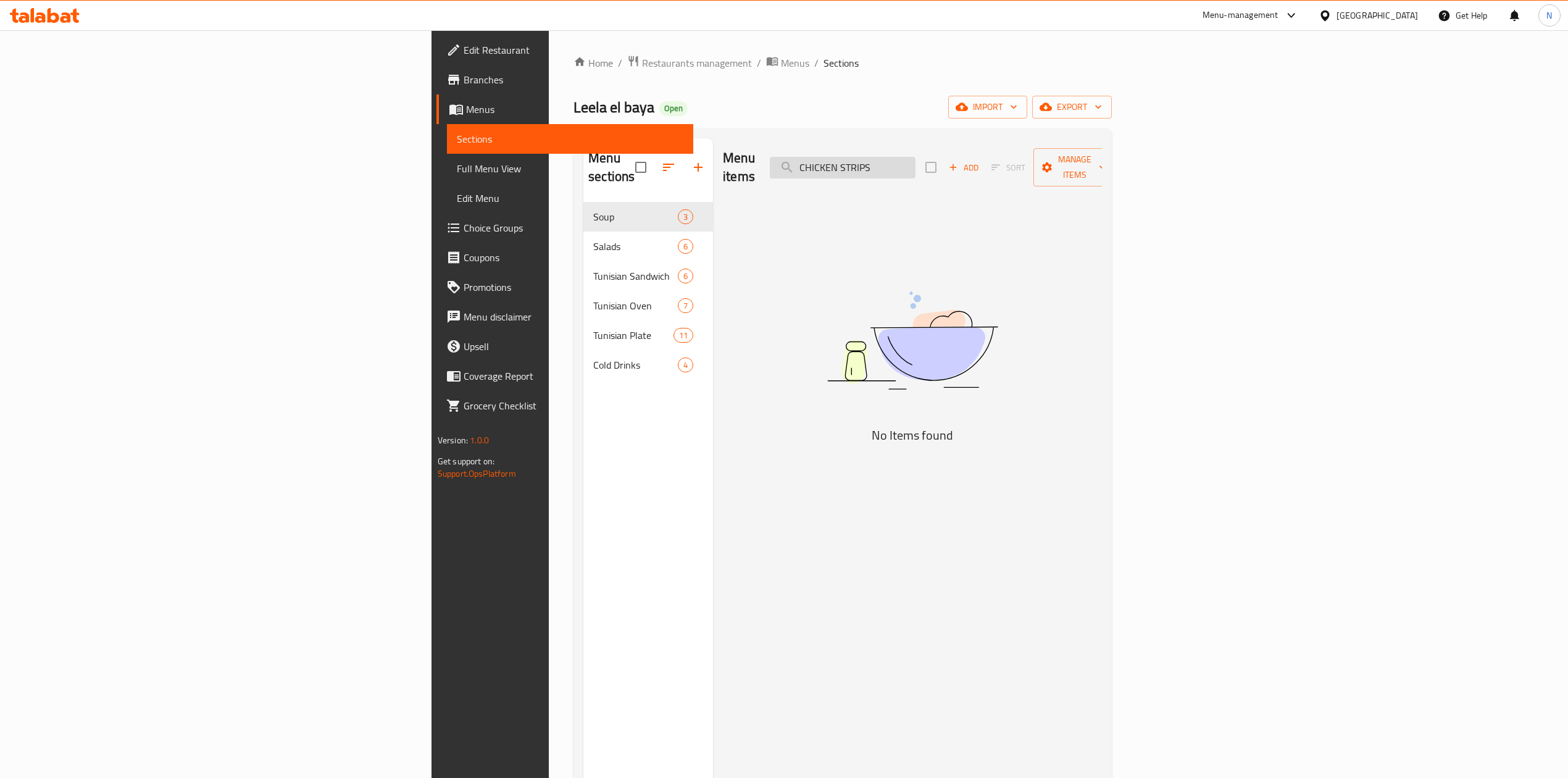
click at [915, 164] on input "CHICKEN STRIPS" at bounding box center [843, 168] width 145 height 21
click at [915, 166] on input "CHICKEN STRIPS" at bounding box center [843, 168] width 145 height 21
click at [915, 168] on input "CHICKEN STRIPS" at bounding box center [843, 168] width 145 height 21
click at [915, 164] on input "CHICKEN STRIPS" at bounding box center [843, 168] width 145 height 21
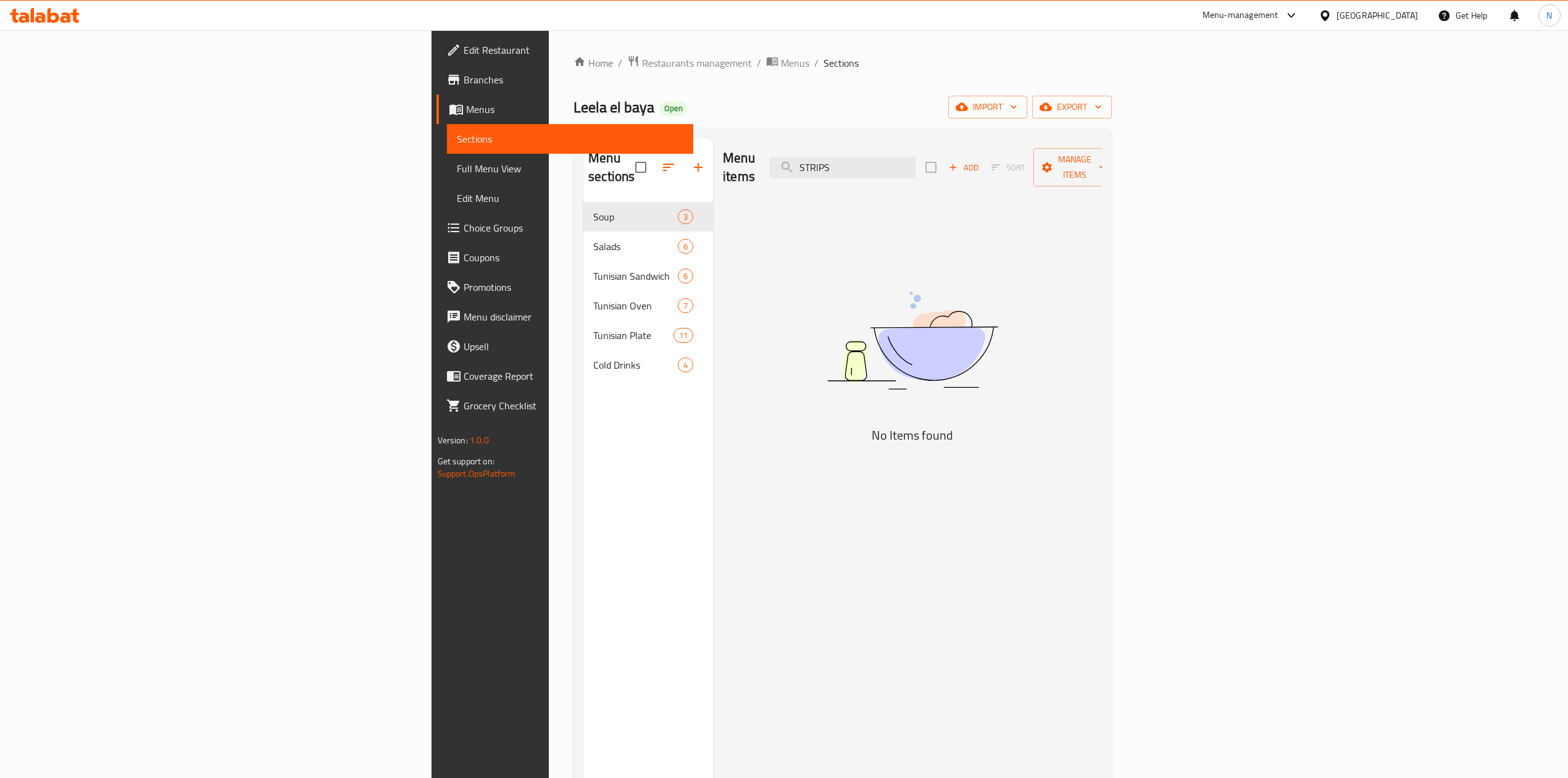
click at [1089, 161] on div "Menu items STRIPS Add Sort Manage items" at bounding box center [912, 168] width 379 height 58
click at [915, 161] on input "STRIPS" at bounding box center [843, 168] width 145 height 21
paste input "LIVER"
click at [915, 163] on input "LIVER" at bounding box center [843, 168] width 145 height 21
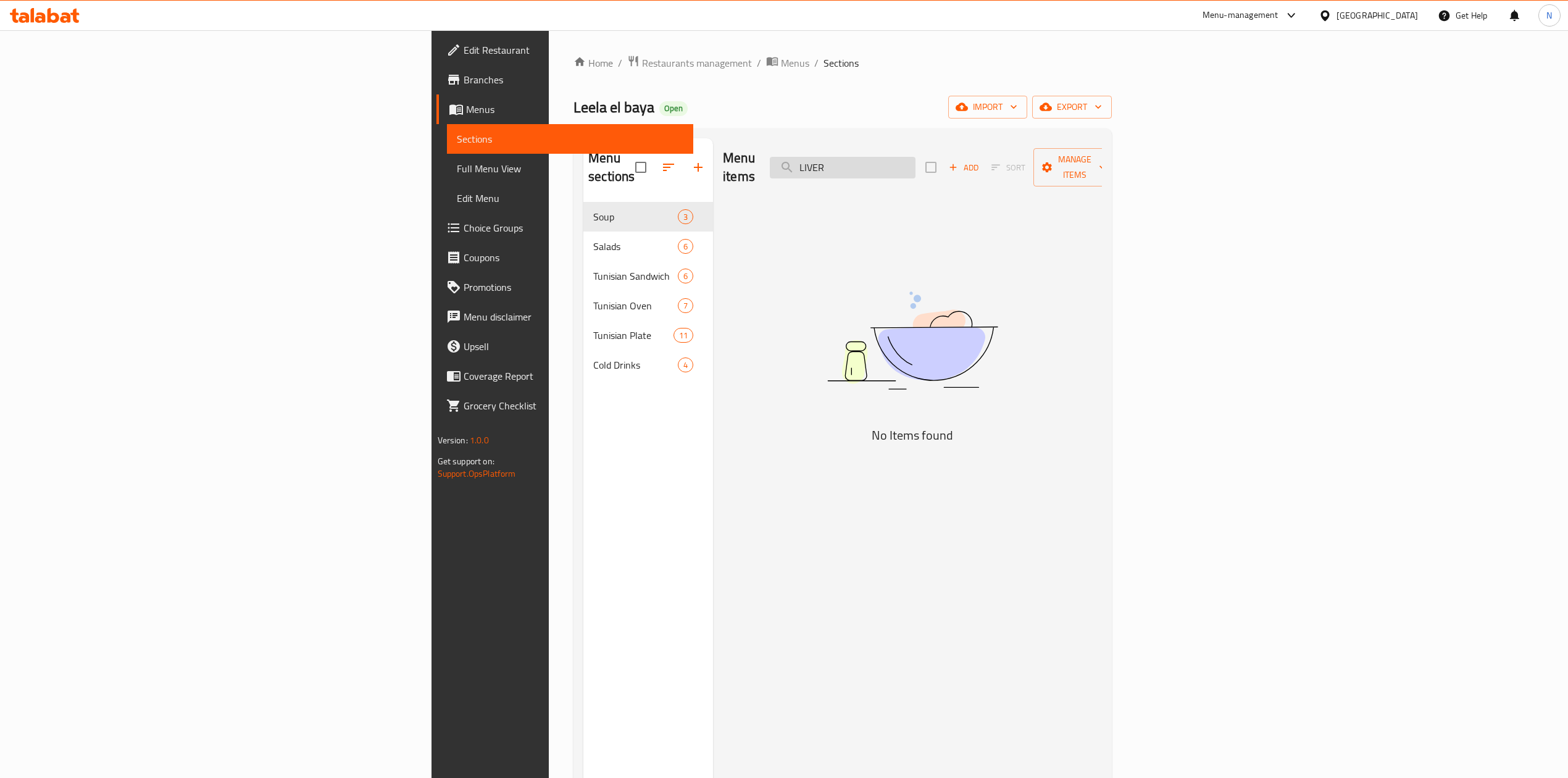
click at [915, 163] on input "LIVER" at bounding box center [843, 168] width 145 height 21
paste input "KRAFT CHEESE WITH HONEY"
click at [915, 168] on input "KRAFT CHEESE WITH HONEY" at bounding box center [843, 168] width 145 height 21
drag, startPoint x: 996, startPoint y: 168, endPoint x: 1159, endPoint y: 178, distance: 163.3
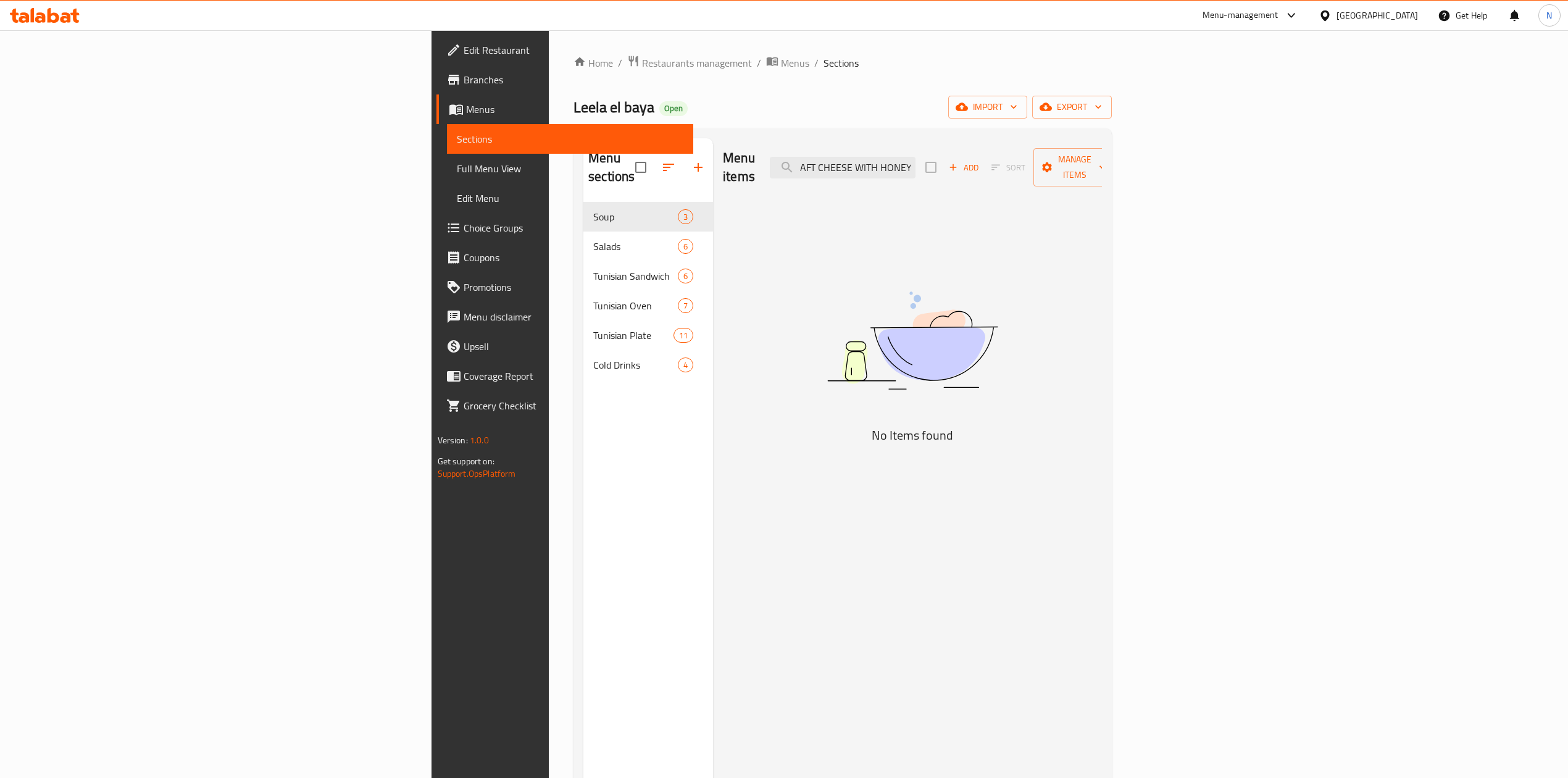
click at [1102, 178] on div "Menu items KRAFT CHEESE WITH HONEY Add Sort Manage items" at bounding box center [912, 168] width 379 height 58
click at [915, 169] on input "KRAFT" at bounding box center [843, 168] width 145 height 21
paste input "EBEH POTATO JAB"
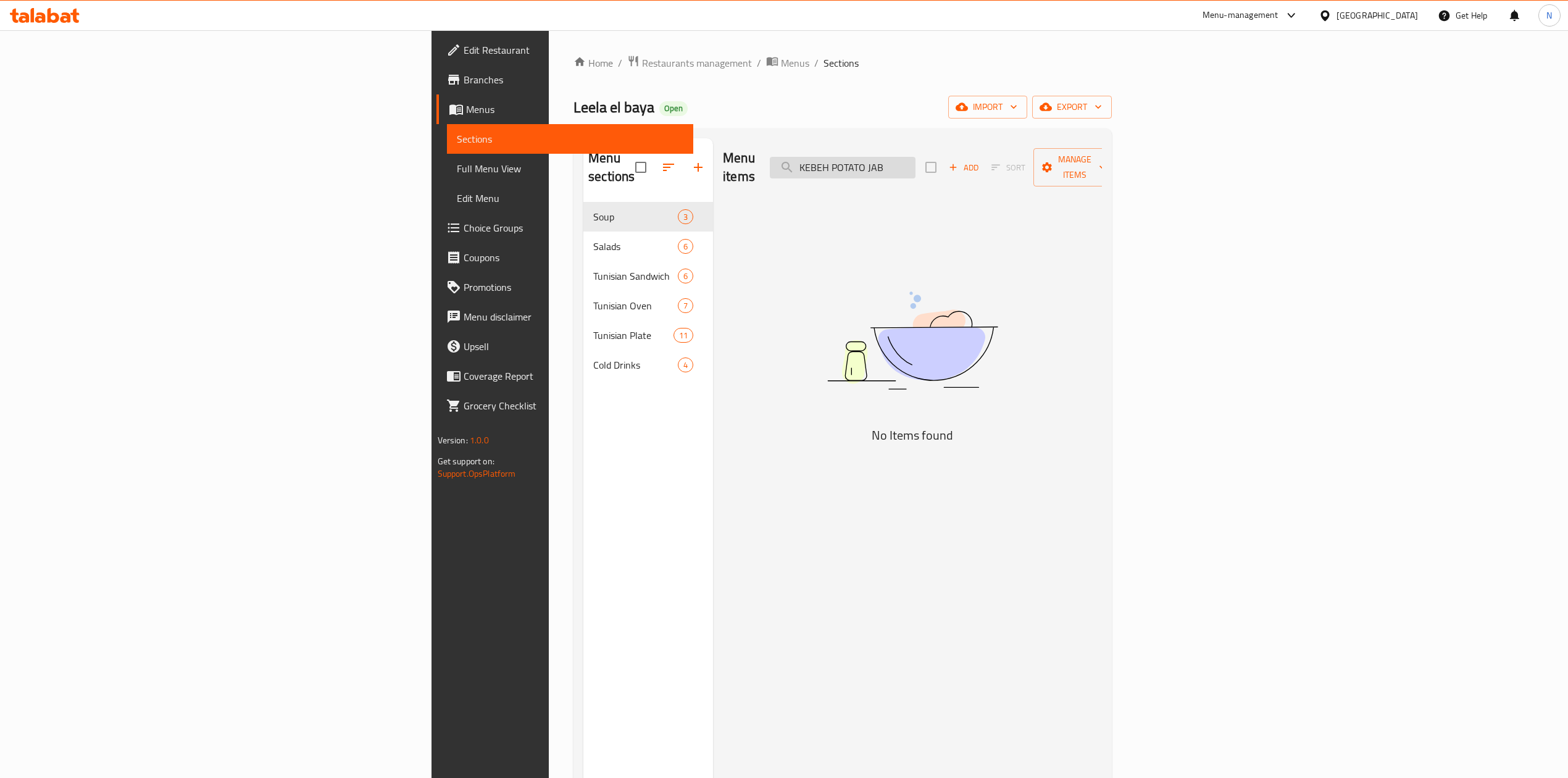
click at [915, 157] on input "KEBEH POTATO JAB" at bounding box center [843, 168] width 145 height 21
click at [915, 162] on input "POTATO JAB" at bounding box center [843, 168] width 145 height 21
click at [915, 162] on input "POTATO" at bounding box center [843, 168] width 145 height 21
click at [915, 161] on input "POTATO" at bounding box center [843, 168] width 145 height 21
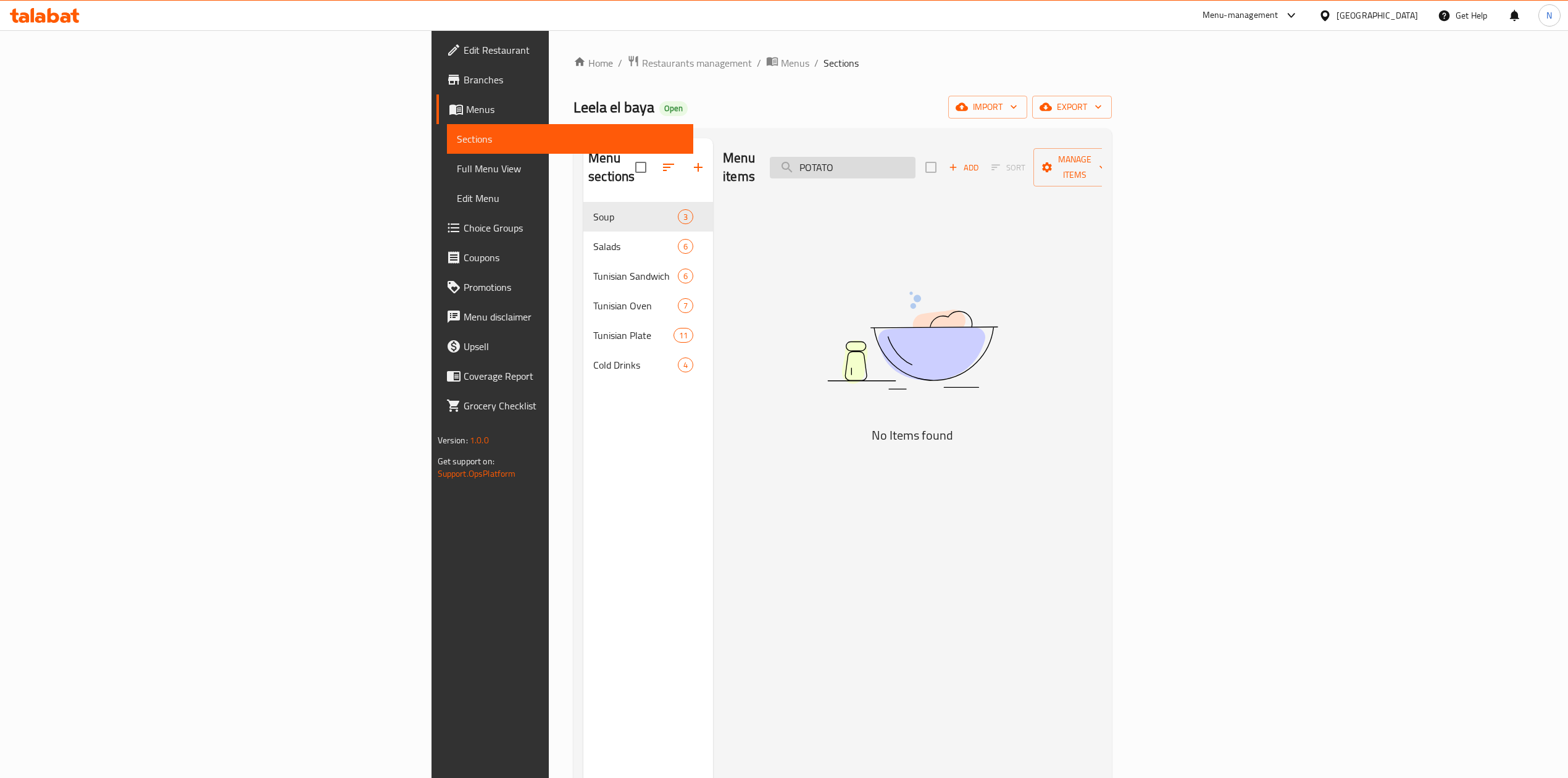
click at [915, 161] on input "POTATO" at bounding box center [843, 168] width 145 height 21
paste input "KEBBEH"
click at [915, 163] on input "KEBBEH" at bounding box center [843, 168] width 145 height 21
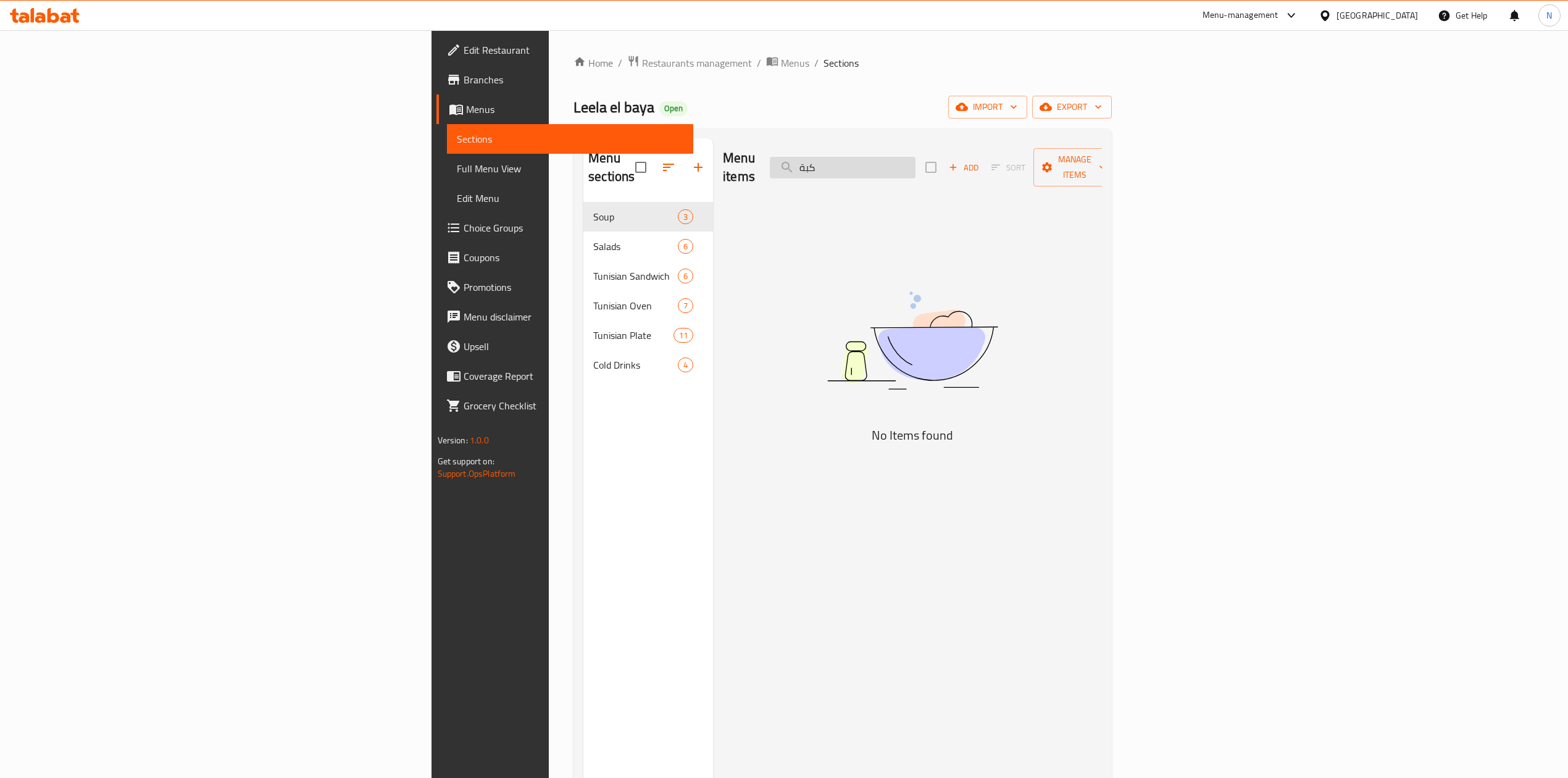
click at [915, 166] on input "كبة" at bounding box center [843, 168] width 145 height 21
paste input "KEBAB AROUQ SANDWICH"
click at [915, 166] on input "كبة" at bounding box center [843, 168] width 145 height 21
click at [915, 169] on input "KEBAB AROUQ SANDWICH" at bounding box center [843, 168] width 145 height 21
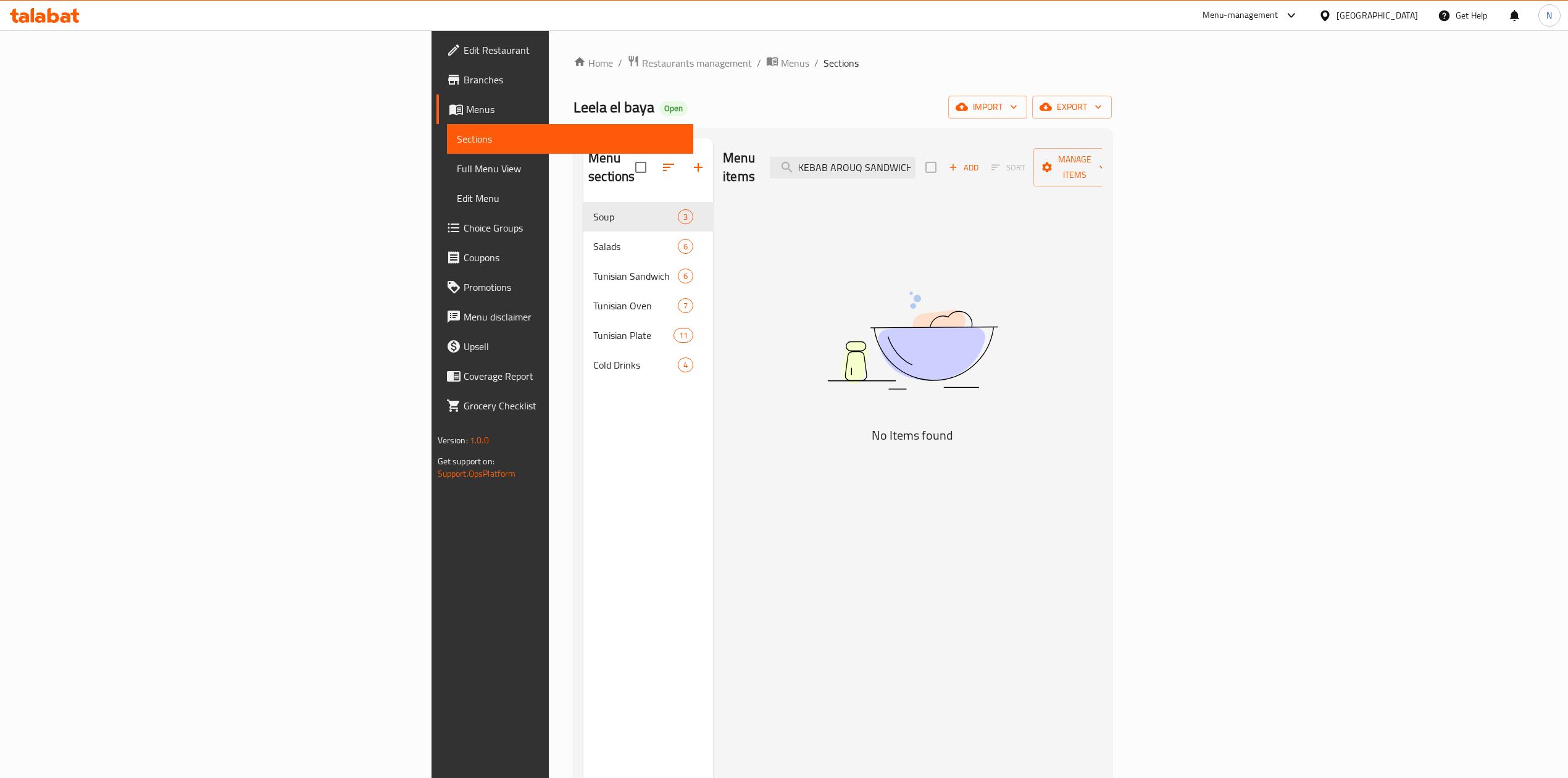
drag, startPoint x: 995, startPoint y: 169, endPoint x: 1138, endPoint y: 171, distance: 143.0
click at [1102, 171] on div "Menu items KEBAB AROUQ SANDWICH Add Sort Manage items" at bounding box center [912, 168] width 379 height 58
click at [915, 168] on input "KEBAB" at bounding box center [843, 168] width 145 height 21
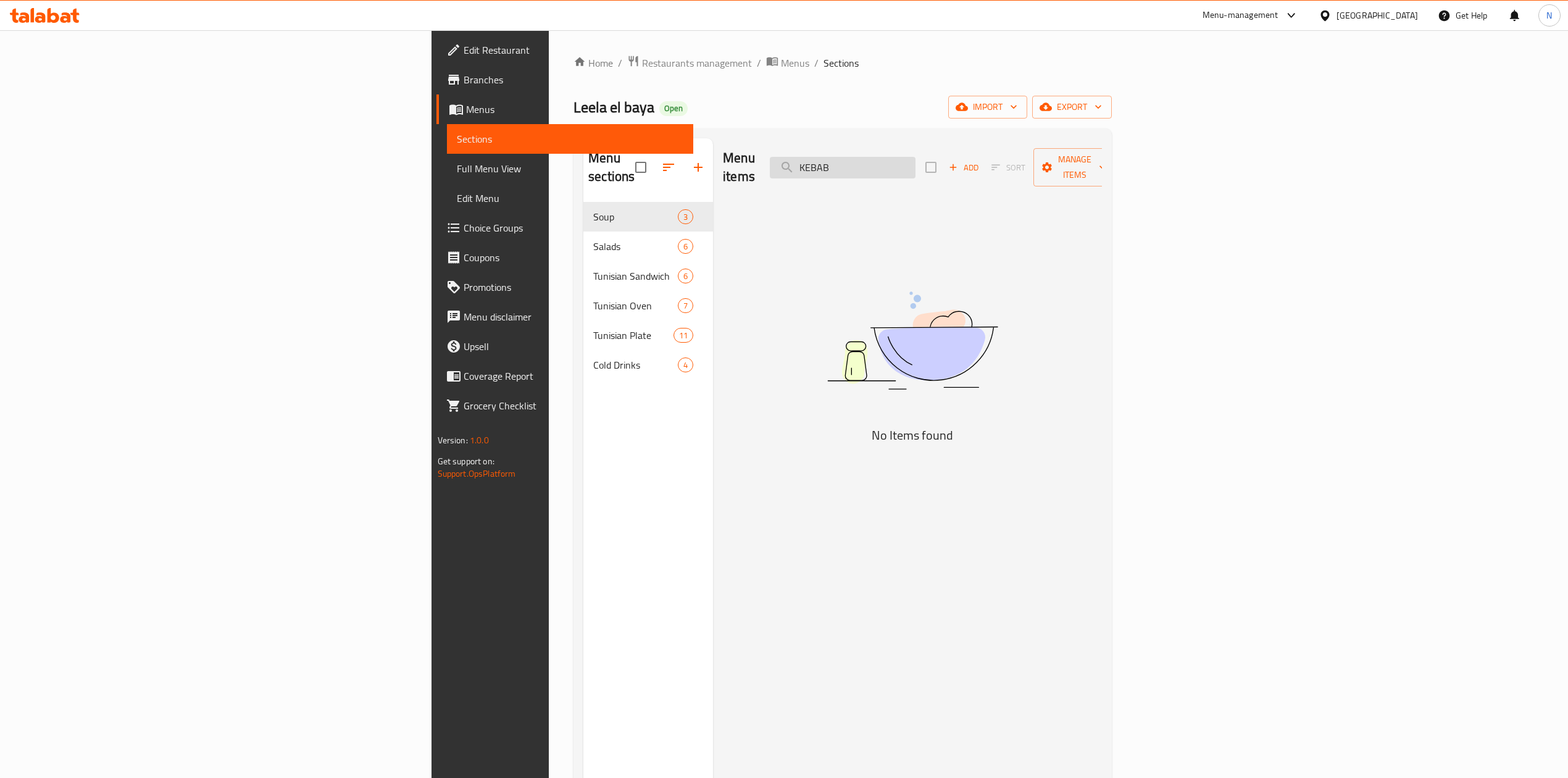
paste input "ASHKAVAL CHEESE WITH MUHAMMARA"
click at [915, 164] on input "KASHKAVAL CHEESE WITH MUHAMMARA" at bounding box center [843, 168] width 145 height 21
drag, startPoint x: 1002, startPoint y: 164, endPoint x: 1190, endPoint y: 179, distance: 188.6
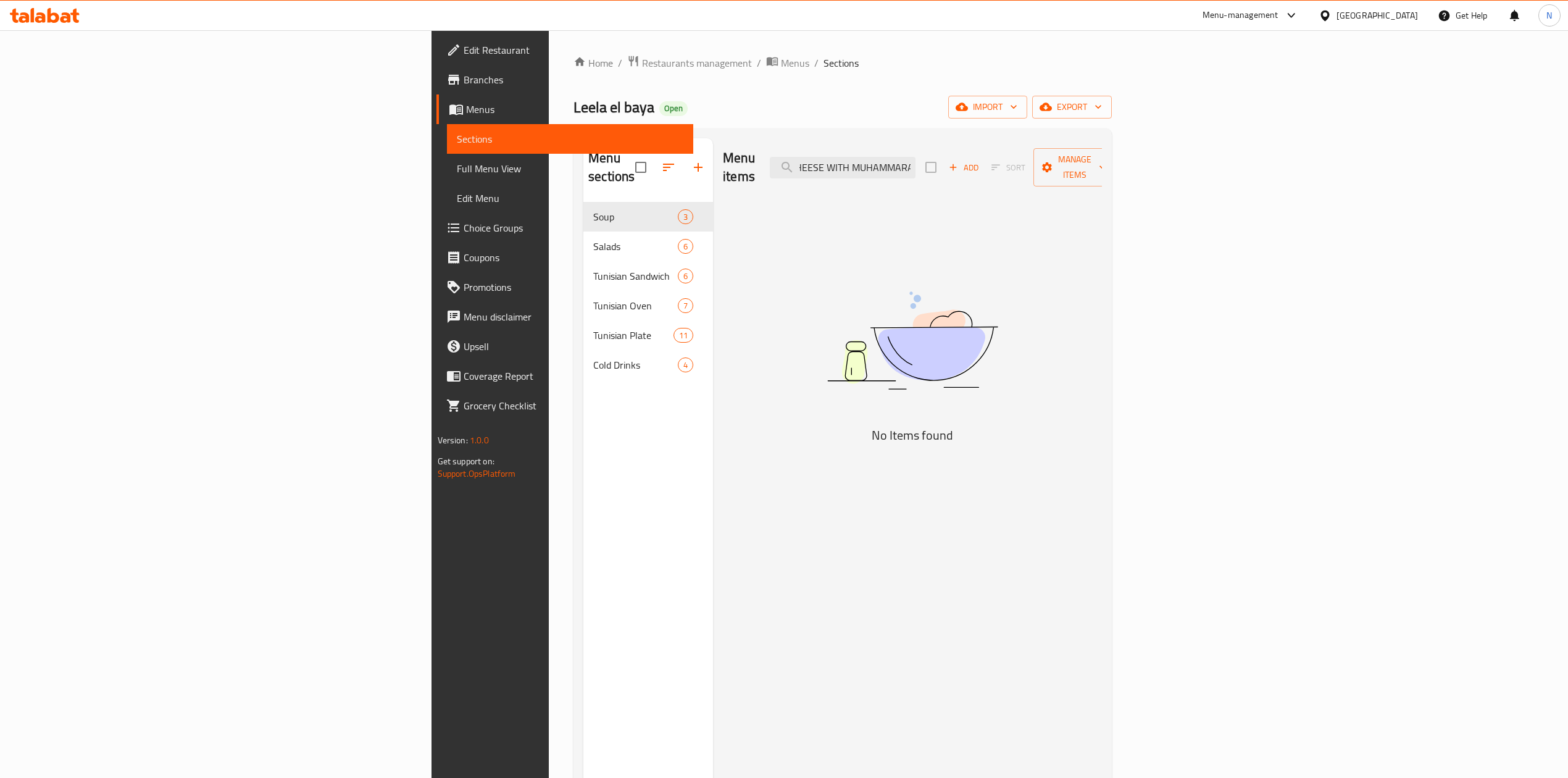
click at [1102, 179] on div "Menu items KASHKAVAL CHEESE WITH MUHAMMARA Add Sort Manage items No Items found" at bounding box center [907, 528] width 389 height 778
click at [915, 158] on input "KASHKAVAL CHEESE WITH MUHAMMARA" at bounding box center [843, 168] width 145 height 21
drag, startPoint x: 1002, startPoint y: 158, endPoint x: 1148, endPoint y: 162, distance: 146.1
click at [1102, 162] on div "Menu items KASHKAVAL CHEESE WITH MUHAMMARA Add Sort Manage items" at bounding box center [912, 168] width 379 height 58
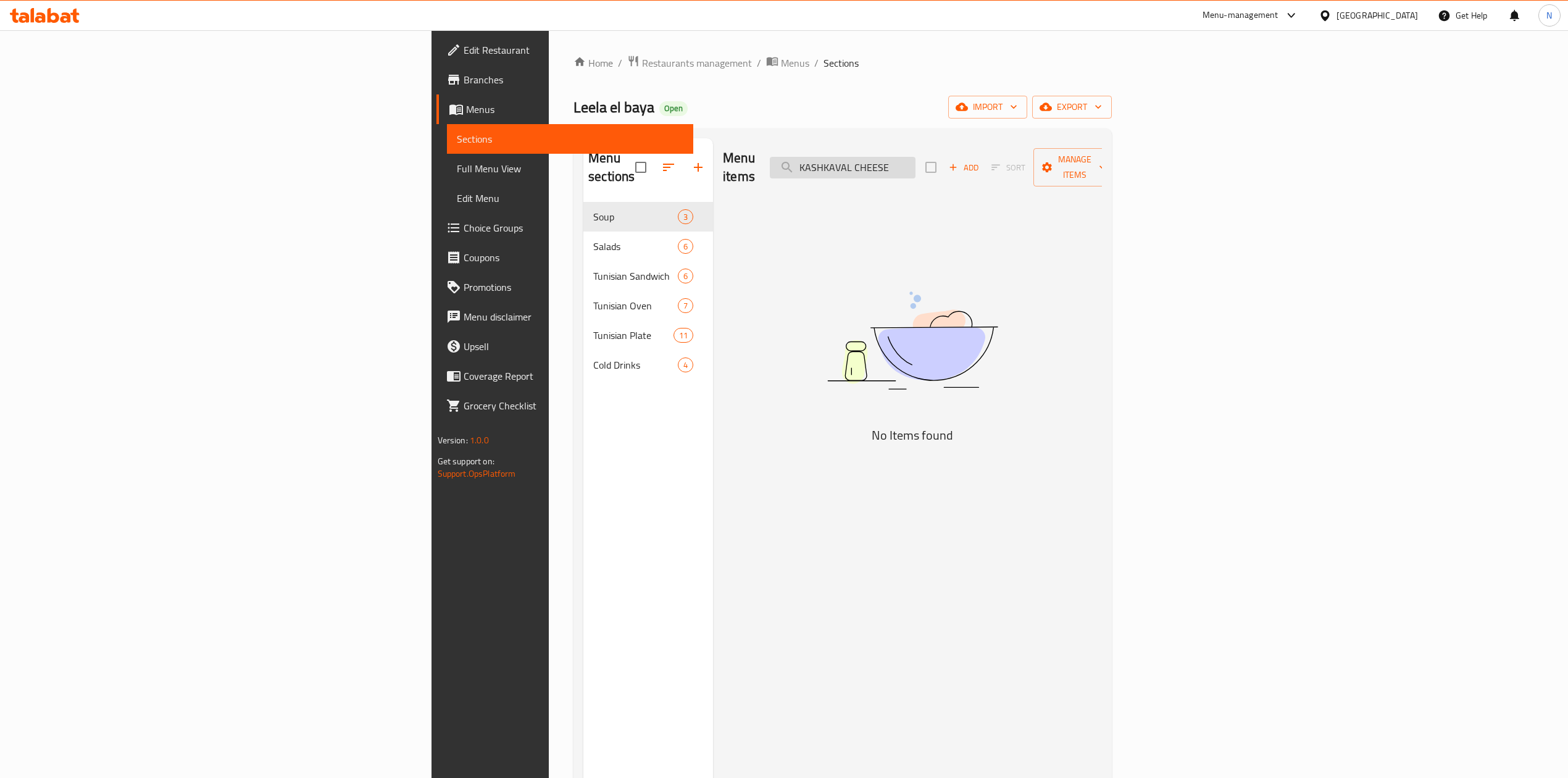
click at [915, 164] on input "KASHKAVAL CHEESE" at bounding box center [843, 168] width 145 height 21
click at [915, 164] on input "KASHKAVAL" at bounding box center [843, 168] width 145 height 21
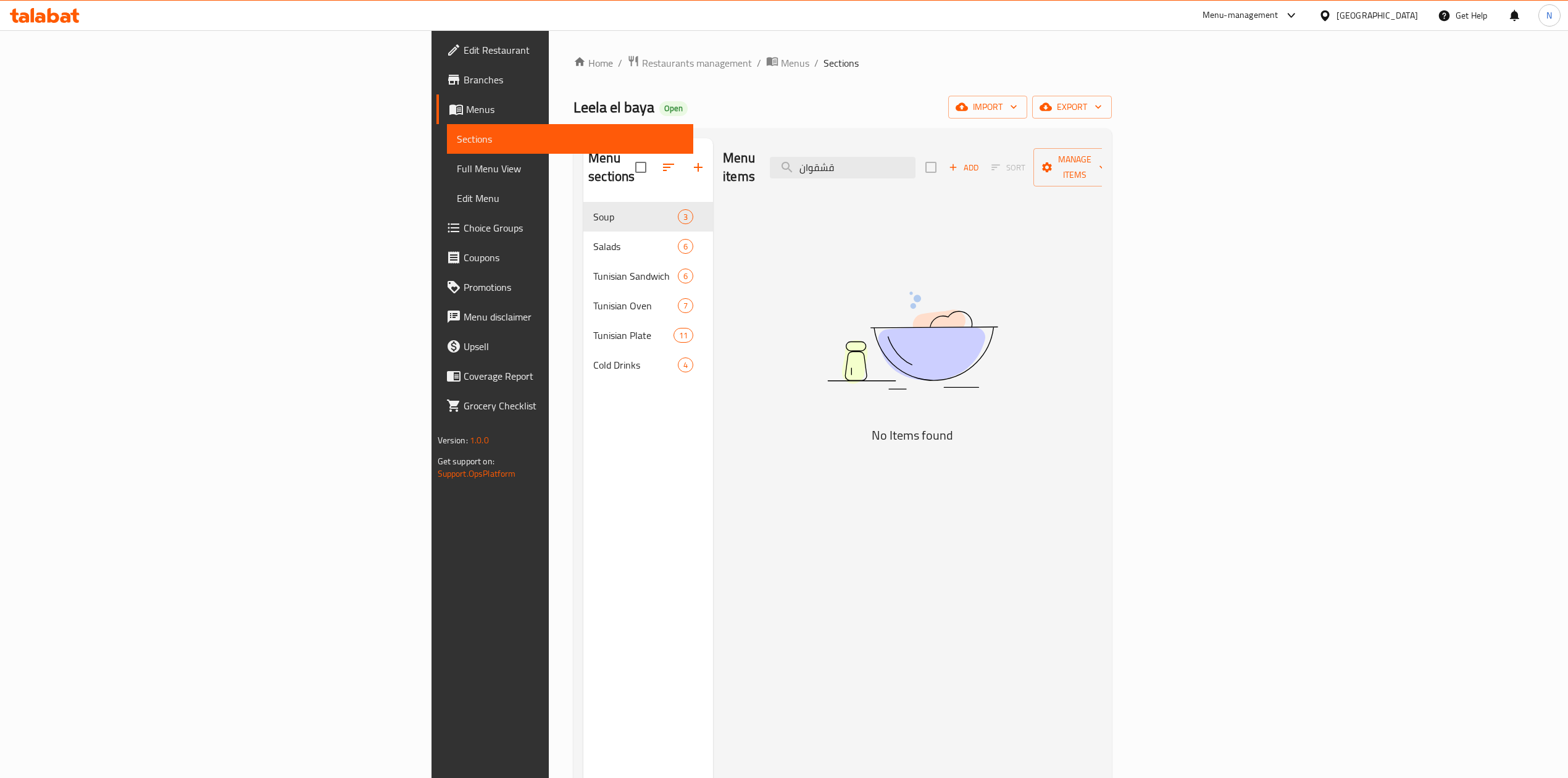
click at [1039, 171] on div "Menu items قشقوان Add Sort Manage items" at bounding box center [912, 168] width 379 height 58
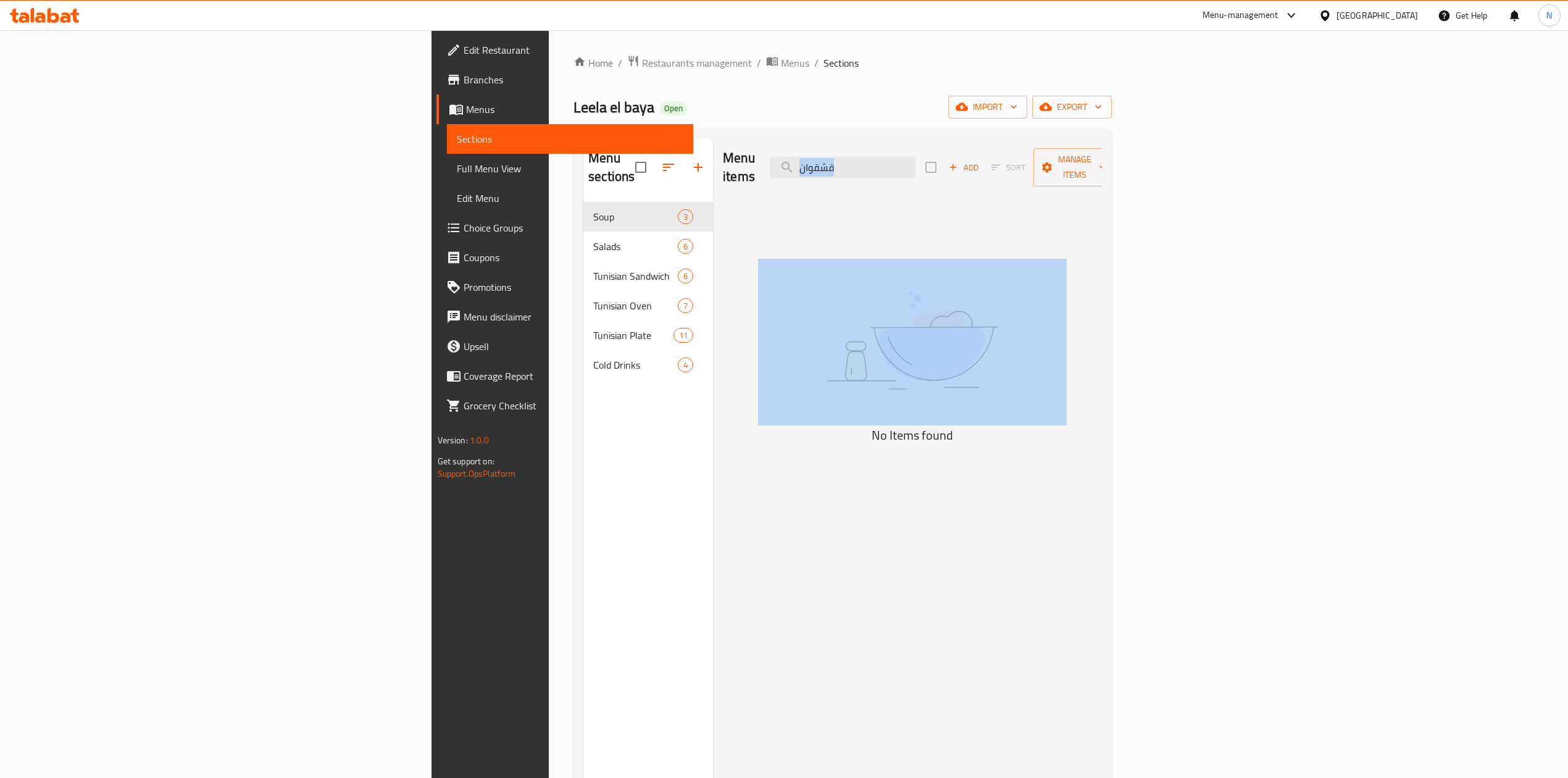
click at [1039, 171] on div "Menu items قشقوان Add Sort Manage items" at bounding box center [912, 168] width 379 height 58
click at [915, 161] on input "قشقوان" at bounding box center [843, 168] width 145 height 21
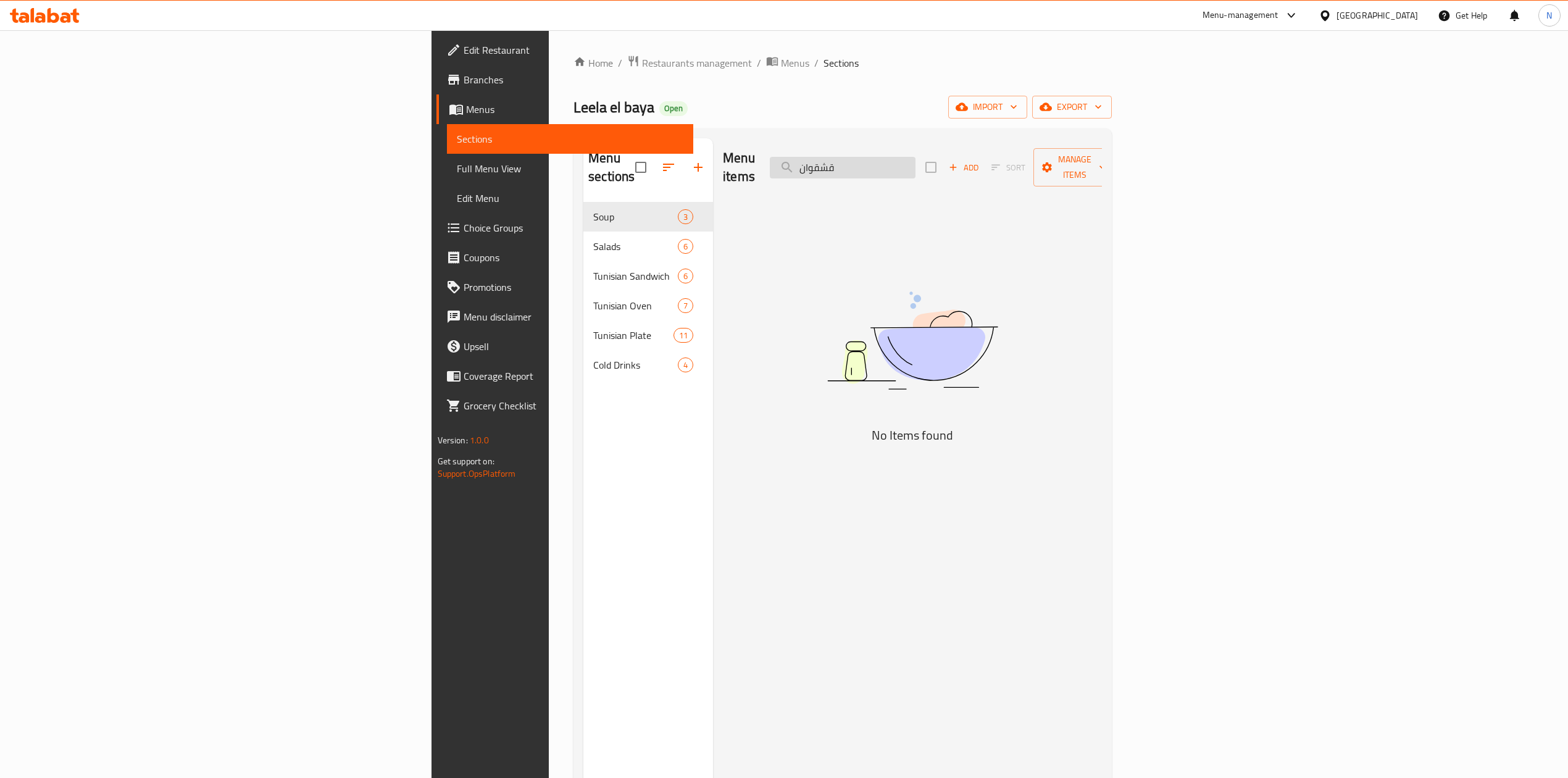
click at [915, 161] on input "قشقوان" at bounding box center [843, 168] width 145 height 21
paste input "KABAB KHASHKHASH"
click at [915, 159] on input "KABAB KHASHKHASH" at bounding box center [843, 168] width 145 height 21
click at [915, 162] on input "KHASHKHASH" at bounding box center [843, 168] width 145 height 21
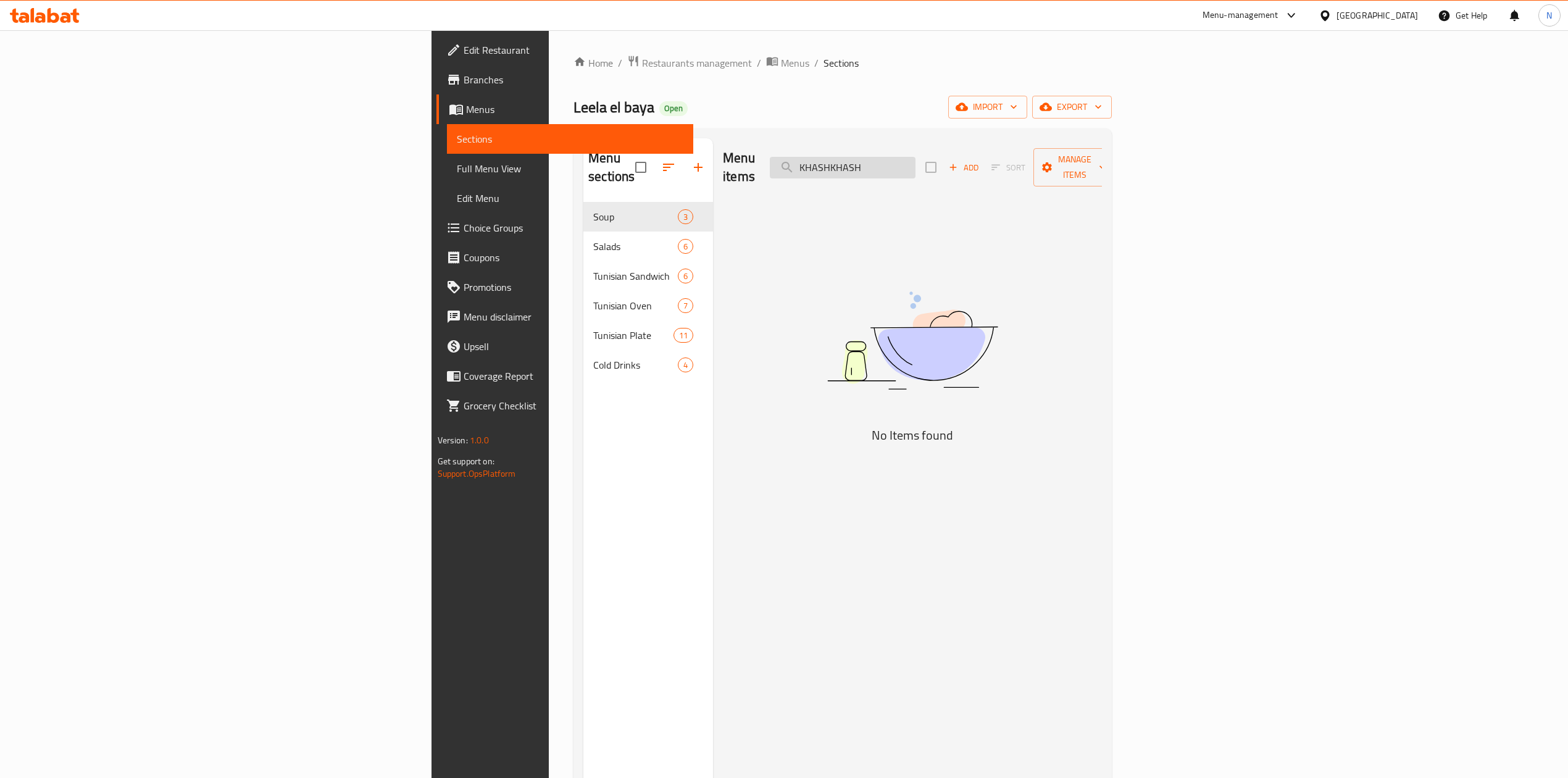
click at [915, 162] on input "KHASHKHASH" at bounding box center [843, 168] width 145 height 21
paste input "ABAB HALABI MACKBOUS"
click at [957, 171] on div "Menu items KABAB HALABI MACKBOUS Add Sort Manage items" at bounding box center [912, 168] width 379 height 58
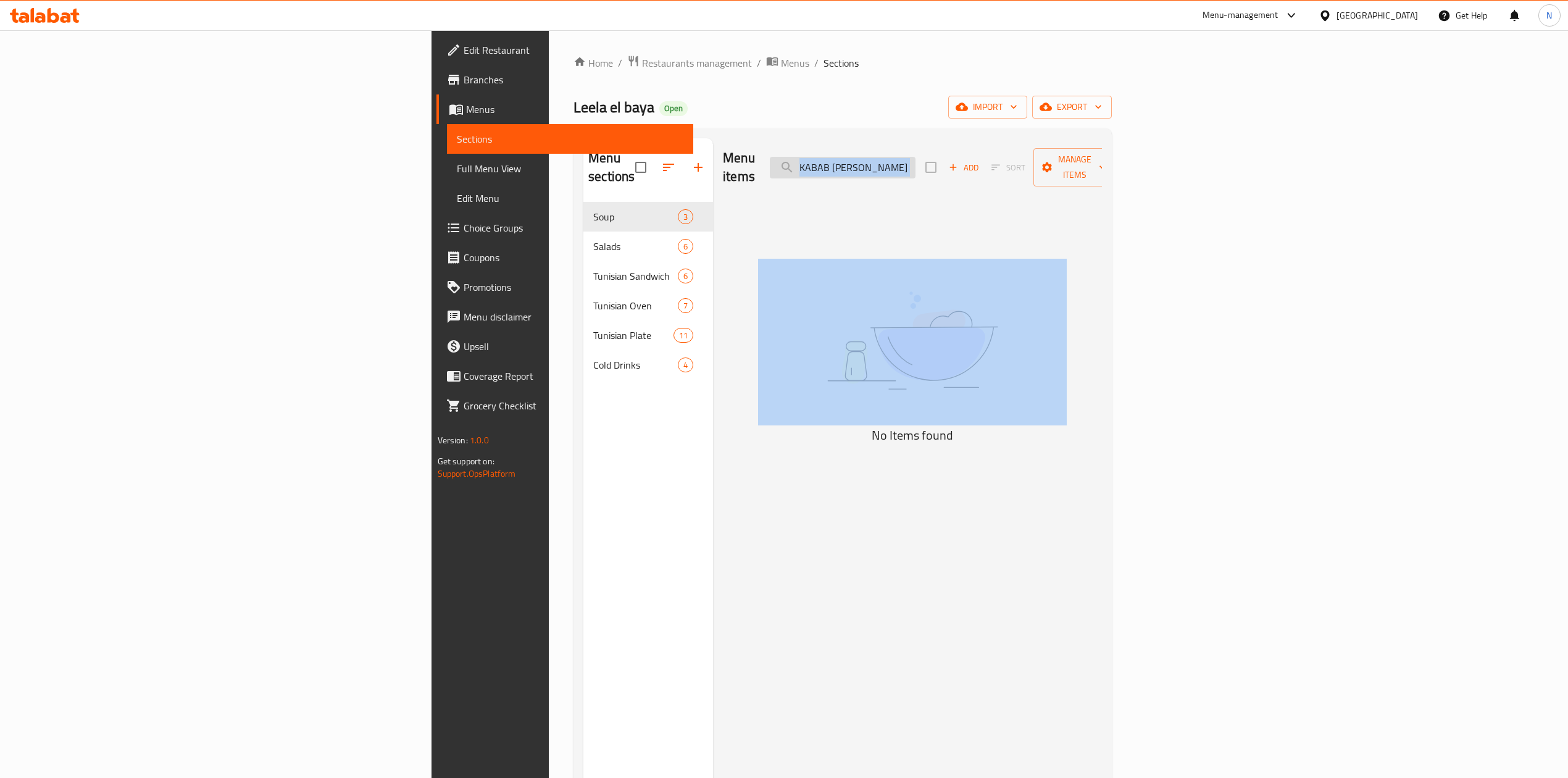
click at [958, 171] on div "Menu items KABAB HALABI MACKBOUS Add Sort Manage items" at bounding box center [912, 168] width 379 height 58
click at [915, 158] on input "KABAB HALABI MACKBOUS" at bounding box center [843, 168] width 145 height 21
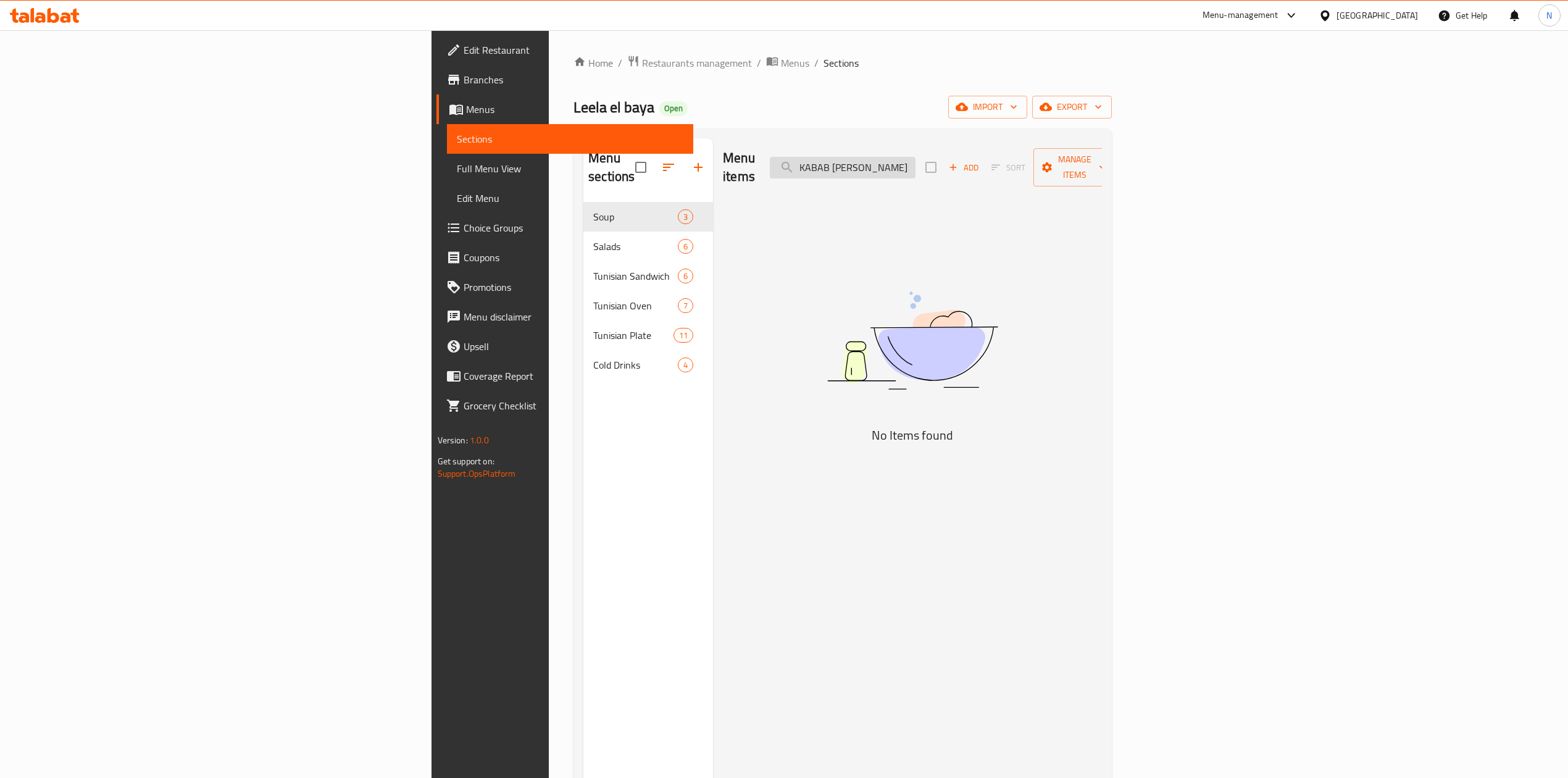
click at [915, 158] on input "KABAB HALABI MACKBOUS" at bounding box center [843, 168] width 145 height 21
click at [915, 159] on input "HALABI MACKBOUS" at bounding box center [843, 168] width 145 height 21
click at [915, 169] on input "HALABI" at bounding box center [843, 168] width 145 height 21
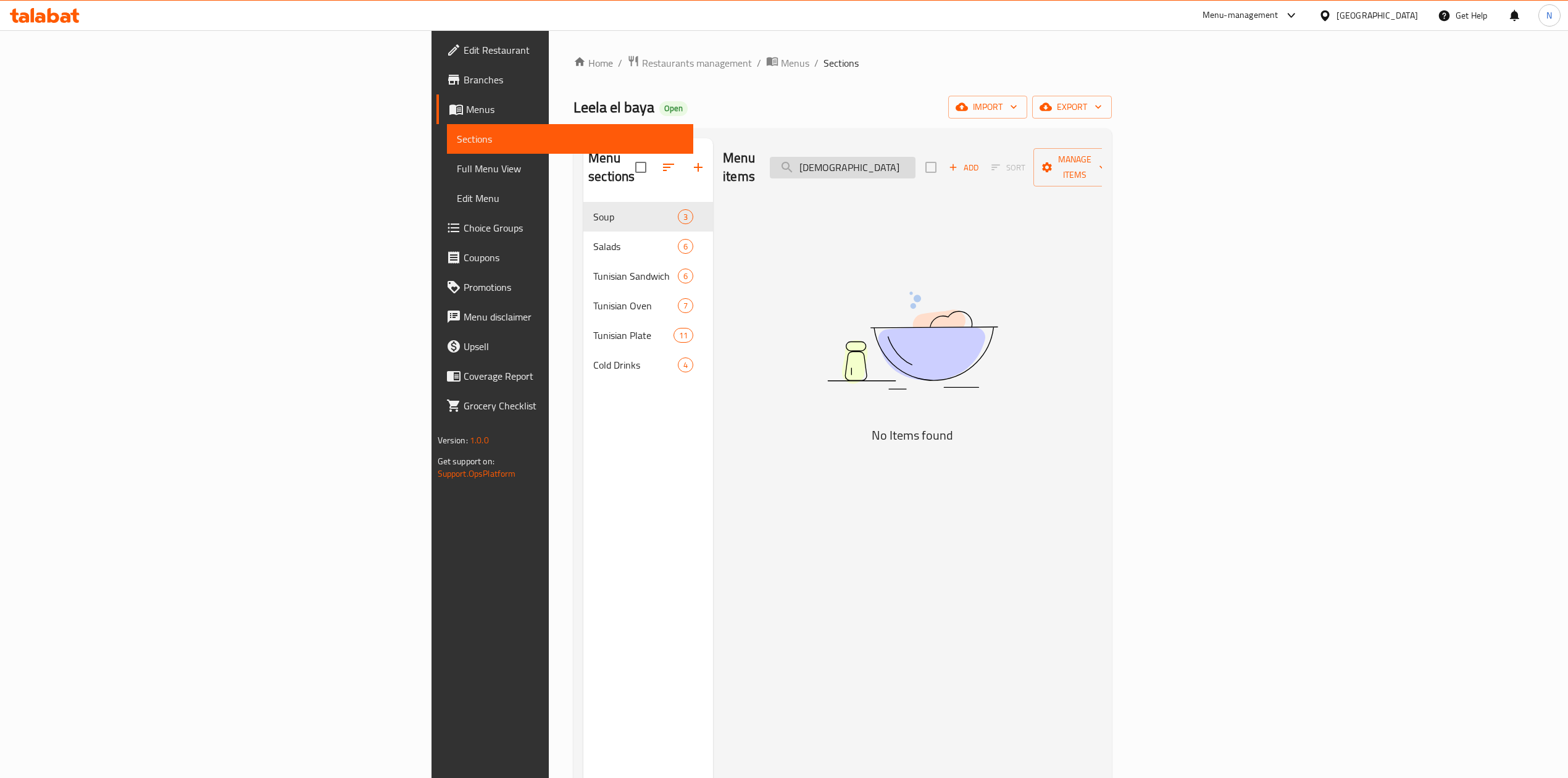
paste input "DYNAMIC CHICKEN"
click at [915, 163] on input "DYNAMIC CHICKEN" at bounding box center [843, 168] width 145 height 21
click at [1005, 172] on div "Menu items DYNAMIC Add Sort Manage items" at bounding box center [912, 168] width 379 height 58
click at [915, 157] on input "DYNAMIC" at bounding box center [843, 168] width 145 height 21
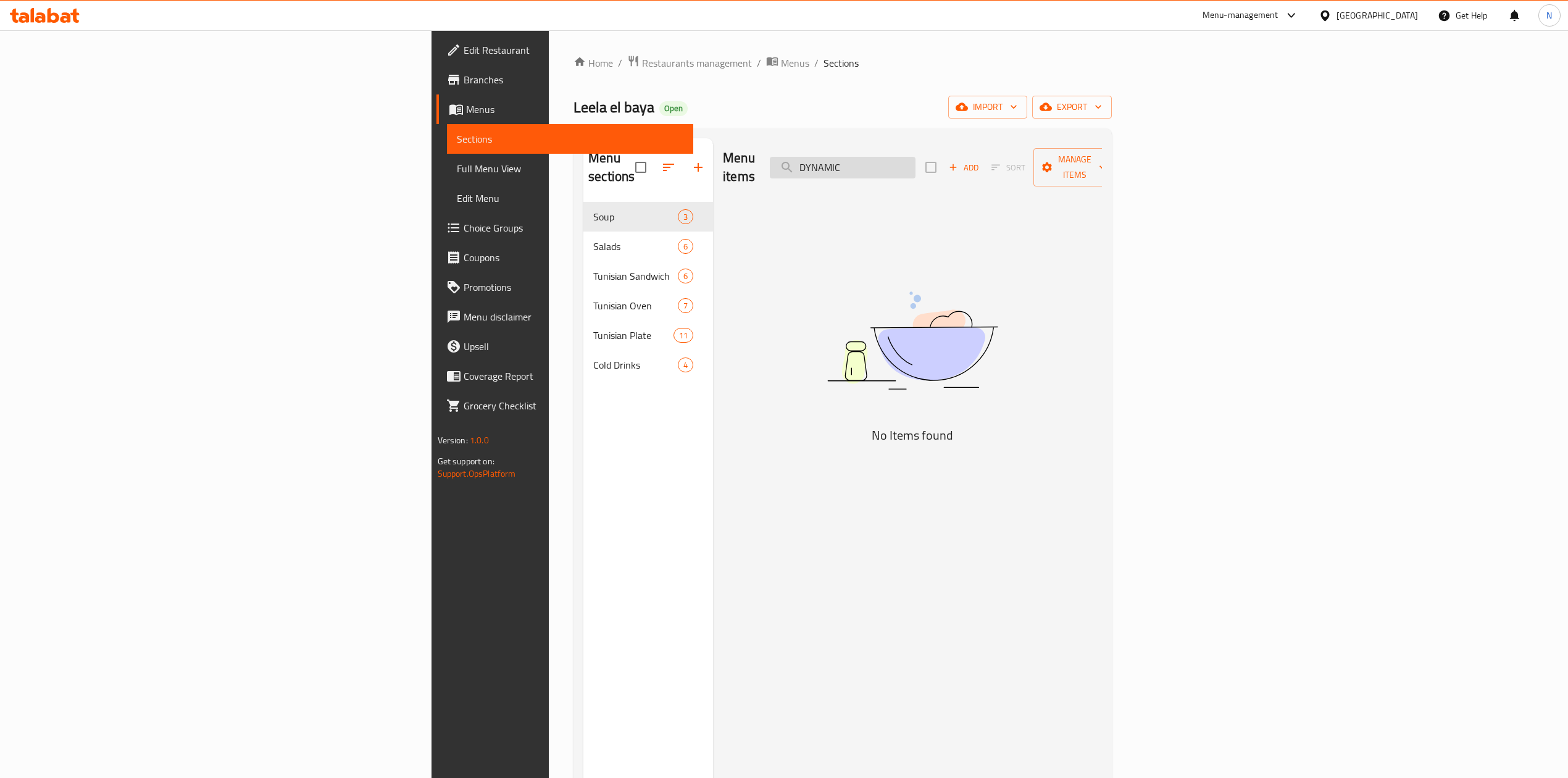
click at [915, 157] on input "DYNAMIC" at bounding box center [843, 168] width 145 height 21
paste
click at [915, 157] on input "FRIED RICE" at bounding box center [843, 168] width 145 height 21
click at [915, 157] on input "FRIED" at bounding box center [843, 168] width 145 height 21
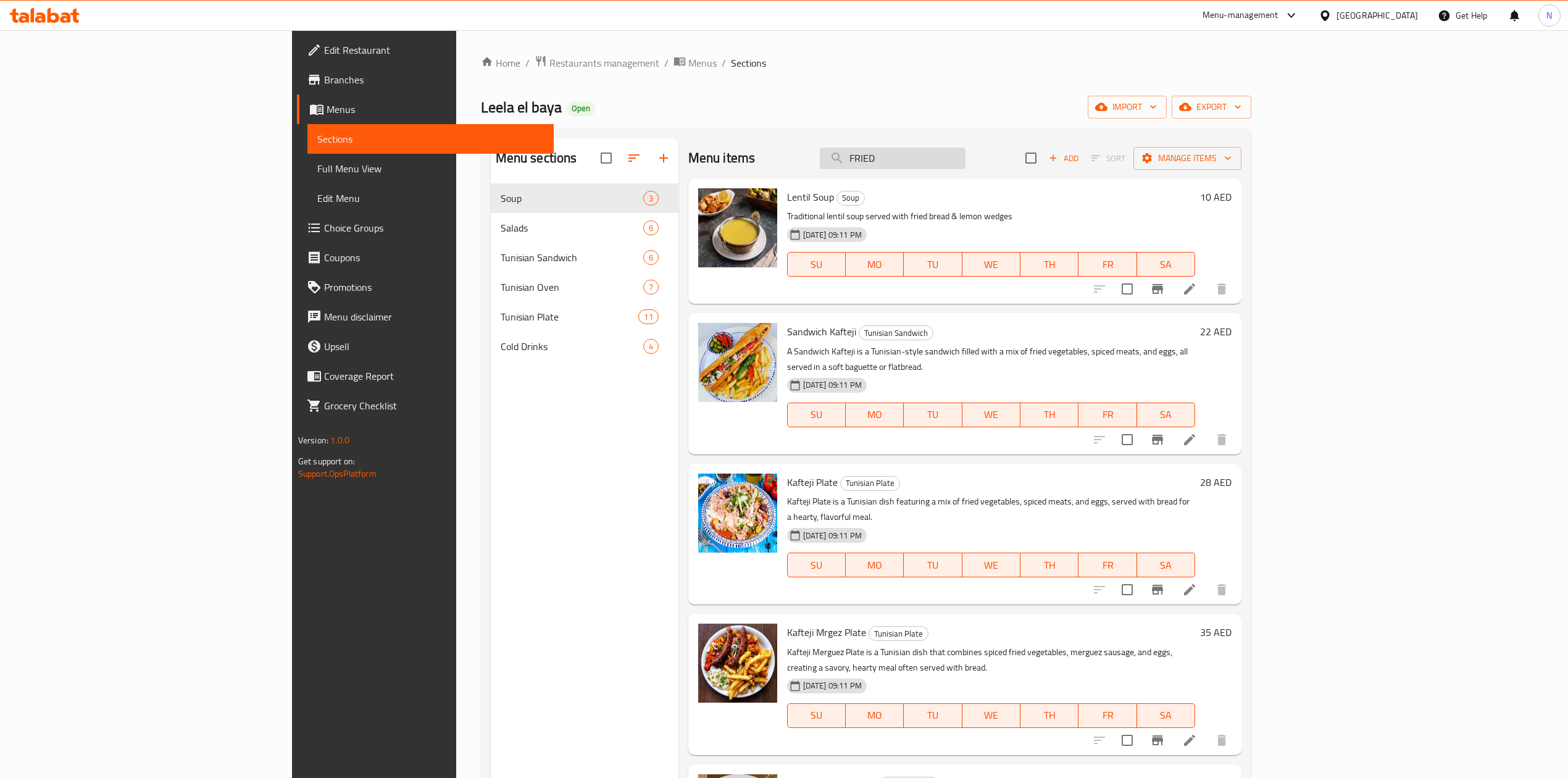
click at [966, 161] on input "FRIED" at bounding box center [892, 158] width 145 height 21
click at [966, 164] on input "FRIED RICE" at bounding box center [892, 158] width 145 height 21
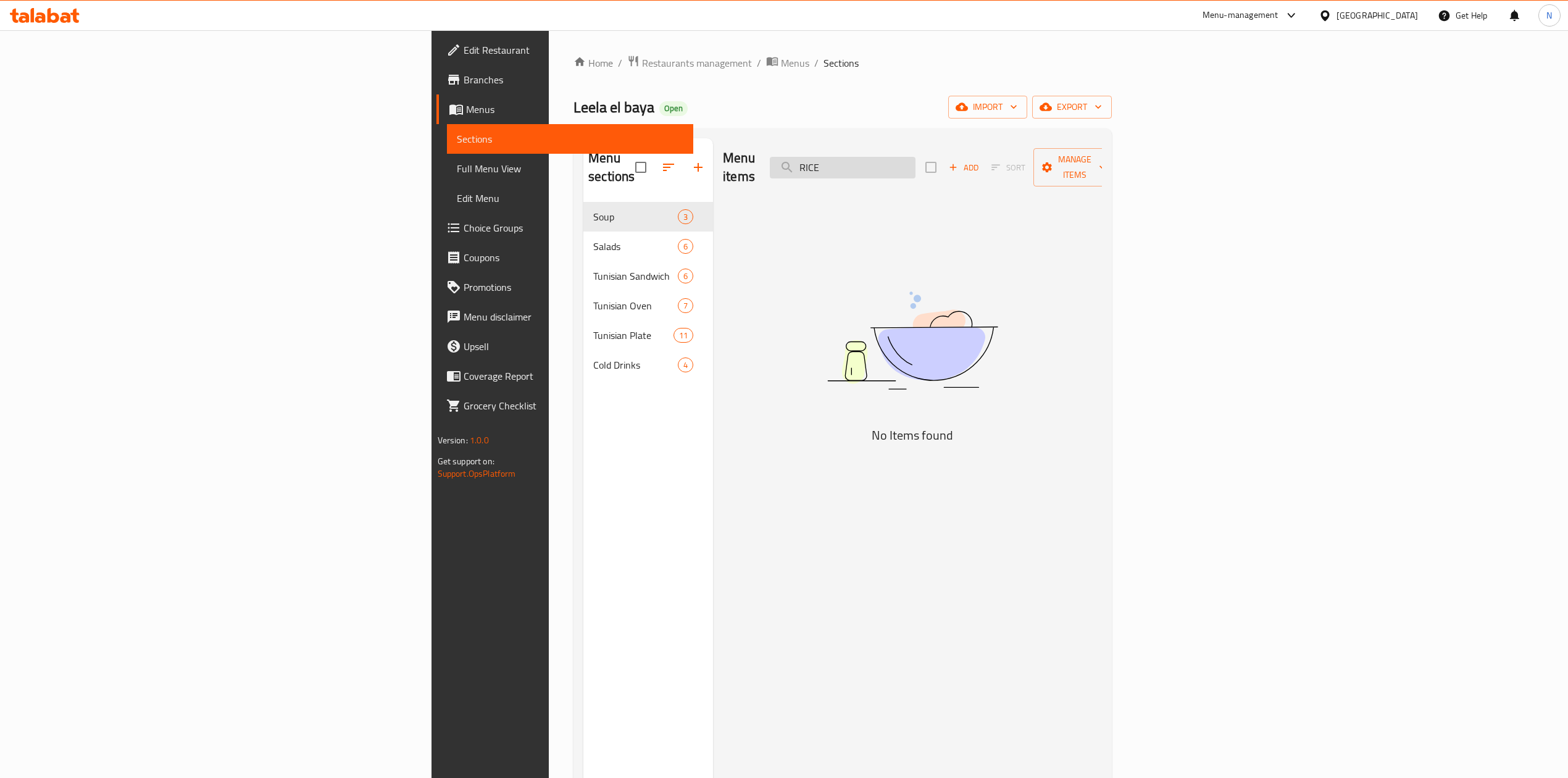
click at [915, 161] on input "RICE" at bounding box center [843, 168] width 145 height 21
click at [915, 158] on input "RICE" at bounding box center [843, 168] width 145 height 21
click at [915, 158] on input "HALAB" at bounding box center [843, 168] width 145 height 21
type input "HALAB"
click at [781, 62] on span "Menus" at bounding box center [794, 62] width 28 height 15
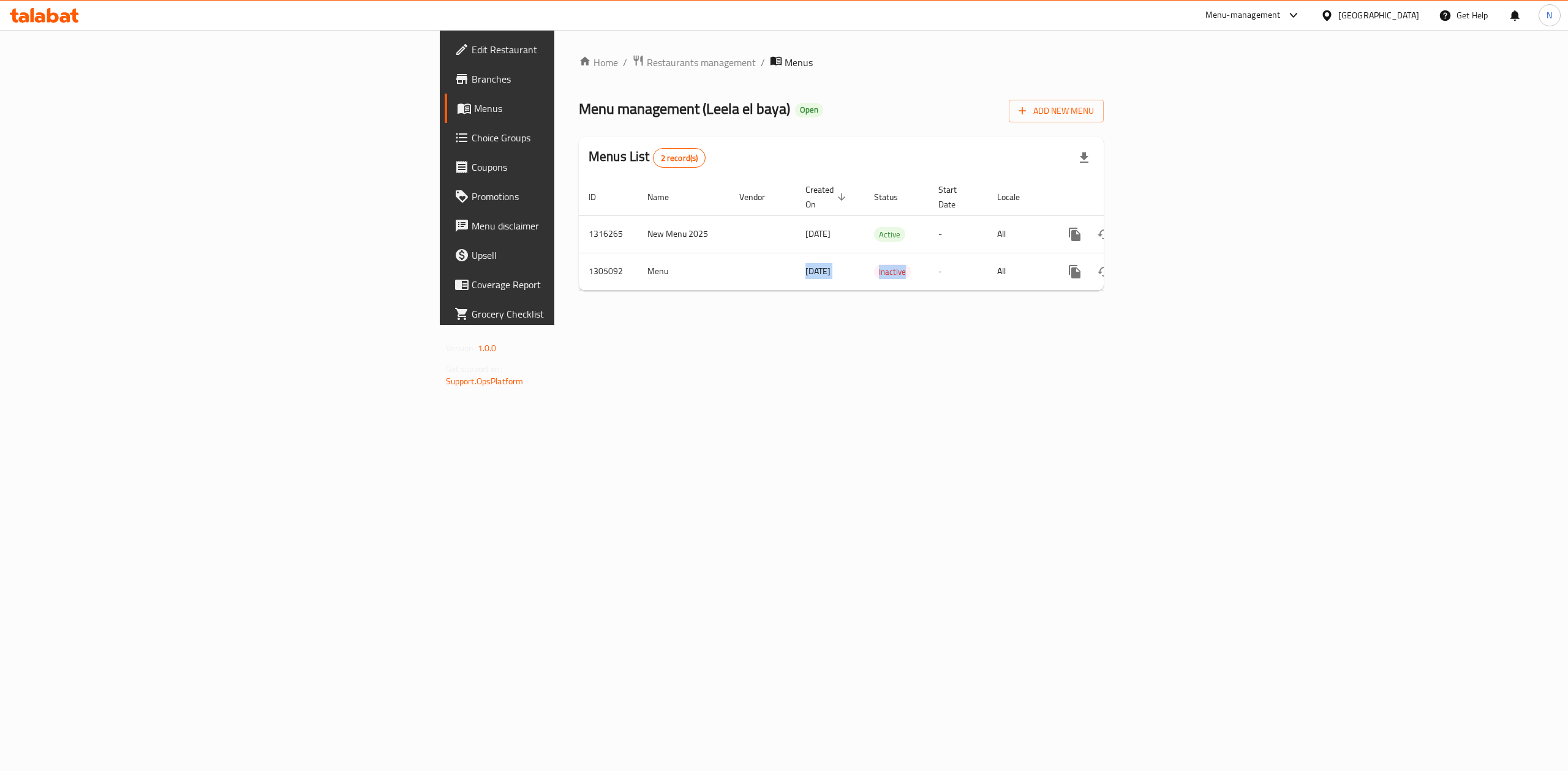
drag, startPoint x: 501, startPoint y: 264, endPoint x: 926, endPoint y: 297, distance: 426.3
click at [816, 277] on tr "1305092 Menu 11/08/2025 Inactive - All" at bounding box center [883, 271] width 609 height 37
drag, startPoint x: 1010, startPoint y: 304, endPoint x: 1064, endPoint y: 306, distance: 54.0
click at [1024, 306] on div "Home / Restaurants management / Menus Menu management ( Leela el baya ) Open Ad…" at bounding box center [841, 177] width 574 height 295
click at [1169, 266] on icon "enhanced table" at bounding box center [1162, 271] width 11 height 11
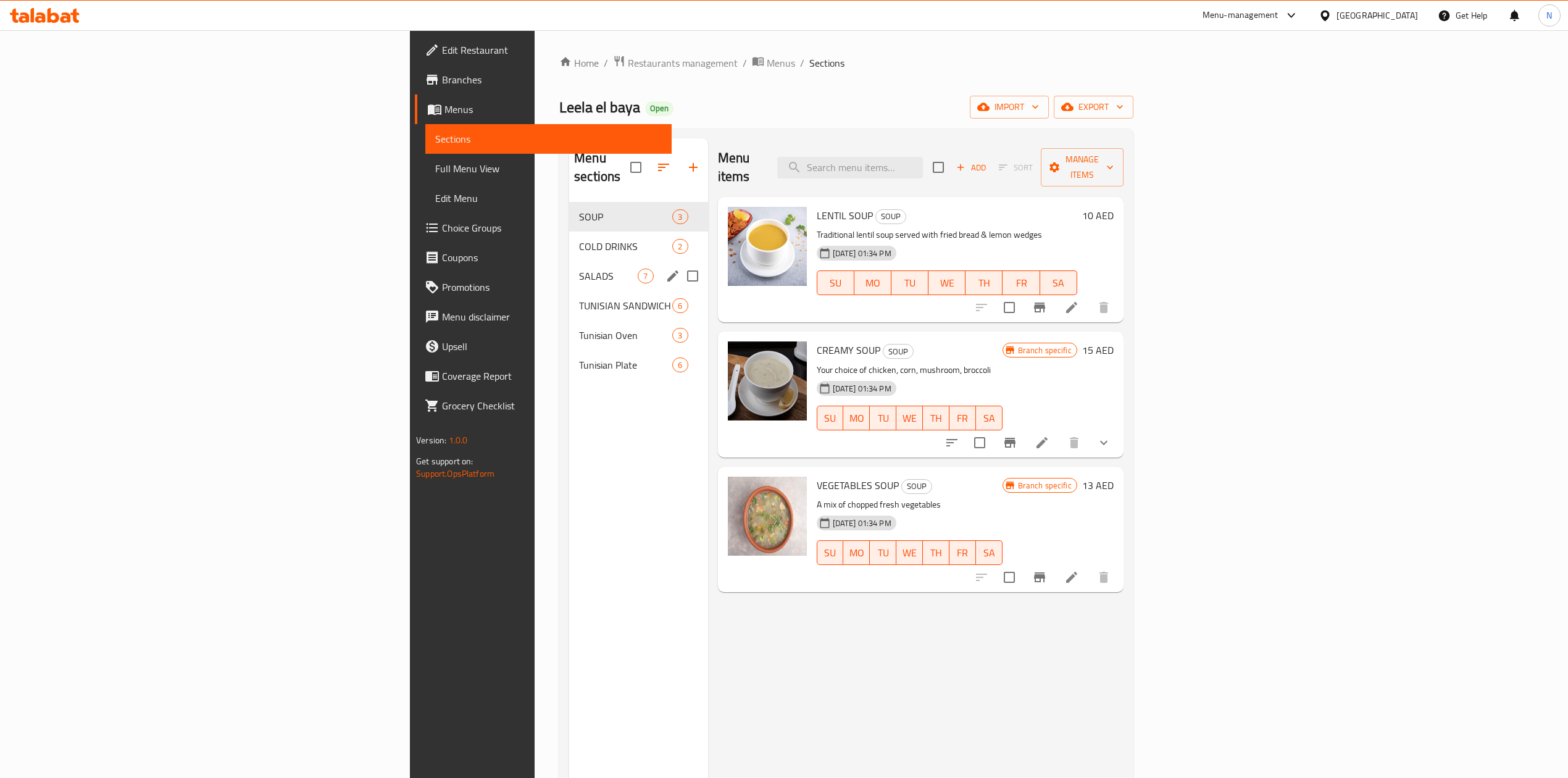
click at [569, 266] on div "SALADS 7" at bounding box center [638, 276] width 139 height 30
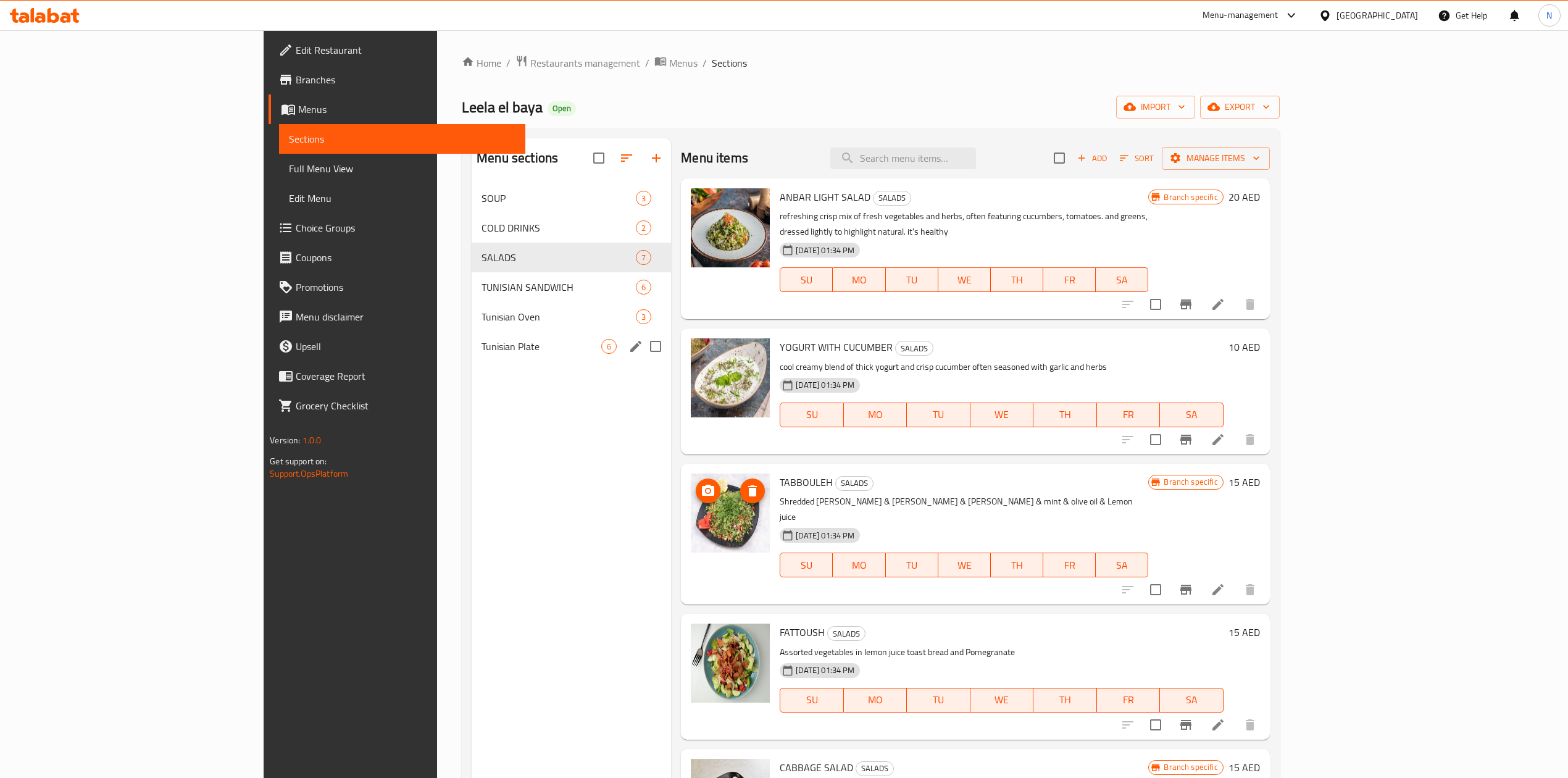
click at [482, 349] on span "Tunisian Plate" at bounding box center [542, 346] width 120 height 15
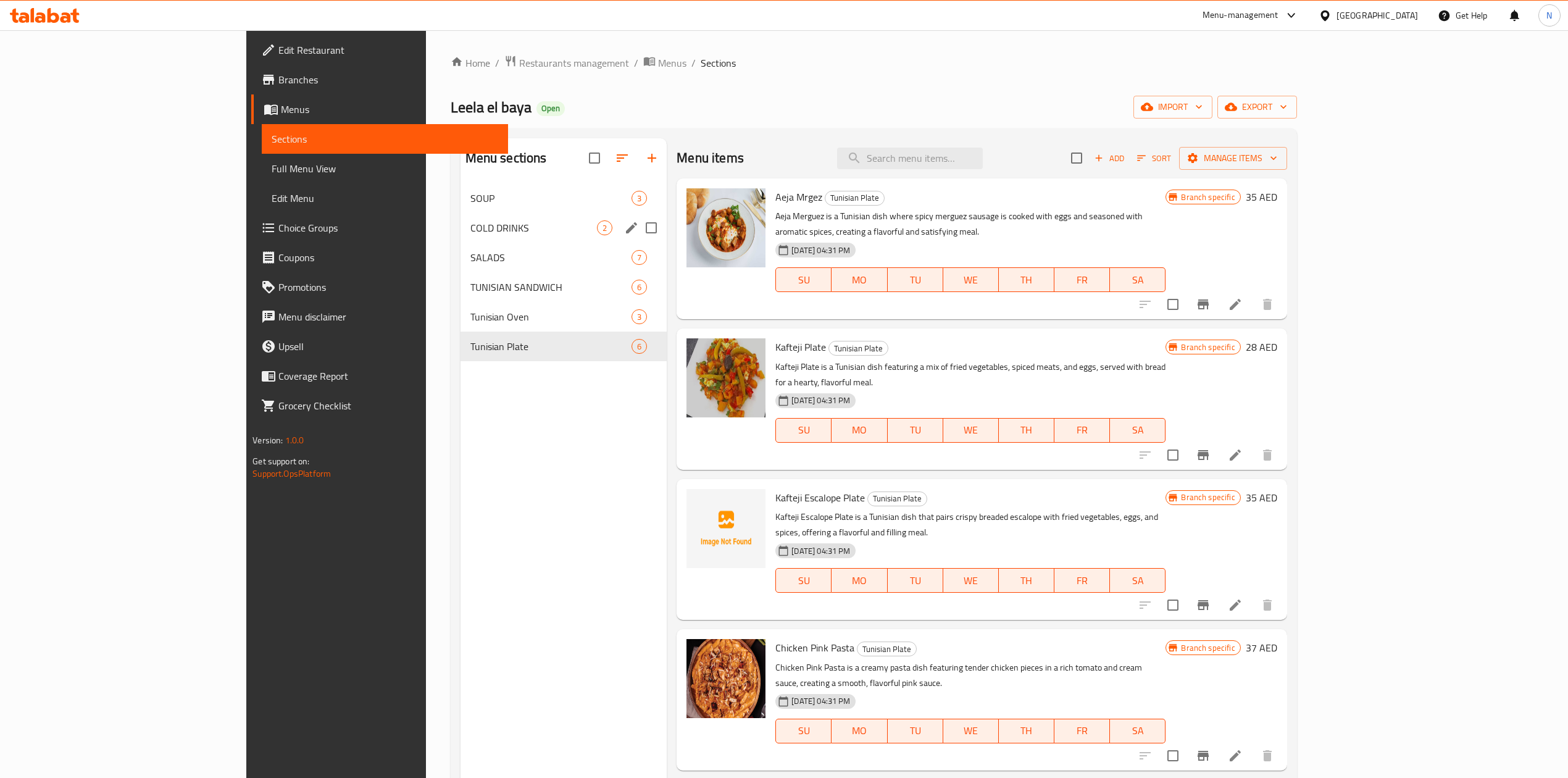
click at [470, 232] on span "COLD DRINKS" at bounding box center [533, 227] width 127 height 15
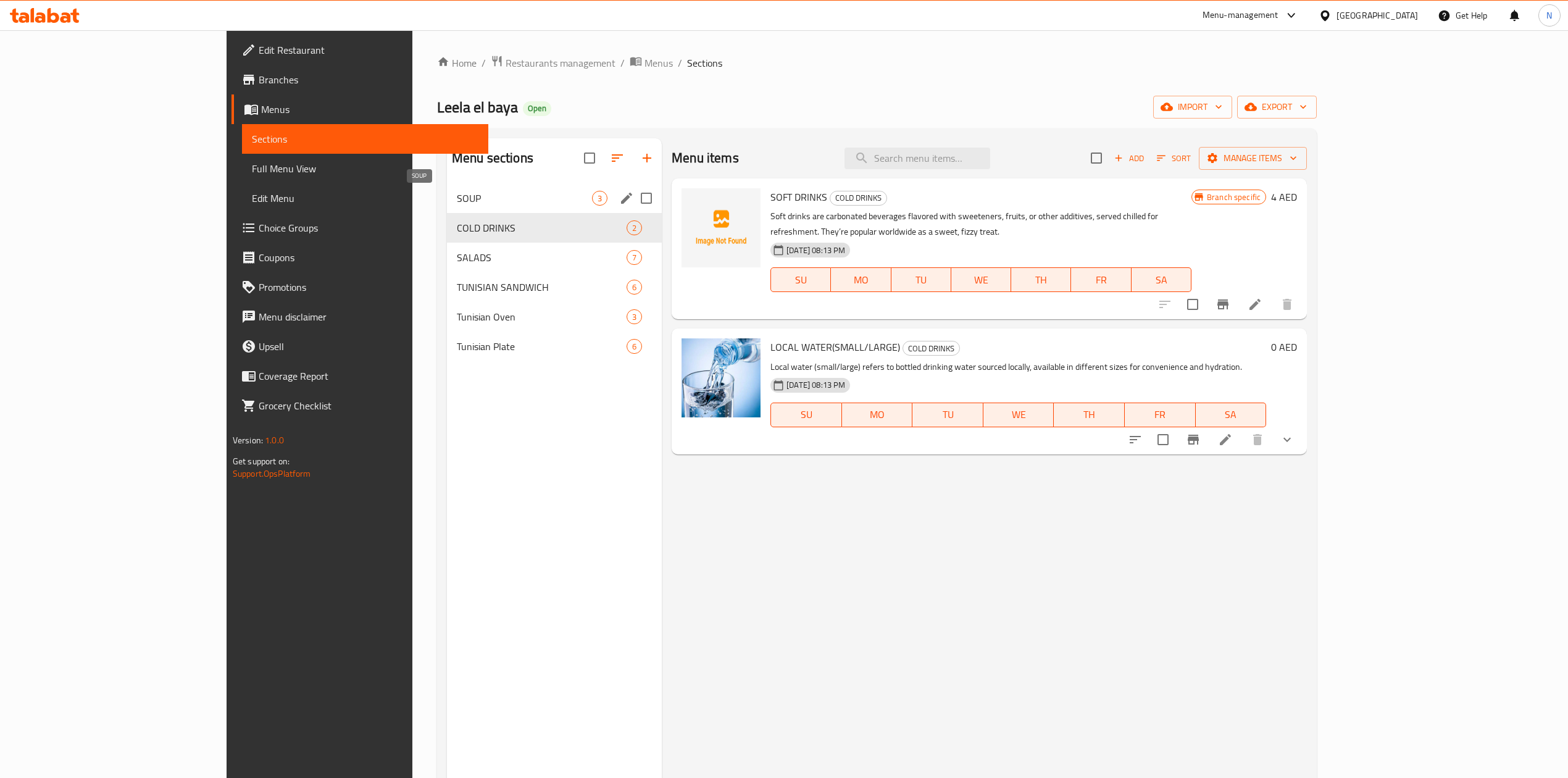
click at [457, 199] on span "SOUP" at bounding box center [524, 198] width 135 height 15
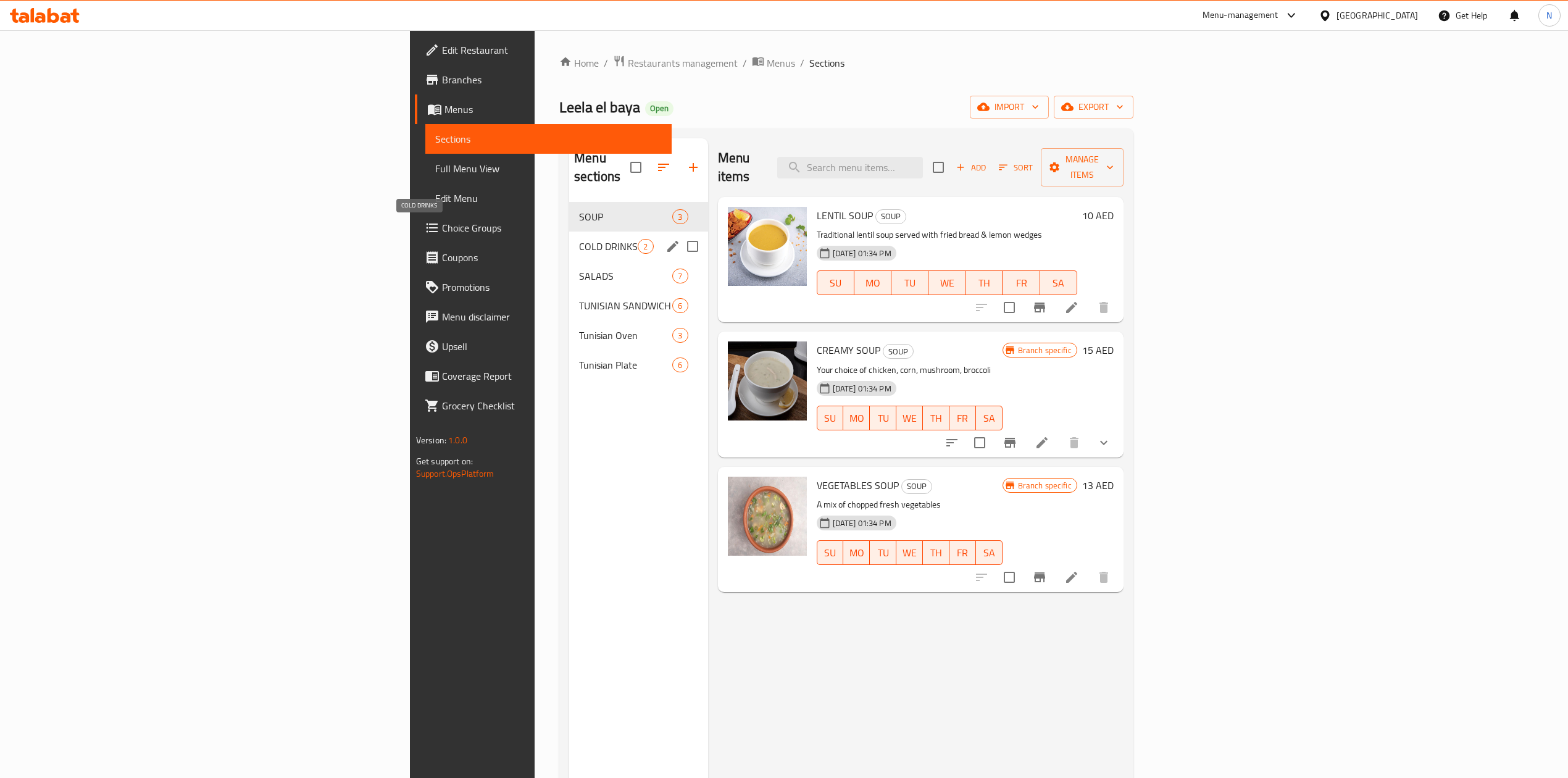
click at [579, 239] on span "COLD DRINKS" at bounding box center [608, 245] width 58 height 15
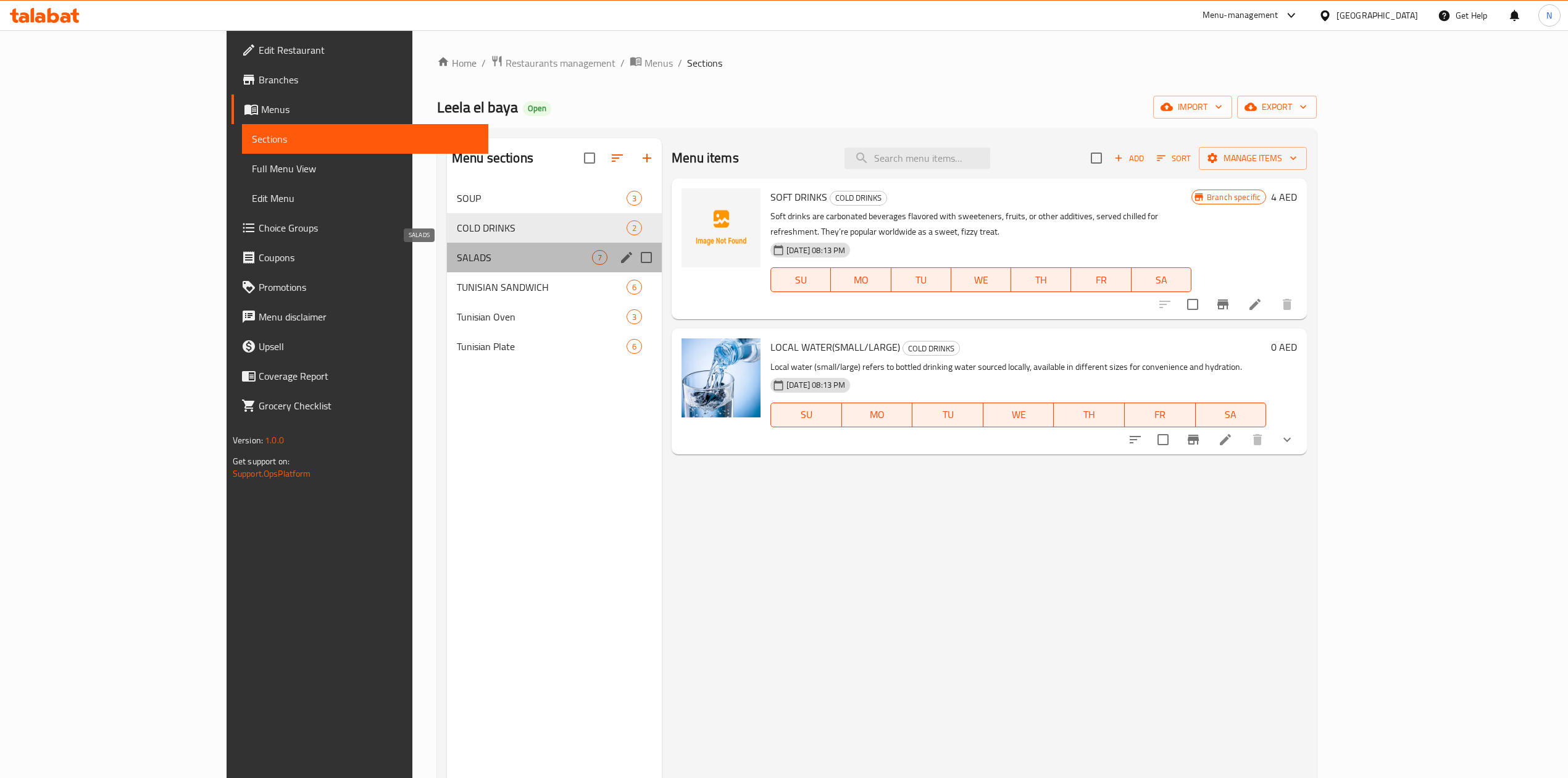
click at [457, 260] on span "SALADS" at bounding box center [524, 257] width 135 height 15
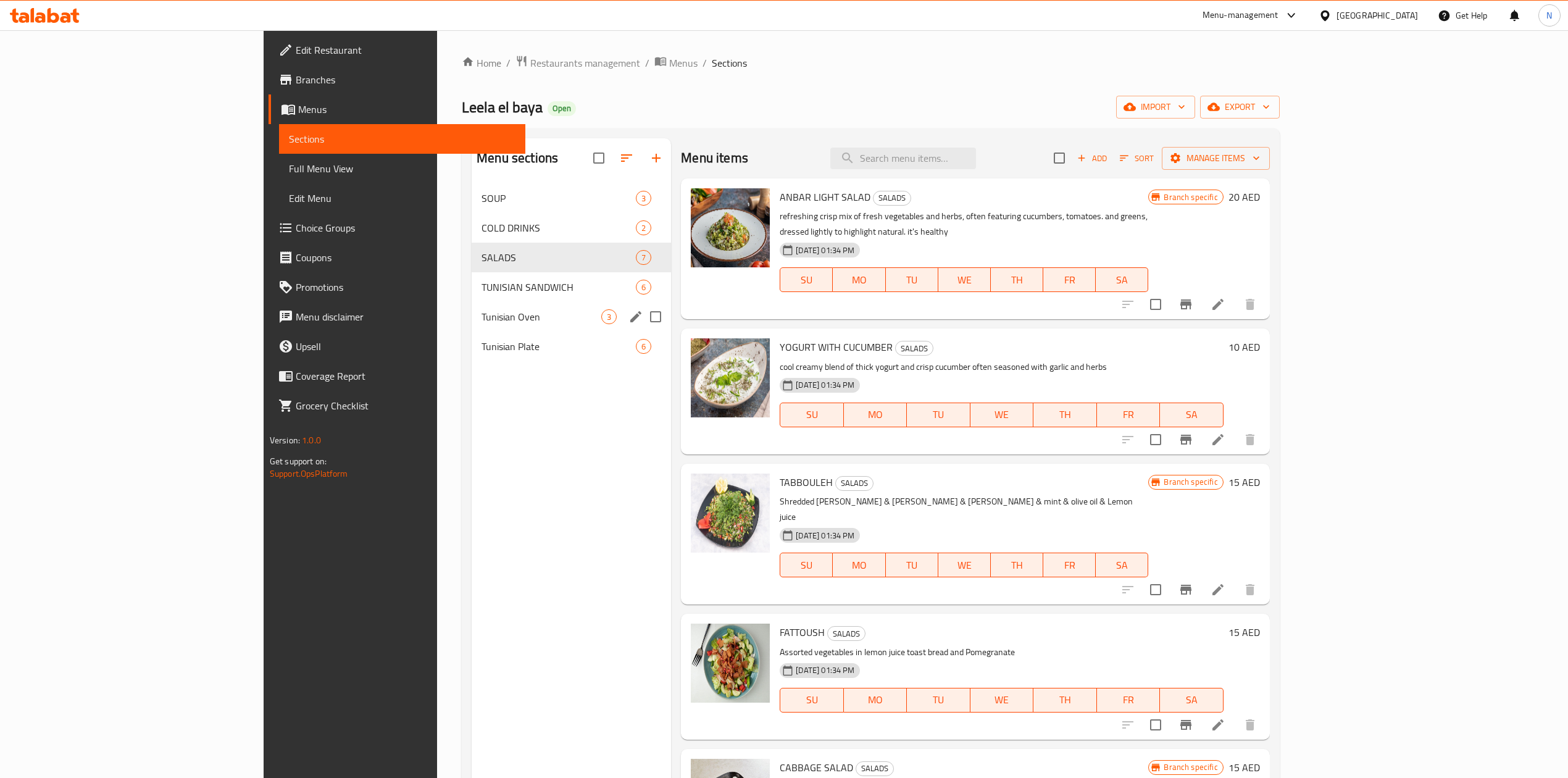
click at [471, 303] on div "Tunisian Oven 3" at bounding box center [571, 316] width 200 height 30
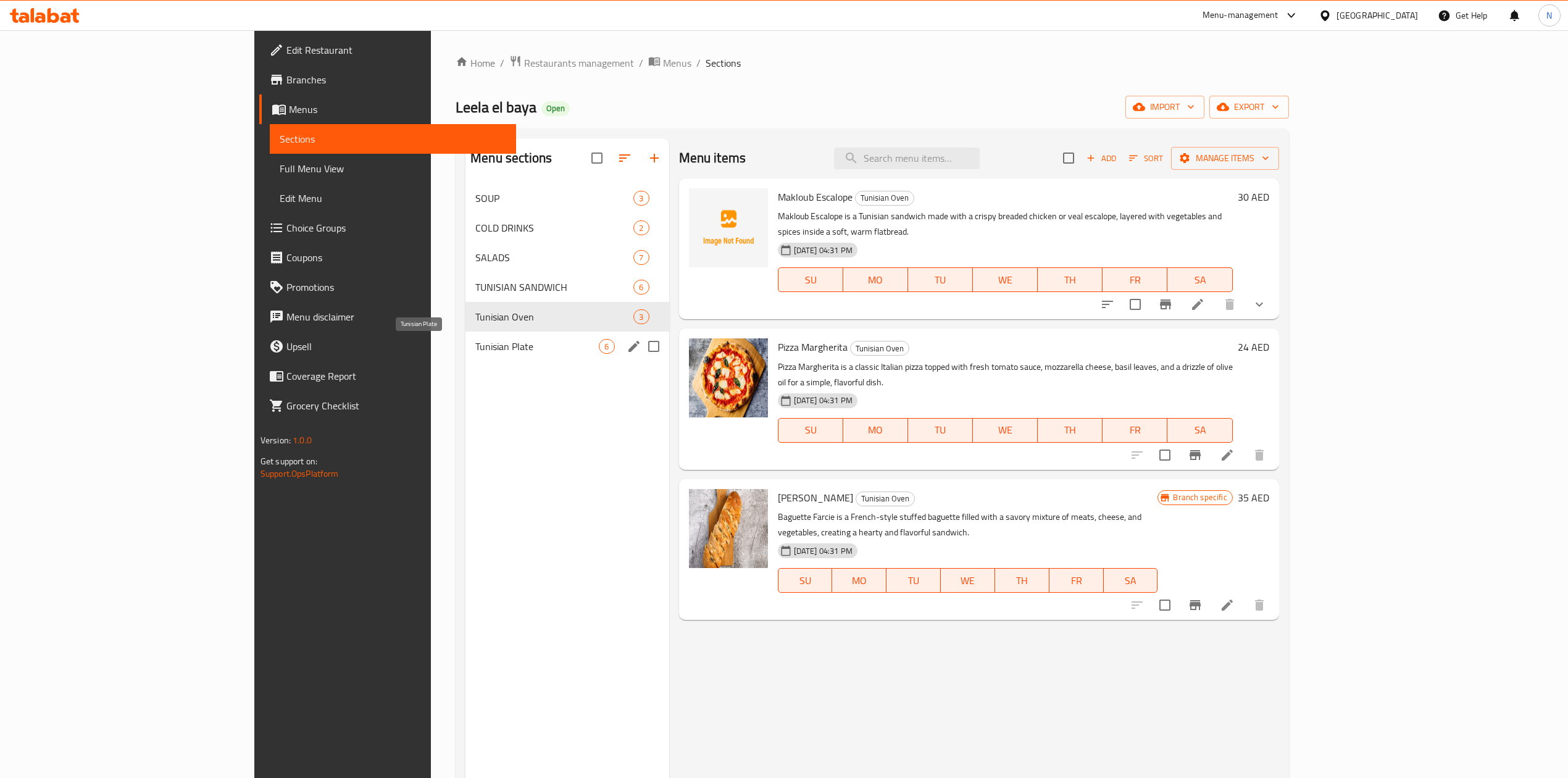
click at [475, 342] on span "Tunisian Plate" at bounding box center [536, 346] width 123 height 15
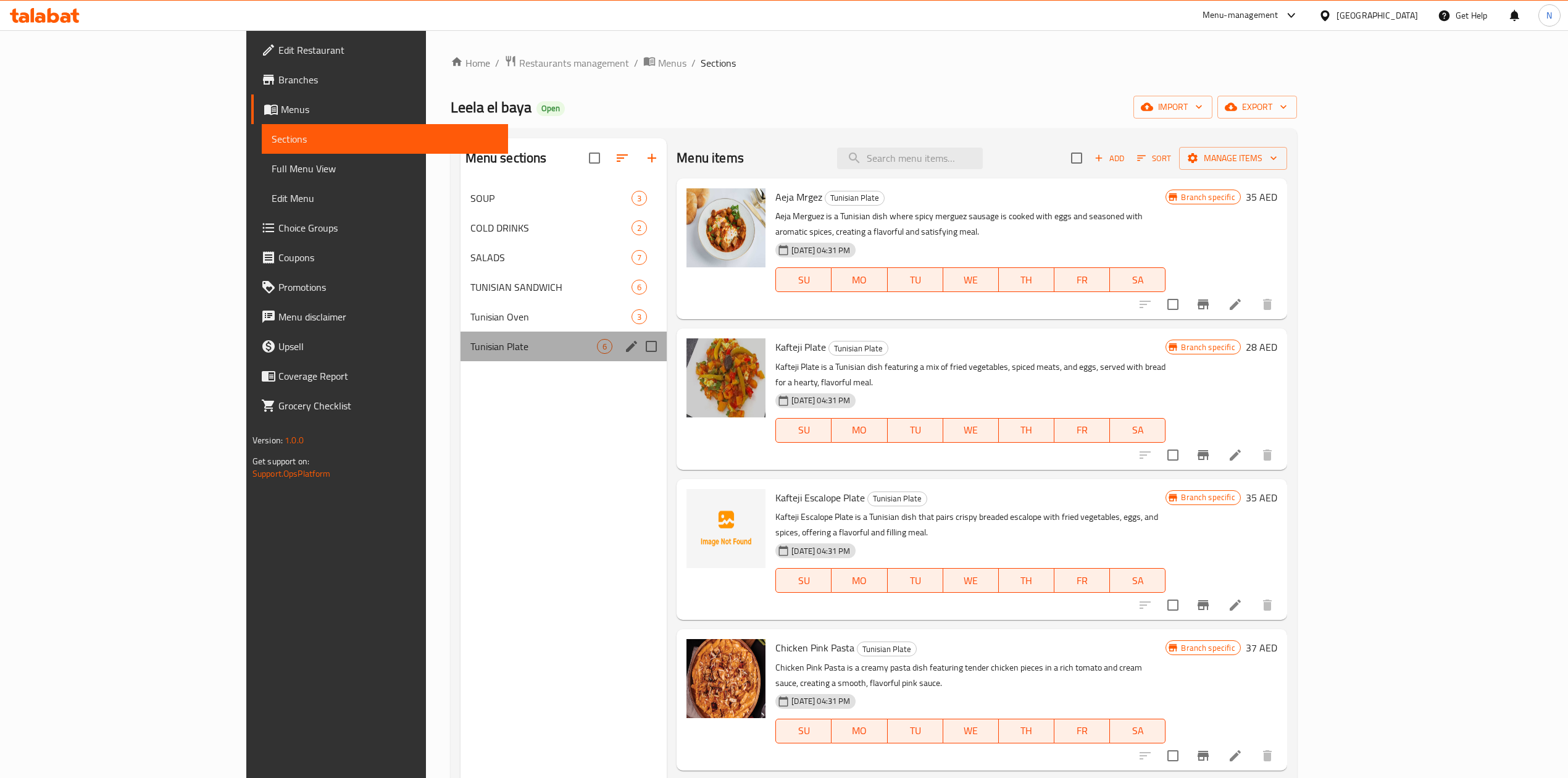
click at [461, 358] on div "Tunisian Plate 6" at bounding box center [563, 346] width 207 height 30
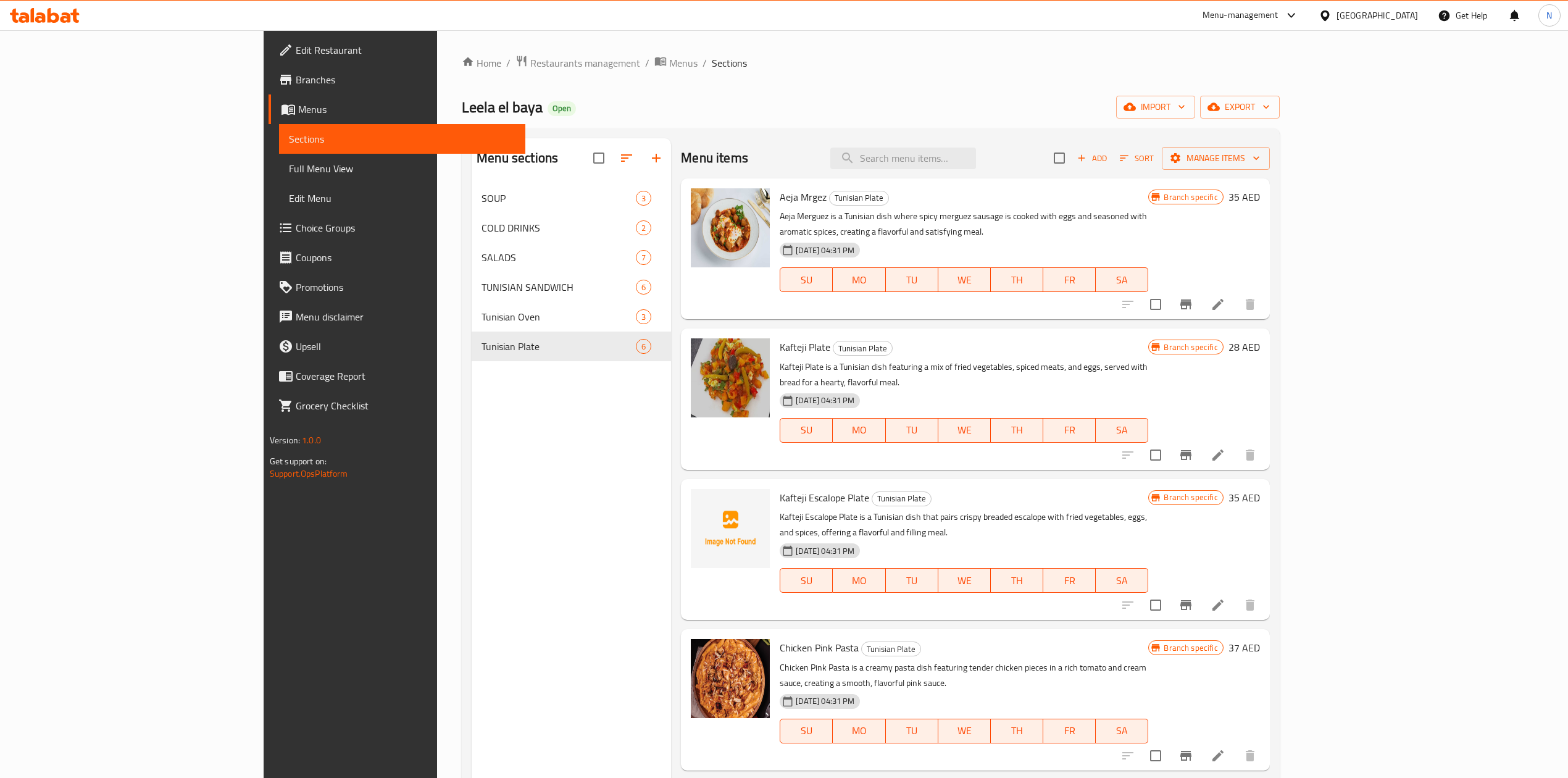
drag, startPoint x: 447, startPoint y: 472, endPoint x: 633, endPoint y: 483, distance: 186.3
click at [471, 475] on div "Menu sections SOUP 3 COLD DRINKS 2 SALADS 7 TUNISIAN SANDWICH 6 Tunisian Oven 3…" at bounding box center [571, 528] width 200 height 778
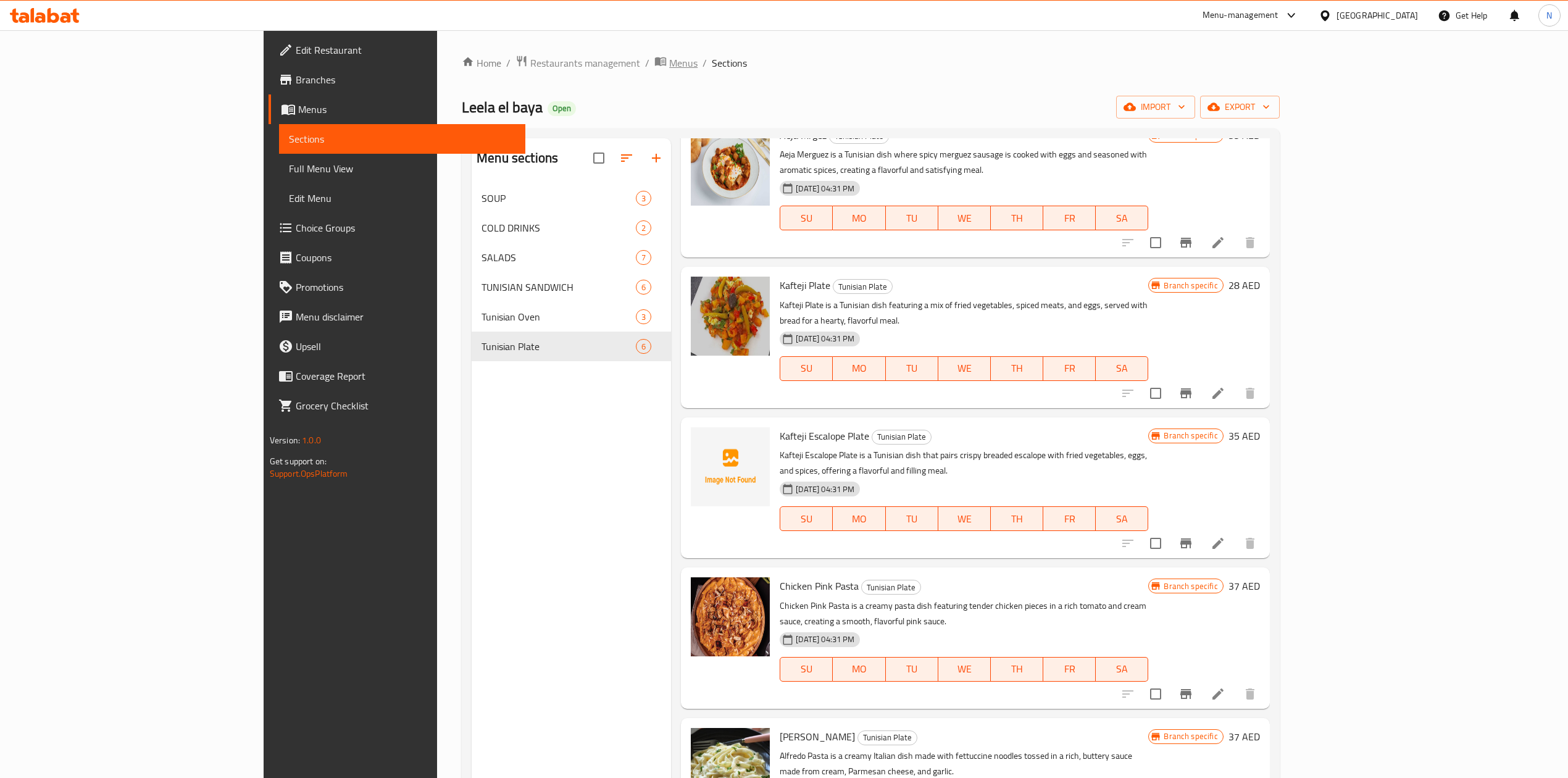
click at [655, 60] on icon "breadcrumb" at bounding box center [660, 61] width 13 height 13
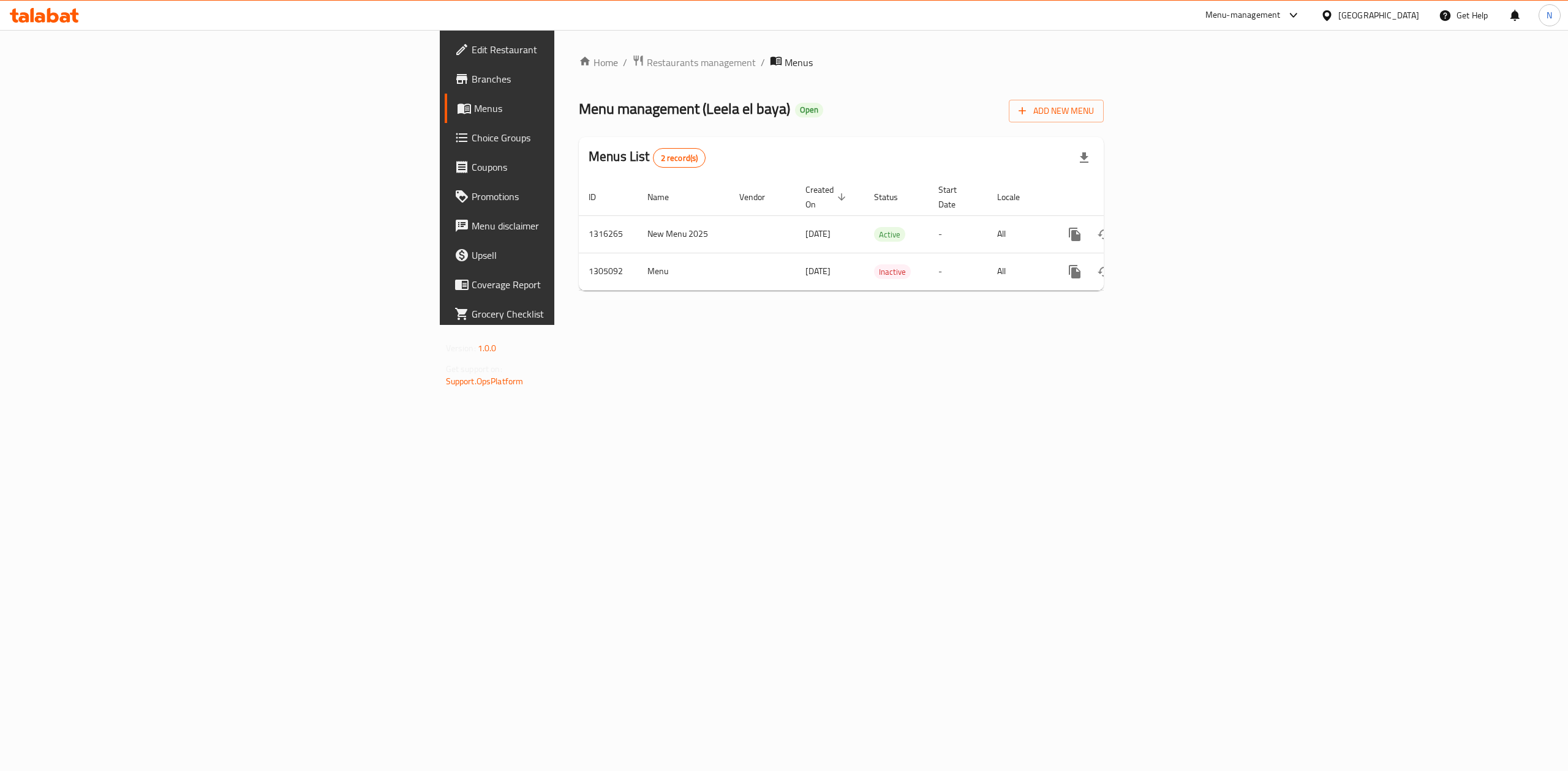
click at [554, 325] on div "Home / Restaurants management / Menus Menu management ( Leela el baya ) Open Ad…" at bounding box center [841, 177] width 574 height 295
drag, startPoint x: 630, startPoint y: 281, endPoint x: 404, endPoint y: 262, distance: 226.8
click at [579, 262] on div "Home / Restaurants management / Menus Menu management ( Leela el baya ) Open Ad…" at bounding box center [842, 178] width 525 height 246
click at [638, 262] on td "Menu" at bounding box center [683, 271] width 91 height 37
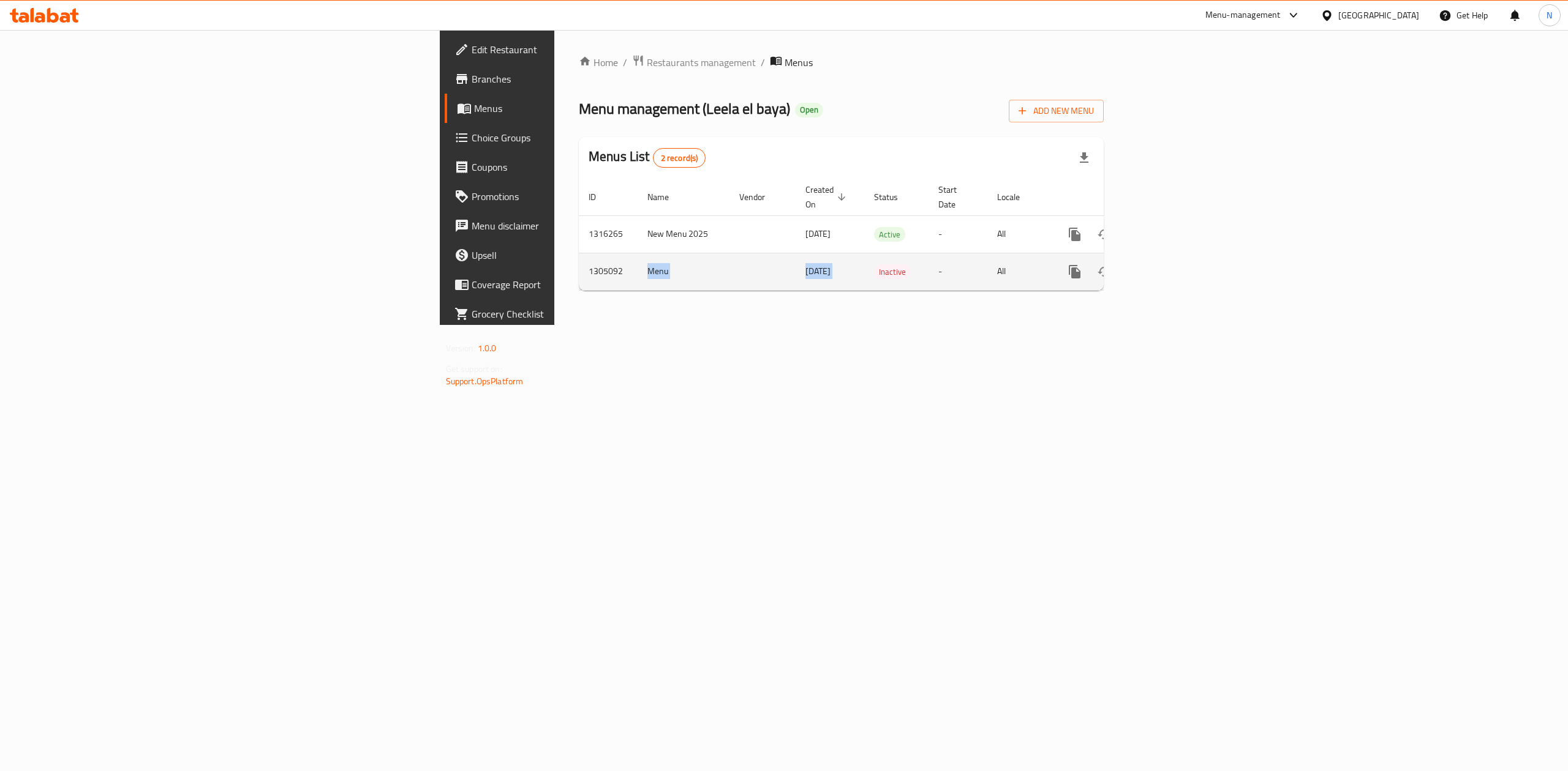
drag, startPoint x: 403, startPoint y: 262, endPoint x: 567, endPoint y: 265, distance: 164.0
click at [579, 263] on tr "1305092 Menu 11/08/2025 Inactive - All" at bounding box center [883, 271] width 609 height 37
click at [579, 285] on div "Home / Restaurants management / Menus Menu management ( Leela el baya ) Open Ad…" at bounding box center [842, 178] width 525 height 246
click at [554, 325] on div "Home / Restaurants management / Menus Menu management ( Leela el baya ) Open Ad…" at bounding box center [841, 177] width 574 height 295
click at [647, 189] on span "Name" at bounding box center [666, 196] width 38 height 14
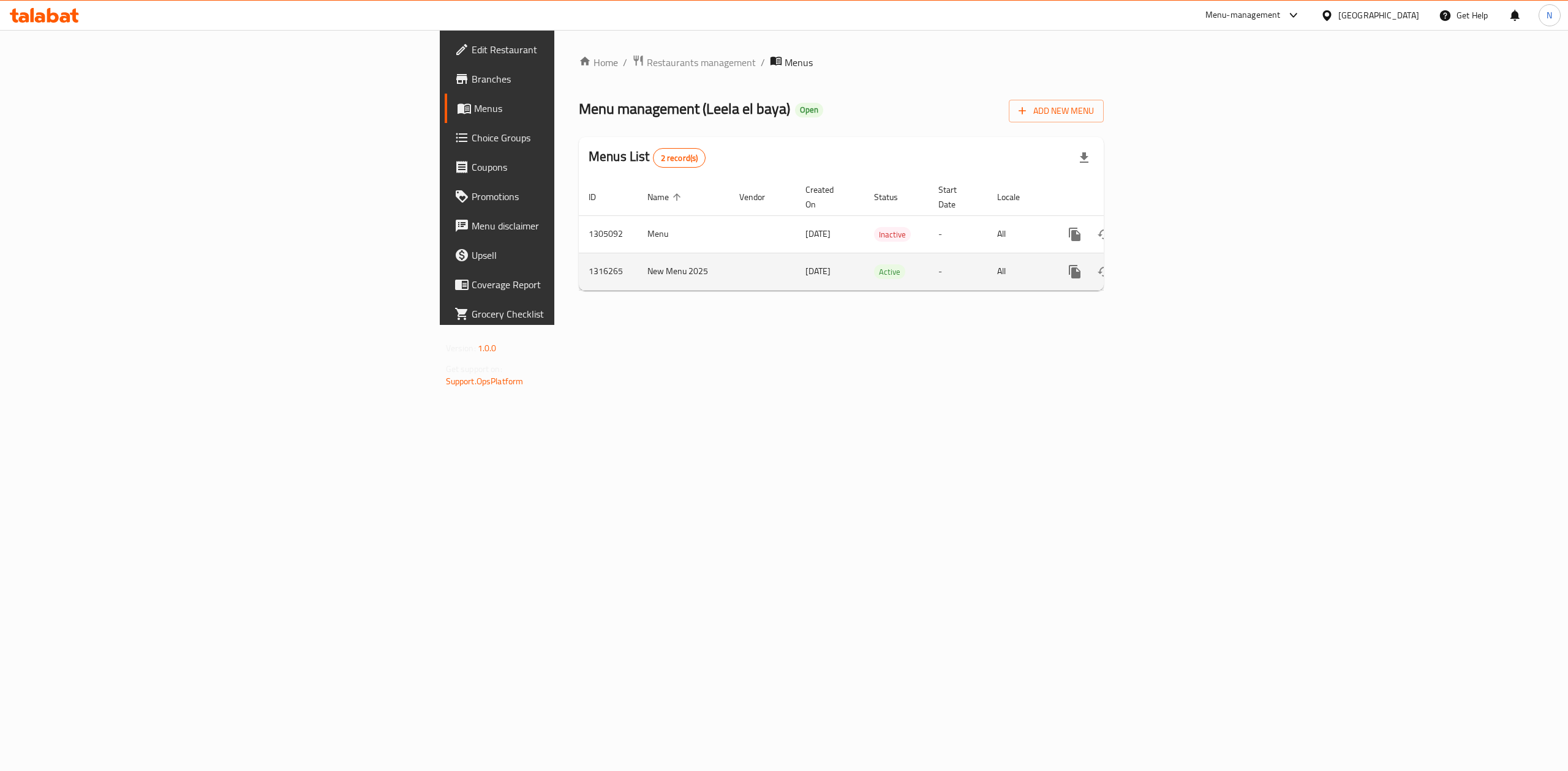
drag, startPoint x: 366, startPoint y: 196, endPoint x: 373, endPoint y: 247, distance: 51.5
click at [579, 247] on table "ID Name sorted ascending Vendor Created On Status Start Date Locale Actions 130…" at bounding box center [883, 235] width 609 height 112
click at [638, 272] on td "New Menu 2025" at bounding box center [683, 271] width 91 height 37
click at [646, 58] on span "Restaurants management" at bounding box center [700, 62] width 109 height 14
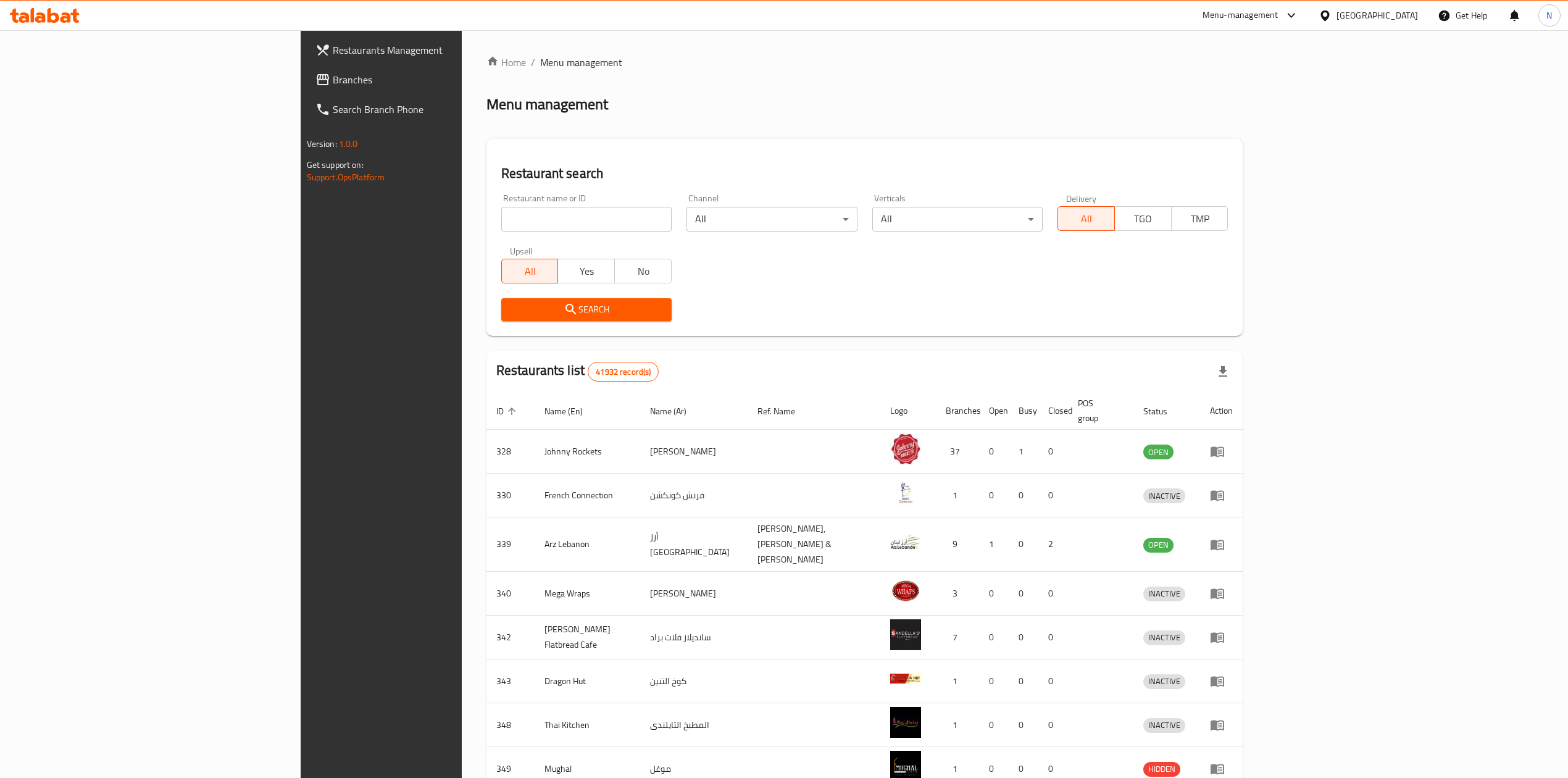
click at [333, 82] on span "Branches" at bounding box center [442, 79] width 220 height 15
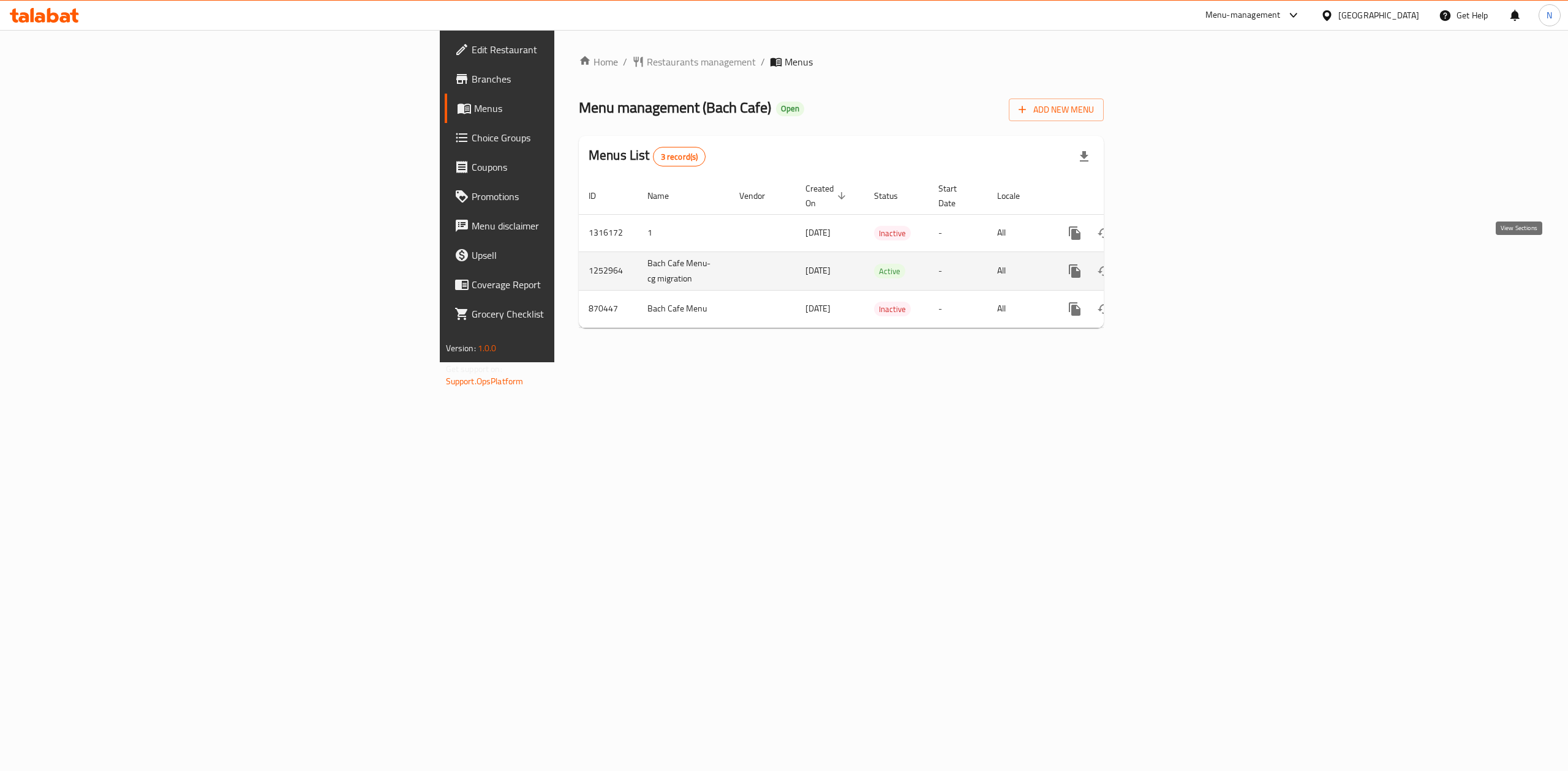
click at [1171, 263] on icon "enhanced table" at bounding box center [1162, 270] width 14 height 14
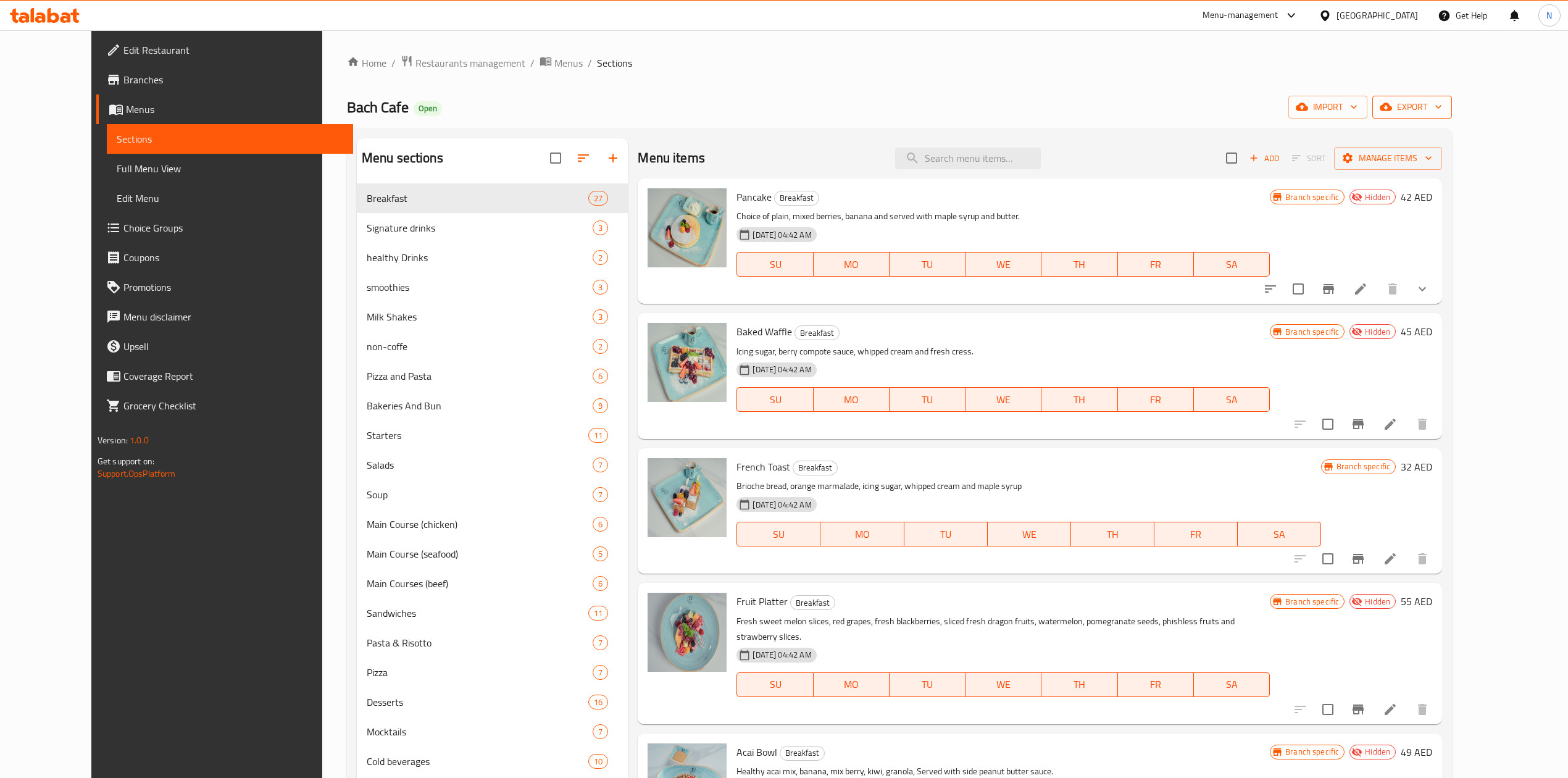
click at [1442, 101] on span "export" at bounding box center [1412, 107] width 60 height 16
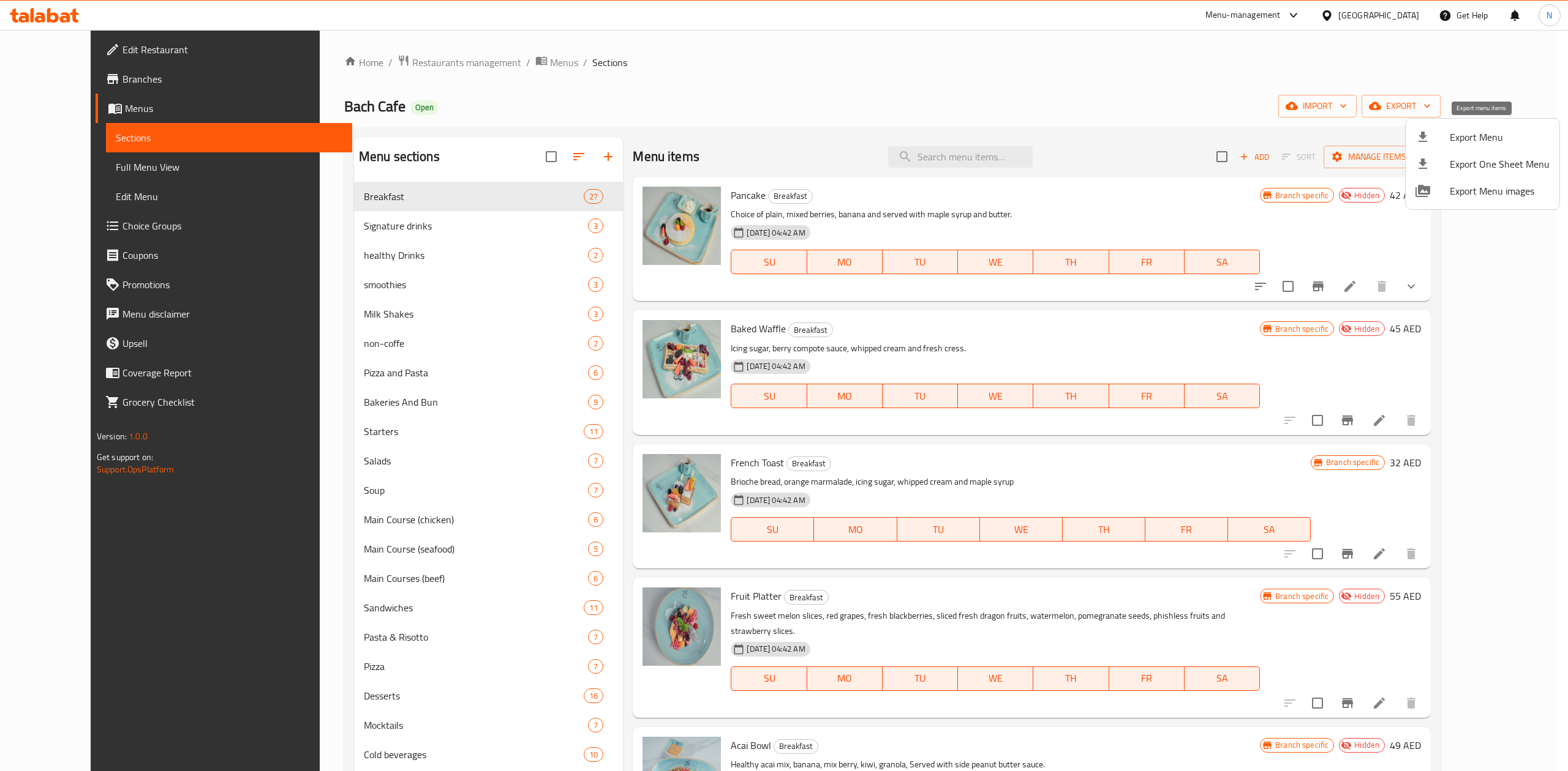
click at [1475, 140] on span "Export Menu" at bounding box center [1500, 137] width 100 height 14
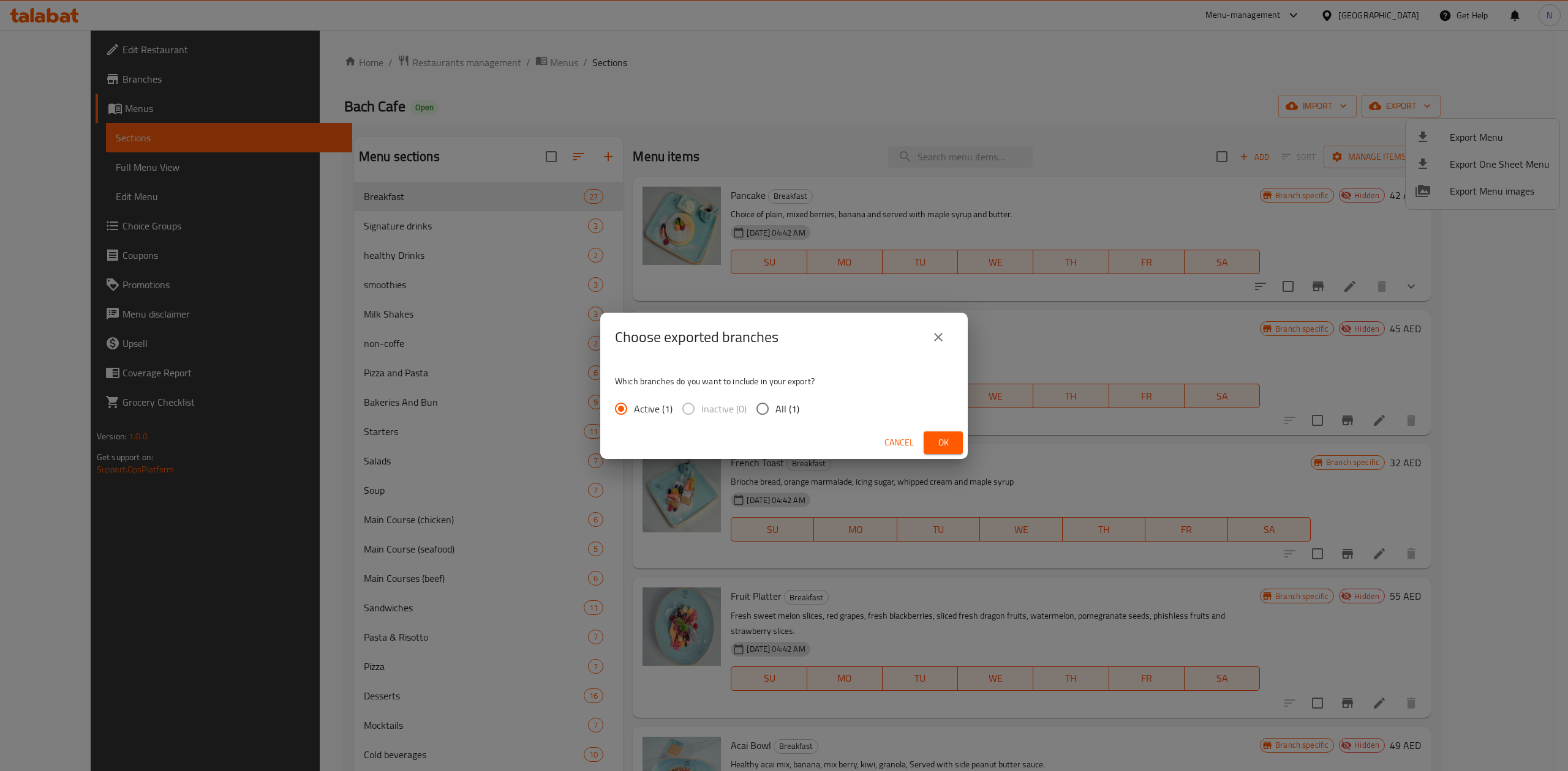
click at [771, 411] on input "All (1)" at bounding box center [762, 409] width 26 height 26
radio input "true"
click at [953, 442] on button "Ok" at bounding box center [943, 443] width 39 height 23
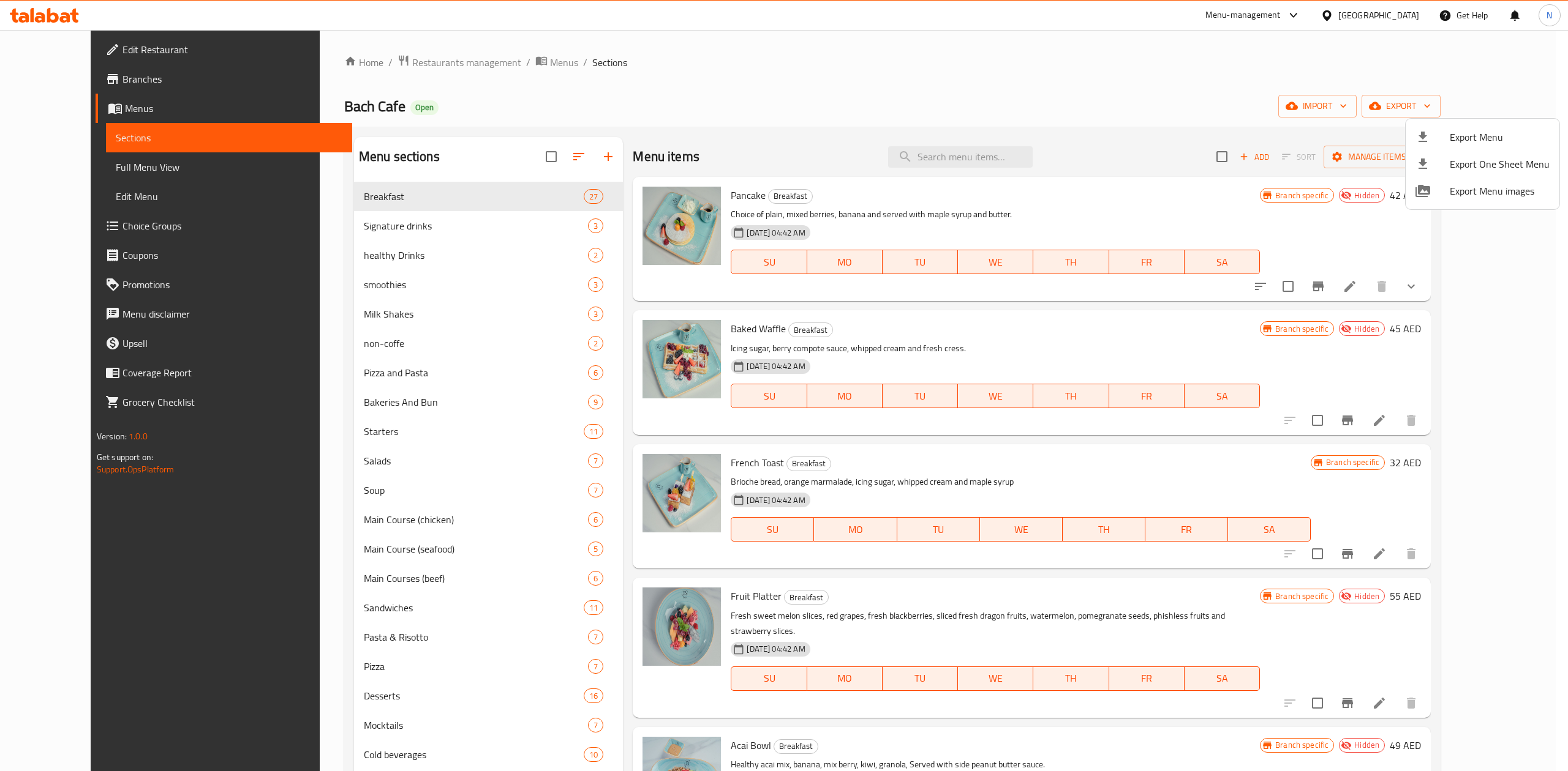
click at [951, 366] on div at bounding box center [784, 386] width 1568 height 771
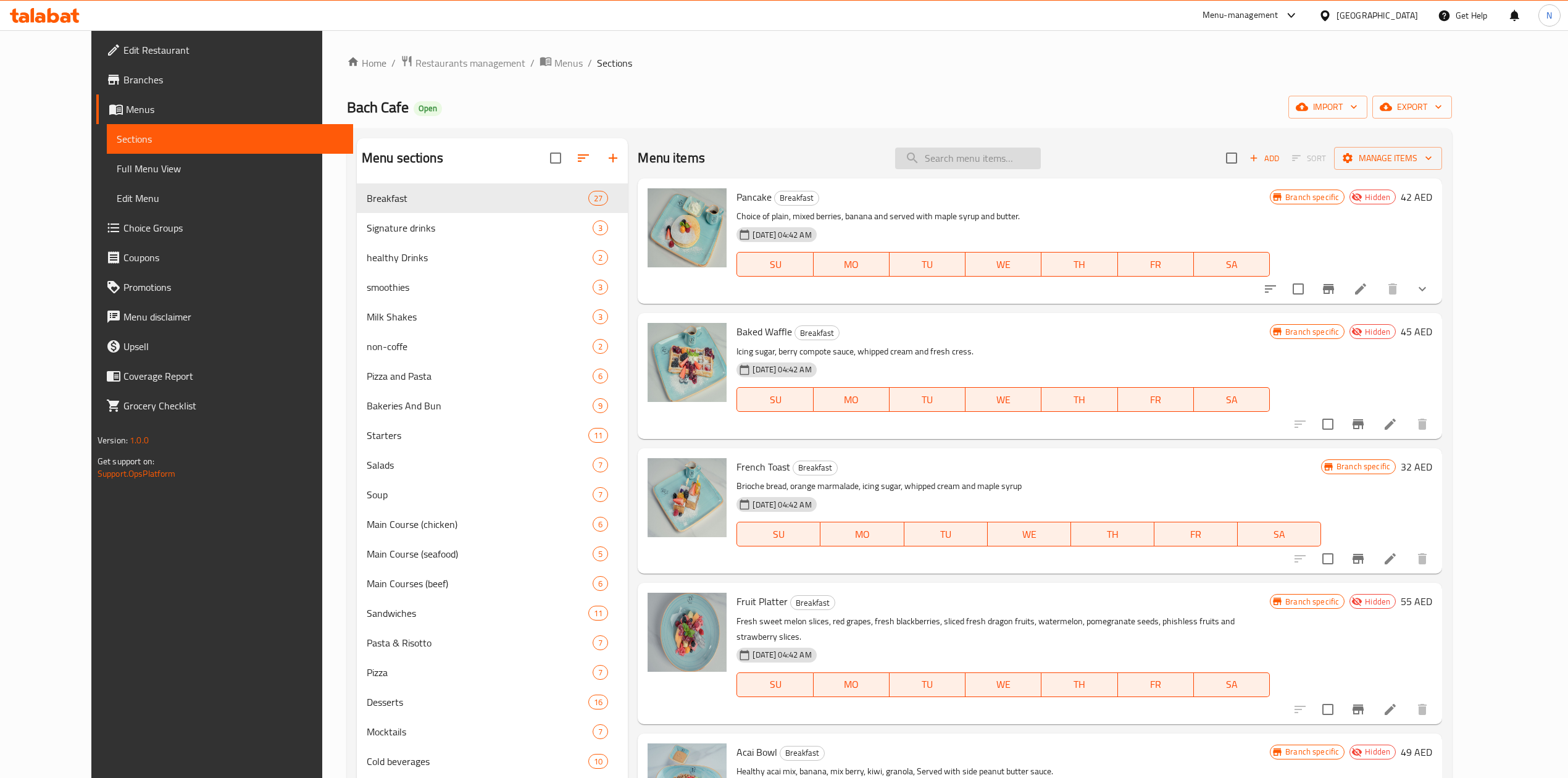
click at [993, 159] on input "search" at bounding box center [968, 158] width 145 height 21
paste input "Pancake"
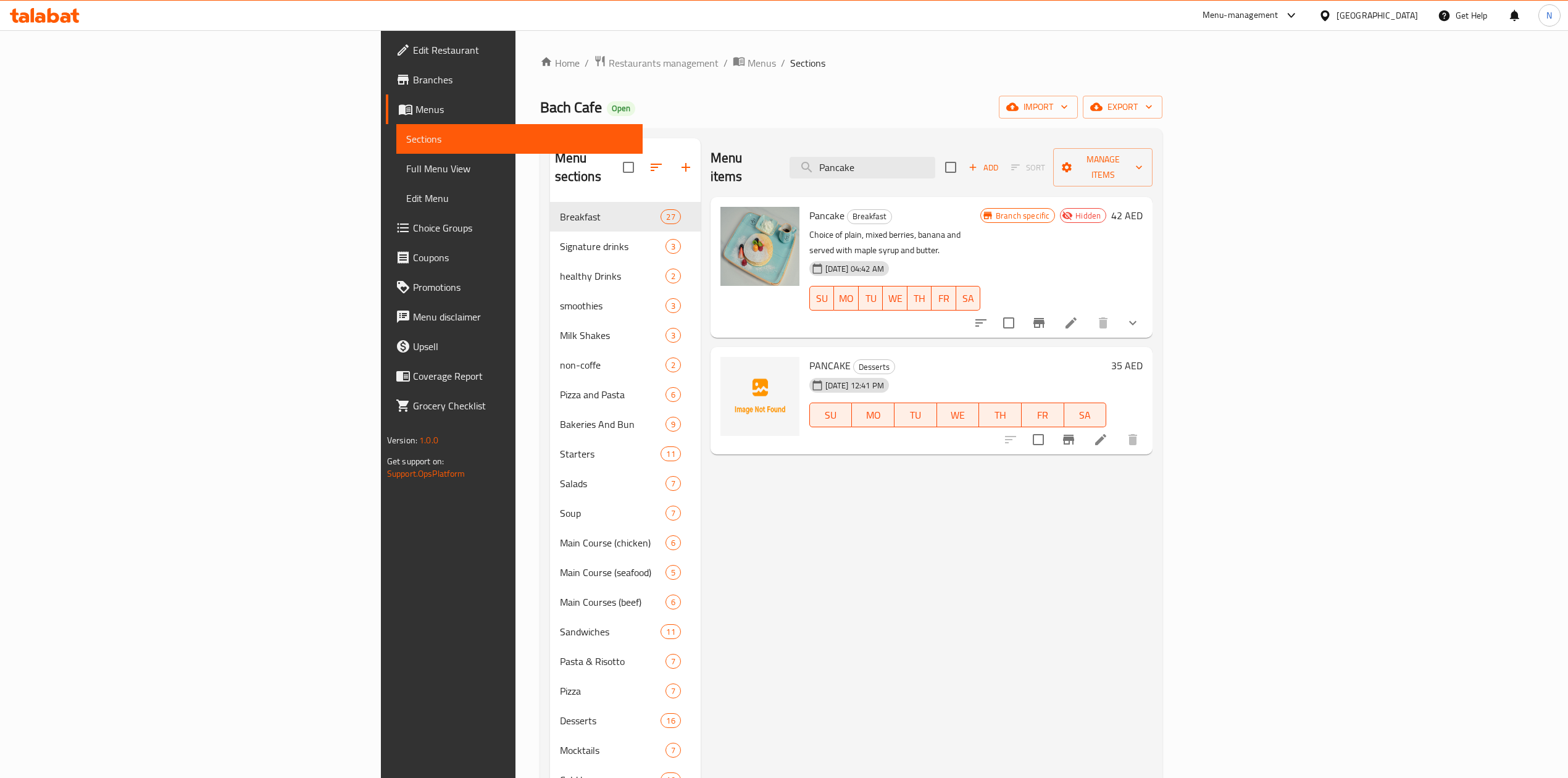
click at [860, 227] on p "Choice of plain, mixed berries, banana and served with maple syrup and butter." at bounding box center [895, 243] width 171 height 31
click at [805, 373] on div "07-10-2025 12:41 PM" at bounding box center [843, 385] width 77 height 24
drag, startPoint x: 718, startPoint y: 343, endPoint x: 715, endPoint y: 332, distance: 11.4
click at [805, 352] on div "PANCAKE Desserts 07-10-2025 12:41 PM SU MO TU WE TH FR SA" at bounding box center [958, 401] width 307 height 98
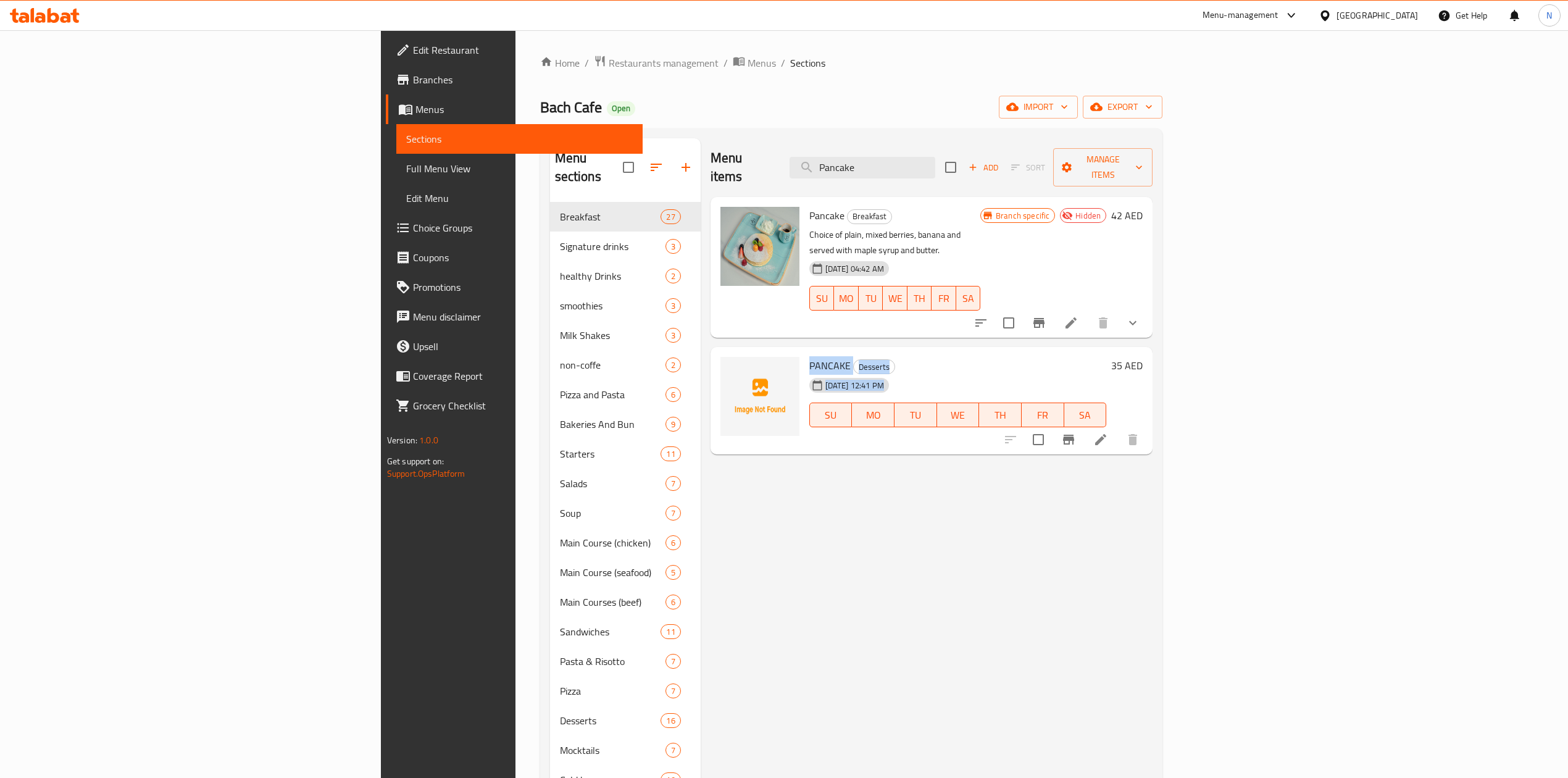
click at [810, 356] on span "PANCAKE" at bounding box center [830, 365] width 42 height 18
drag, startPoint x: 715, startPoint y: 332, endPoint x: 724, endPoint y: 346, distance: 16.6
click at [805, 352] on div "PANCAKE Desserts 07-10-2025 12:41 PM SU MO TU WE TH FR SA" at bounding box center [958, 401] width 307 height 98
click at [909, 373] on div "07-10-2025 12:41 PM SU MO TU WE TH FR SA" at bounding box center [958, 406] width 307 height 67
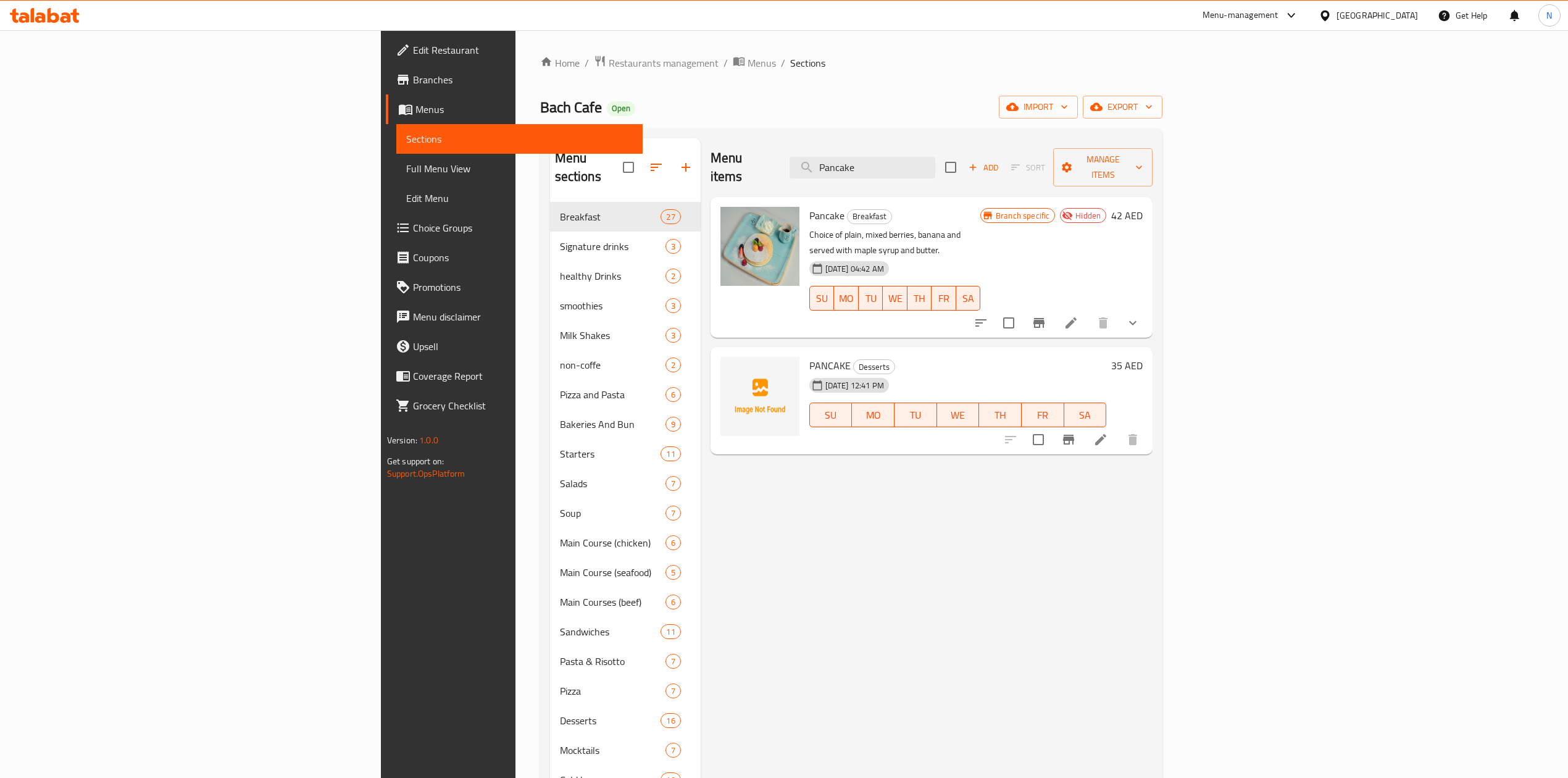
click at [974, 174] on div "Menu items Pancake Add Sort Manage items" at bounding box center [932, 168] width 442 height 58
click at [935, 168] on input "Pancake" at bounding box center [862, 168] width 145 height 21
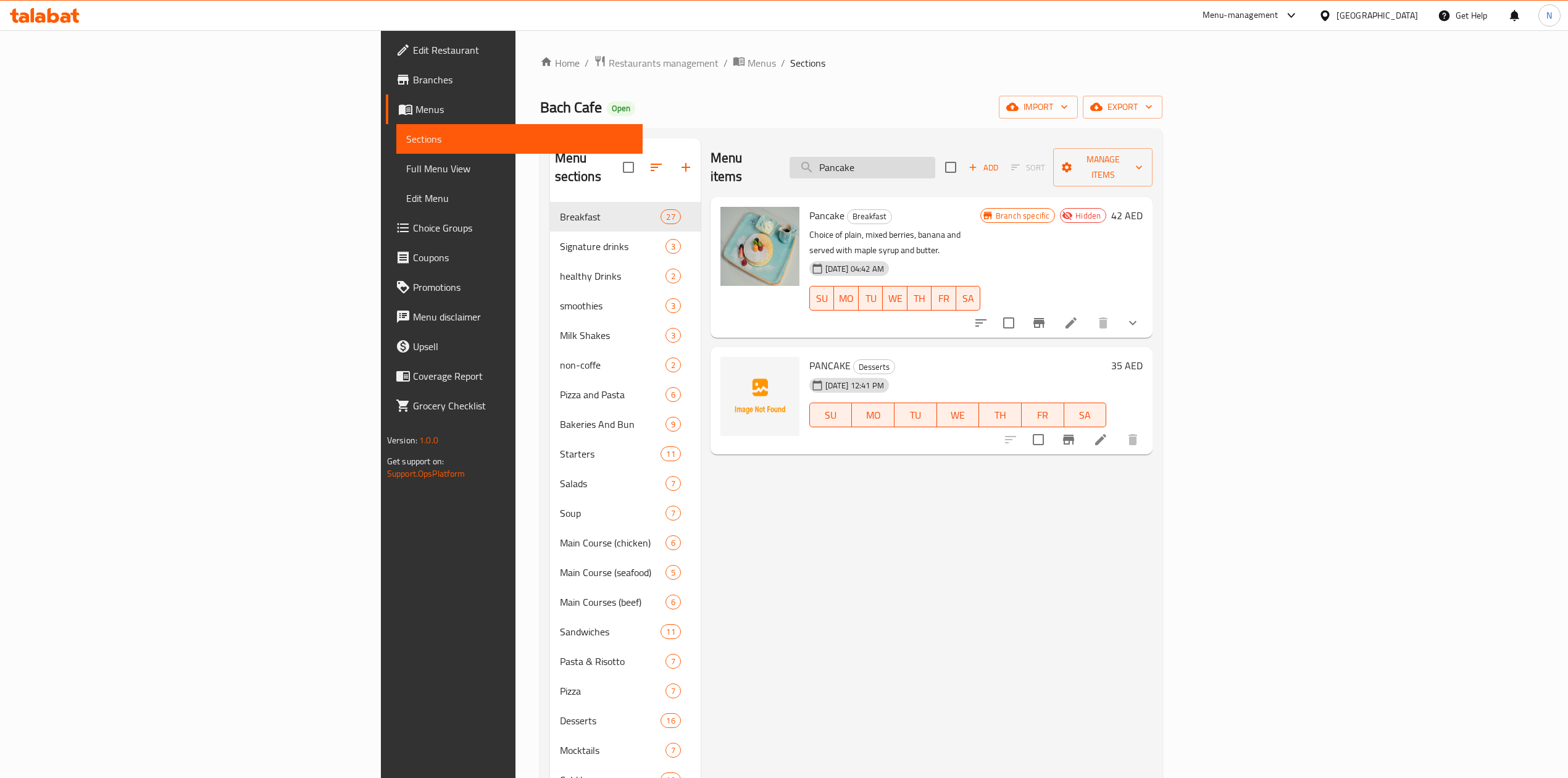
click at [935, 168] on input "Pancake" at bounding box center [862, 168] width 145 height 21
paste input "Baked Waffl"
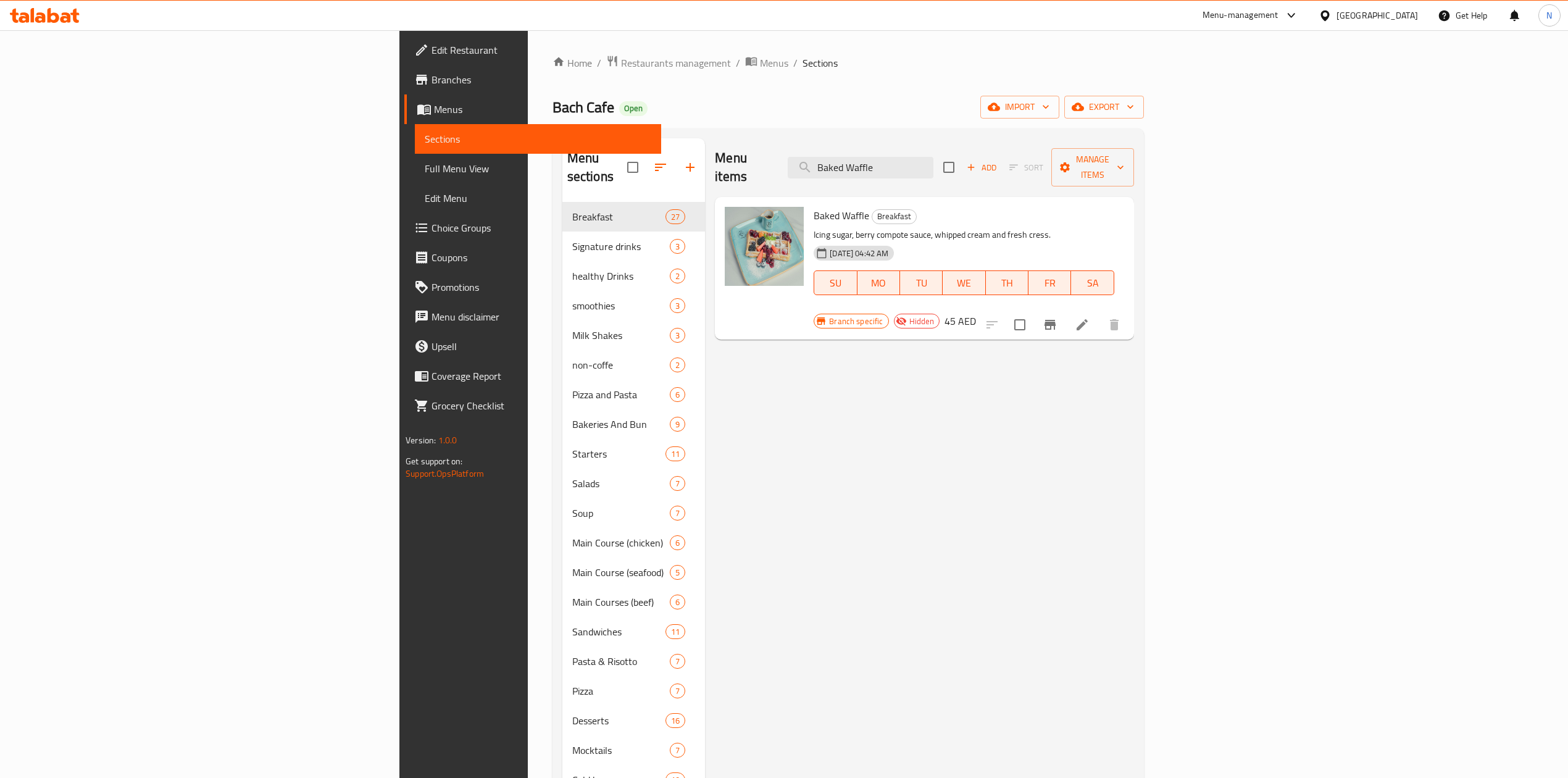
type input "Baked Waffle"
click at [971, 208] on div "Baked Waffle Breakfast Icing sugar, berry compote sauce, whipped cream and fres…" at bounding box center [964, 259] width 310 height 115
click at [621, 71] on span "Restaurants management" at bounding box center [675, 62] width 110 height 15
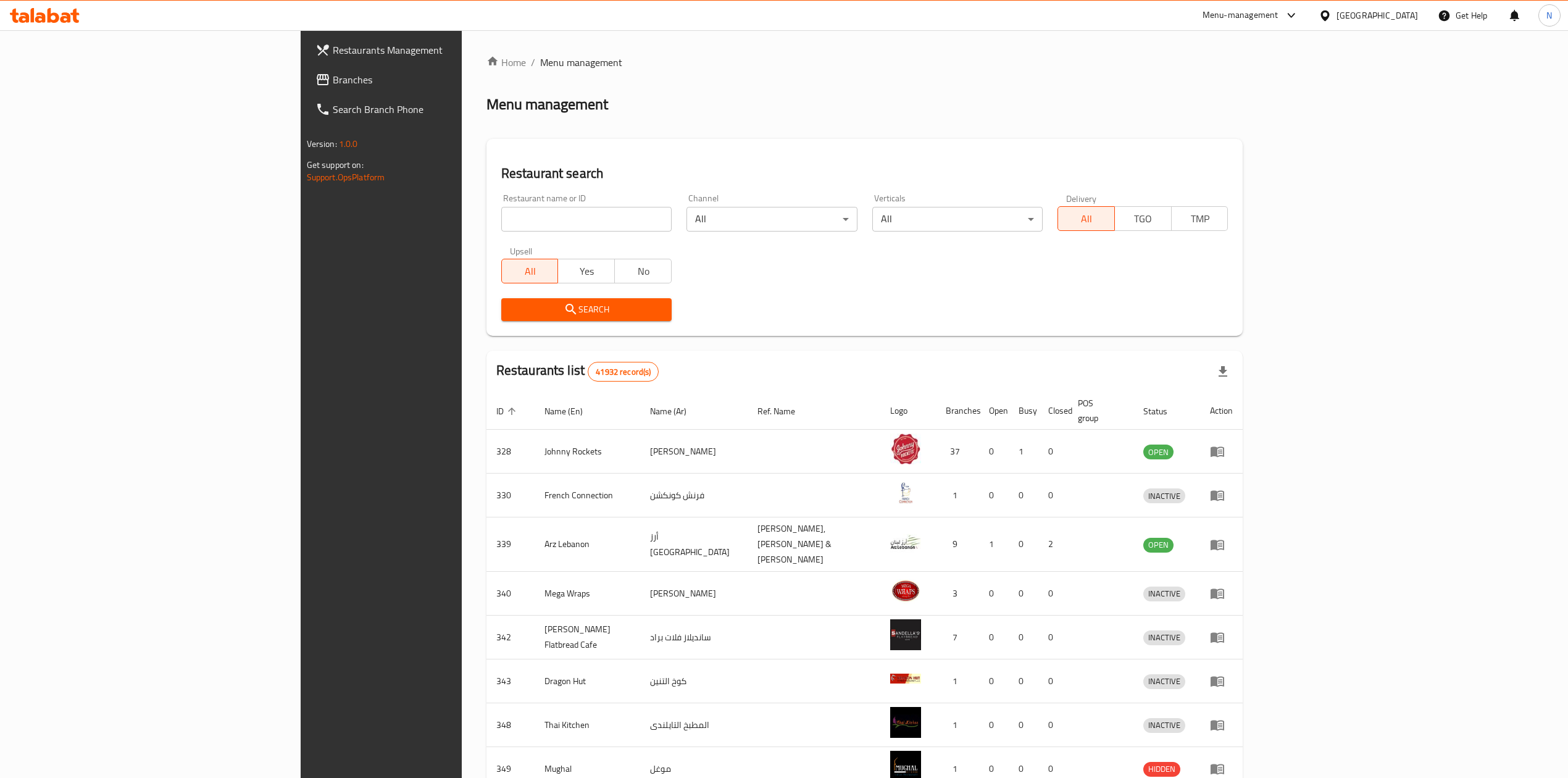
click at [333, 78] on span "Branches" at bounding box center [442, 79] width 220 height 15
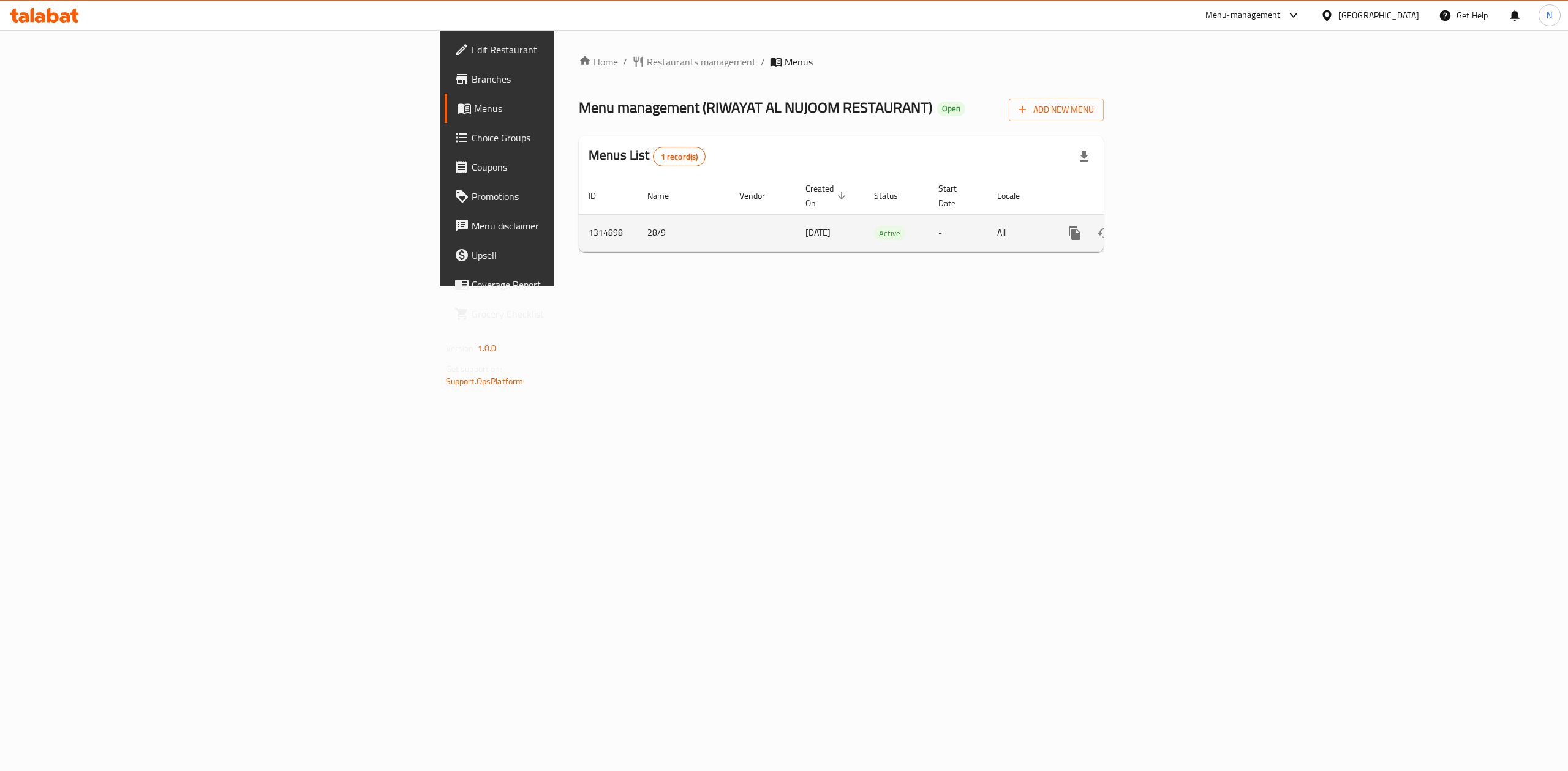
click at [1171, 226] on icon "enhanced table" at bounding box center [1162, 233] width 14 height 14
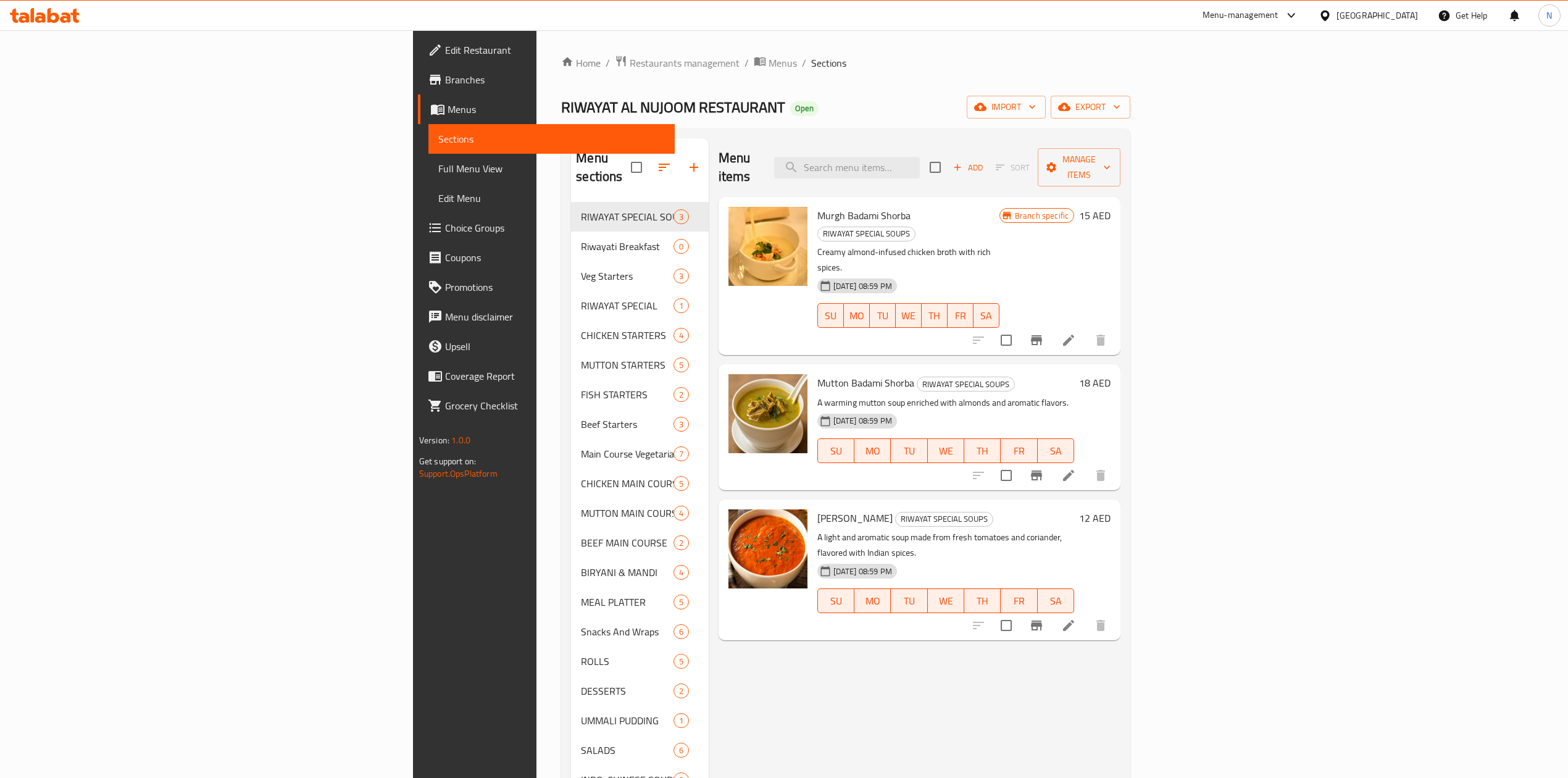
click at [990, 171] on div "Menu items Add Sort Manage items" at bounding box center [919, 168] width 401 height 58
click at [920, 164] on input "search" at bounding box center [847, 168] width 145 height 21
paste input "Green Salad"
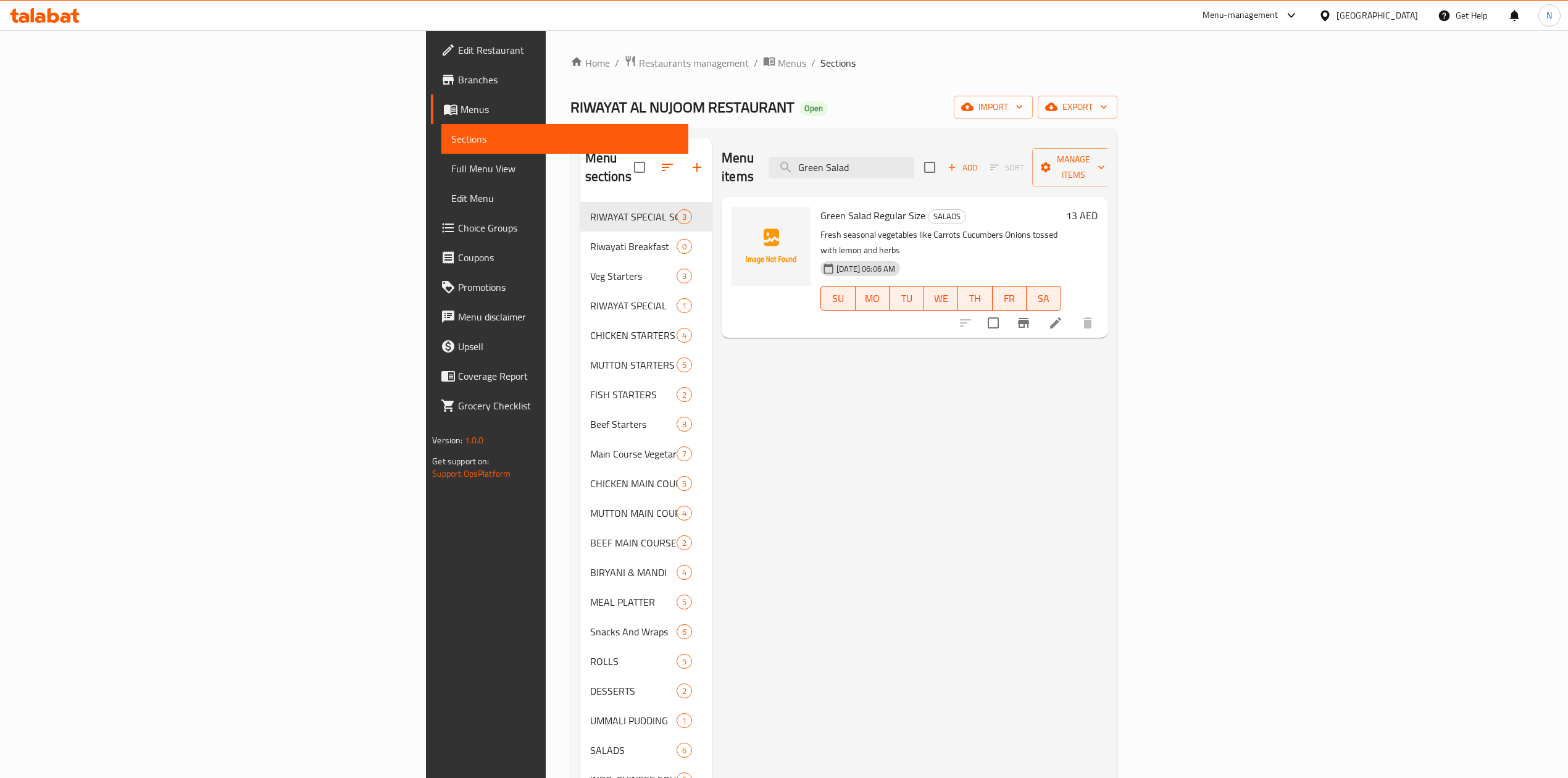
click at [963, 146] on div "Menu items Green Salad Add Sort Manage items" at bounding box center [914, 168] width 386 height 58
click at [964, 146] on div "Menu items Green Salad Add Sort Manage items" at bounding box center [914, 168] width 386 height 58
click at [914, 157] on input "Green Salad" at bounding box center [842, 168] width 145 height 21
paste input "Boondi Raita"
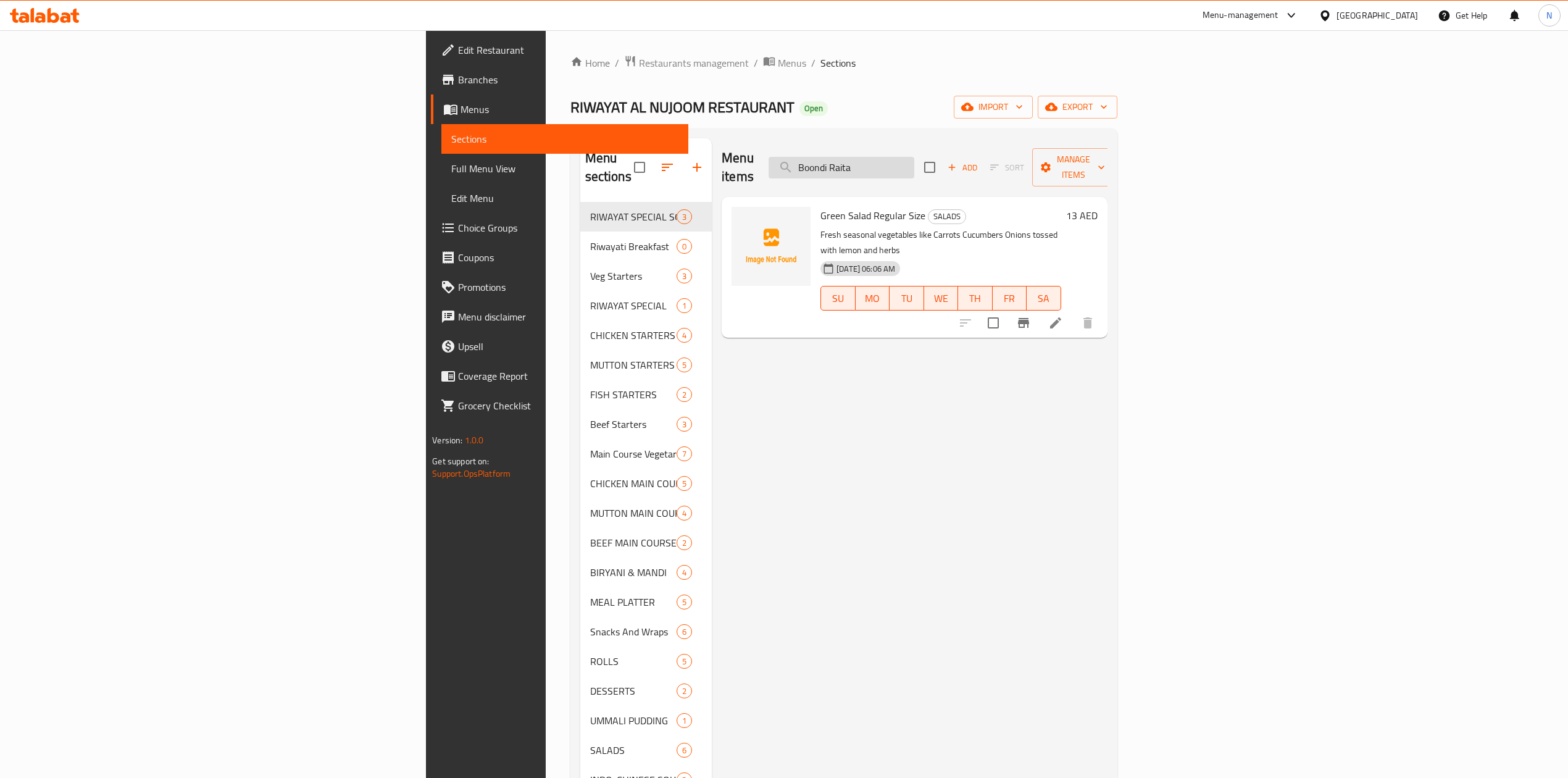
click at [914, 157] on input "Boondi Raita" at bounding box center [842, 168] width 145 height 21
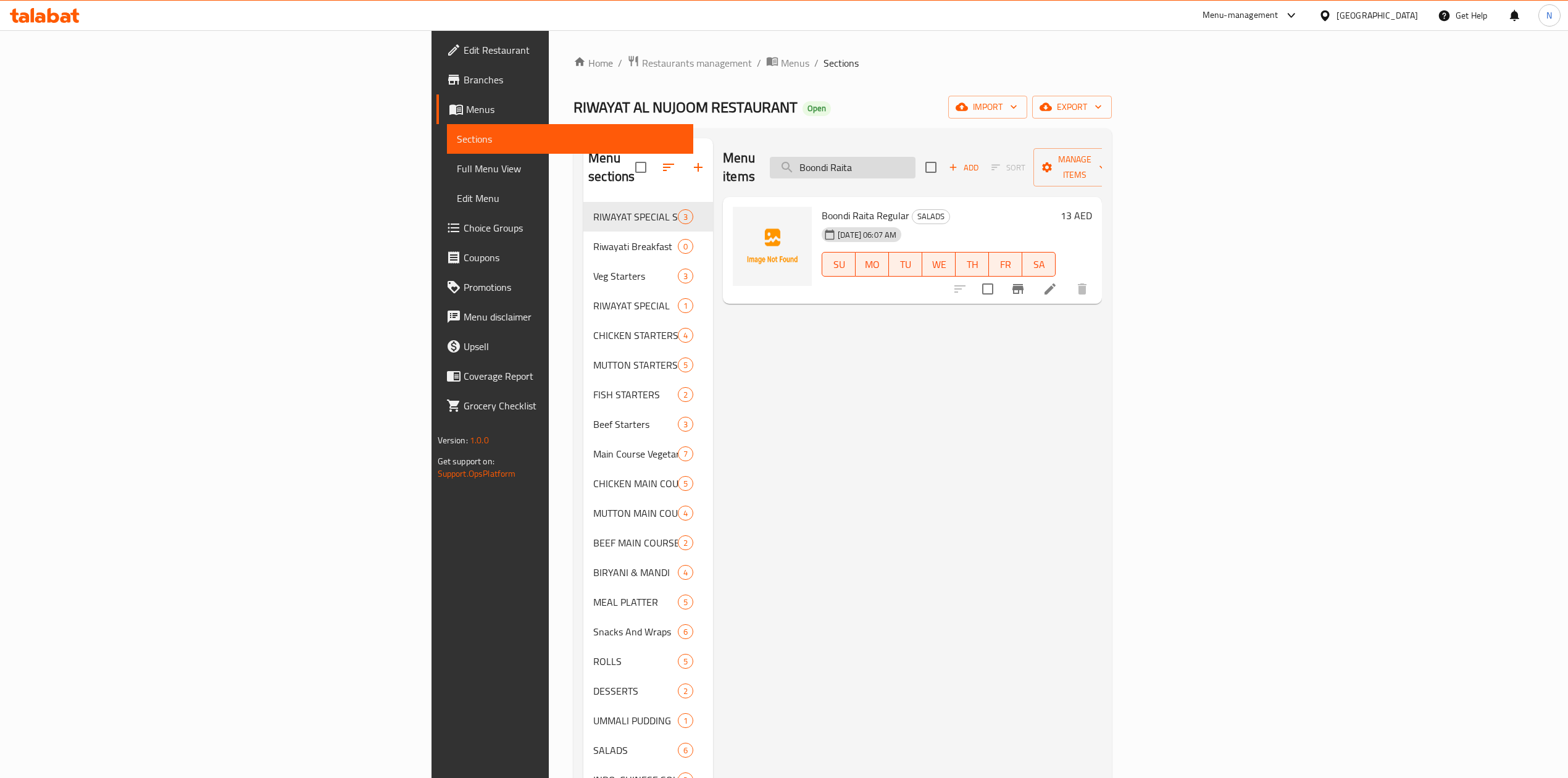
click at [915, 159] on input "Boondi Raita" at bounding box center [843, 168] width 145 height 21
drag, startPoint x: 959, startPoint y: 159, endPoint x: 980, endPoint y: 208, distance: 53.3
click at [915, 161] on input "Boondi Raita" at bounding box center [843, 168] width 145 height 21
click at [980, 222] on div "[DATE] 06:07 AM SU MO TU WE TH FR SA" at bounding box center [938, 255] width 243 height 67
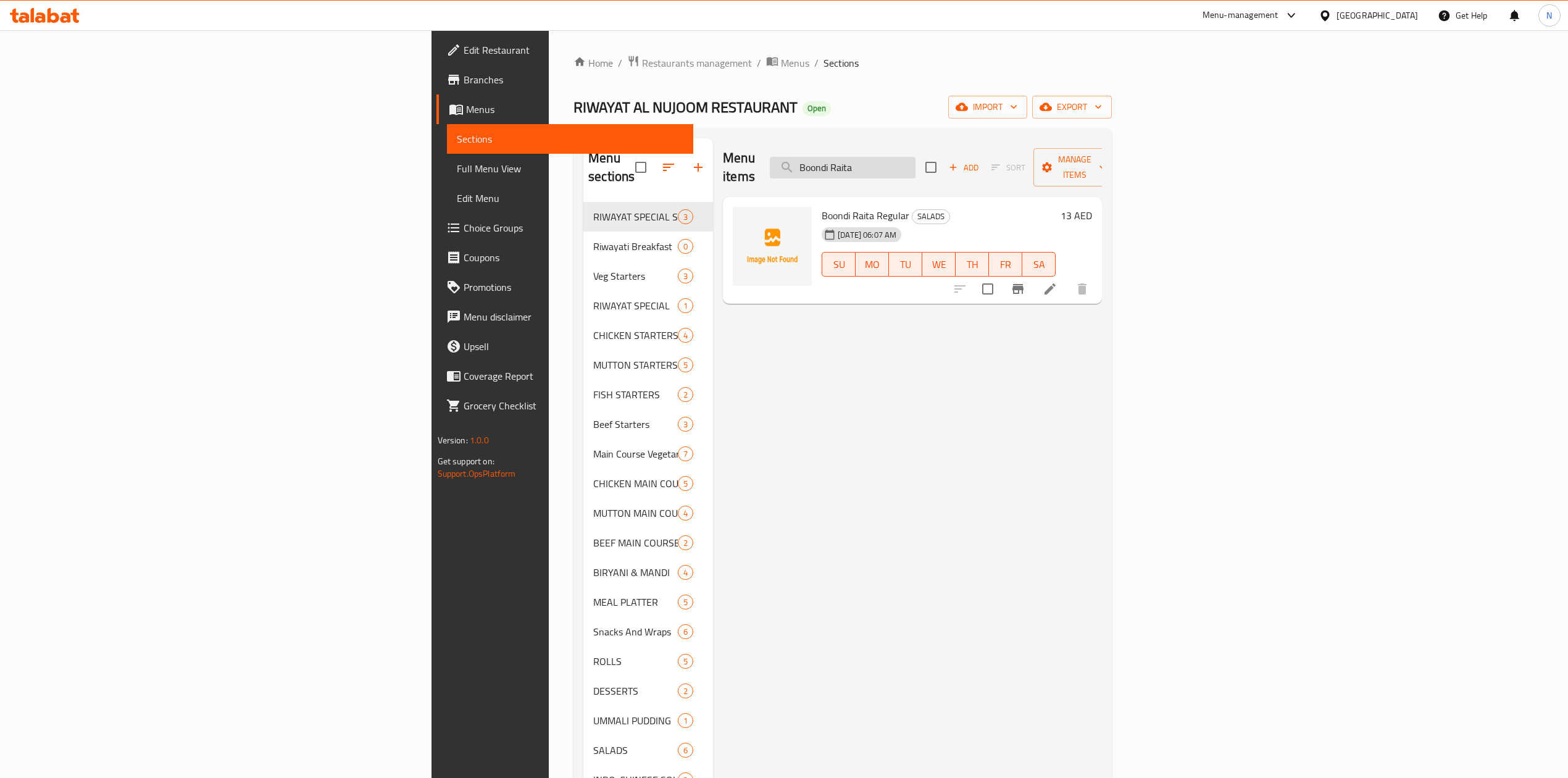
click at [915, 161] on input "Boondi Raita" at bounding box center [843, 168] width 145 height 21
paste input "Fresh Juices"
click at [915, 161] on input "Fresh Juices Raita" at bounding box center [843, 168] width 145 height 21
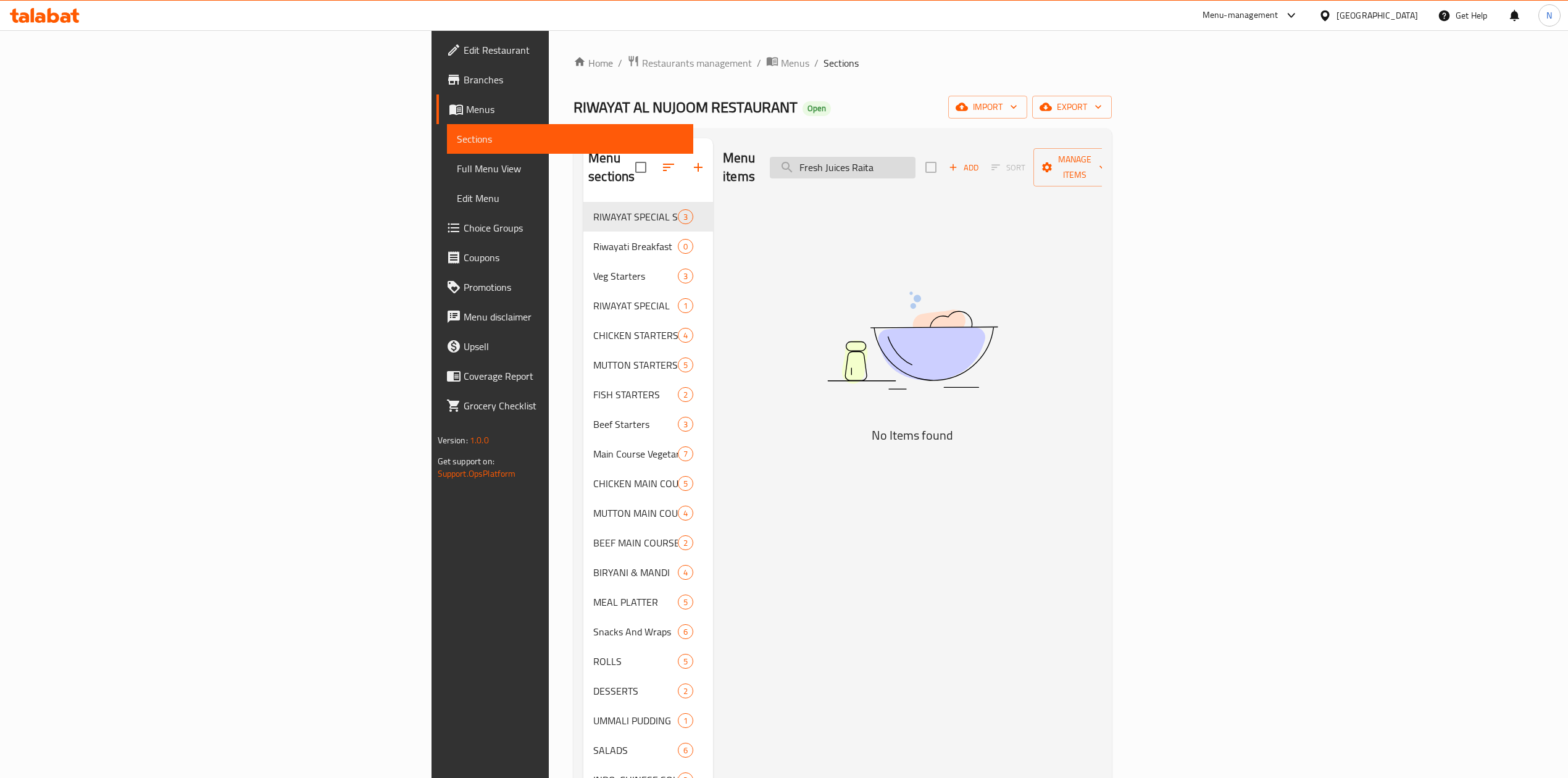
paste input "search"
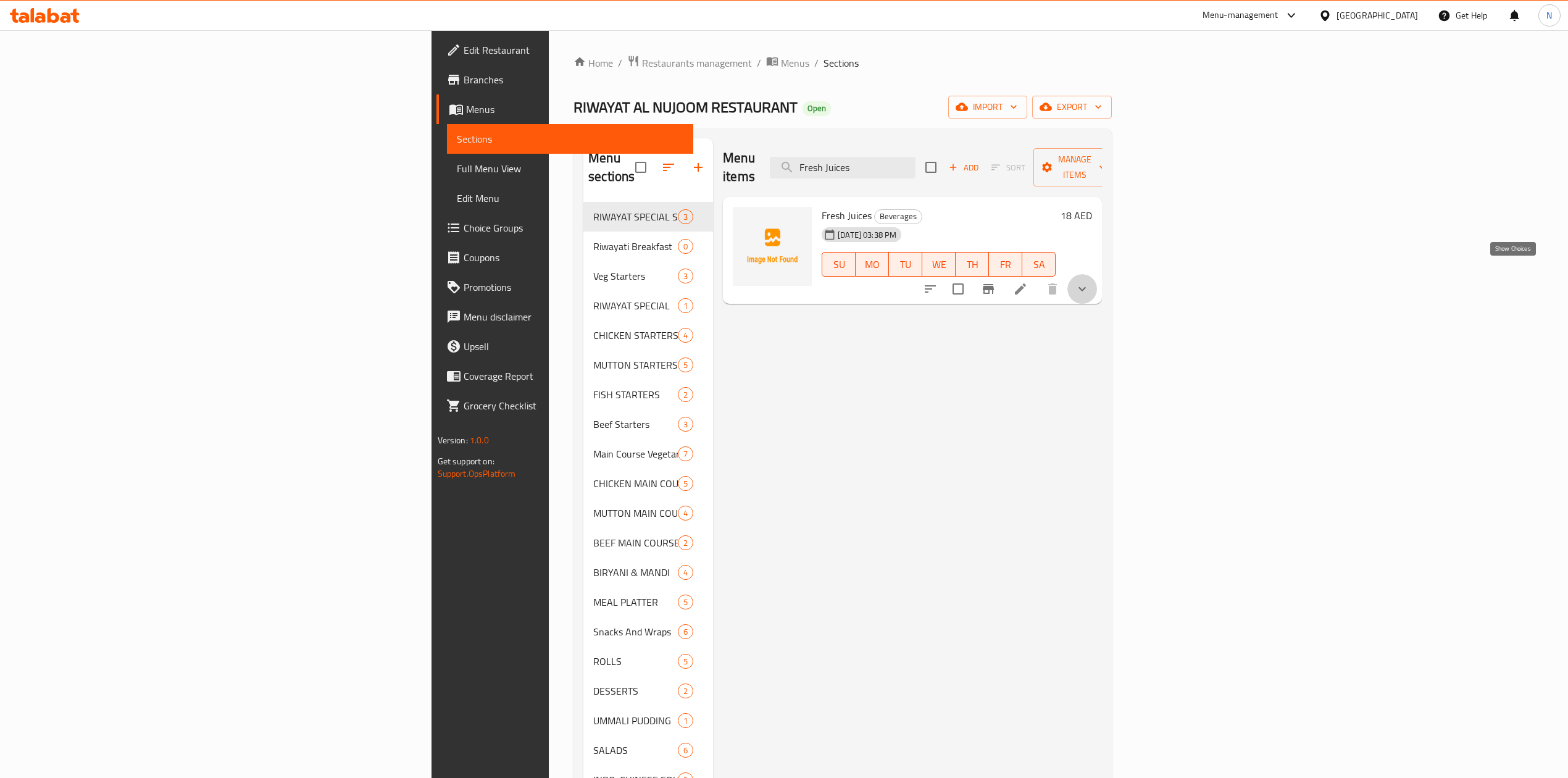
click at [1090, 281] on icon "show more" at bounding box center [1081, 288] width 15 height 15
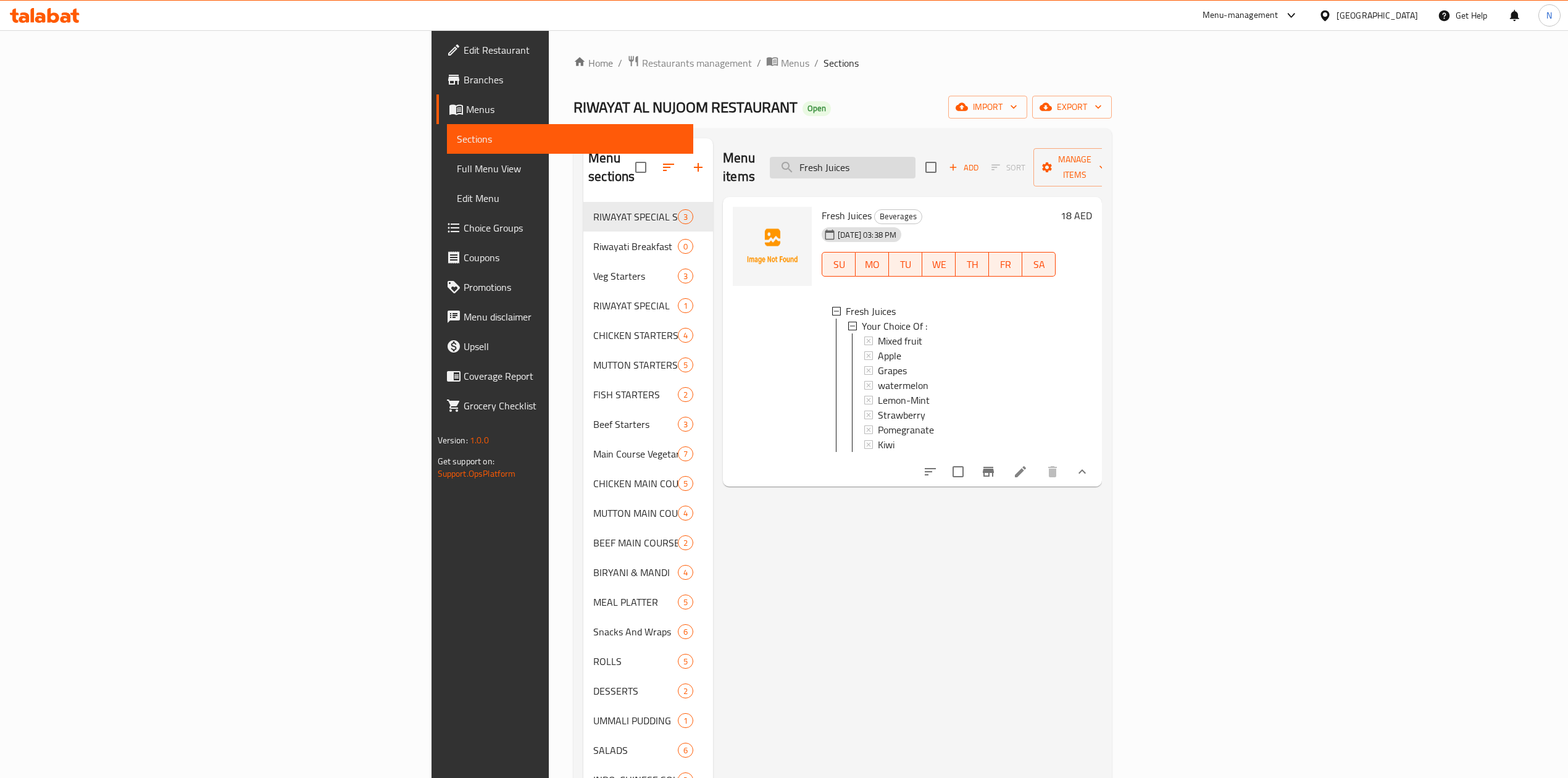
click at [915, 157] on input "Fresh Juices" at bounding box center [843, 168] width 145 height 21
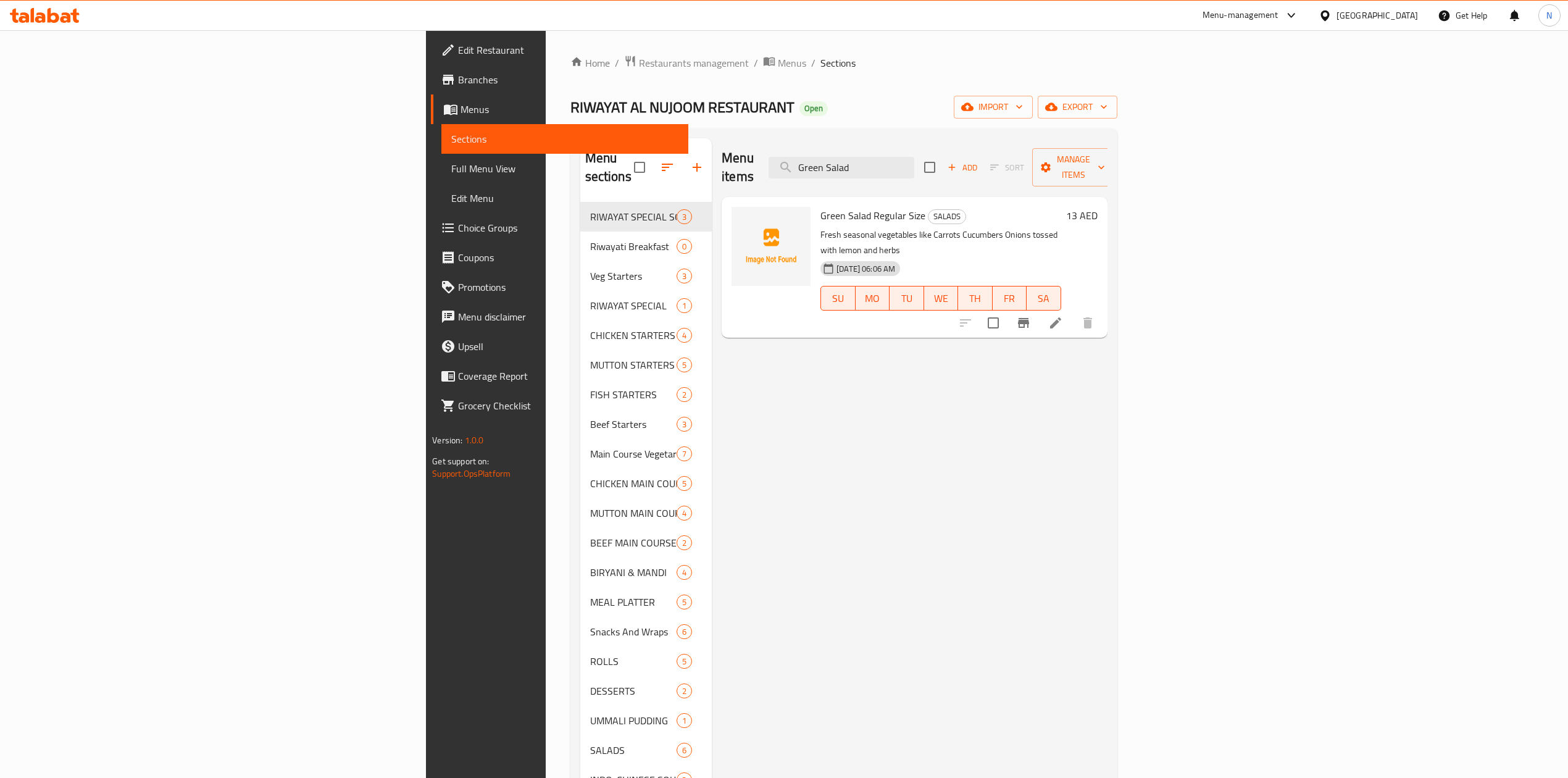
click at [832, 263] on span "[DATE] 06:06 AM" at bounding box center [866, 269] width 69 height 12
drag, startPoint x: 724, startPoint y: 234, endPoint x: 852, endPoint y: 241, distance: 128.2
click at [852, 256] on div "[DATE] 06:06 AM" at bounding box center [847, 268] width 62 height 24
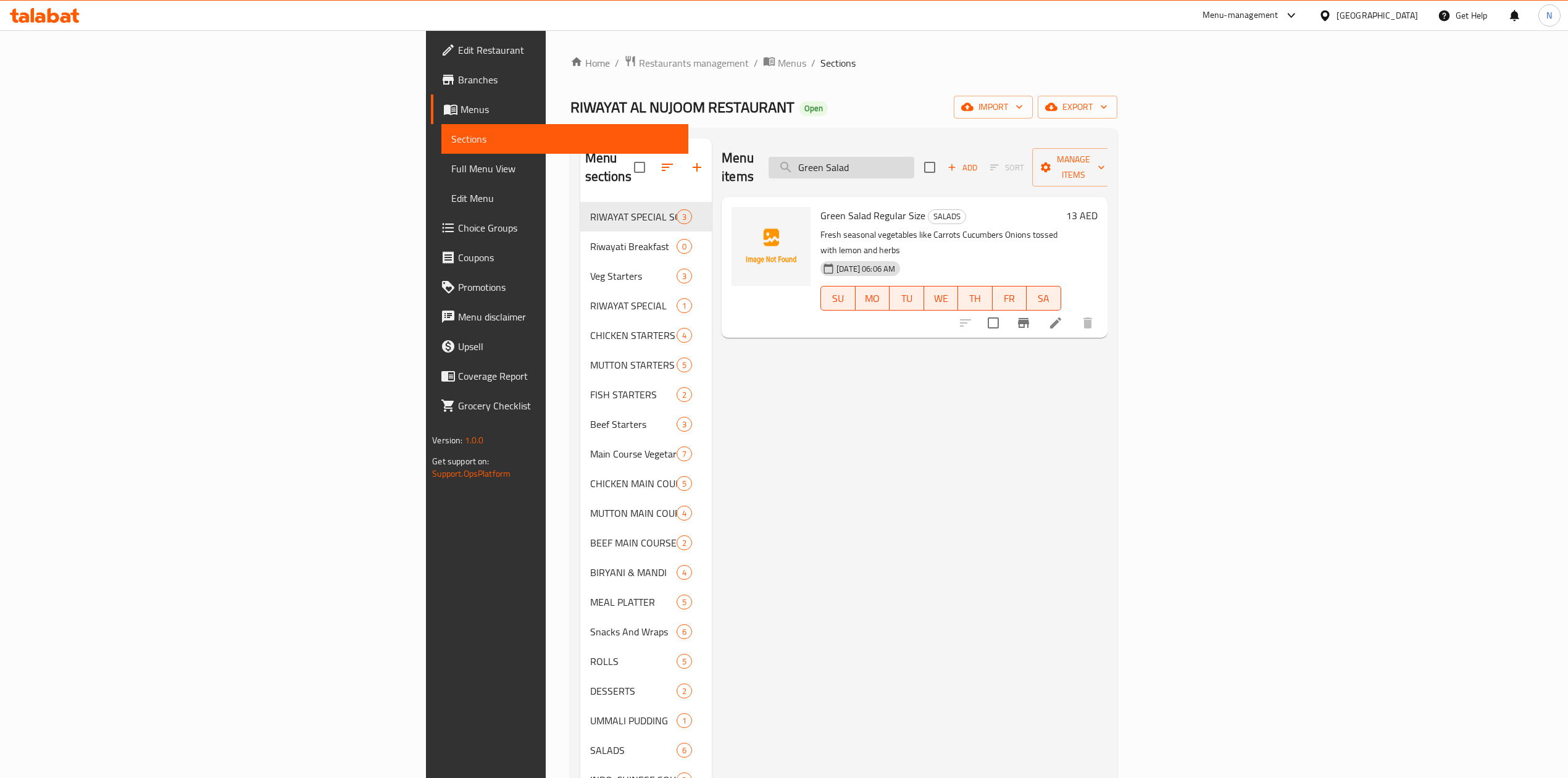
click at [914, 166] on input "Green Salad" at bounding box center [842, 168] width 145 height 21
paste input "Boondi Raita"
click at [914, 166] on input "Boondi Raita" at bounding box center [842, 168] width 145 height 21
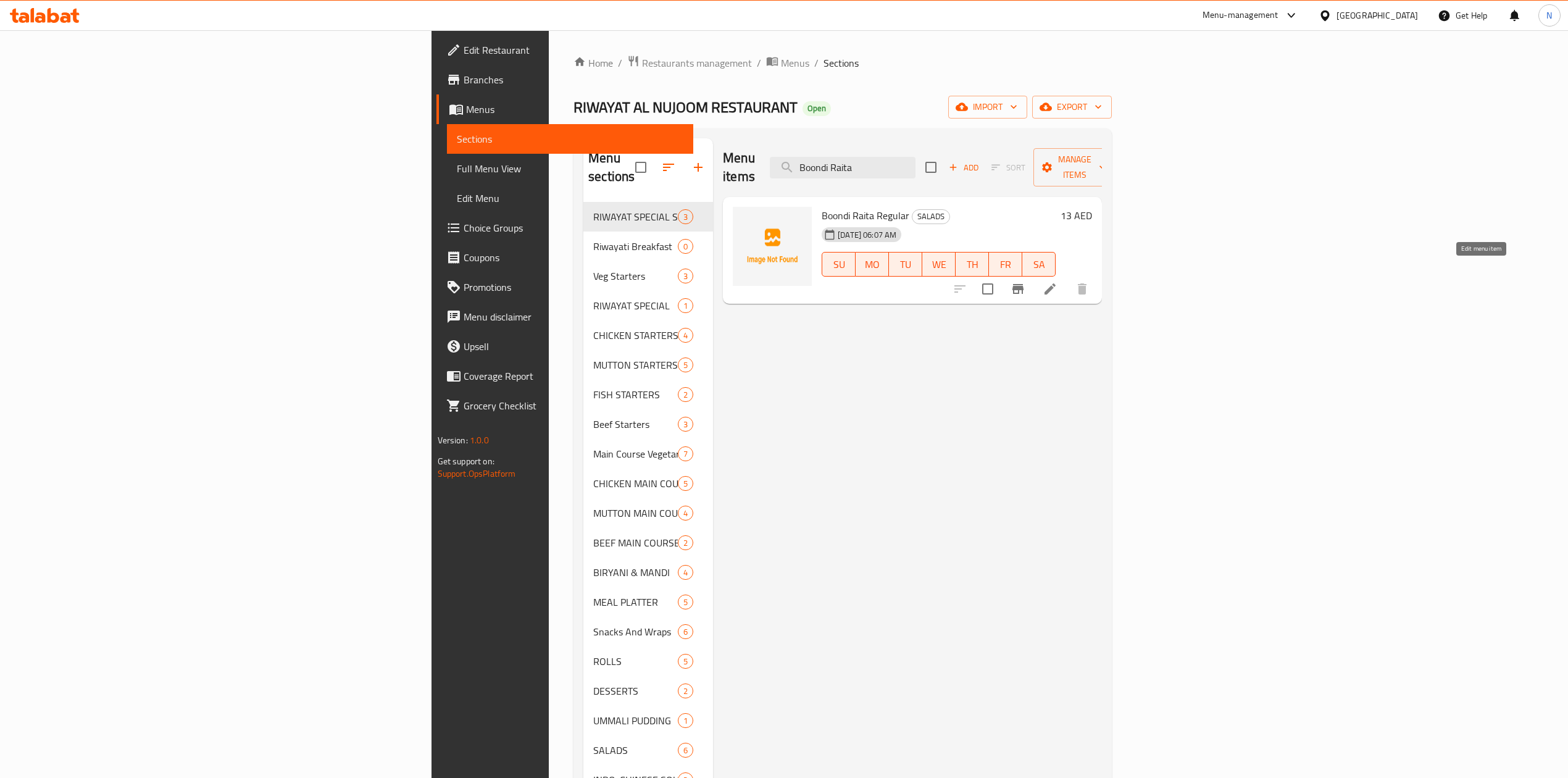
type input "Boondi Raita"
click at [1058, 281] on icon at bounding box center [1049, 288] width 15 height 15
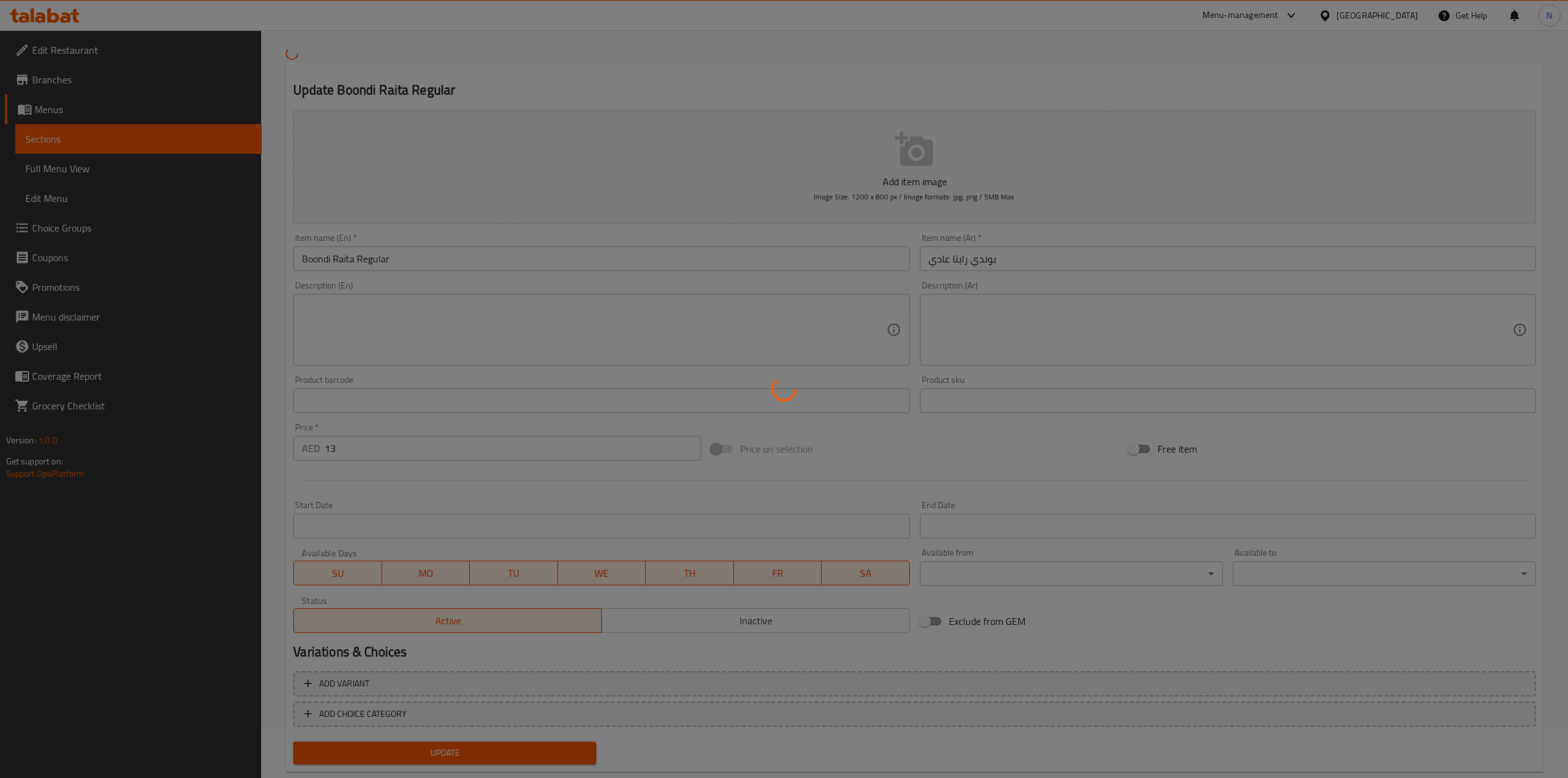
scroll to position [76, 0]
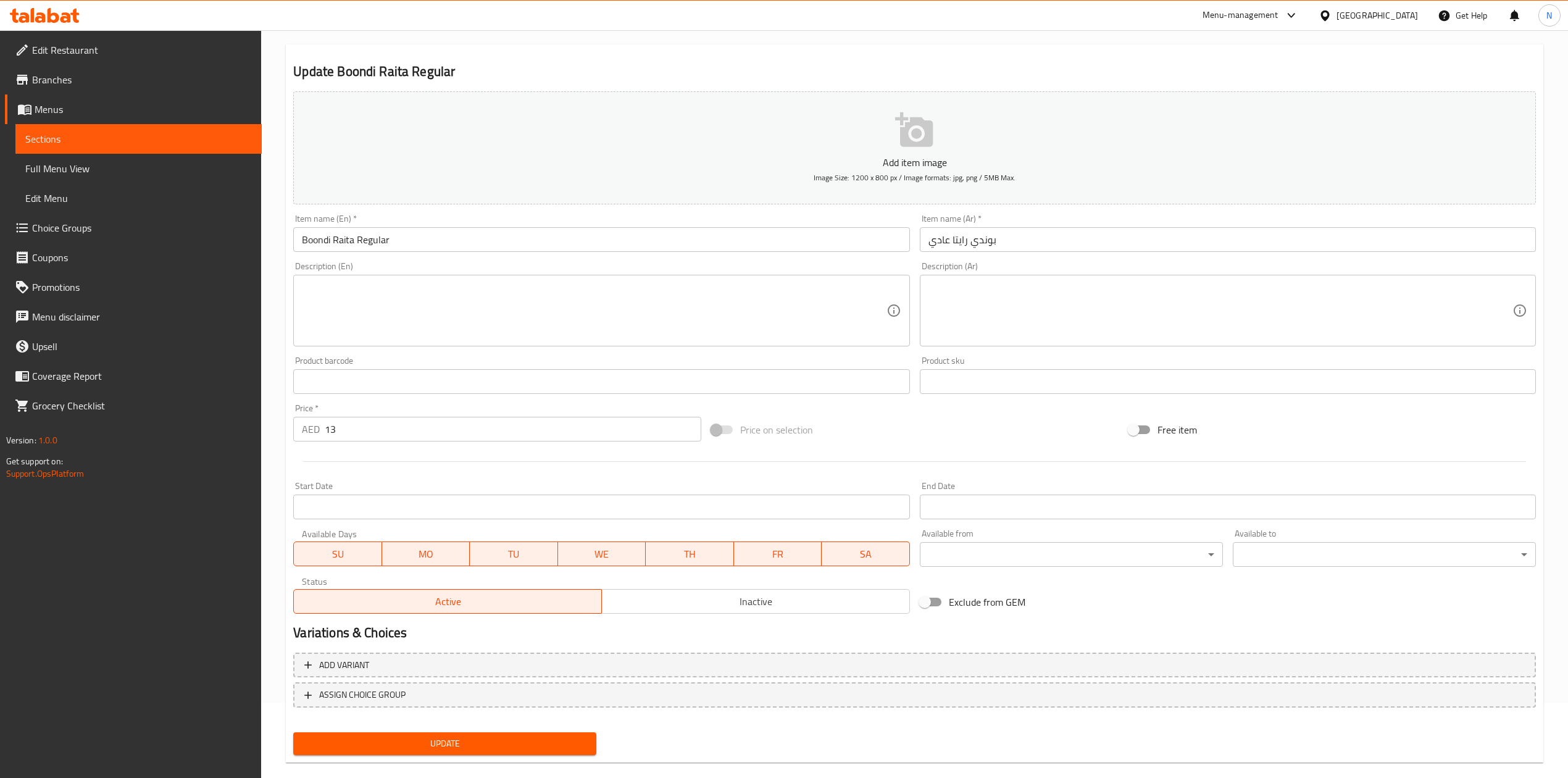
click at [790, 609] on span "Inactive" at bounding box center [755, 601] width 298 height 17
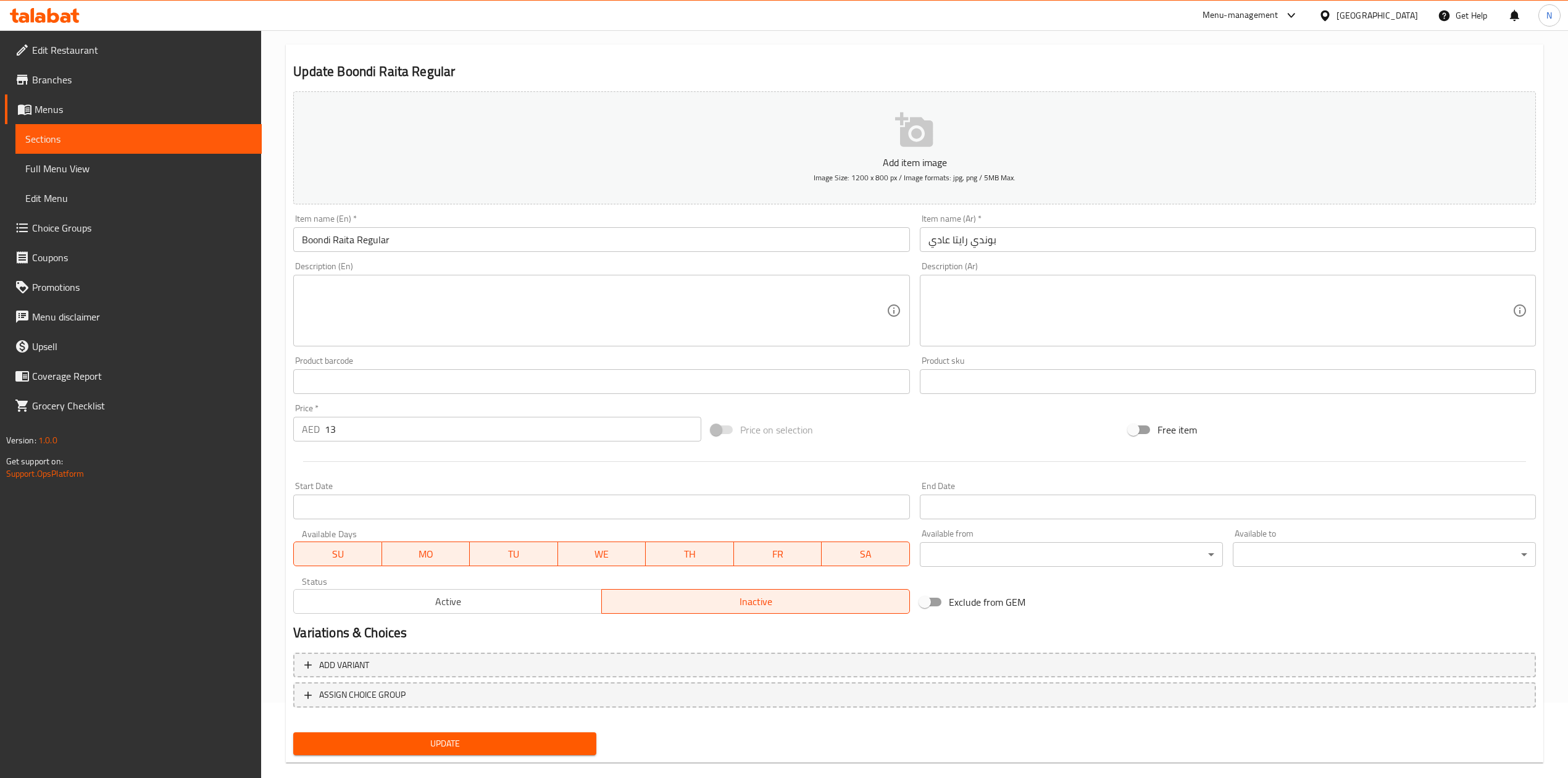
click at [537, 742] on span "Update" at bounding box center [445, 744] width 283 height 16
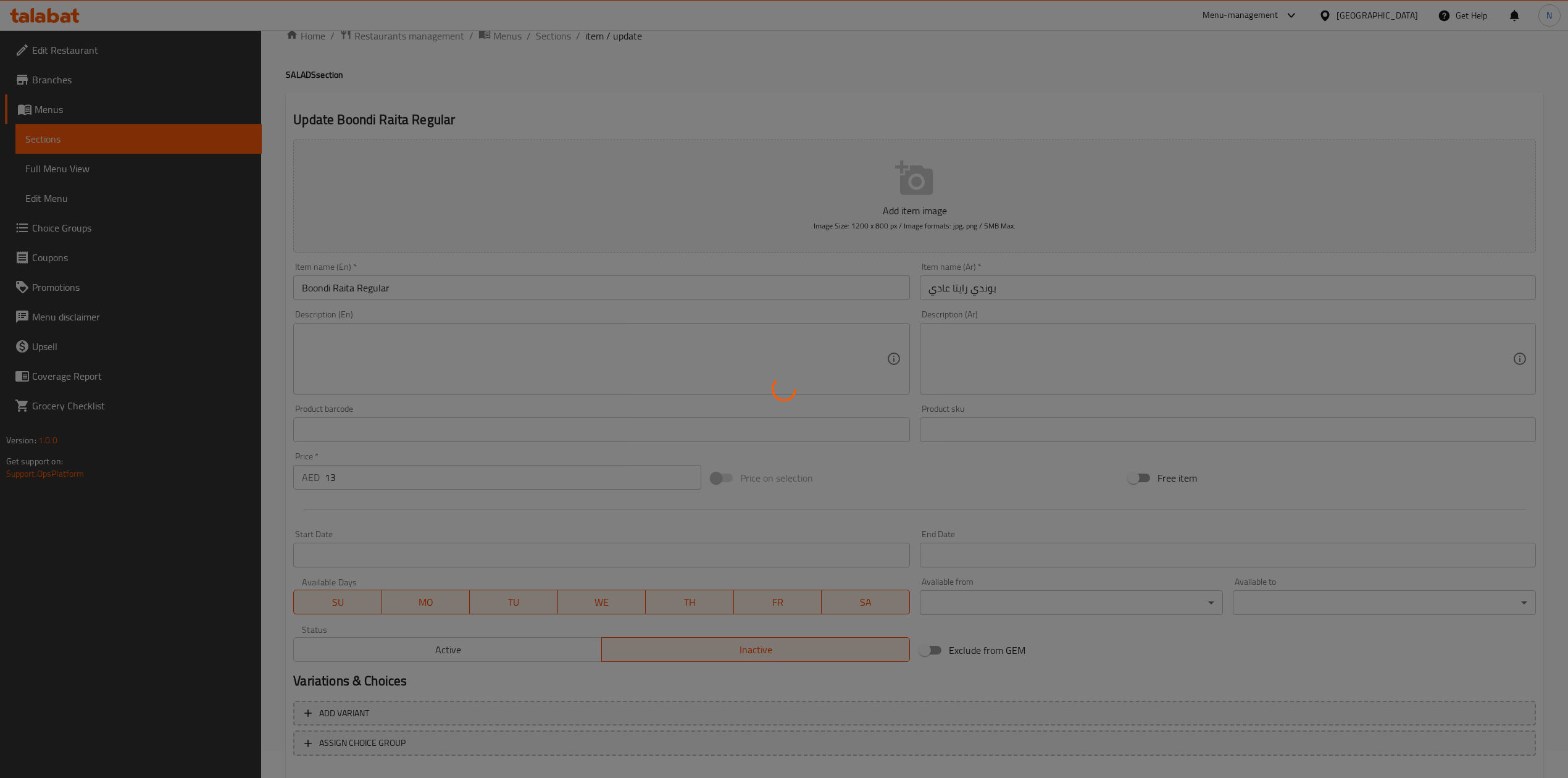
scroll to position [0, 0]
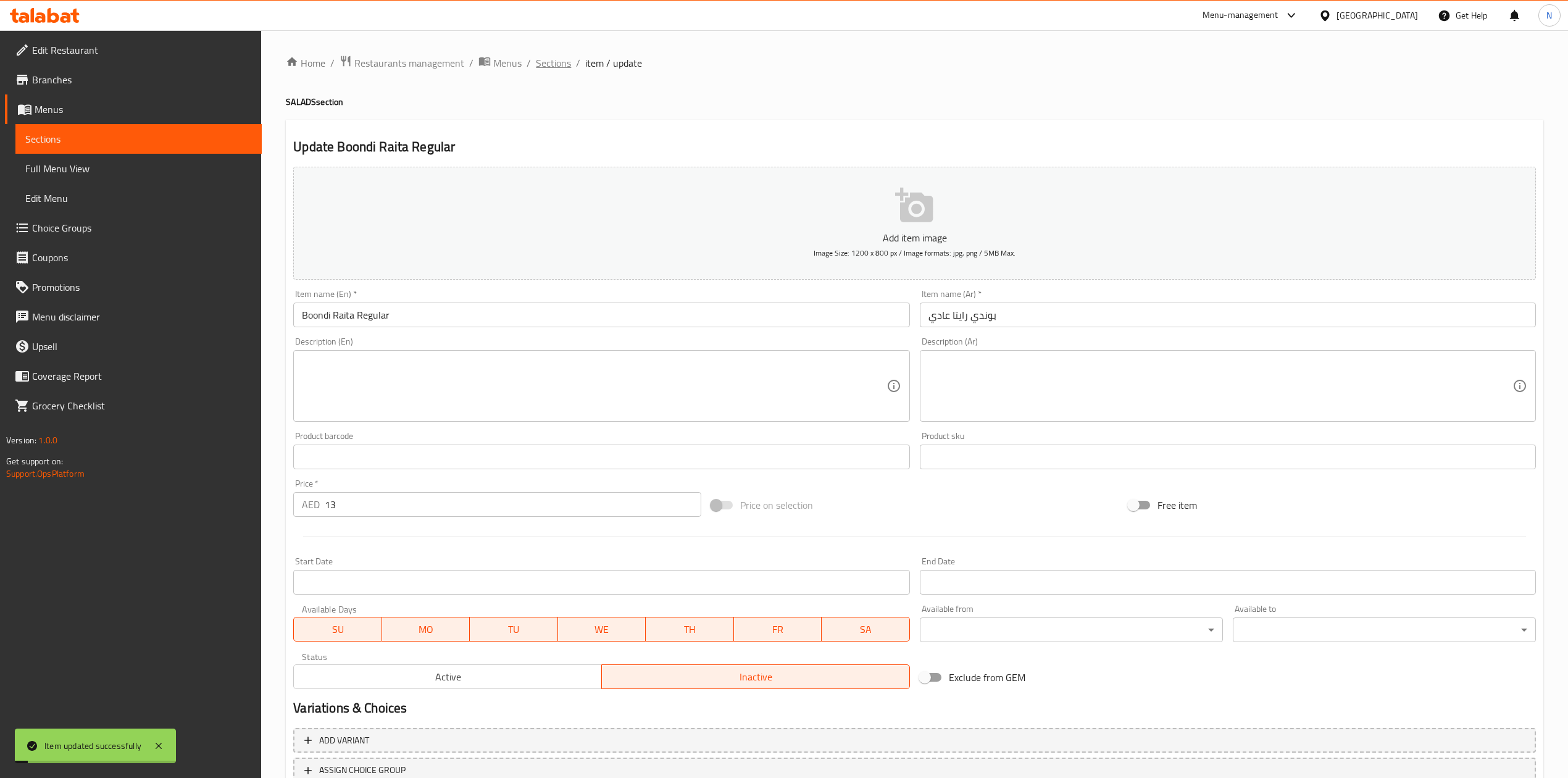
click at [545, 67] on span "Sections" at bounding box center [554, 62] width 35 height 15
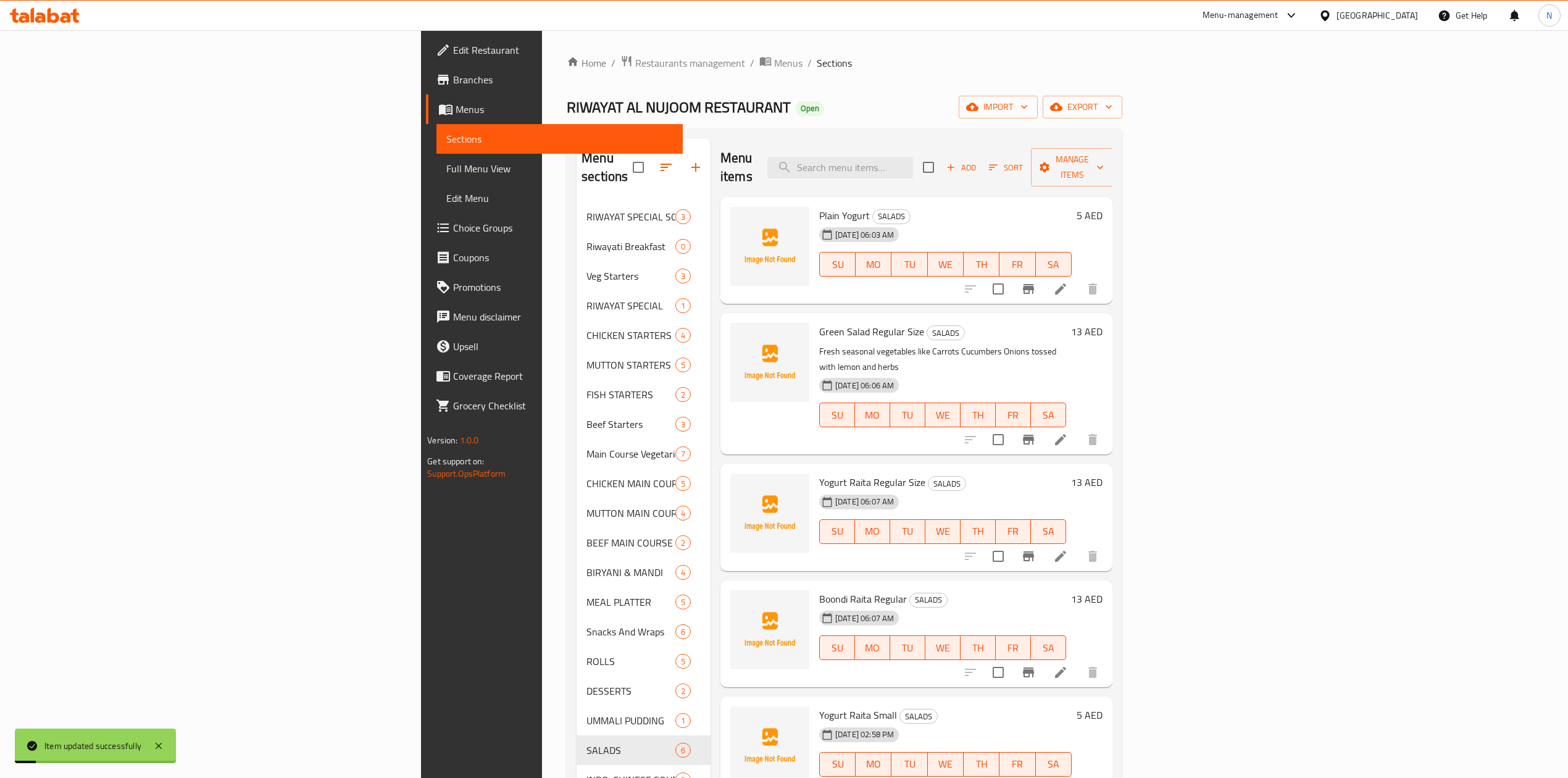
click at [974, 176] on div "Menu items Add Sort Manage items" at bounding box center [916, 168] width 392 height 58
paste input "Boondi Raita"
click at [913, 161] on input "search" at bounding box center [840, 168] width 145 height 21
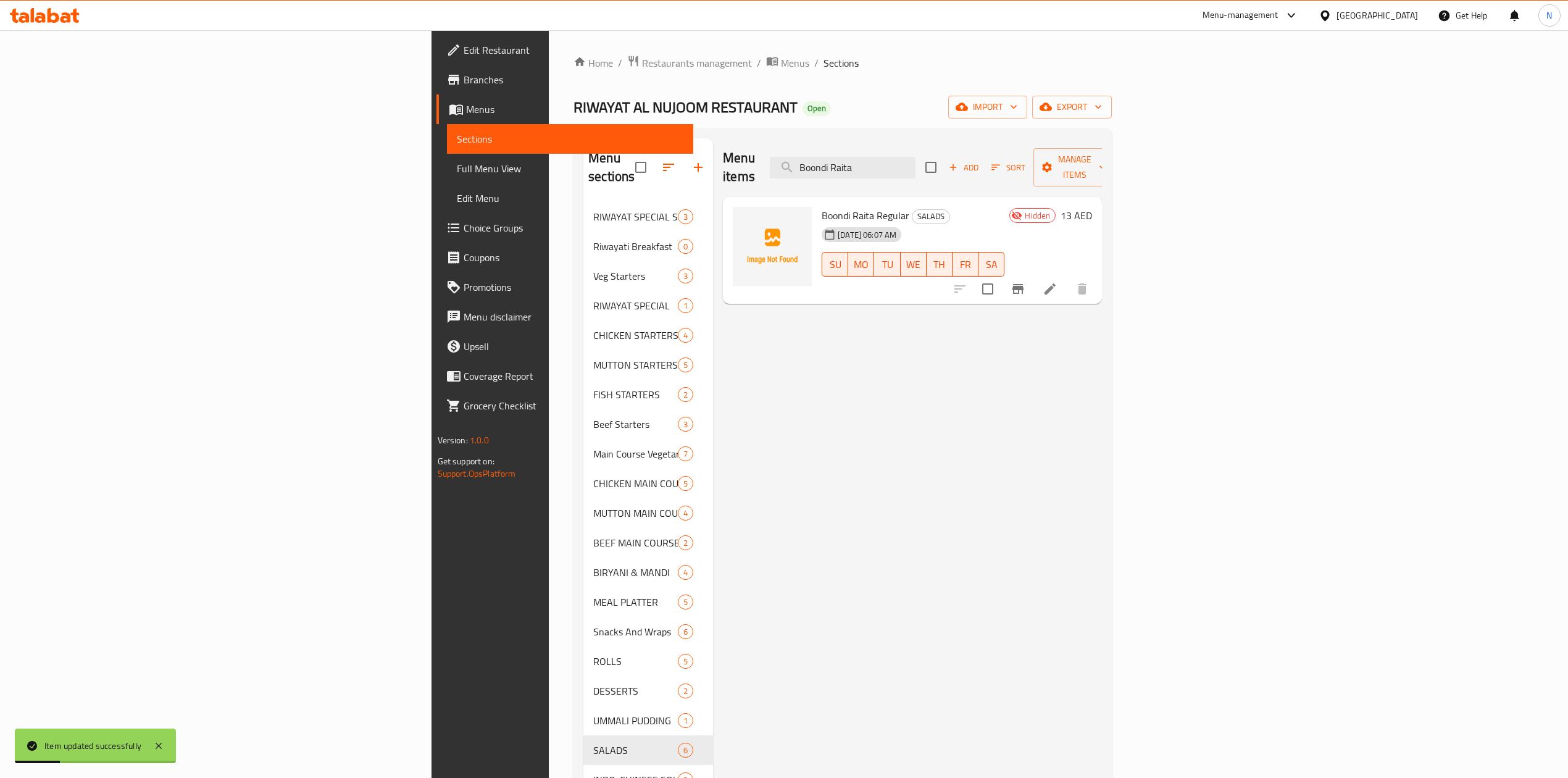
type input "Boondi Raita"
click at [1010, 347] on div "Menu items Boondi Raita Add Sort Manage items Boondi Raita Regular SALADS [DATE…" at bounding box center [907, 529] width 389 height 780
click at [814, 448] on div "Menu items Boondi Raita Add Sort Manage items Boondi Raita Regular SALADS [DATE…" at bounding box center [907, 529] width 389 height 780
drag, startPoint x: 843, startPoint y: 682, endPoint x: 831, endPoint y: 670, distance: 17.0
click at [843, 682] on div "Menu items Boondi Raita Add Sort Manage items Boondi Raita Regular SALADS [DATE…" at bounding box center [907, 529] width 389 height 780
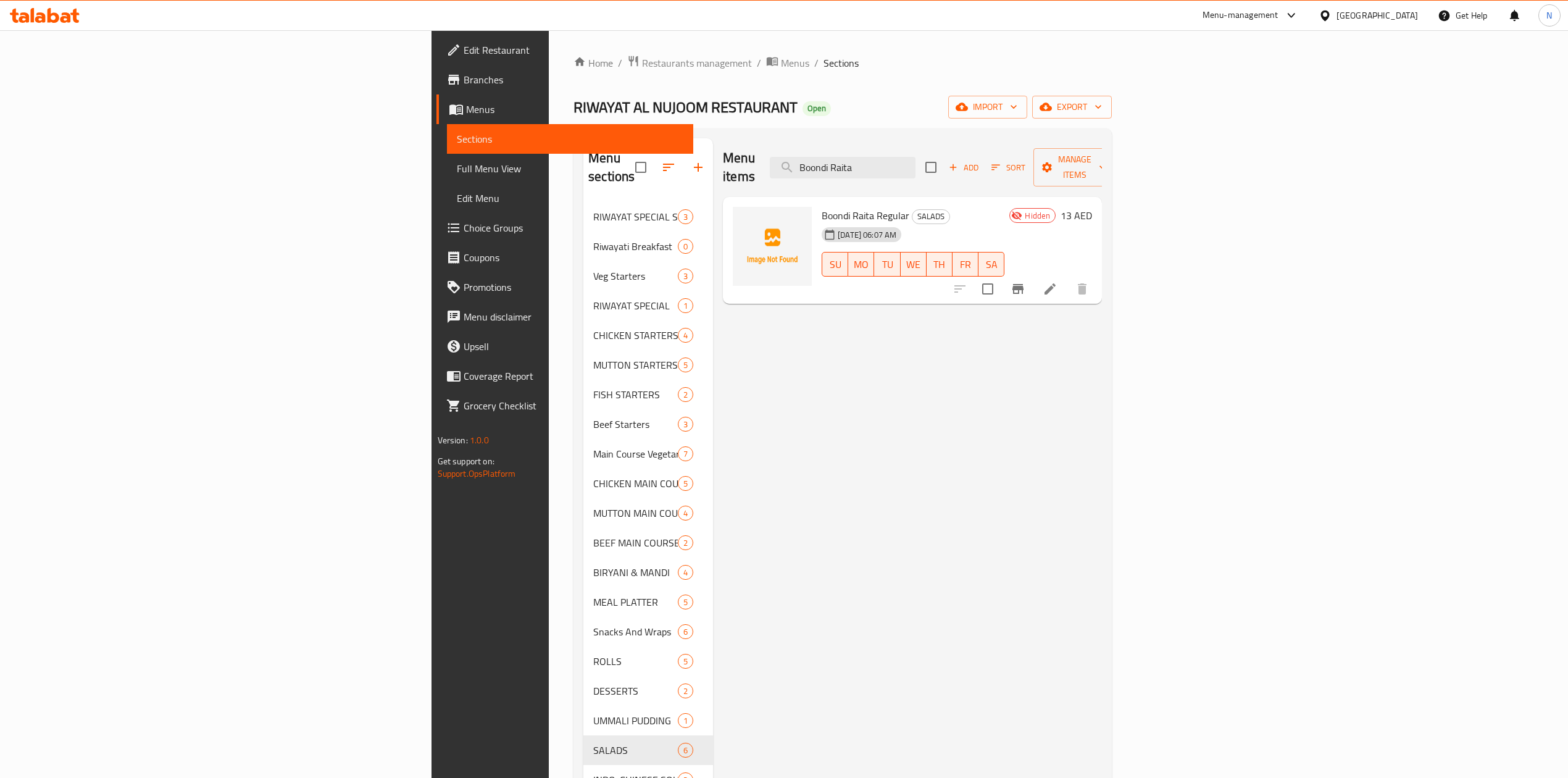
click at [1097, 275] on div at bounding box center [1021, 289] width 152 height 30
click at [1068, 277] on li at bounding box center [1050, 288] width 35 height 22
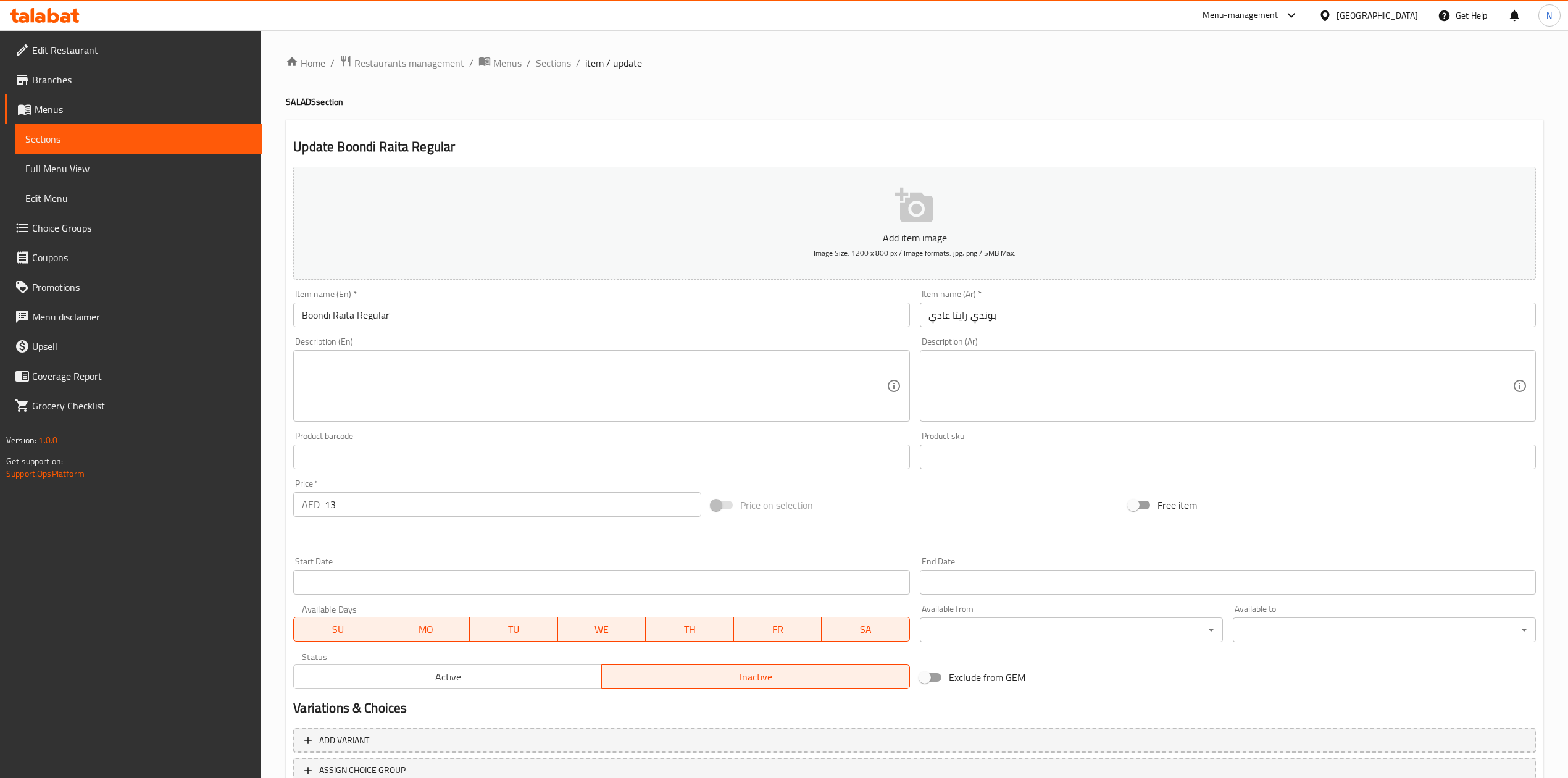
click at [363, 307] on input "Boondi Raita Regular" at bounding box center [600, 314] width 616 height 24
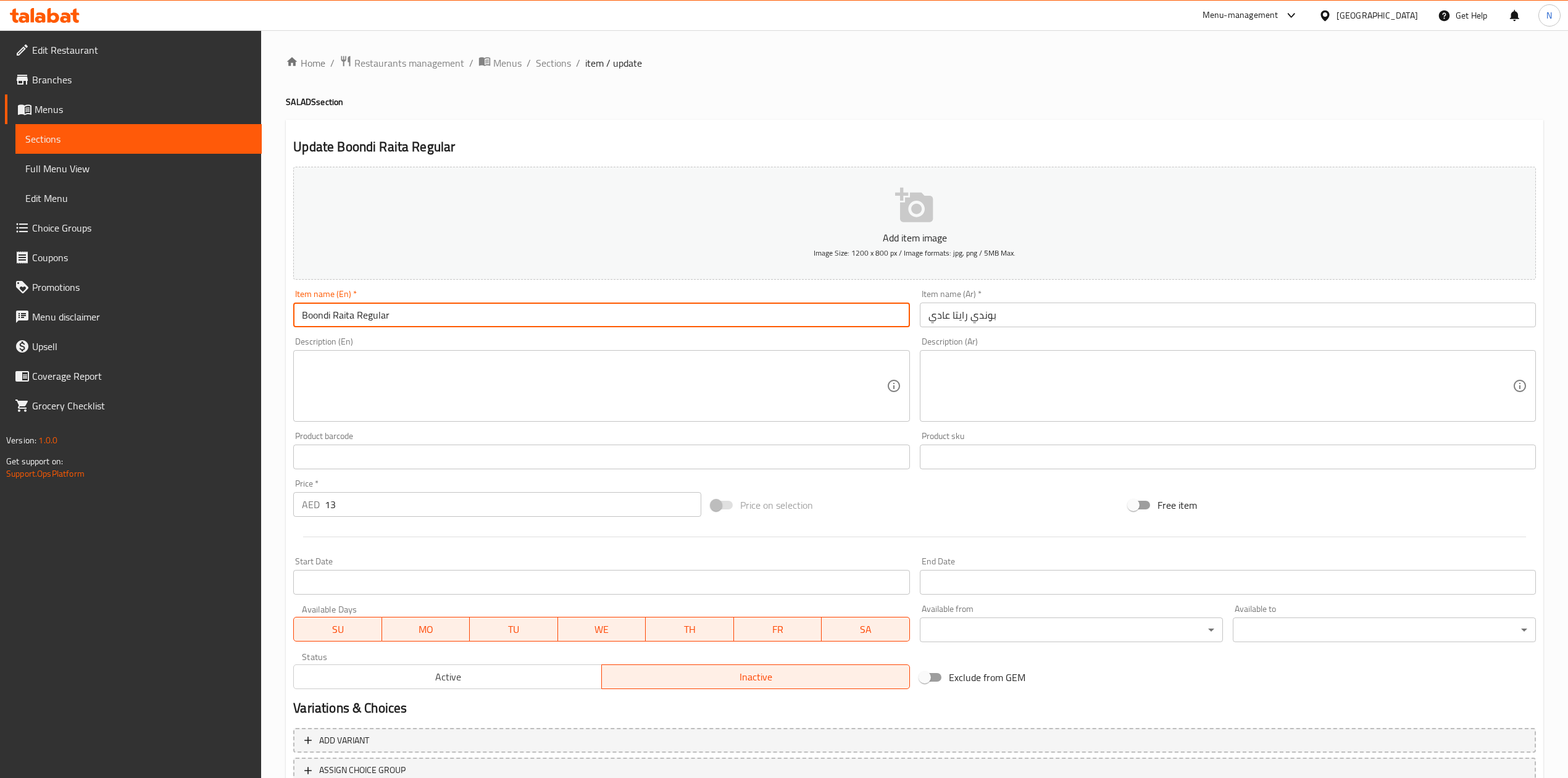
click at [363, 307] on input "Boondi Raita Regular" at bounding box center [600, 314] width 616 height 24
type input "Boondi Raita Small"
click at [937, 317] on input "بوندي رايتا عادي" at bounding box center [1228, 314] width 616 height 24
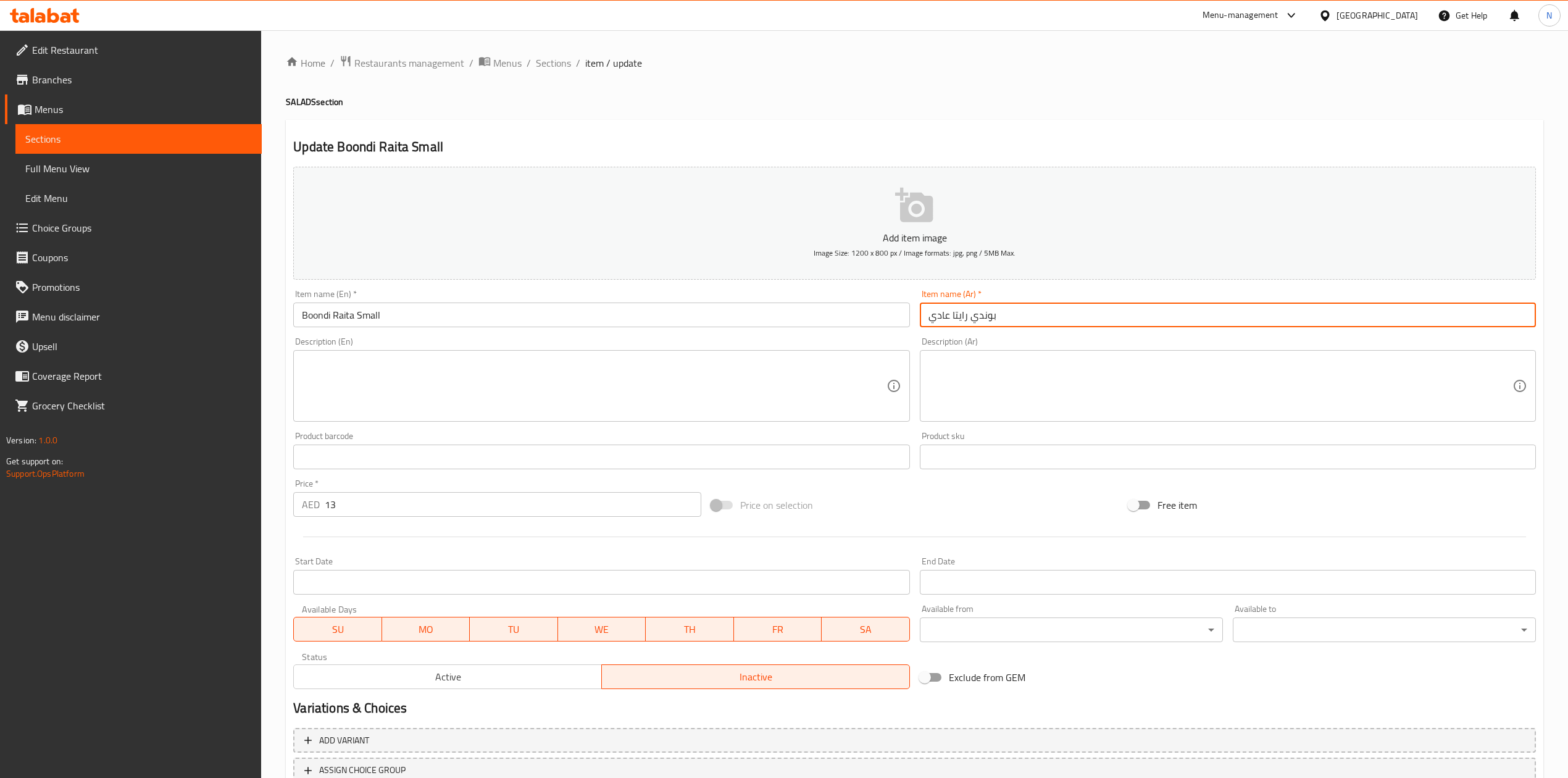
click at [937, 317] on input "بوندي رايتا عادي" at bounding box center [1228, 314] width 616 height 24
type input "بوندي رايتا صغير"
click at [815, 395] on textarea at bounding box center [593, 386] width 584 height 58
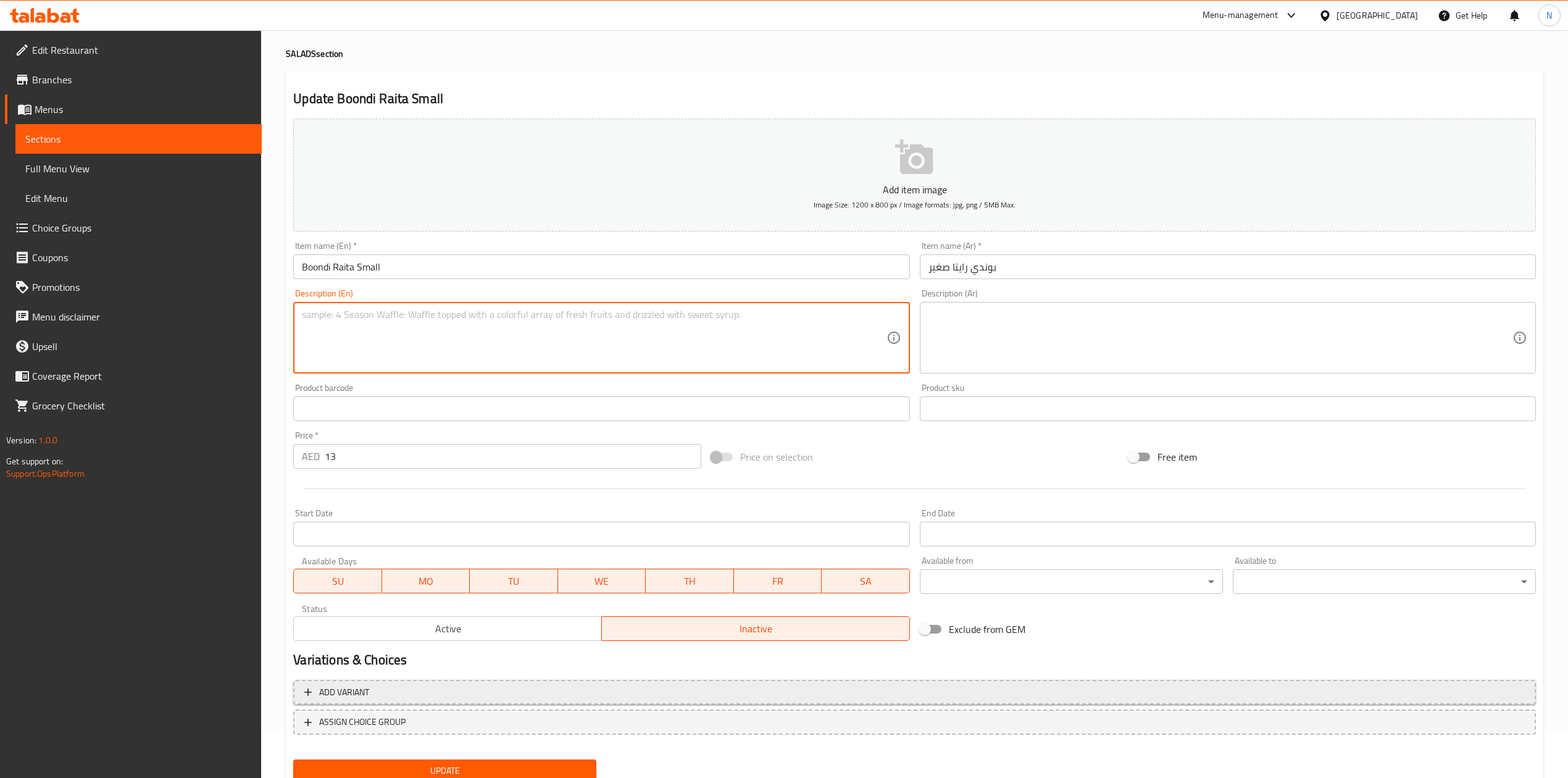
scroll to position [94, 0]
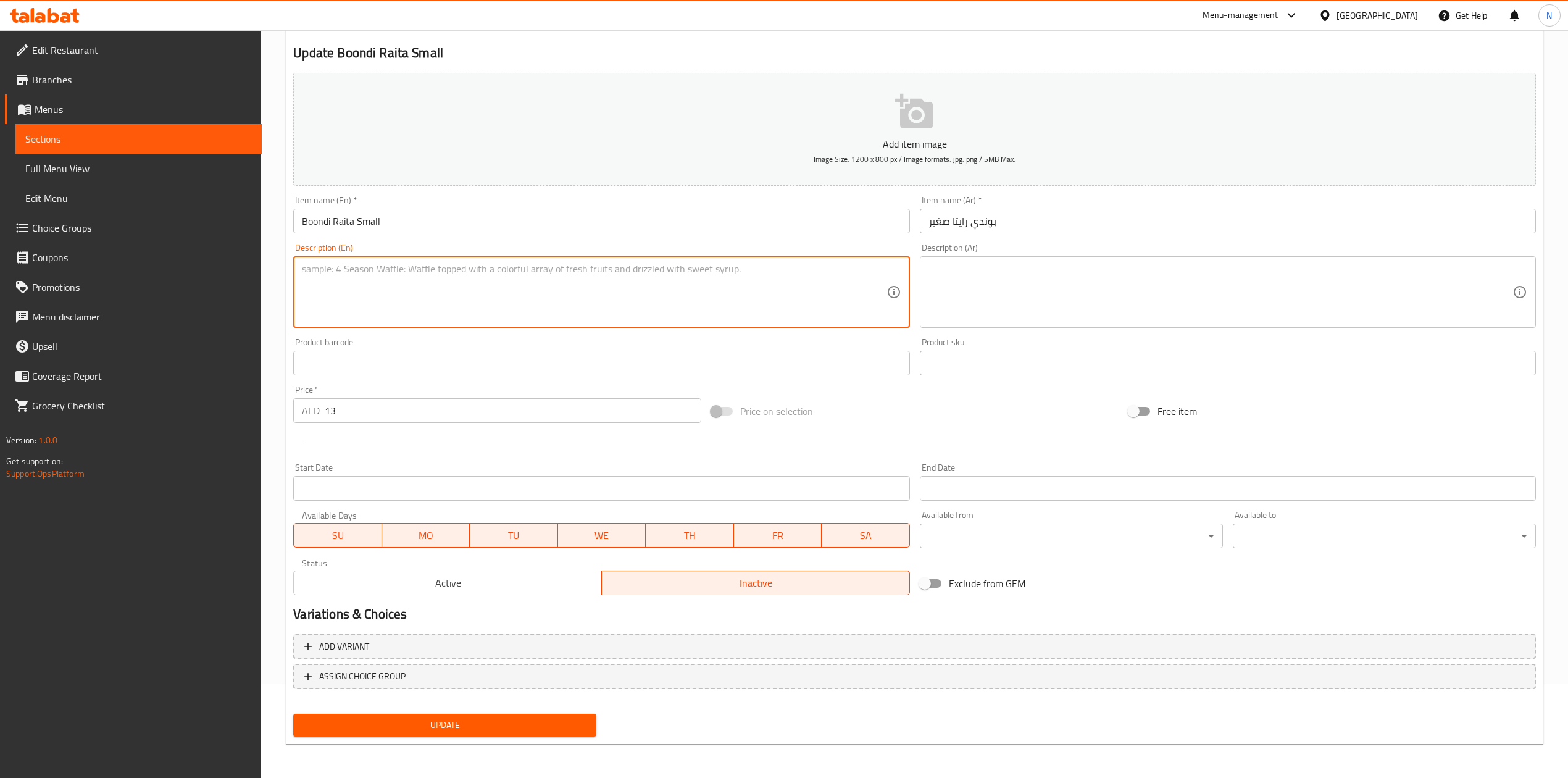
click at [448, 720] on span "Update" at bounding box center [445, 726] width 283 height 16
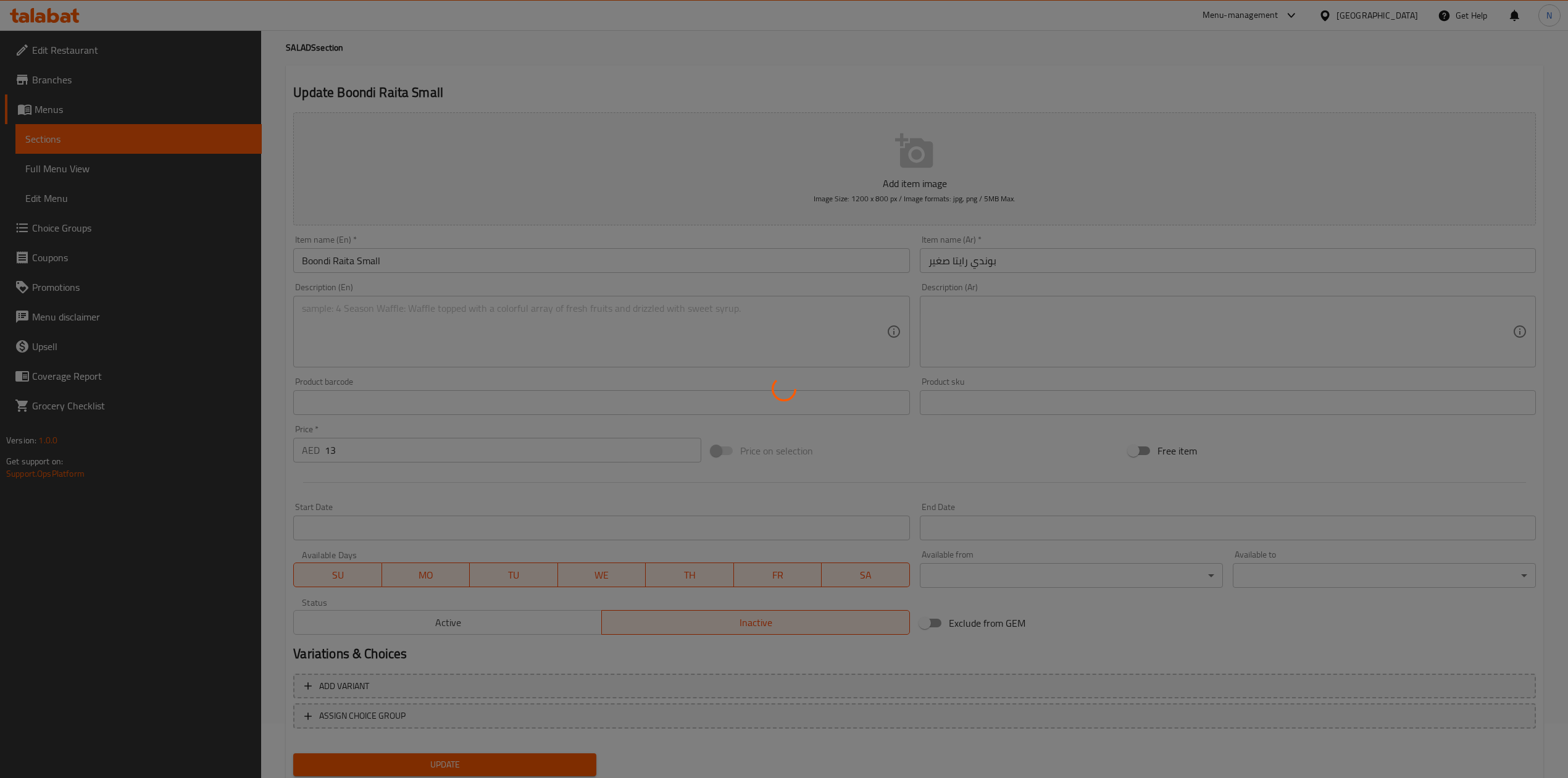
scroll to position [0, 0]
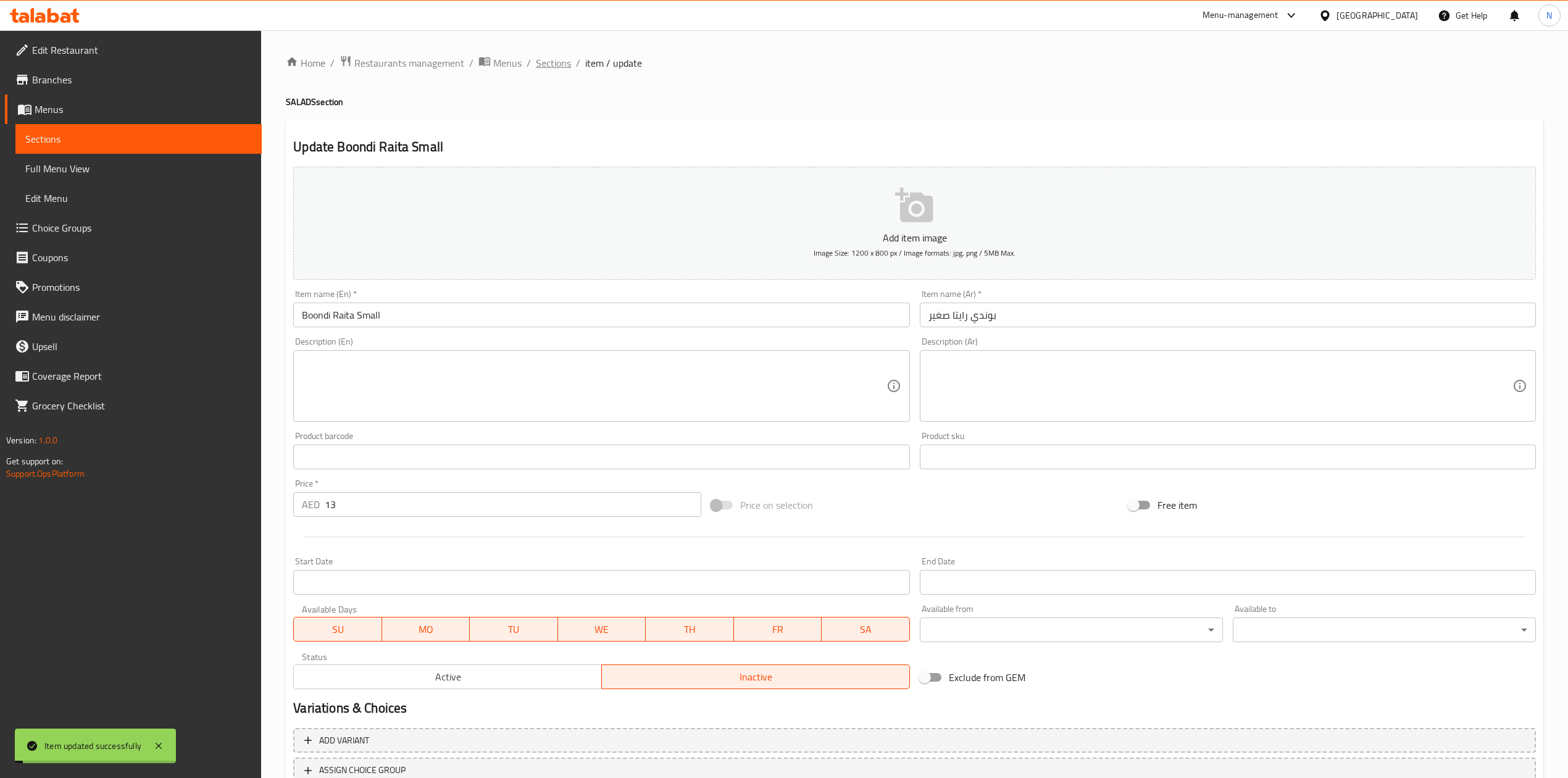
click at [550, 60] on span "Sections" at bounding box center [554, 62] width 35 height 15
